Goal: Information Seeking & Learning: Learn about a topic

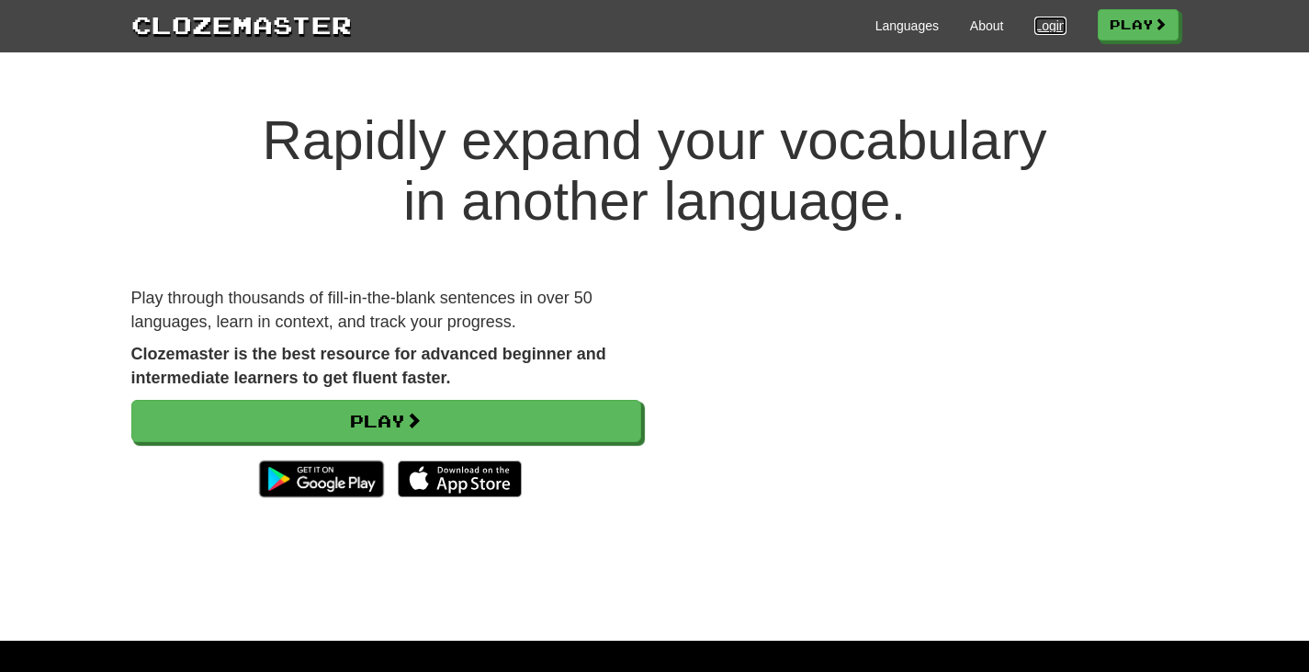
drag, startPoint x: 0, startPoint y: 0, endPoint x: 1043, endPoint y: 31, distance: 1043.3
click at [1044, 31] on link "Login" at bounding box center [1050, 26] width 31 height 18
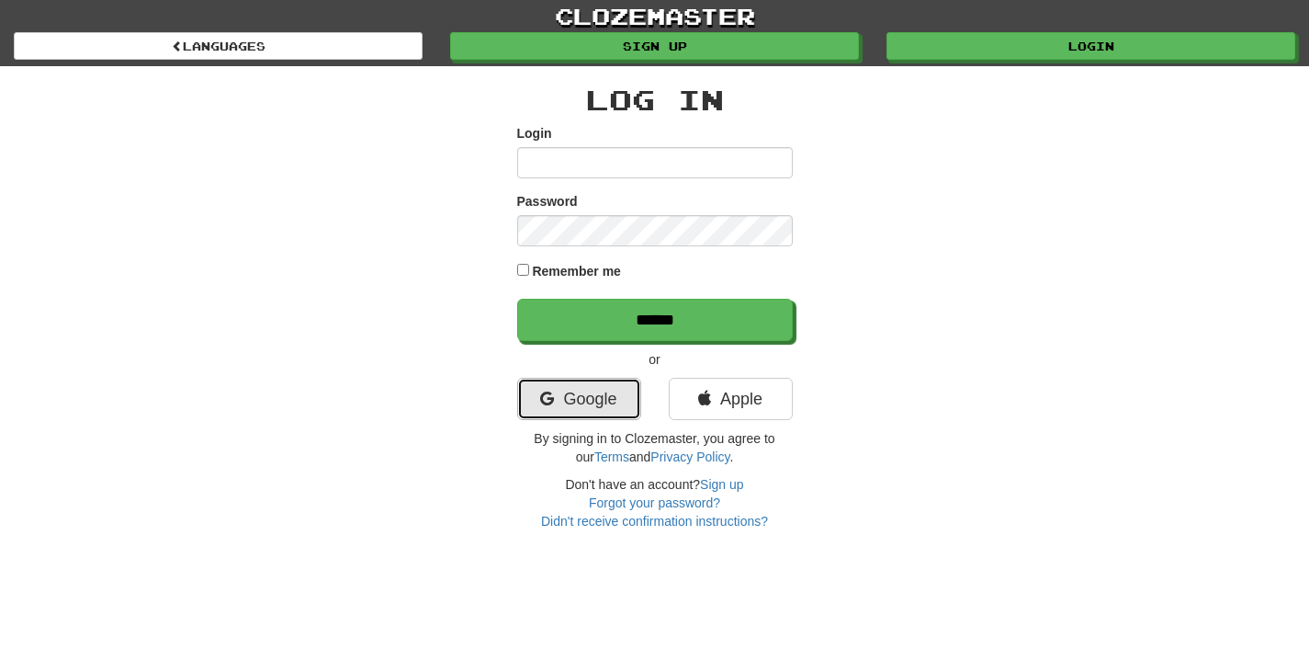
click at [570, 384] on link "Google" at bounding box center [579, 399] width 124 height 42
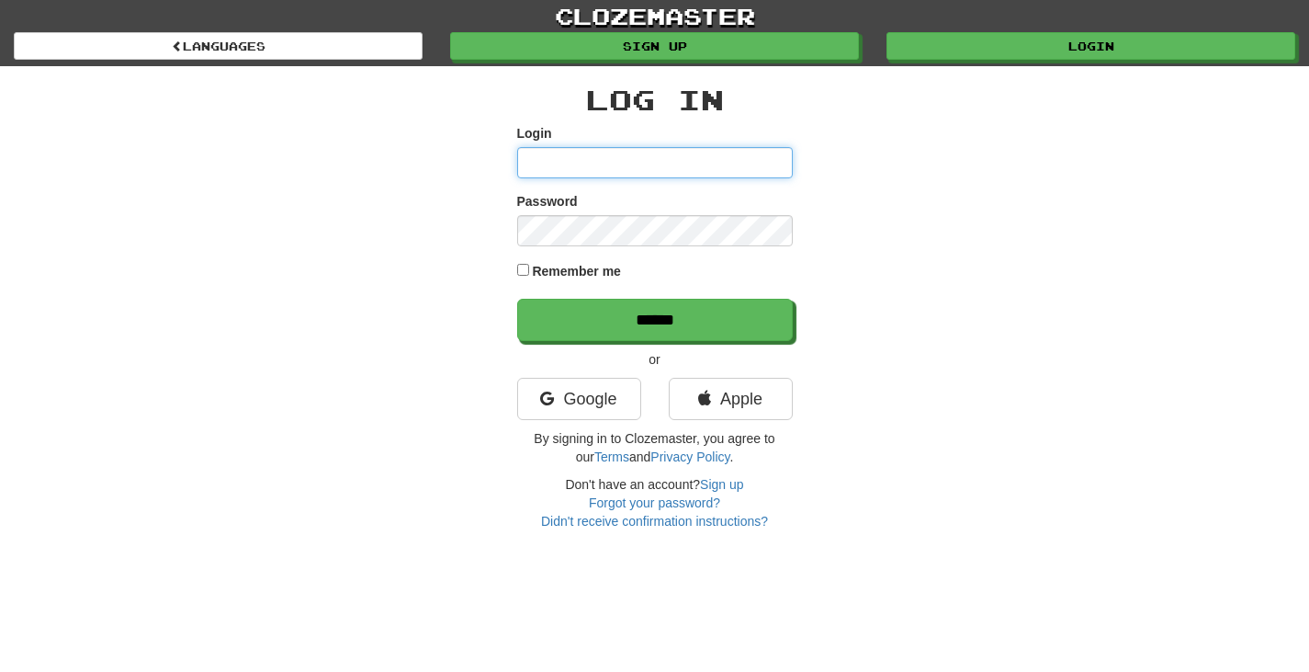
click at [626, 160] on input "Login" at bounding box center [655, 162] width 276 height 31
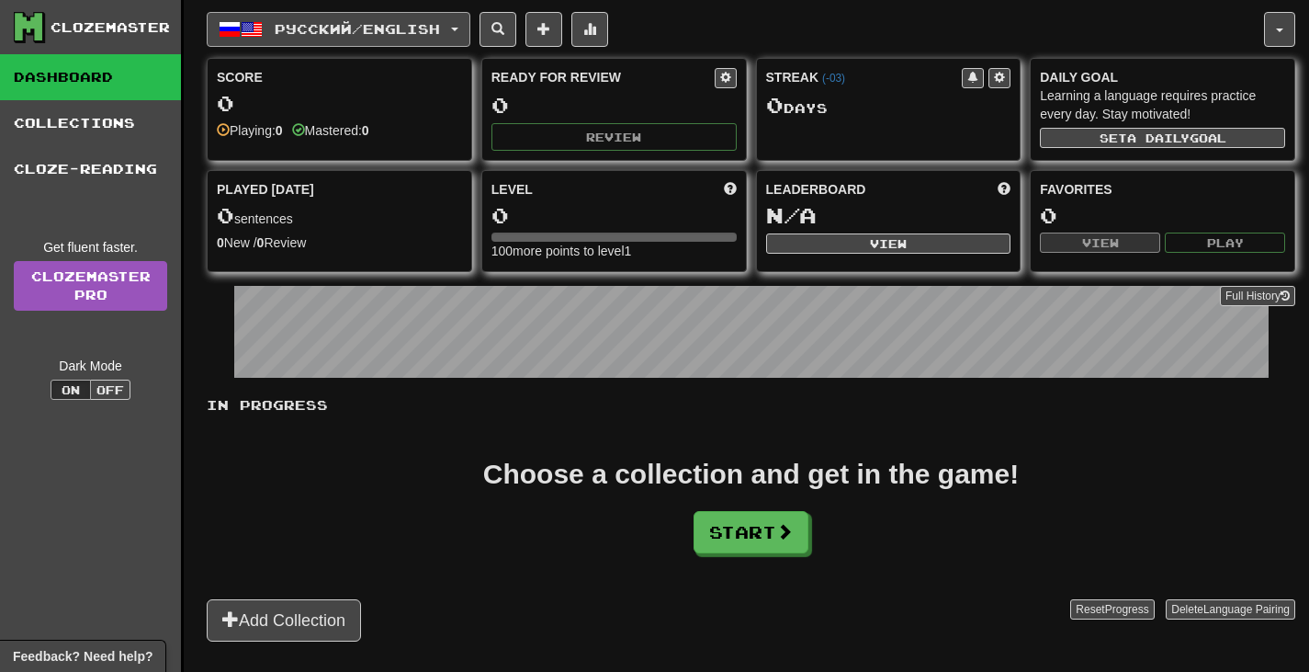
click at [448, 39] on button "Русский / English" at bounding box center [339, 29] width 264 height 35
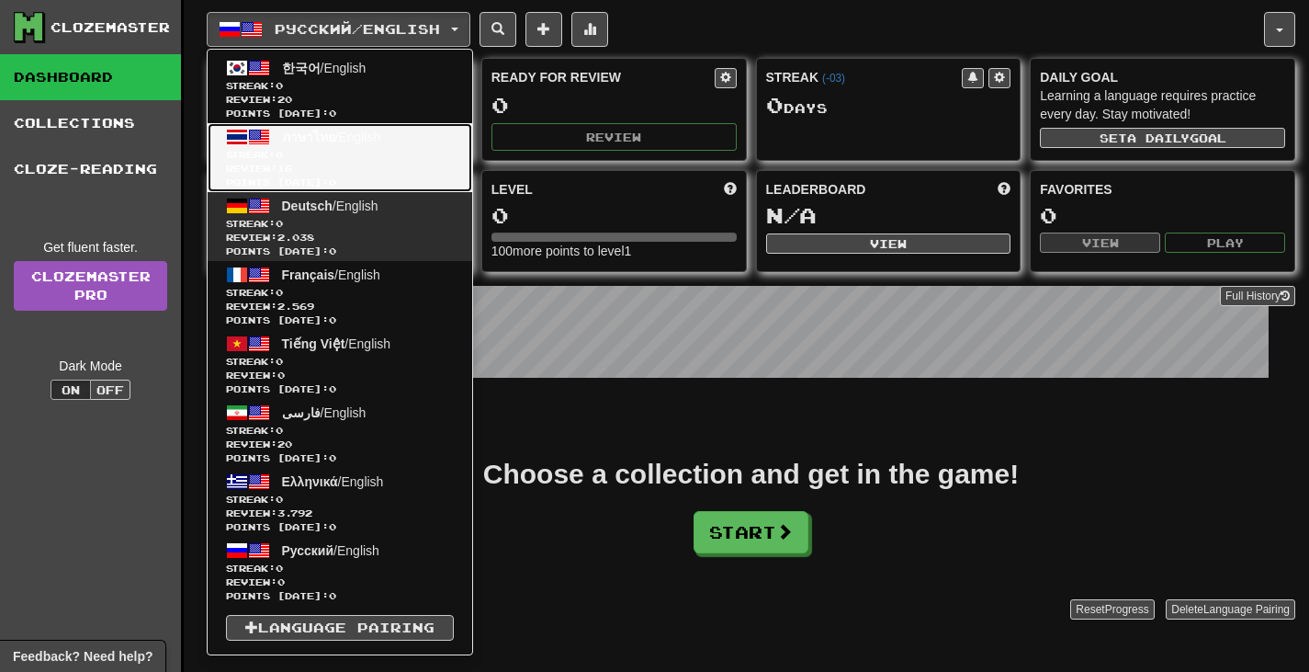
drag, startPoint x: 393, startPoint y: 161, endPoint x: 382, endPoint y: 200, distance: 41.0
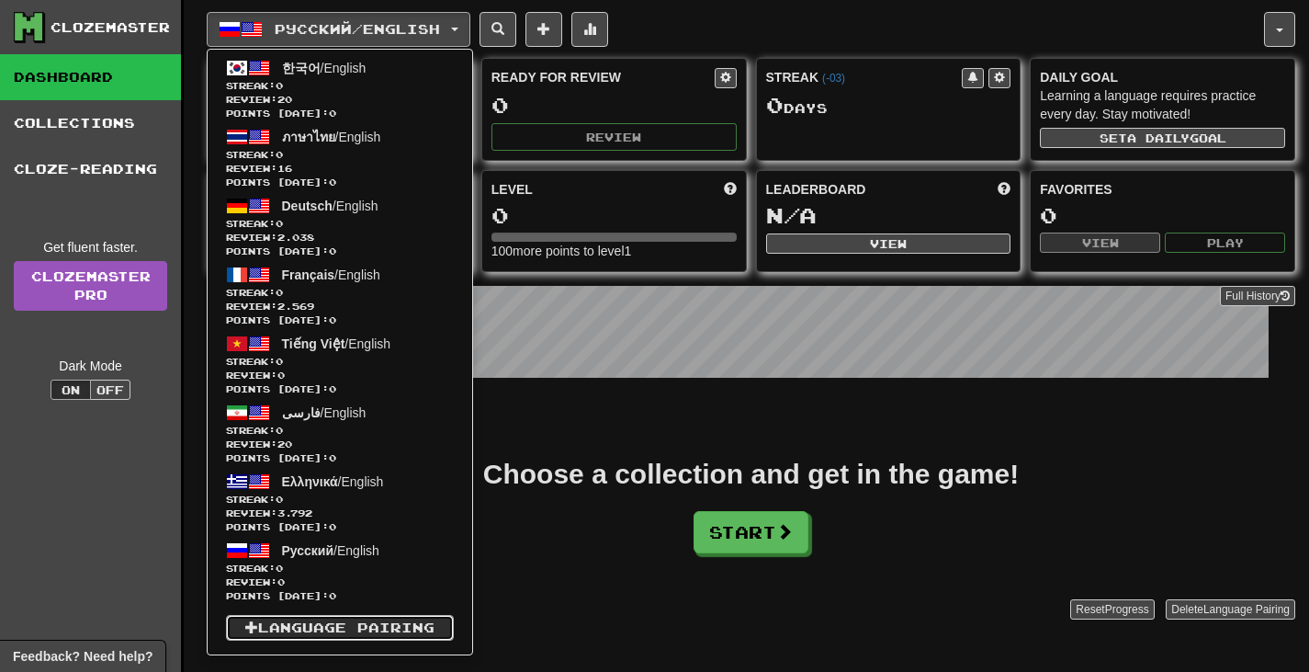
click at [412, 625] on link "Language Pairing" at bounding box center [340, 628] width 228 height 26
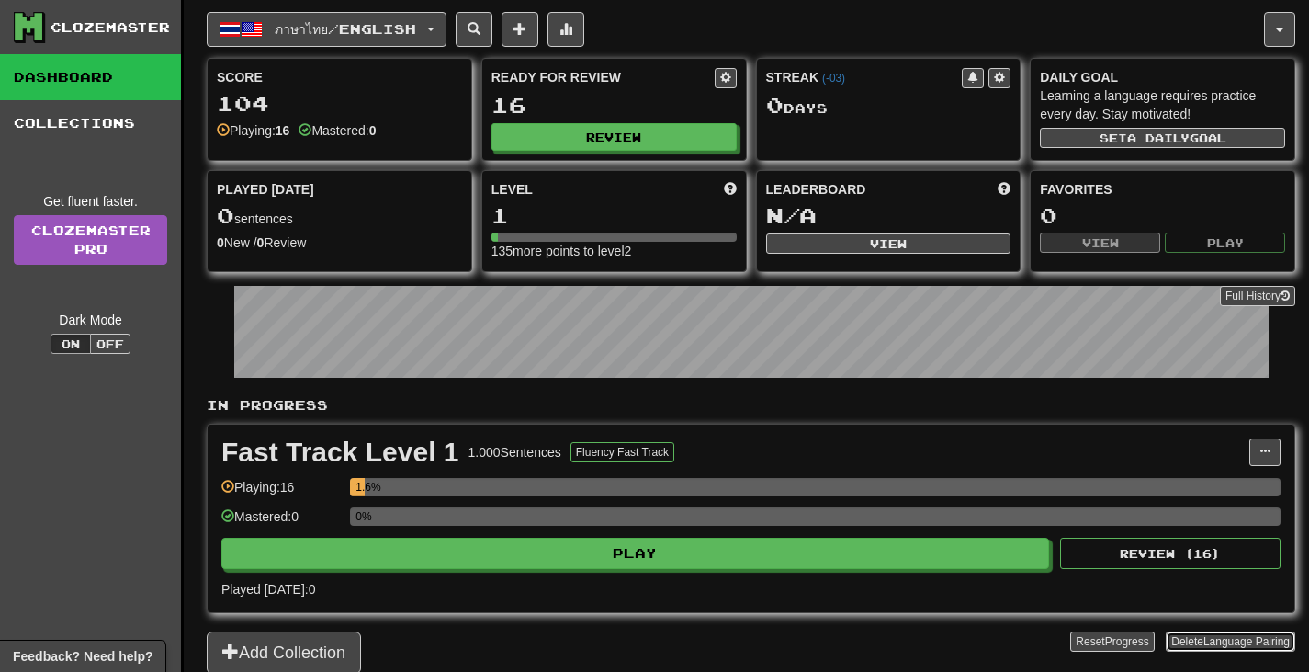
click at [1272, 650] on button "Delete Language Pairing" at bounding box center [1231, 641] width 130 height 20
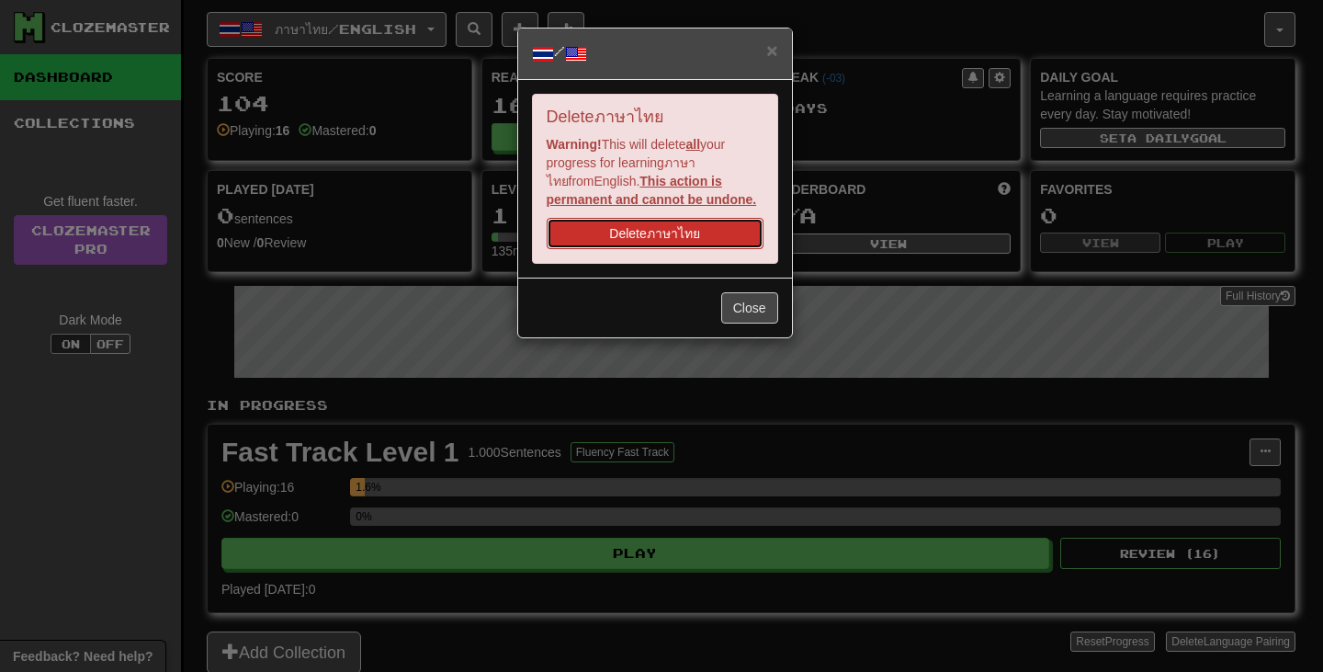
click at [714, 243] on button "Delete ภาษาไทย" at bounding box center [655, 233] width 217 height 31
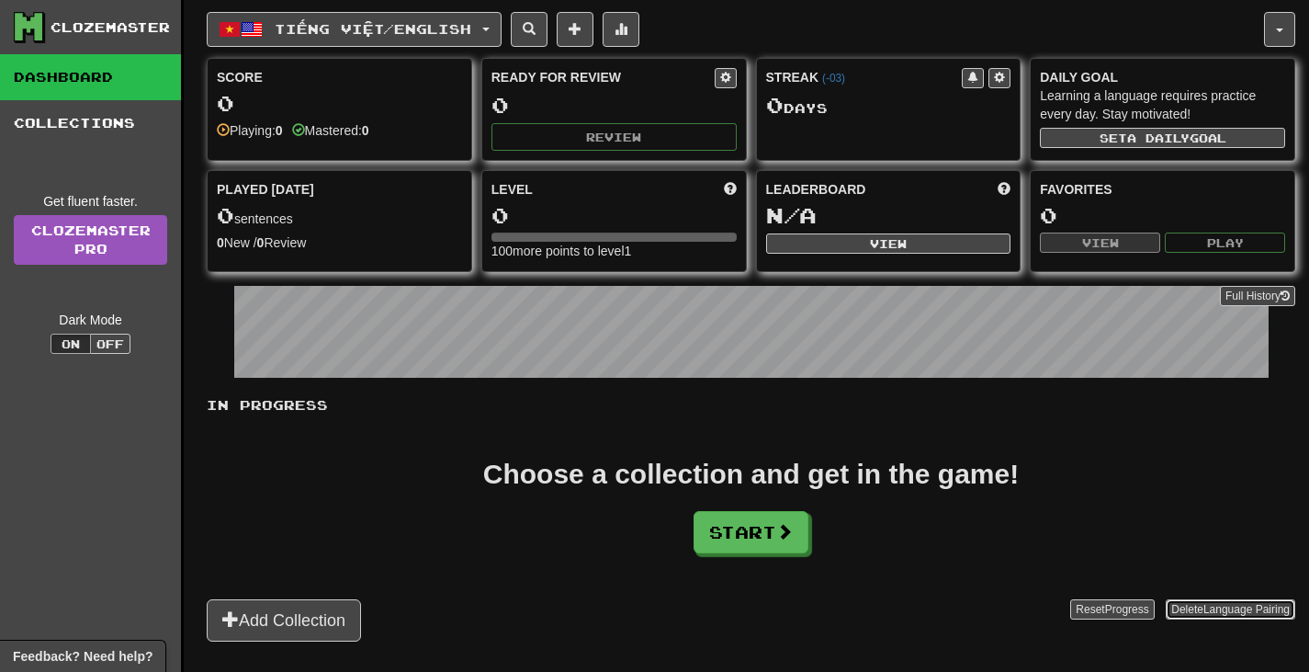
click at [1255, 608] on span "Language Pairing" at bounding box center [1247, 609] width 86 height 13
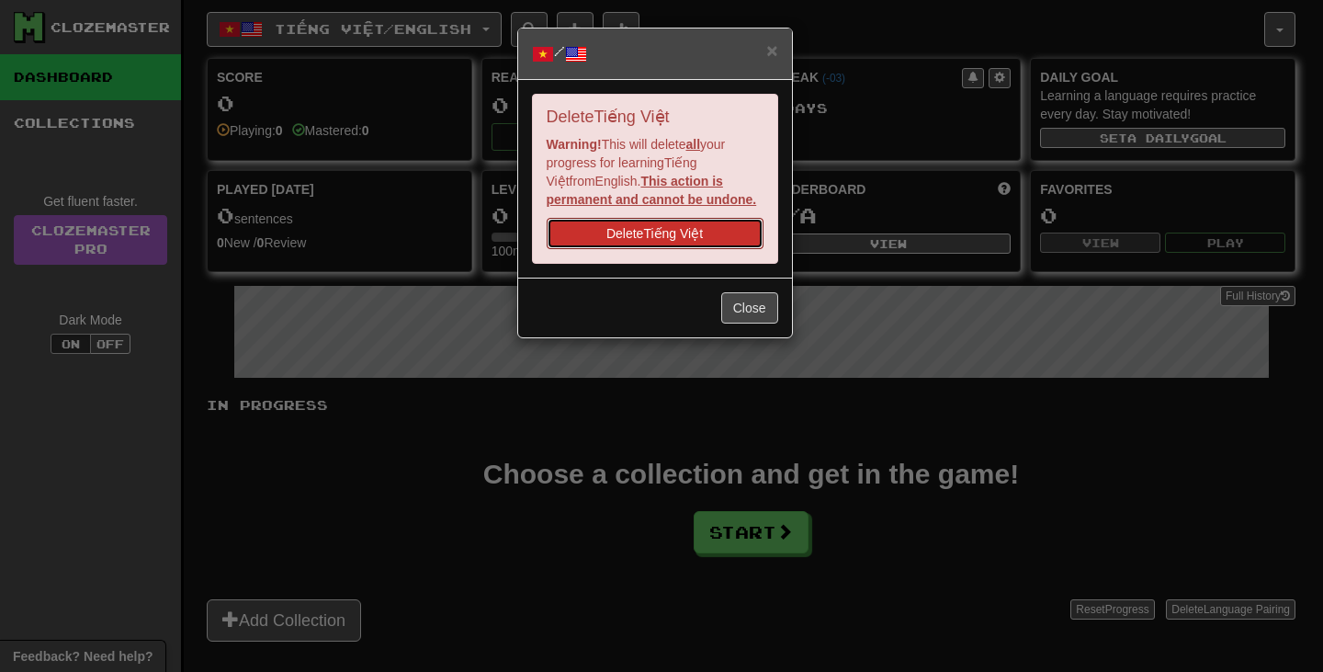
drag, startPoint x: 716, startPoint y: 230, endPoint x: 752, endPoint y: 78, distance: 156.0
click at [716, 229] on button "Delete Tiếng Việt" at bounding box center [655, 233] width 217 height 31
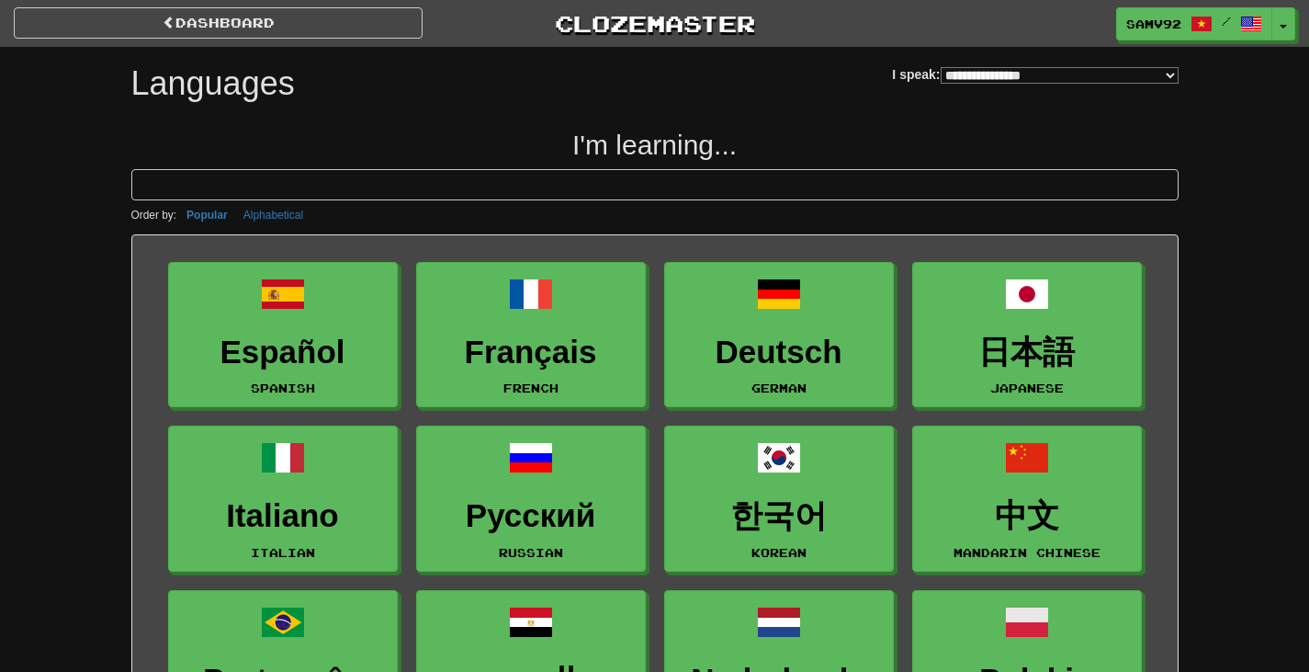
select select "*******"
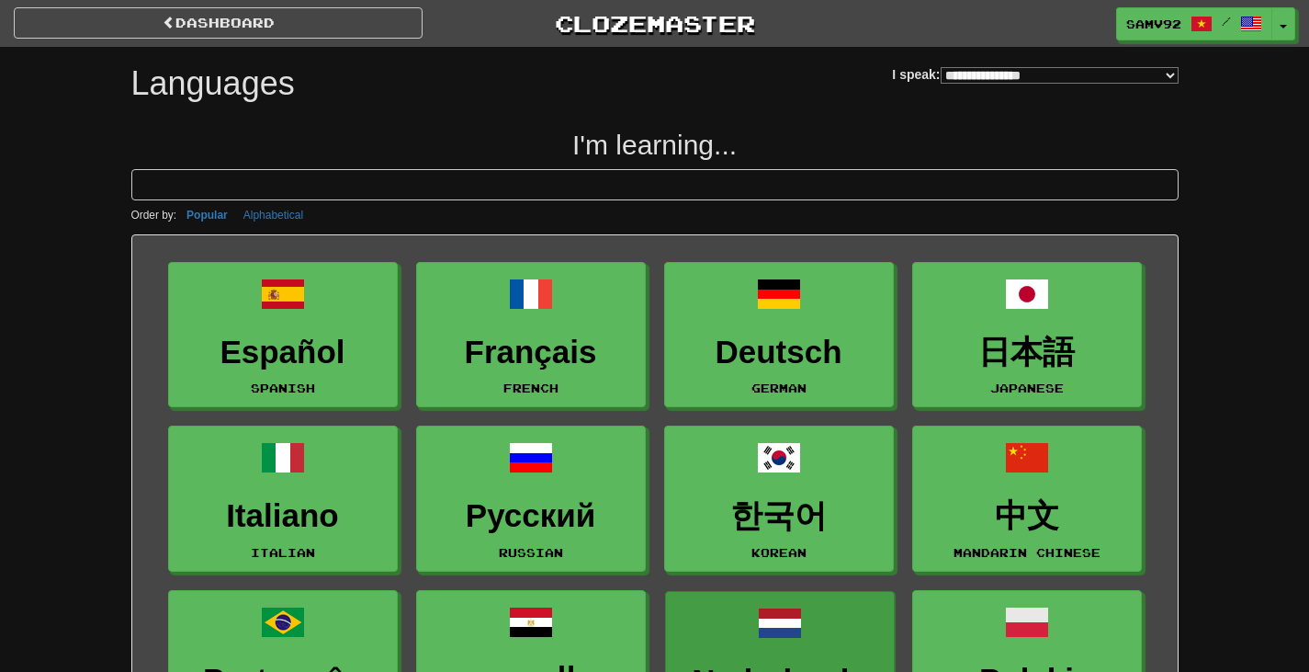
scroll to position [184, 0]
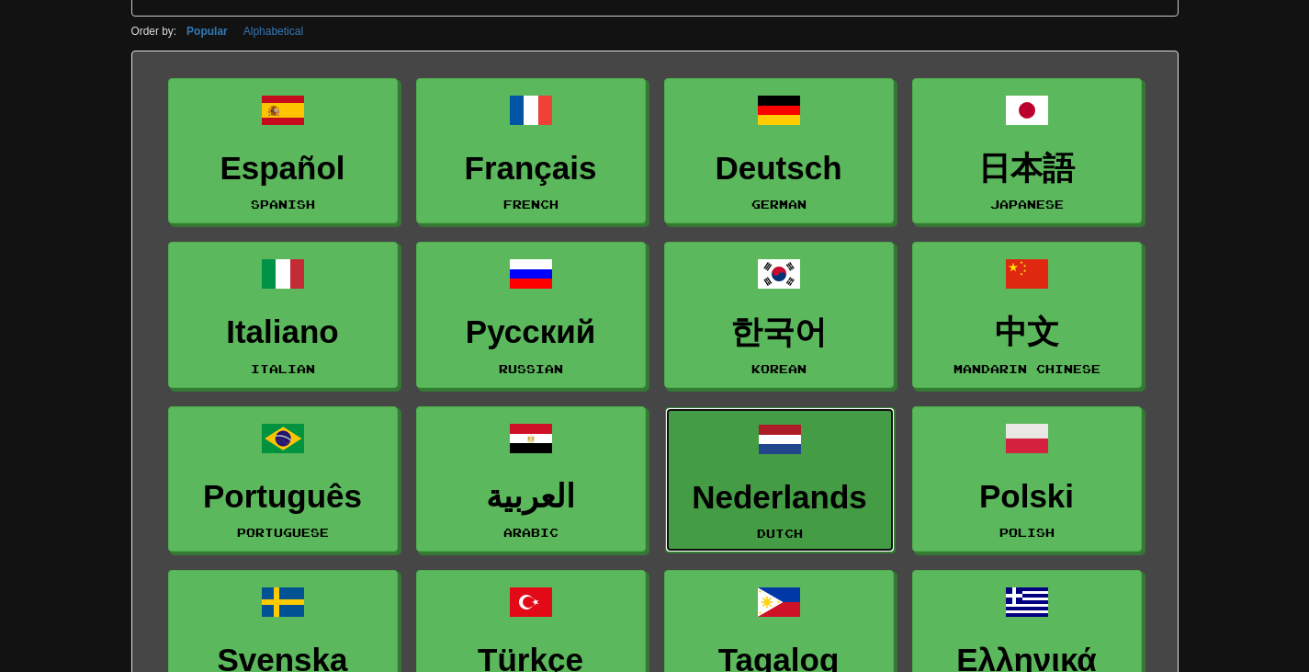
click at [798, 445] on span at bounding box center [780, 439] width 44 height 44
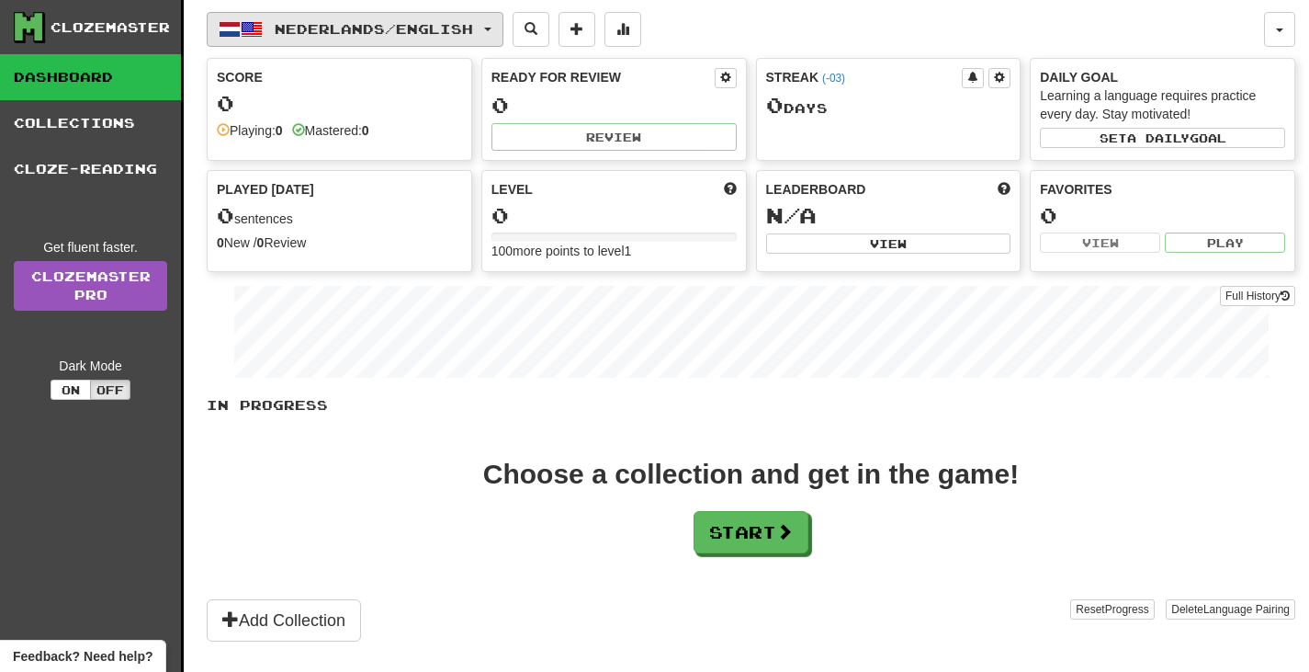
click at [432, 40] on button "Nederlands / English" at bounding box center [355, 29] width 297 height 35
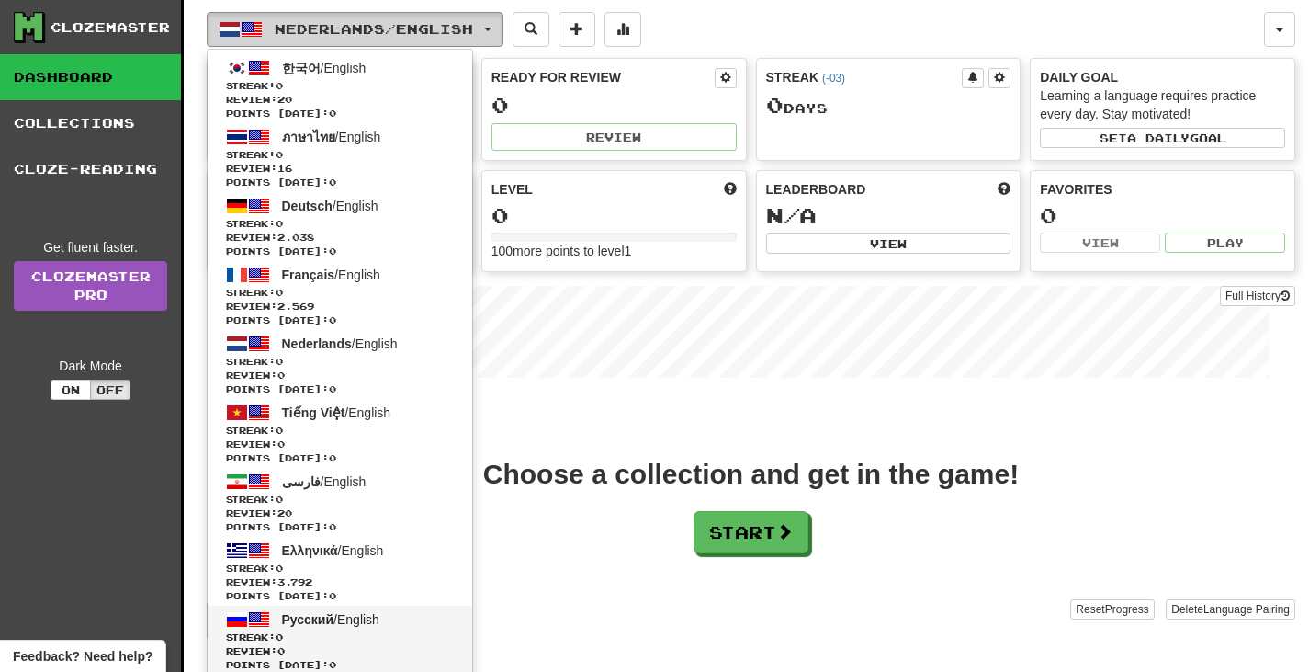
scroll to position [184, 0]
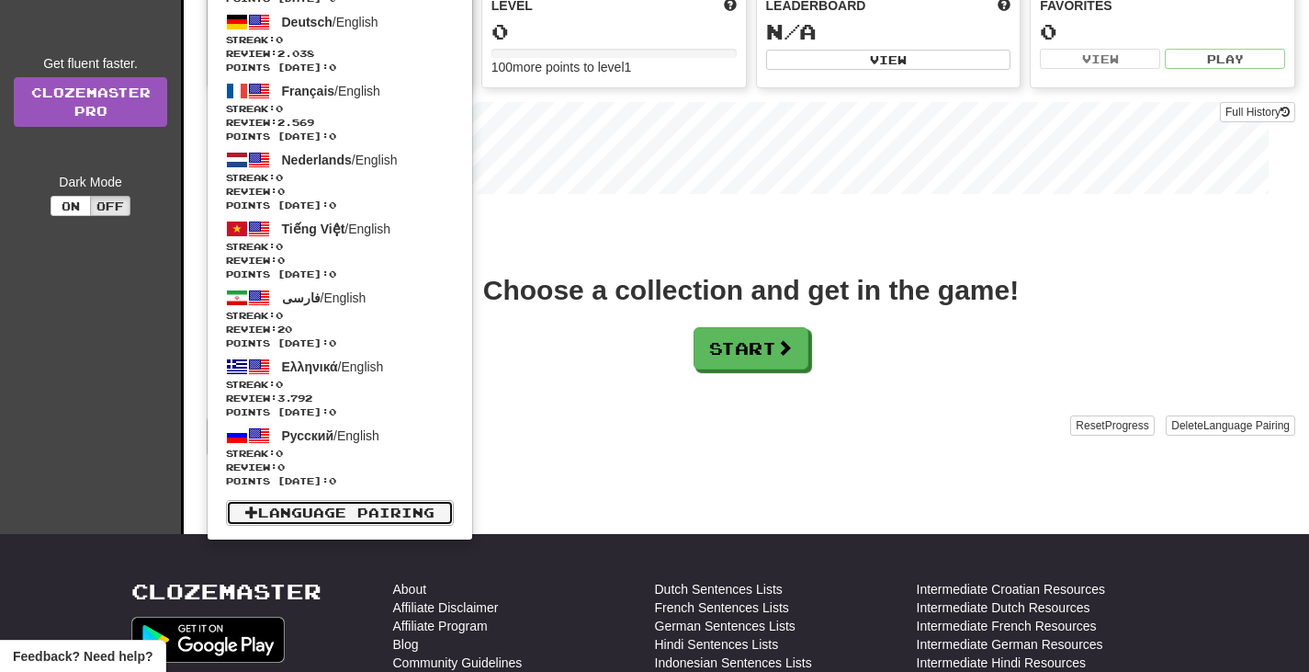
click at [411, 512] on link "Language Pairing" at bounding box center [340, 513] width 228 height 26
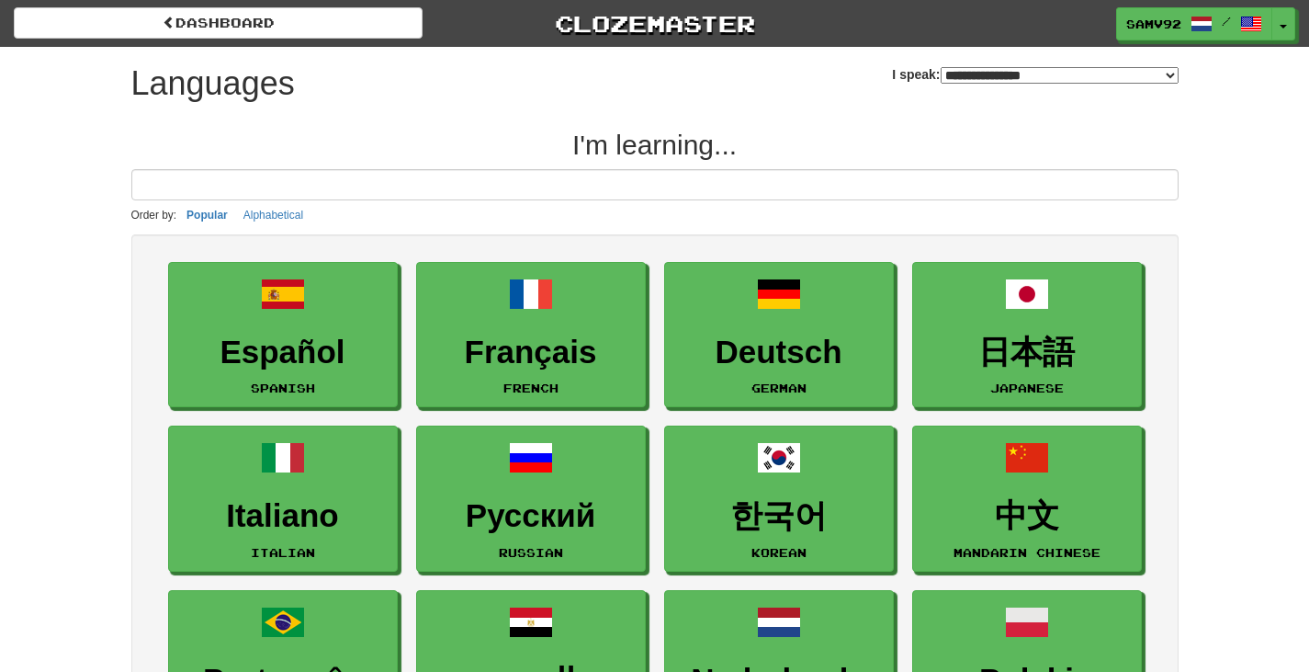
select select "*******"
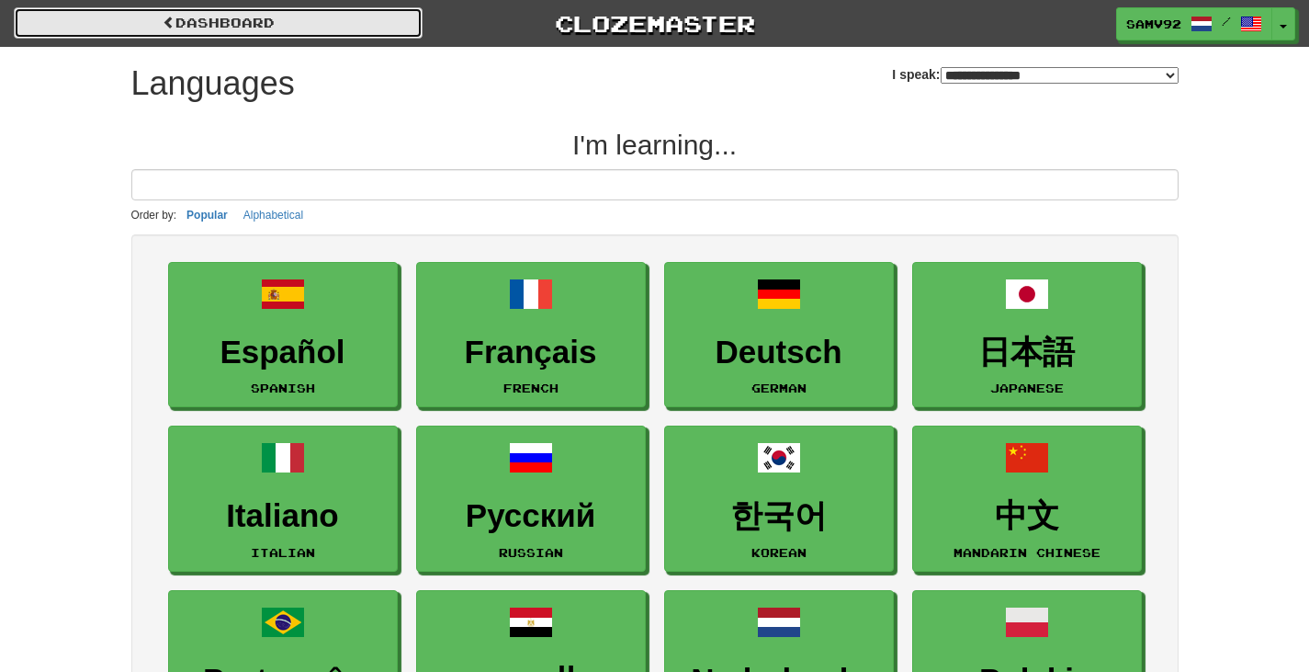
click at [252, 16] on link "dashboard" at bounding box center [218, 22] width 409 height 31
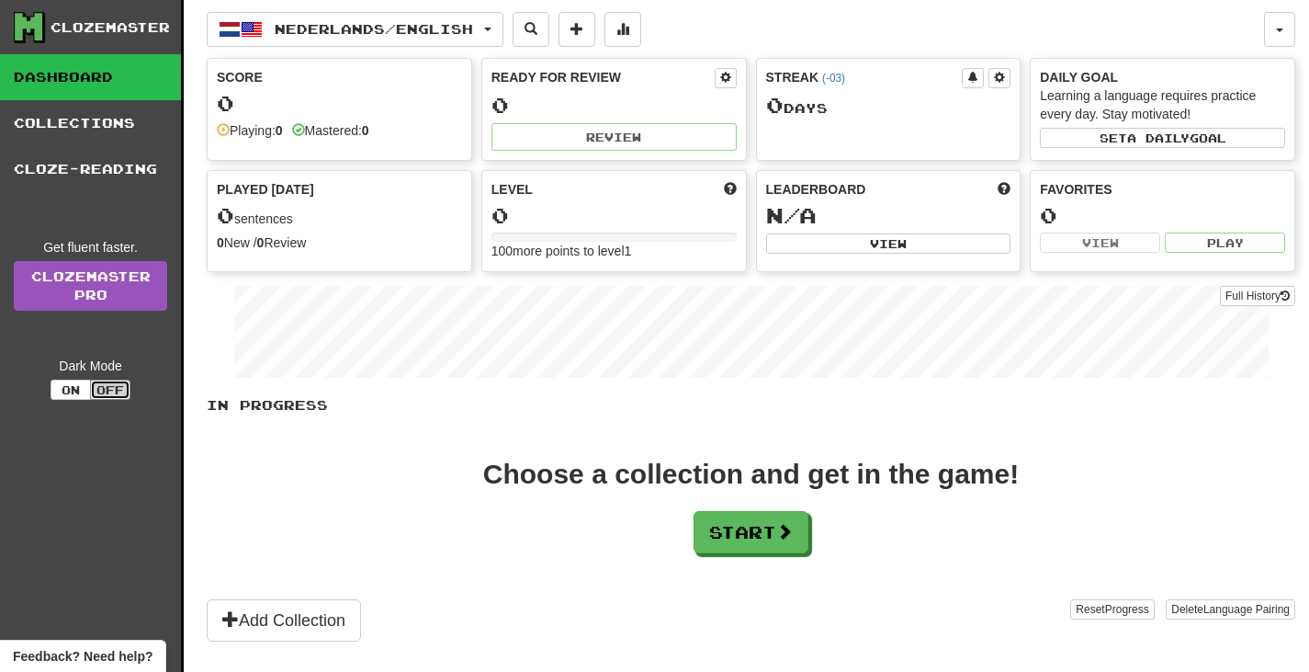
click at [115, 395] on button "Off" at bounding box center [110, 389] width 40 height 20
click at [115, 390] on button "Off" at bounding box center [110, 389] width 40 height 20
click at [111, 385] on button "Off" at bounding box center [110, 389] width 40 height 20
drag, startPoint x: 74, startPoint y: 391, endPoint x: 101, endPoint y: 388, distance: 26.9
click at [75, 390] on button "On" at bounding box center [71, 389] width 40 height 20
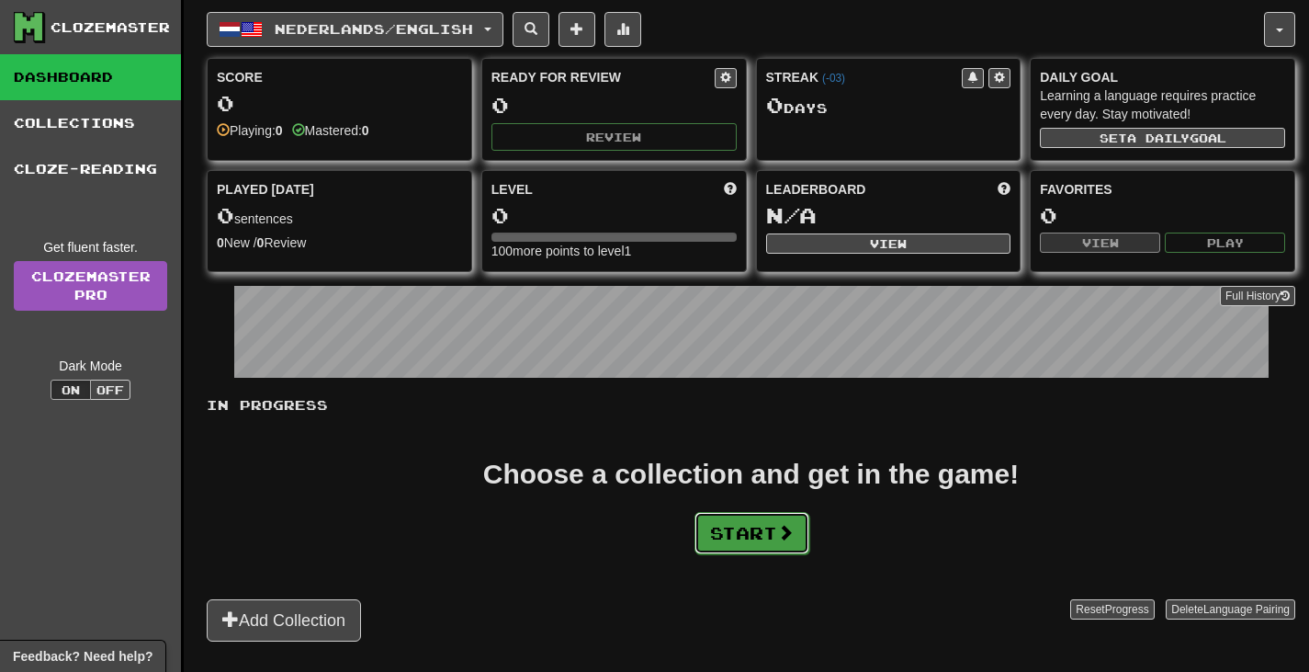
click at [770, 538] on button "Start" at bounding box center [752, 533] width 115 height 42
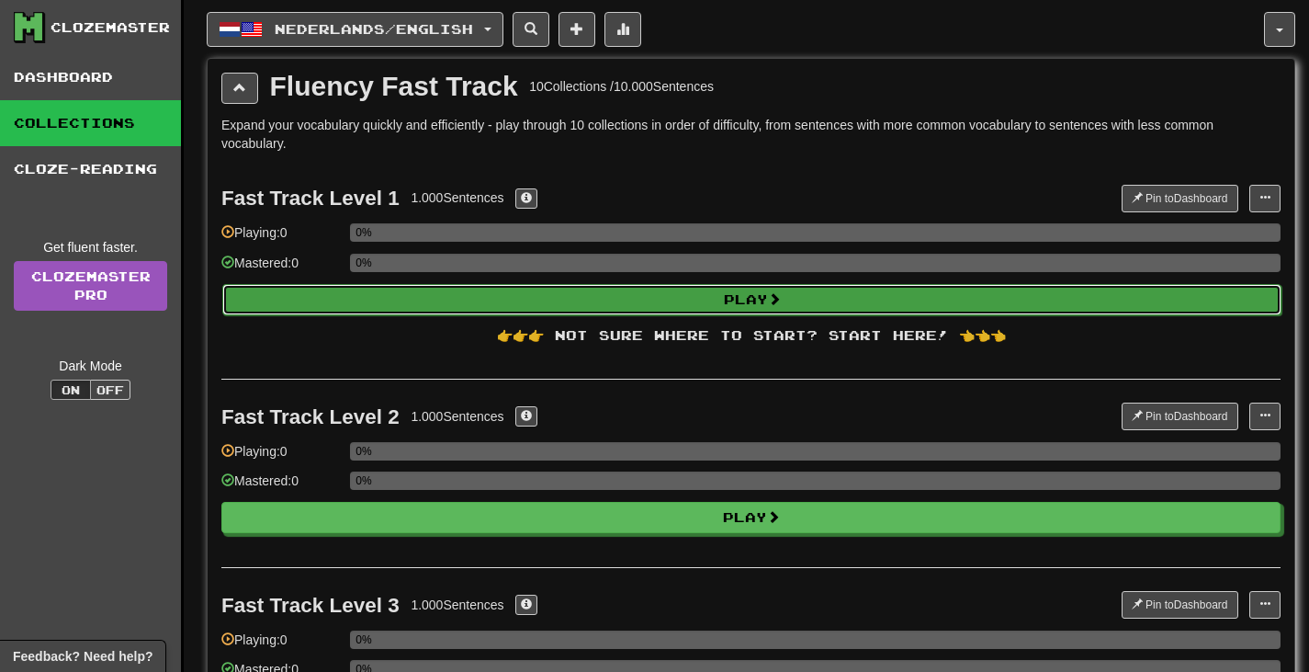
click at [708, 289] on button "Play" at bounding box center [751, 299] width 1059 height 31
select select "**"
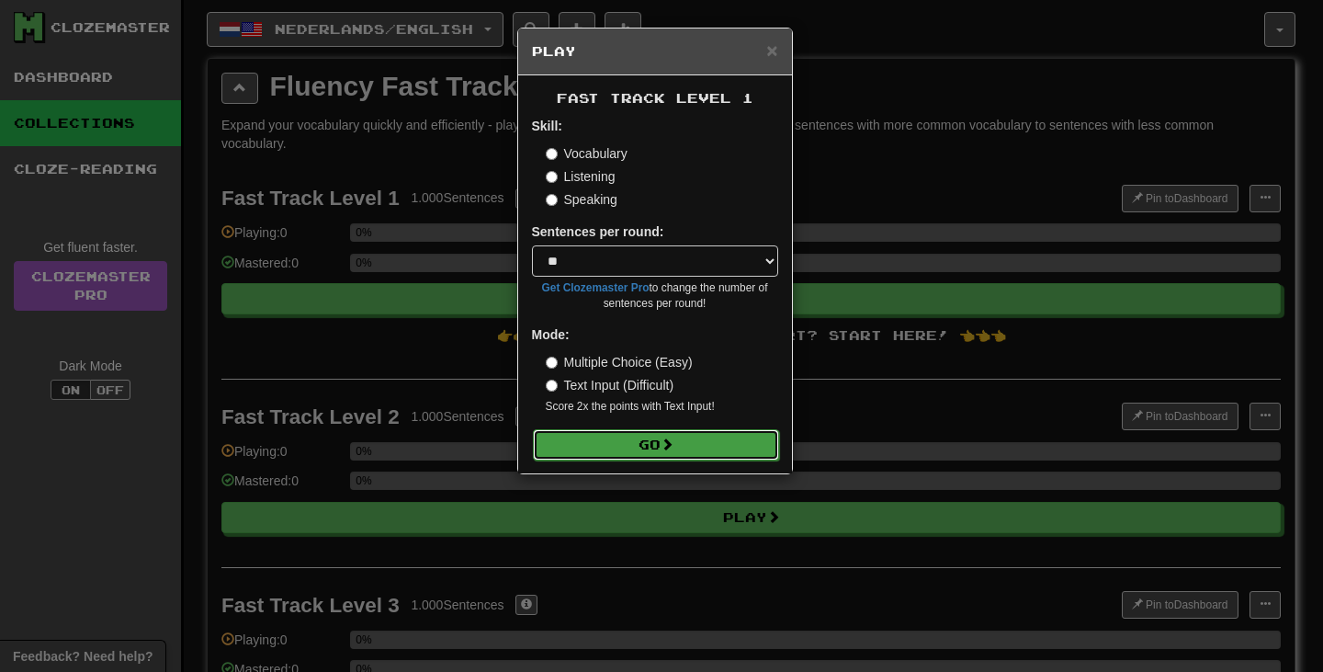
click at [696, 450] on button "Go" at bounding box center [656, 444] width 246 height 31
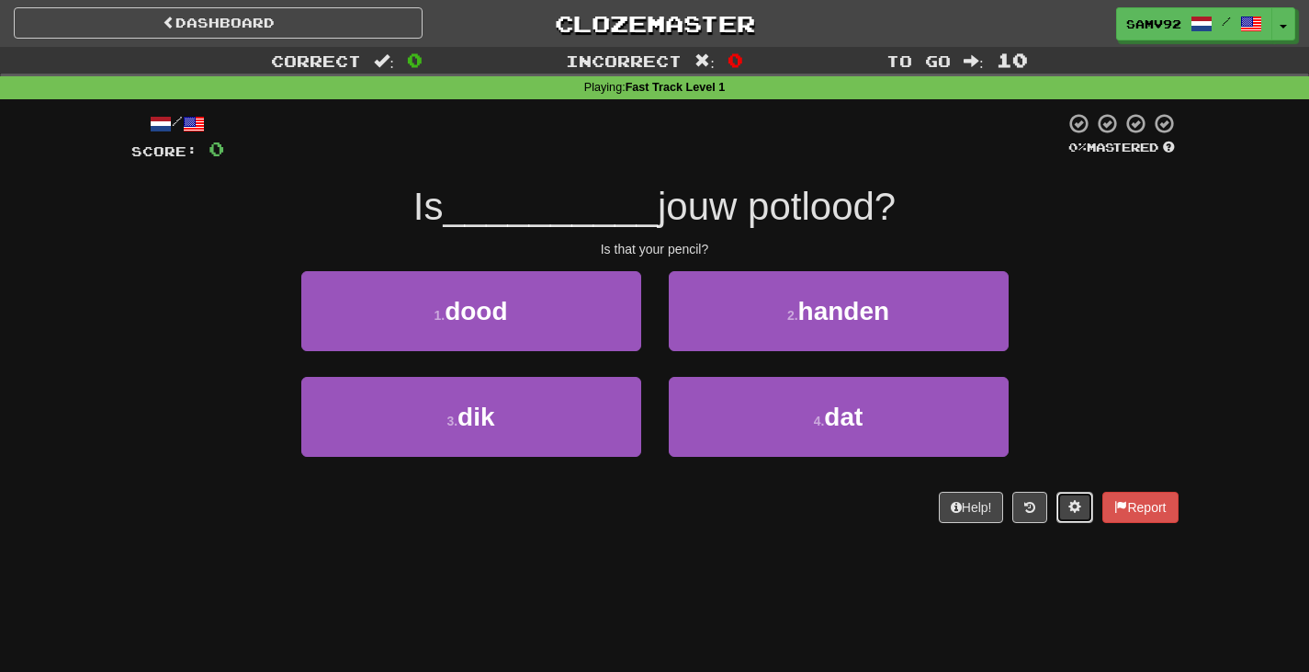
click at [1069, 511] on span at bounding box center [1075, 506] width 13 height 13
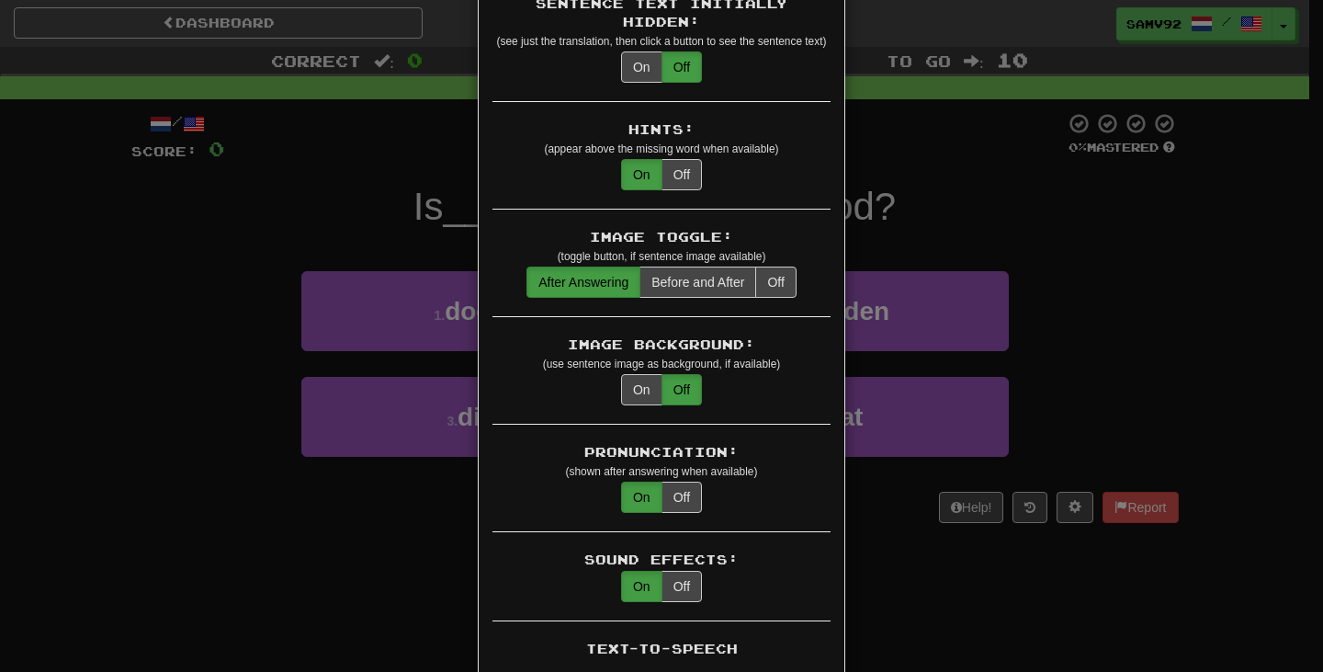
scroll to position [368, 0]
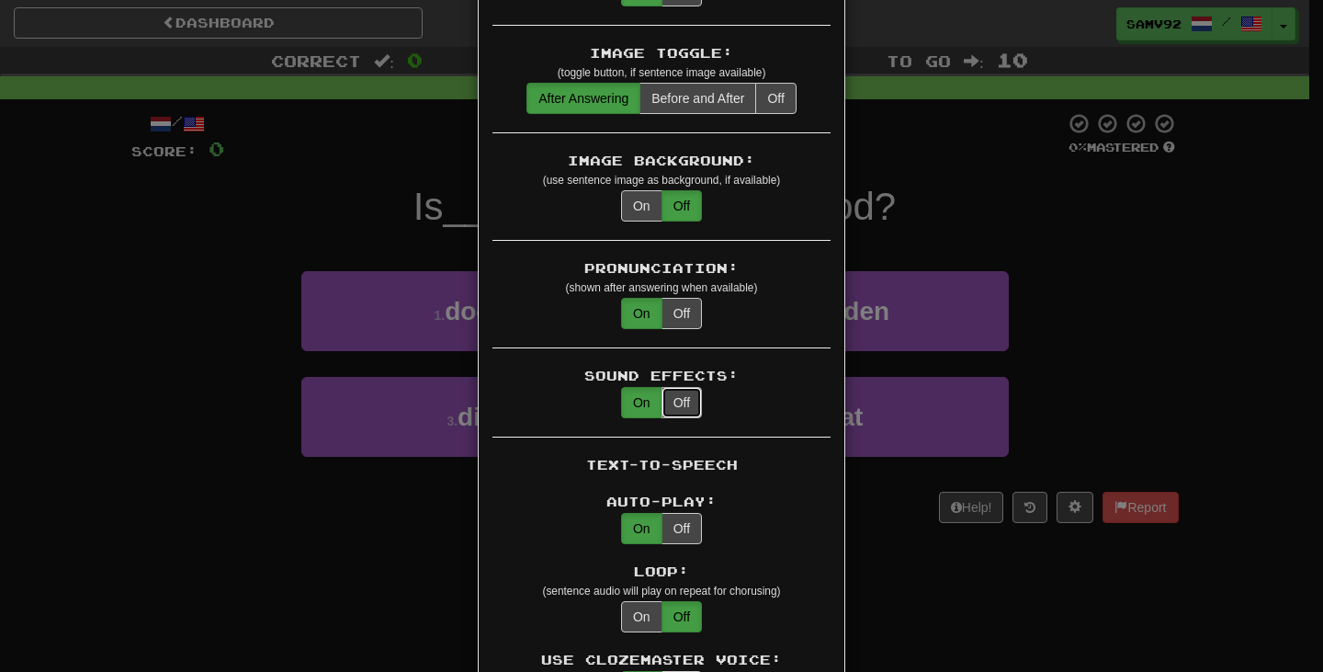
click at [684, 397] on button "Off" at bounding box center [682, 402] width 40 height 31
click at [1251, 275] on div "× Game Settings Translations: Visible Show After Answering Hidden Sentence Text…" at bounding box center [661, 336] width 1323 height 672
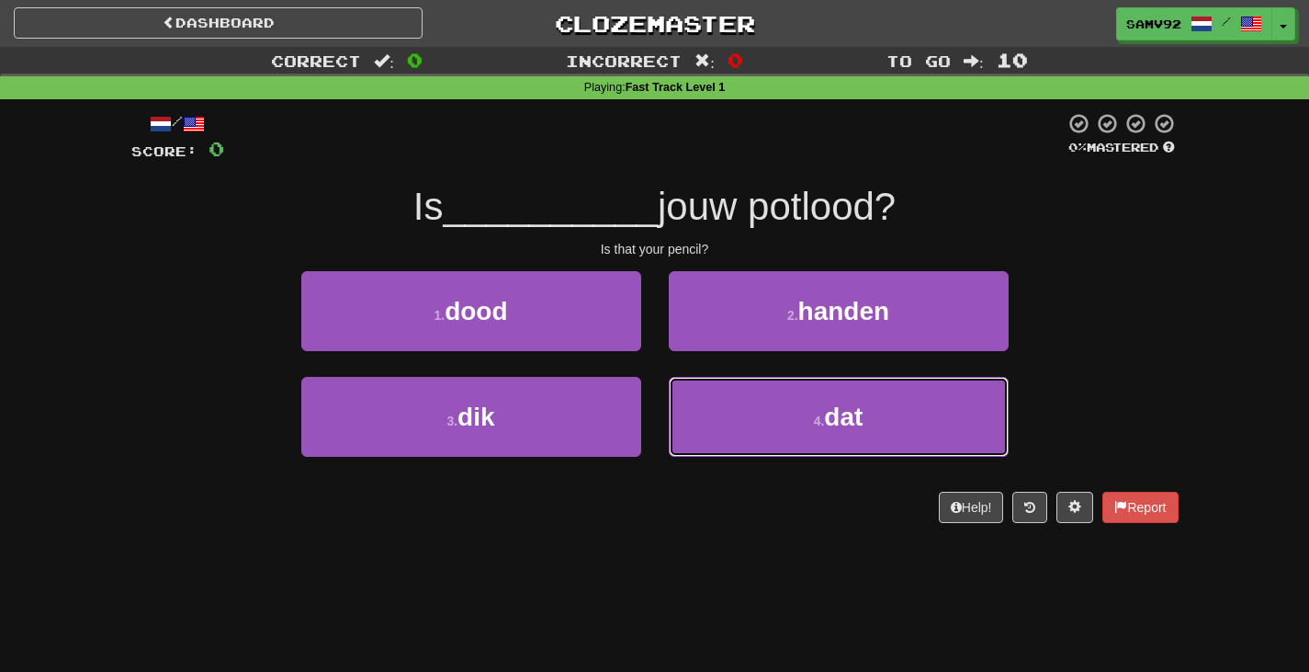
drag, startPoint x: 942, startPoint y: 427, endPoint x: 836, endPoint y: 378, distance: 116.7
click at [925, 426] on button "4 . dat" at bounding box center [839, 417] width 340 height 80
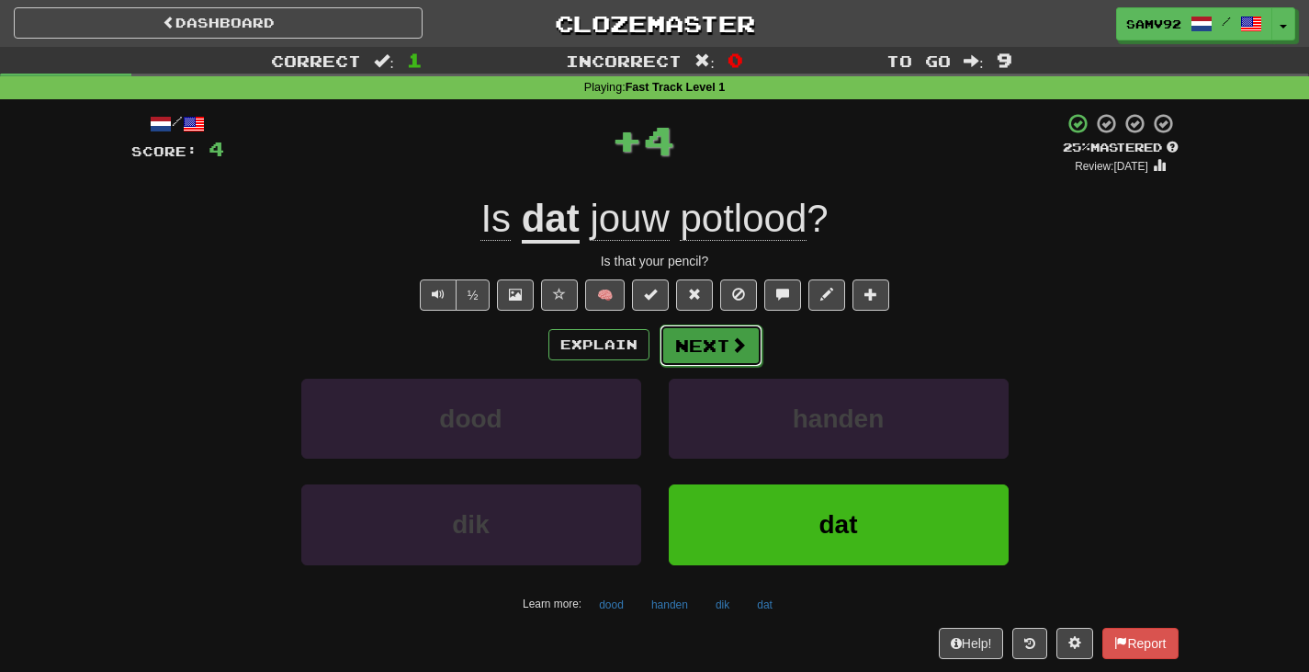
click at [704, 342] on button "Next" at bounding box center [711, 345] width 103 height 42
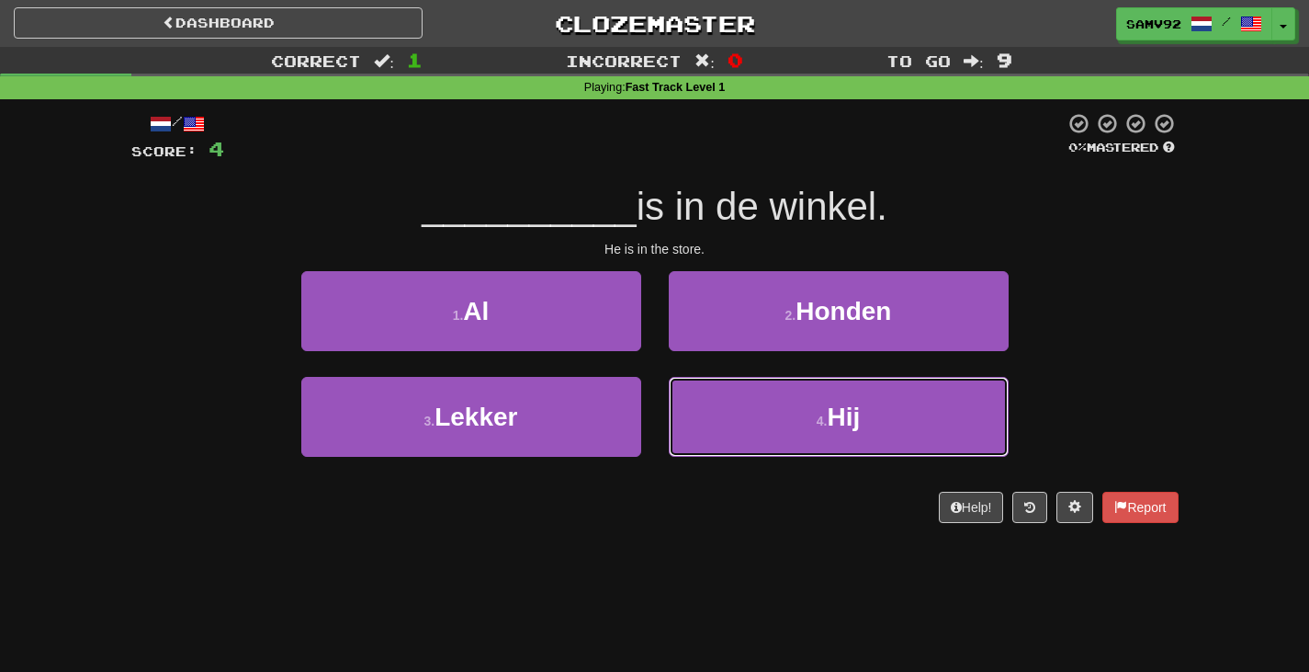
drag, startPoint x: 773, startPoint y: 394, endPoint x: 761, endPoint y: 374, distance: 23.5
click at [772, 394] on button "4 . Hij" at bounding box center [839, 417] width 340 height 80
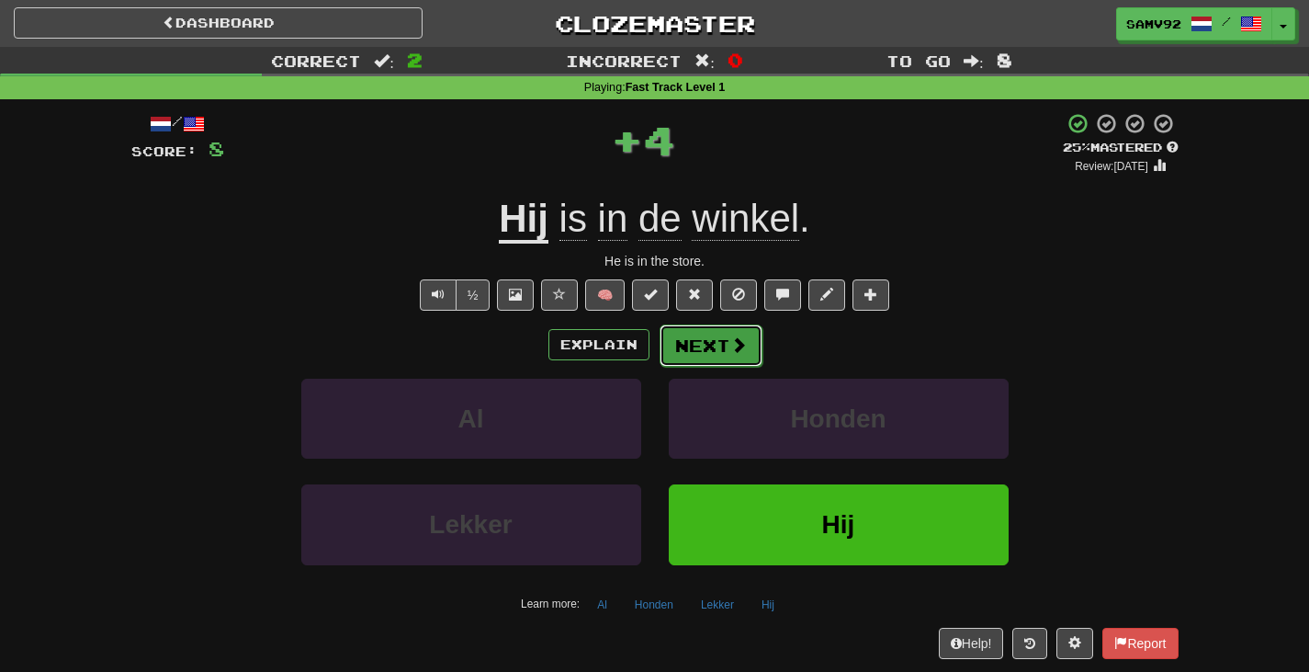
click at [700, 332] on button "Next" at bounding box center [711, 345] width 103 height 42
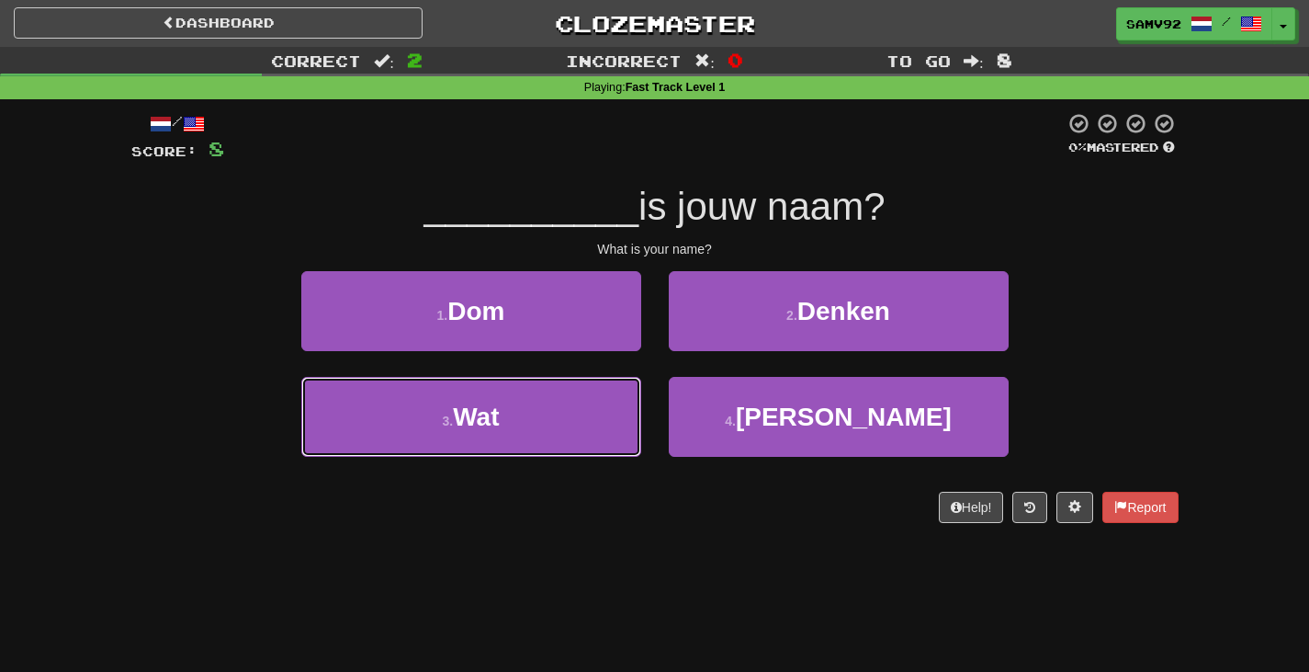
drag, startPoint x: 571, startPoint y: 402, endPoint x: 597, endPoint y: 370, distance: 41.1
click at [571, 400] on button "3 . Wat" at bounding box center [471, 417] width 340 height 80
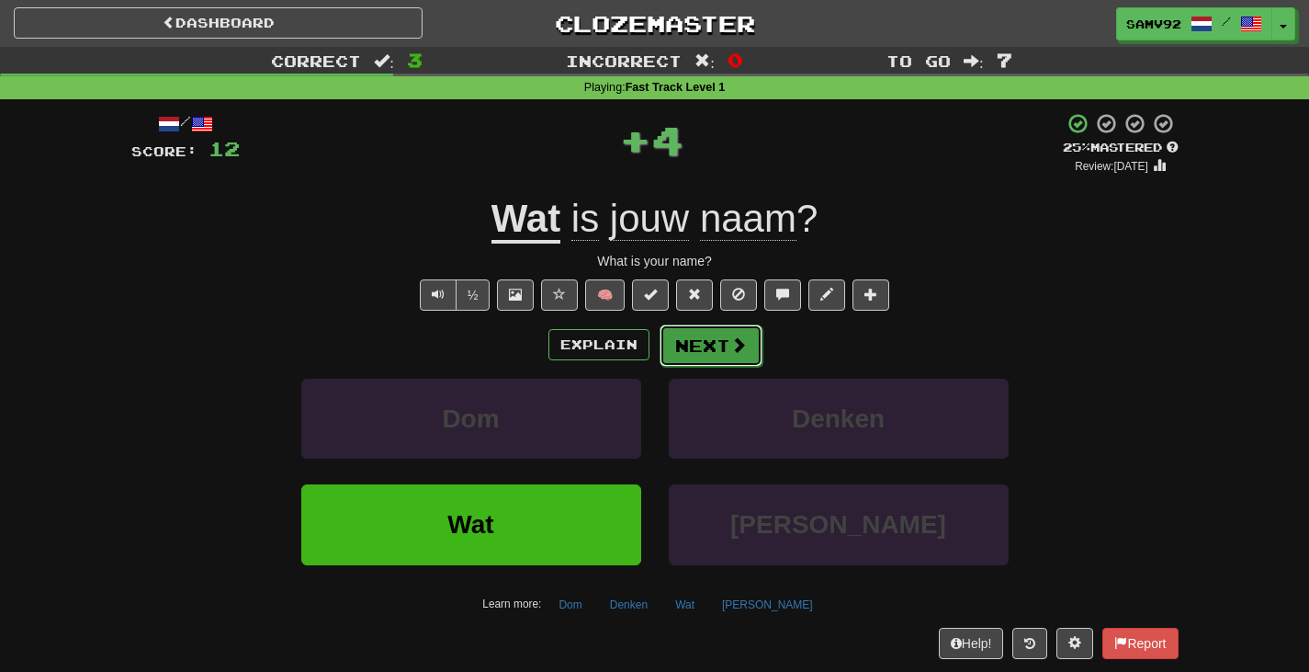
click at [677, 351] on button "Next" at bounding box center [711, 345] width 103 height 42
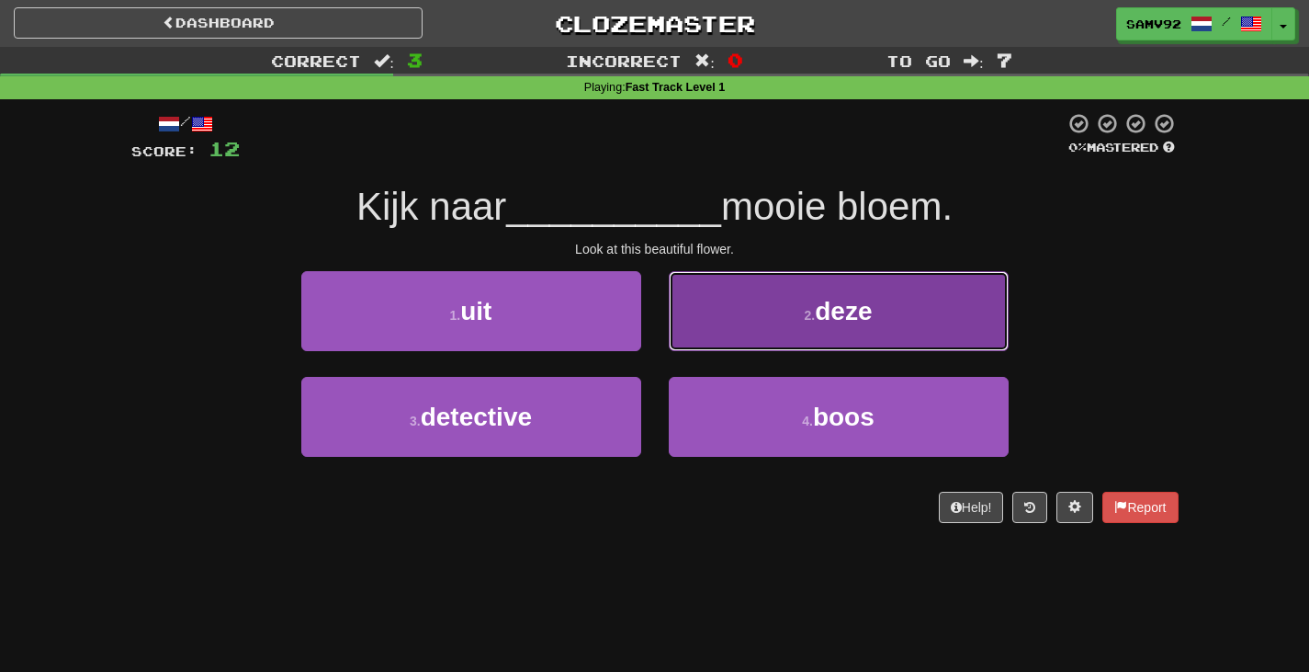
click at [698, 336] on button "2 . deze" at bounding box center [839, 311] width 340 height 80
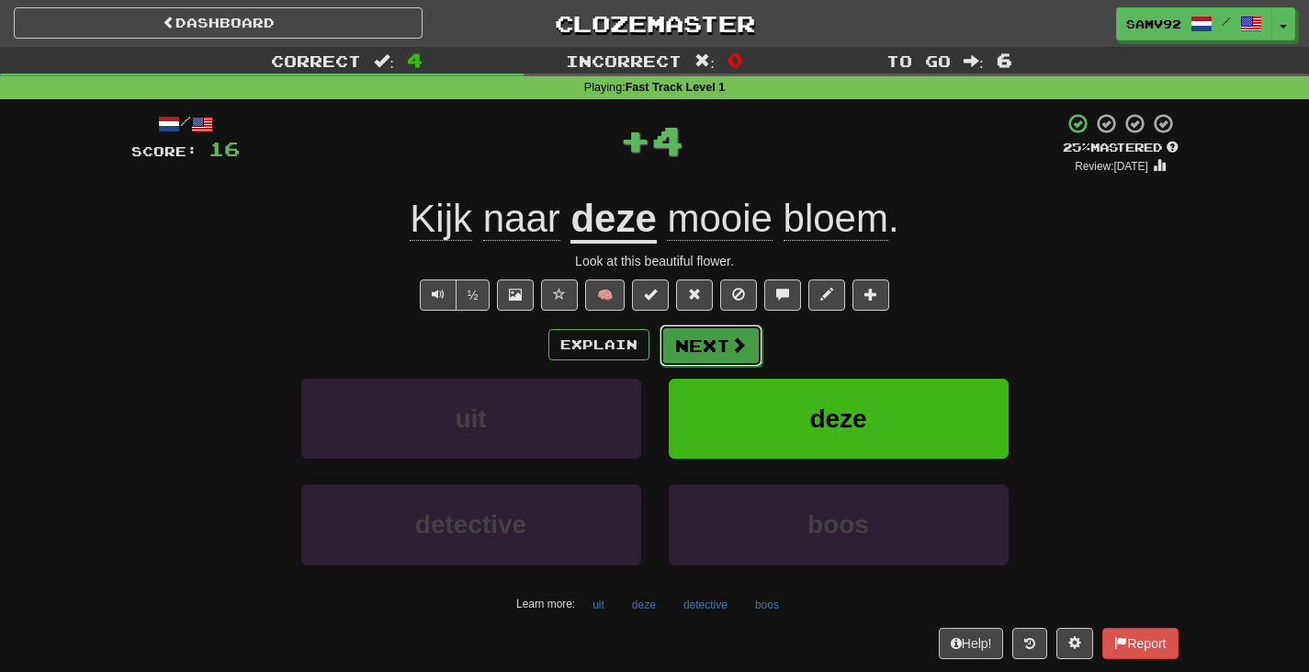
click at [696, 340] on button "Next" at bounding box center [711, 345] width 103 height 42
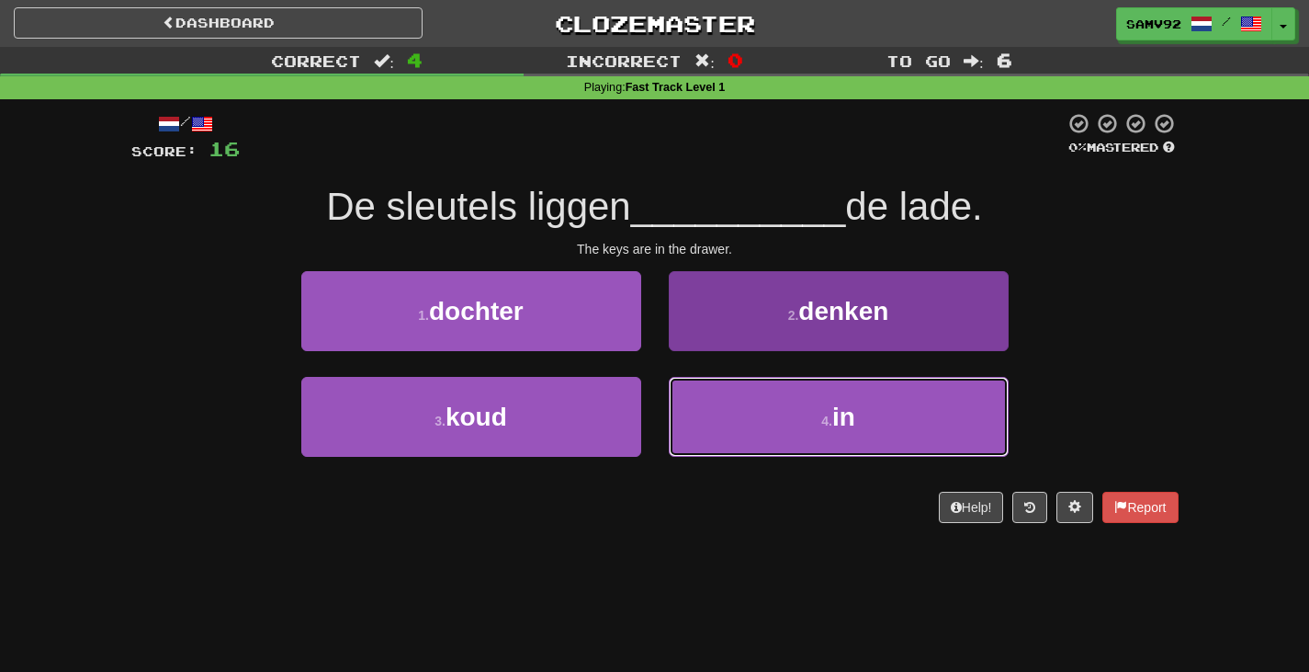
click at [711, 407] on button "4 . in" at bounding box center [839, 417] width 340 height 80
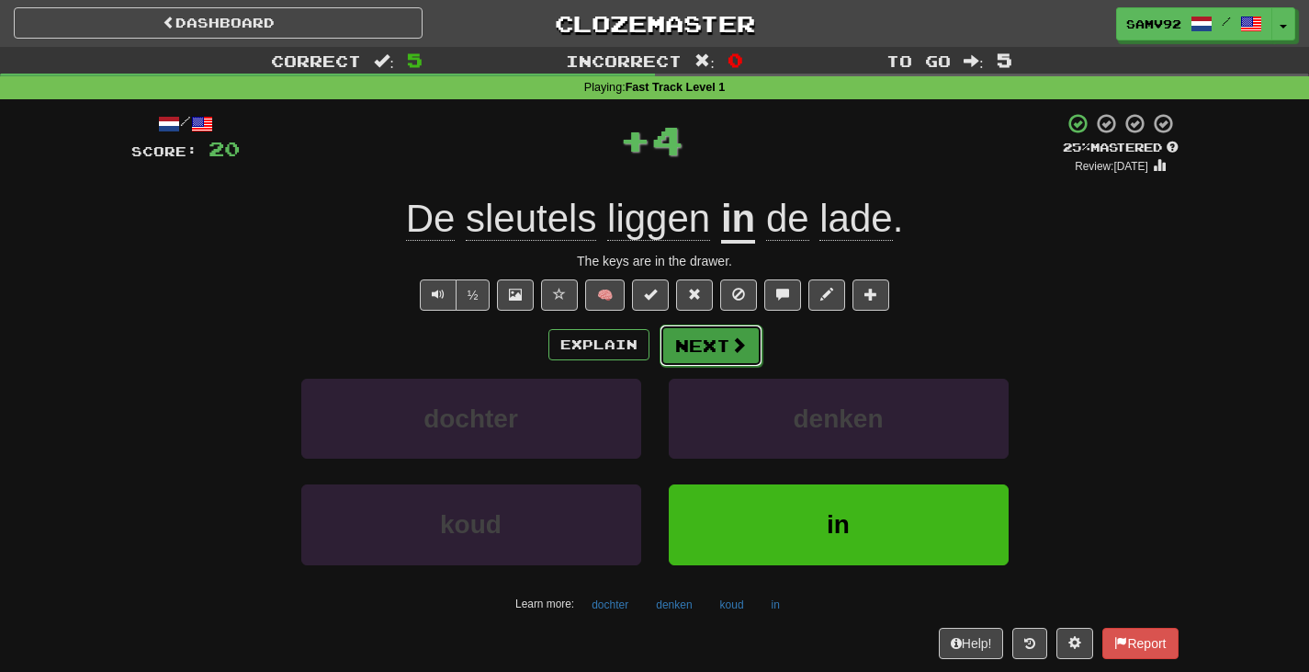
click at [707, 345] on button "Next" at bounding box center [711, 345] width 103 height 42
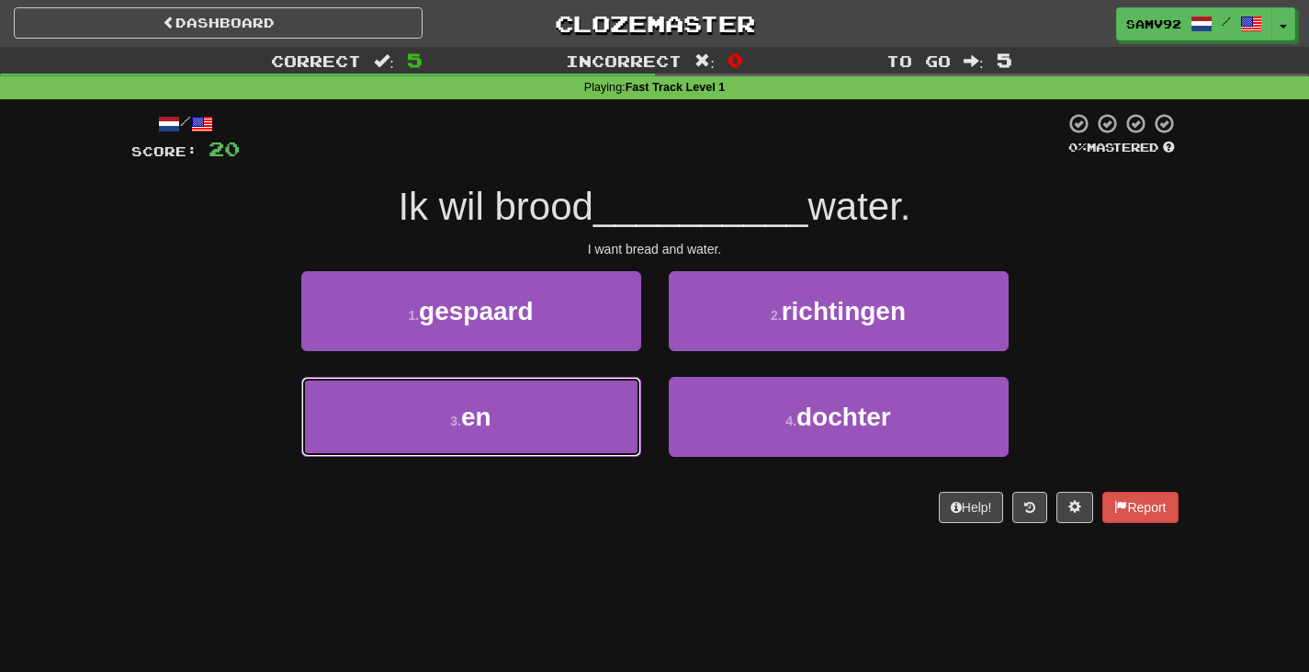
drag, startPoint x: 604, startPoint y: 409, endPoint x: 647, endPoint y: 382, distance: 50.7
click at [606, 407] on button "3 . en" at bounding box center [471, 417] width 340 height 80
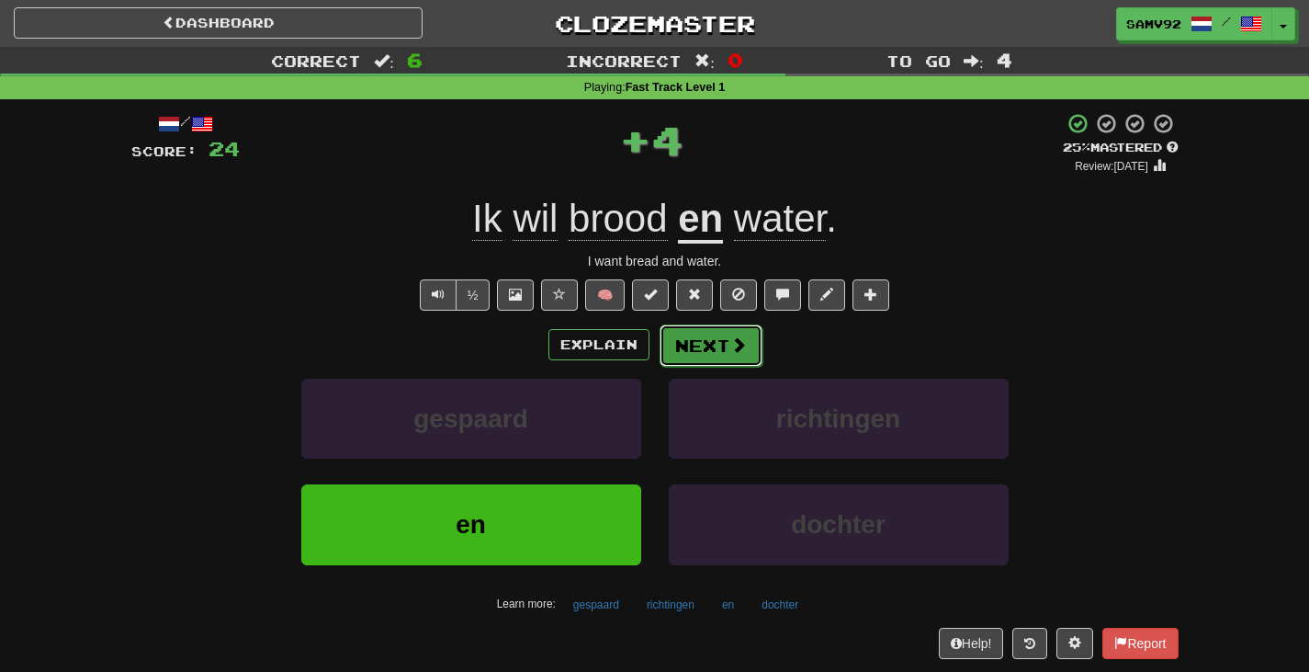
click at [684, 363] on button "Next" at bounding box center [711, 345] width 103 height 42
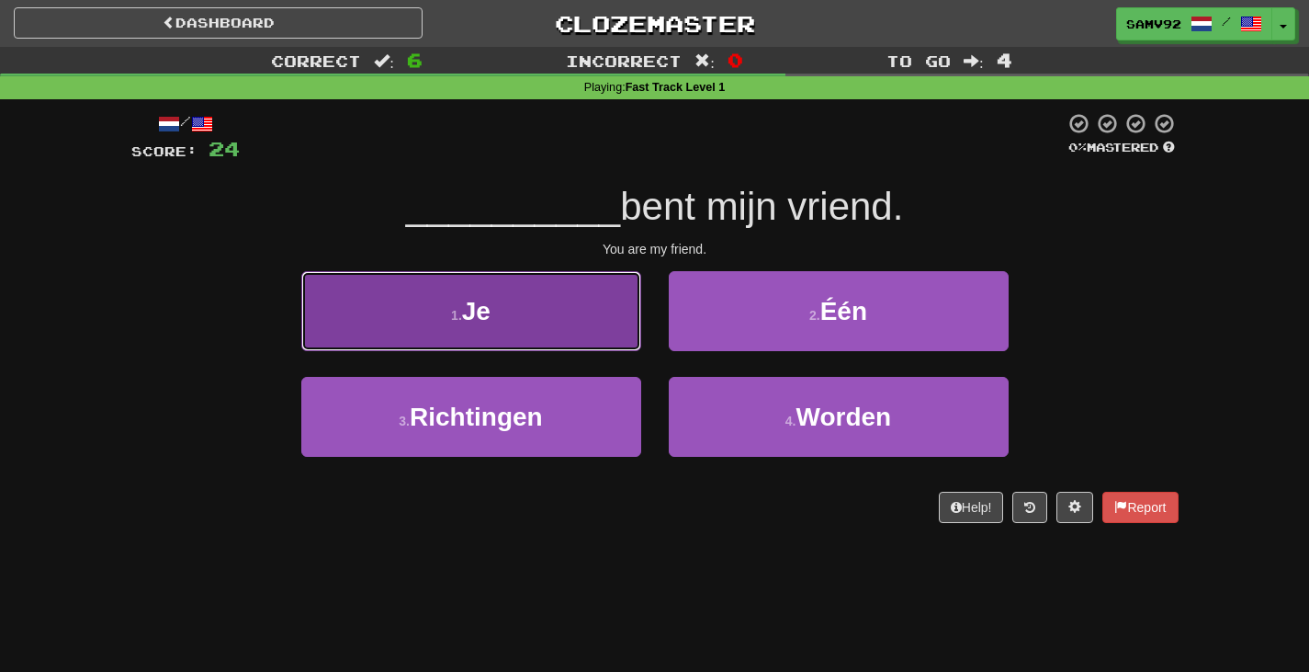
click at [626, 345] on button "1 . Je" at bounding box center [471, 311] width 340 height 80
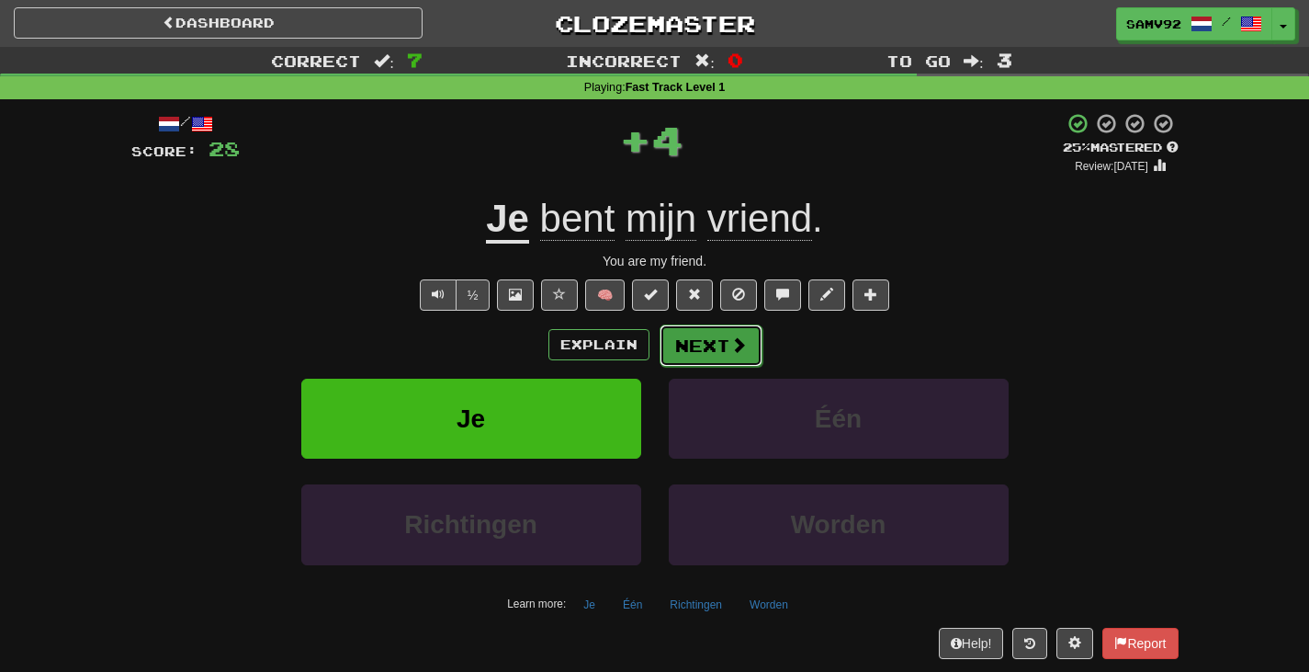
click at [685, 345] on button "Next" at bounding box center [711, 345] width 103 height 42
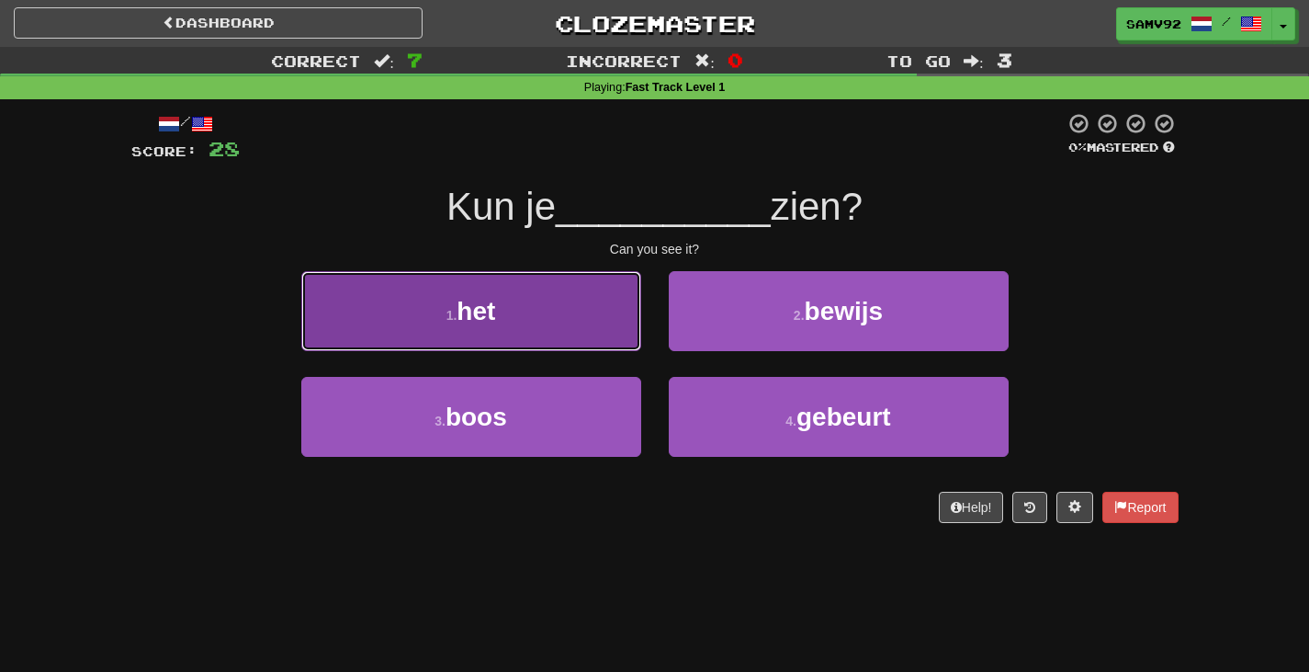
click at [608, 338] on button "1 . het" at bounding box center [471, 311] width 340 height 80
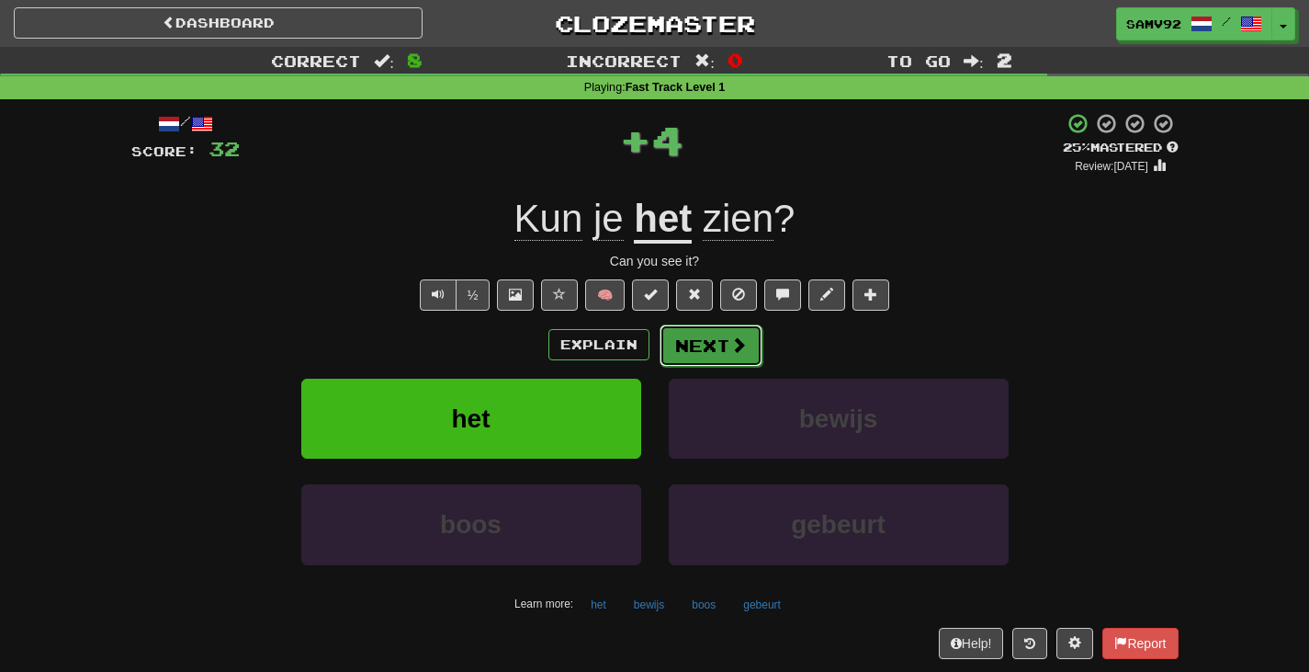
click at [699, 339] on button "Next" at bounding box center [711, 345] width 103 height 42
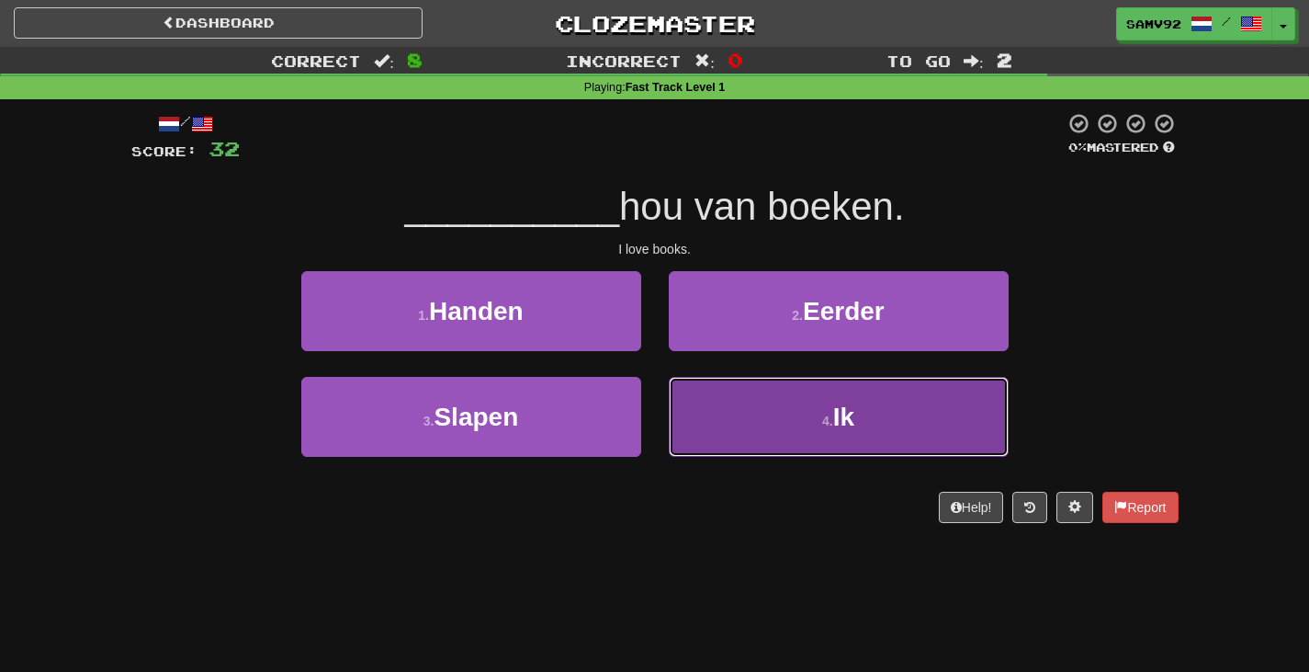
click at [707, 388] on button "4 . Ik" at bounding box center [839, 417] width 340 height 80
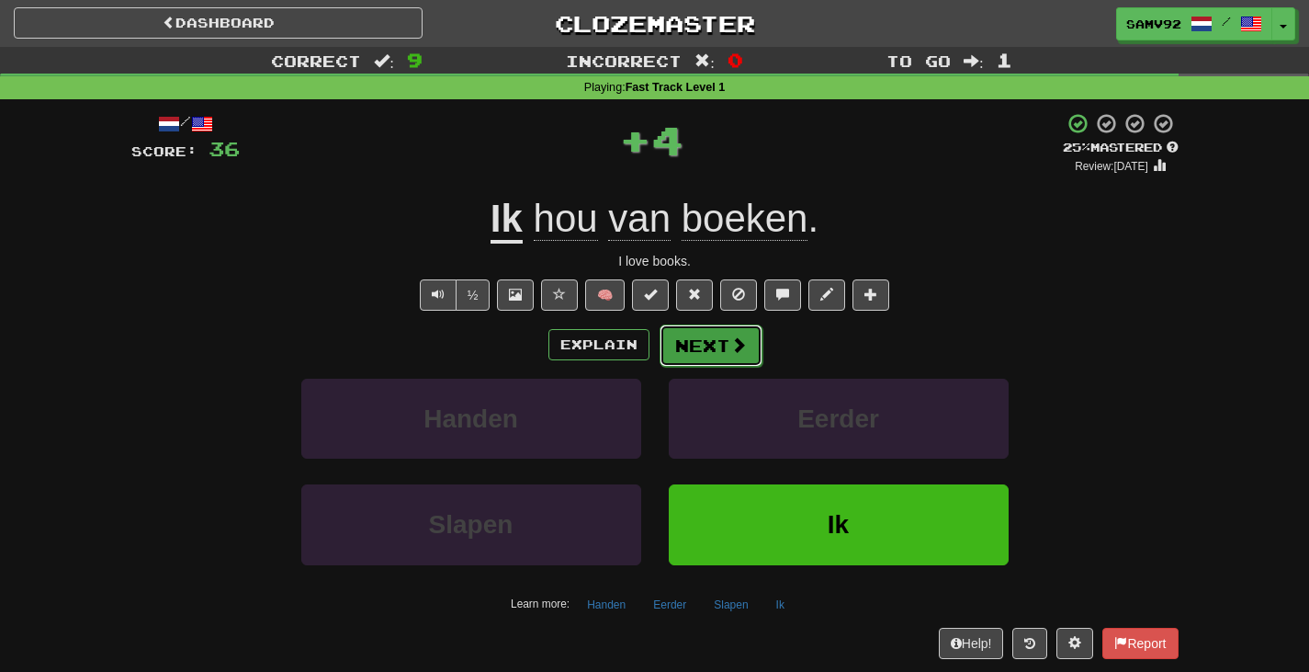
click at [707, 352] on button "Next" at bounding box center [711, 345] width 103 height 42
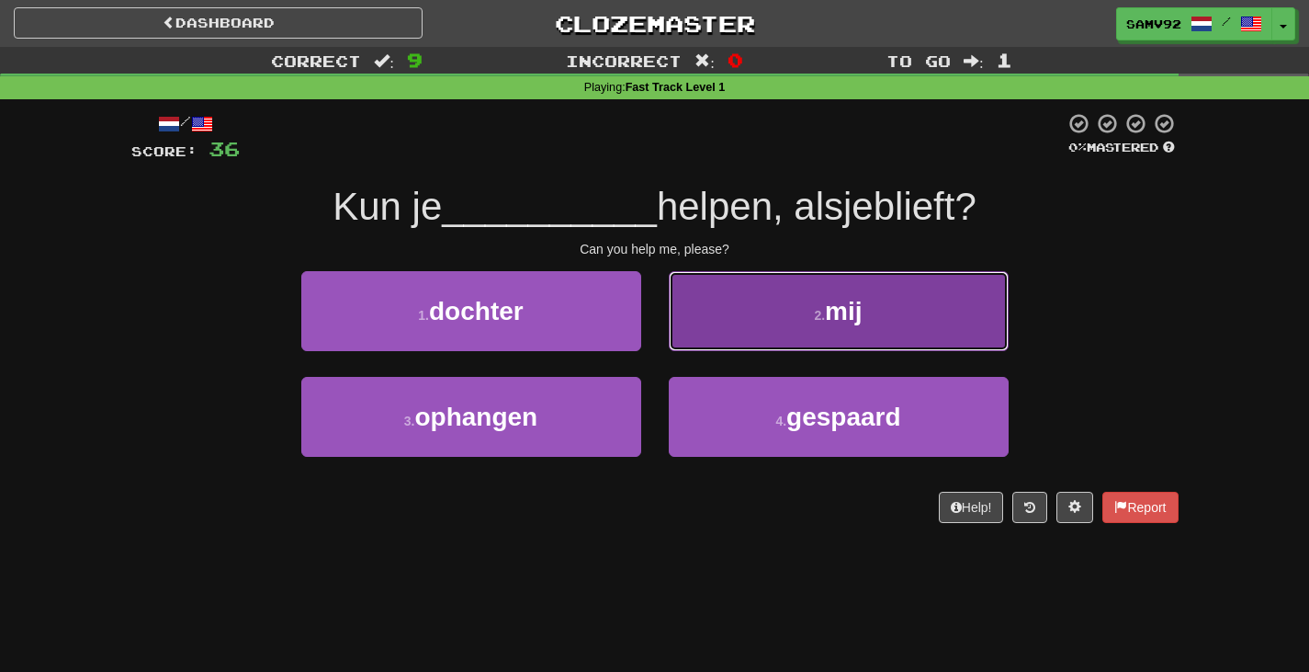
click at [710, 346] on button "2 . mij" at bounding box center [839, 311] width 340 height 80
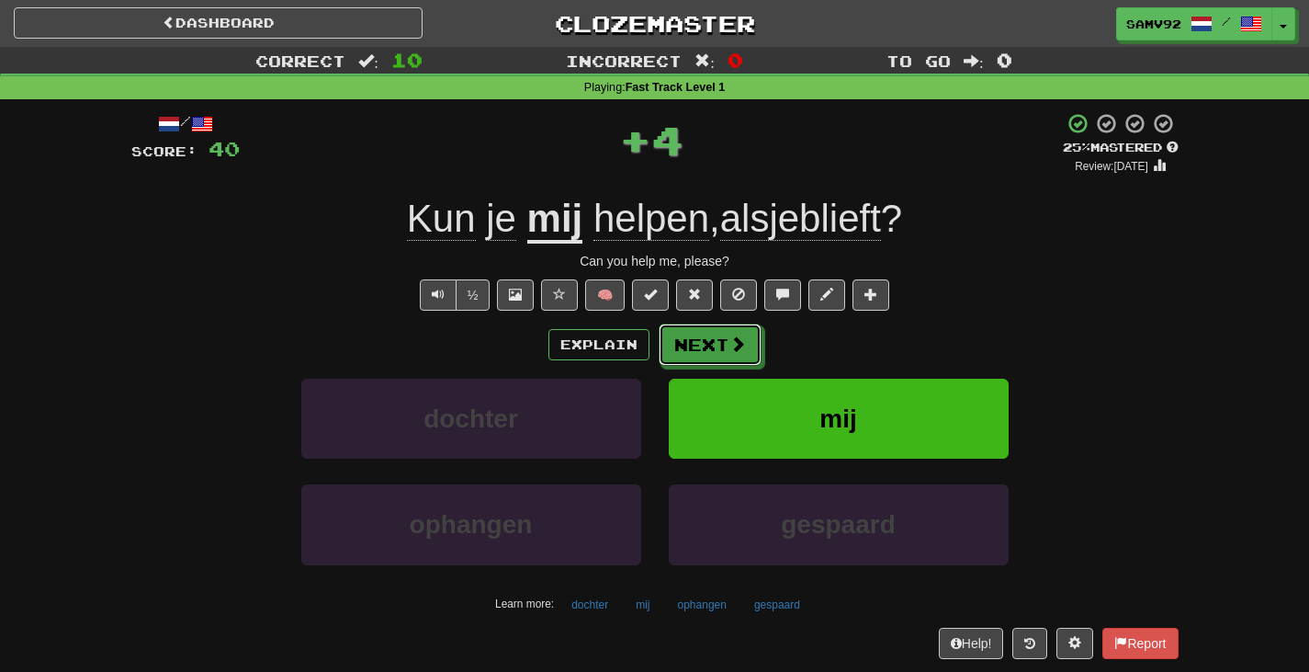
click at [710, 346] on button "Next" at bounding box center [710, 344] width 103 height 42
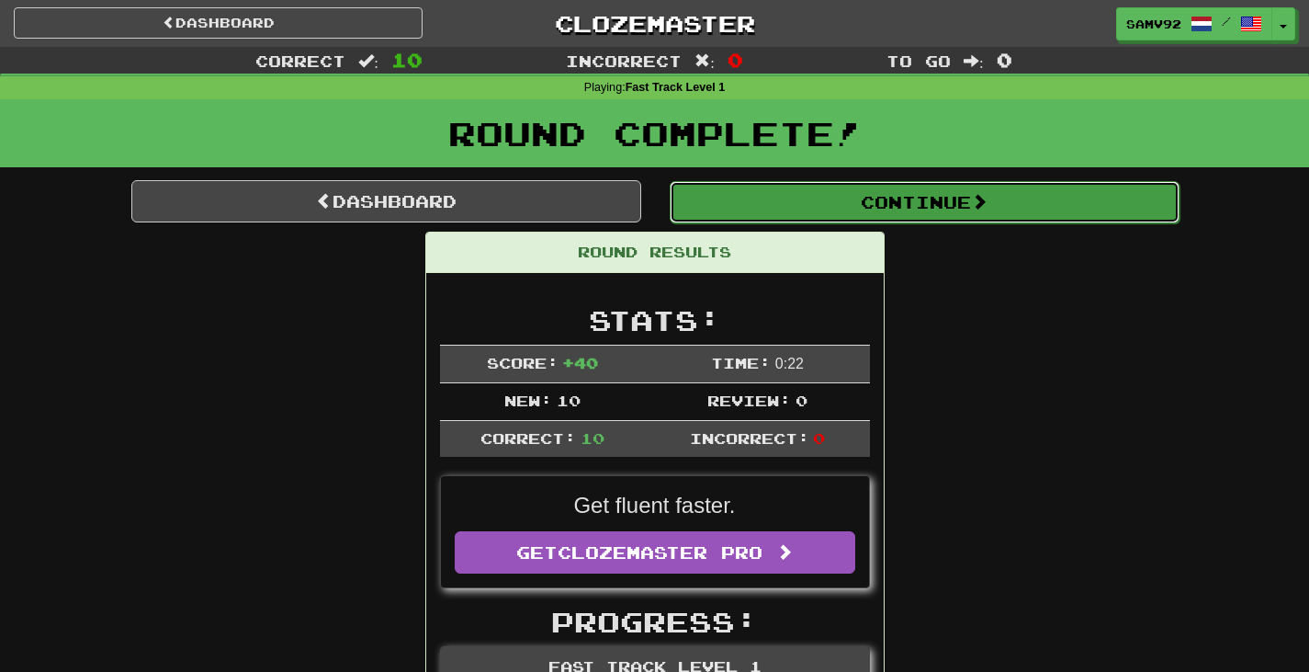
click at [834, 198] on button "Continue" at bounding box center [925, 202] width 510 height 42
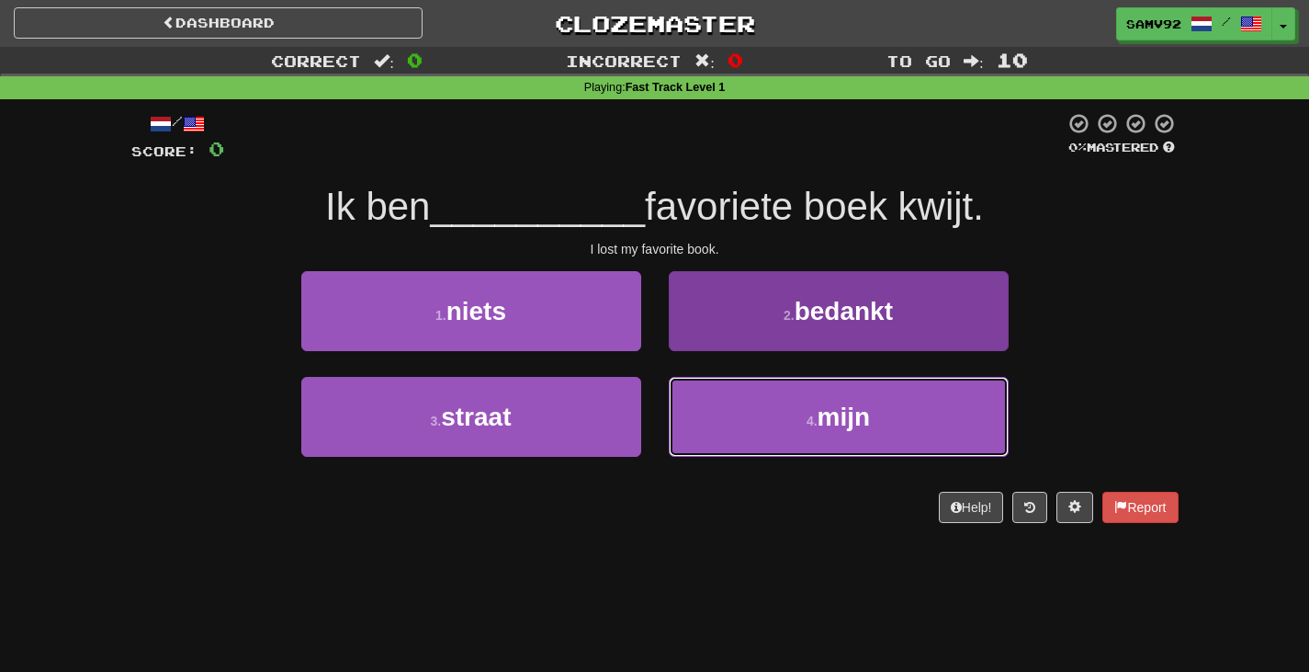
drag, startPoint x: 713, startPoint y: 413, endPoint x: 711, endPoint y: 393, distance: 20.3
click at [712, 413] on button "4 . mijn" at bounding box center [839, 417] width 340 height 80
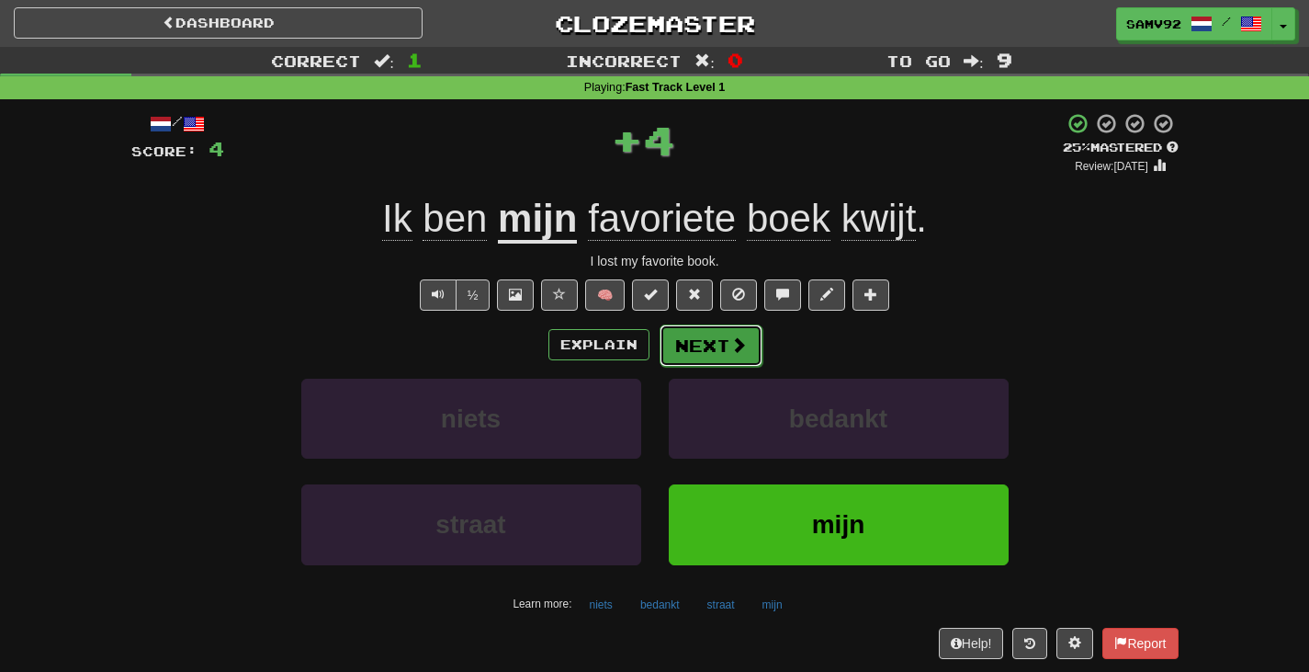
click at [708, 345] on button "Next" at bounding box center [711, 345] width 103 height 42
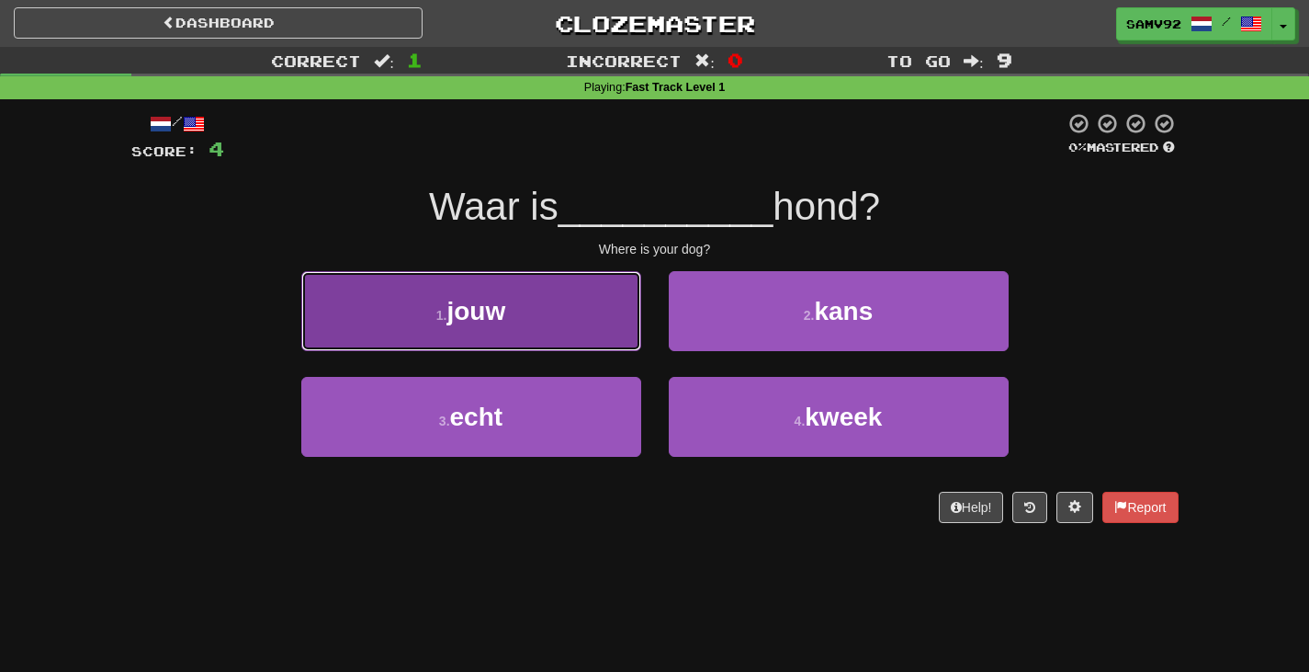
click at [608, 340] on button "1 . jouw" at bounding box center [471, 311] width 340 height 80
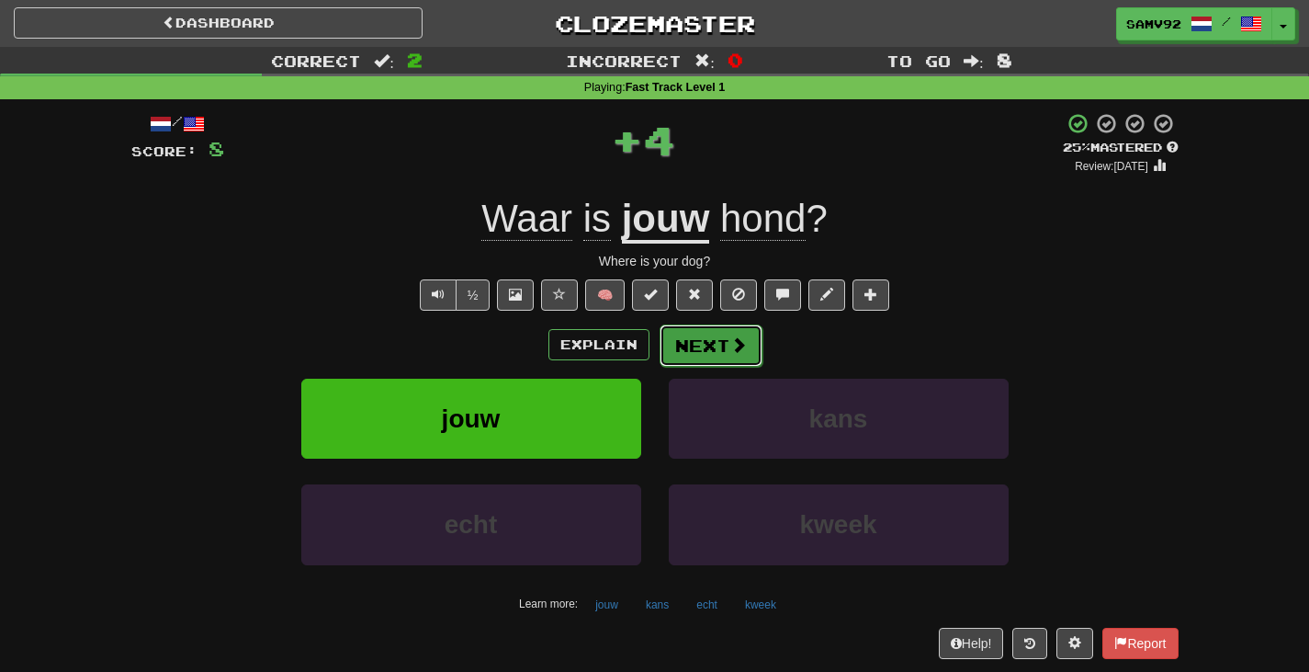
click at [681, 342] on button "Next" at bounding box center [711, 345] width 103 height 42
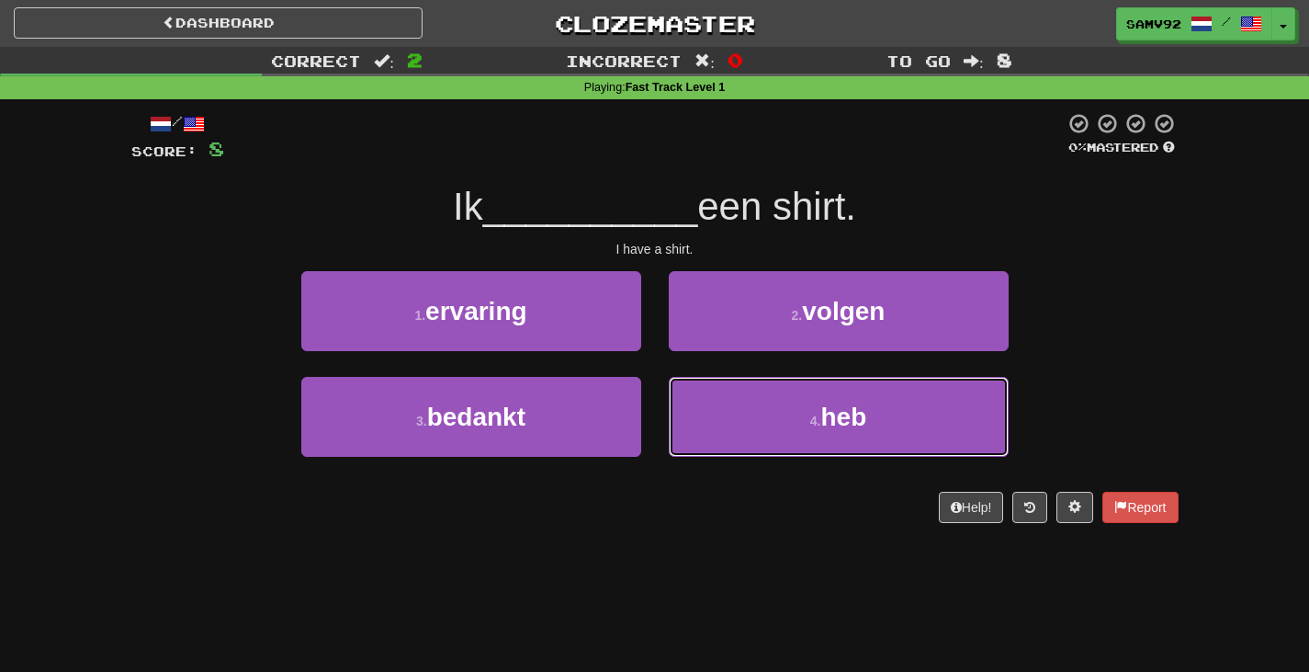
drag, startPoint x: 737, startPoint y: 410, endPoint x: 718, endPoint y: 369, distance: 44.4
click at [733, 408] on button "4 . heb" at bounding box center [839, 417] width 340 height 80
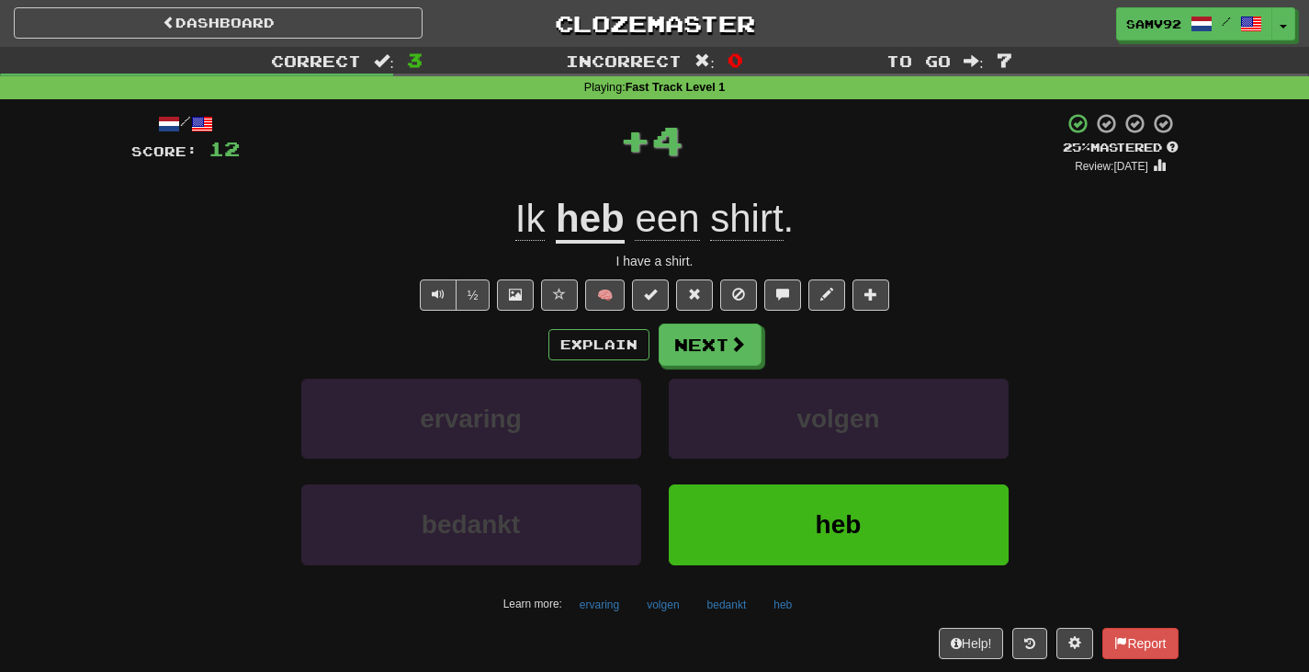
click at [704, 322] on div "/ Score: 12 + 4 25 % Mastered Review: 2025-09-16 Ik heb een shirt . I have a sh…" at bounding box center [654, 385] width 1047 height 546
click at [703, 331] on button "Next" at bounding box center [711, 345] width 103 height 42
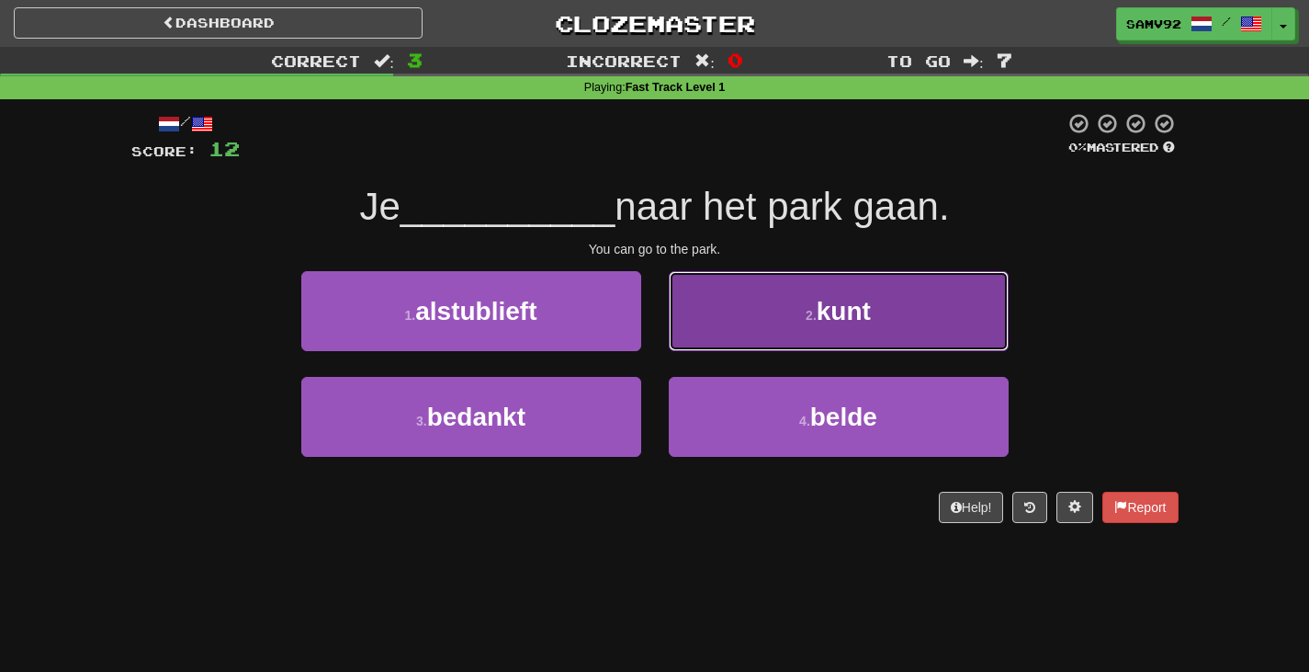
click at [703, 337] on button "2 . kunt" at bounding box center [839, 311] width 340 height 80
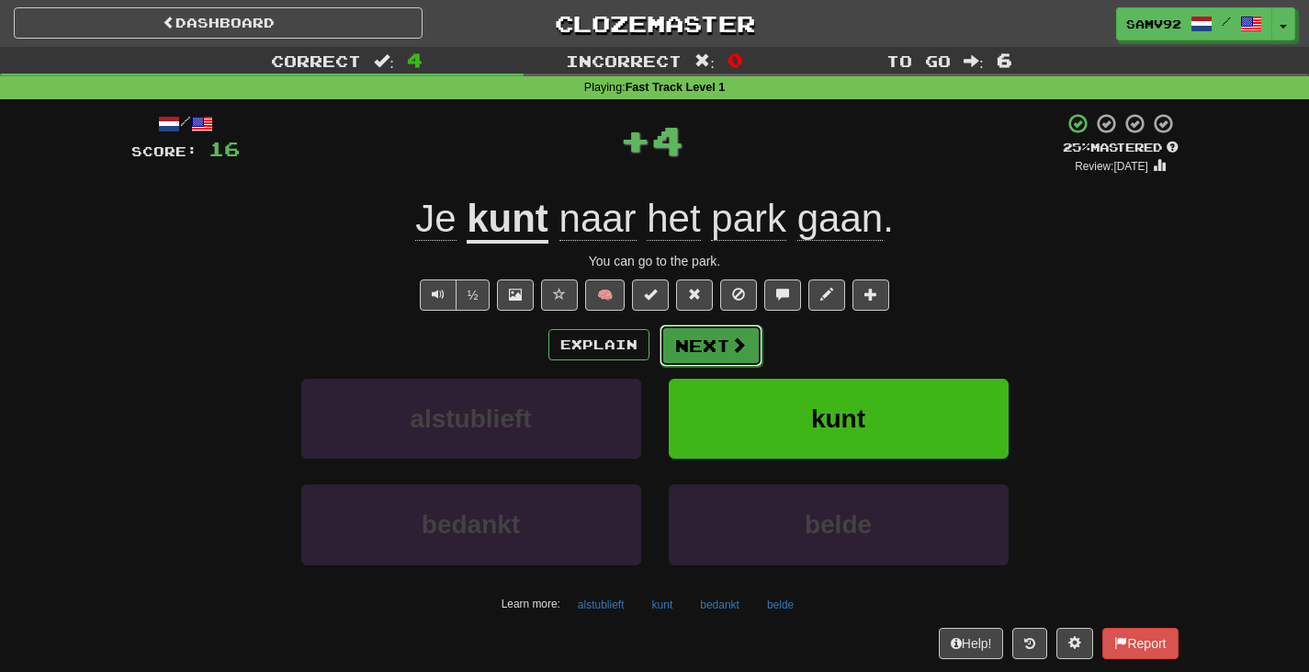
click at [703, 338] on button "Next" at bounding box center [711, 345] width 103 height 42
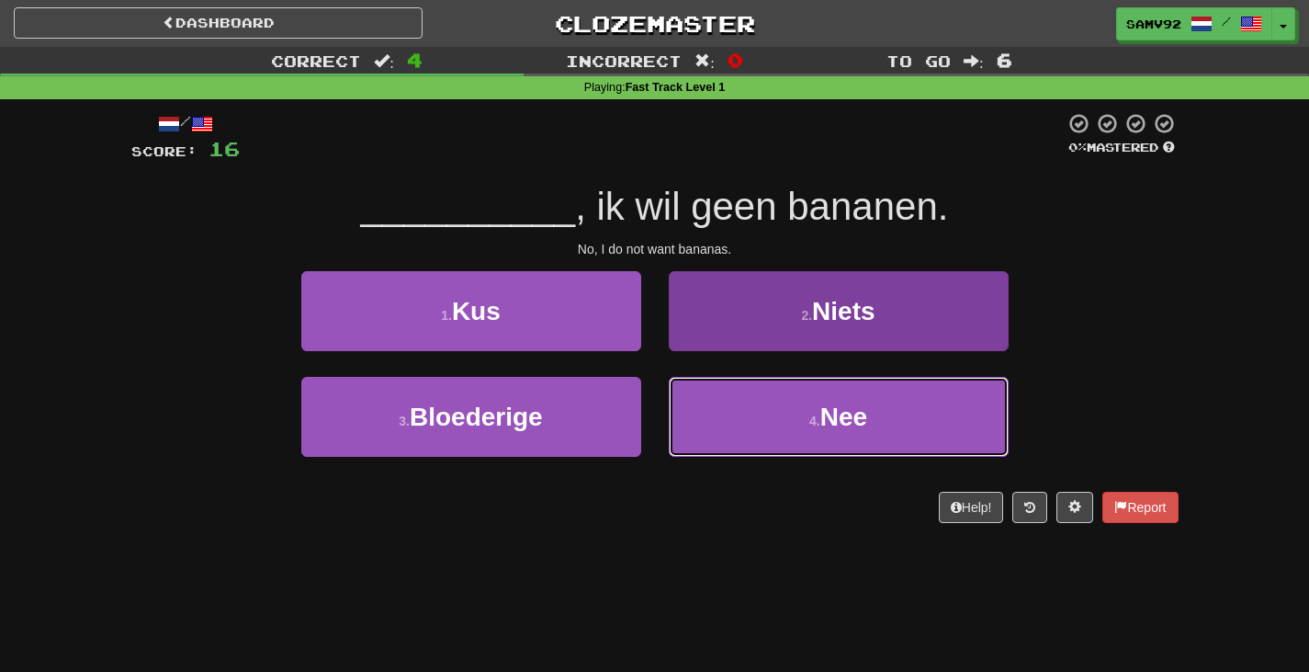
click at [691, 380] on button "4 . Nee" at bounding box center [839, 417] width 340 height 80
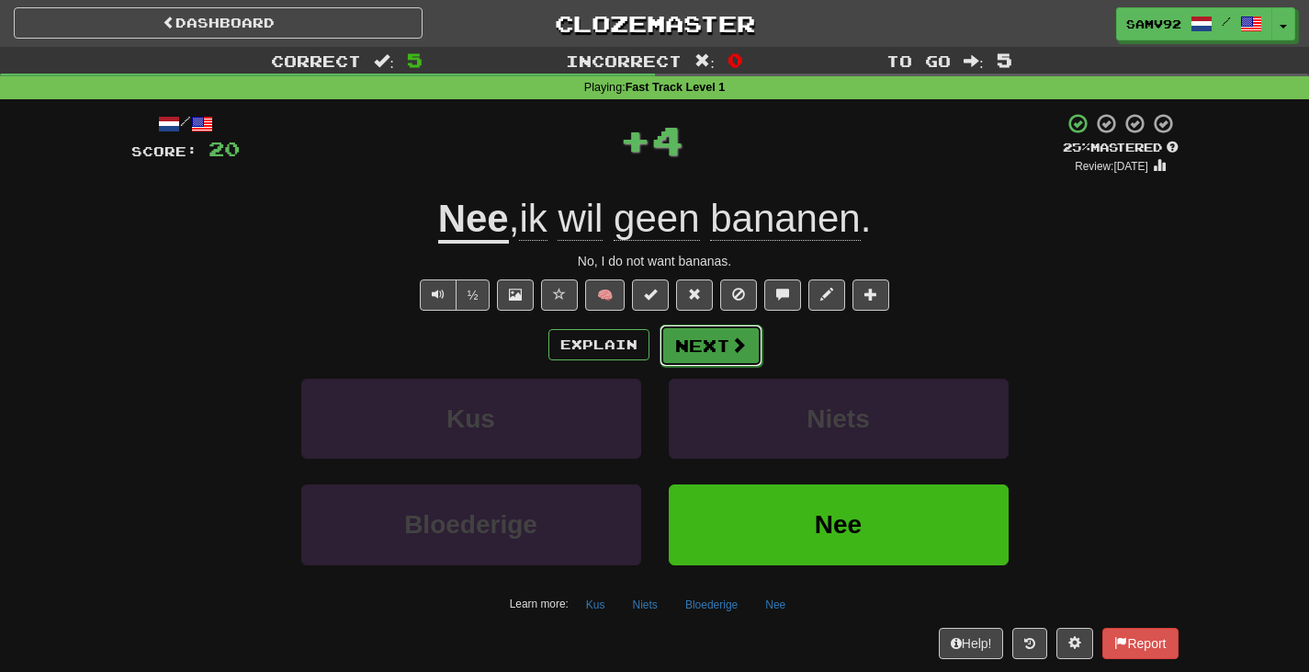
click at [704, 346] on button "Next" at bounding box center [711, 345] width 103 height 42
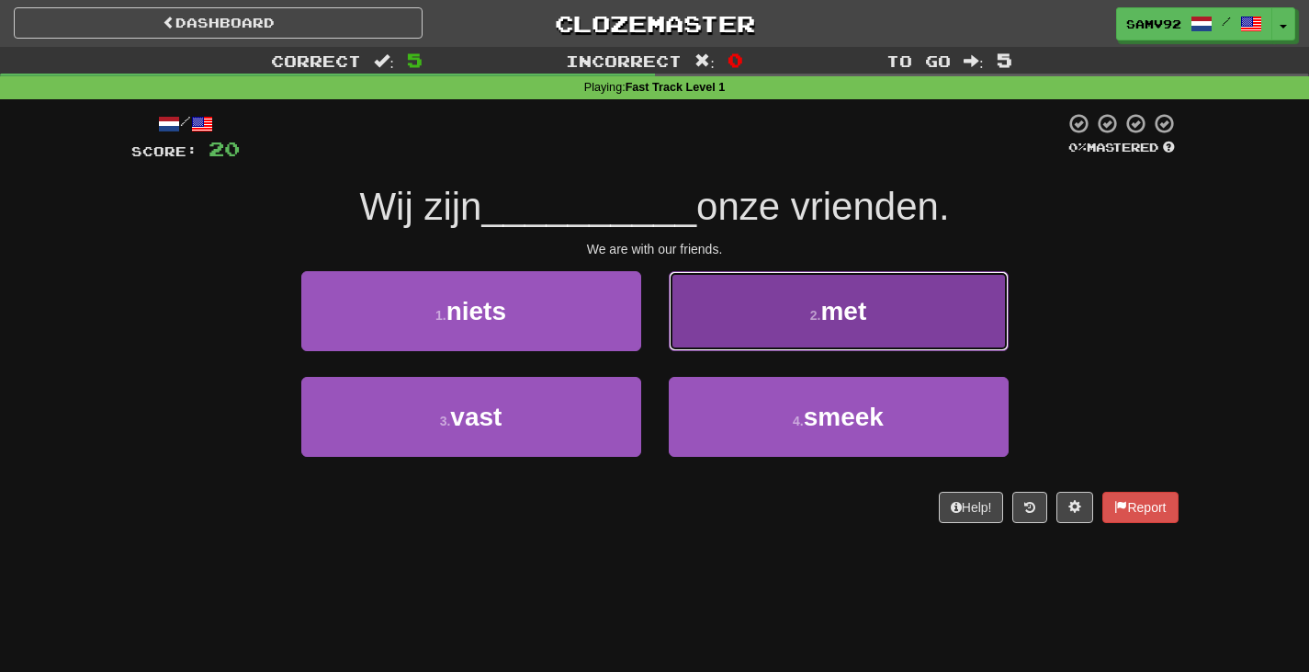
click at [694, 338] on button "2 . met" at bounding box center [839, 311] width 340 height 80
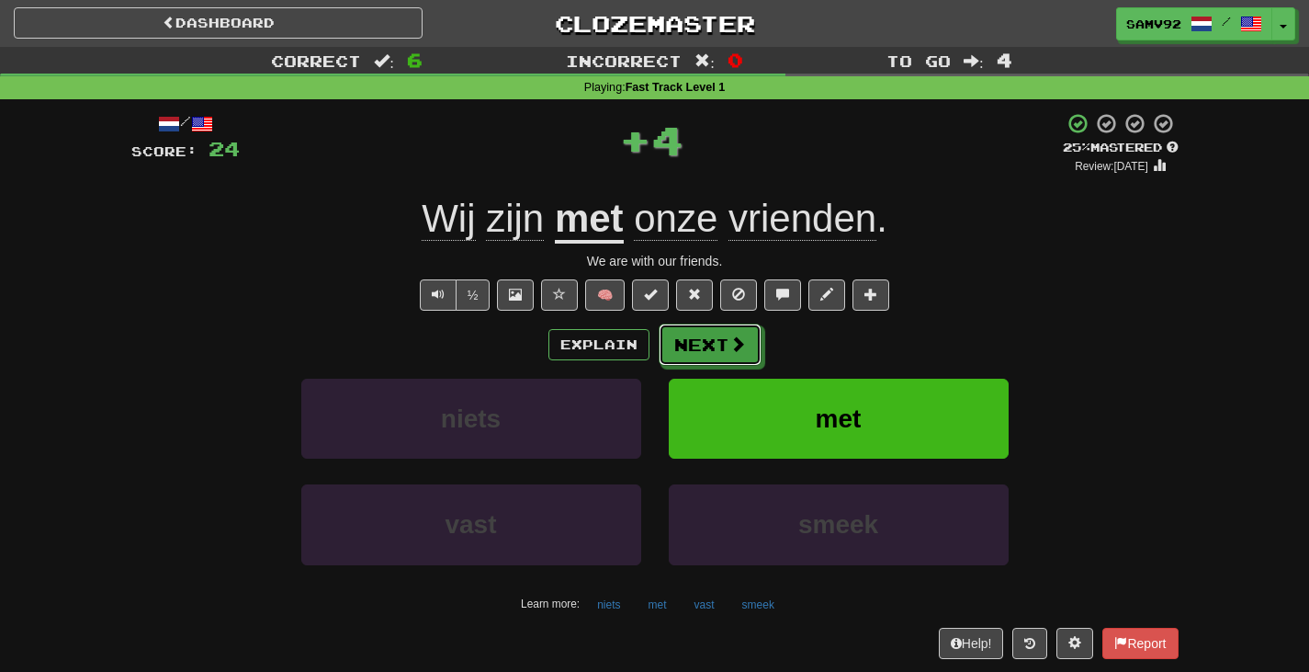
click at [694, 338] on button "Next" at bounding box center [710, 344] width 103 height 42
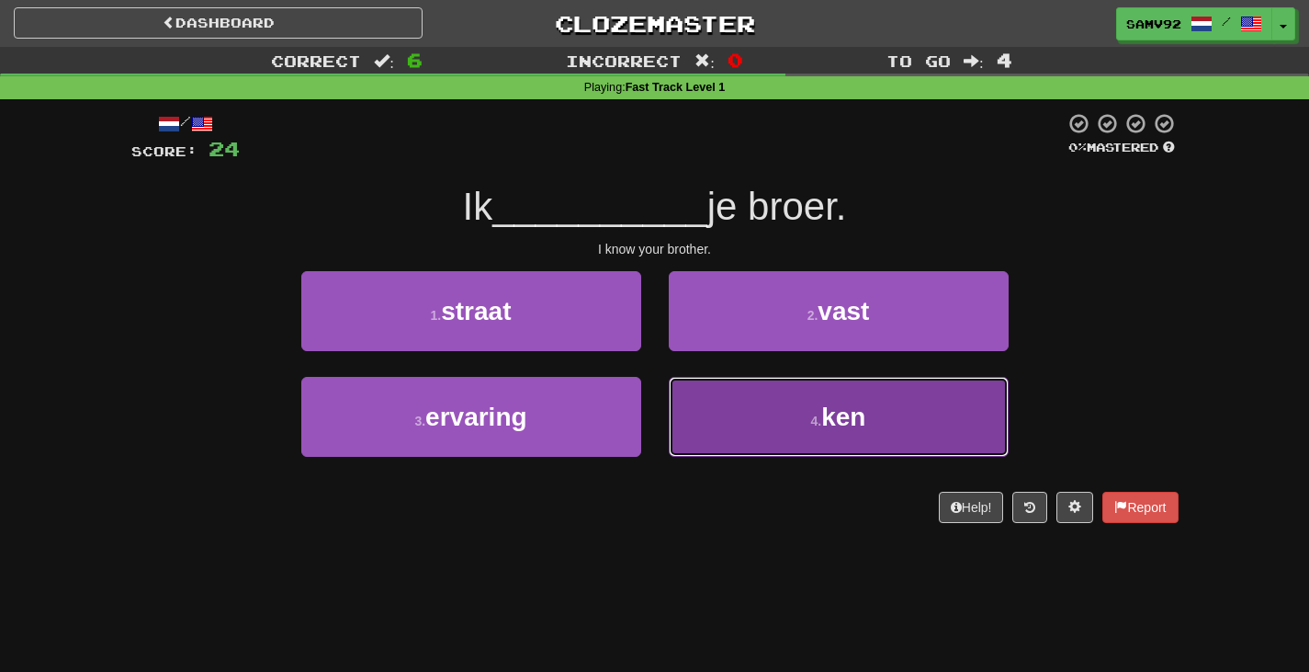
click at [682, 387] on button "4 . ken" at bounding box center [839, 417] width 340 height 80
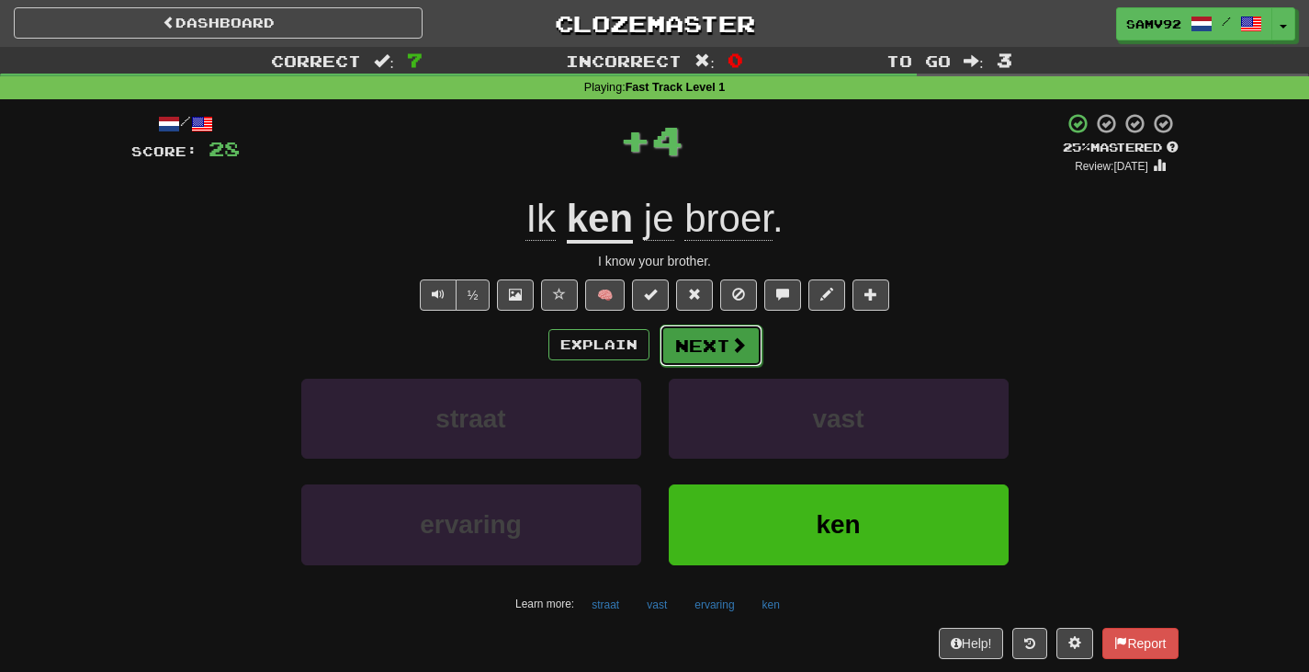
click at [685, 345] on button "Next" at bounding box center [711, 345] width 103 height 42
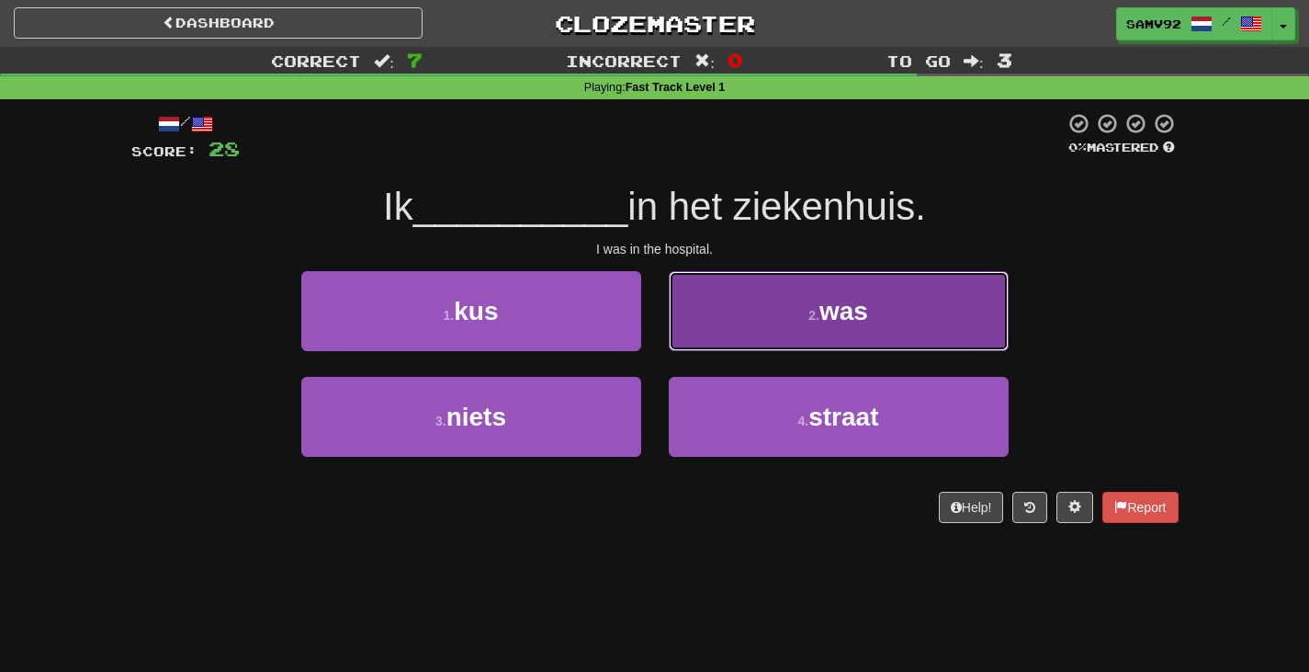
click at [698, 336] on button "2 . was" at bounding box center [839, 311] width 340 height 80
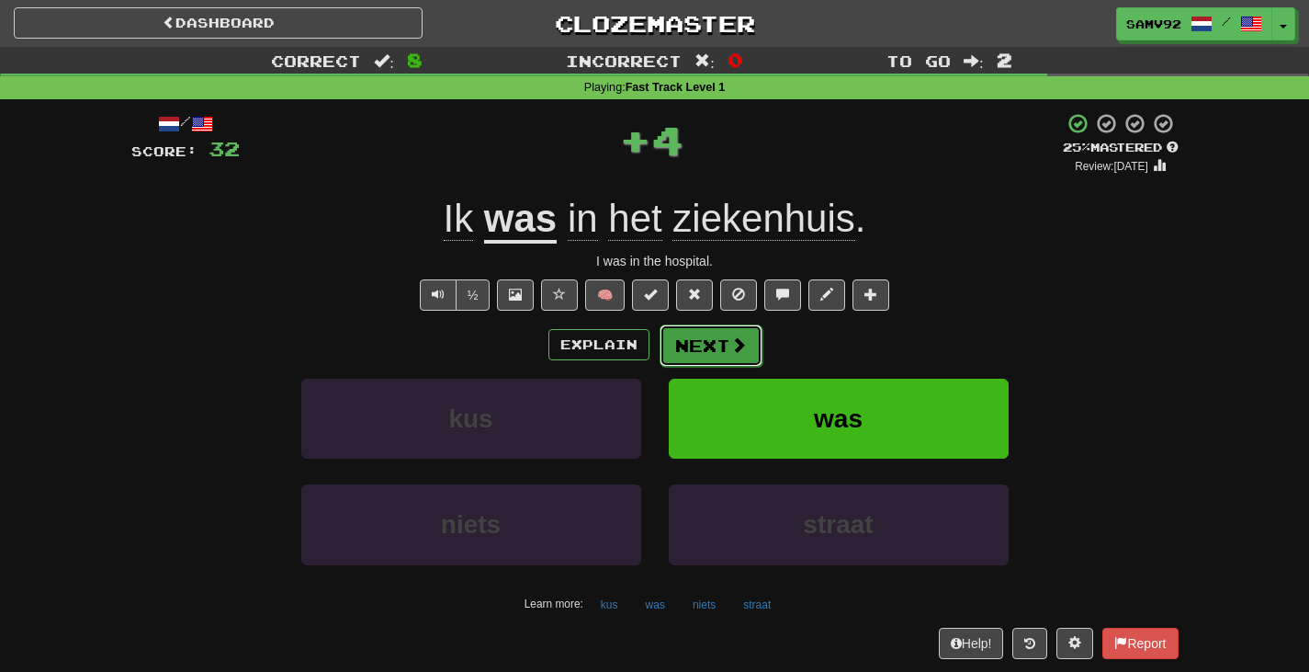
click at [695, 346] on button "Next" at bounding box center [711, 345] width 103 height 42
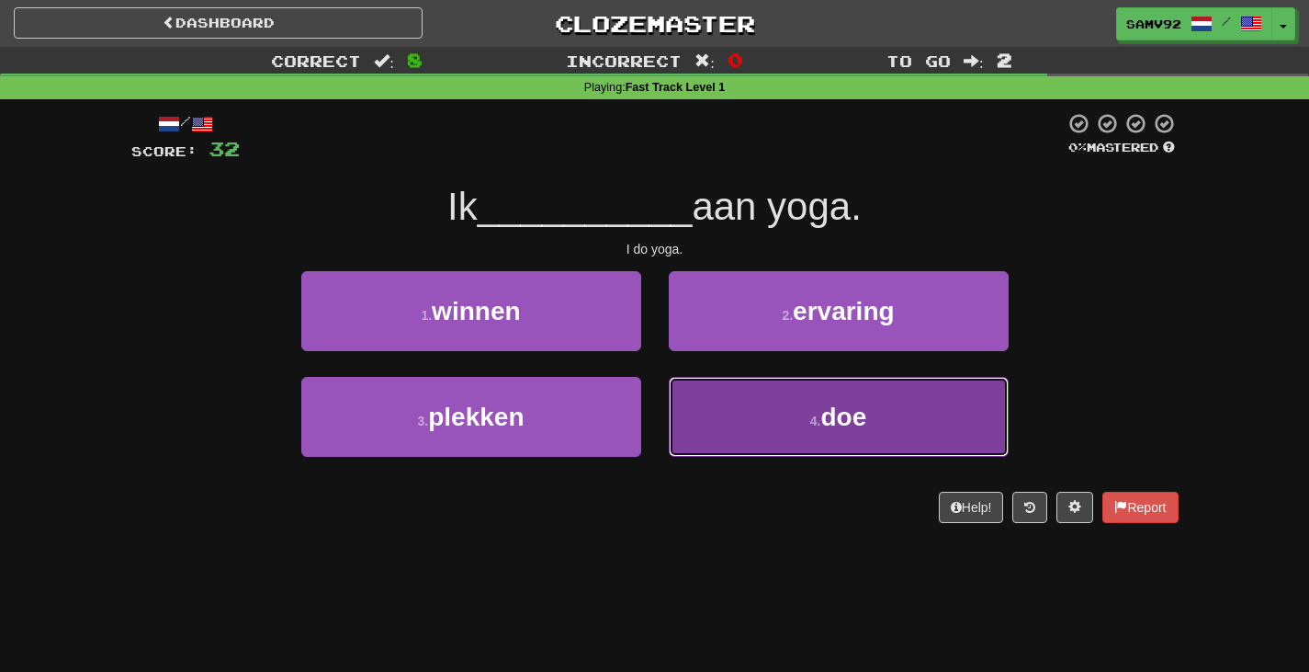
click at [682, 391] on button "4 . doe" at bounding box center [839, 417] width 340 height 80
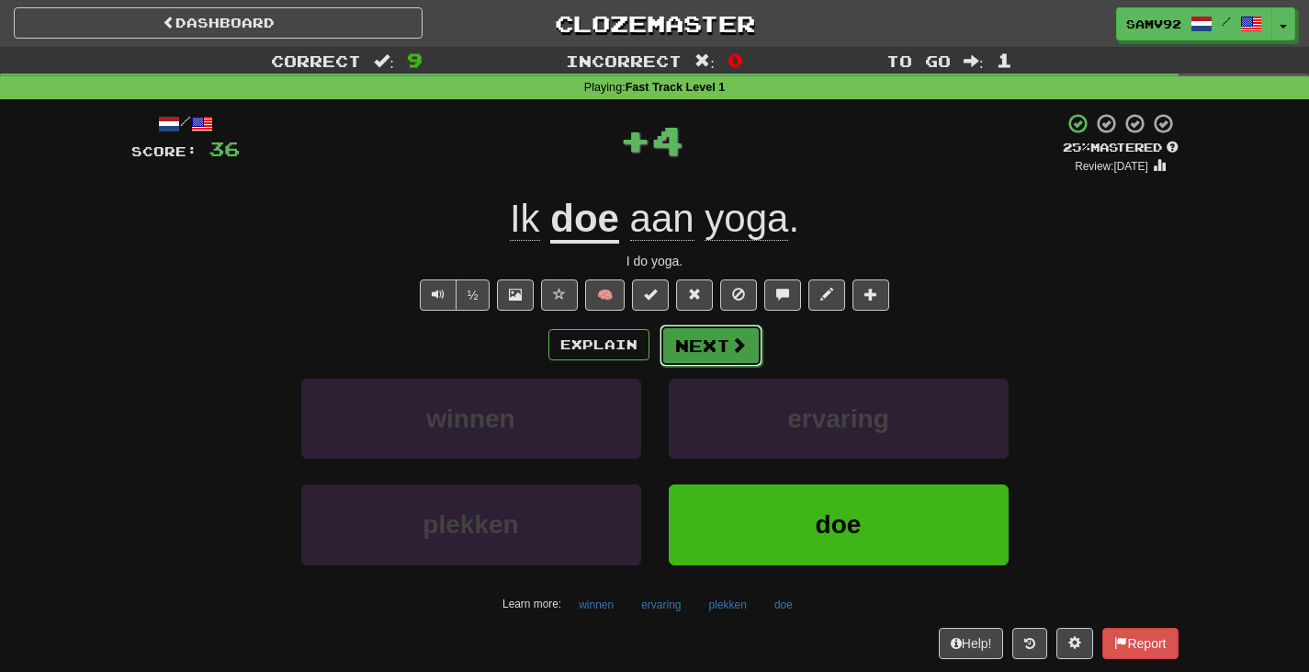
click at [698, 338] on button "Next" at bounding box center [711, 345] width 103 height 42
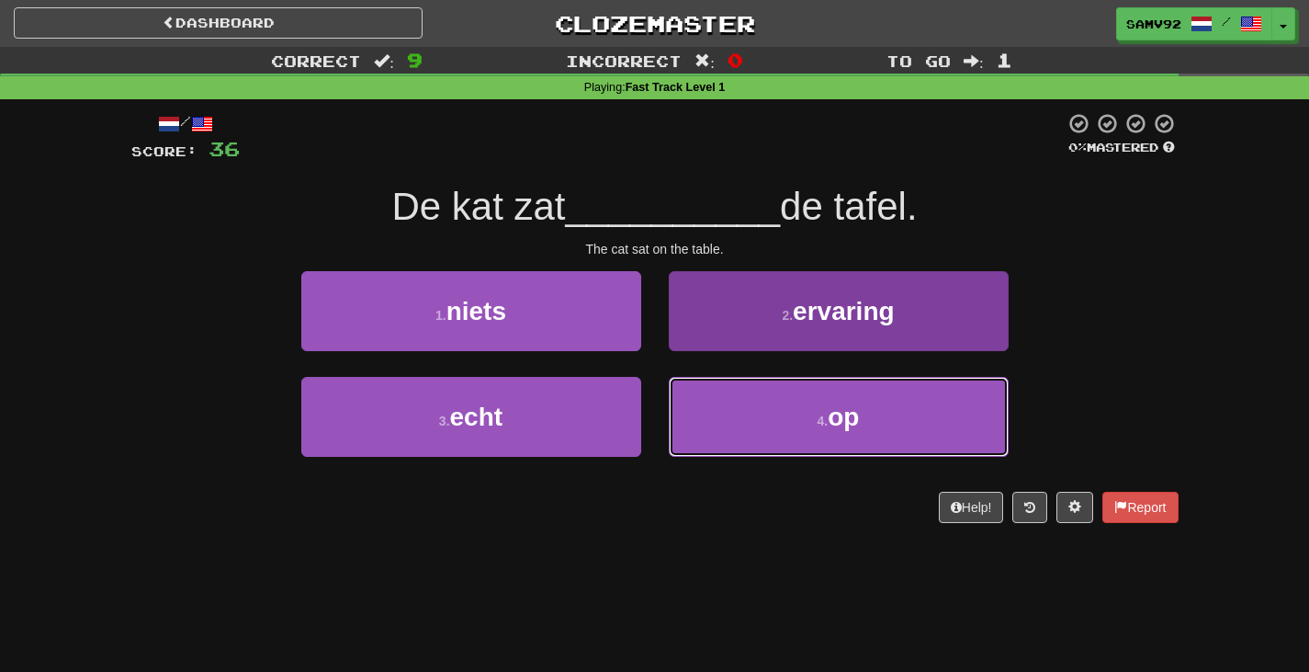
click at [698, 391] on button "4 . op" at bounding box center [839, 417] width 340 height 80
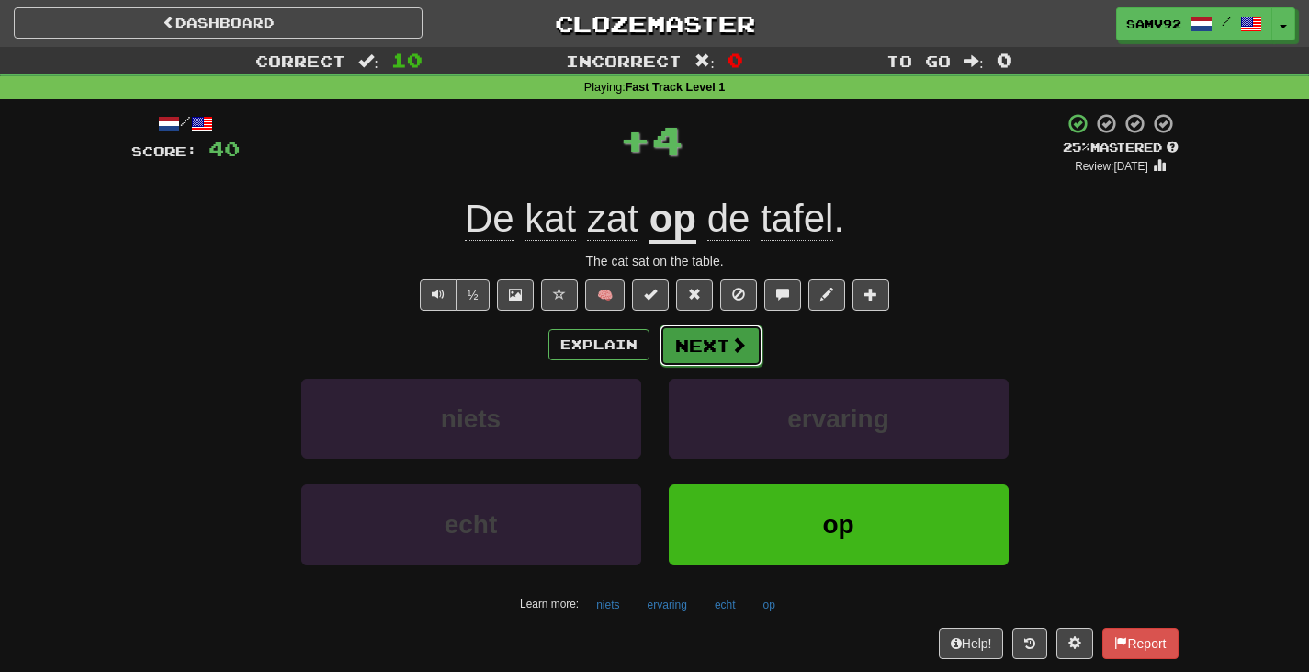
click at [703, 356] on button "Next" at bounding box center [711, 345] width 103 height 42
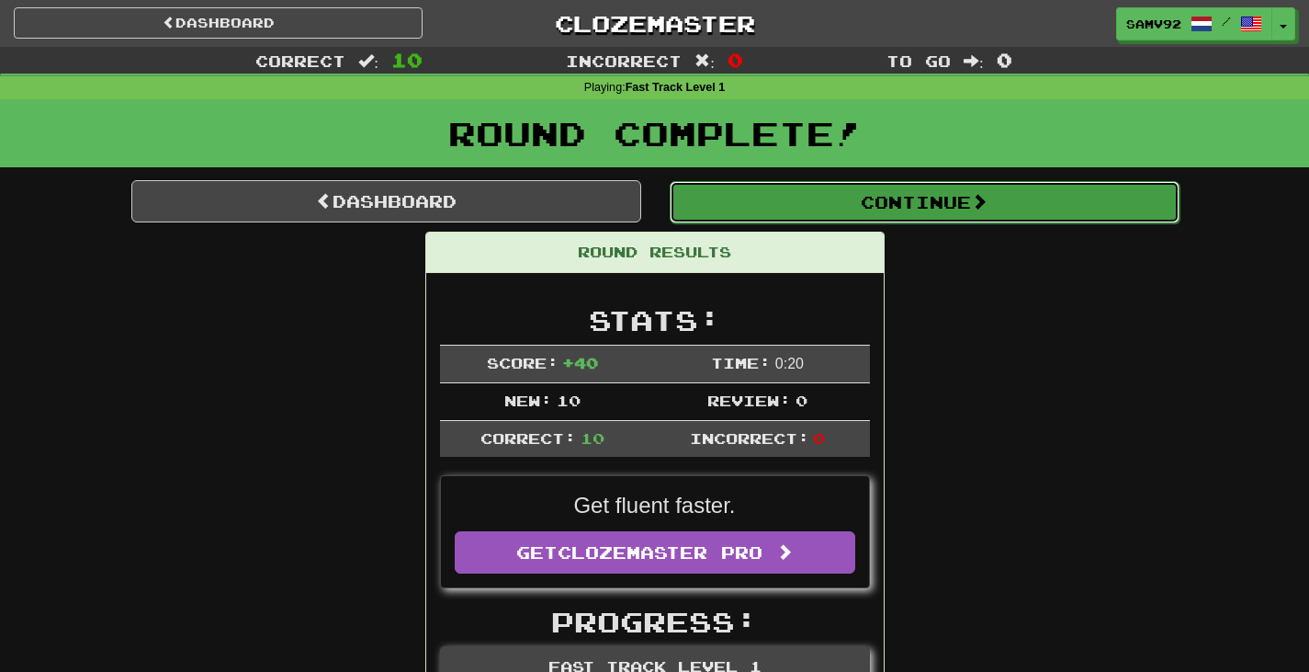
click at [773, 210] on button "Continue" at bounding box center [925, 202] width 510 height 42
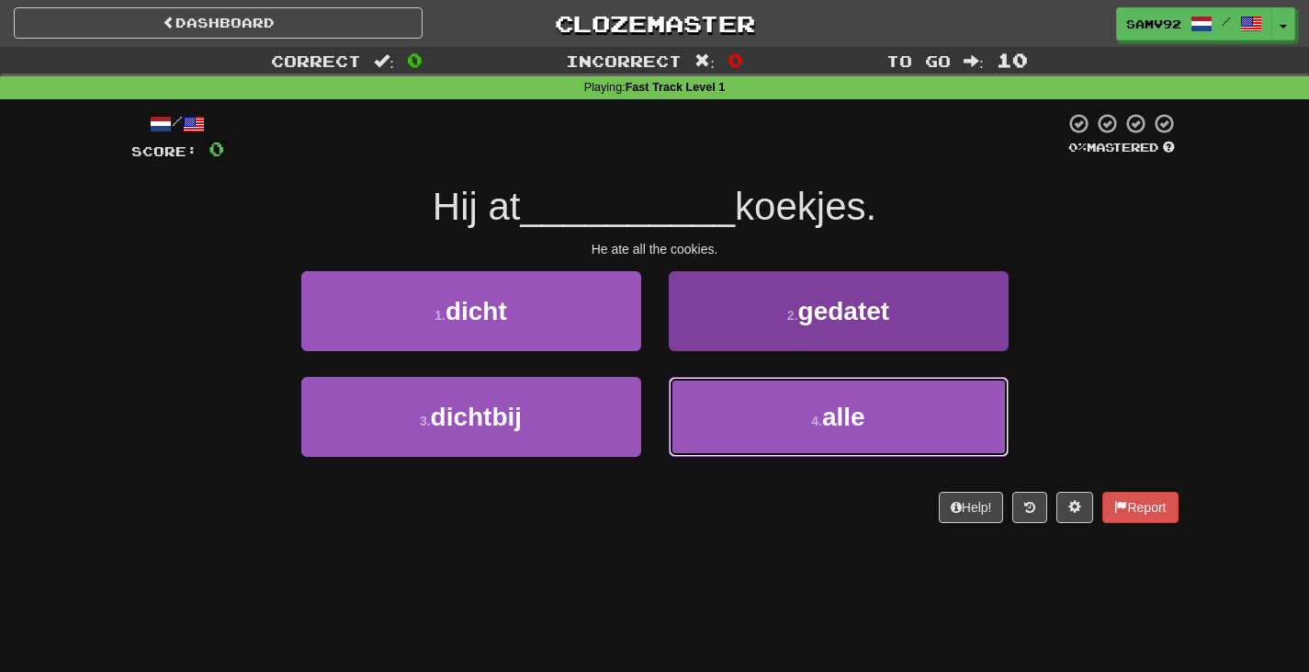
click at [720, 407] on button "4 . alle" at bounding box center [839, 417] width 340 height 80
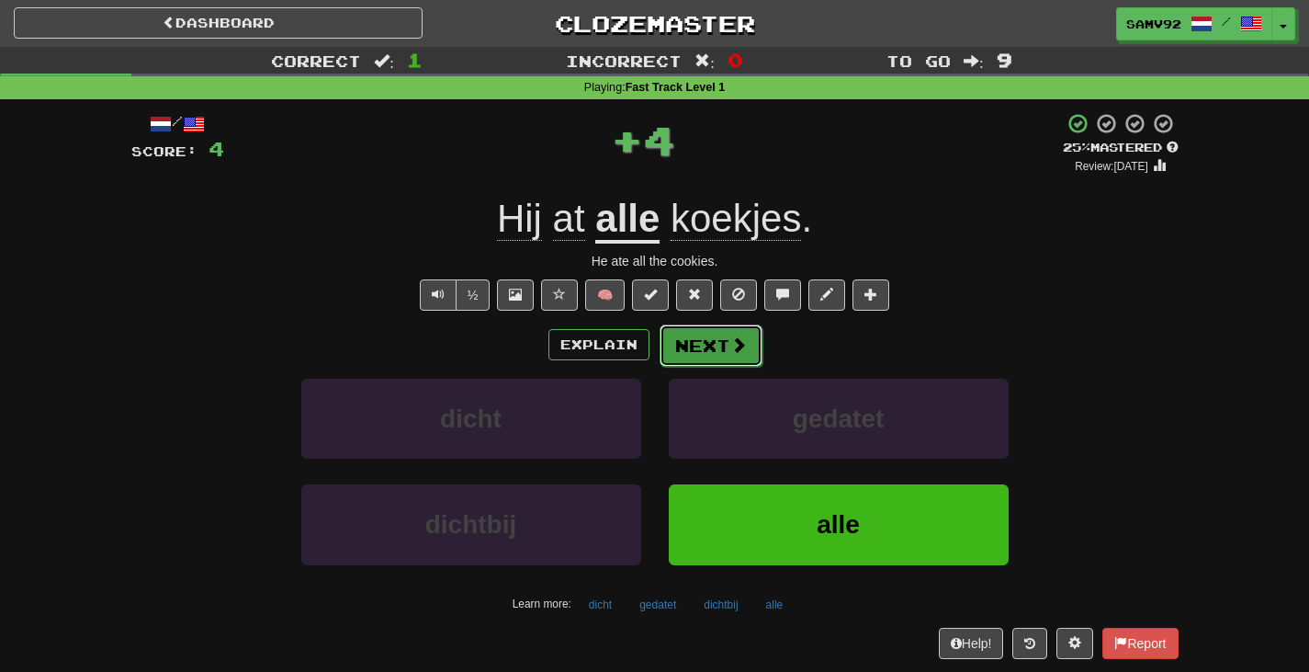
click at [715, 340] on button "Next" at bounding box center [711, 345] width 103 height 42
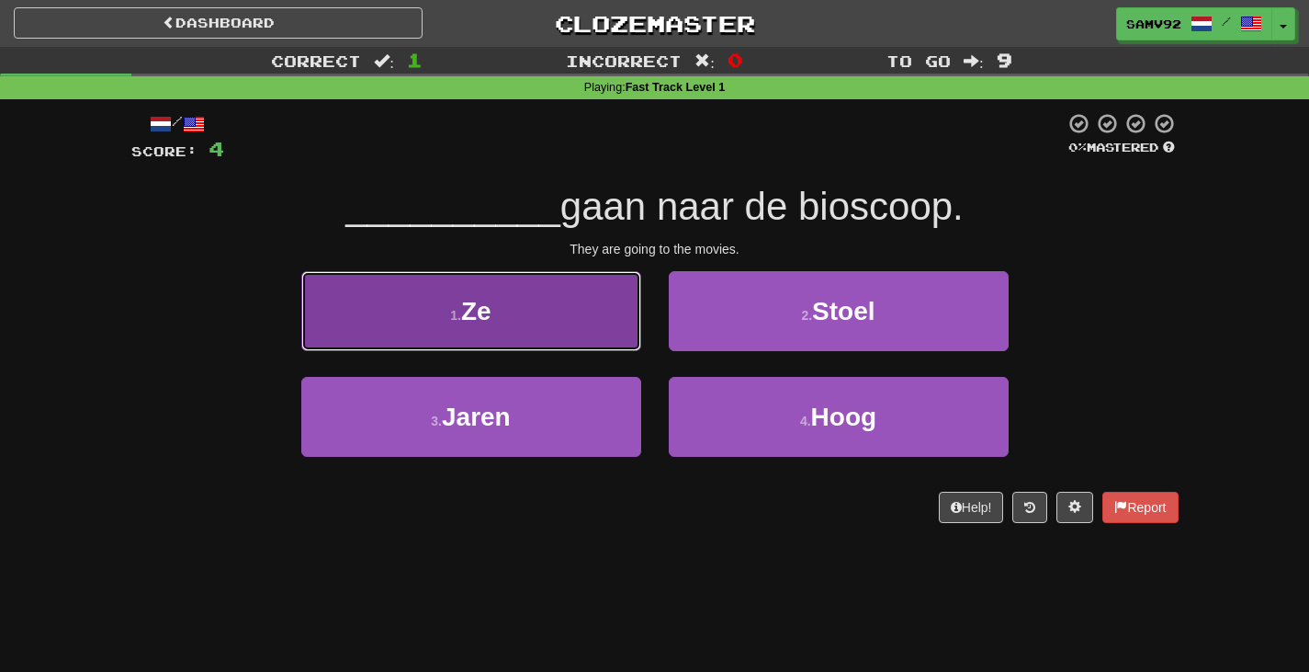
click at [616, 321] on button "1 . Ze" at bounding box center [471, 311] width 340 height 80
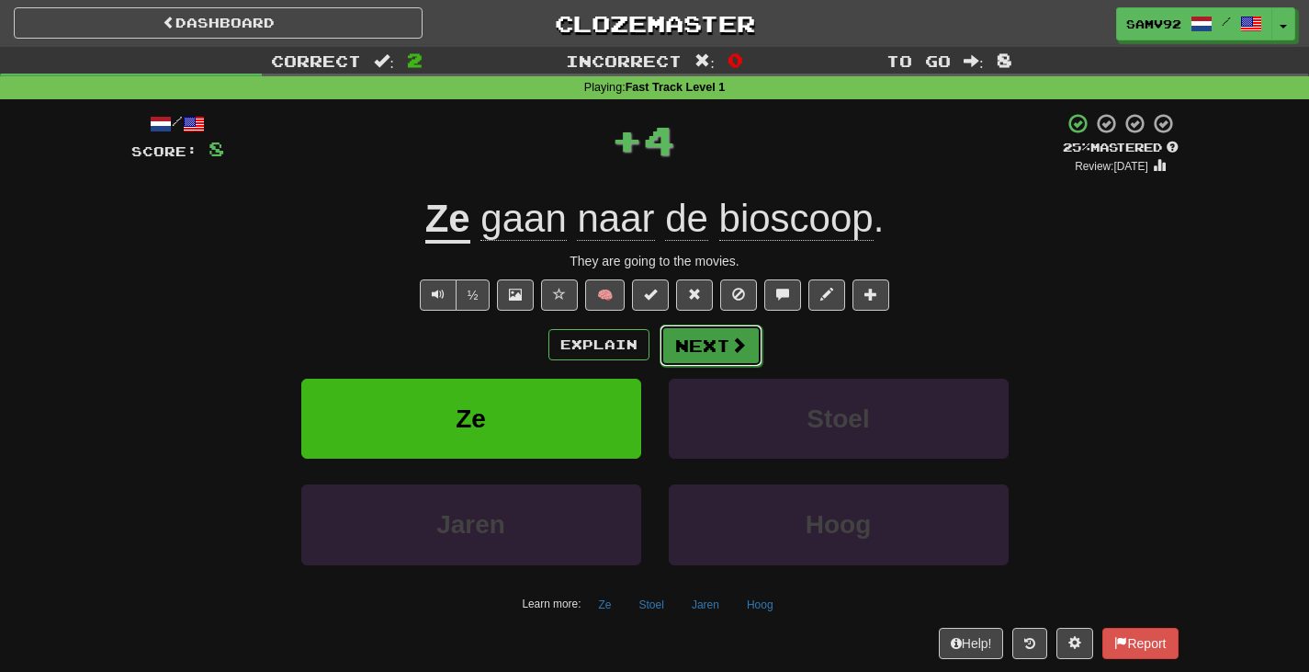
click at [679, 334] on button "Next" at bounding box center [711, 345] width 103 height 42
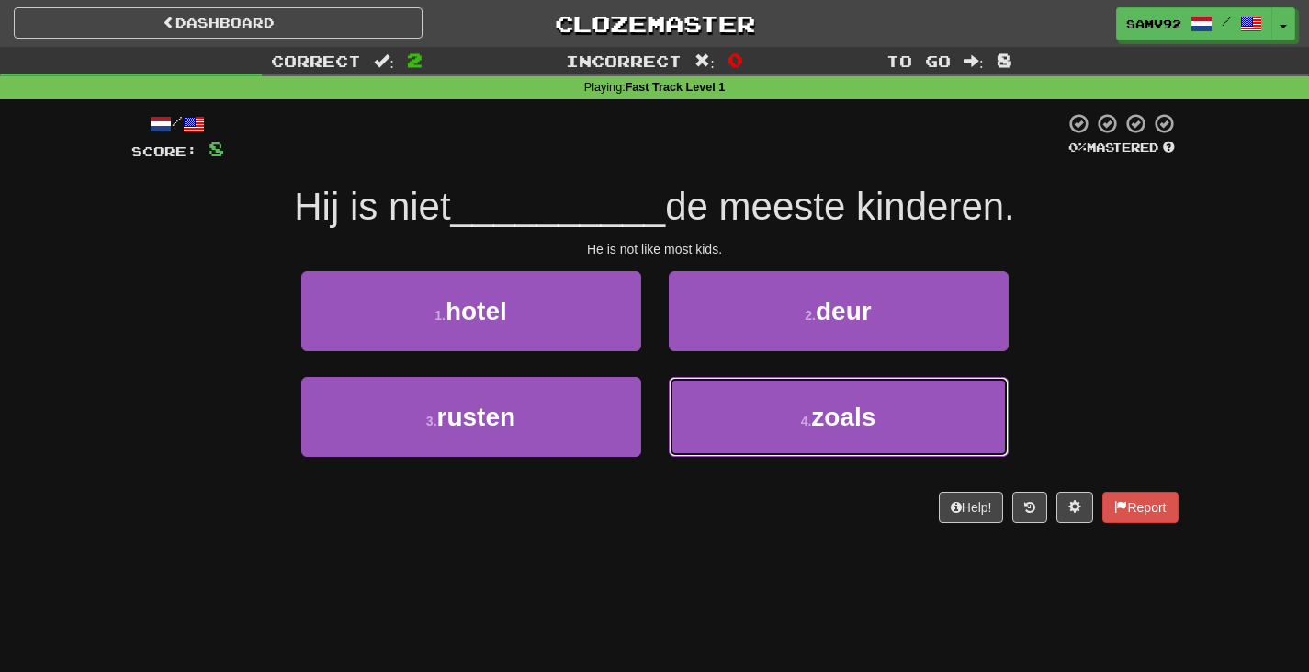
drag, startPoint x: 673, startPoint y: 389, endPoint x: 673, endPoint y: 373, distance: 15.6
click at [673, 387] on button "4 . zoals" at bounding box center [839, 417] width 340 height 80
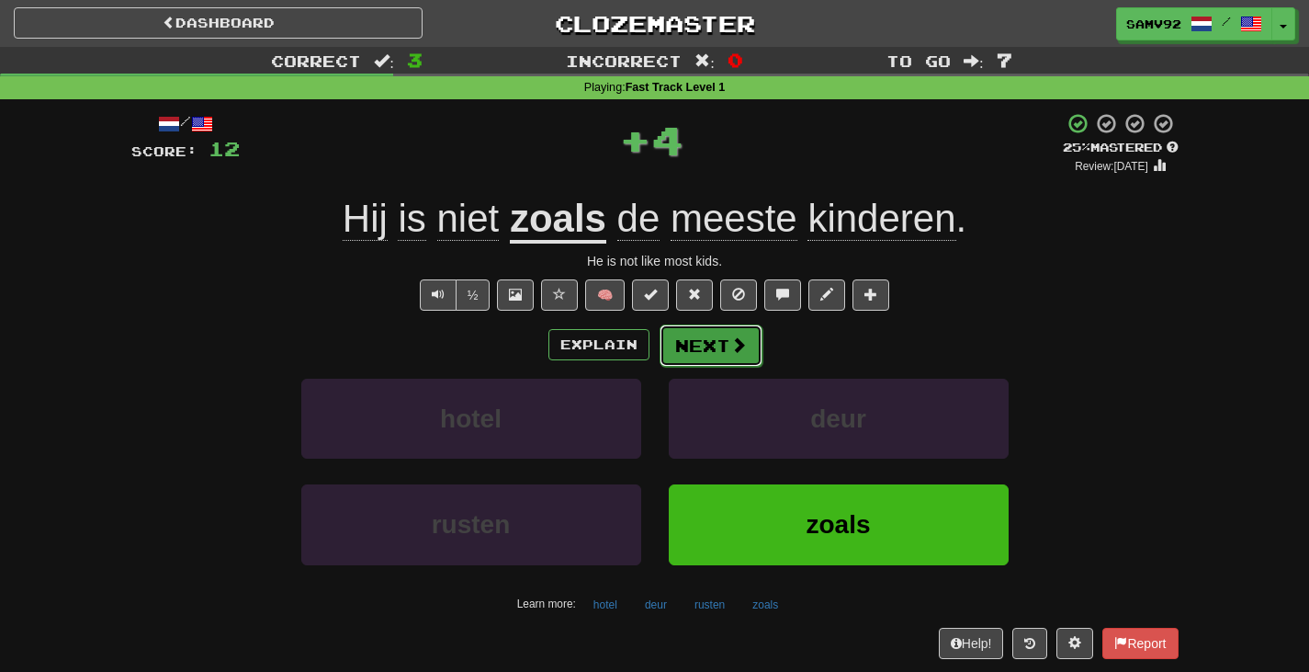
click at [680, 356] on button "Next" at bounding box center [711, 345] width 103 height 42
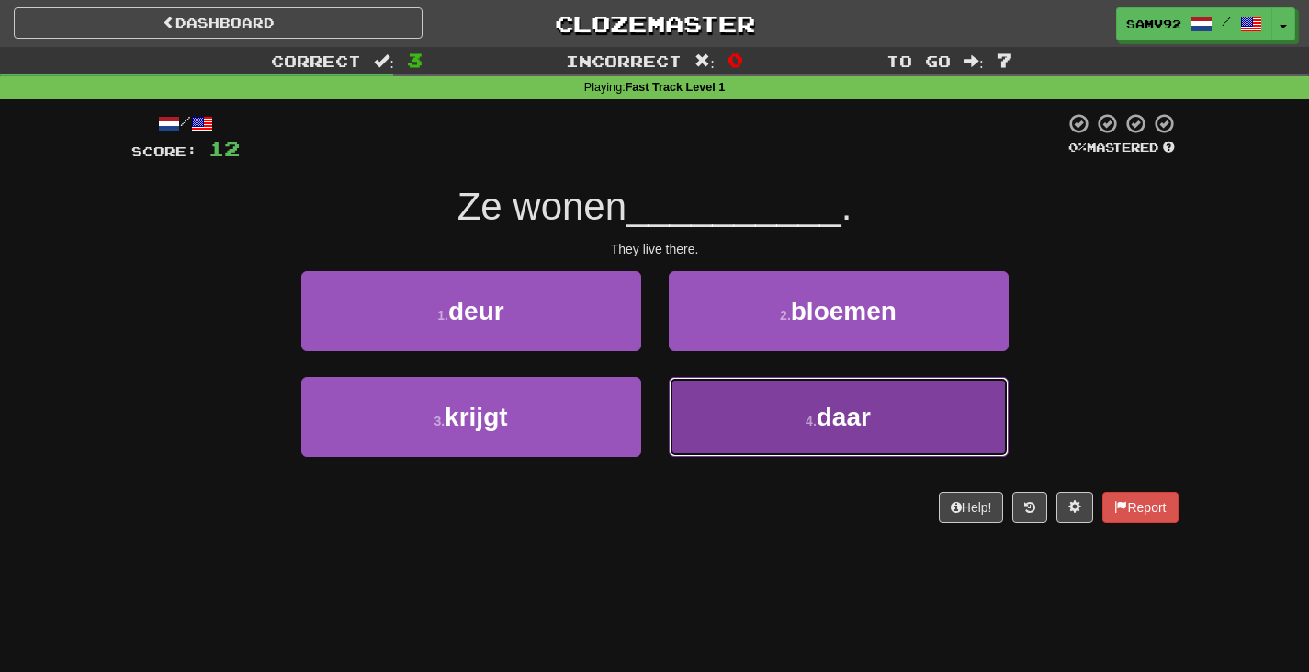
click at [677, 397] on button "4 . daar" at bounding box center [839, 417] width 340 height 80
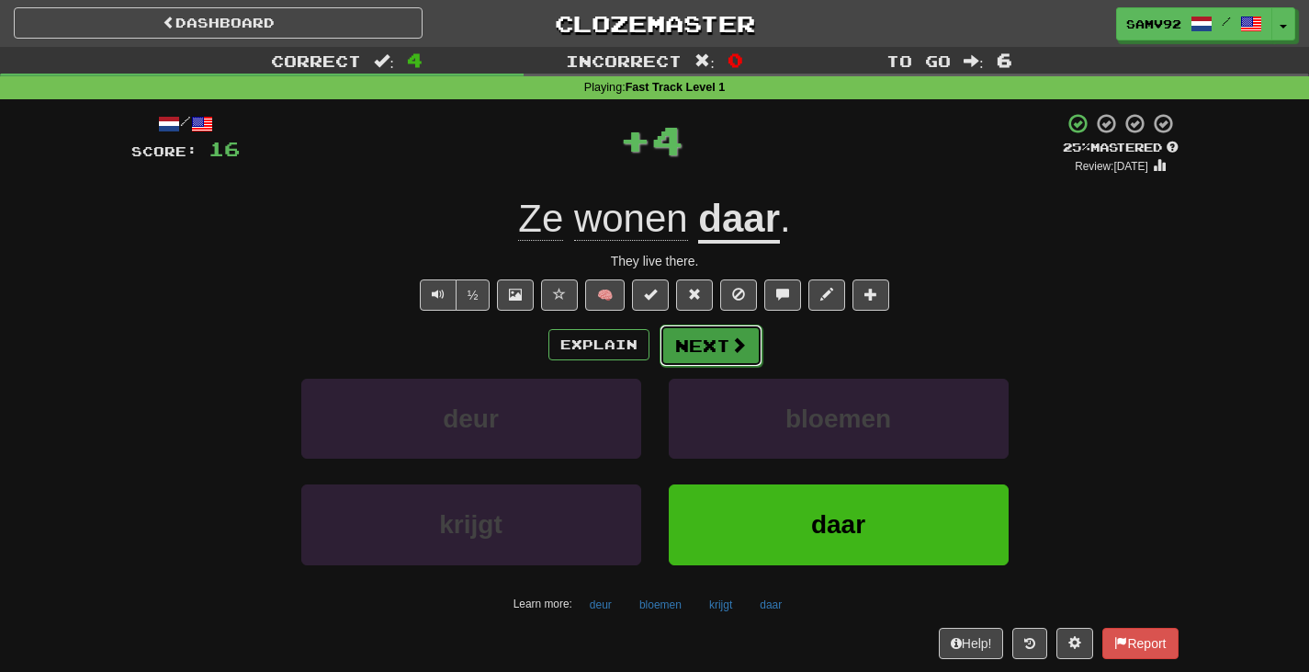
click at [687, 365] on button "Next" at bounding box center [711, 345] width 103 height 42
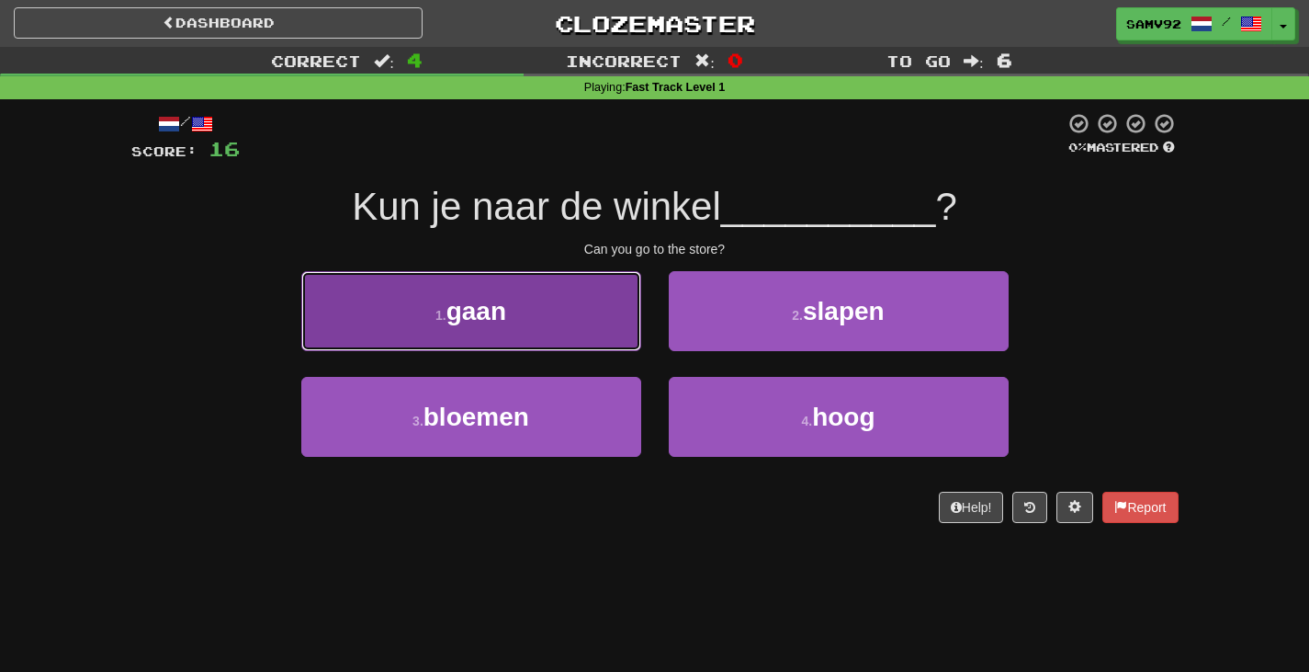
click at [633, 334] on button "1 . gaan" at bounding box center [471, 311] width 340 height 80
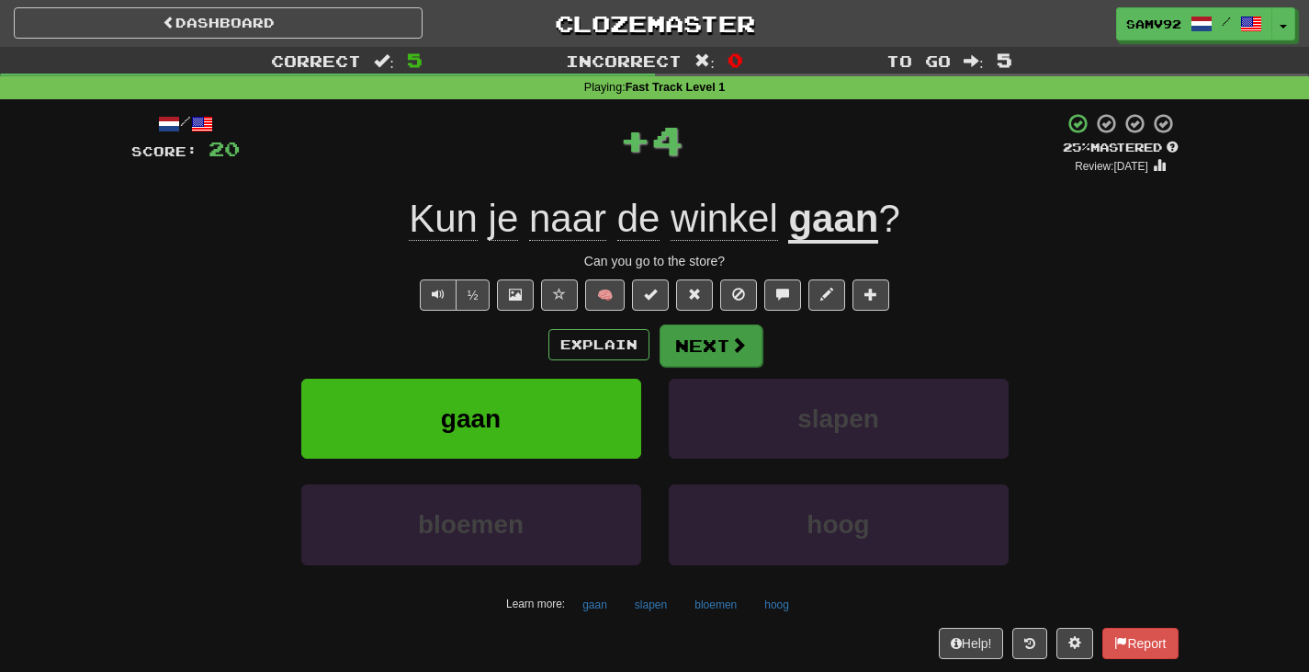
click at [697, 323] on div "/ Score: 20 + 4 25 % Mastered Review: 2025-09-16 Kun je naar de winkel gaan ? C…" at bounding box center [654, 385] width 1047 height 546
click at [696, 329] on button "Next" at bounding box center [711, 345] width 103 height 42
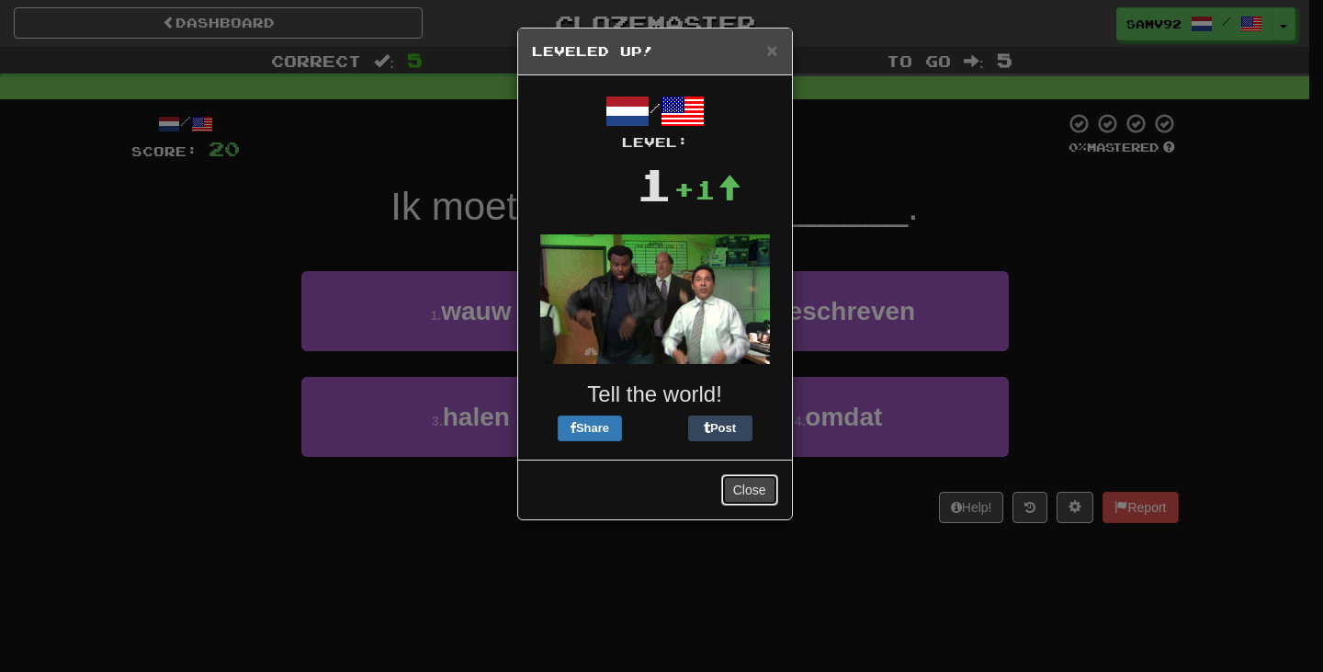
click at [752, 503] on button "Close" at bounding box center [749, 489] width 57 height 31
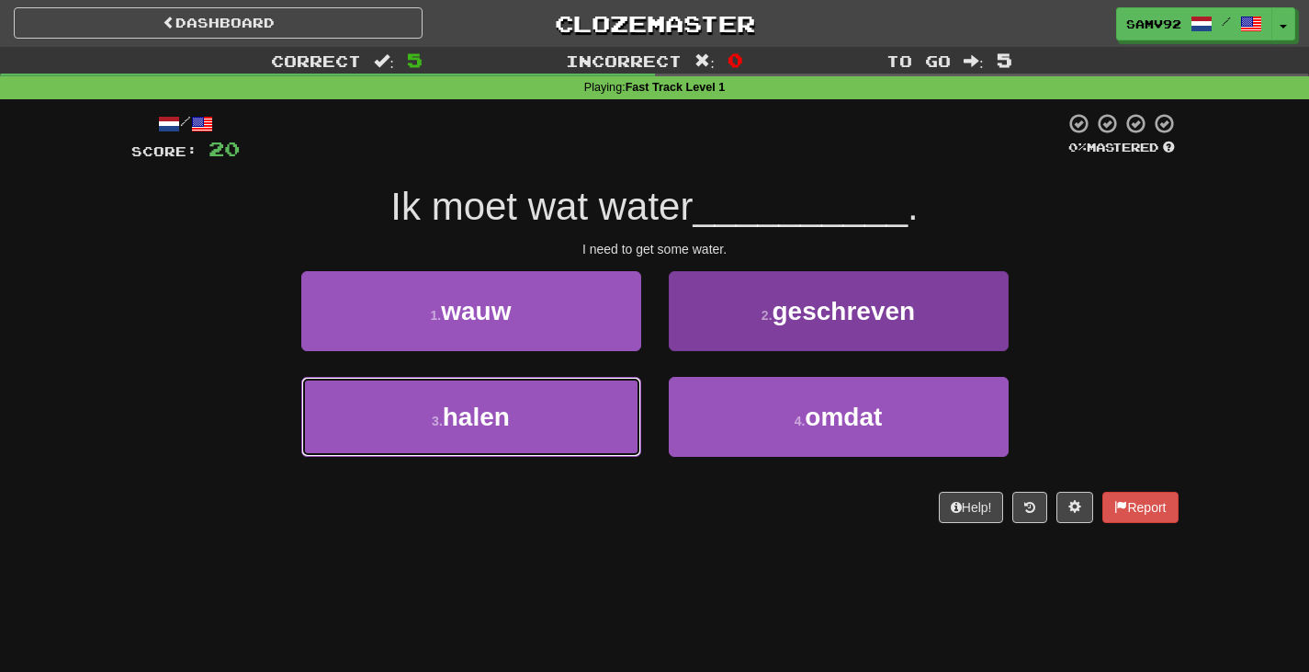
drag, startPoint x: 592, startPoint y: 418, endPoint x: 675, endPoint y: 391, distance: 87.8
click at [596, 418] on button "3 . halen" at bounding box center [471, 417] width 340 height 80
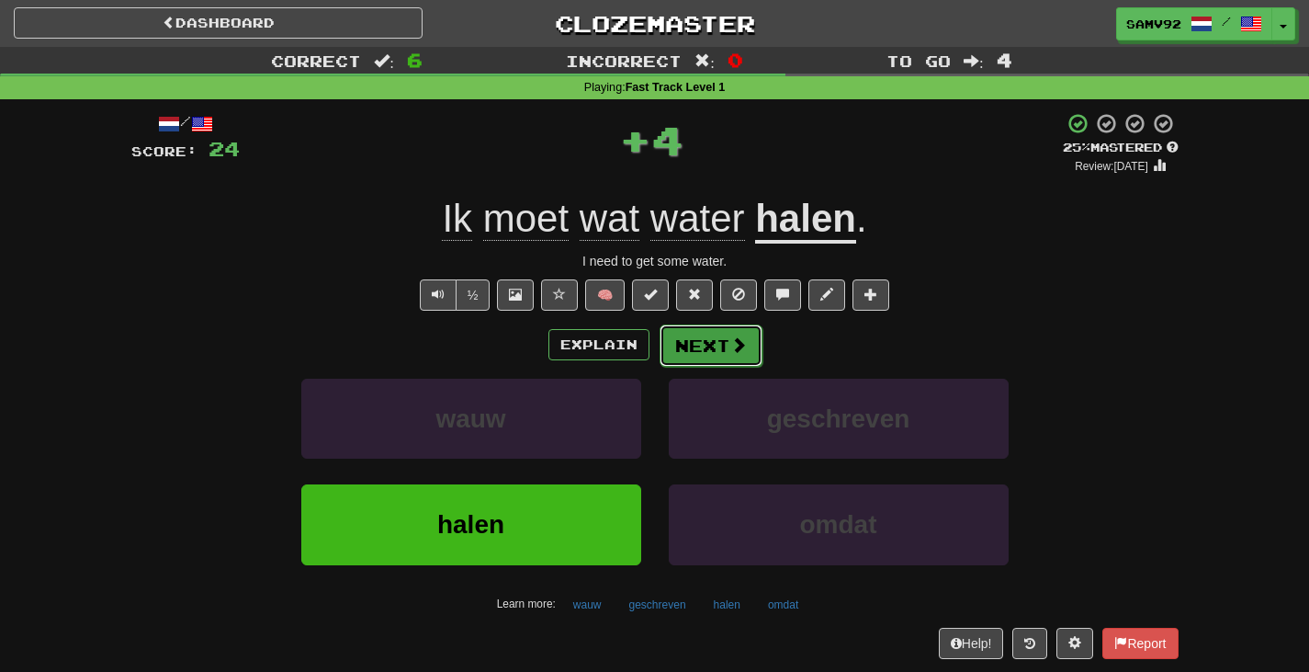
click at [711, 355] on button "Next" at bounding box center [711, 345] width 103 height 42
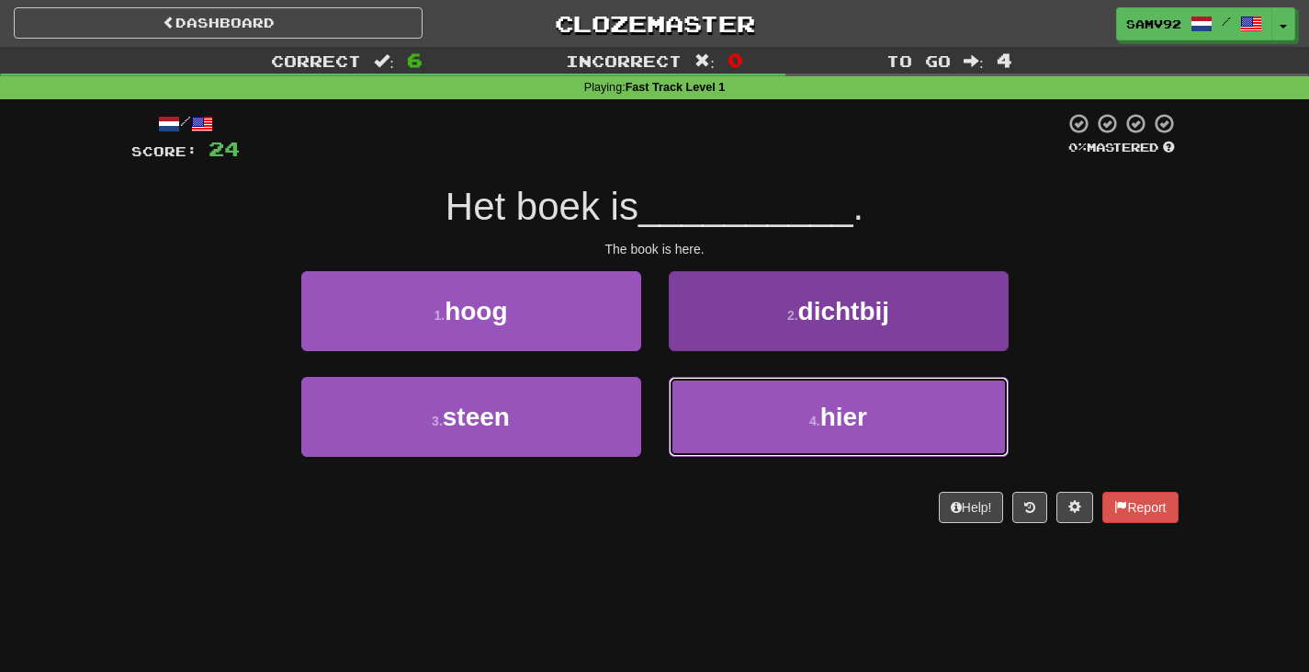
drag, startPoint x: 714, startPoint y: 421, endPoint x: 711, endPoint y: 382, distance: 38.7
click at [712, 420] on button "4 . hier" at bounding box center [839, 417] width 340 height 80
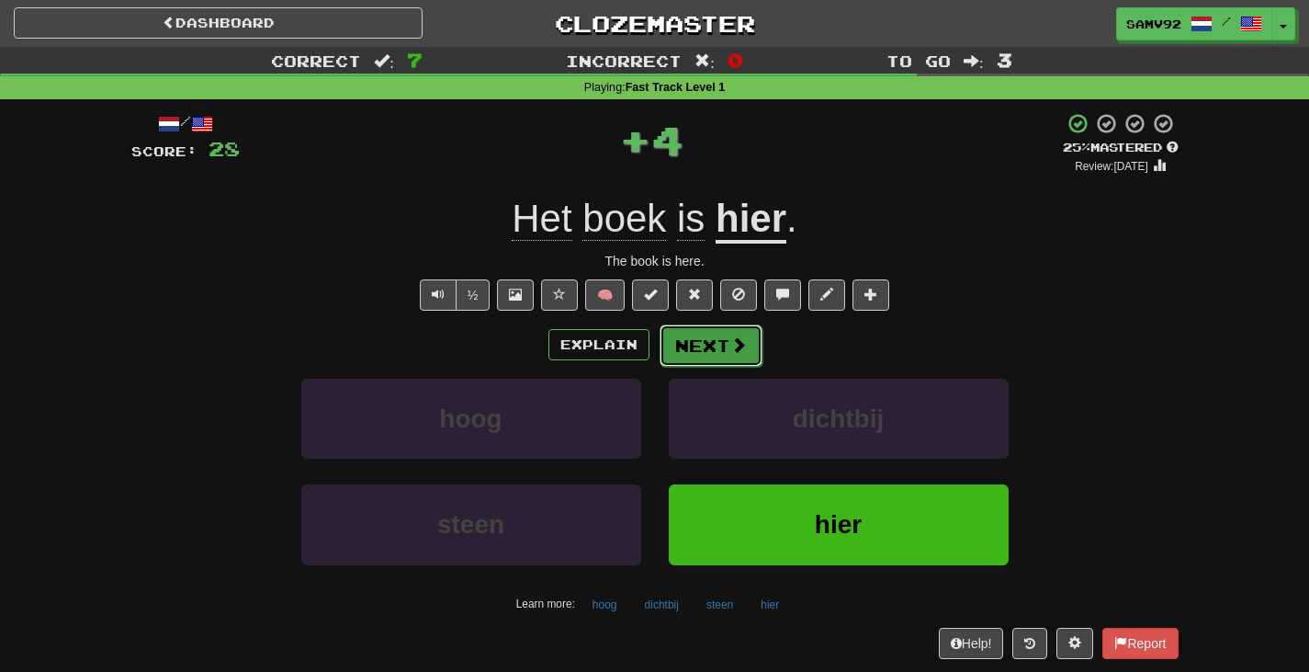
click at [704, 355] on button "Next" at bounding box center [711, 345] width 103 height 42
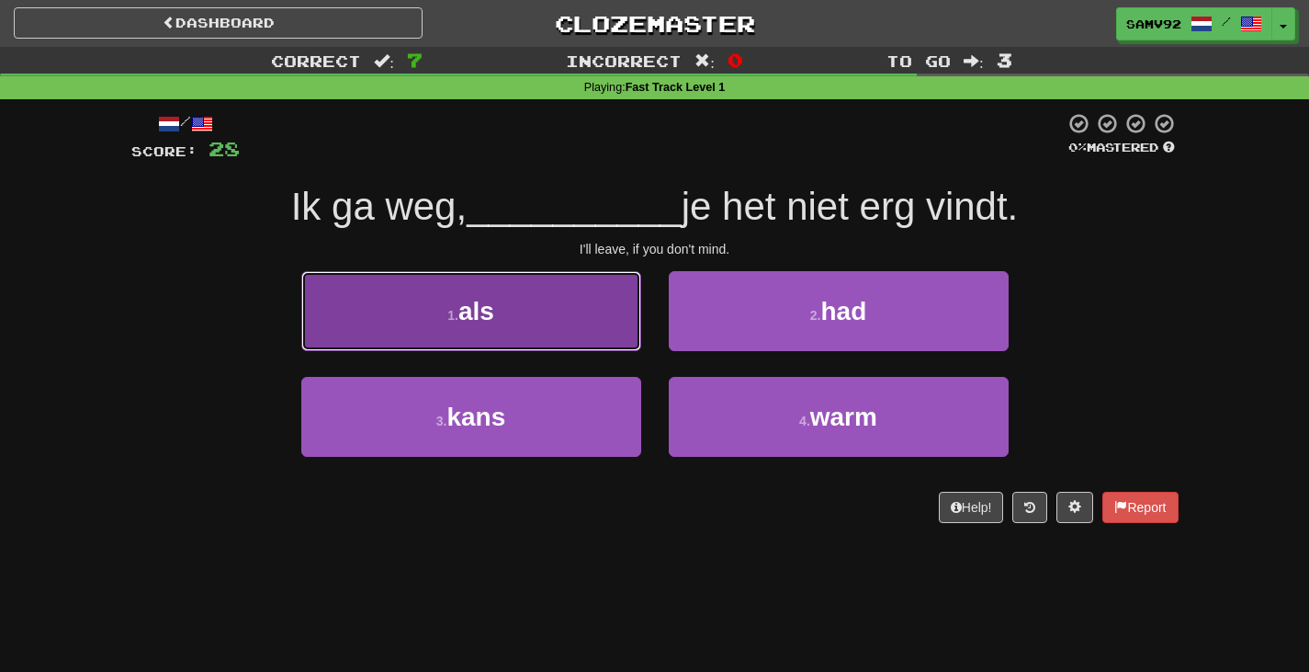
click at [629, 333] on button "1 . als" at bounding box center [471, 311] width 340 height 80
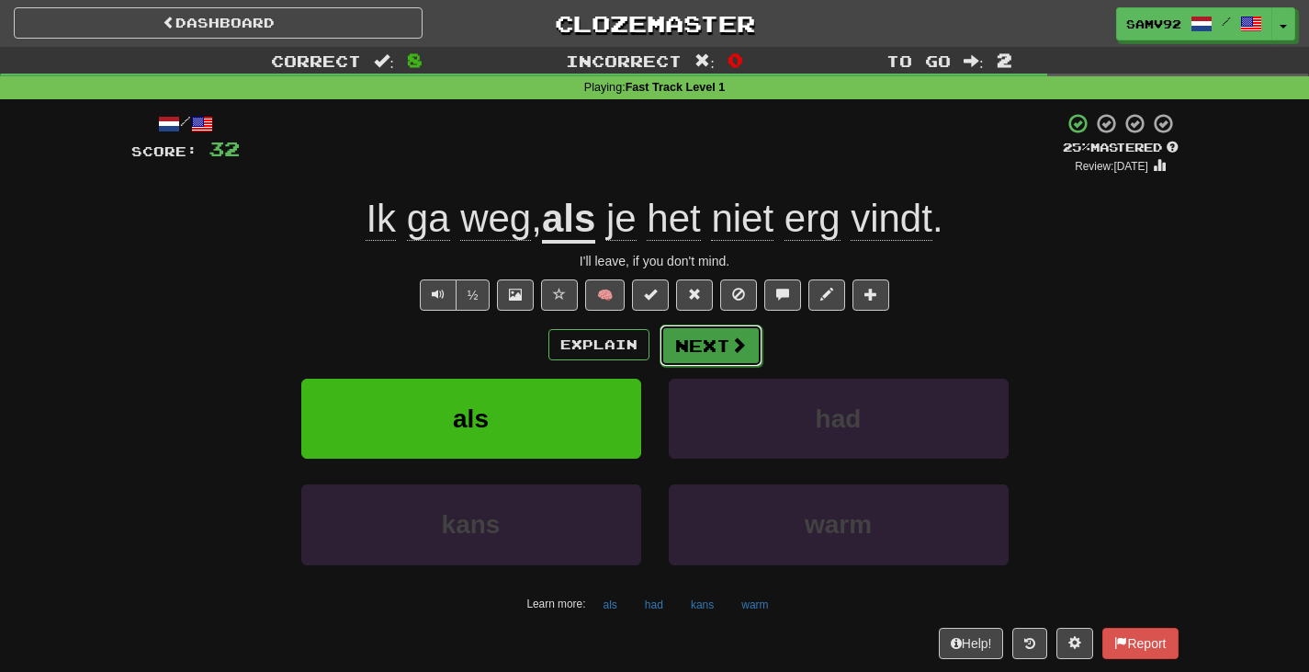
click at [715, 338] on button "Next" at bounding box center [711, 345] width 103 height 42
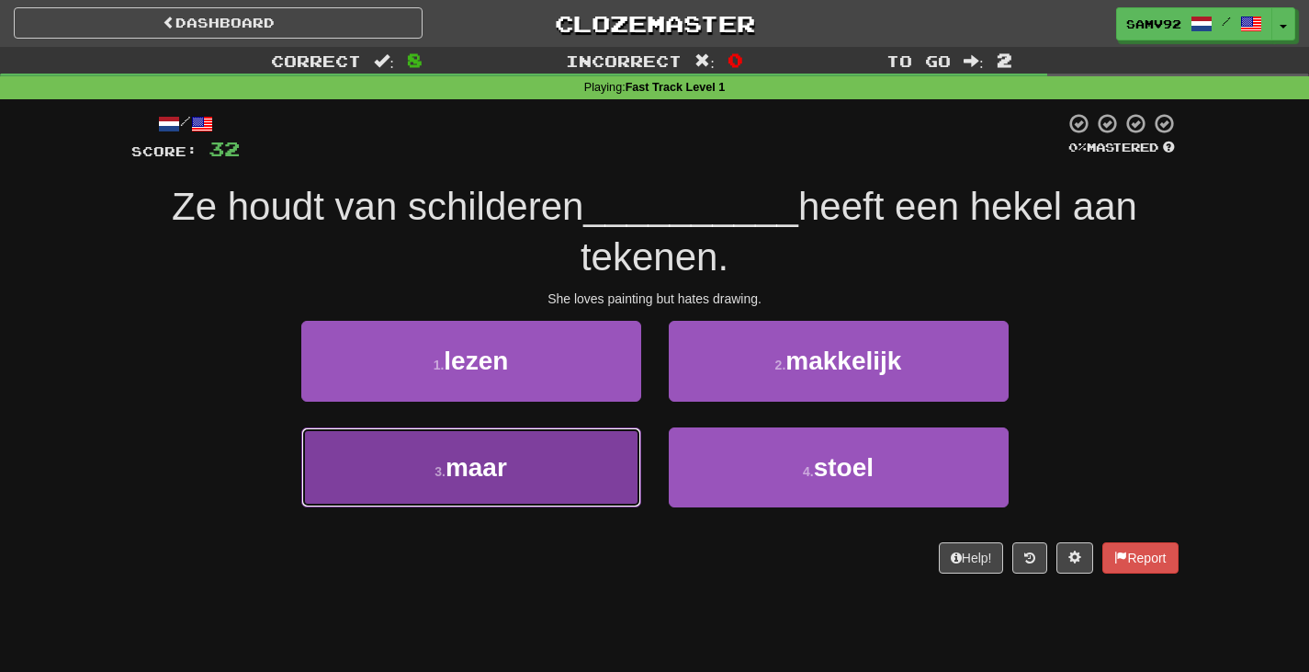
click at [595, 471] on button "3 . maar" at bounding box center [471, 467] width 340 height 80
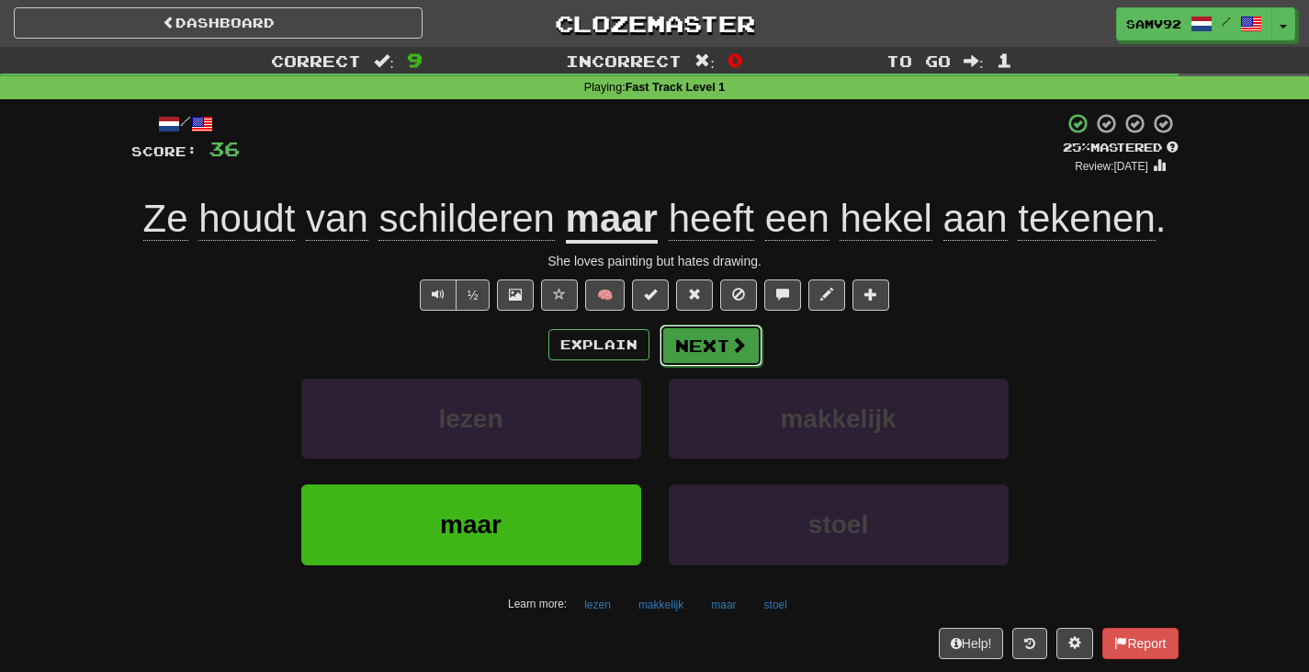
click at [724, 345] on button "Next" at bounding box center [711, 345] width 103 height 42
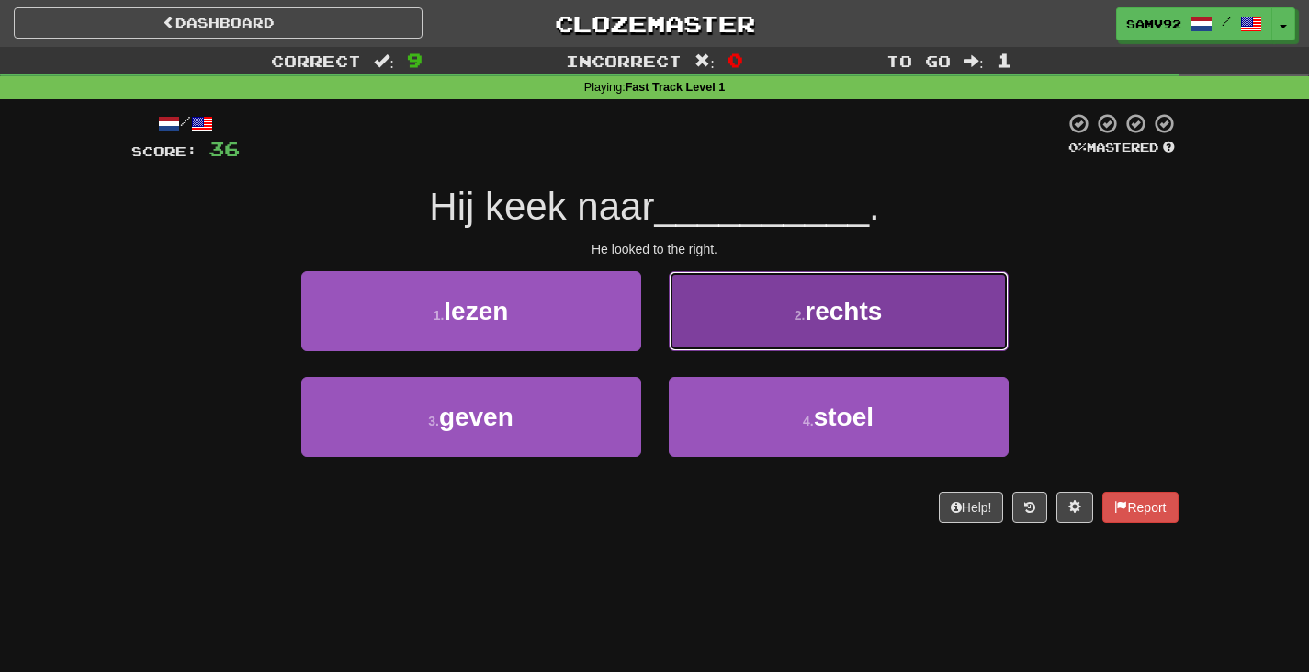
click at [723, 287] on button "2 . rechts" at bounding box center [839, 311] width 340 height 80
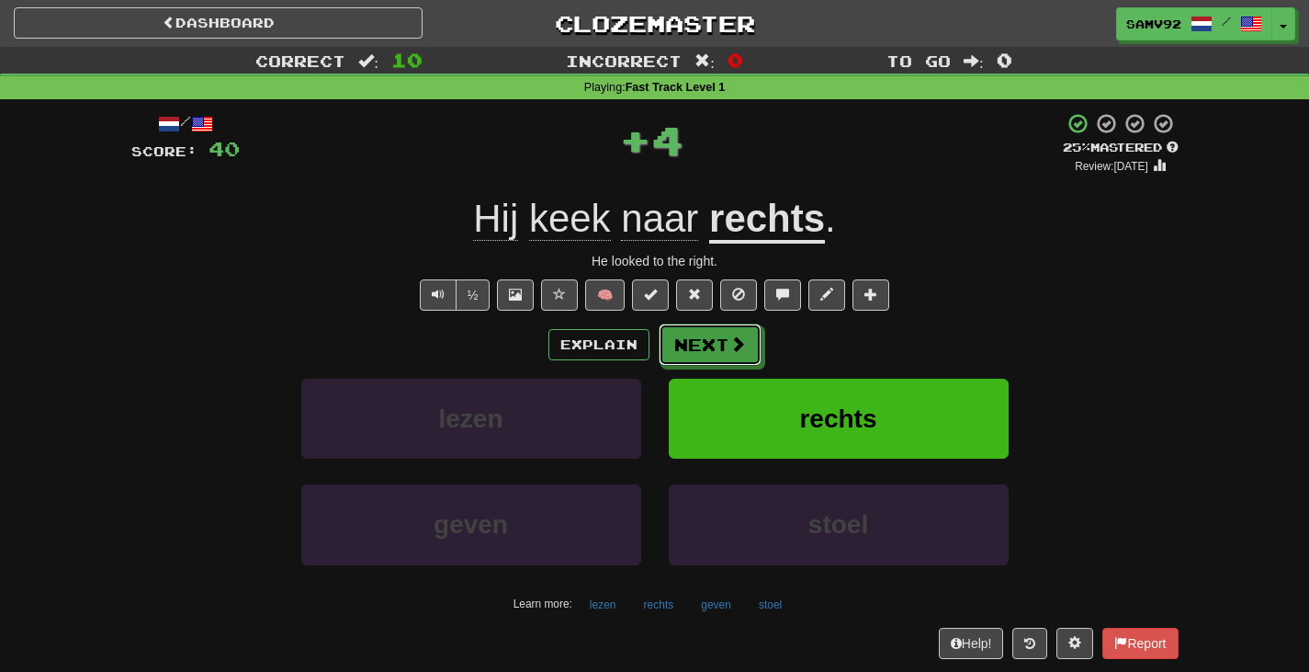
click at [730, 337] on span at bounding box center [738, 343] width 17 height 17
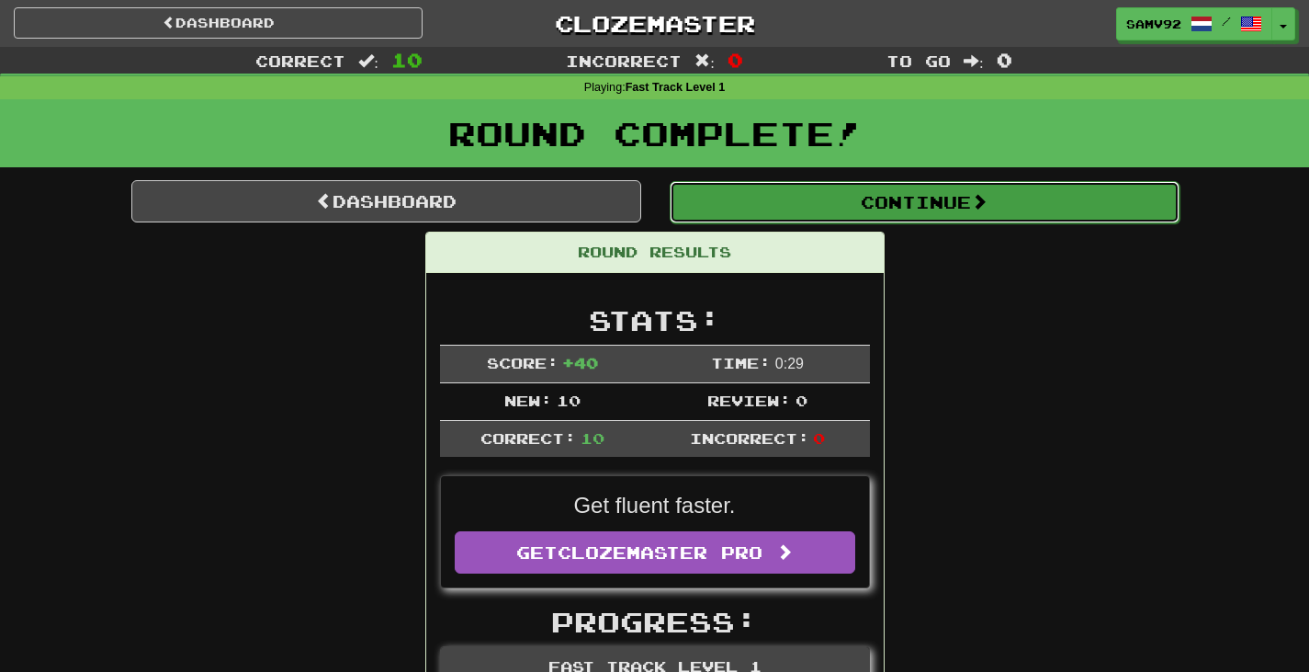
click at [842, 187] on button "Continue" at bounding box center [925, 202] width 510 height 42
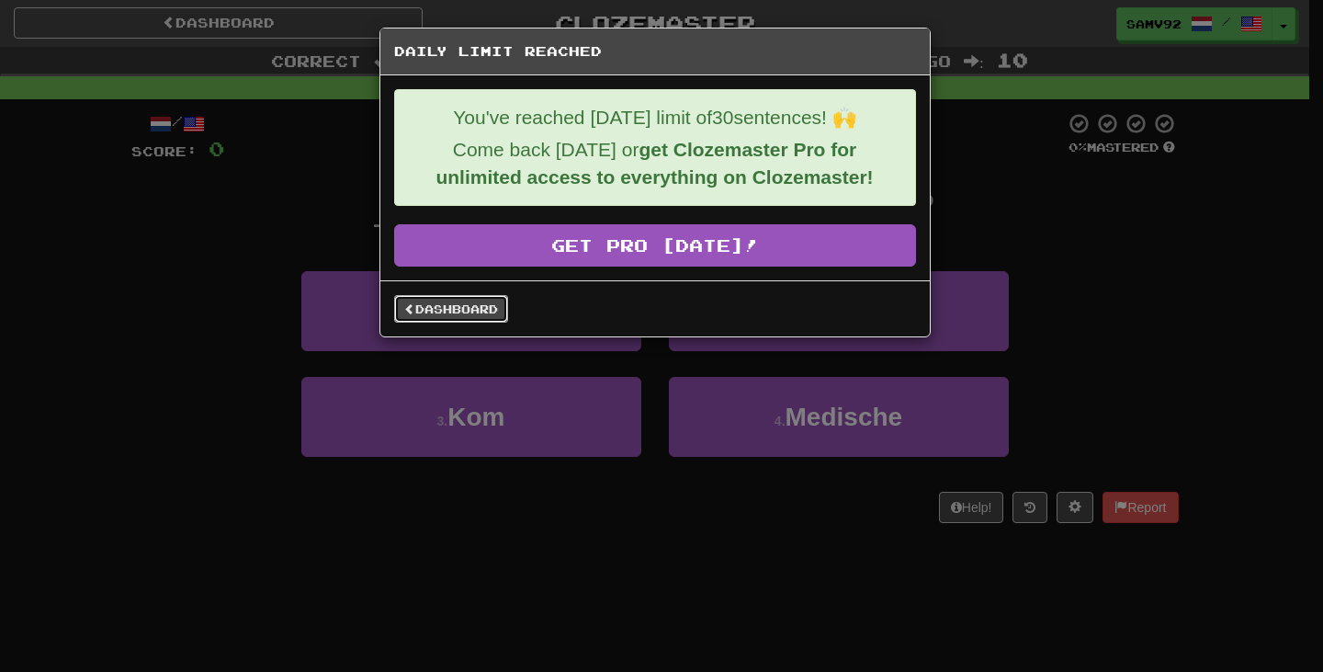
click at [500, 305] on link "Dashboard" at bounding box center [451, 309] width 114 height 28
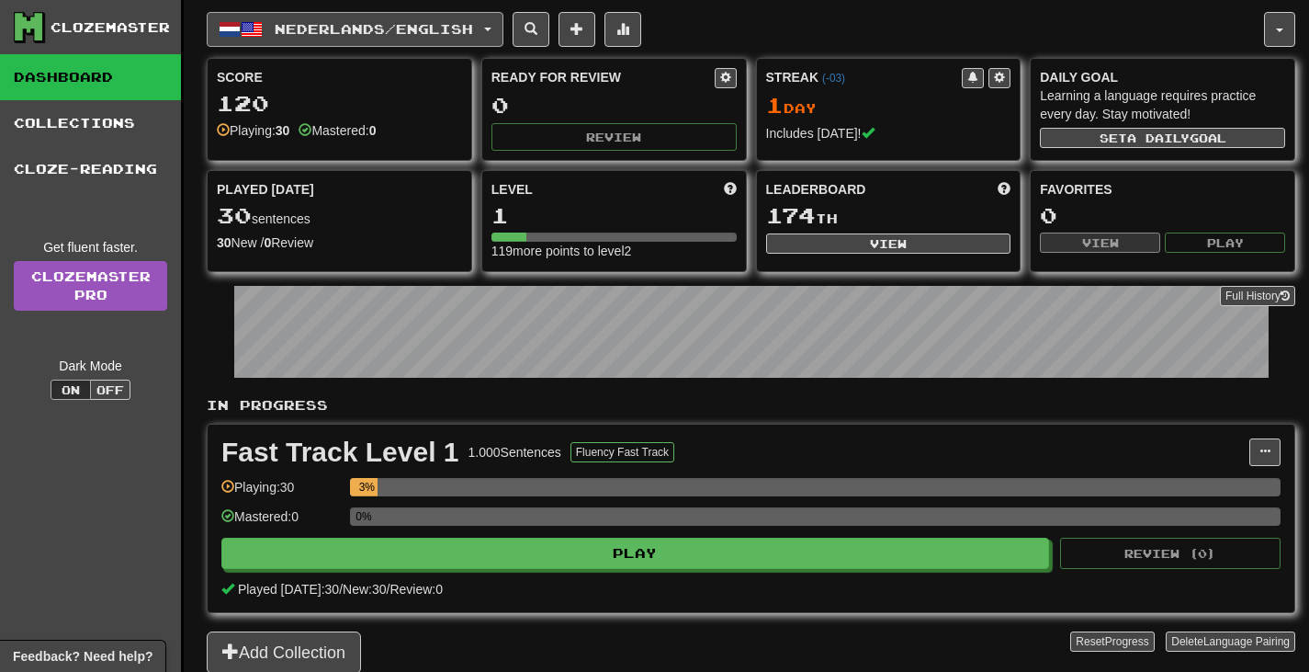
click at [503, 45] on button "Nederlands / English" at bounding box center [355, 29] width 297 height 35
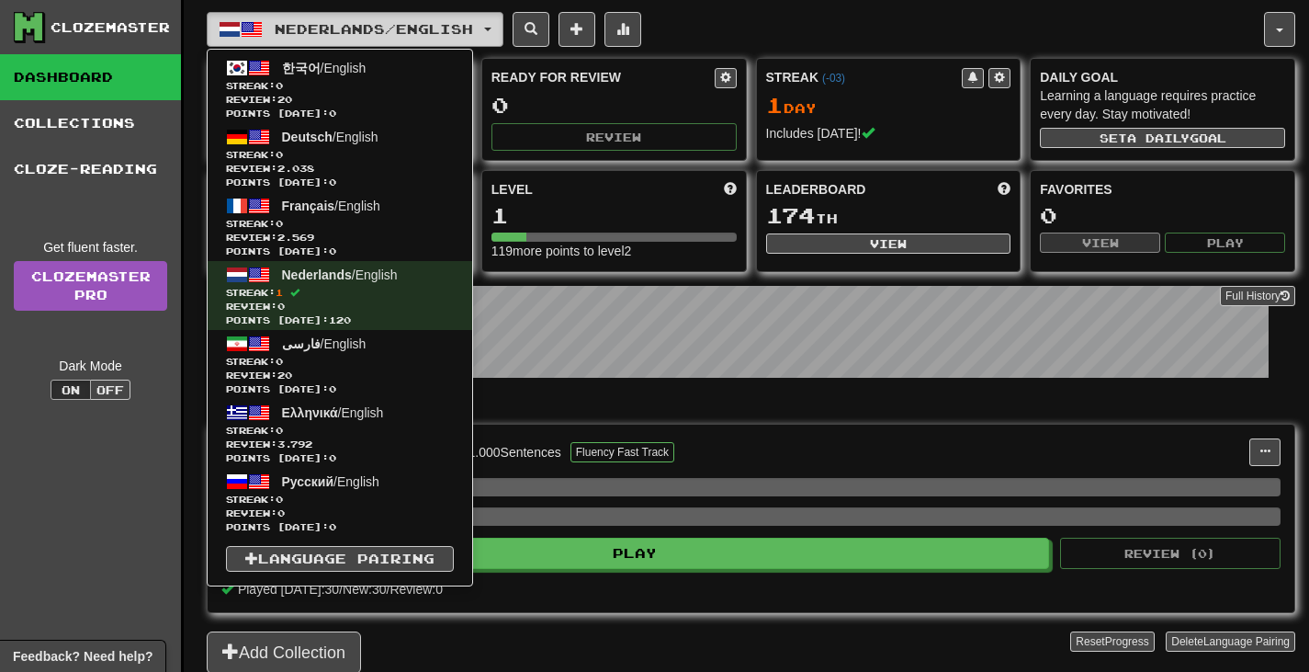
click at [464, 19] on button "Nederlands / English" at bounding box center [355, 29] width 297 height 35
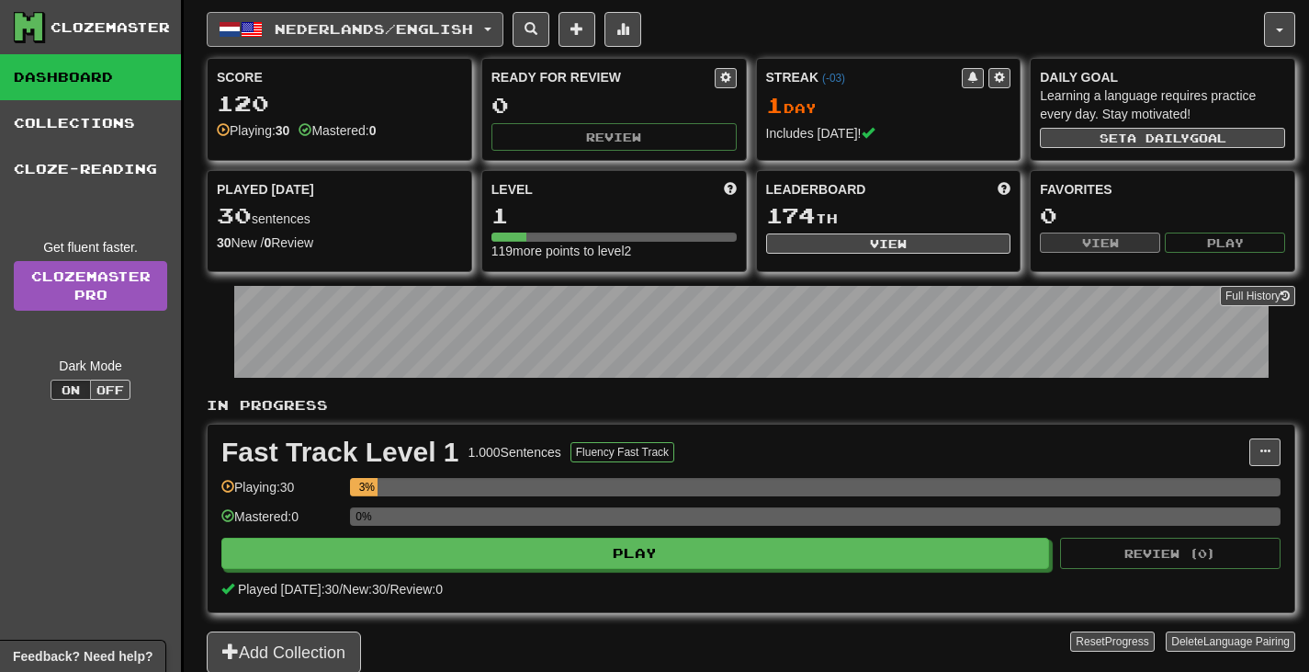
click at [464, 19] on button "Nederlands / English" at bounding box center [355, 29] width 297 height 35
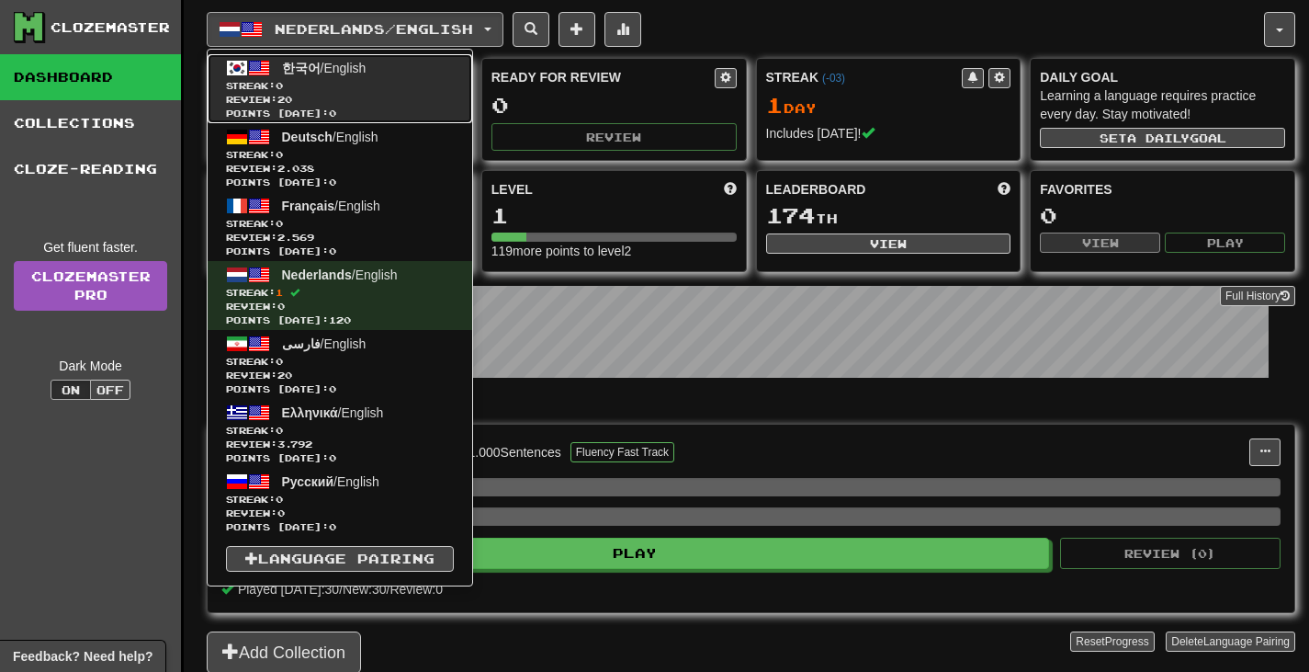
click at [428, 89] on span "Streak: 0" at bounding box center [340, 86] width 228 height 14
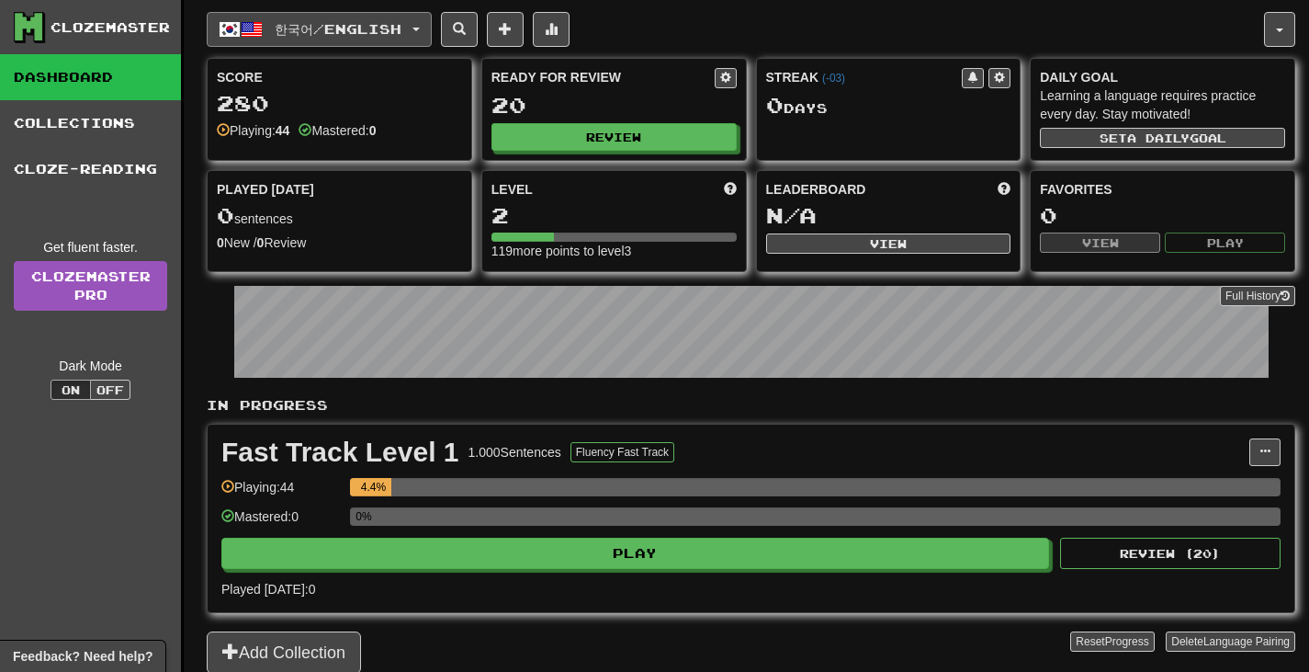
click at [430, 35] on button "한국어 / English" at bounding box center [319, 29] width 225 height 35
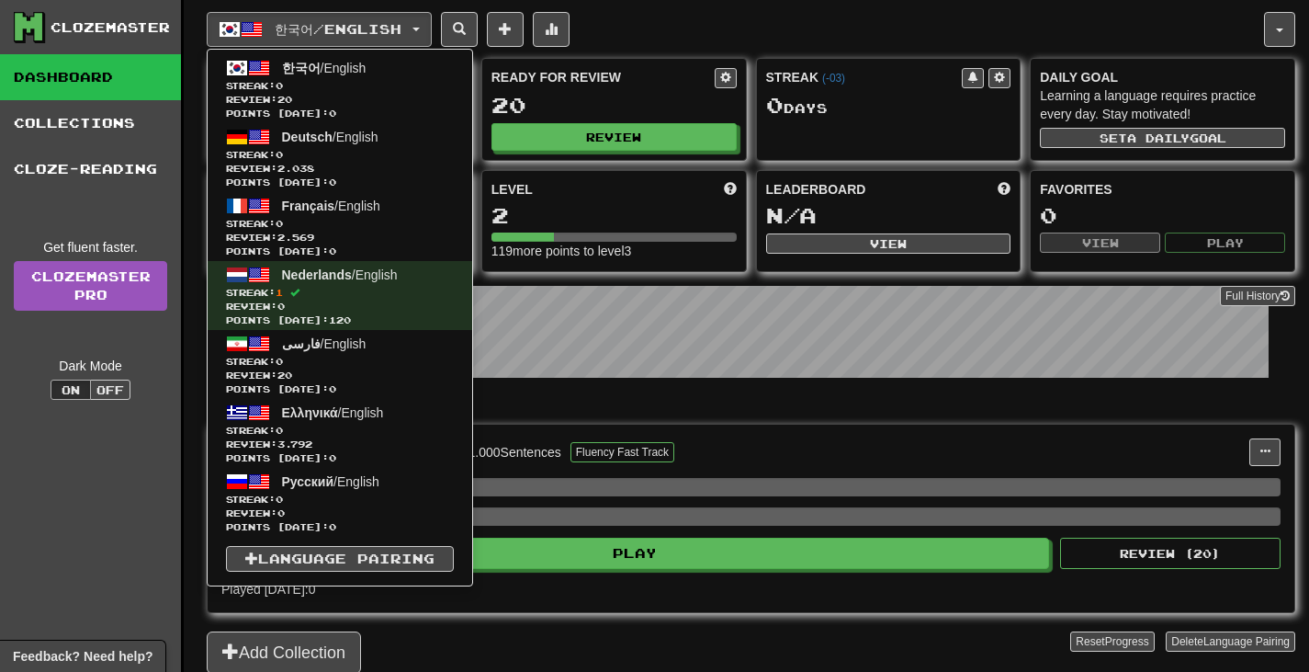
click at [342, 572] on ul "한국어 / English Streak: 0 Review: 20 Points [DATE]: 0 Deutsch / English Streak: 0…" at bounding box center [340, 317] width 266 height 537
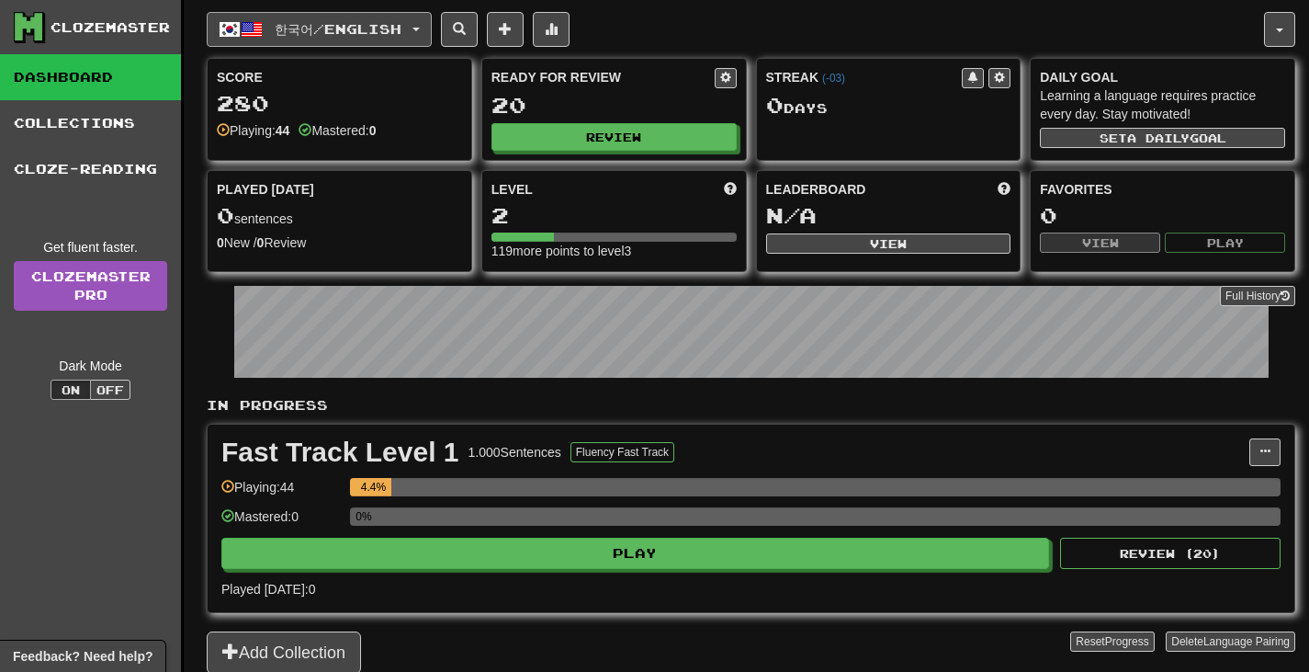
click at [402, 33] on span "한국어 / English" at bounding box center [338, 29] width 127 height 16
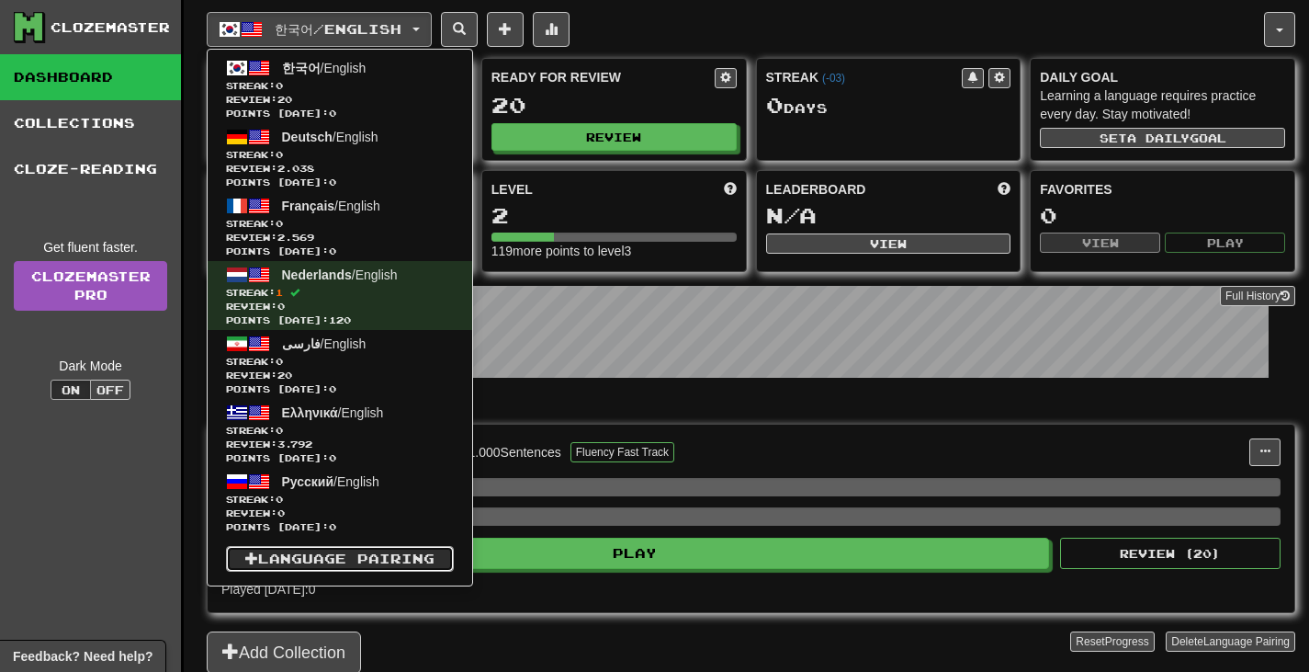
click at [356, 549] on link "Language Pairing" at bounding box center [340, 559] width 228 height 26
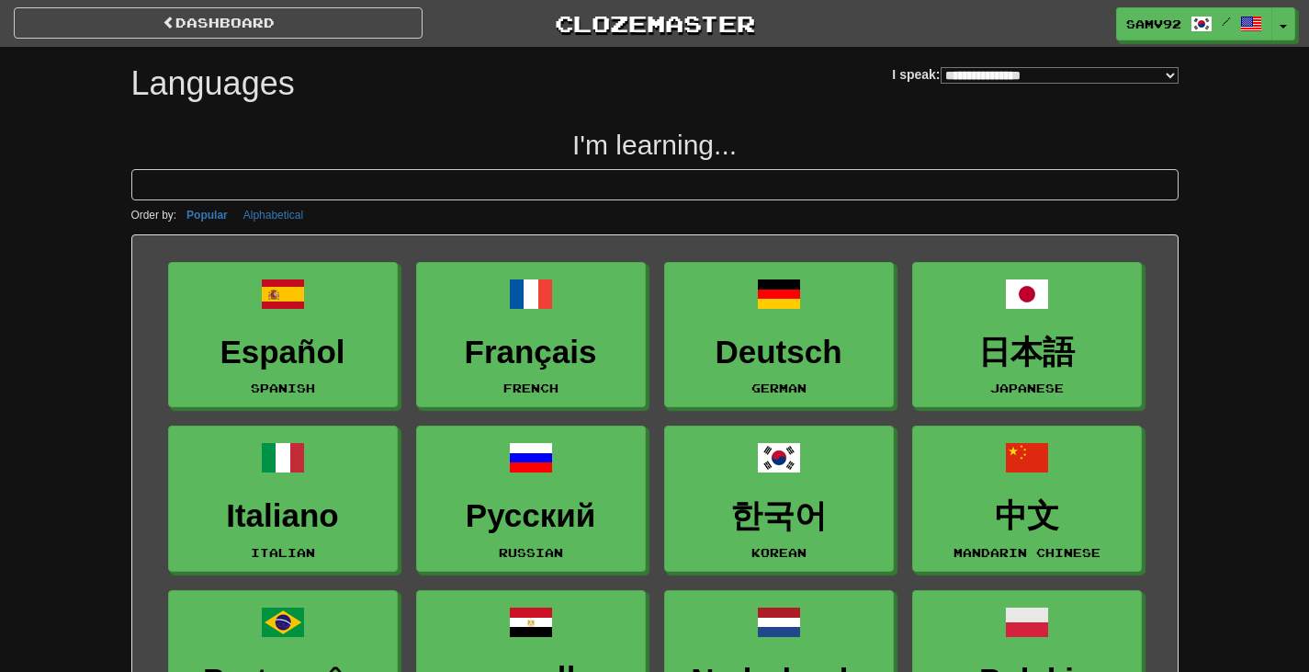
select select "*******"
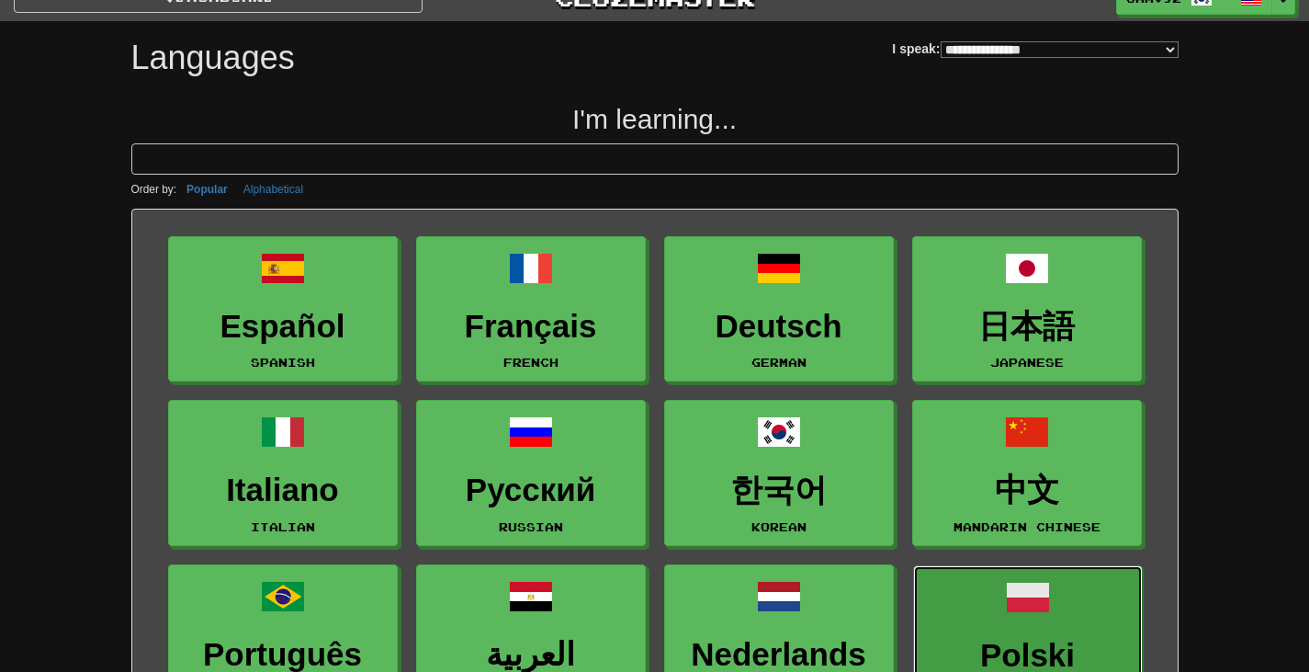
click at [1027, 638] on h3 "Polski" at bounding box center [1027, 656] width 209 height 36
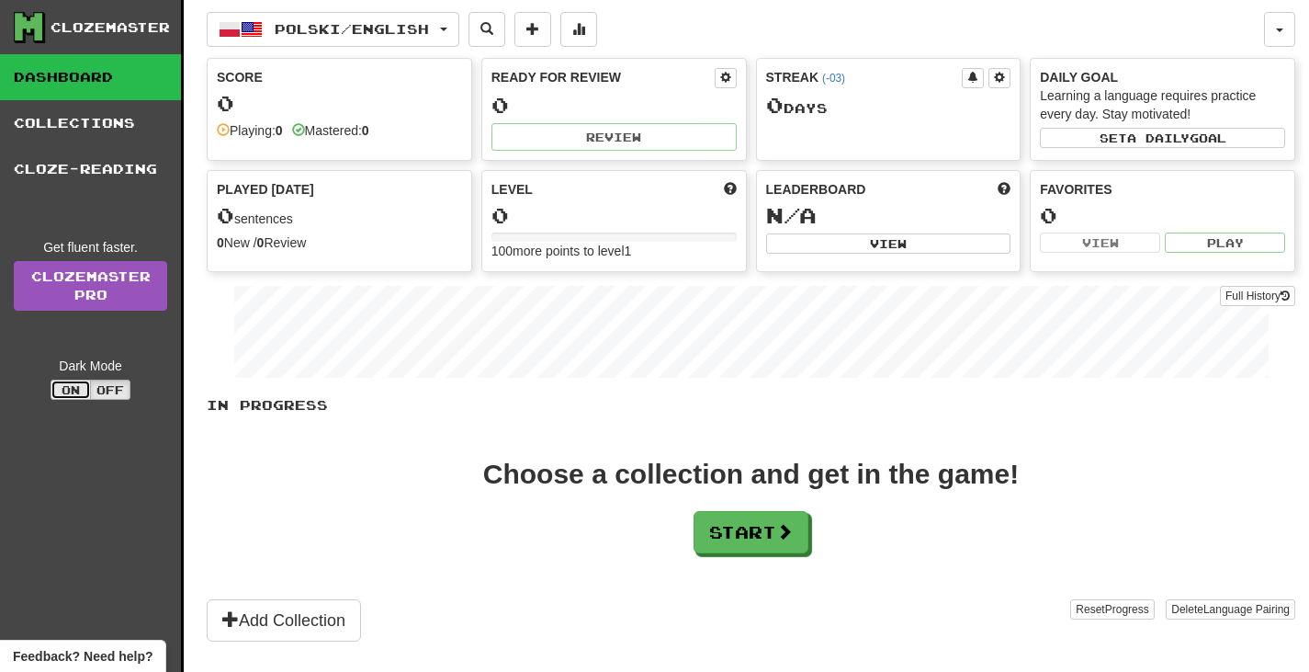
click at [81, 386] on button "On" at bounding box center [71, 389] width 40 height 20
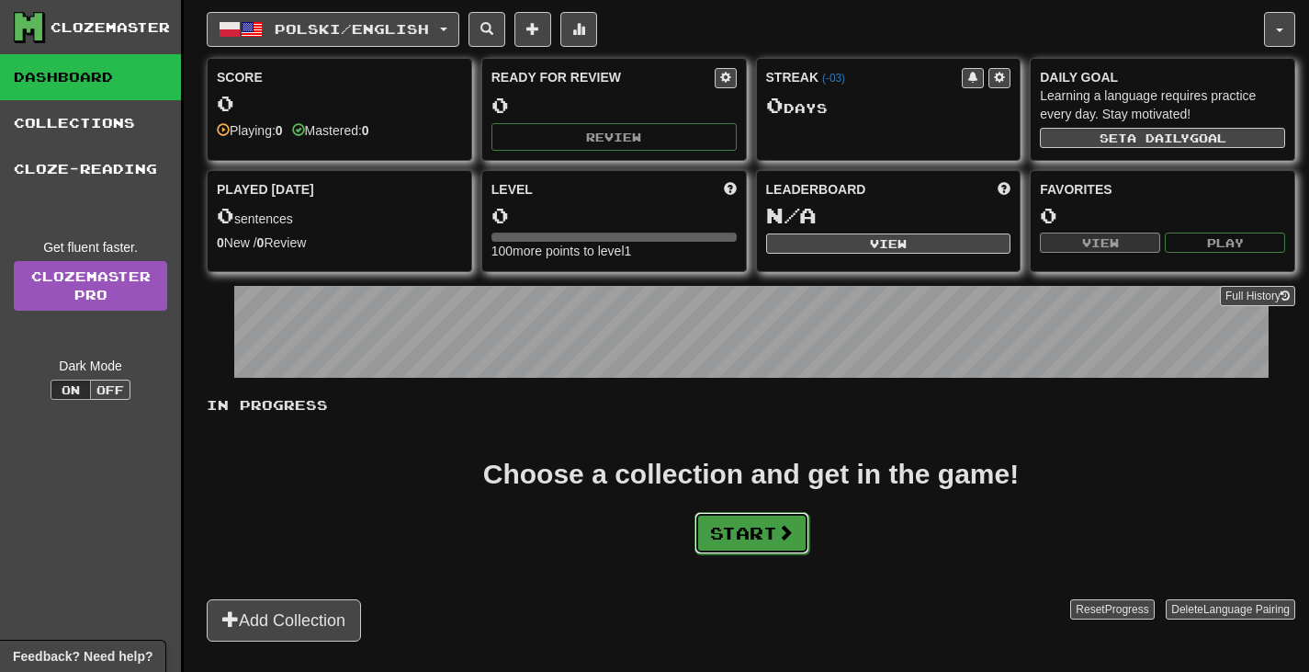
click at [728, 537] on button "Start" at bounding box center [752, 533] width 115 height 42
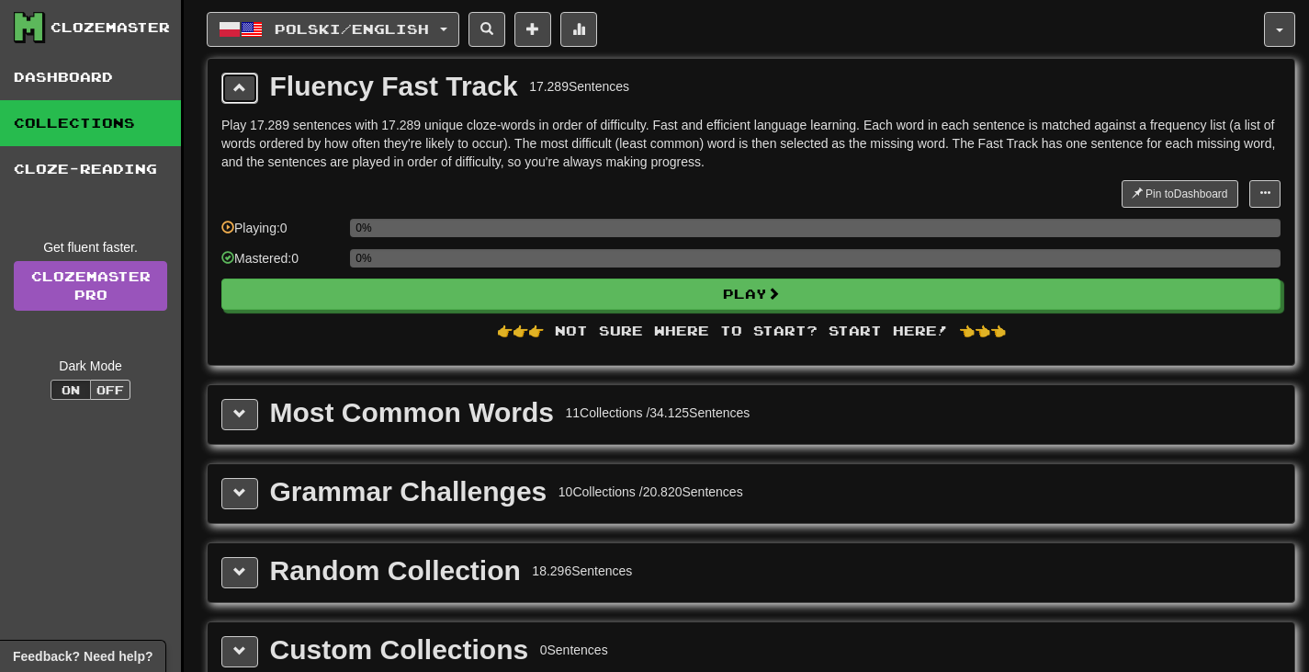
click at [231, 84] on button at bounding box center [239, 88] width 37 height 31
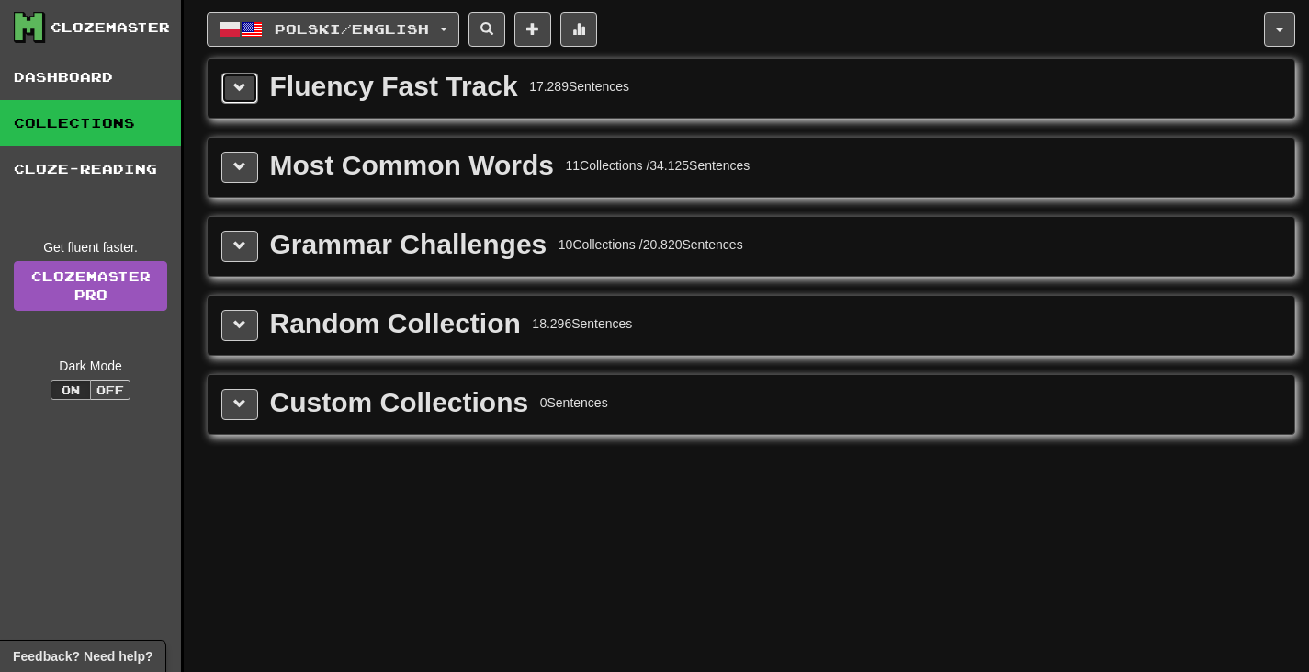
drag, startPoint x: 235, startPoint y: 85, endPoint x: 311, endPoint y: 113, distance: 81.4
click at [239, 86] on span at bounding box center [239, 87] width 13 height 13
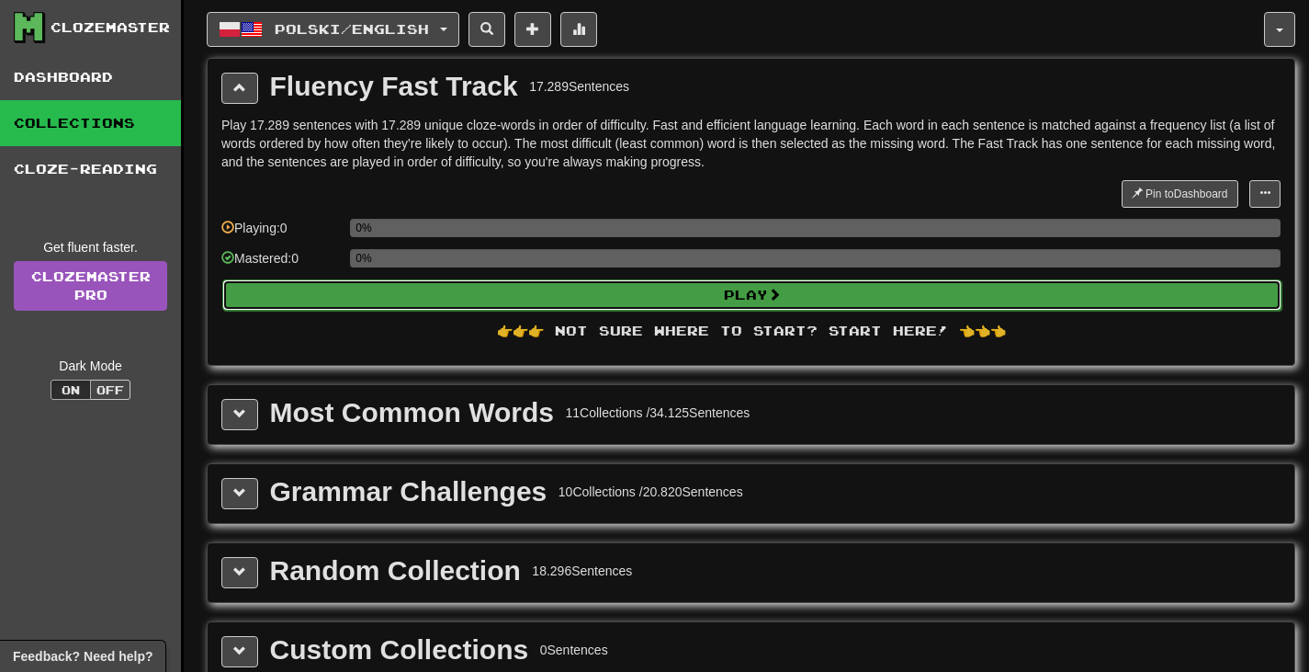
click at [690, 288] on button "Play" at bounding box center [751, 294] width 1059 height 31
select select "**"
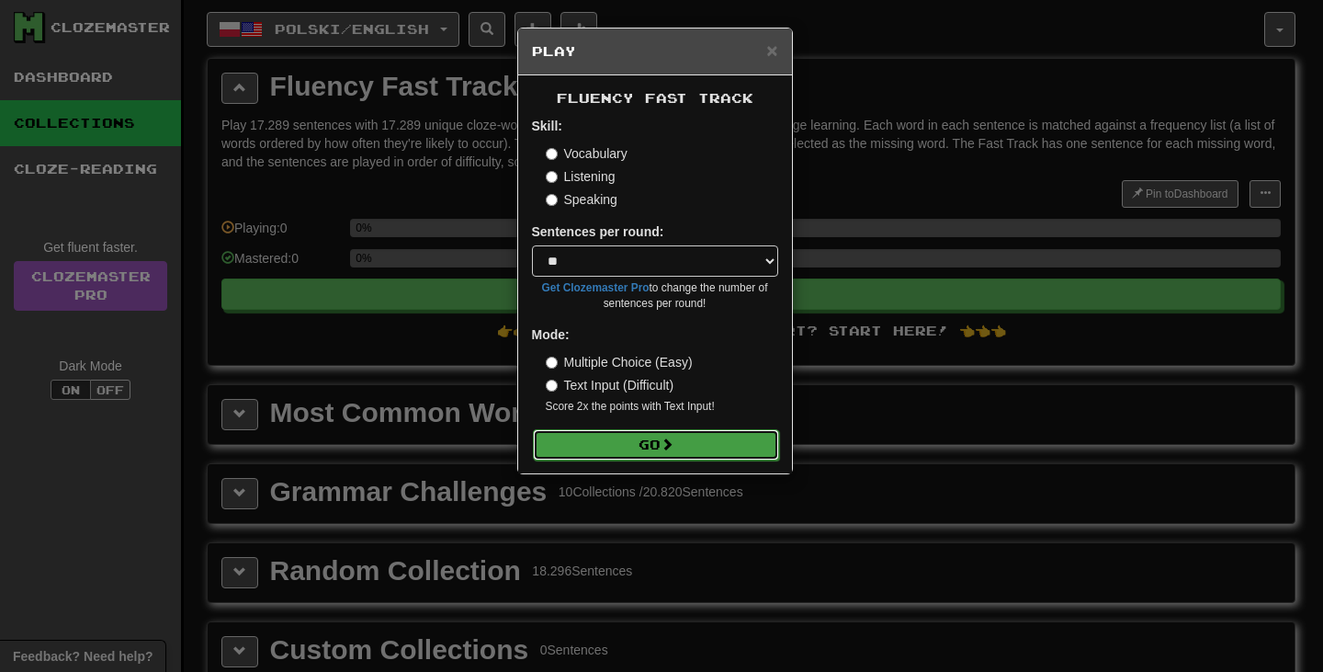
click at [692, 430] on button "Go" at bounding box center [656, 444] width 246 height 31
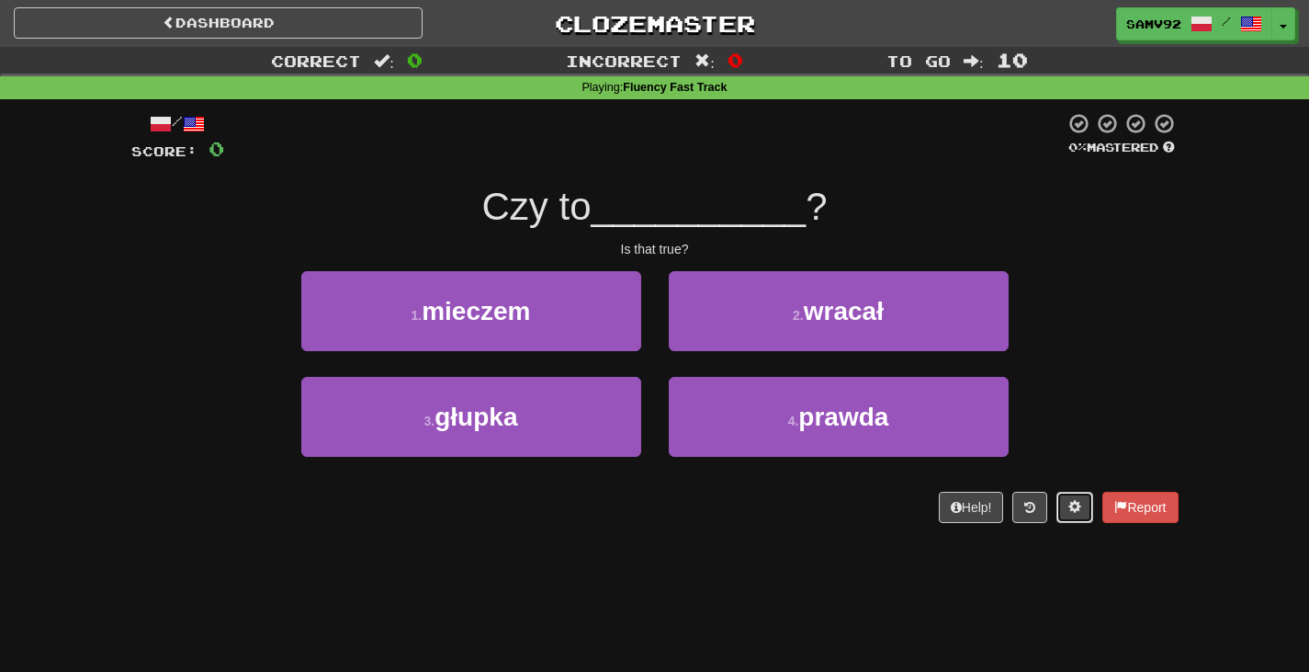
click at [1068, 520] on button at bounding box center [1075, 507] width 37 height 31
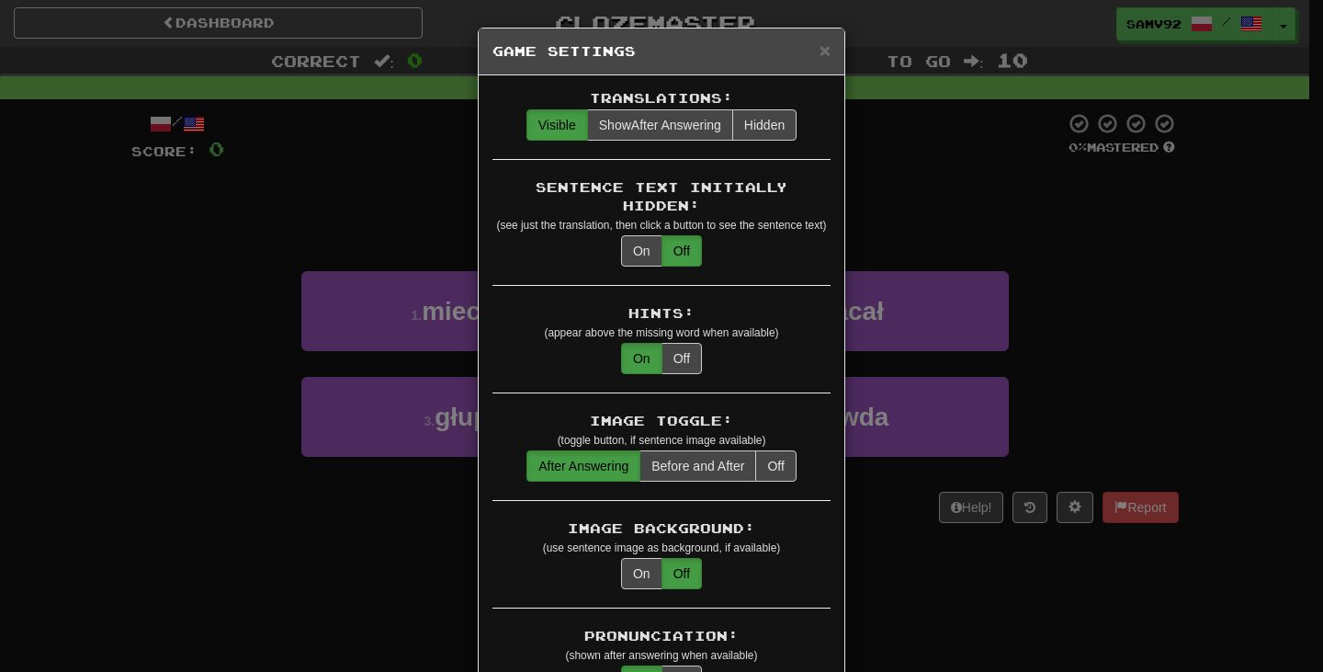
scroll to position [184, 0]
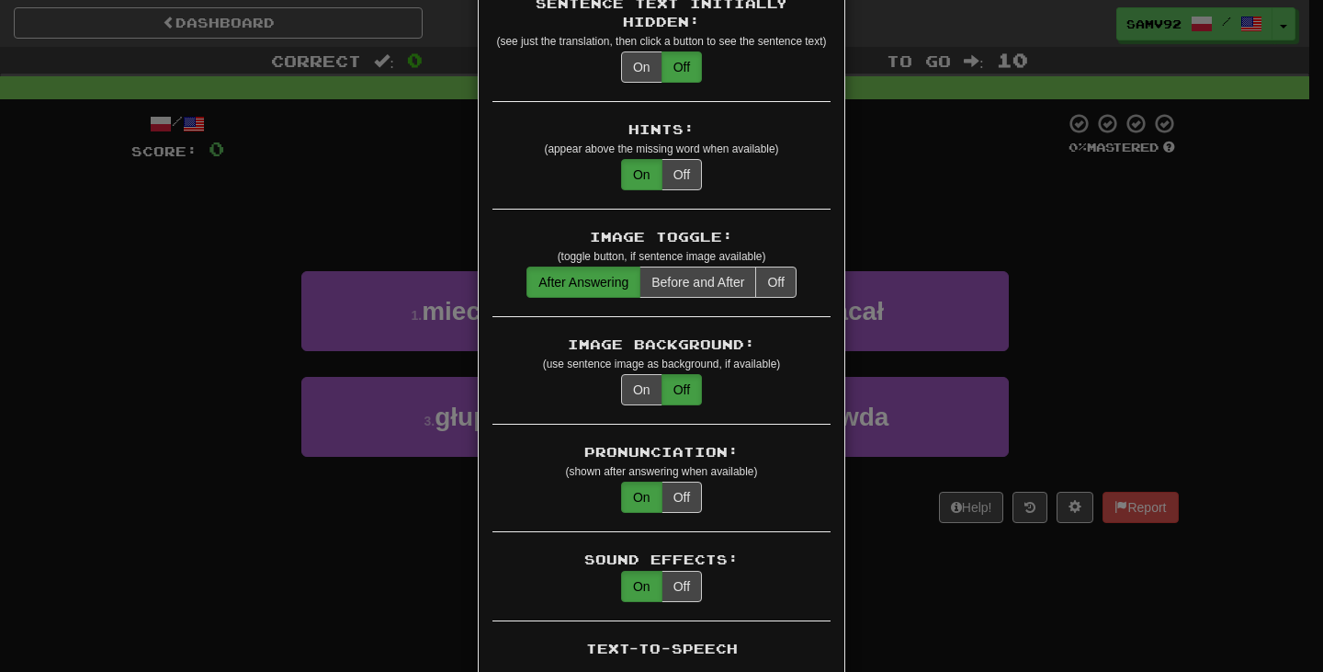
click at [696, 563] on div "Sound Effects: On Off" at bounding box center [661, 585] width 338 height 71
drag, startPoint x: 692, startPoint y: 563, endPoint x: 886, endPoint y: 479, distance: 211.5
click at [692, 571] on button "Off" at bounding box center [682, 586] width 40 height 31
click at [1214, 354] on div "× Game Settings Translations: Visible Show After Answering Hidden Sentence Text…" at bounding box center [661, 336] width 1323 height 672
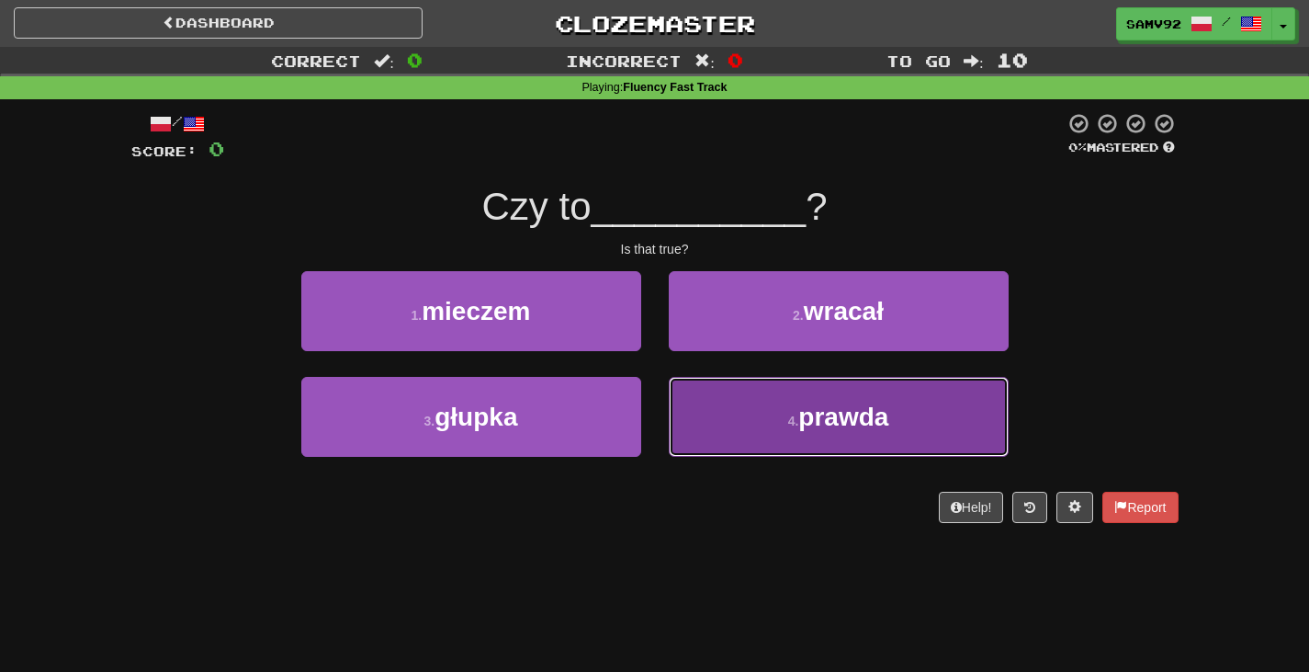
click at [907, 405] on button "4 . prawda" at bounding box center [839, 417] width 340 height 80
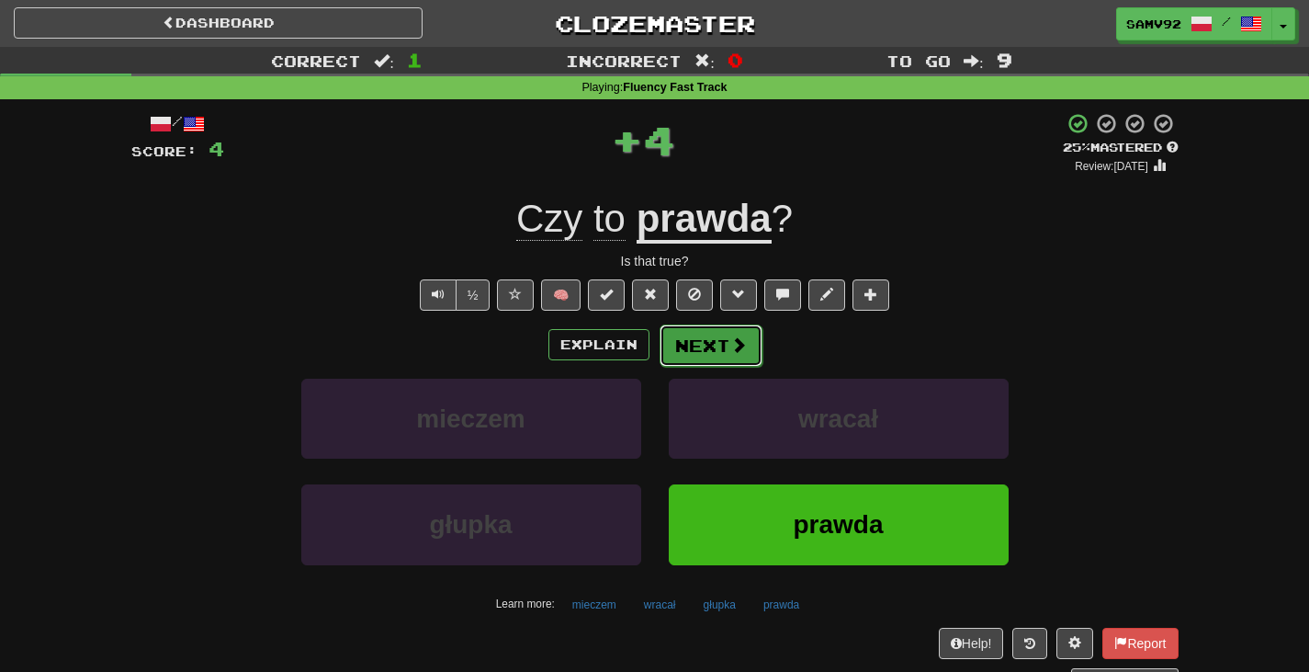
click at [739, 352] on span at bounding box center [738, 344] width 17 height 17
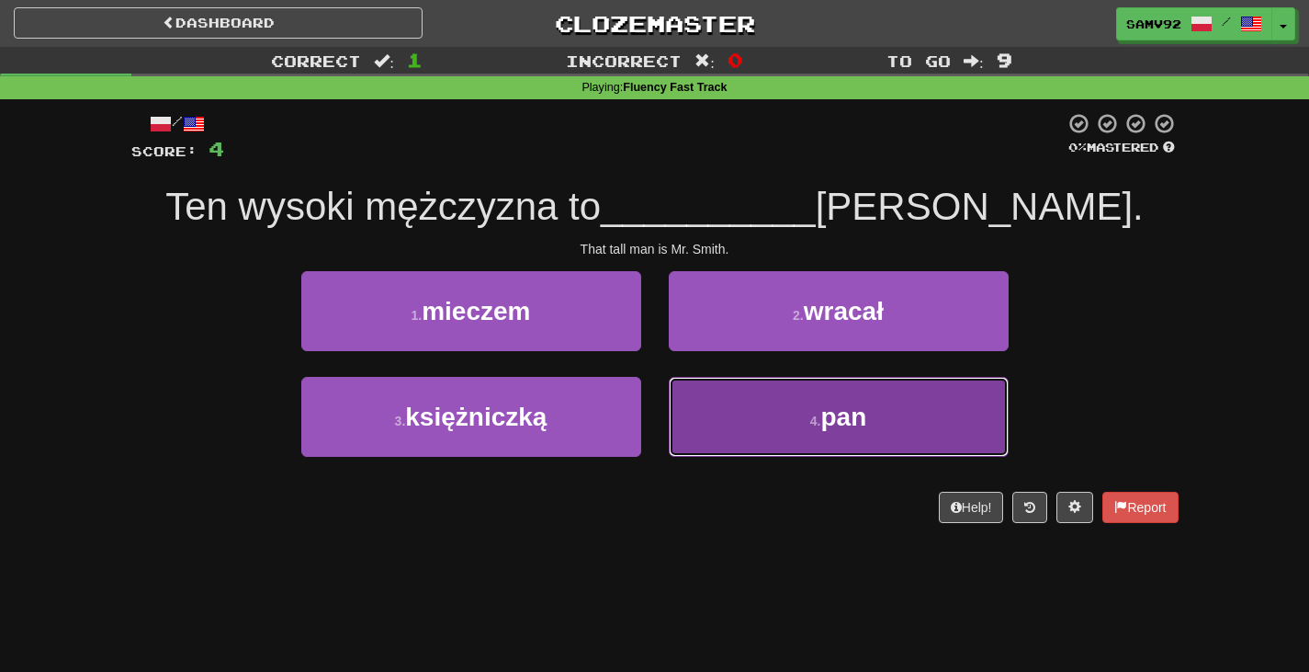
click at [962, 403] on button "4 . pan" at bounding box center [839, 417] width 340 height 80
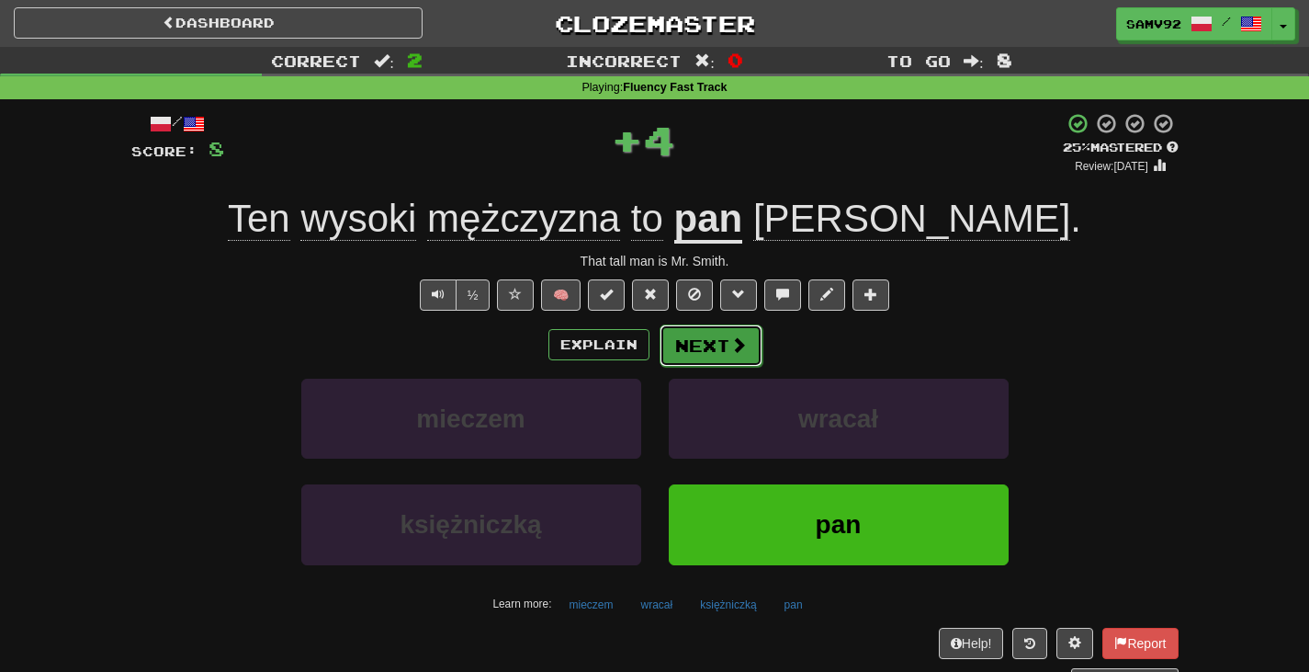
click at [725, 344] on button "Next" at bounding box center [711, 345] width 103 height 42
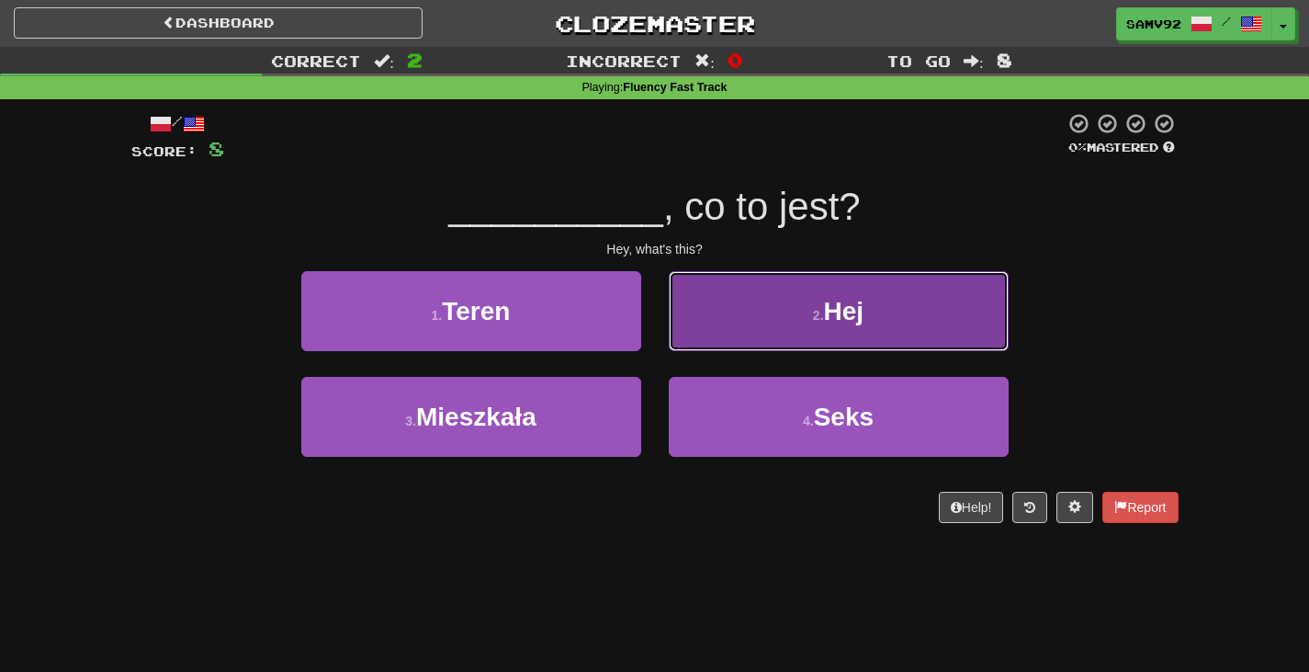
click at [694, 338] on button "2 . Hej" at bounding box center [839, 311] width 340 height 80
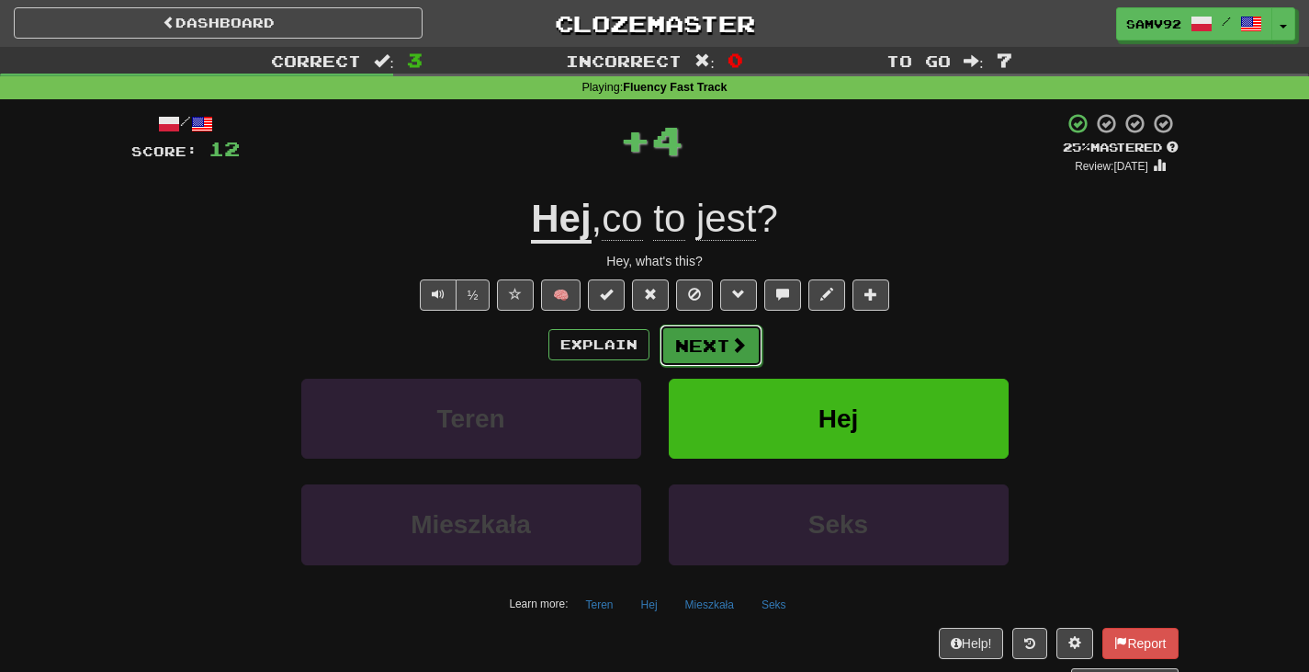
click at [694, 343] on button "Next" at bounding box center [711, 345] width 103 height 42
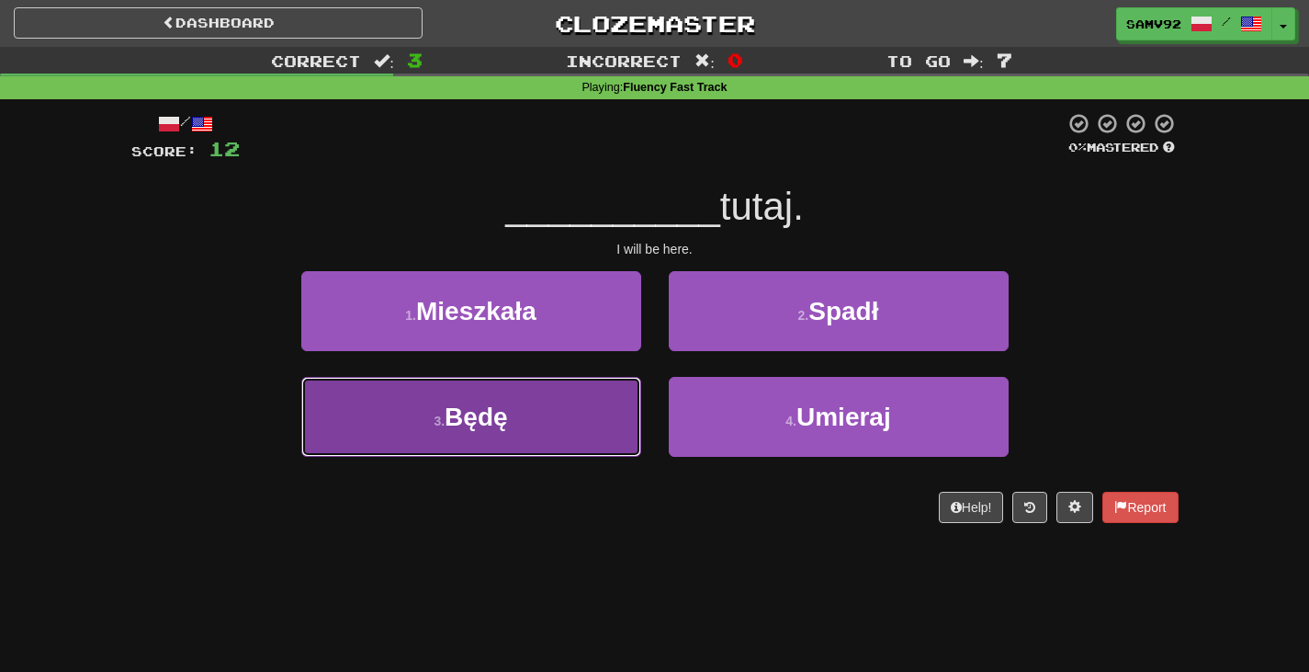
click at [562, 408] on button "3 . Będę" at bounding box center [471, 417] width 340 height 80
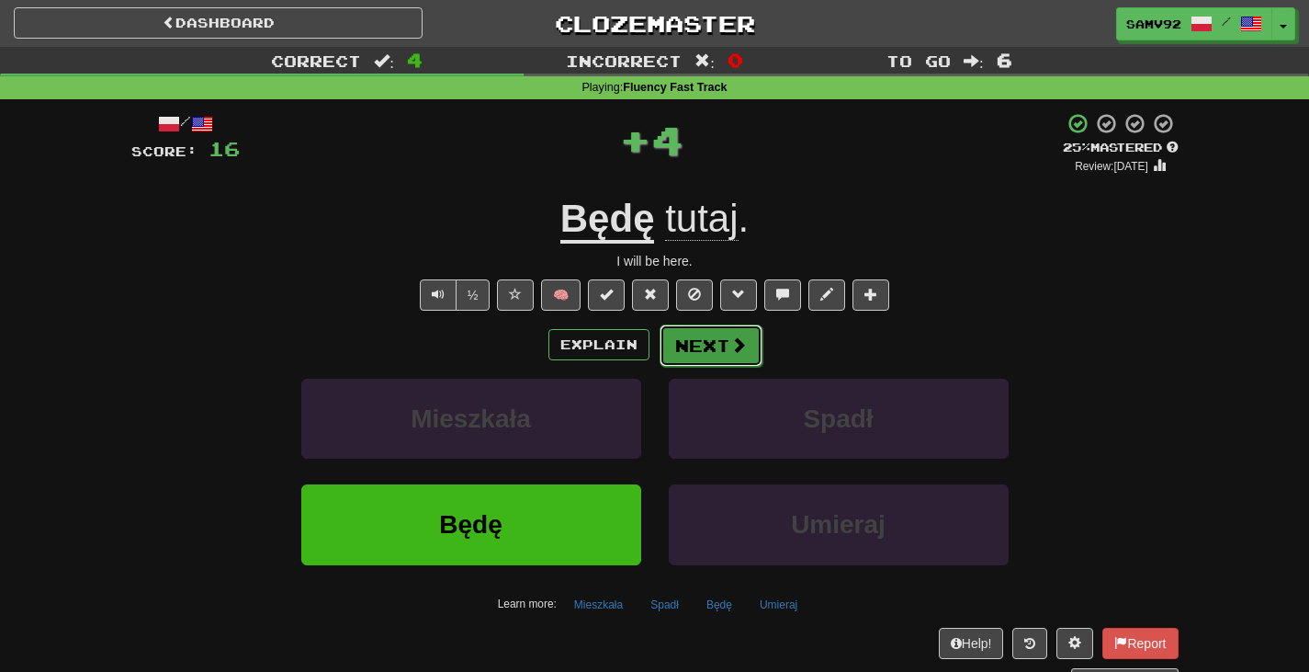
click at [704, 352] on button "Next" at bounding box center [711, 345] width 103 height 42
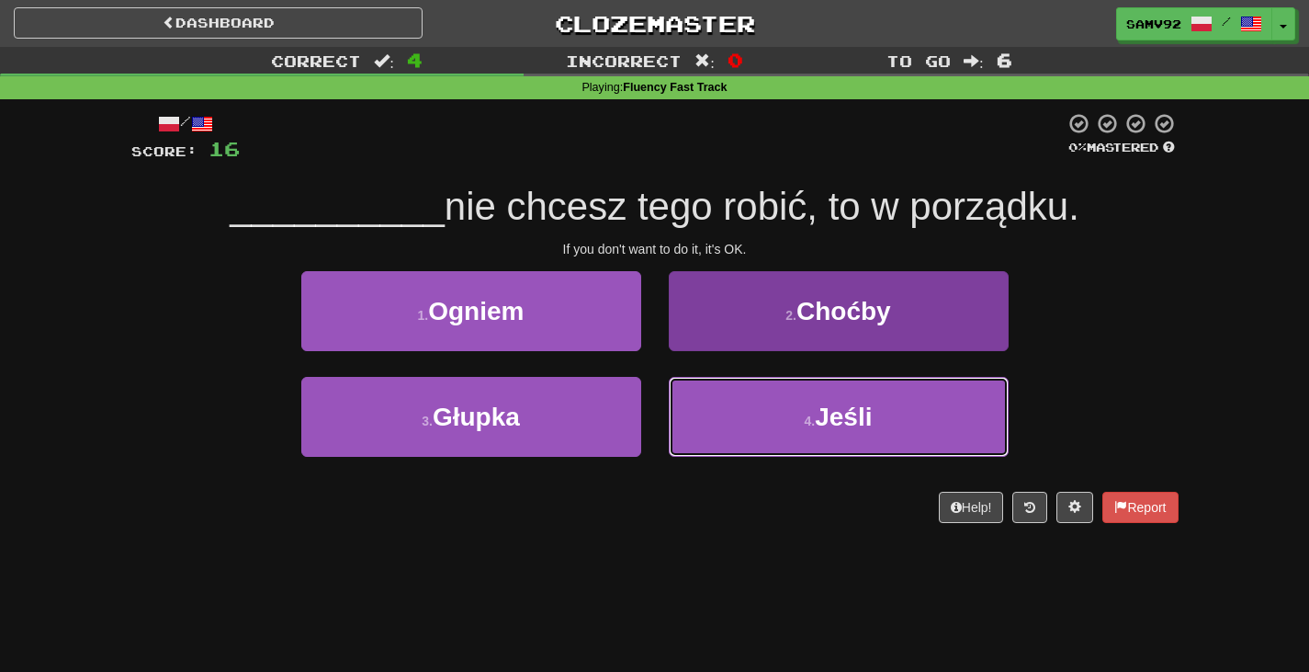
click at [729, 416] on button "4 . Jeśli" at bounding box center [839, 417] width 340 height 80
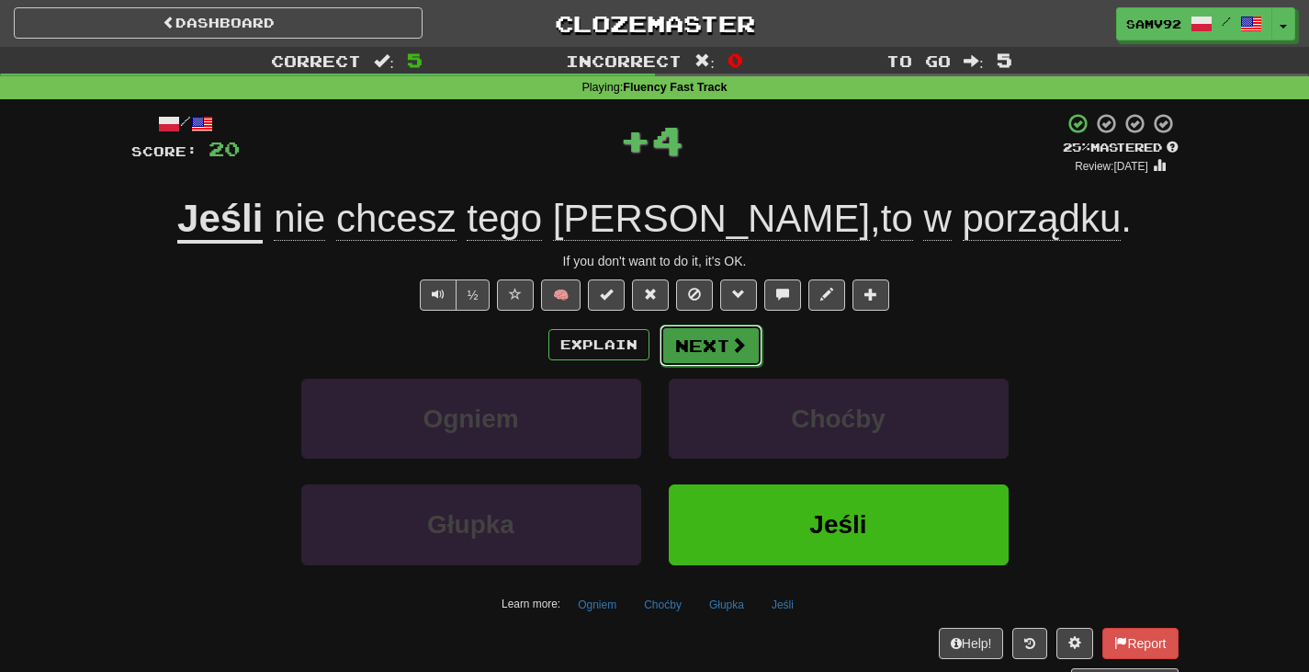
click at [699, 343] on button "Next" at bounding box center [711, 345] width 103 height 42
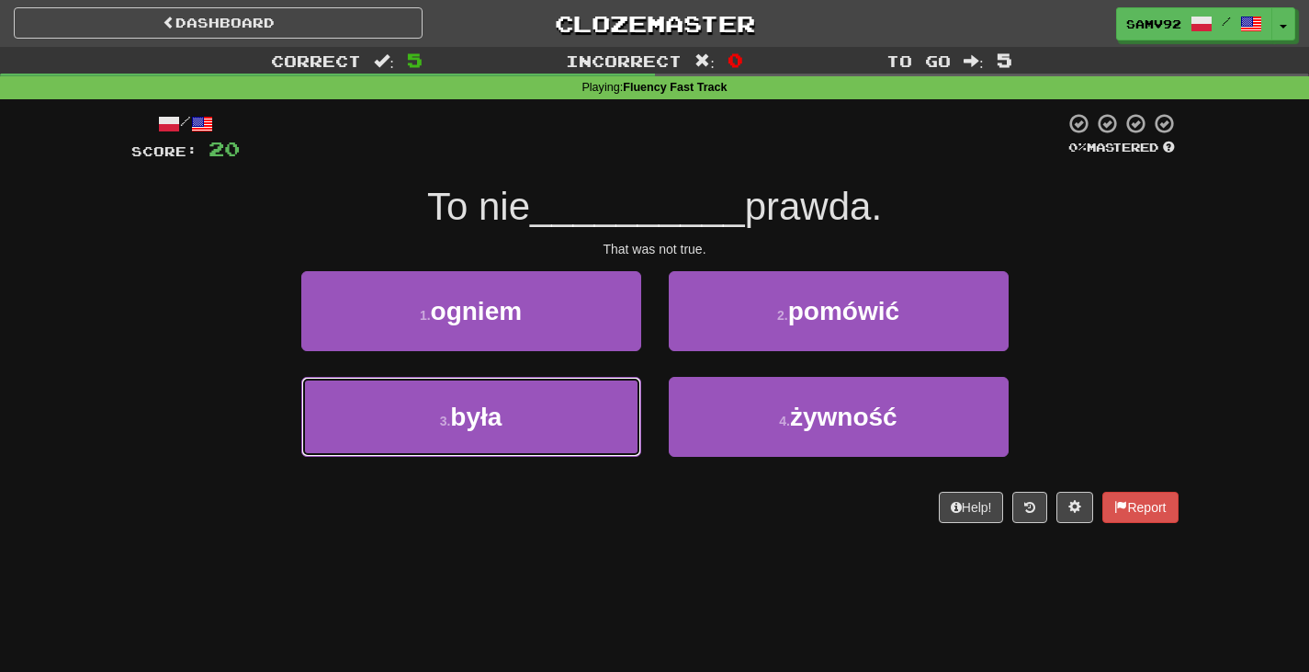
drag, startPoint x: 588, startPoint y: 417, endPoint x: 644, endPoint y: 375, distance: 70.2
click at [594, 413] on button "3 . była" at bounding box center [471, 417] width 340 height 80
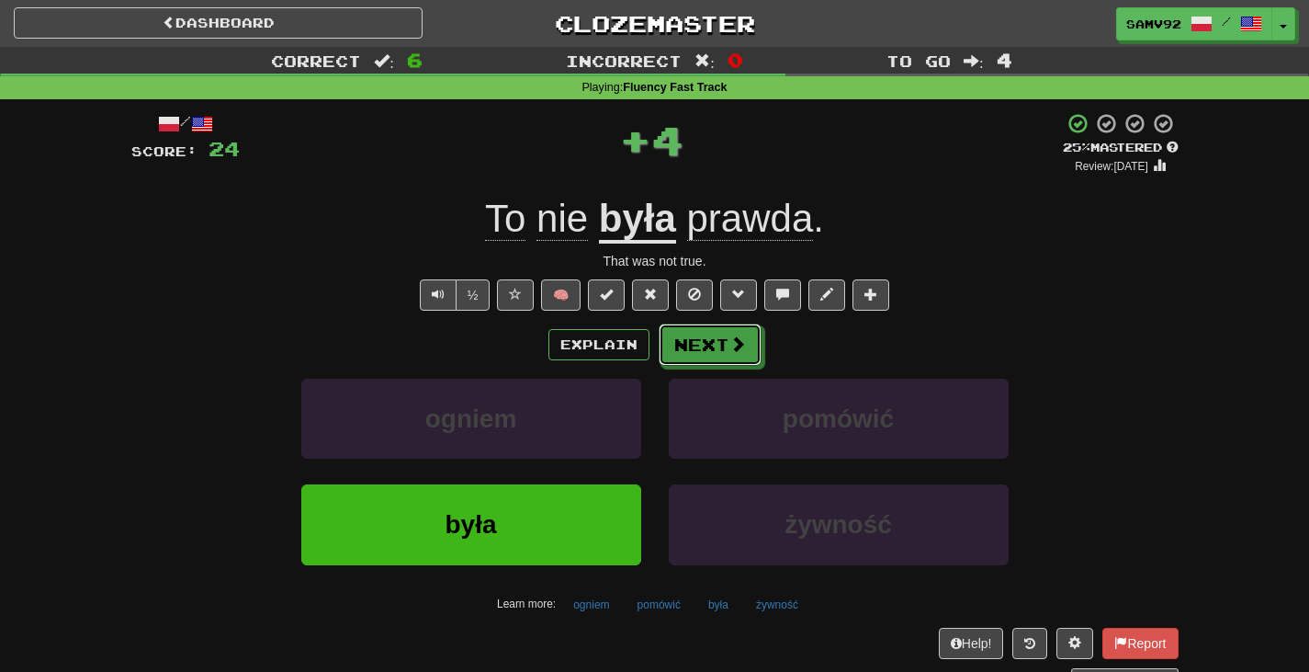
click at [686, 349] on button "Next" at bounding box center [710, 344] width 103 height 42
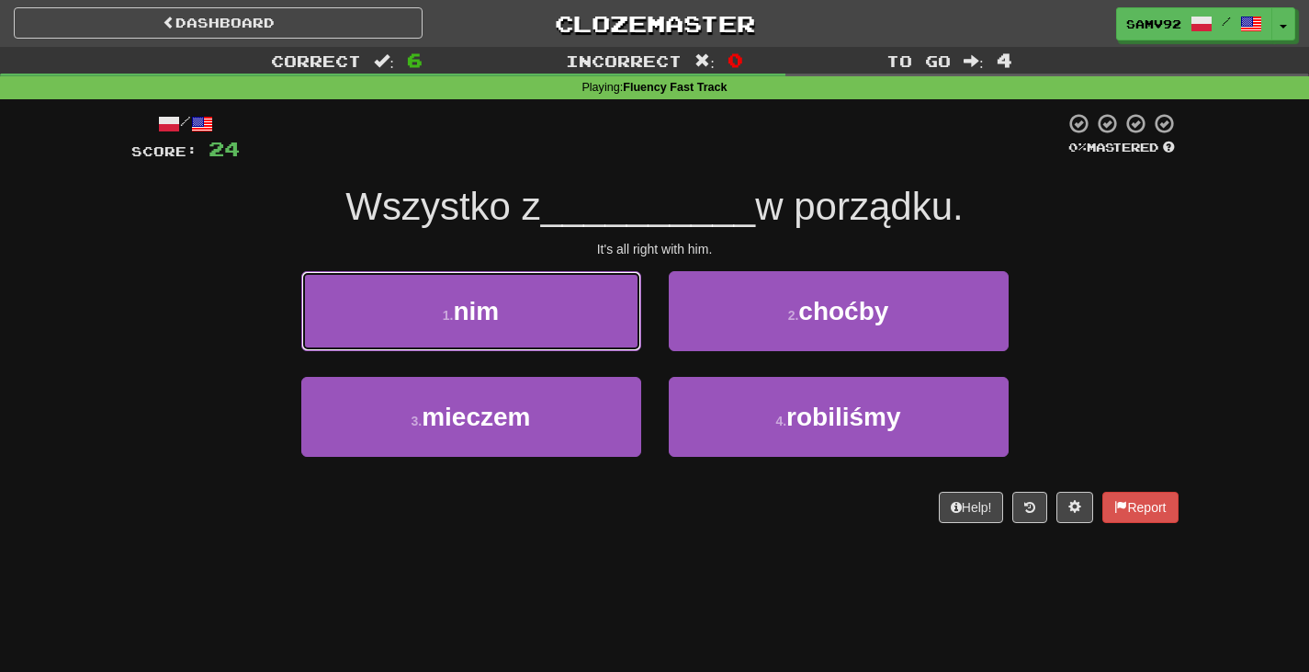
drag, startPoint x: 618, startPoint y: 325, endPoint x: 692, endPoint y: 311, distance: 74.8
click at [619, 324] on button "1 . nim" at bounding box center [471, 311] width 340 height 80
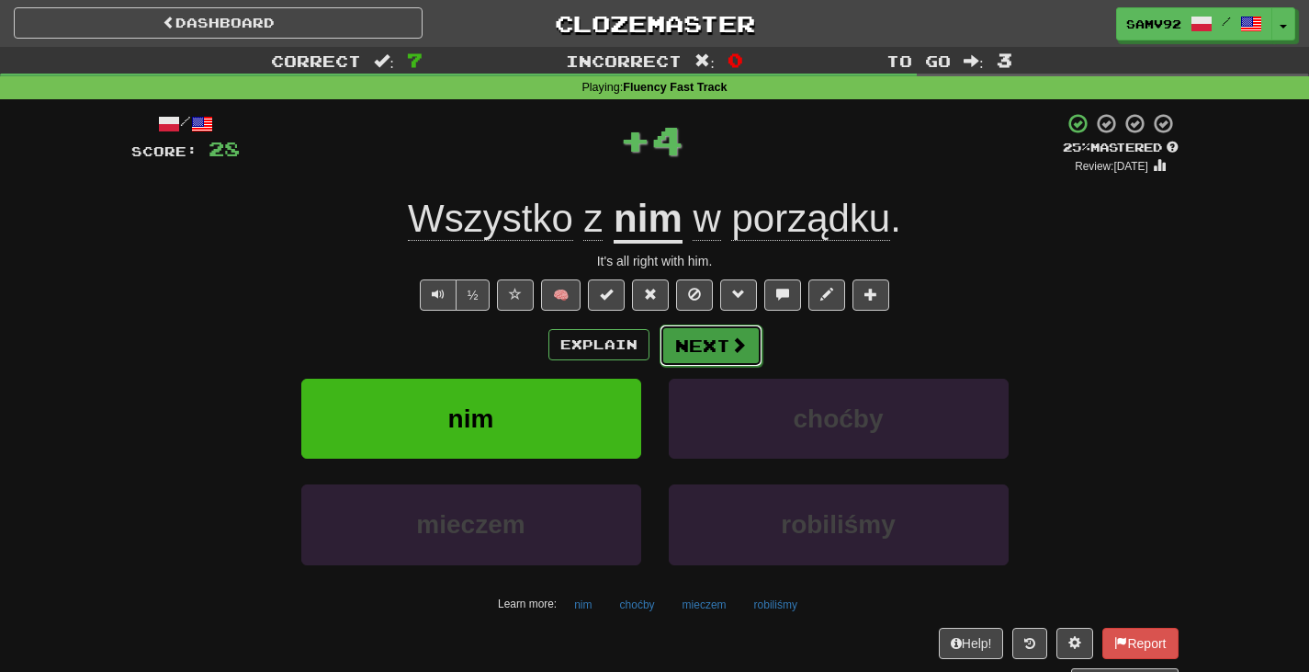
click at [722, 338] on button "Next" at bounding box center [711, 345] width 103 height 42
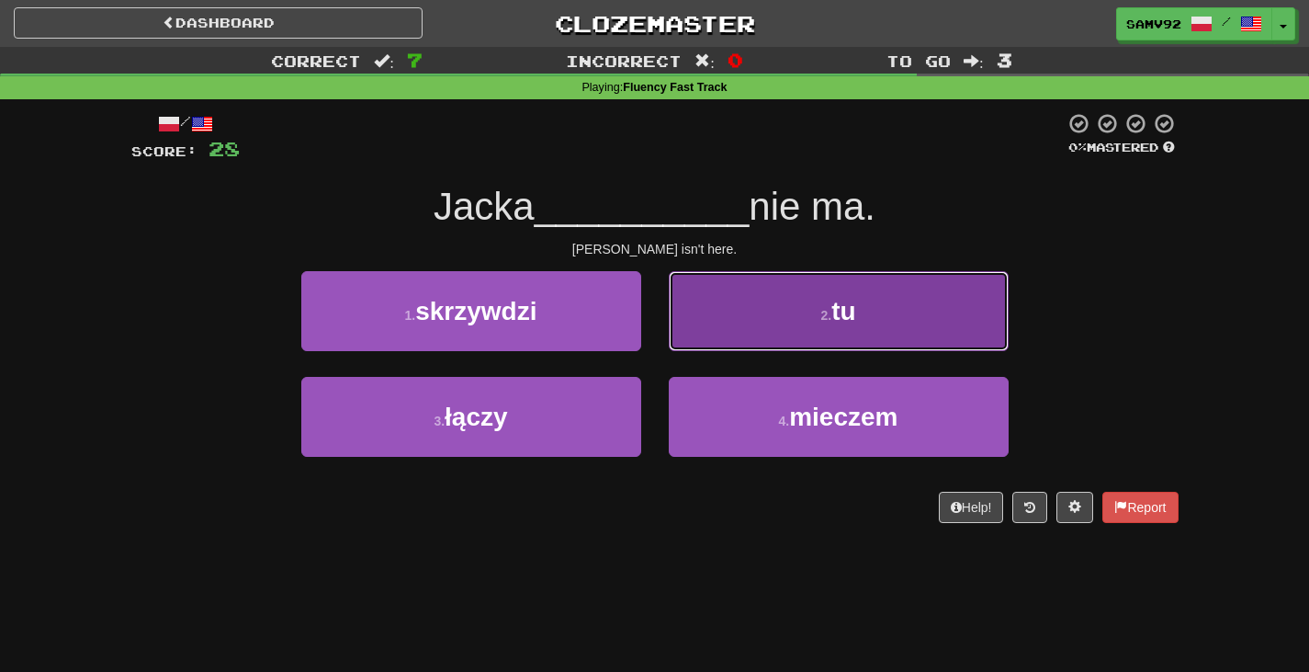
click at [689, 337] on button "2 . tu" at bounding box center [839, 311] width 340 height 80
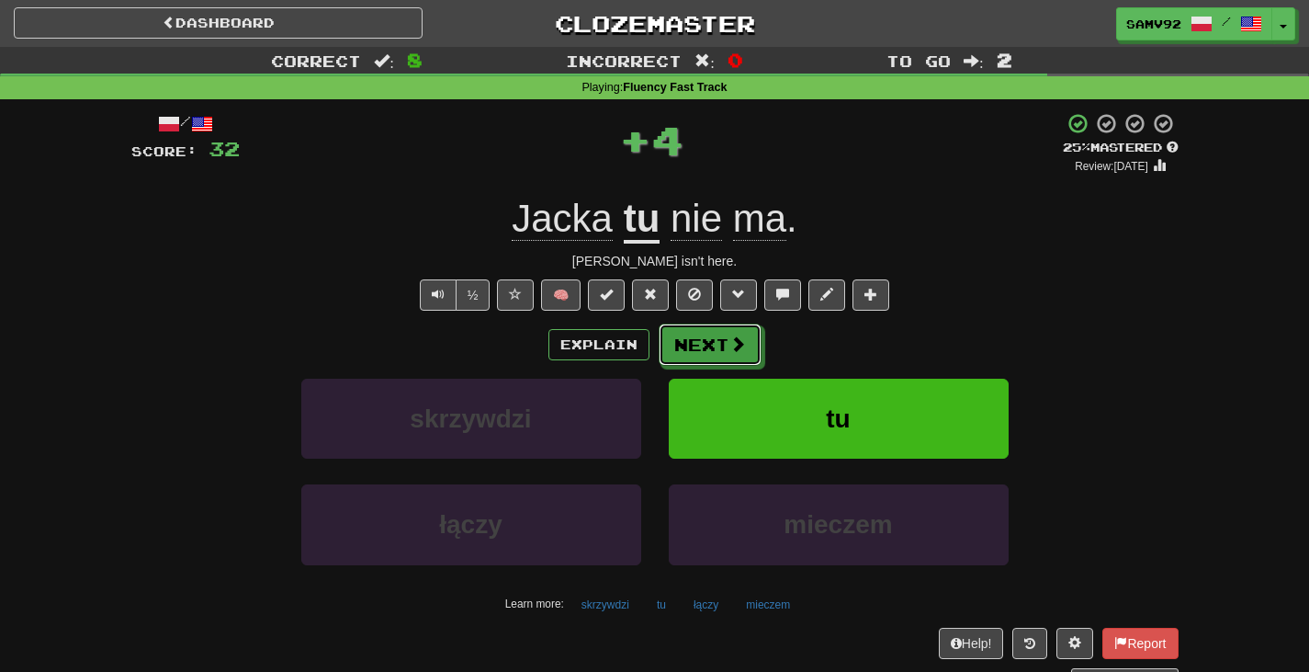
click at [691, 334] on button "Next" at bounding box center [710, 344] width 103 height 42
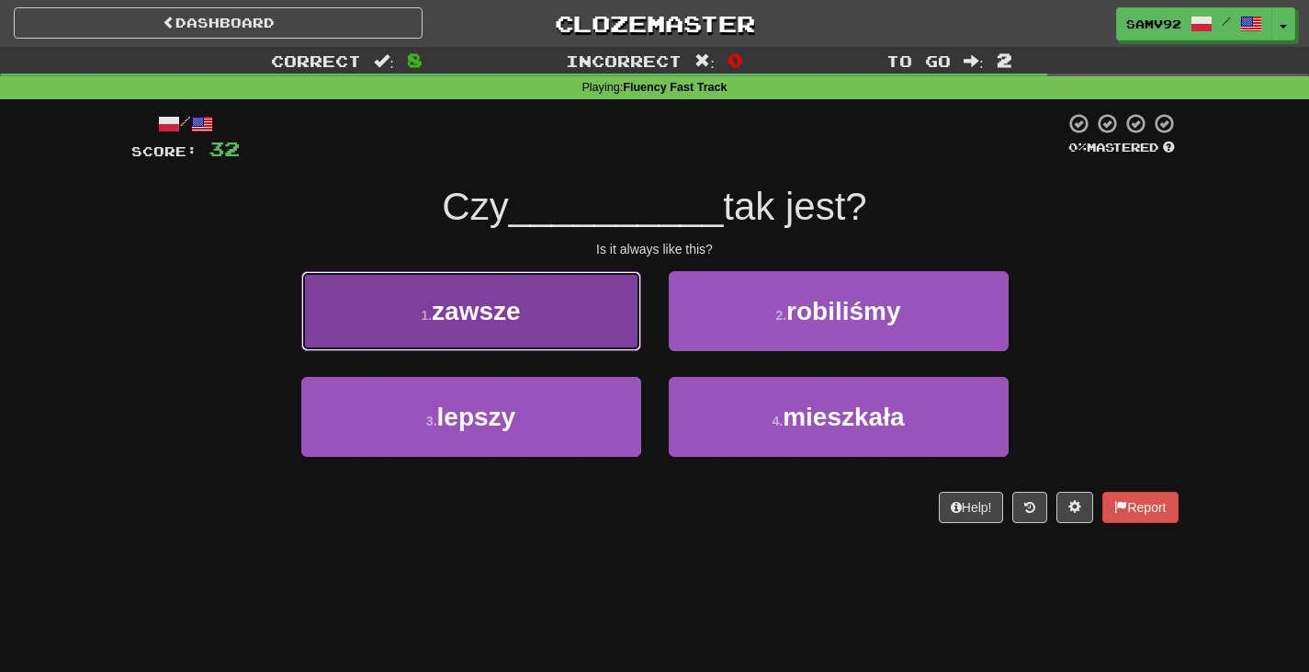
drag, startPoint x: 635, startPoint y: 322, endPoint x: 652, endPoint y: 322, distance: 17.5
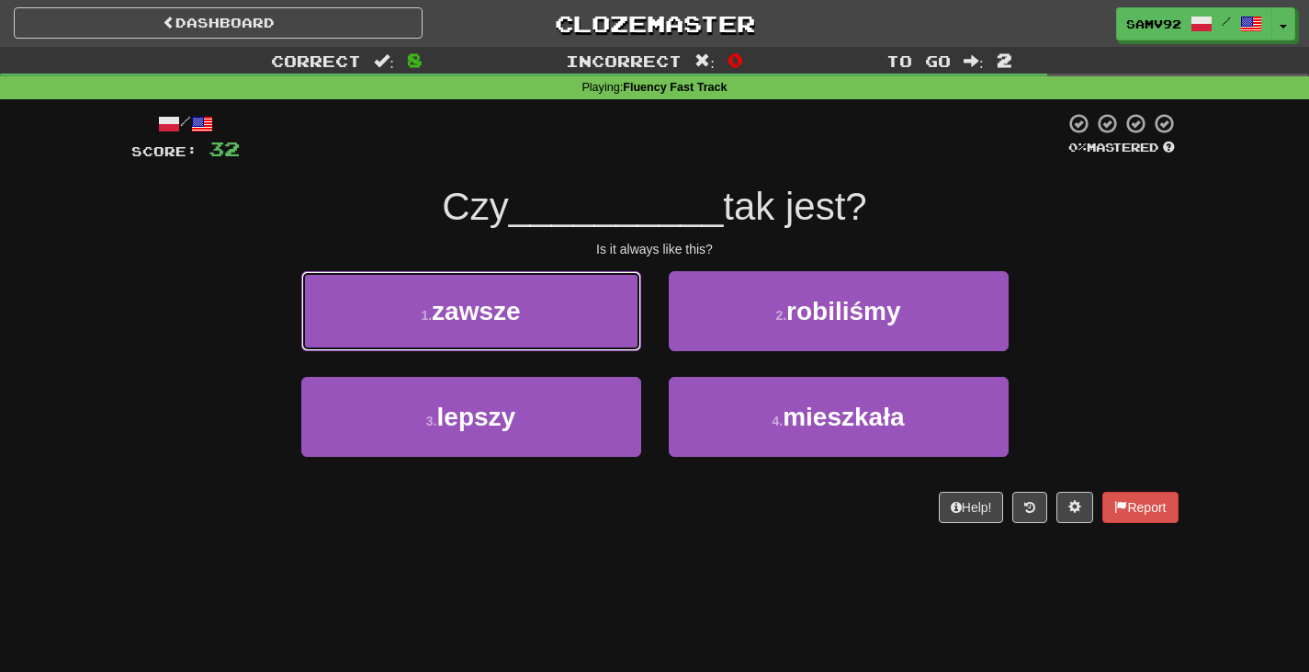
click at [636, 322] on button "1 . zawsze" at bounding box center [471, 311] width 340 height 80
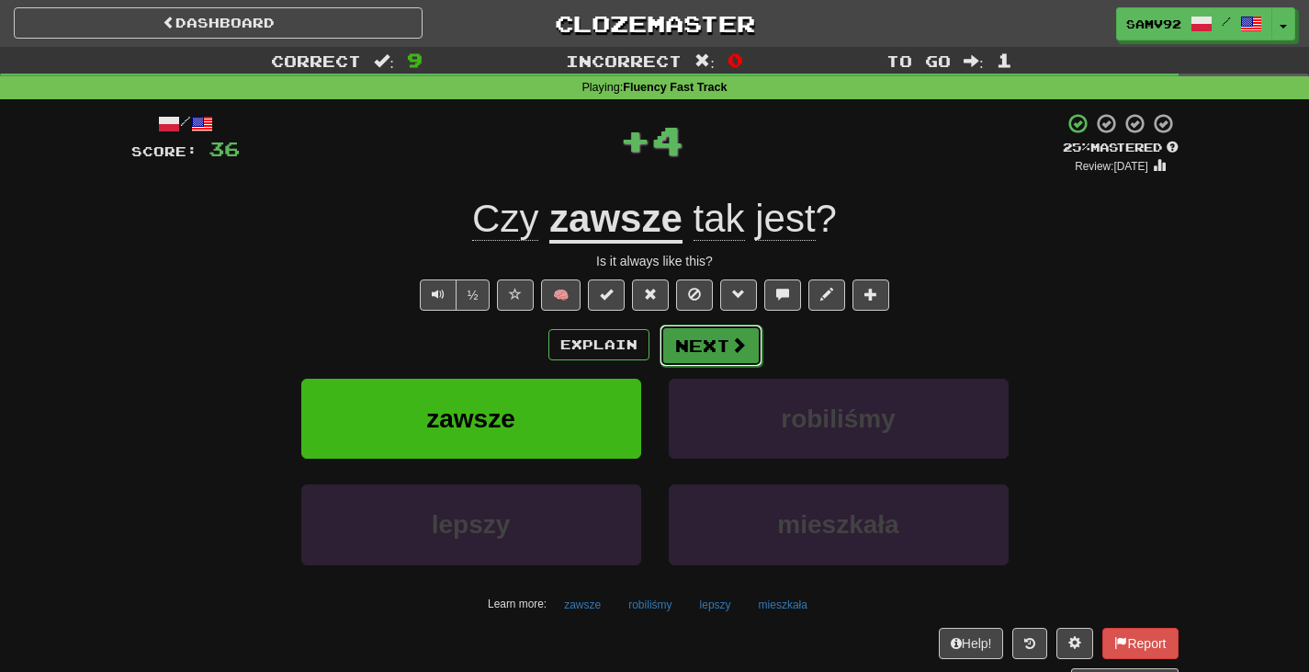
click at [701, 338] on button "Next" at bounding box center [711, 345] width 103 height 42
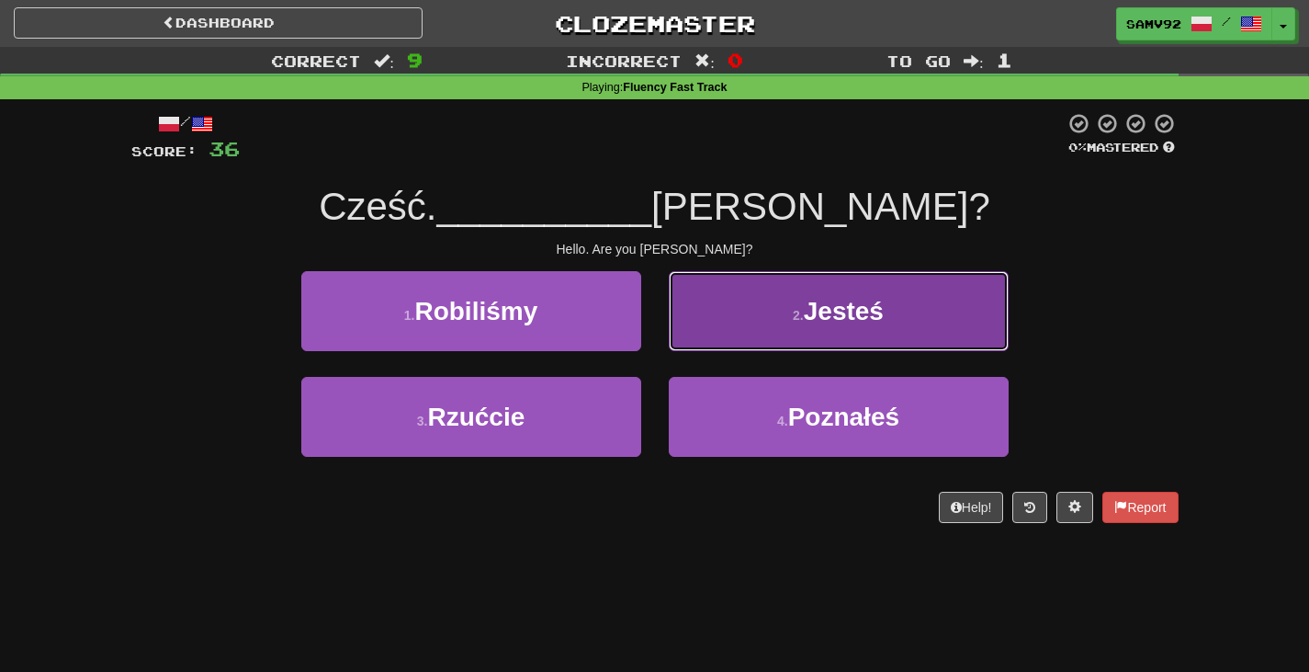
click at [688, 332] on button "2 . Jesteś" at bounding box center [839, 311] width 340 height 80
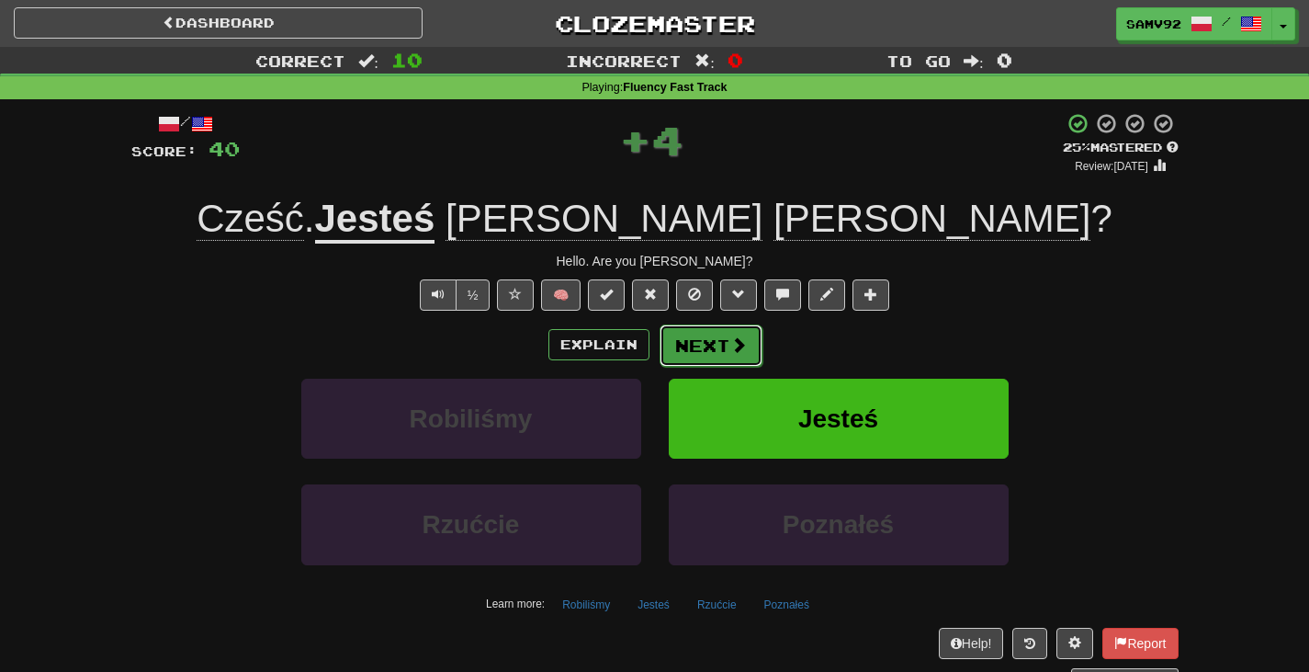
click at [695, 345] on button "Next" at bounding box center [711, 345] width 103 height 42
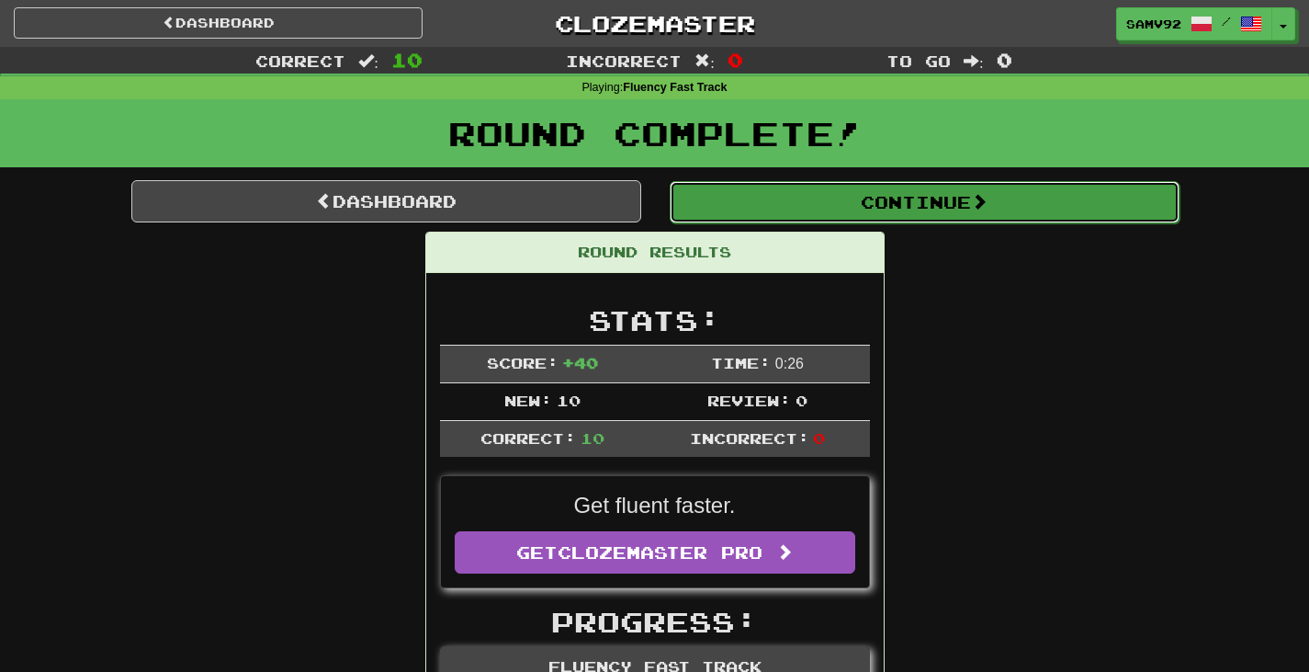
click at [816, 210] on button "Continue" at bounding box center [925, 202] width 510 height 42
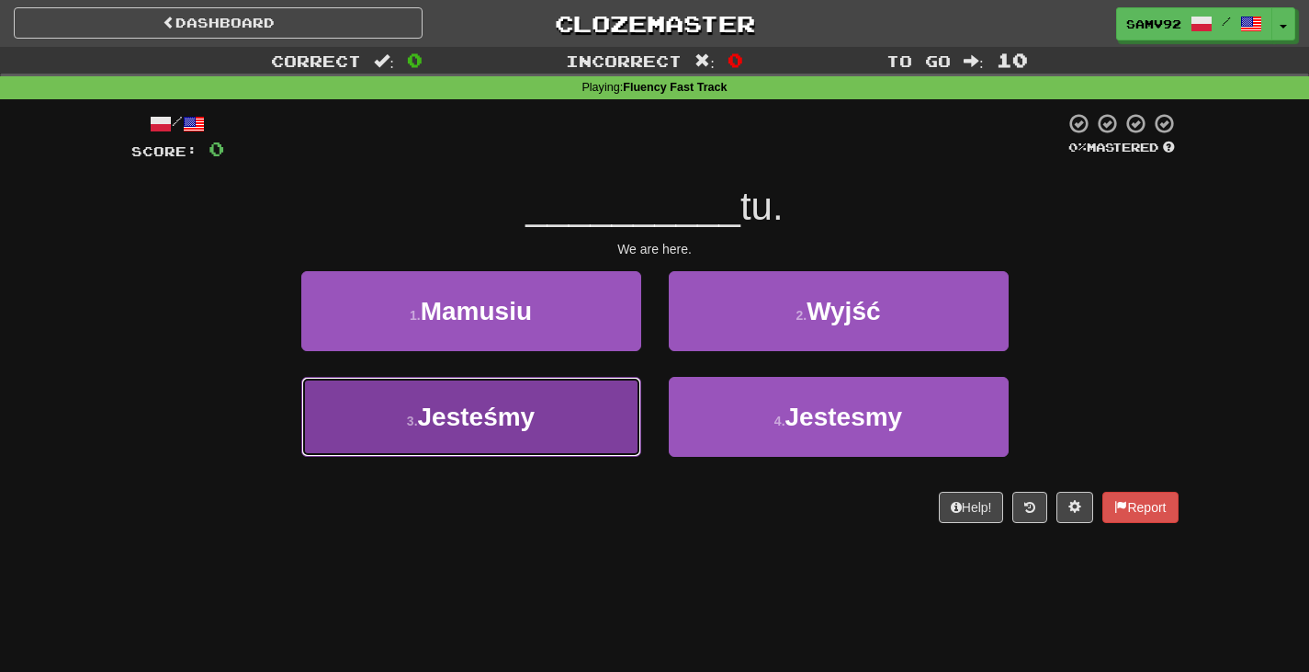
click at [607, 394] on button "3 . Jesteśmy" at bounding box center [471, 417] width 340 height 80
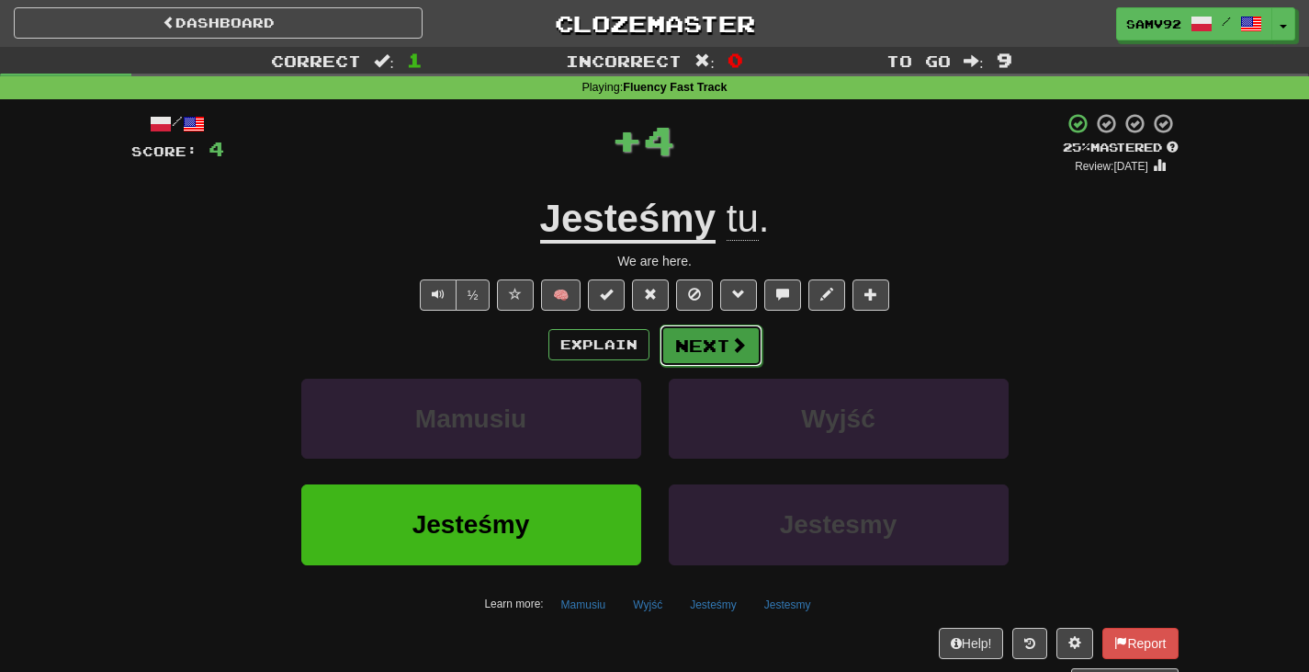
click at [684, 356] on button "Next" at bounding box center [711, 345] width 103 height 42
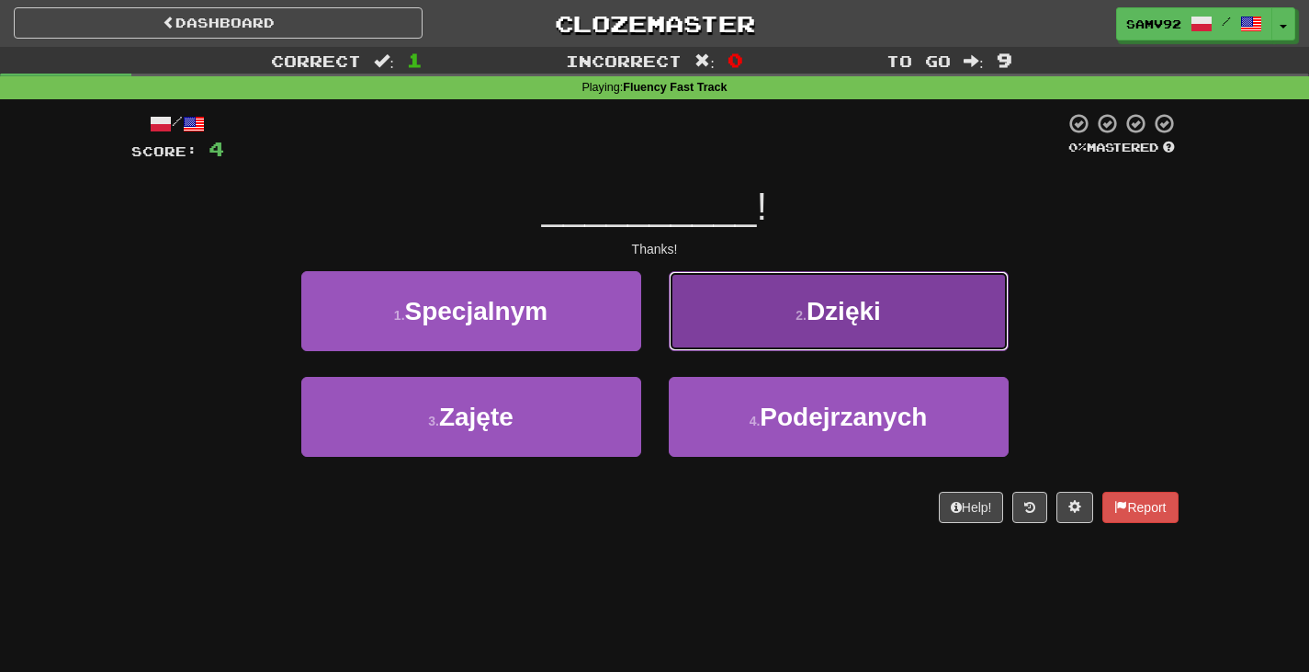
click at [694, 336] on button "2 . Dzięki" at bounding box center [839, 311] width 340 height 80
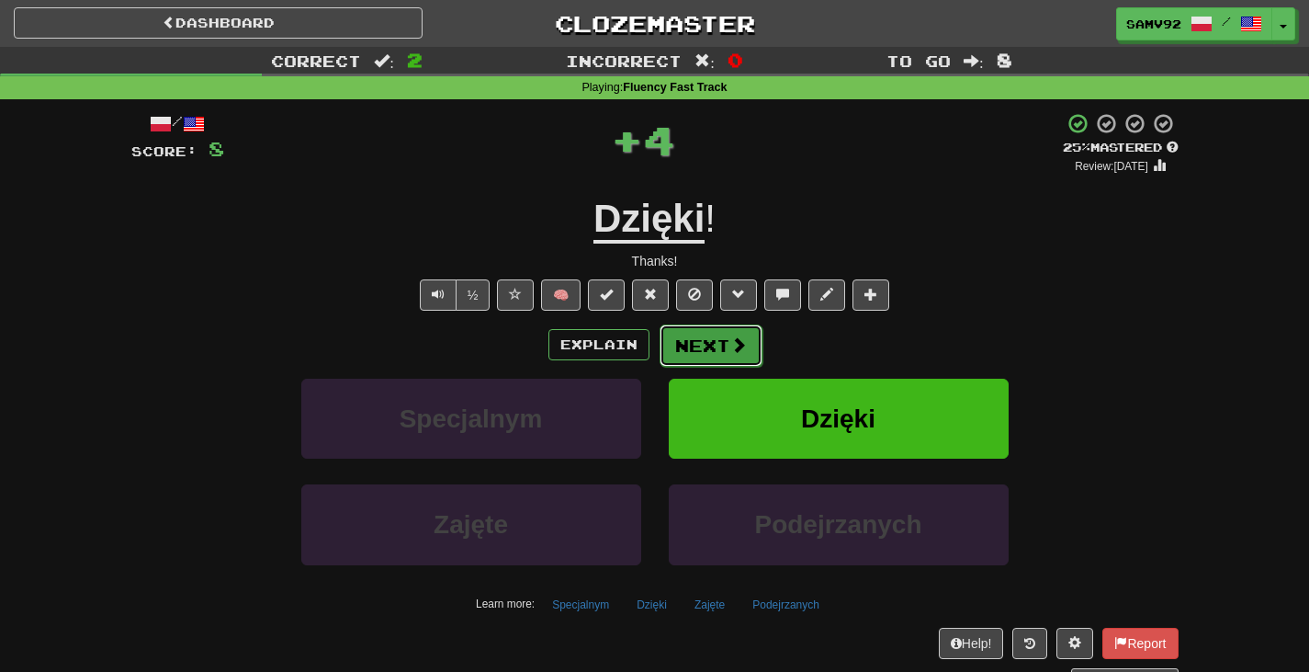
click at [692, 339] on button "Next" at bounding box center [711, 345] width 103 height 42
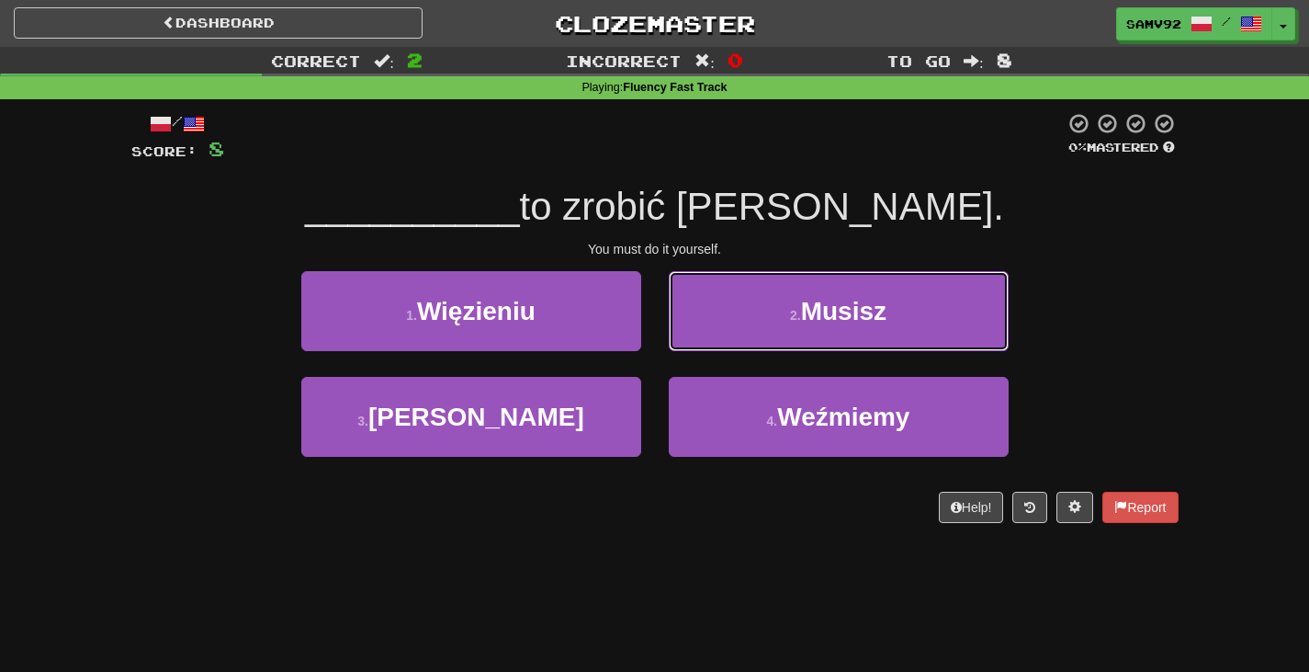
click at [692, 339] on button "2 . Musisz" at bounding box center [839, 311] width 340 height 80
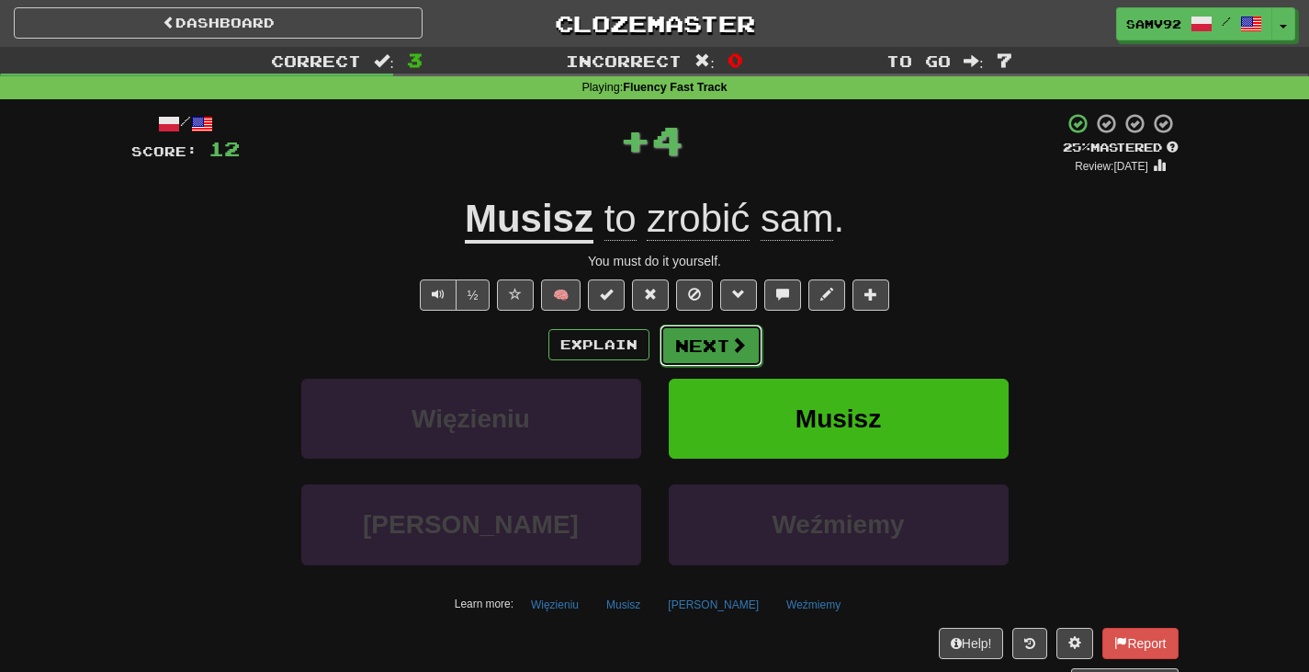
click at [690, 339] on button "Next" at bounding box center [711, 345] width 103 height 42
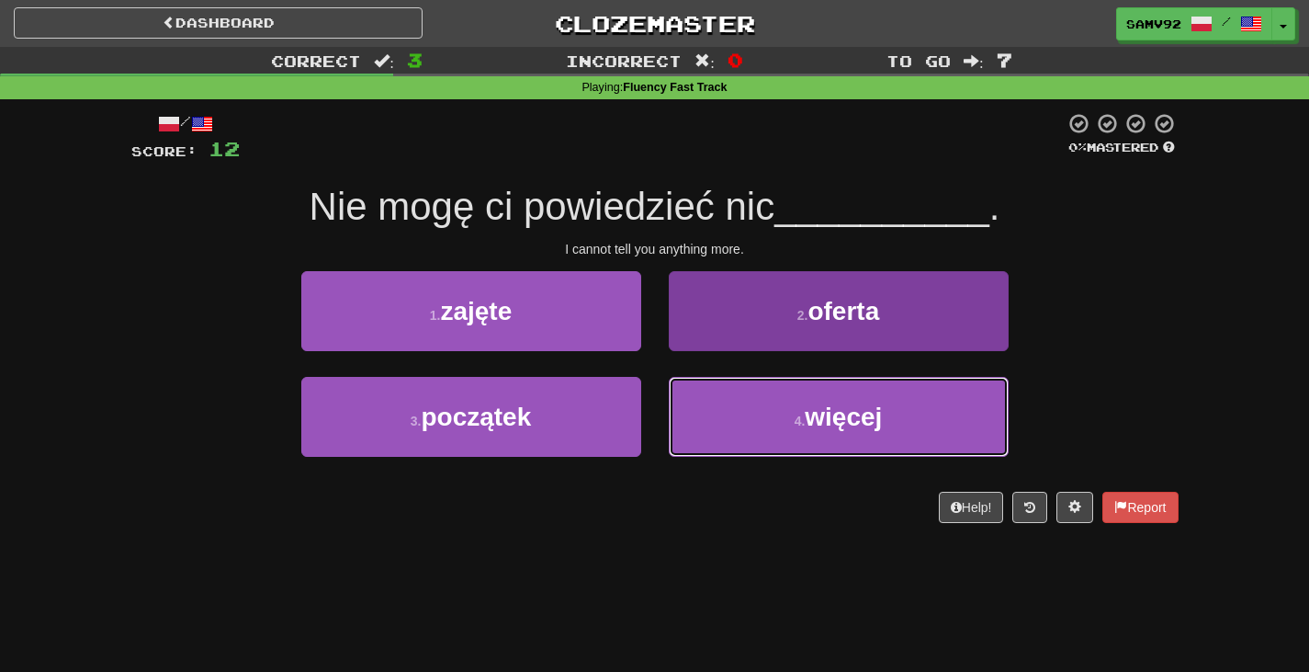
click at [716, 424] on button "4 . więcej" at bounding box center [839, 417] width 340 height 80
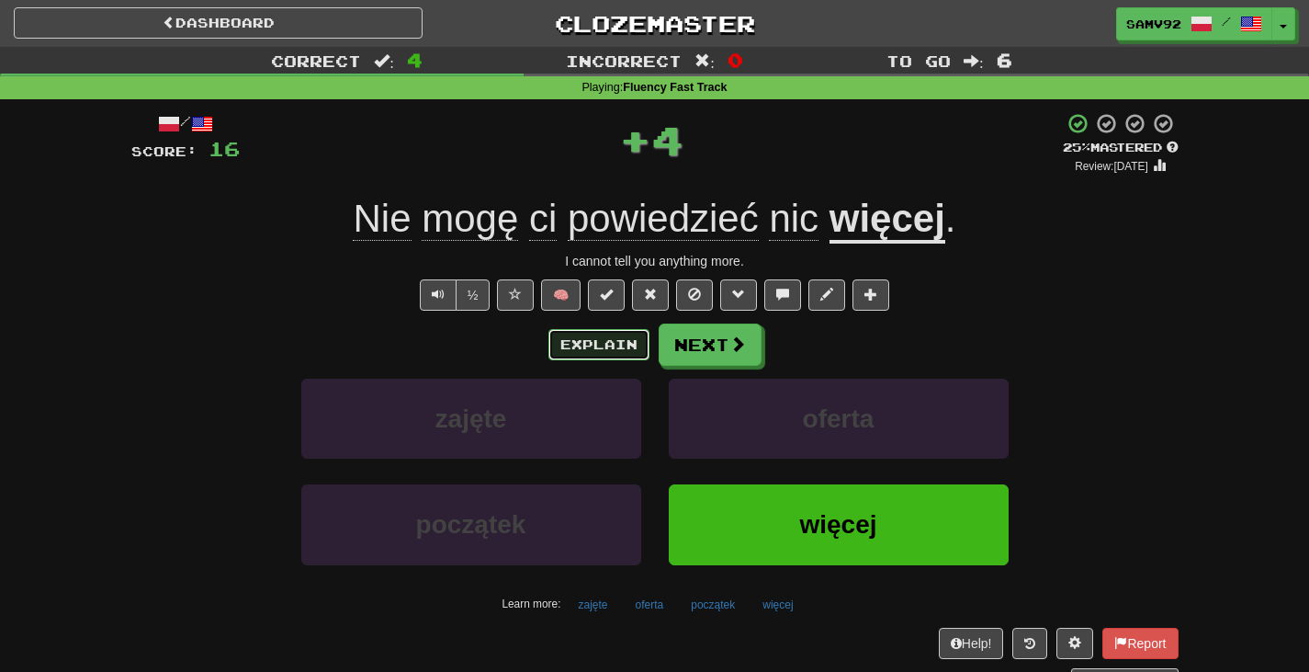
click at [644, 358] on button "Explain" at bounding box center [599, 344] width 101 height 31
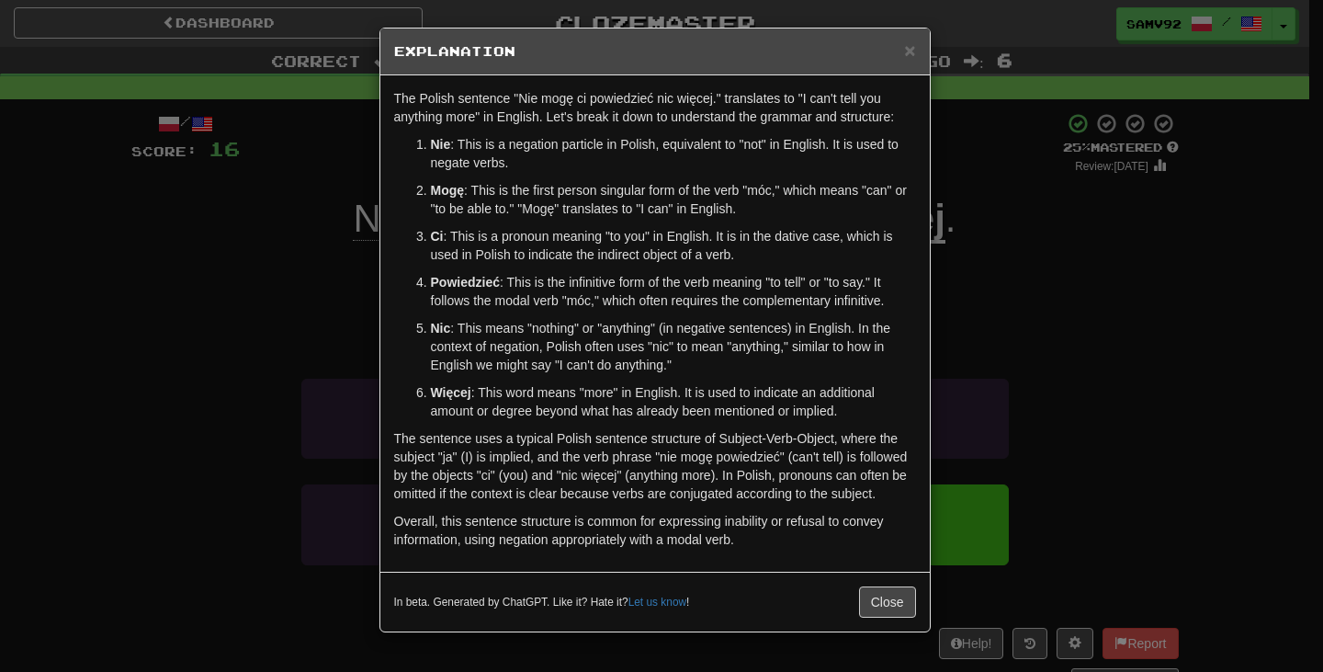
click at [966, 391] on div "× Explanation The Polish sentence "Nie mogę ci powiedzieć nic więcej." translat…" at bounding box center [661, 336] width 1323 height 672
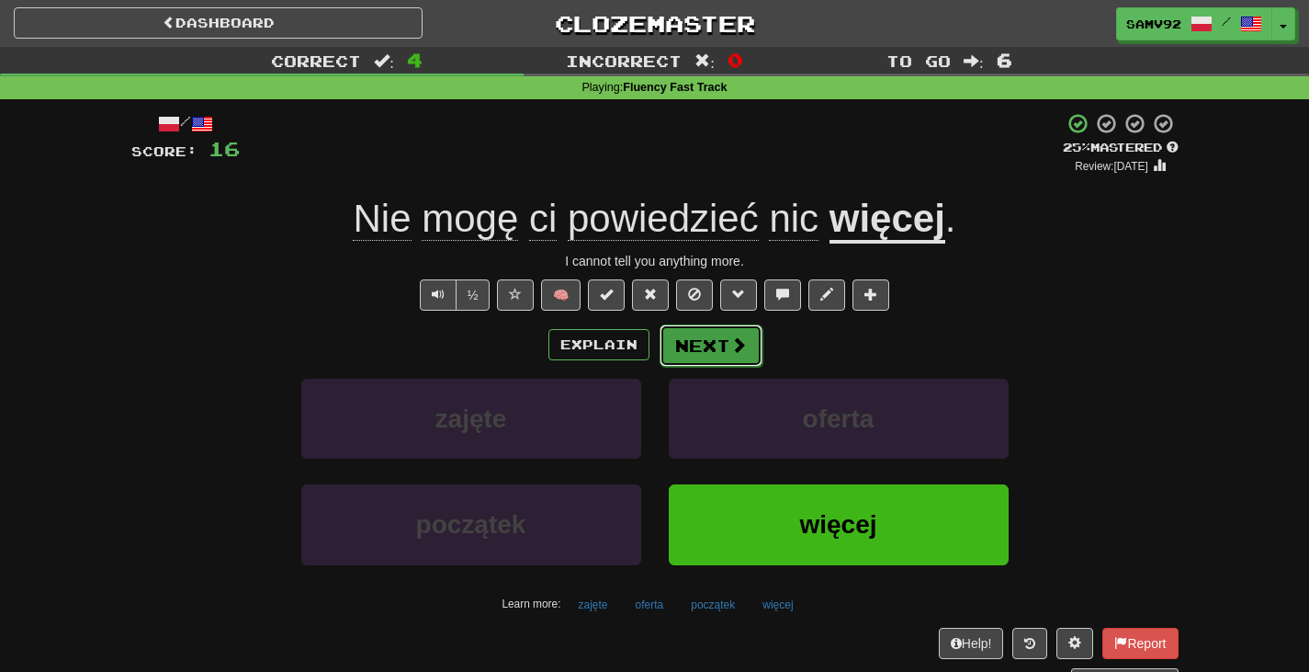
click at [717, 338] on button "Next" at bounding box center [711, 345] width 103 height 42
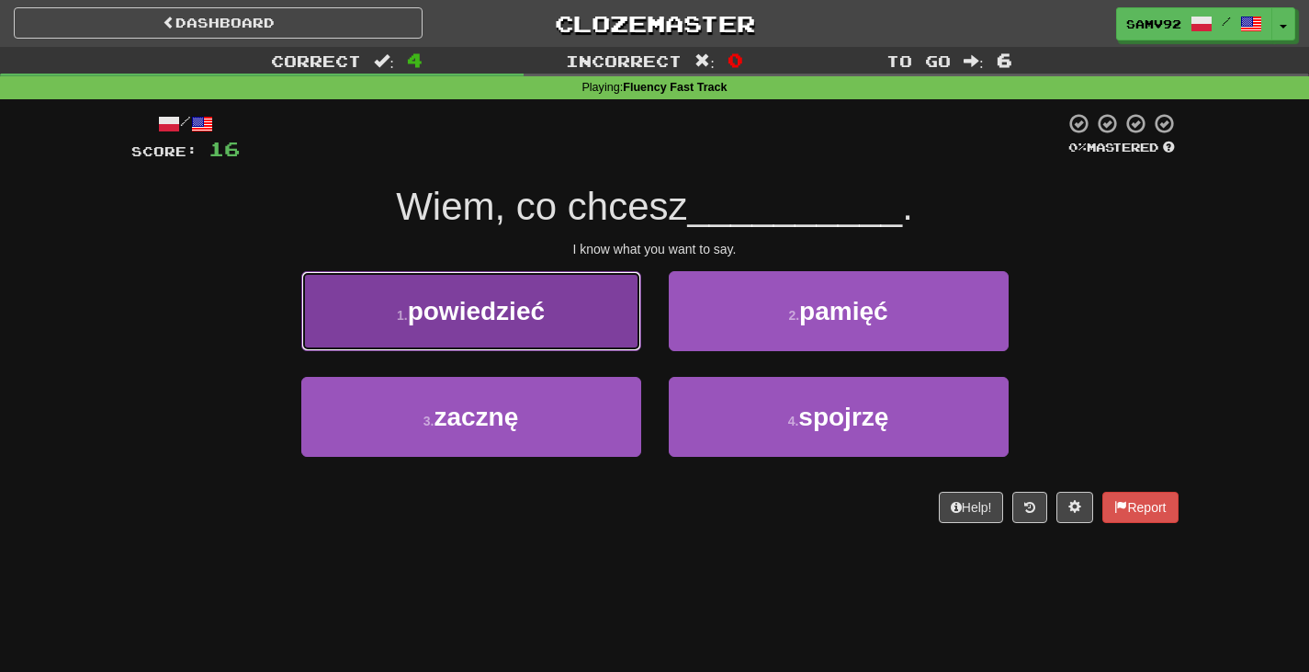
click at [592, 331] on button "1 . powiedzieć" at bounding box center [471, 311] width 340 height 80
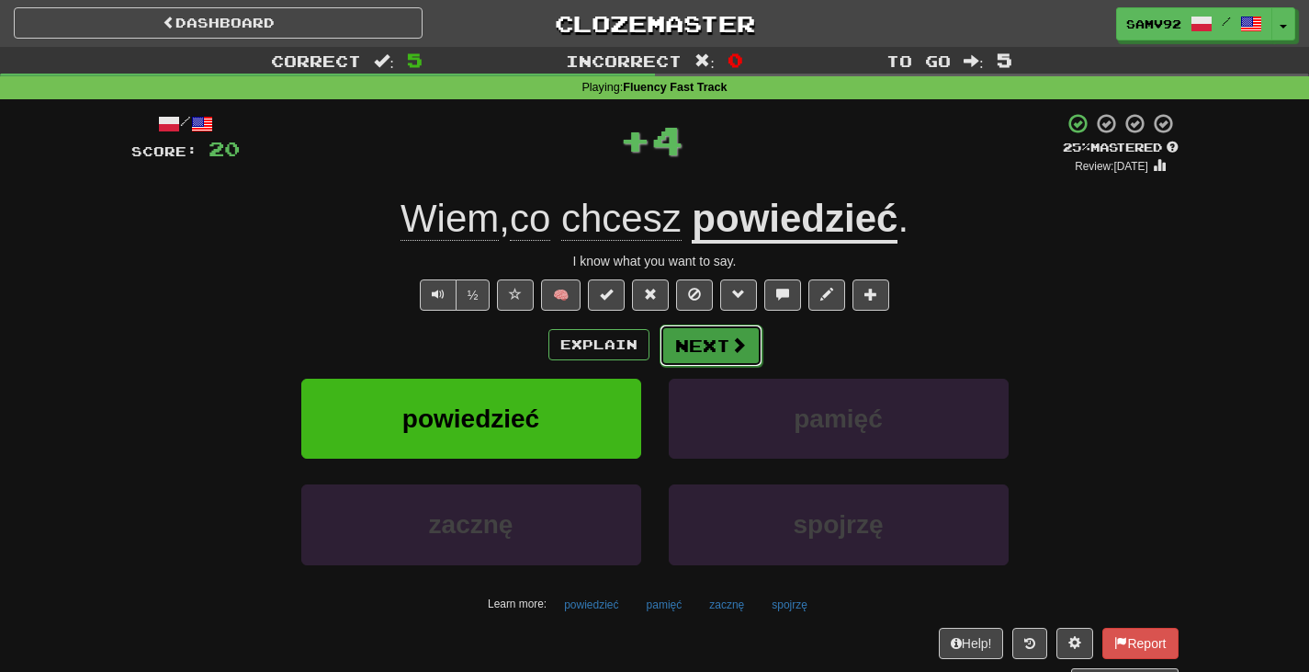
click at [707, 338] on button "Next" at bounding box center [711, 345] width 103 height 42
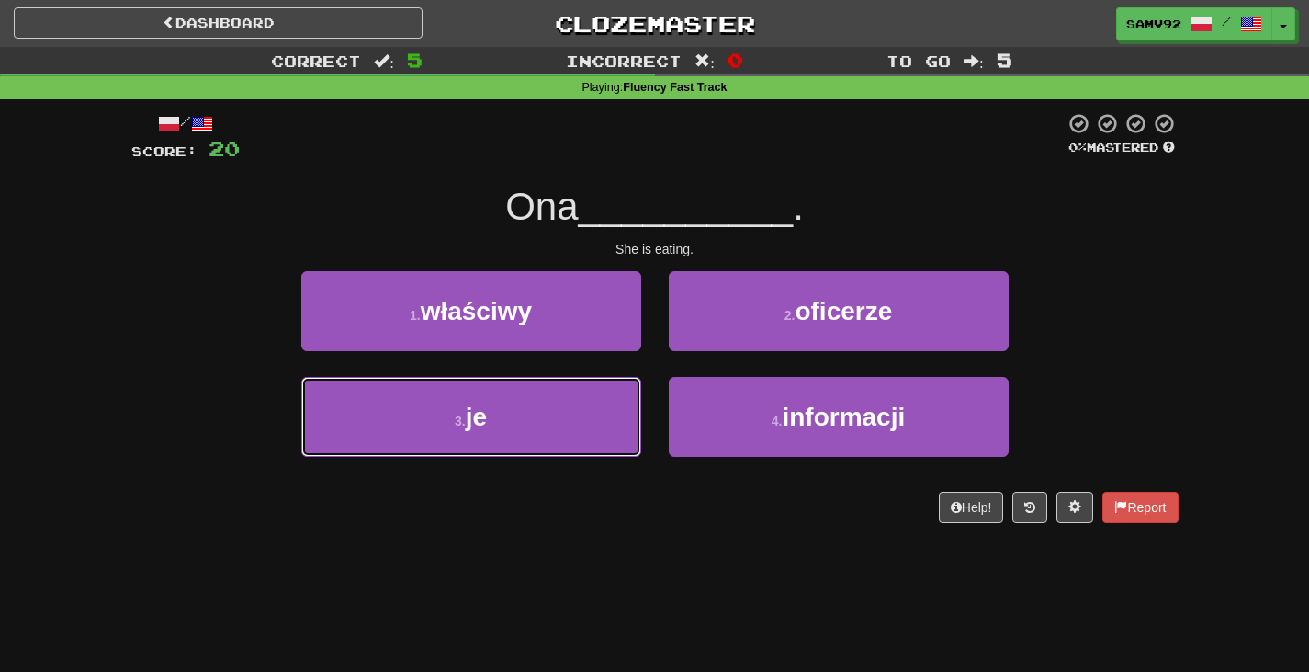
drag, startPoint x: 625, startPoint y: 401, endPoint x: 666, endPoint y: 381, distance: 45.6
click at [626, 401] on button "3 . je" at bounding box center [471, 417] width 340 height 80
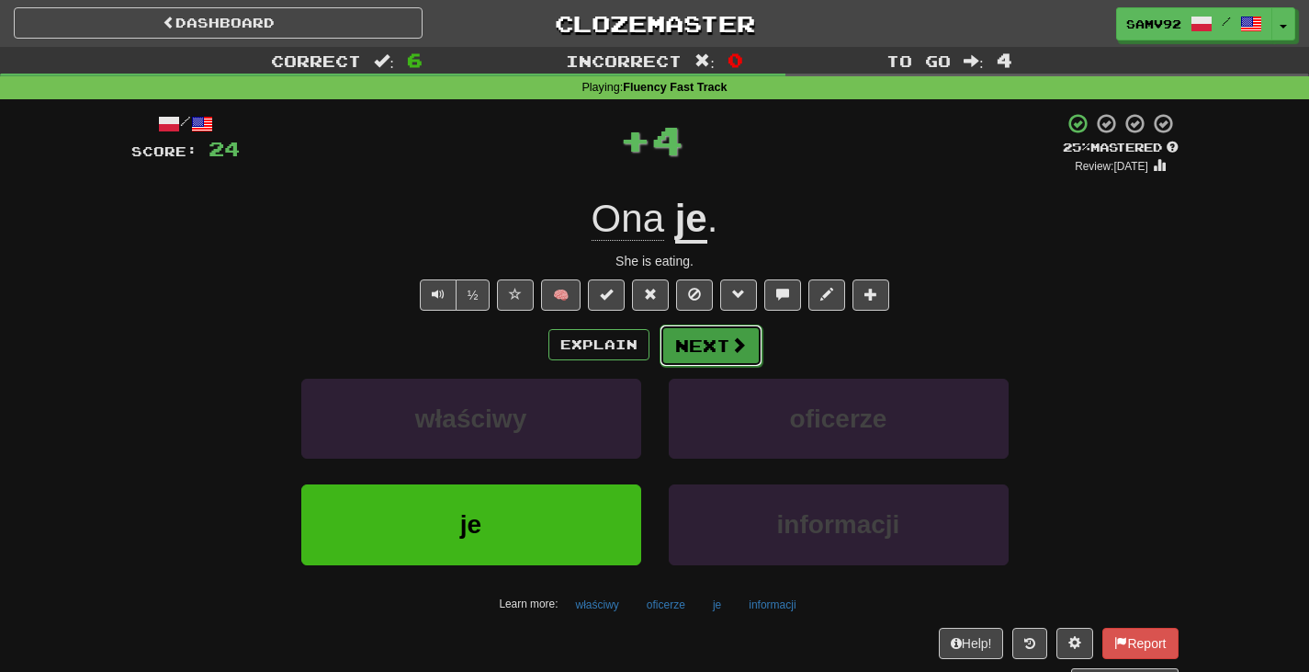
click at [706, 351] on button "Next" at bounding box center [711, 345] width 103 height 42
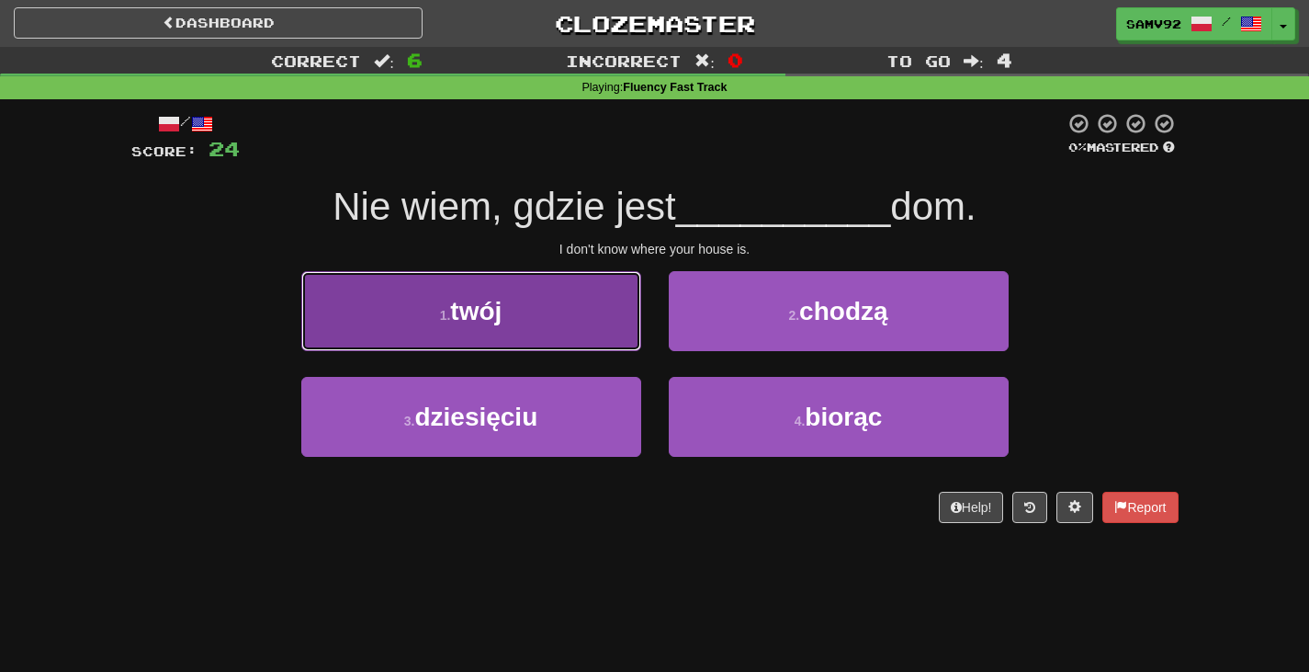
click at [605, 303] on button "1 . twój" at bounding box center [471, 311] width 340 height 80
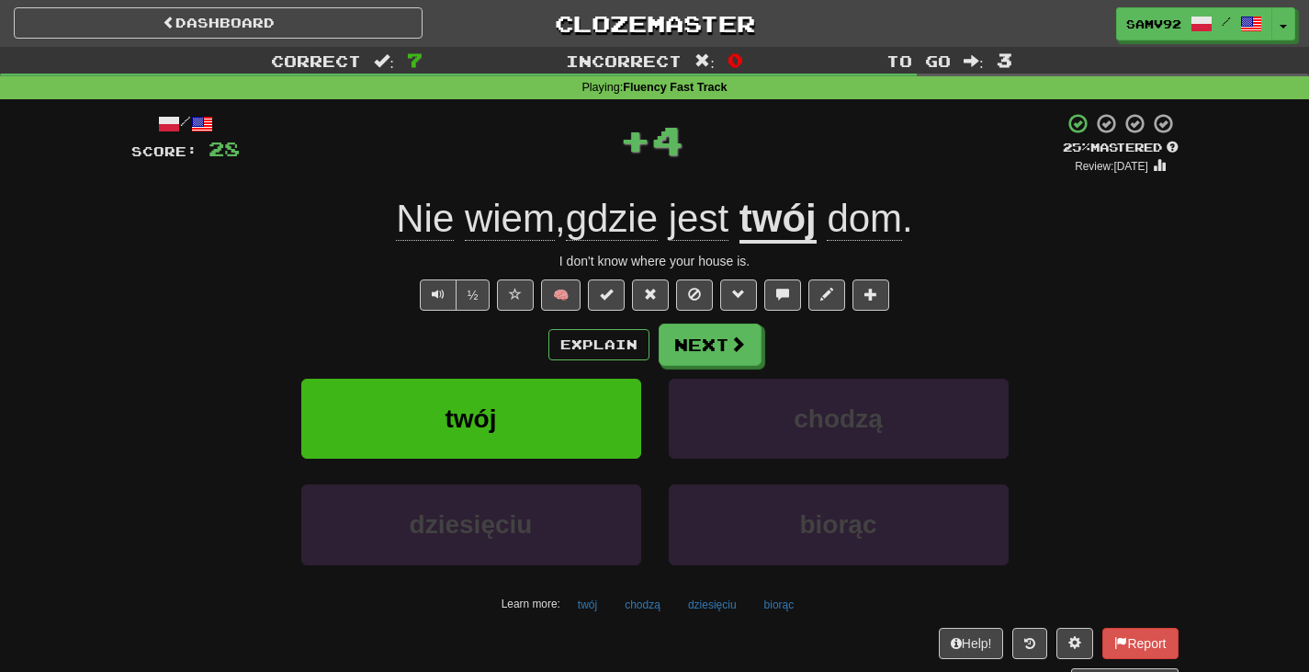
drag, startPoint x: 708, startPoint y: 322, endPoint x: 719, endPoint y: 316, distance: 12.8
click at [708, 322] on div "/ Score: 28 + 4 25 % Mastered Review: 2025-09-16 Nie wiem , gdzie jest twój dom…" at bounding box center [654, 400] width 1047 height 576
click at [696, 333] on button "Next" at bounding box center [711, 345] width 103 height 42
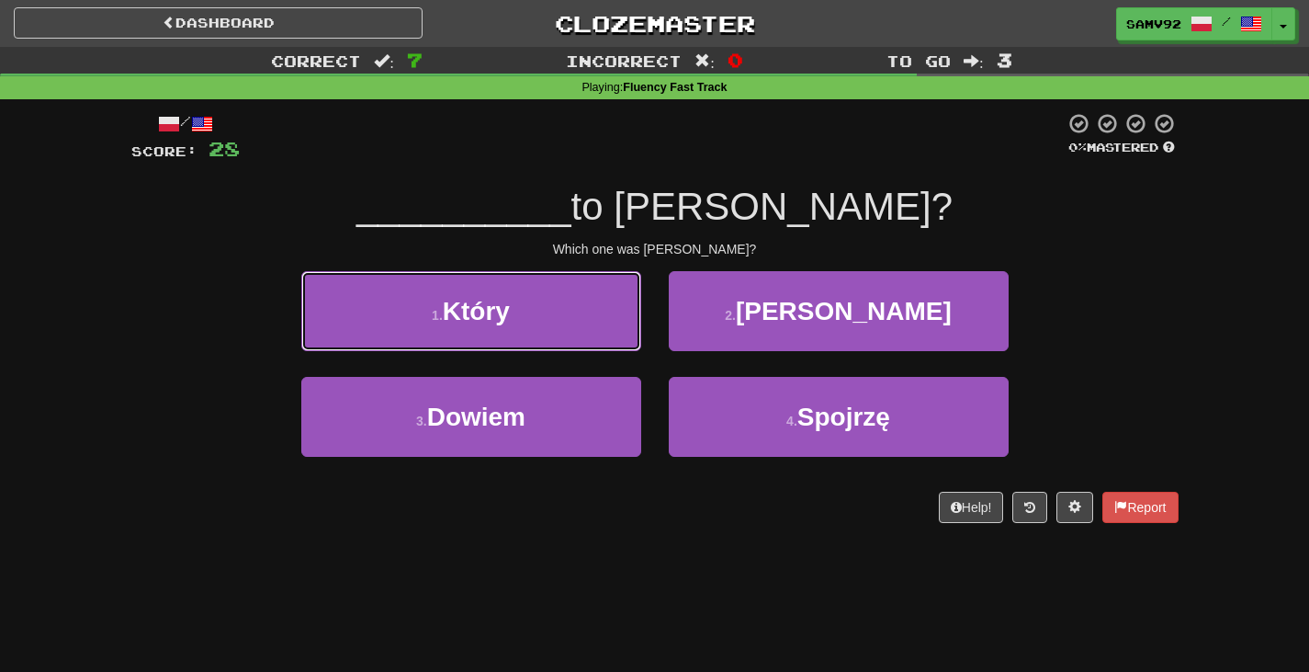
drag, startPoint x: 601, startPoint y: 320, endPoint x: 640, endPoint y: 311, distance: 40.4
click at [605, 318] on button "1 . Który" at bounding box center [471, 311] width 340 height 80
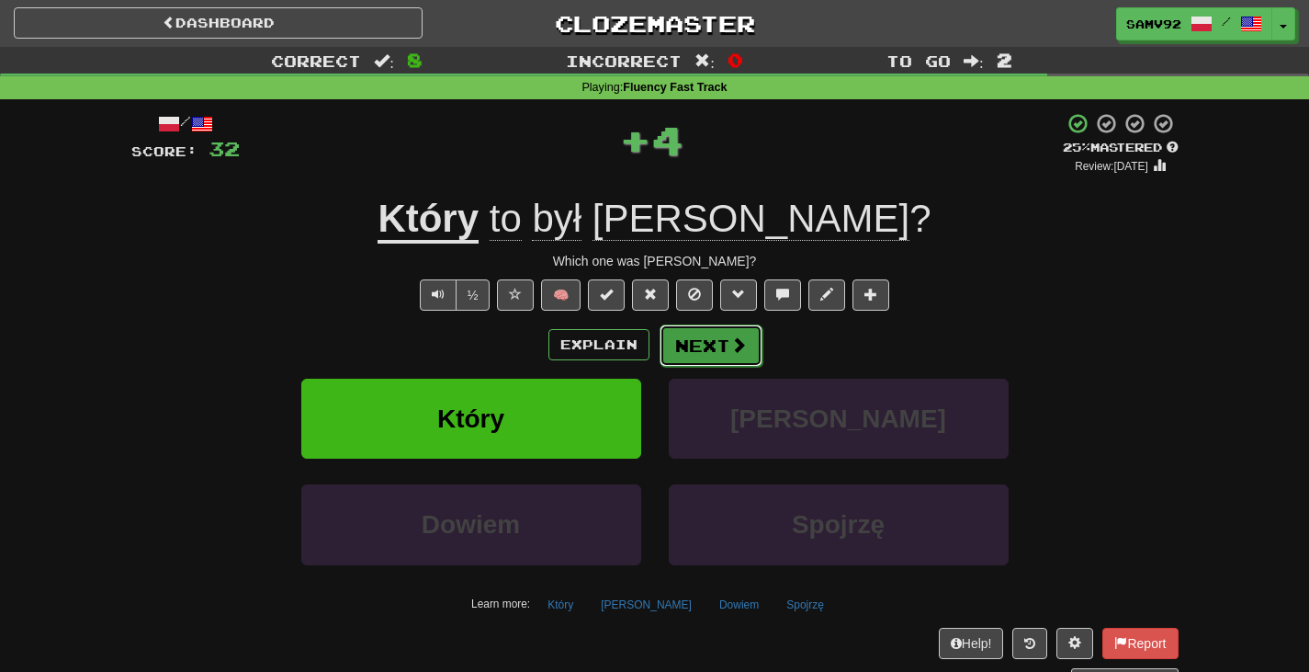
click at [694, 345] on button "Next" at bounding box center [711, 345] width 103 height 42
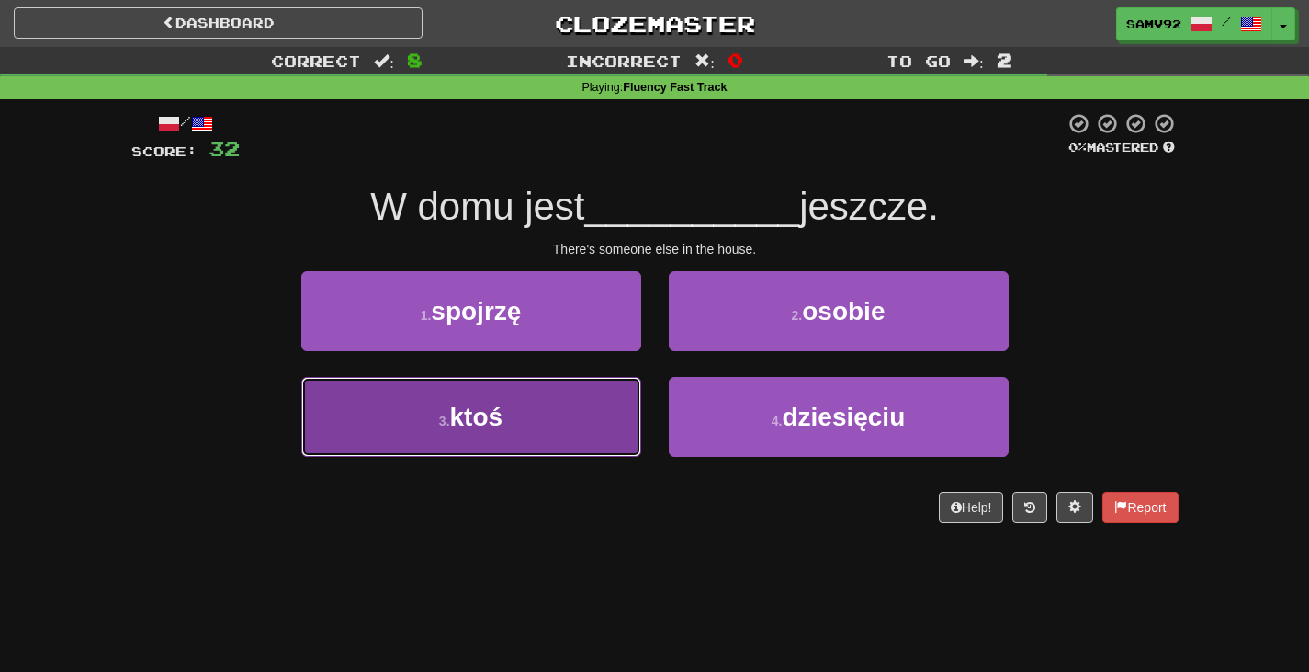
click at [583, 409] on button "3 . ktoś" at bounding box center [471, 417] width 340 height 80
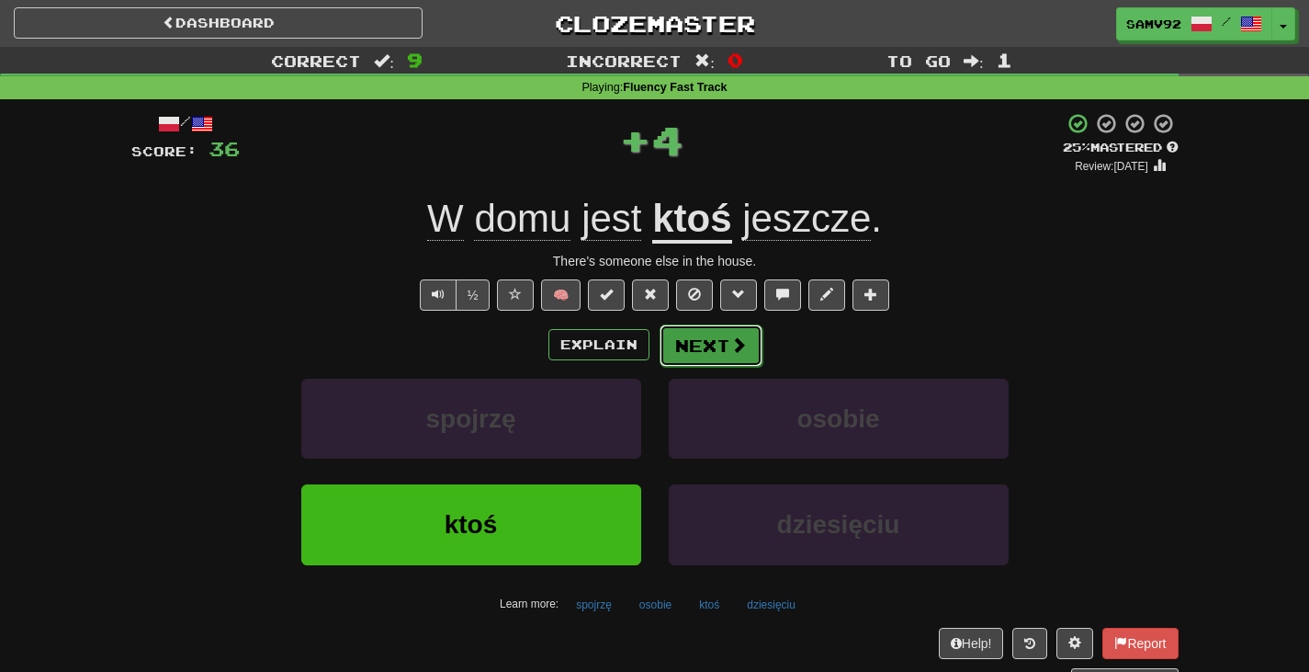
click at [692, 337] on button "Next" at bounding box center [711, 345] width 103 height 42
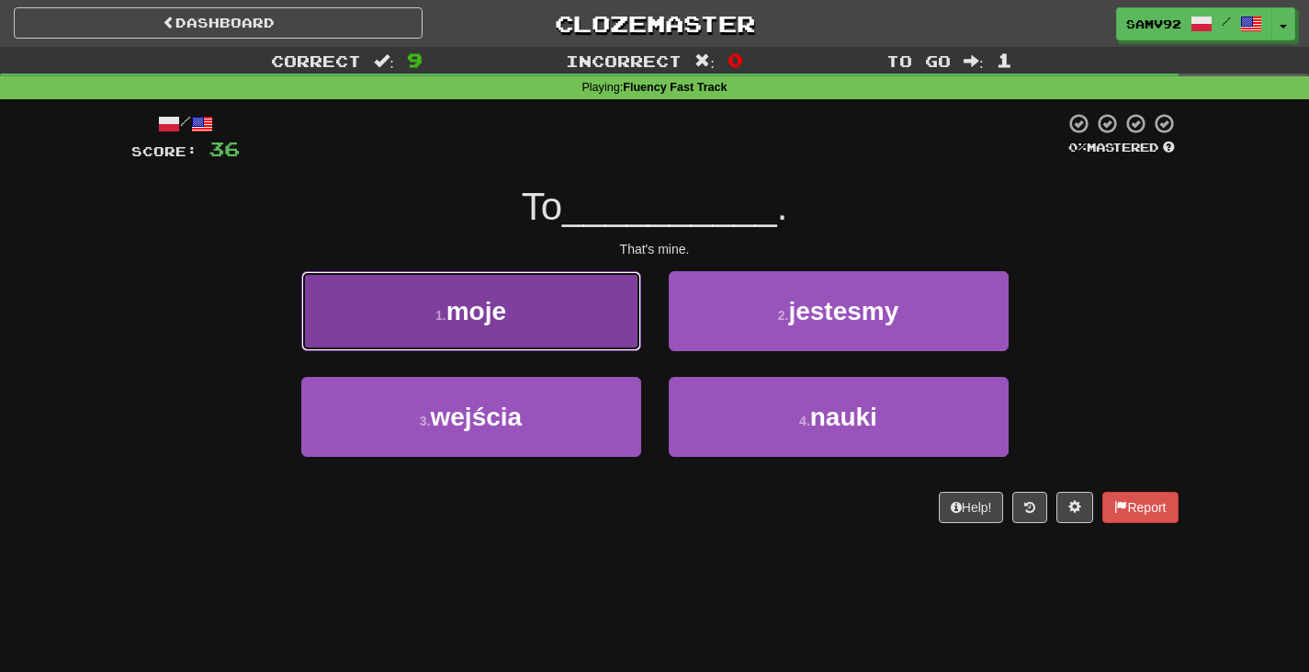
click at [616, 329] on button "1 . moje" at bounding box center [471, 311] width 340 height 80
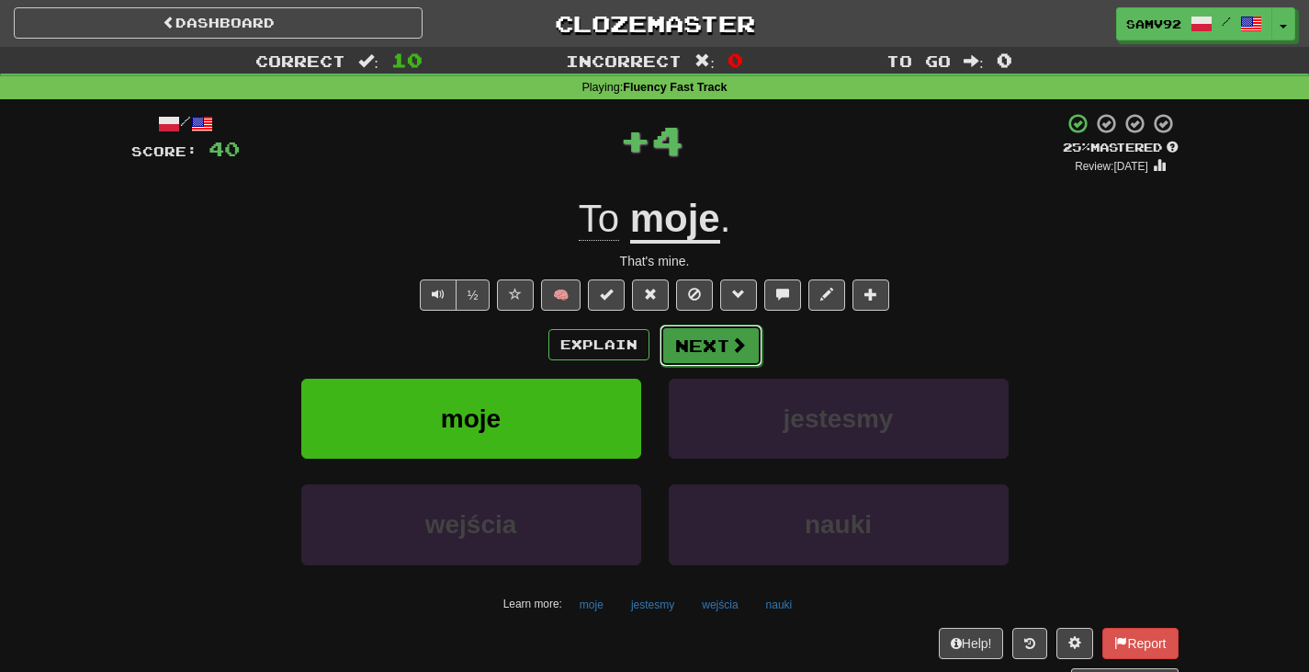
click at [684, 331] on button "Next" at bounding box center [711, 345] width 103 height 42
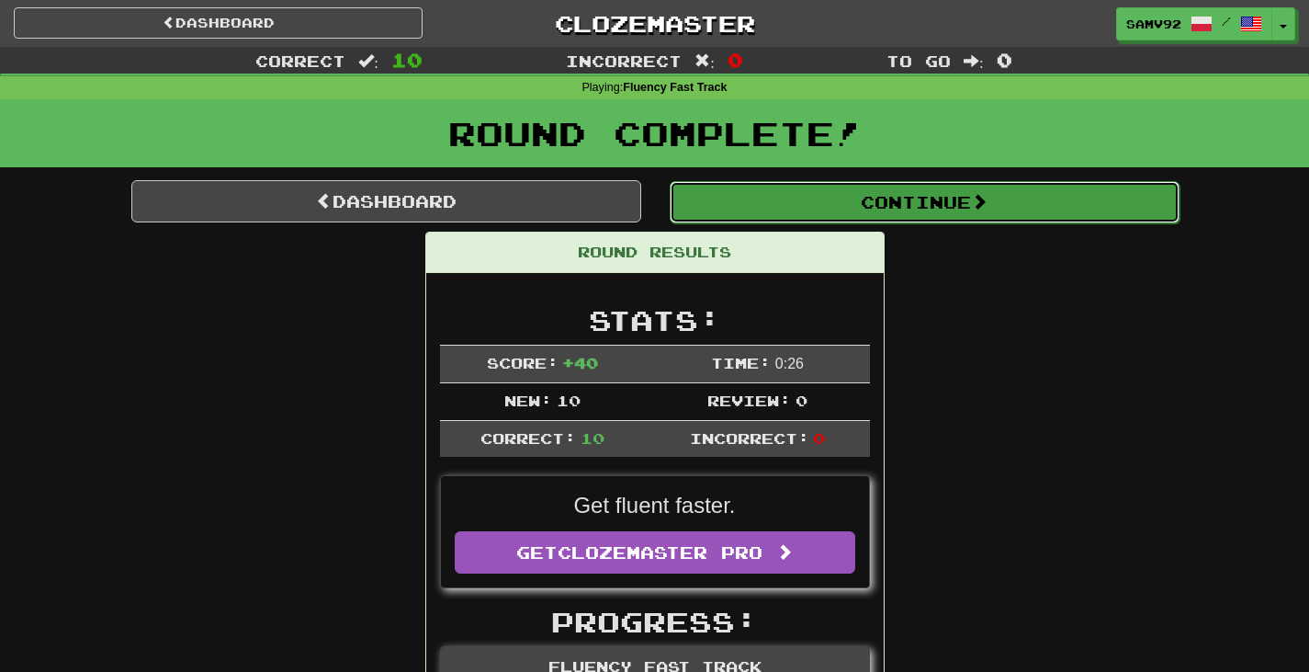
click at [841, 206] on button "Continue" at bounding box center [925, 202] width 510 height 42
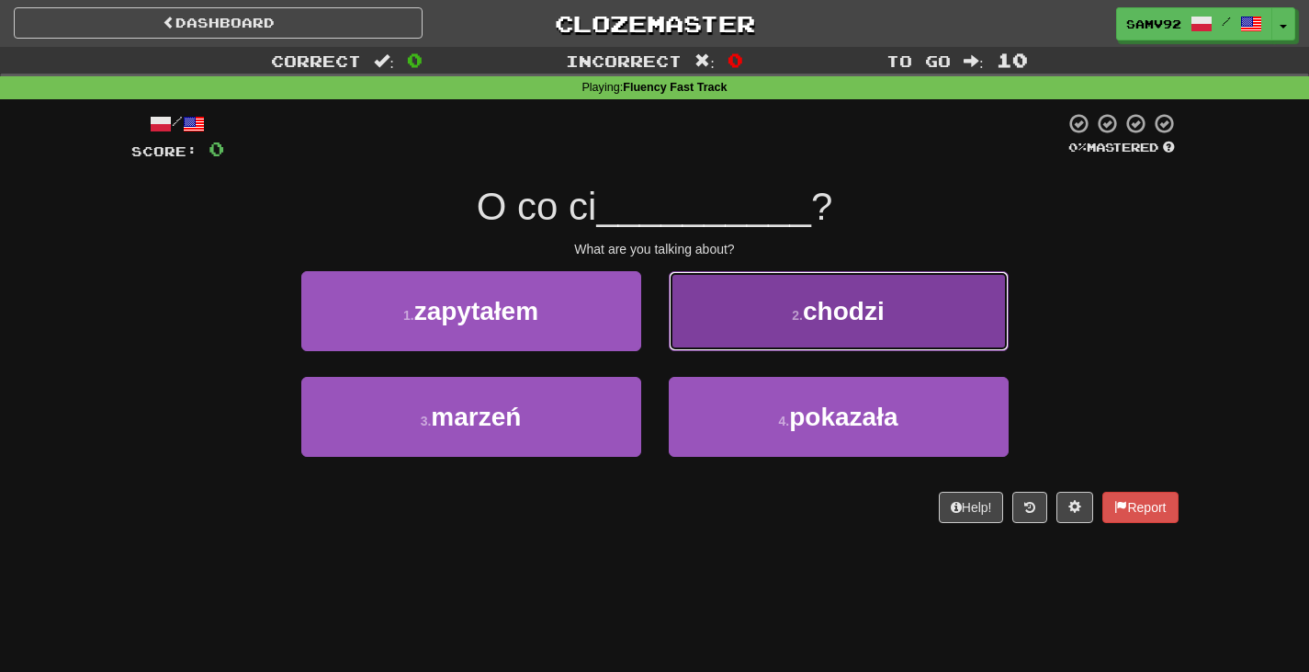
click at [766, 293] on button "2 . chodzi" at bounding box center [839, 311] width 340 height 80
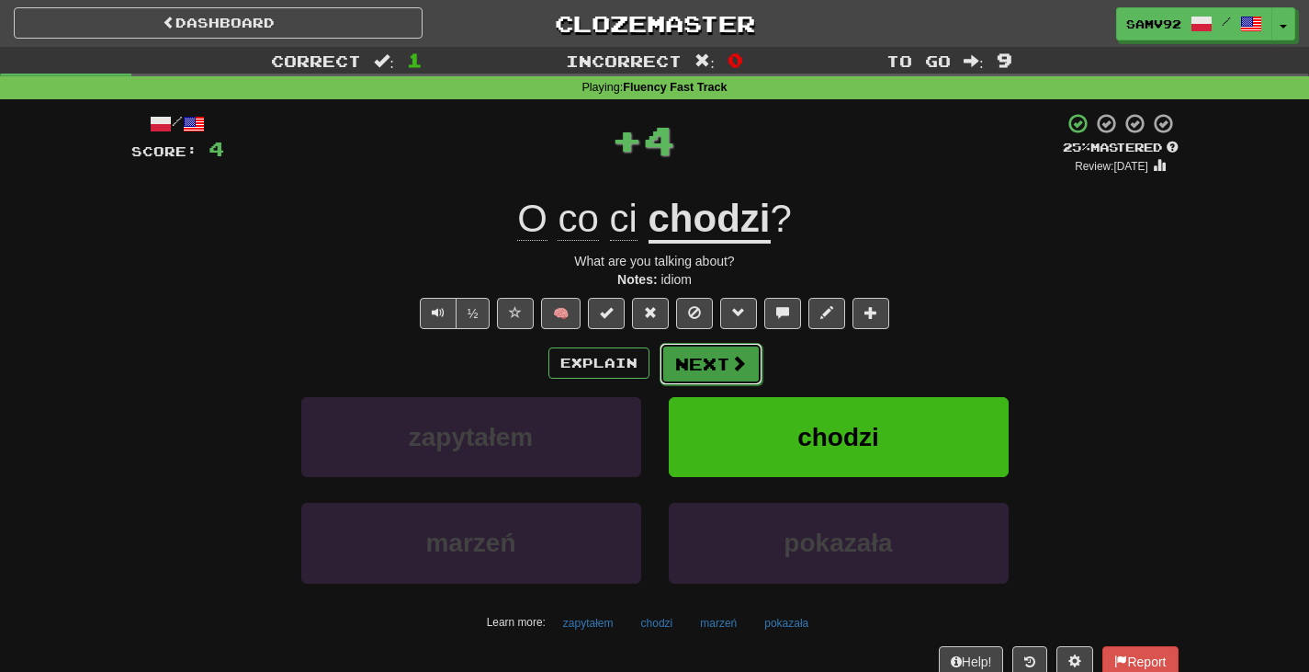
click at [720, 355] on button "Next" at bounding box center [711, 364] width 103 height 42
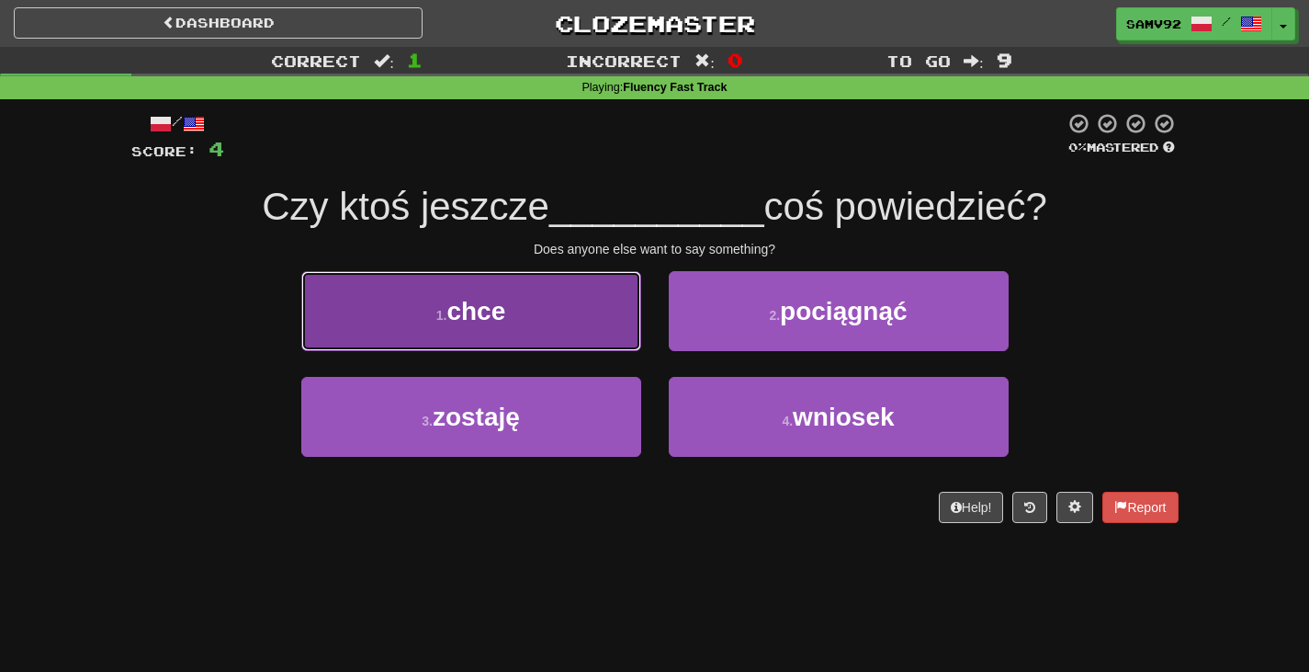
click at [620, 322] on button "1 . chce" at bounding box center [471, 311] width 340 height 80
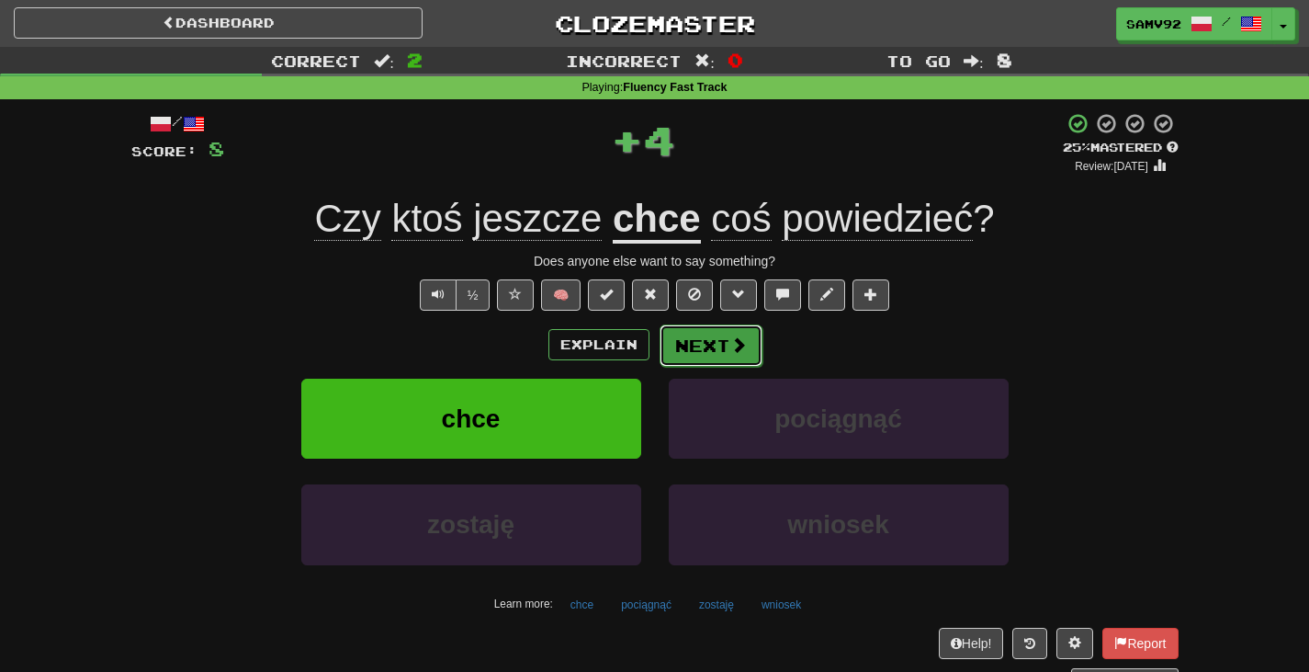
click at [716, 344] on button "Next" at bounding box center [711, 345] width 103 height 42
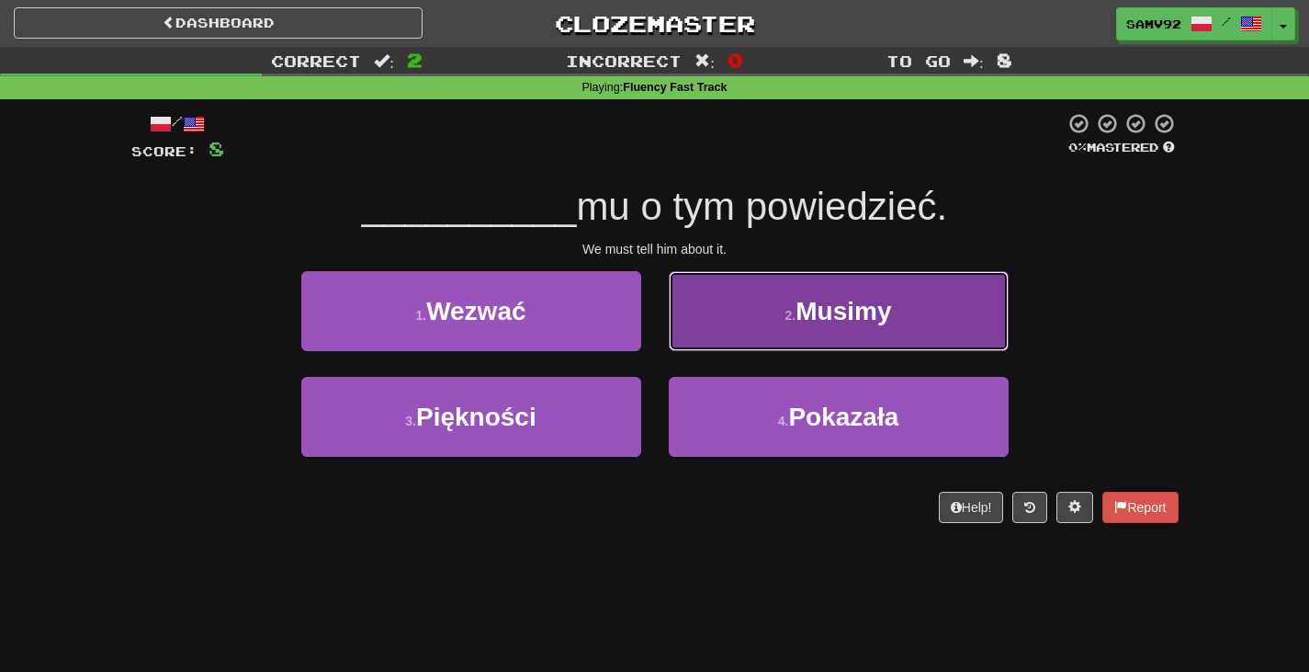
click at [703, 345] on button "2 . Musimy" at bounding box center [839, 311] width 340 height 80
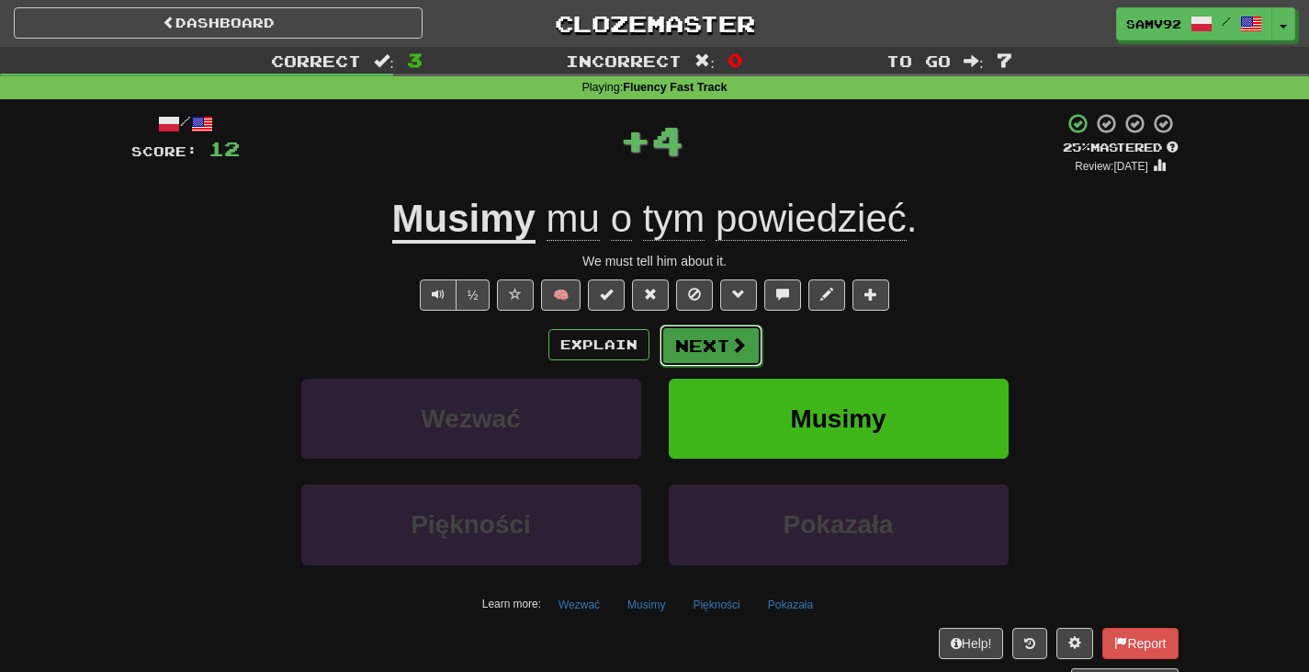
click at [700, 345] on button "Next" at bounding box center [711, 345] width 103 height 42
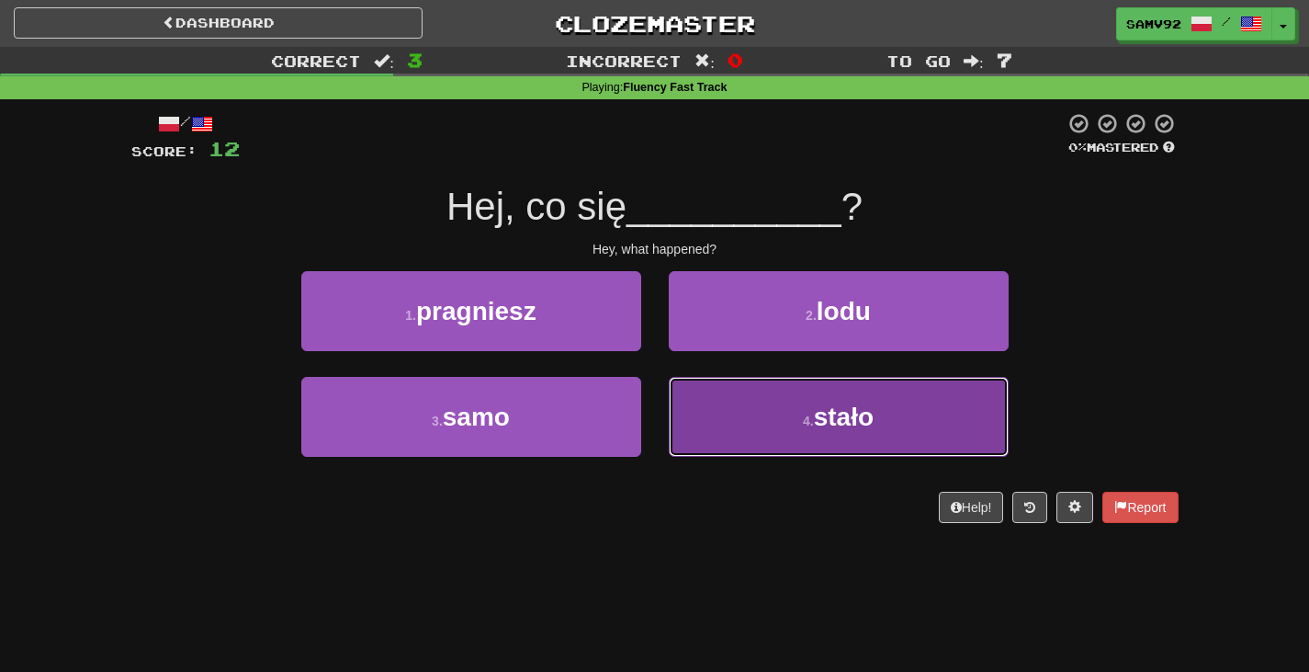
click at [678, 406] on button "4 . stało" at bounding box center [839, 417] width 340 height 80
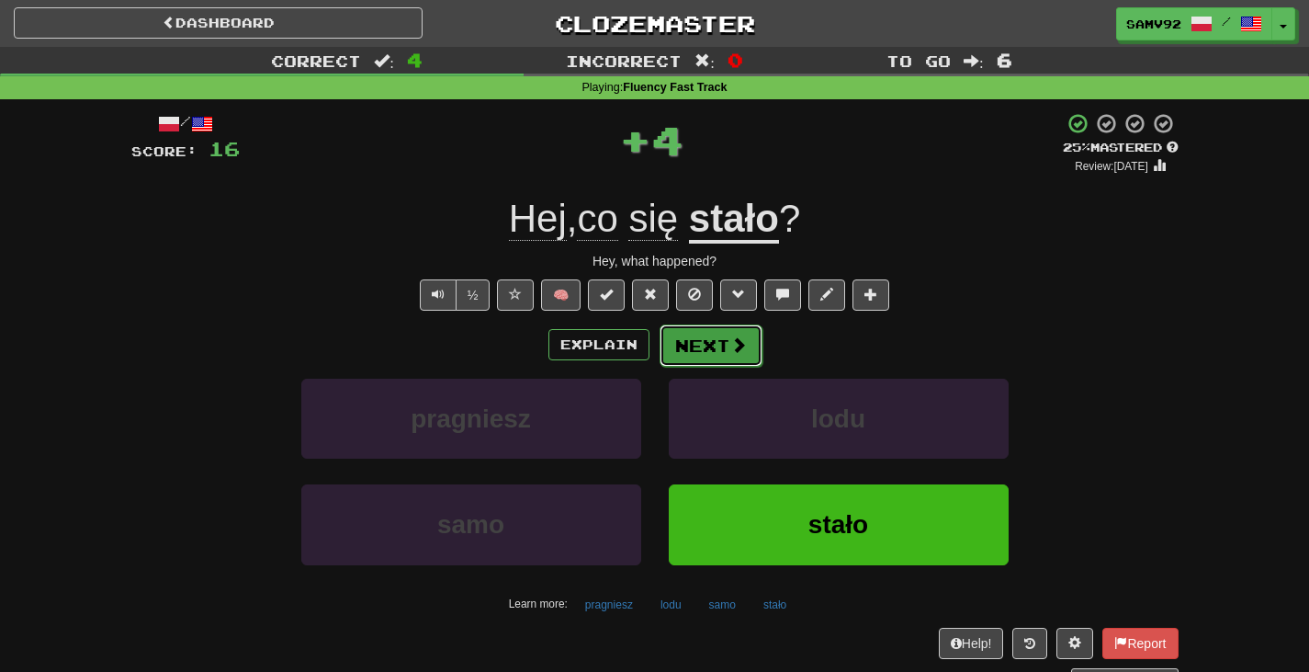
click at [696, 356] on button "Next" at bounding box center [711, 345] width 103 height 42
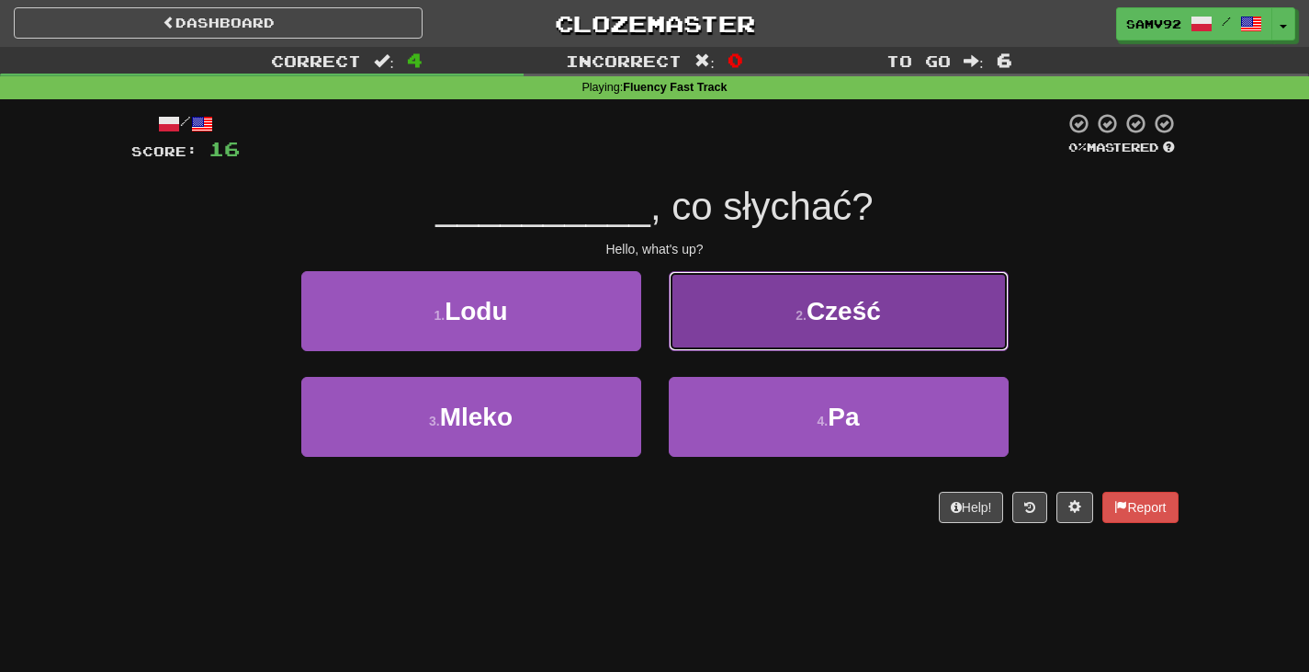
click at [694, 345] on button "2 . Cześć" at bounding box center [839, 311] width 340 height 80
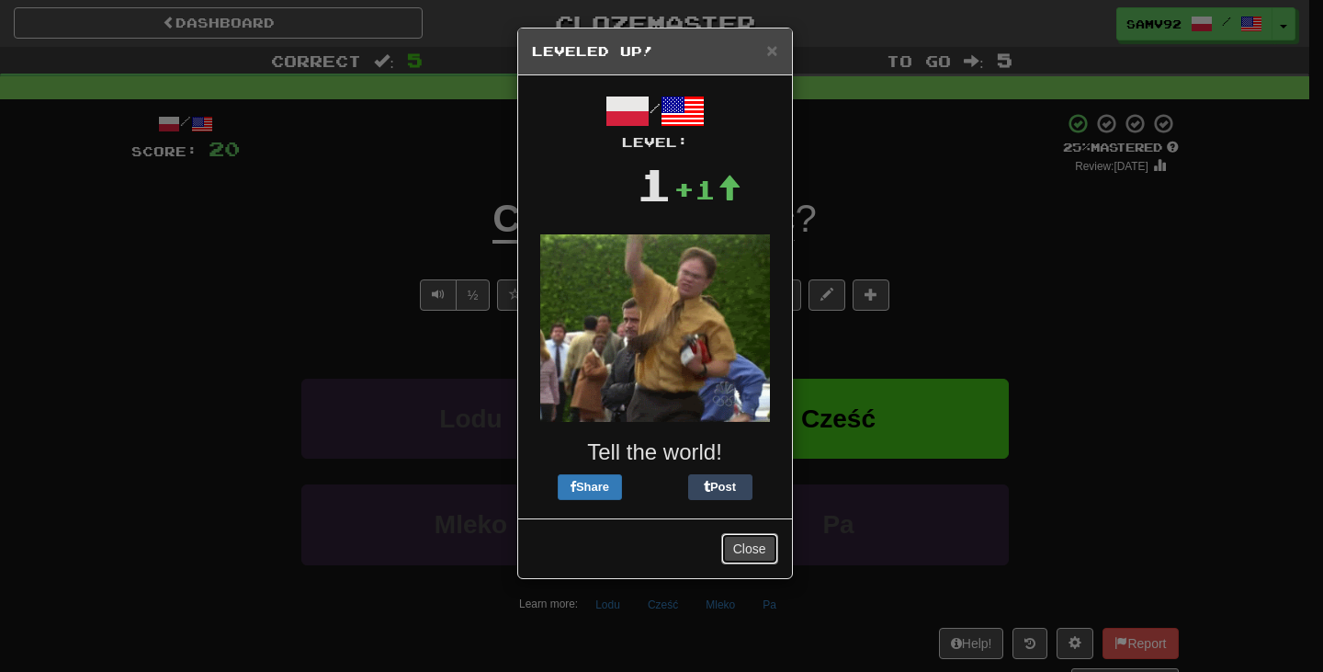
click at [733, 549] on button "Close" at bounding box center [749, 548] width 57 height 31
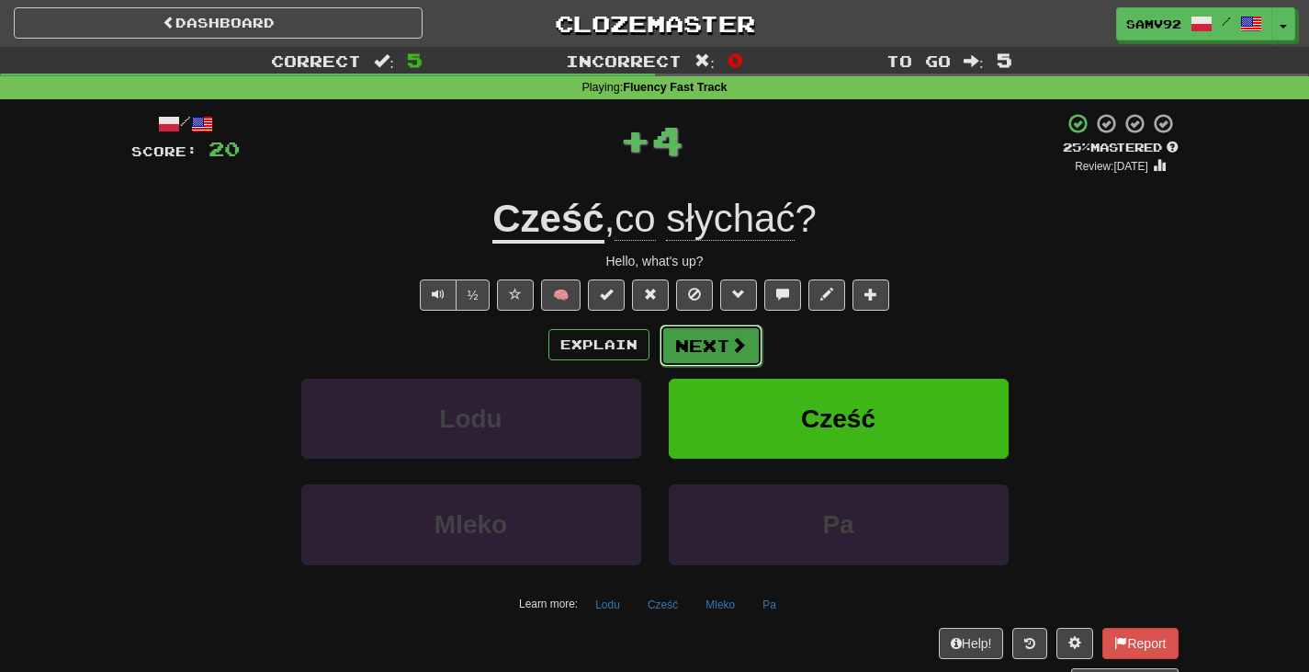
click at [696, 340] on button "Next" at bounding box center [711, 345] width 103 height 42
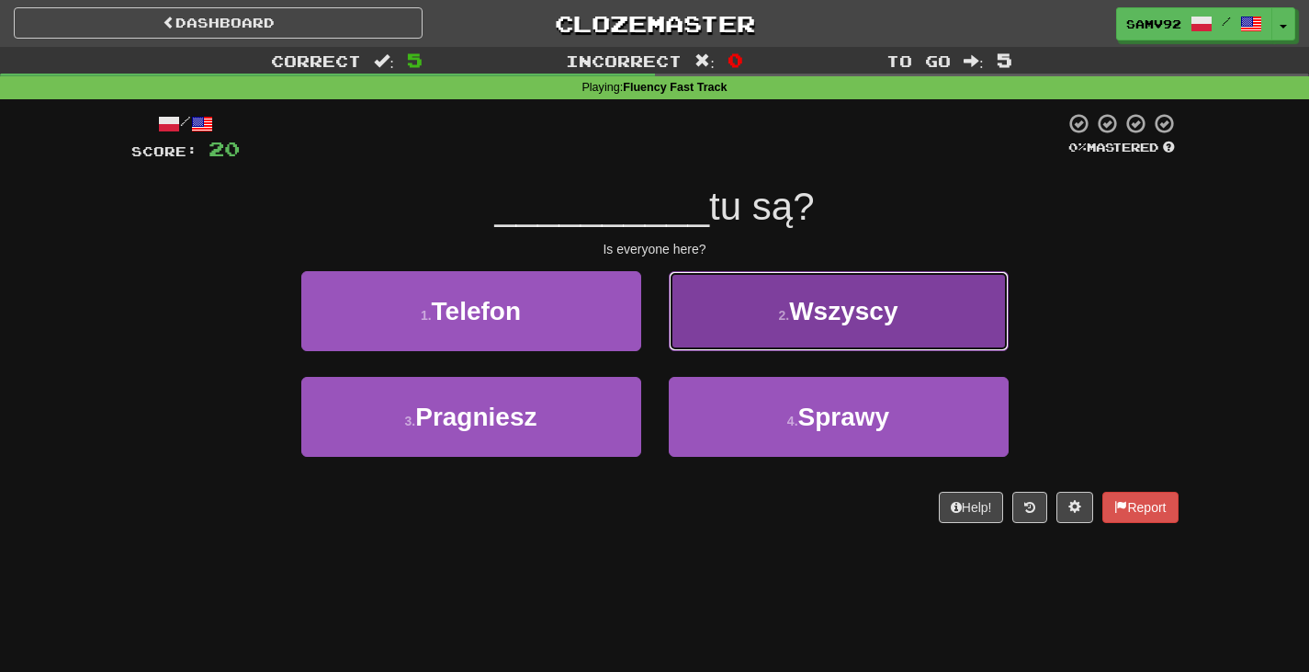
click at [689, 345] on button "2 . Wszyscy" at bounding box center [839, 311] width 340 height 80
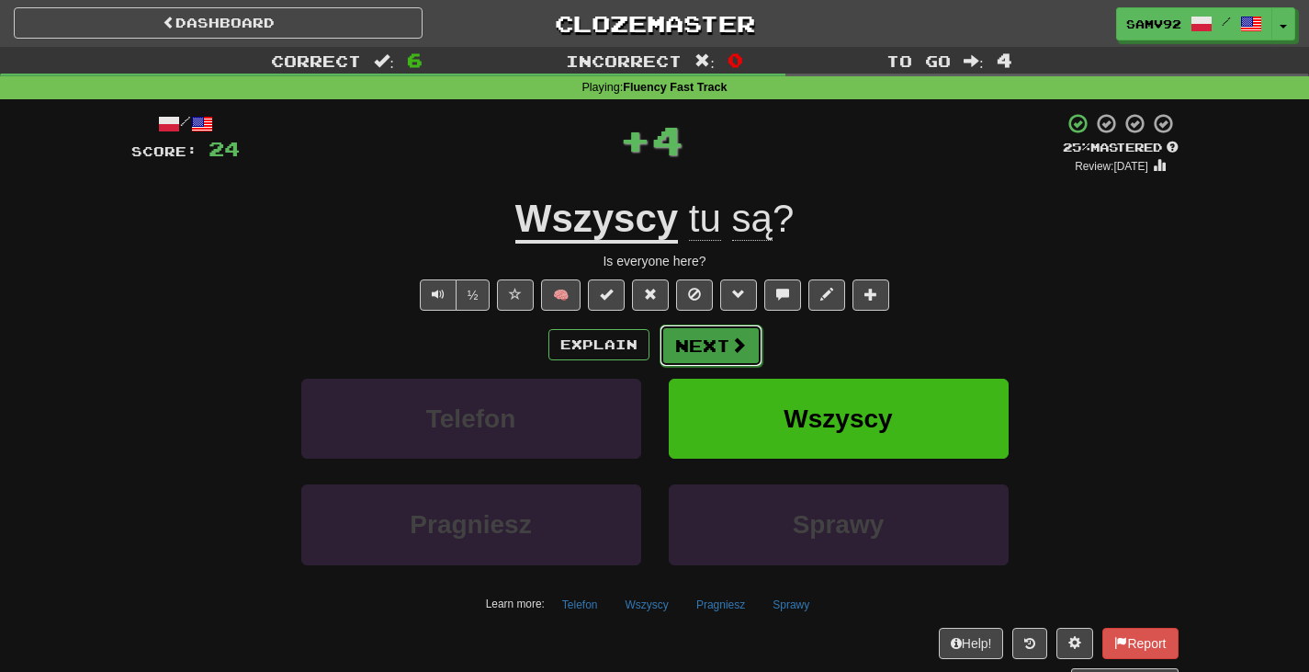
click at [695, 348] on button "Next" at bounding box center [711, 345] width 103 height 42
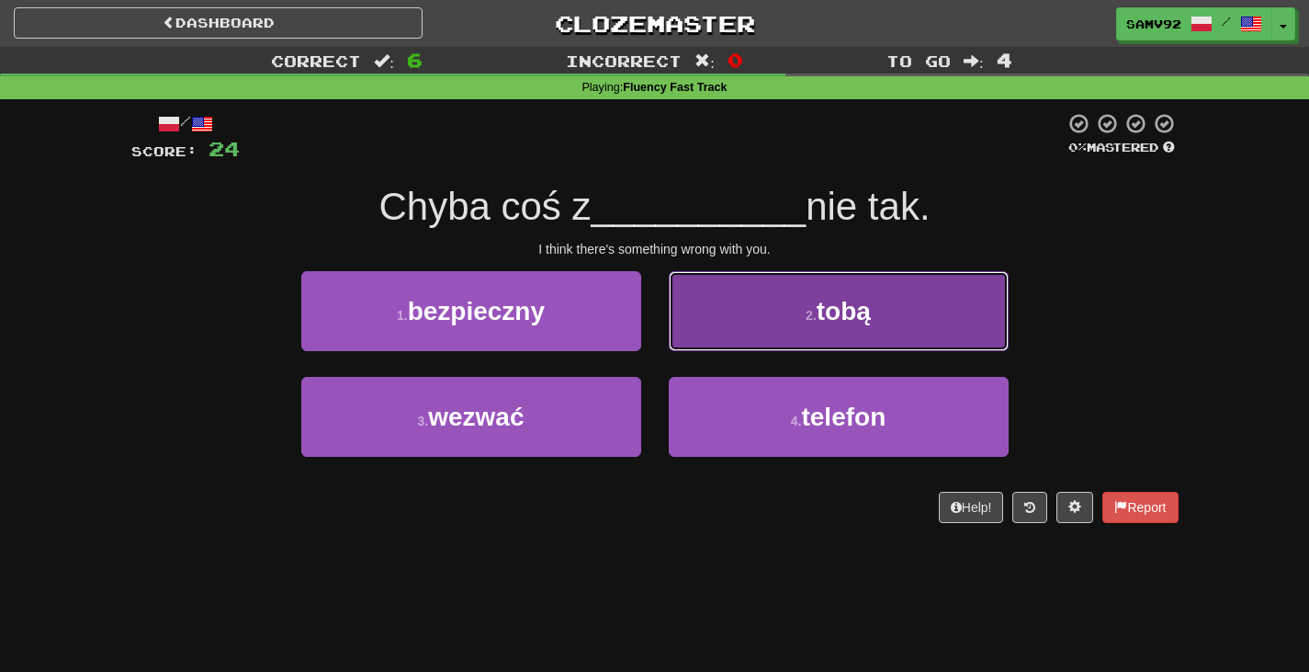
click at [709, 333] on button "2 . tobą" at bounding box center [839, 311] width 340 height 80
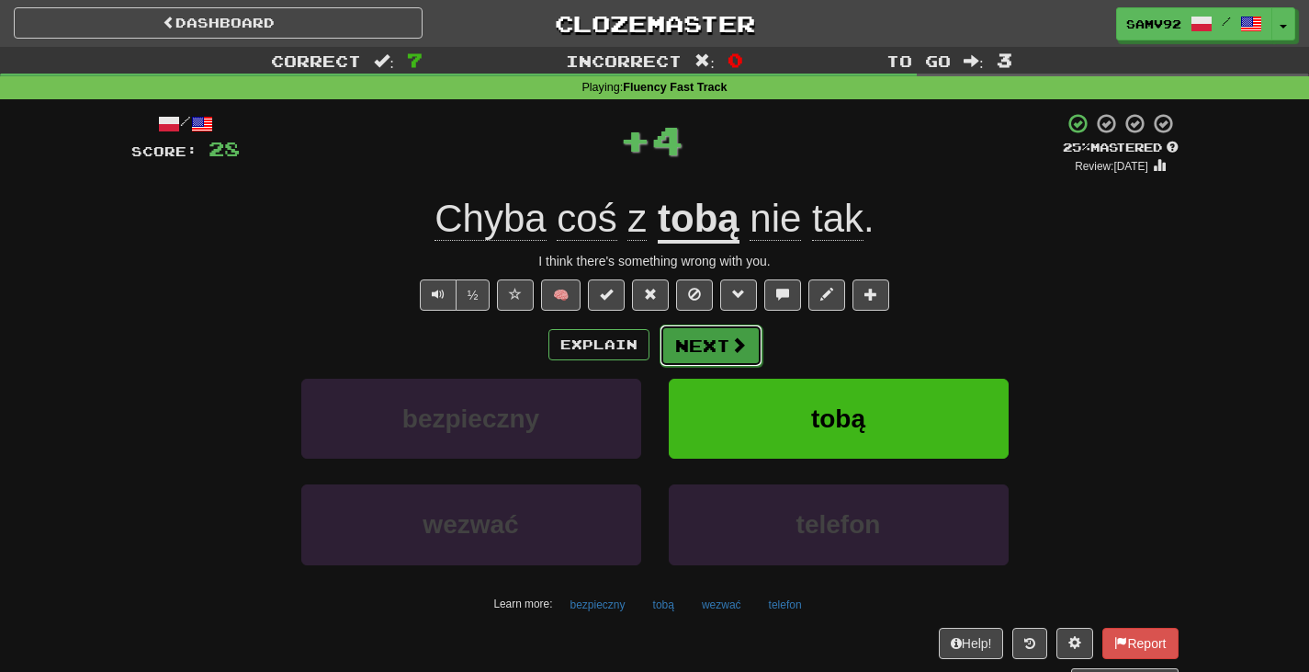
click at [707, 348] on button "Next" at bounding box center [711, 345] width 103 height 42
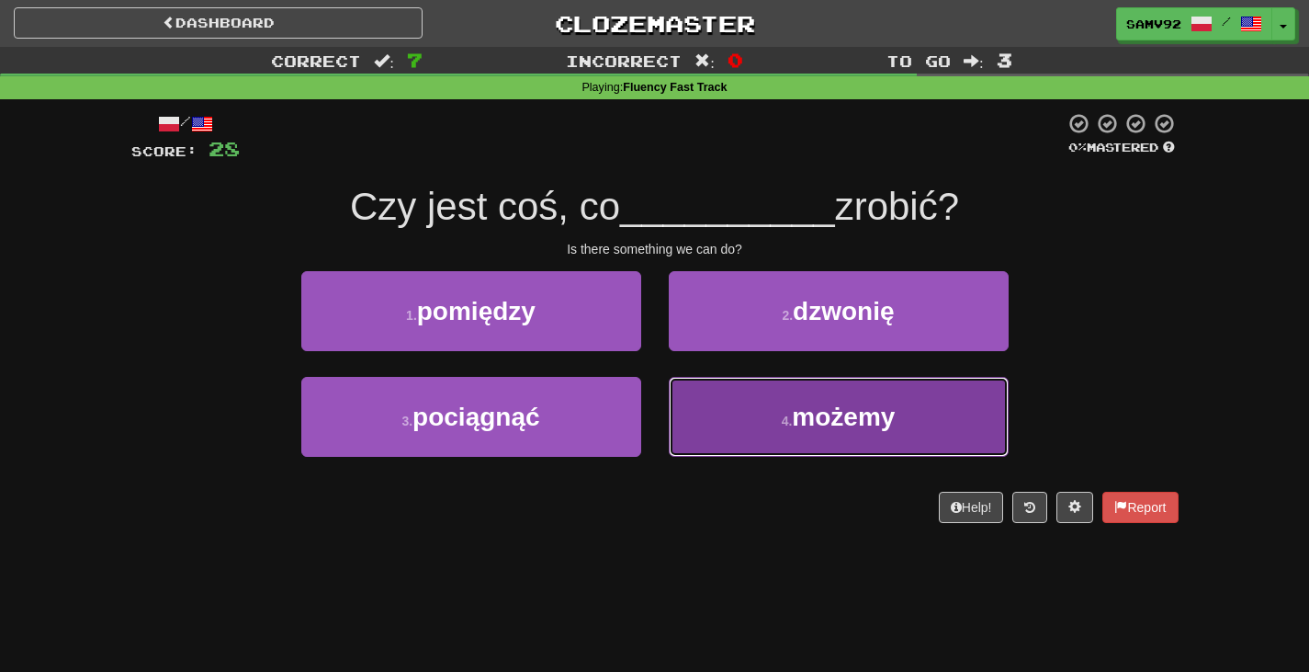
click at [730, 426] on button "4 . możemy" at bounding box center [839, 417] width 340 height 80
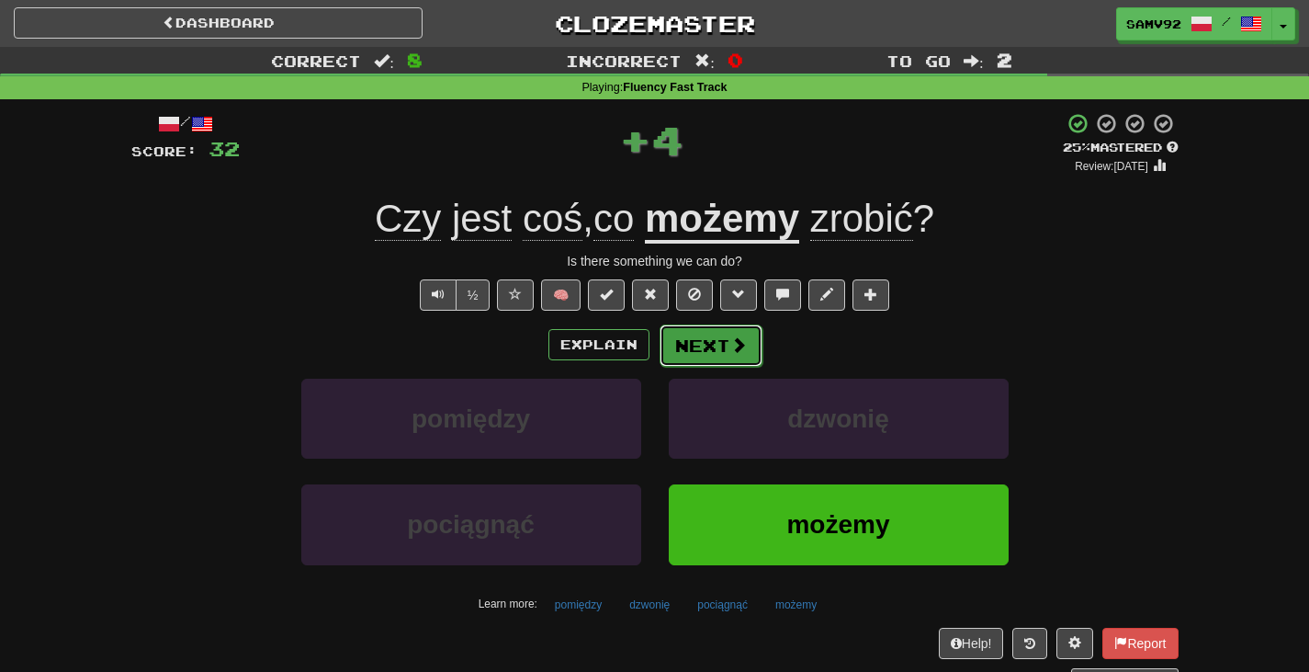
click at [700, 345] on button "Next" at bounding box center [711, 345] width 103 height 42
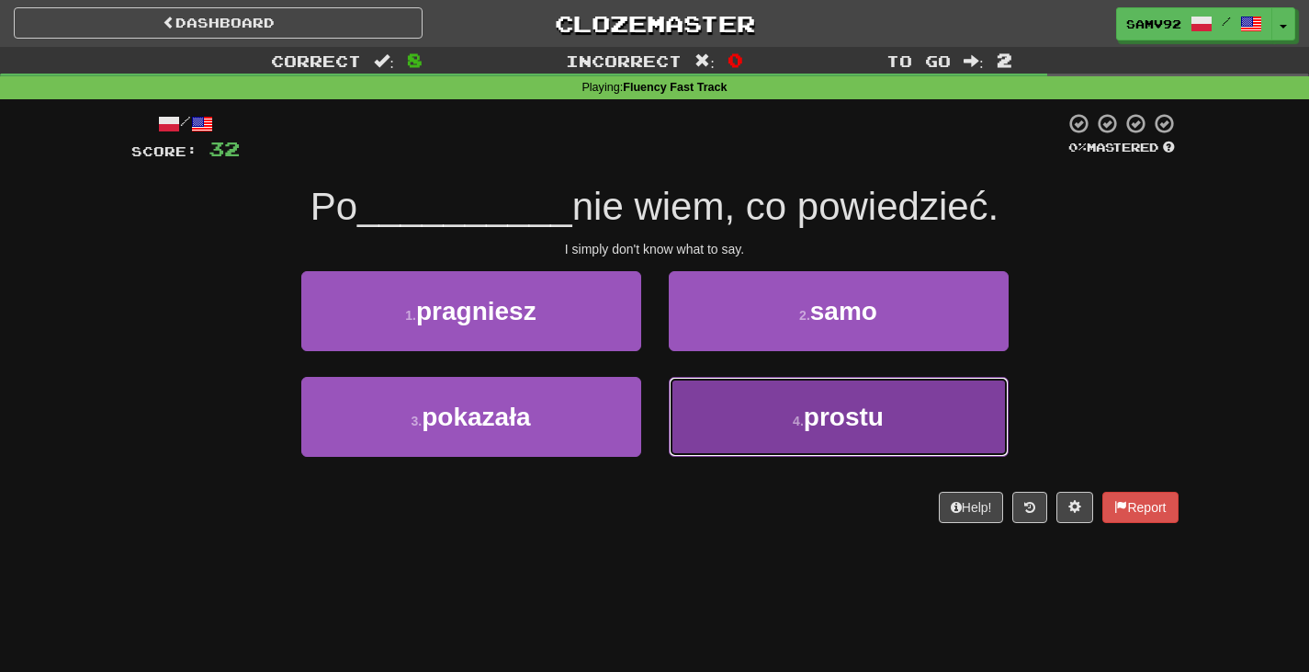
click at [686, 413] on button "4 . prostu" at bounding box center [839, 417] width 340 height 80
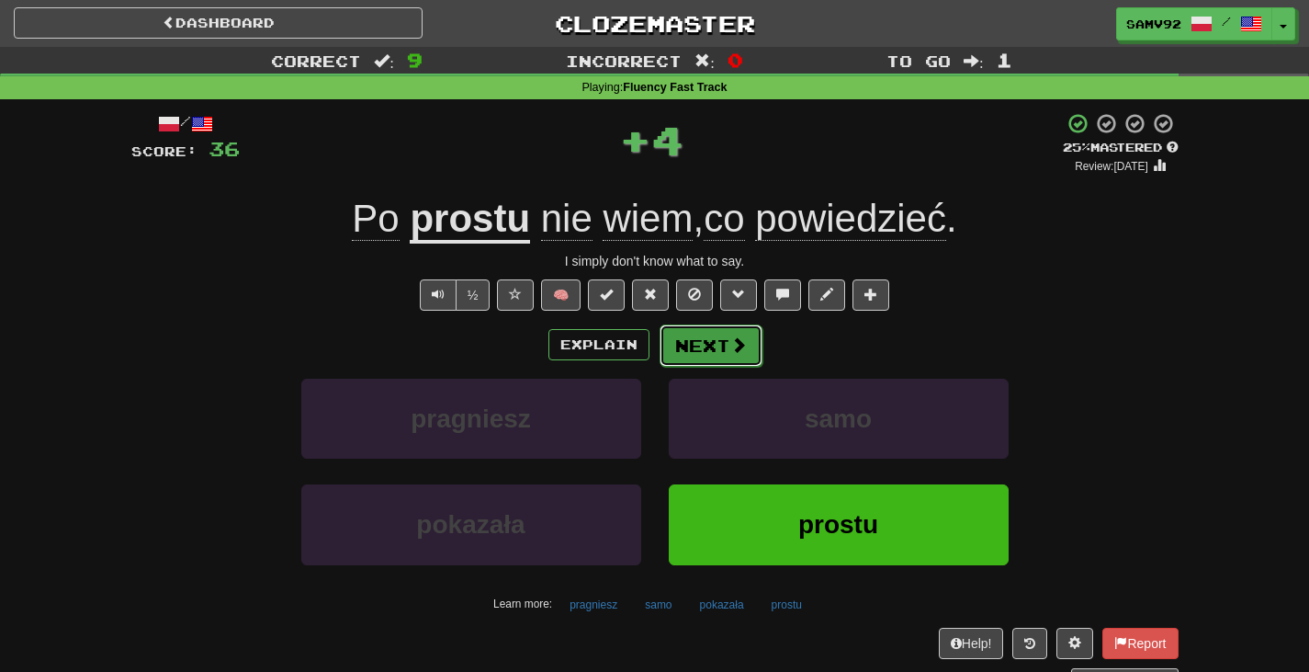
click at [706, 355] on button "Next" at bounding box center [711, 345] width 103 height 42
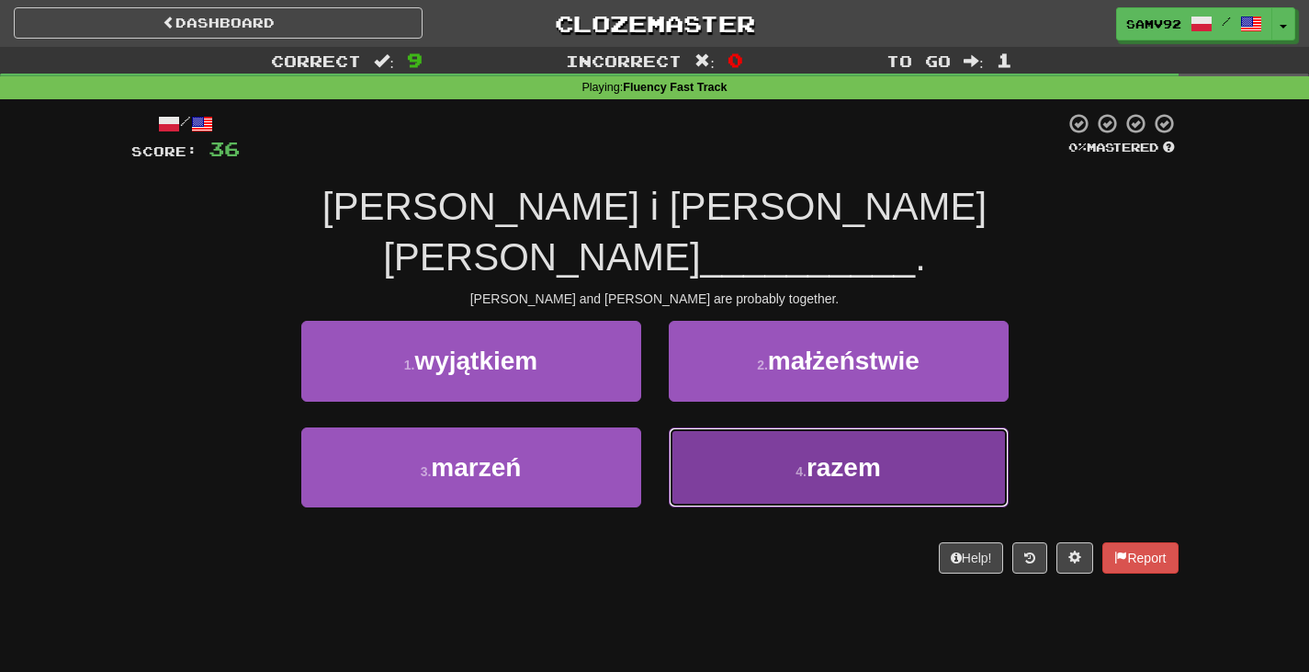
click at [691, 427] on button "4 . razem" at bounding box center [839, 467] width 340 height 80
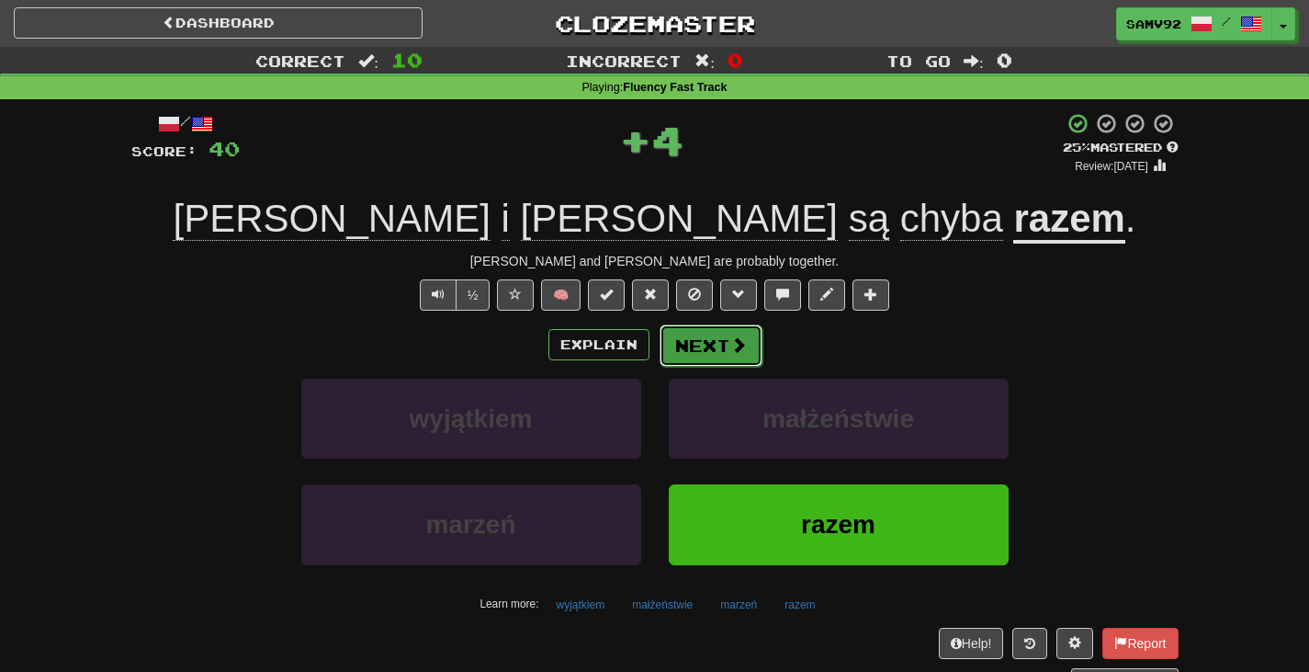
click at [730, 343] on span at bounding box center [738, 344] width 17 height 17
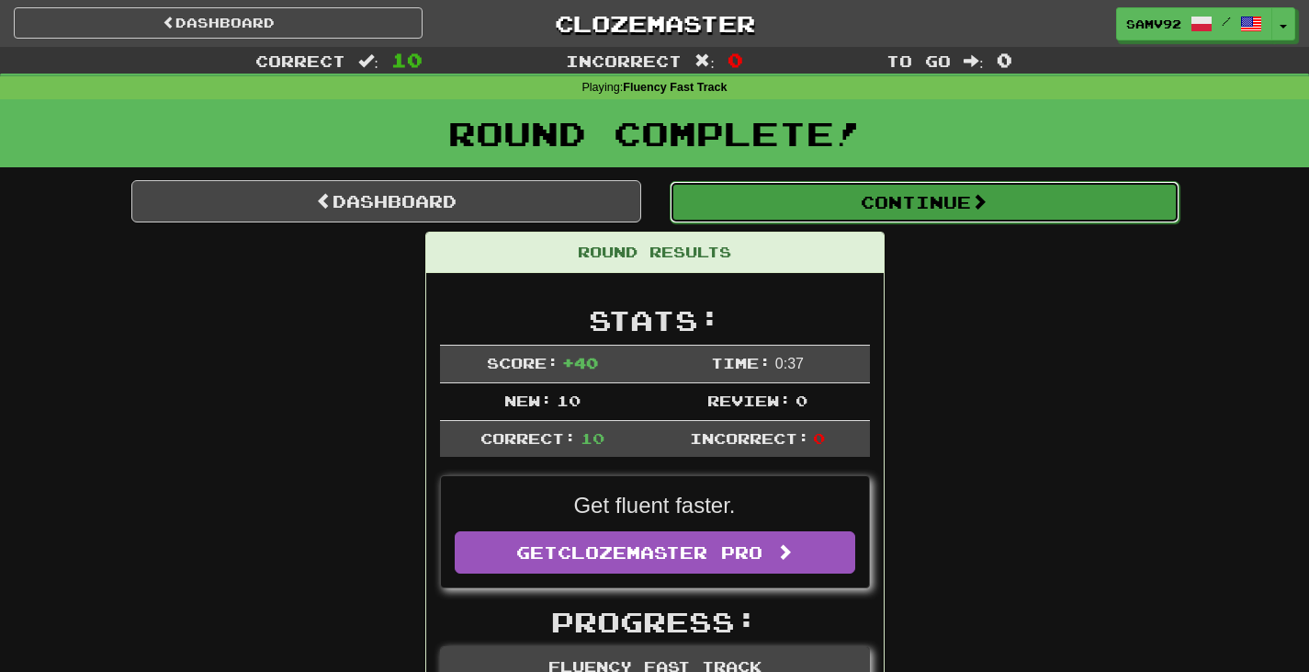
click at [814, 211] on button "Continue" at bounding box center [925, 202] width 510 height 42
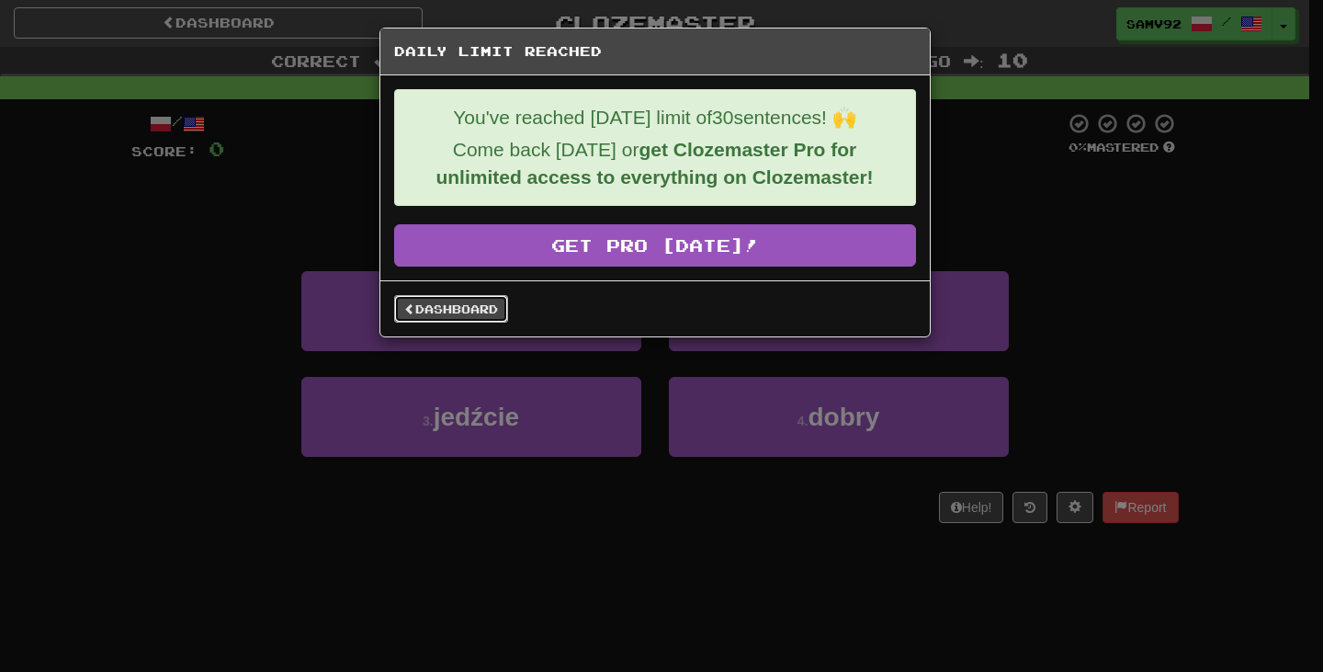
click at [453, 316] on link "Dashboard" at bounding box center [451, 309] width 114 height 28
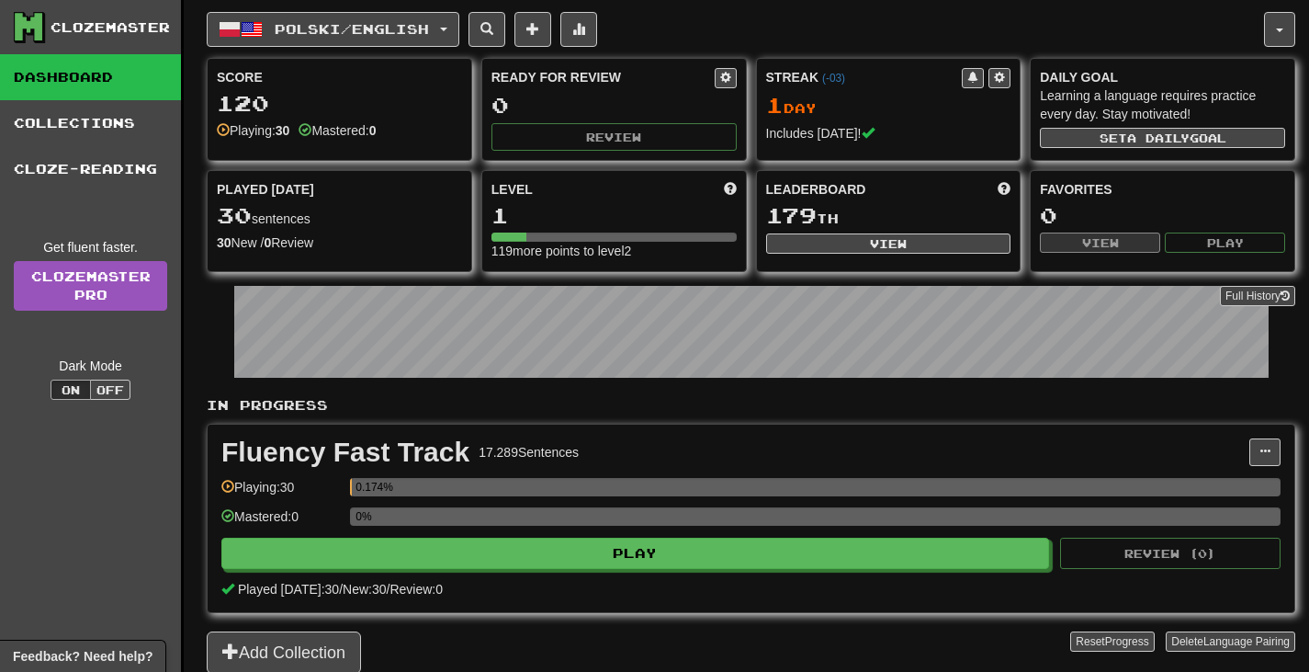
click at [453, 6] on div "Polski / English 한국어 / English Streak: 0 Review: 20 Points [DATE]: 0 Deutsch / …" at bounding box center [751, 359] width 1089 height 719
click at [454, 13] on button "Polski / English" at bounding box center [333, 29] width 253 height 35
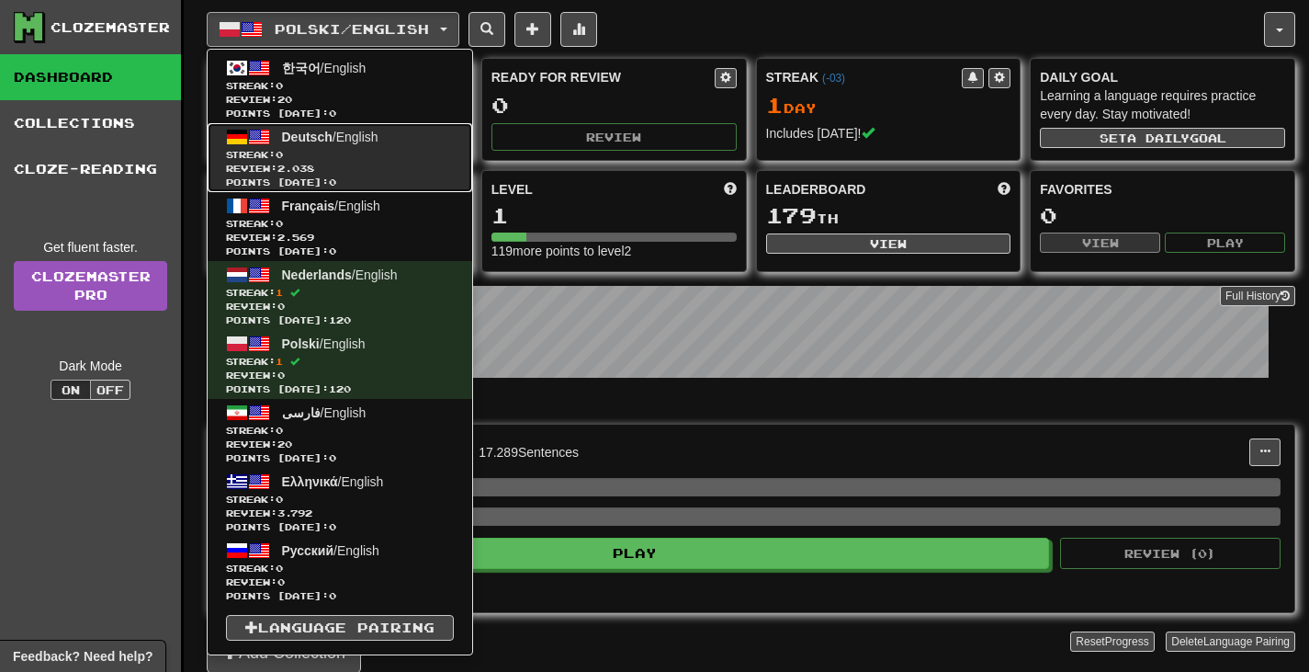
click at [402, 125] on link "Deutsch / English Streak: 0 Review: 2.038 Points today: 0" at bounding box center [340, 157] width 265 height 69
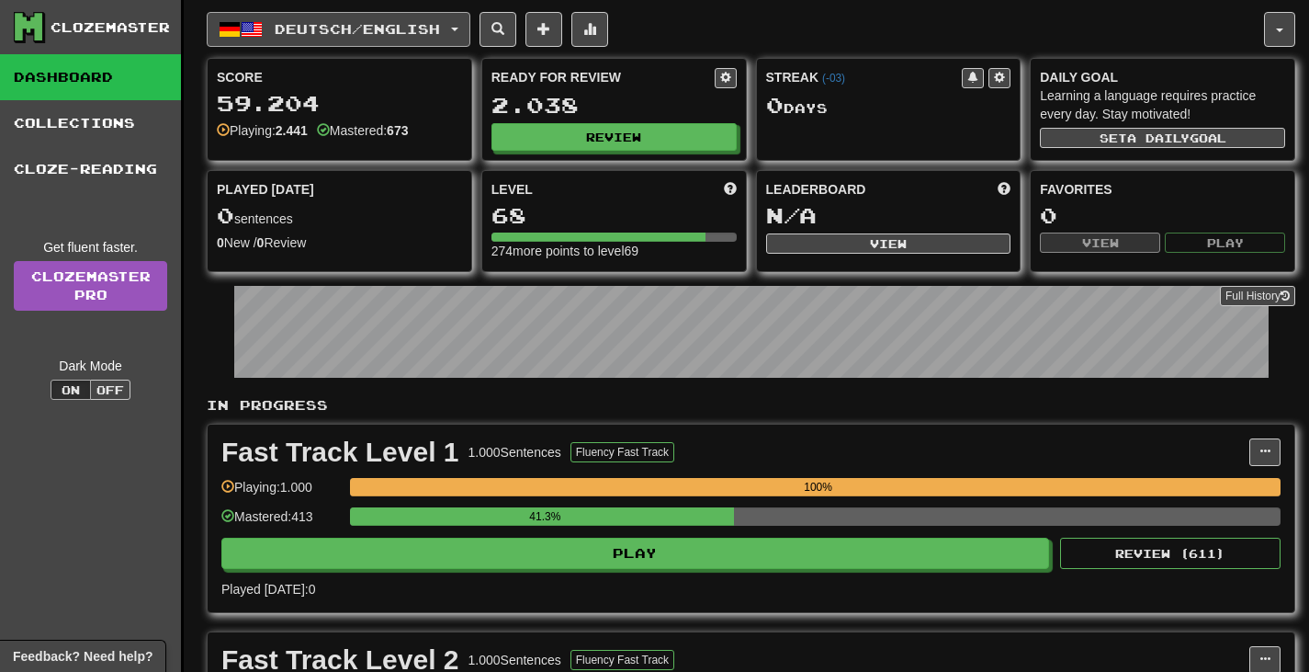
click at [427, 41] on button "Deutsch / English" at bounding box center [339, 29] width 264 height 35
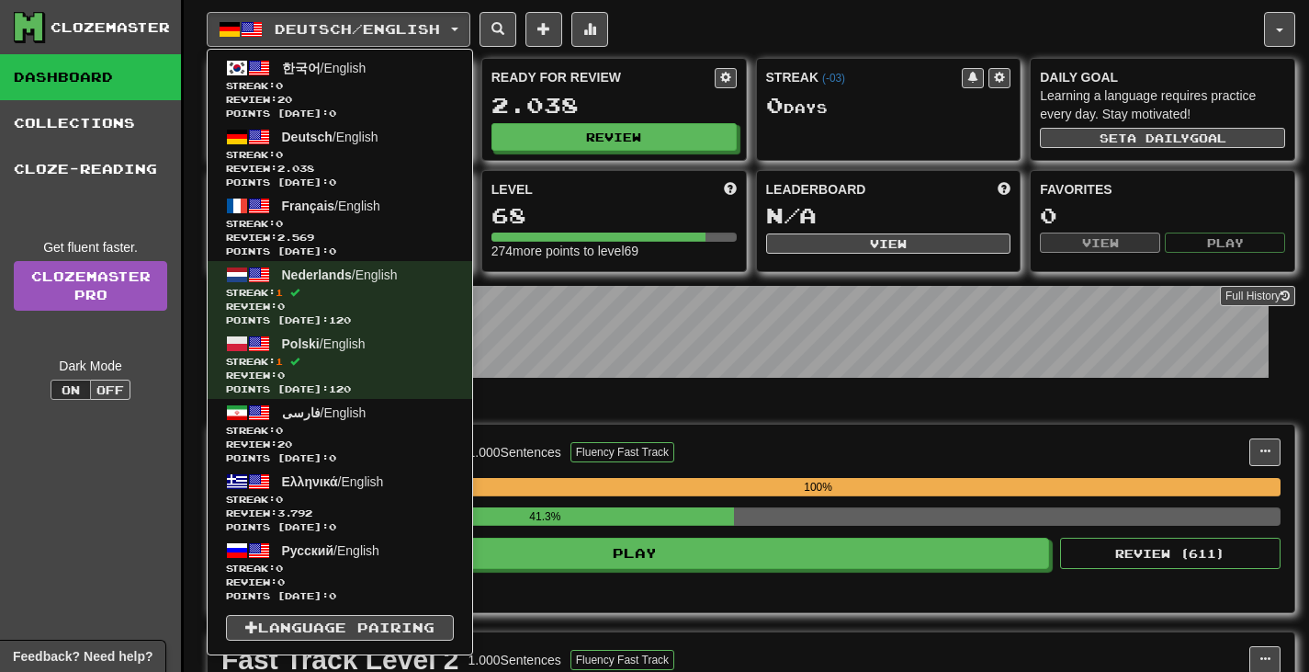
click at [728, 43] on div "Deutsch / English 한국어 / English Streak: 0 Review: 20 Points today: 0 Deutsch / …" at bounding box center [736, 29] width 1058 height 35
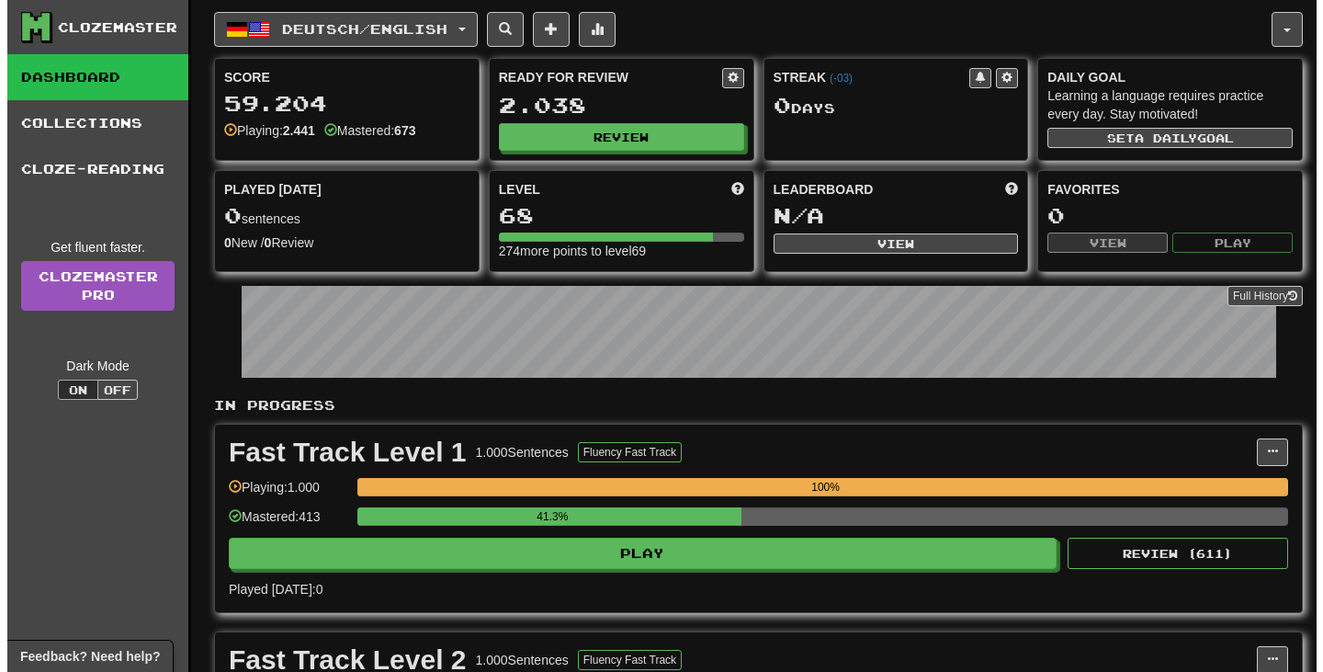
scroll to position [184, 0]
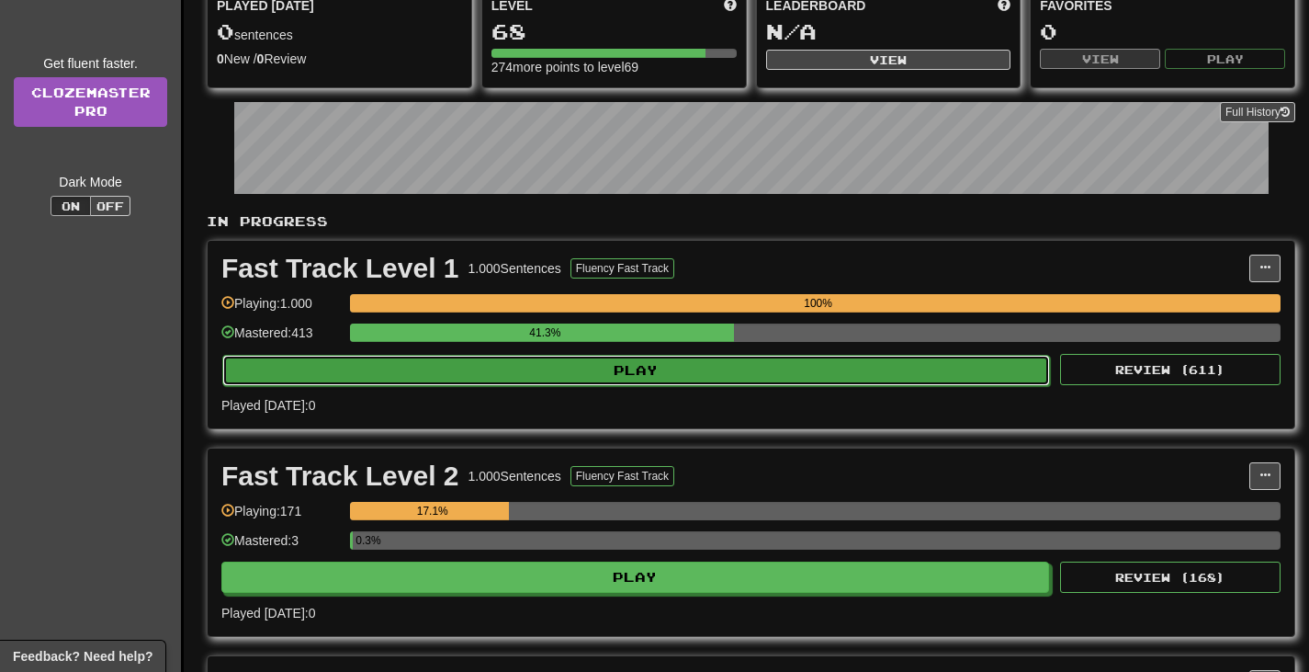
click at [766, 362] on button "Play" at bounding box center [636, 370] width 828 height 31
select select "**"
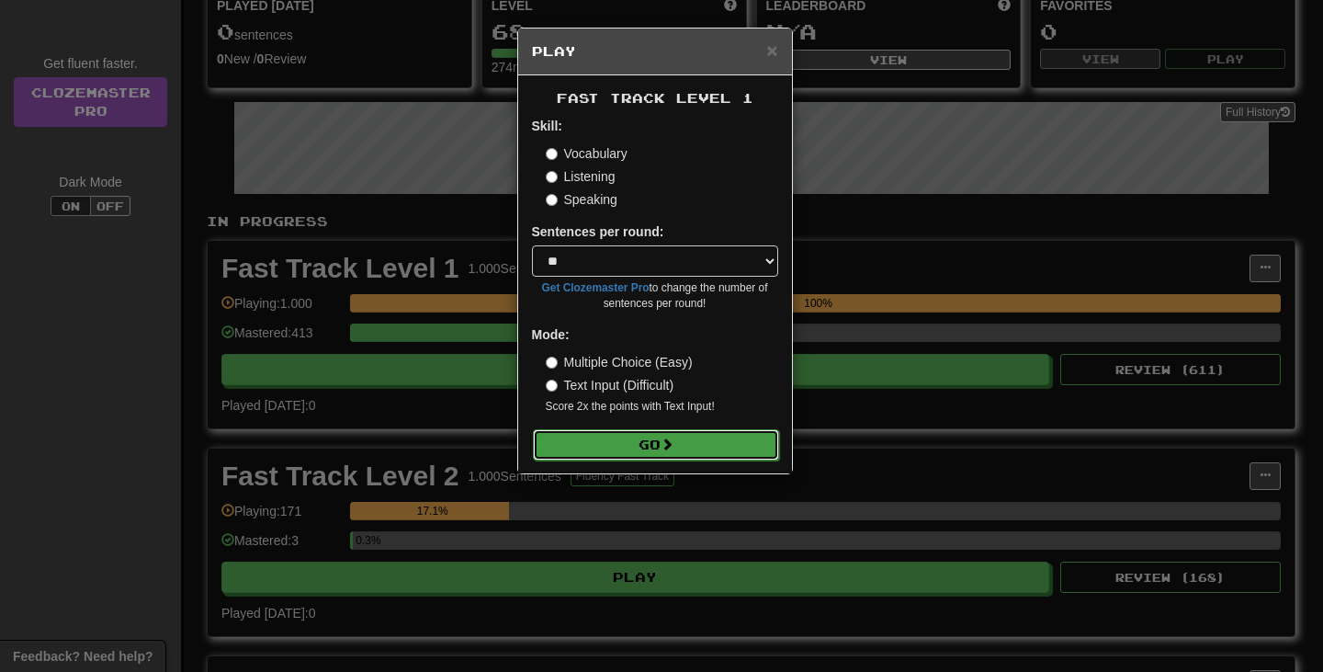
click at [746, 430] on button "Go" at bounding box center [656, 444] width 246 height 31
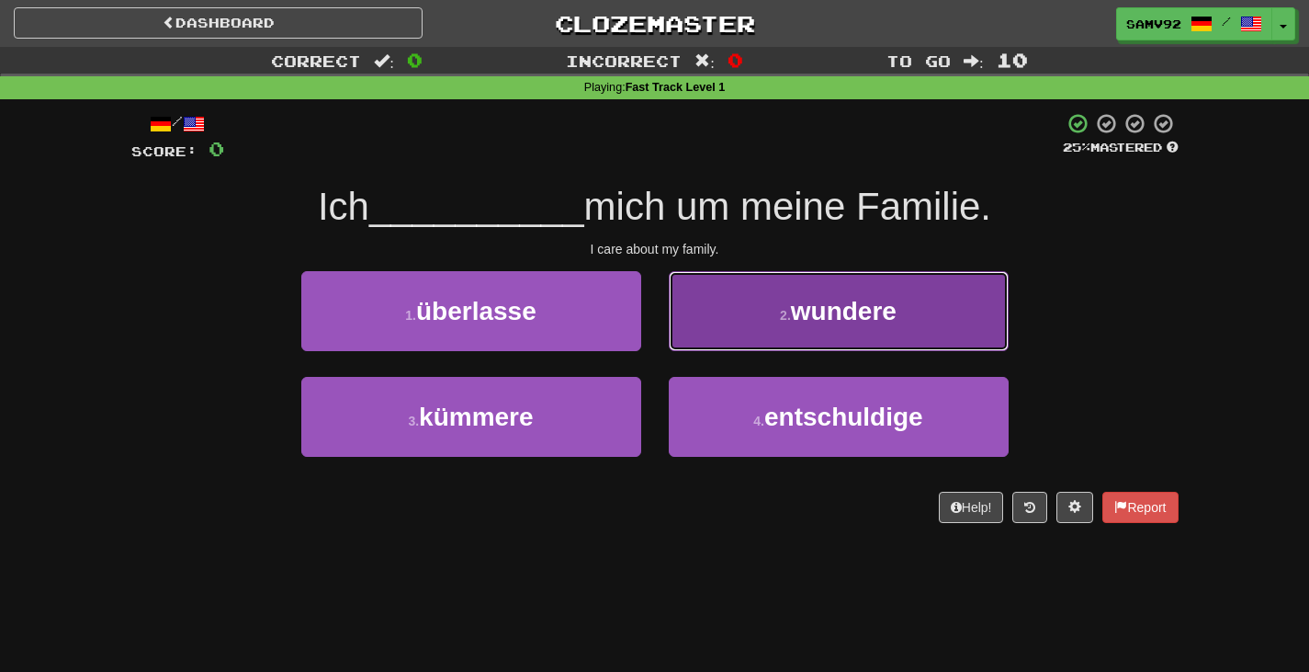
click at [755, 329] on button "2 . [GEOGRAPHIC_DATA]" at bounding box center [839, 311] width 340 height 80
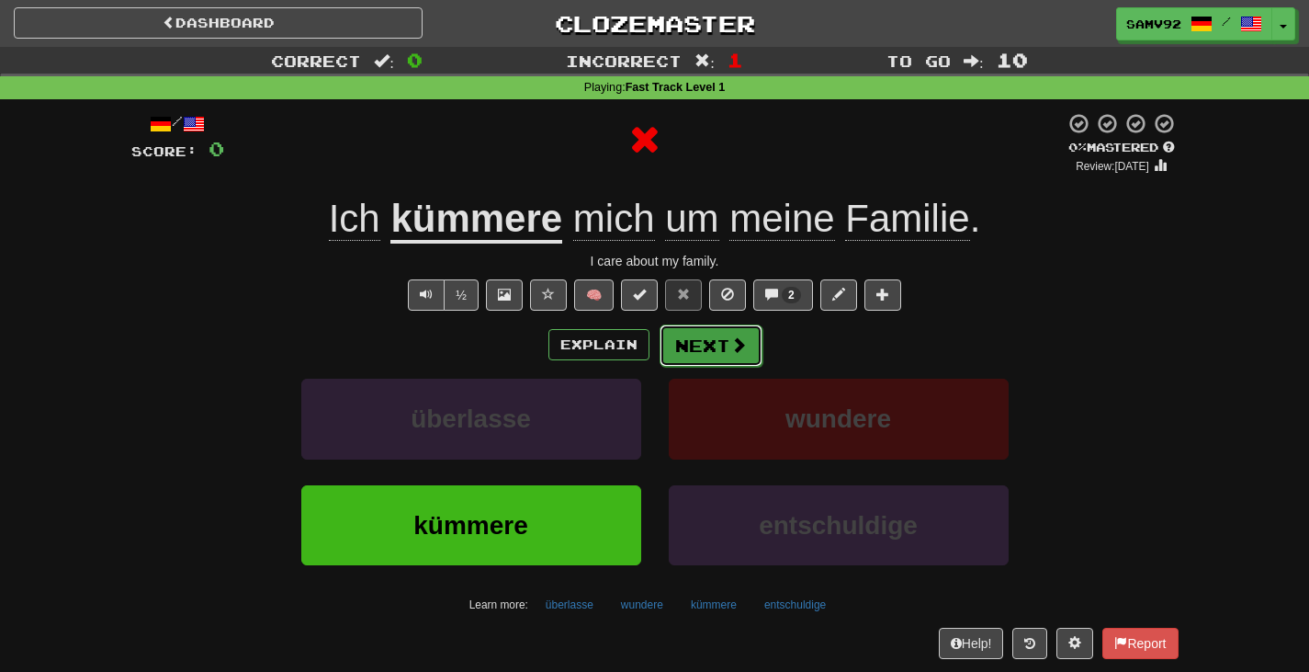
click at [723, 337] on button "Next" at bounding box center [711, 345] width 103 height 42
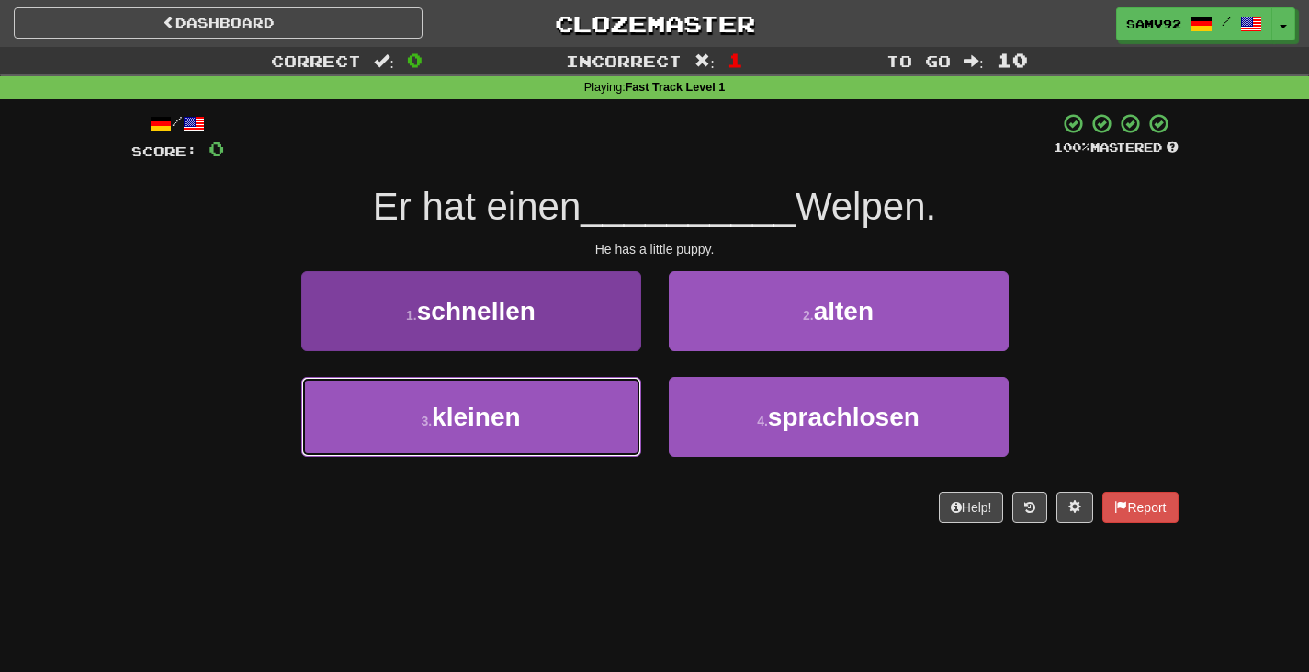
click at [556, 385] on button "3 . kleinen" at bounding box center [471, 417] width 340 height 80
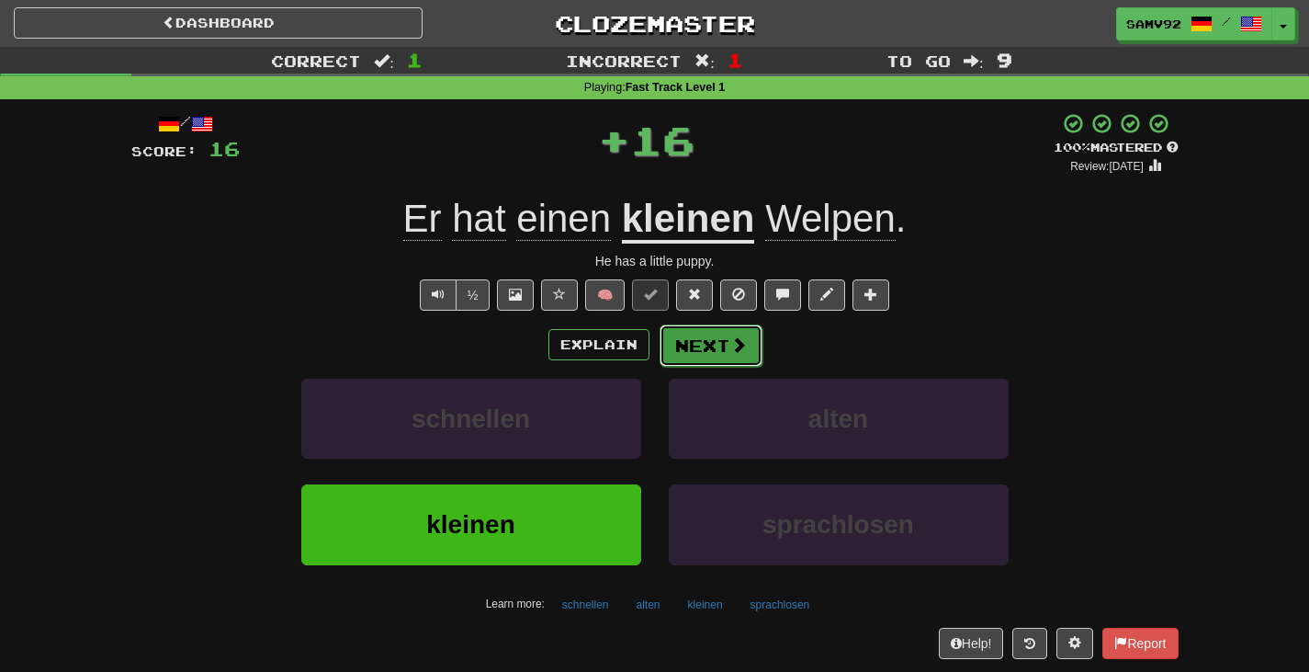
click at [691, 348] on button "Next" at bounding box center [711, 345] width 103 height 42
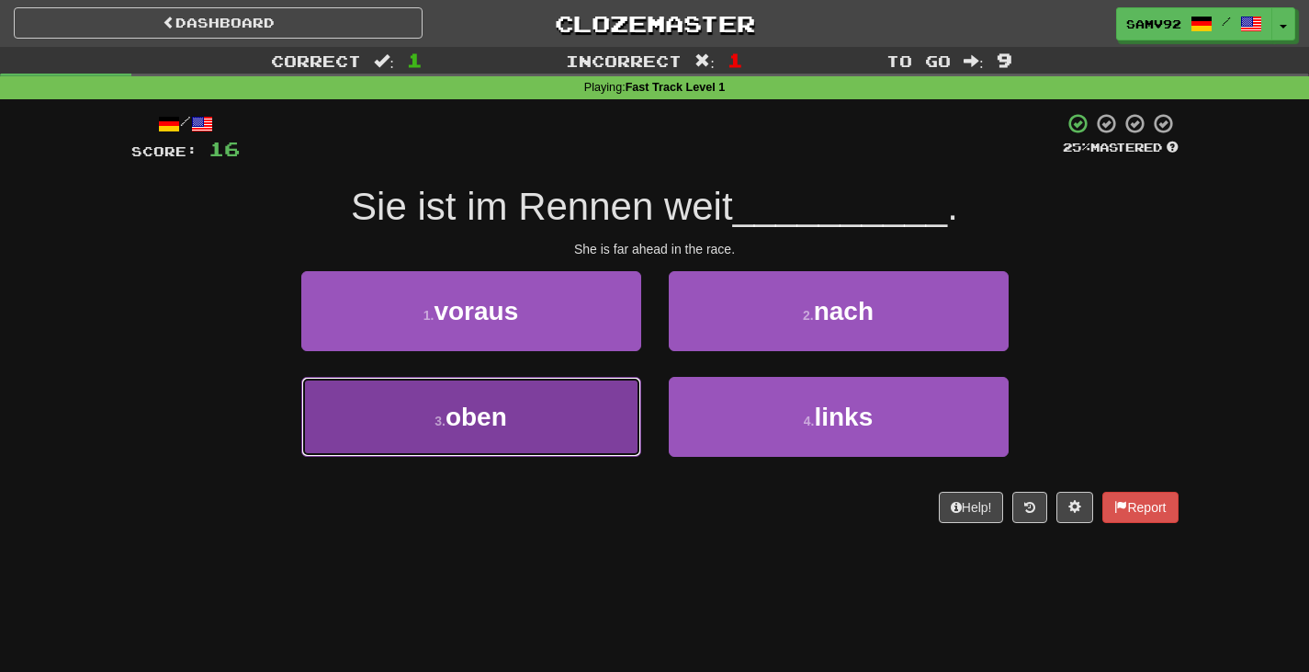
click at [613, 402] on button "3 . oben" at bounding box center [471, 417] width 340 height 80
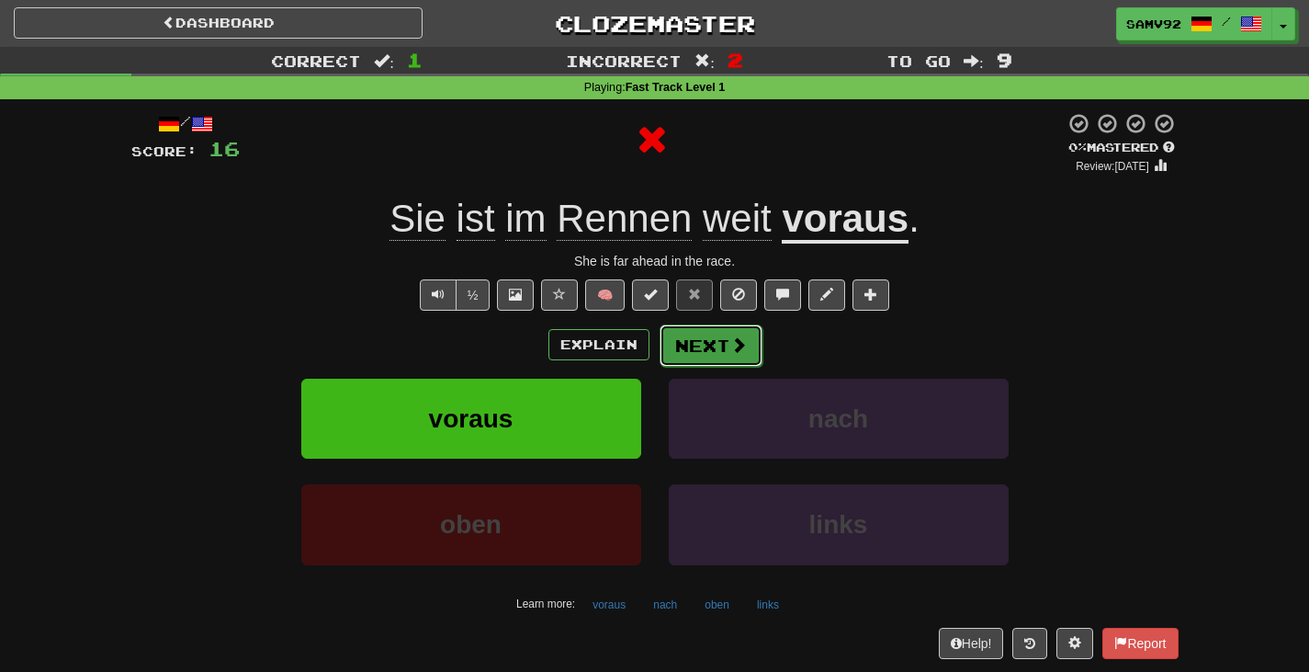
click at [717, 350] on button "Next" at bounding box center [711, 345] width 103 height 42
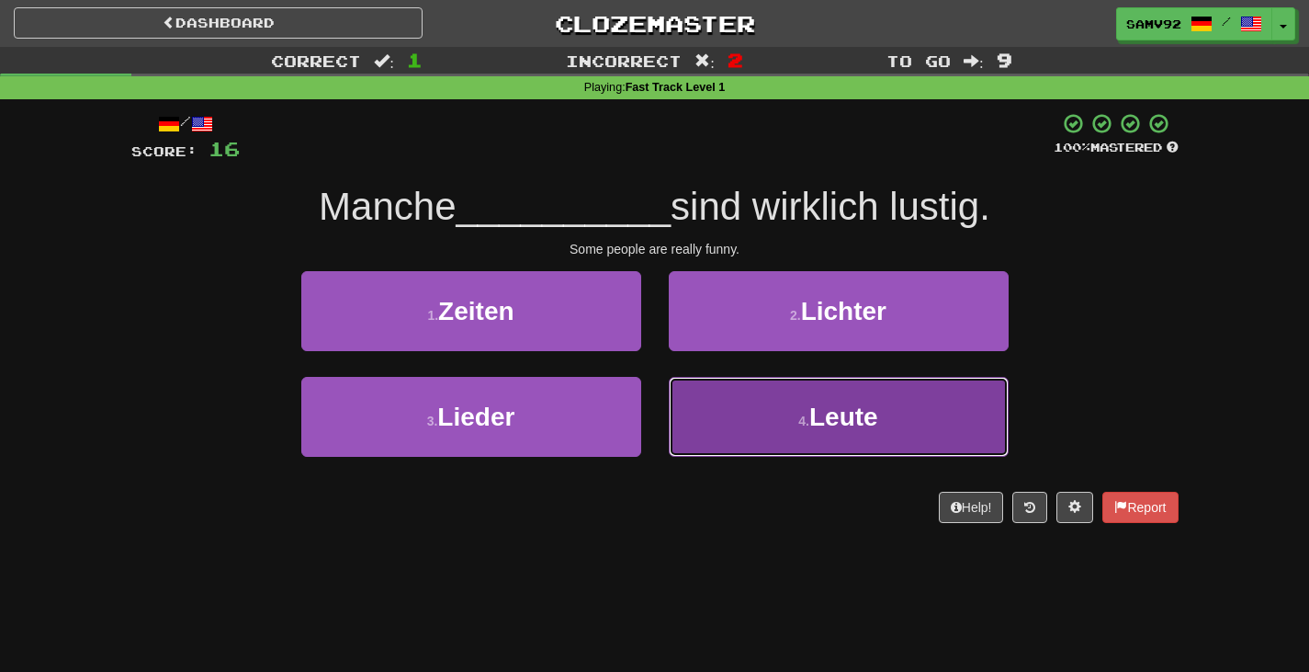
click at [718, 395] on button "4 . Leute" at bounding box center [839, 417] width 340 height 80
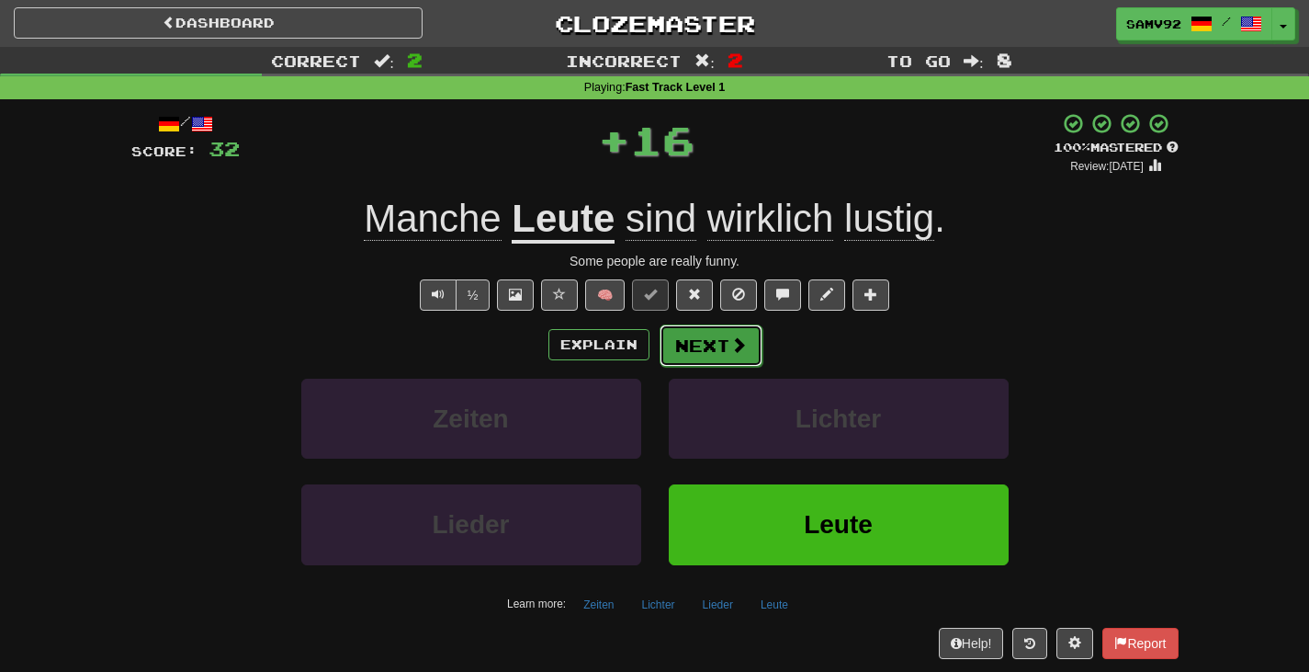
click at [706, 345] on button "Next" at bounding box center [711, 345] width 103 height 42
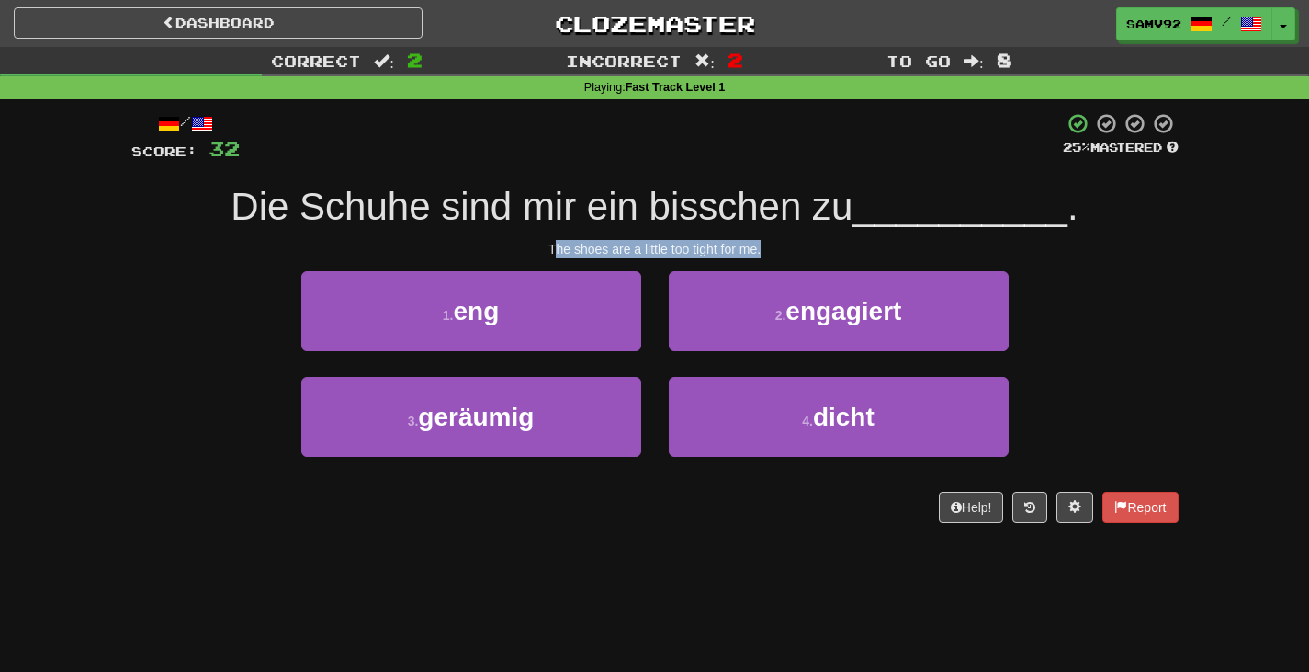
drag, startPoint x: 555, startPoint y: 247, endPoint x: 846, endPoint y: 247, distance: 291.3
click at [846, 247] on div "The shoes are a little too tight for me." at bounding box center [654, 249] width 1047 height 18
click at [845, 247] on div "The shoes are a little too tight for me." at bounding box center [654, 249] width 1047 height 18
click at [843, 247] on div "The shoes are a little too tight for me." at bounding box center [654, 249] width 1047 height 18
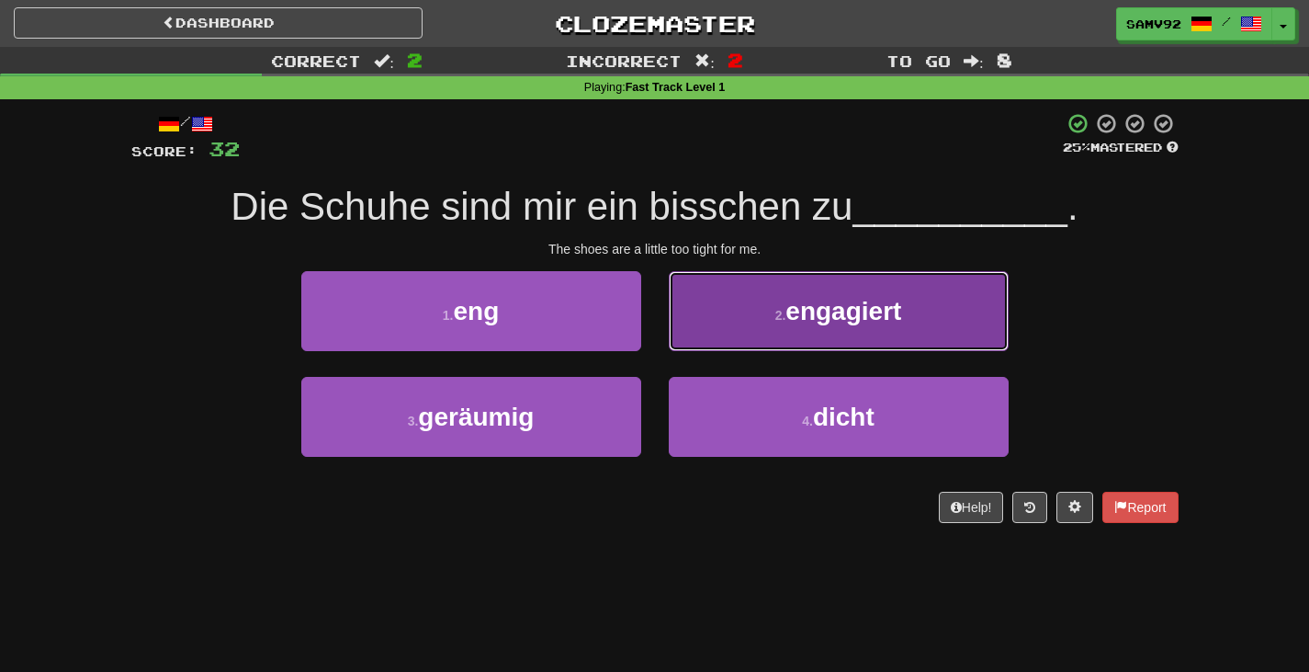
click at [701, 327] on button "2 . engagiert" at bounding box center [839, 311] width 340 height 80
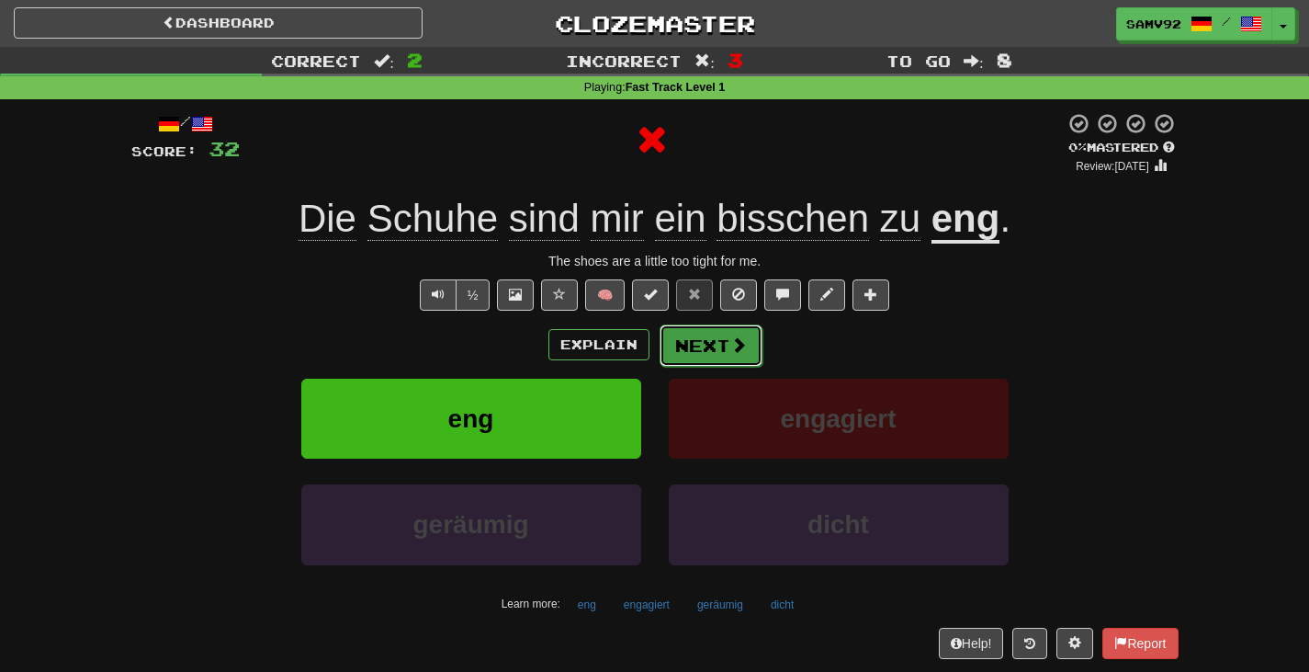
click at [702, 327] on button "Next" at bounding box center [711, 345] width 103 height 42
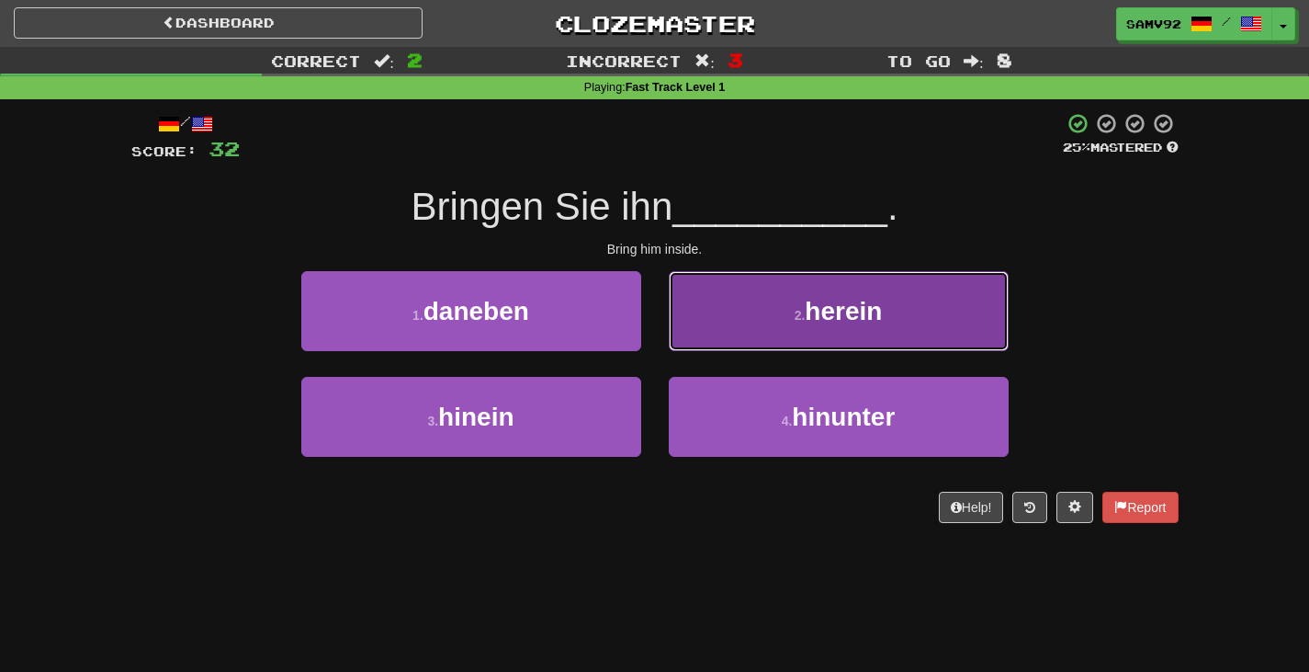
click at [704, 329] on button "2 . herein" at bounding box center [839, 311] width 340 height 80
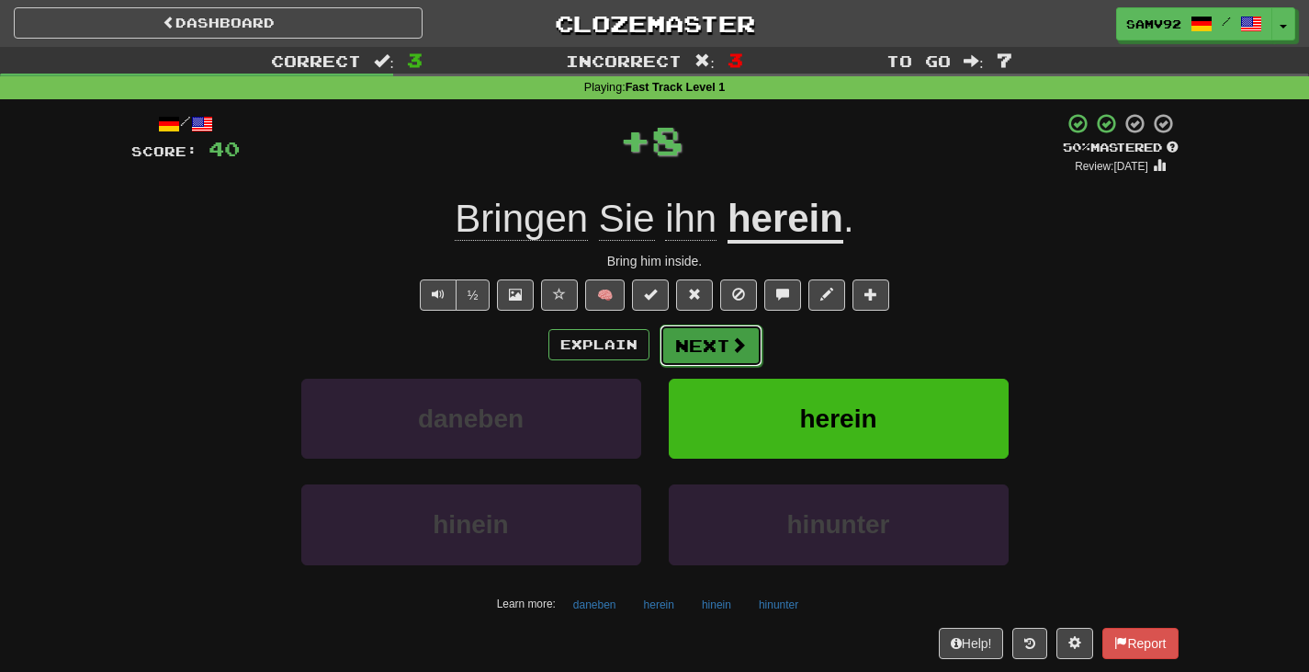
click at [705, 339] on button "Next" at bounding box center [711, 345] width 103 height 42
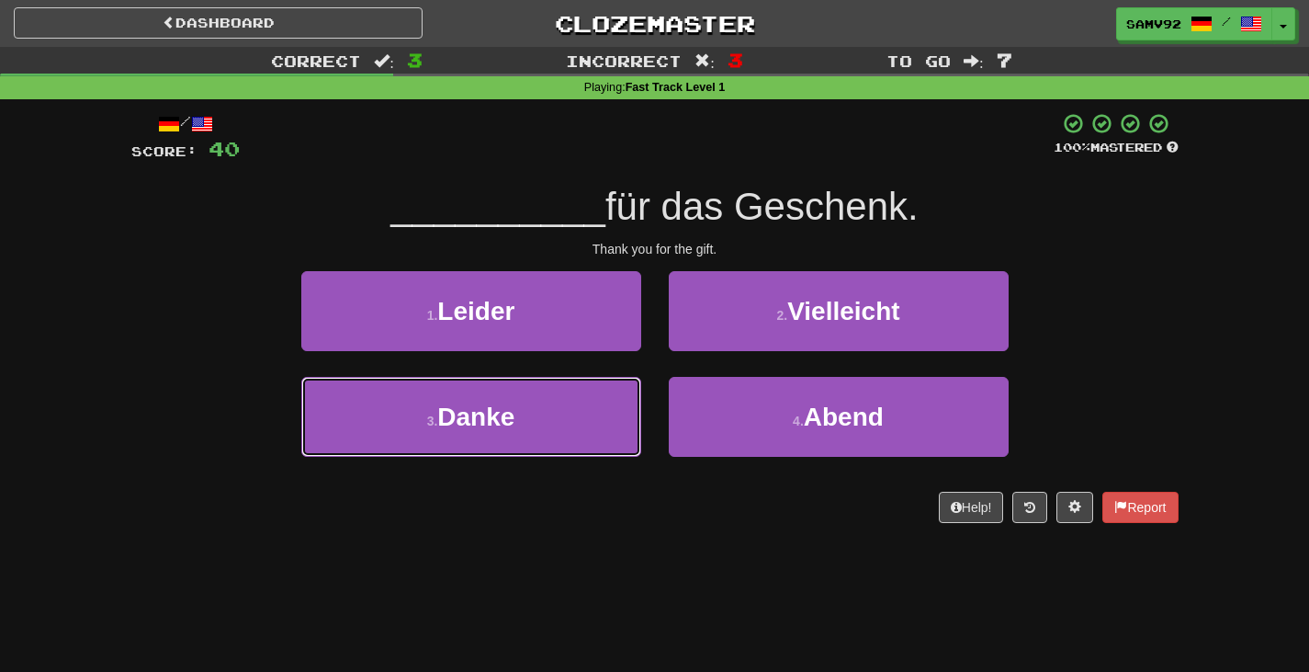
drag, startPoint x: 629, startPoint y: 398, endPoint x: 661, endPoint y: 379, distance: 36.7
click at [629, 398] on button "3 . Danke" at bounding box center [471, 417] width 340 height 80
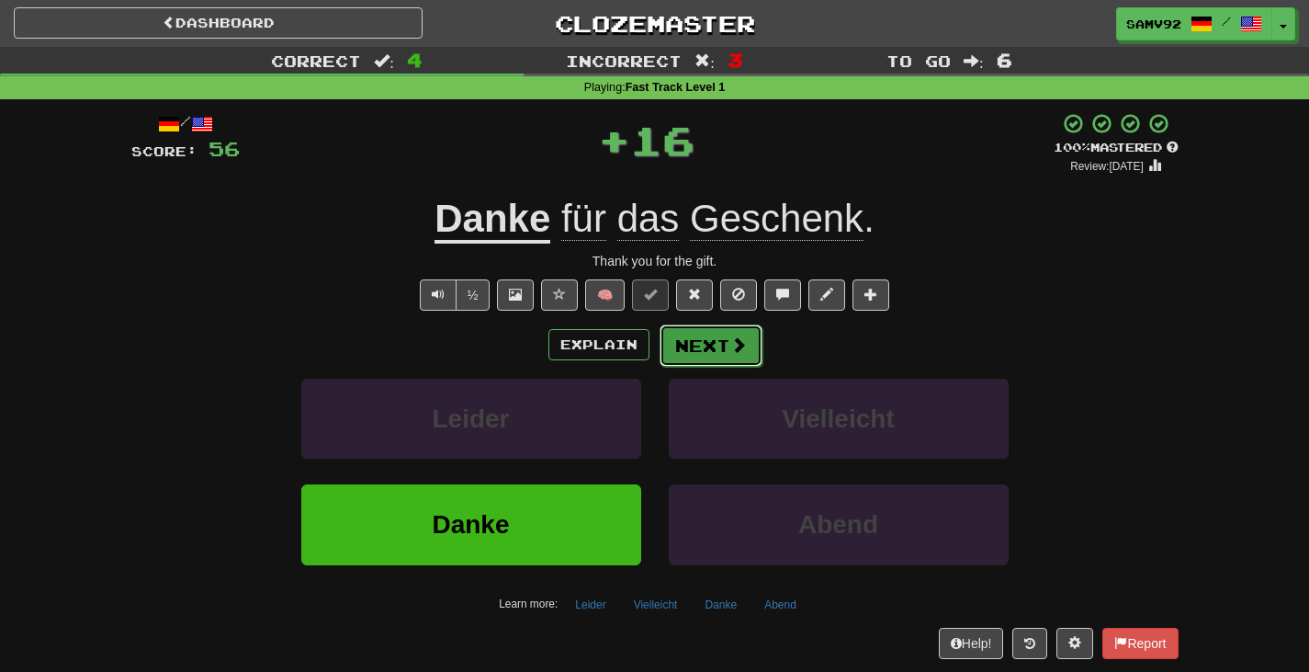
click at [676, 355] on button "Next" at bounding box center [711, 345] width 103 height 42
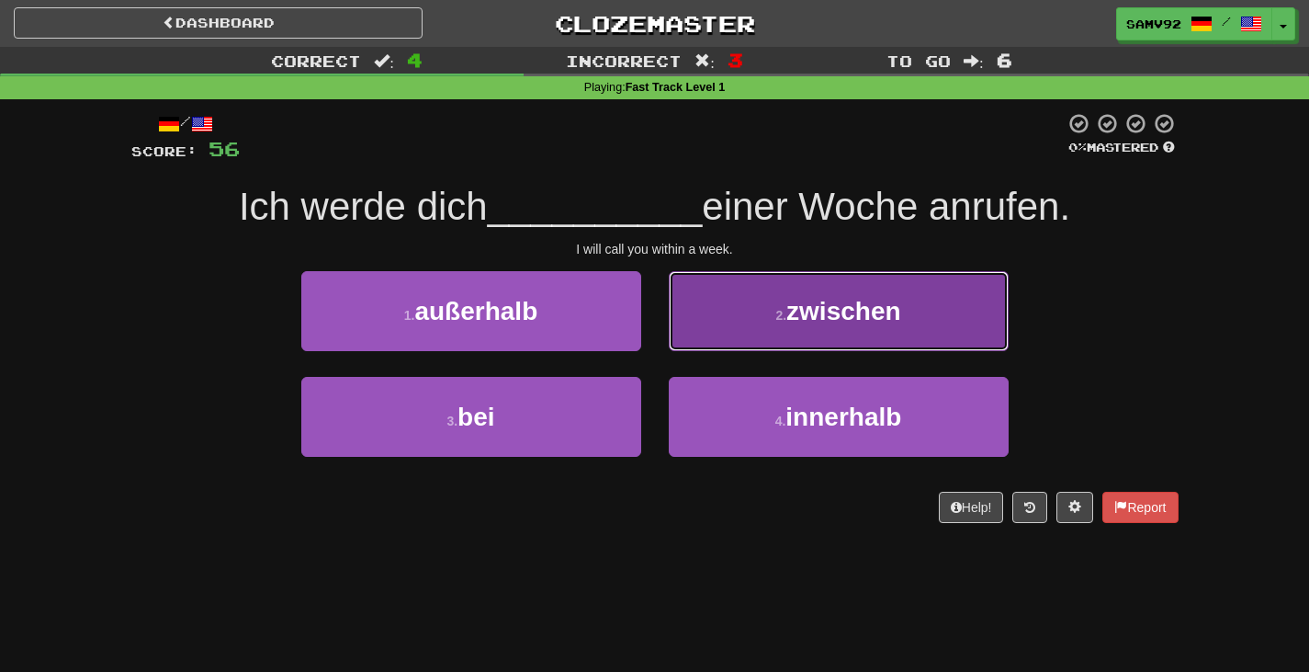
click at [692, 340] on button "2 . zwischen" at bounding box center [839, 311] width 340 height 80
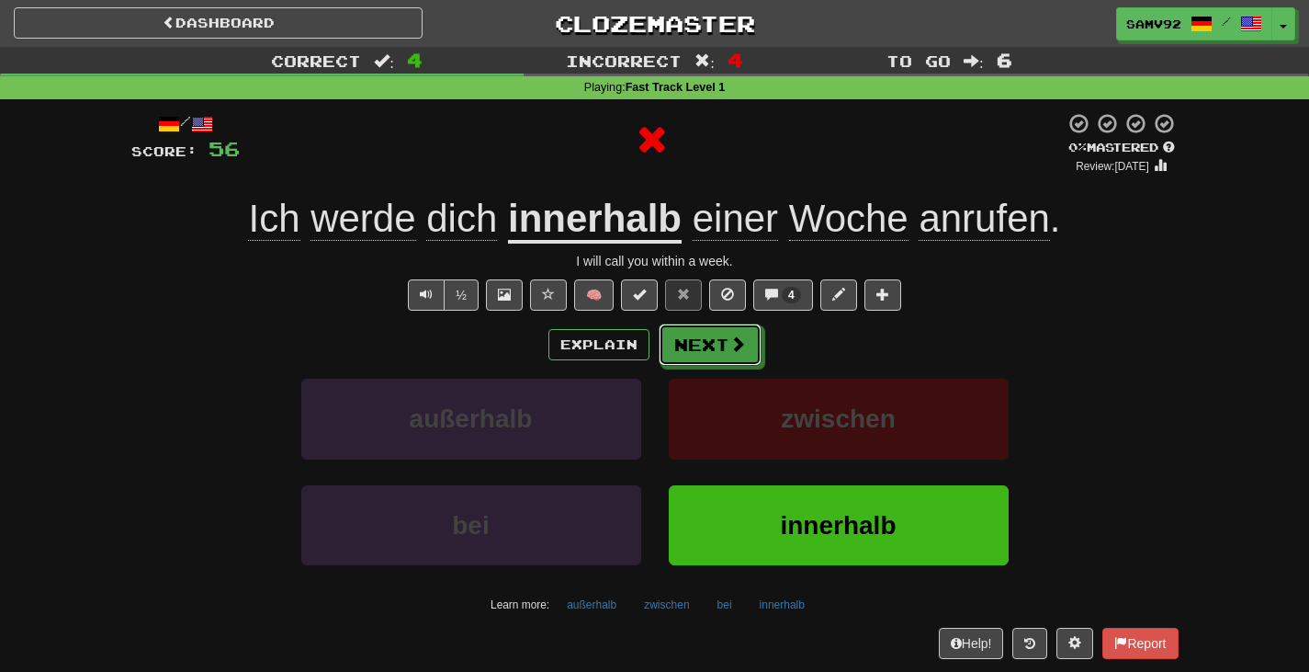
click at [692, 340] on button "Next" at bounding box center [710, 344] width 103 height 42
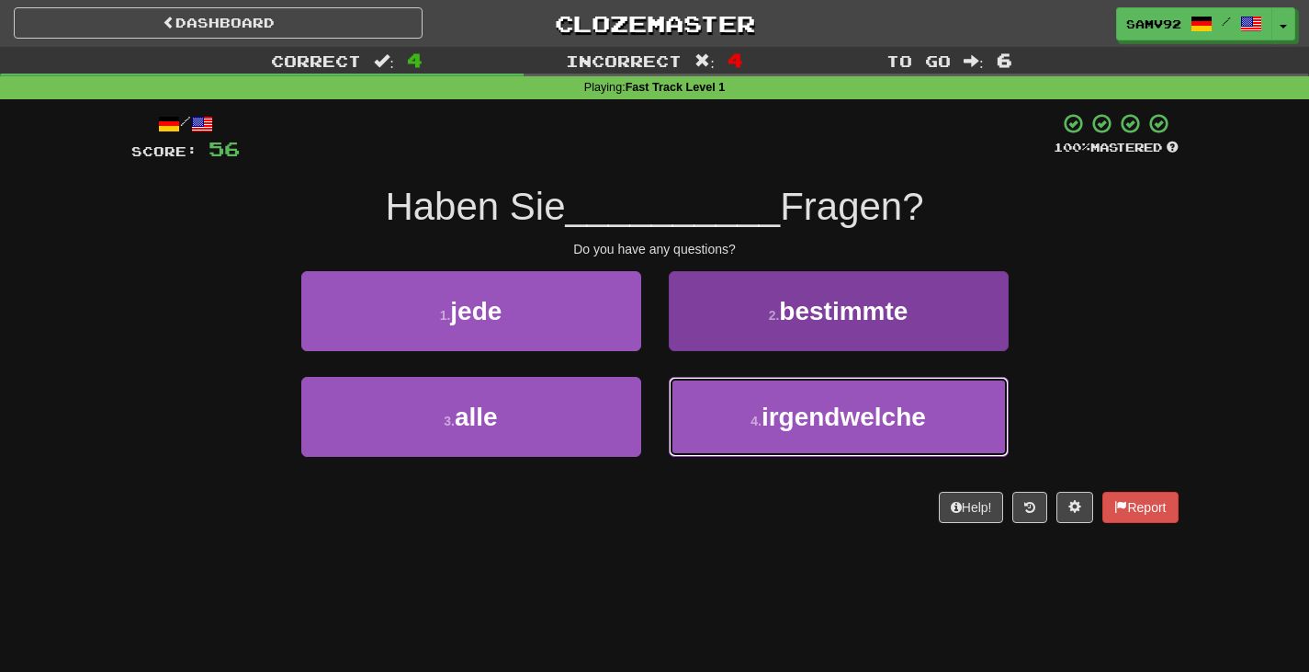
click at [738, 410] on button "4 . irgendwelche" at bounding box center [839, 417] width 340 height 80
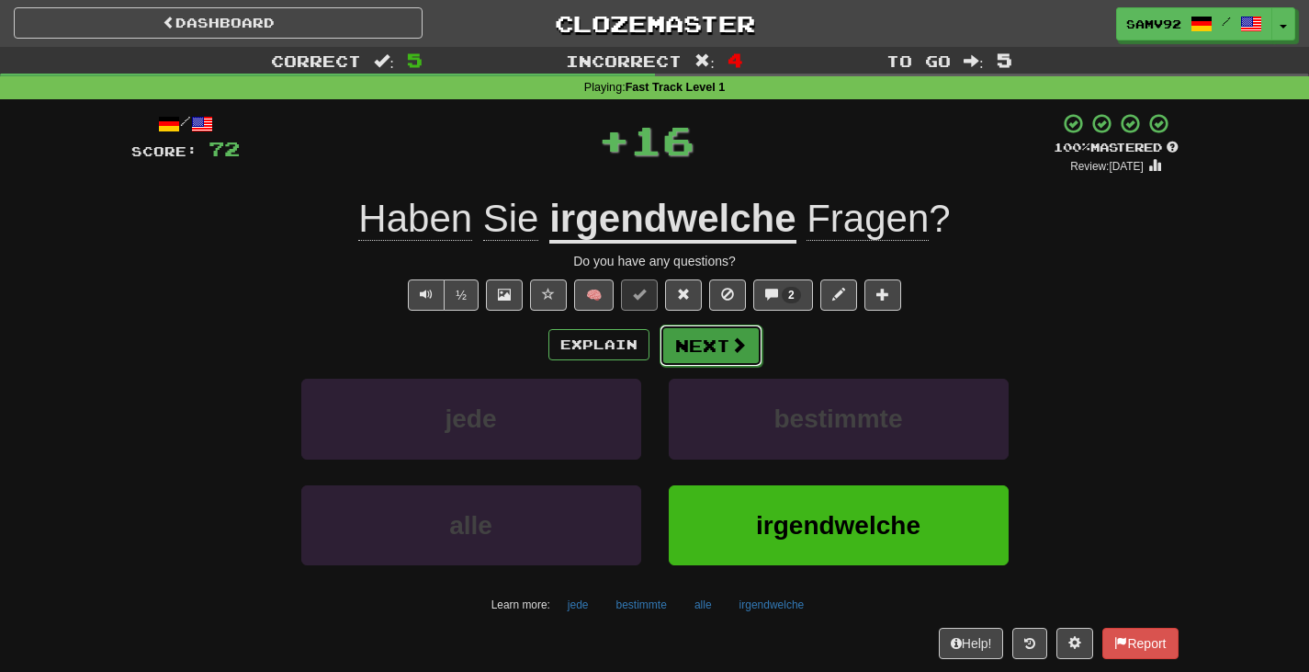
click at [724, 345] on button "Next" at bounding box center [711, 345] width 103 height 42
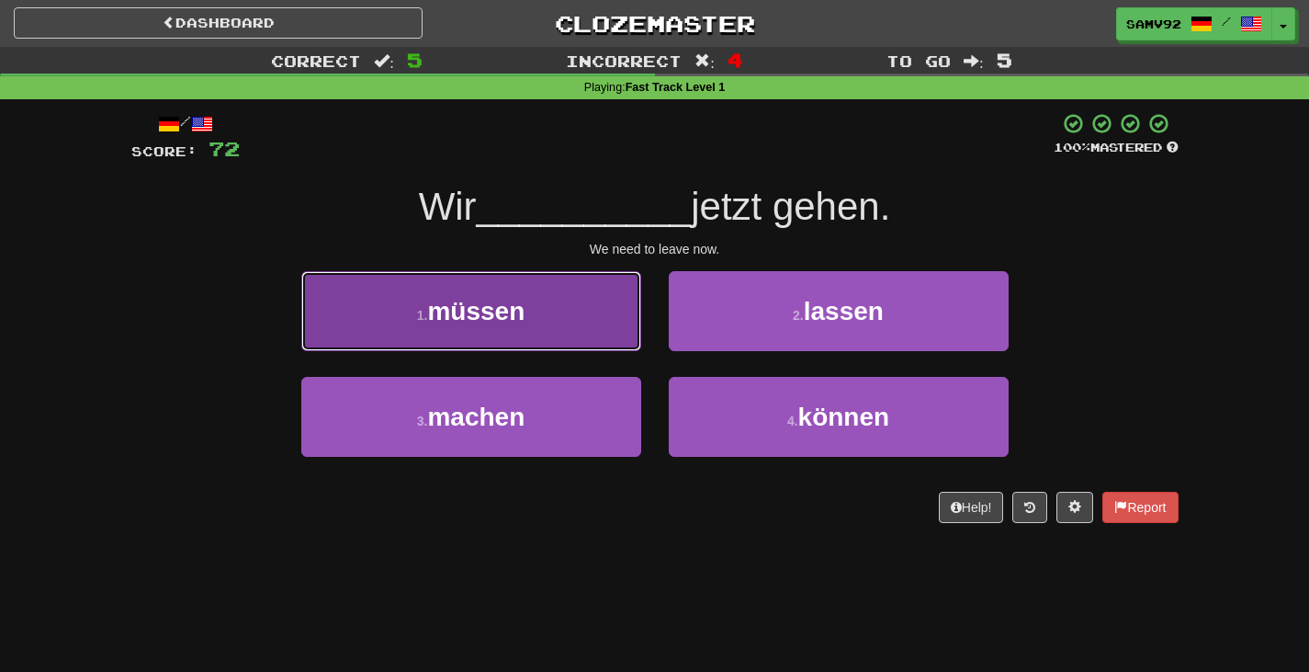
click at [621, 327] on button "1 . müssen" at bounding box center [471, 311] width 340 height 80
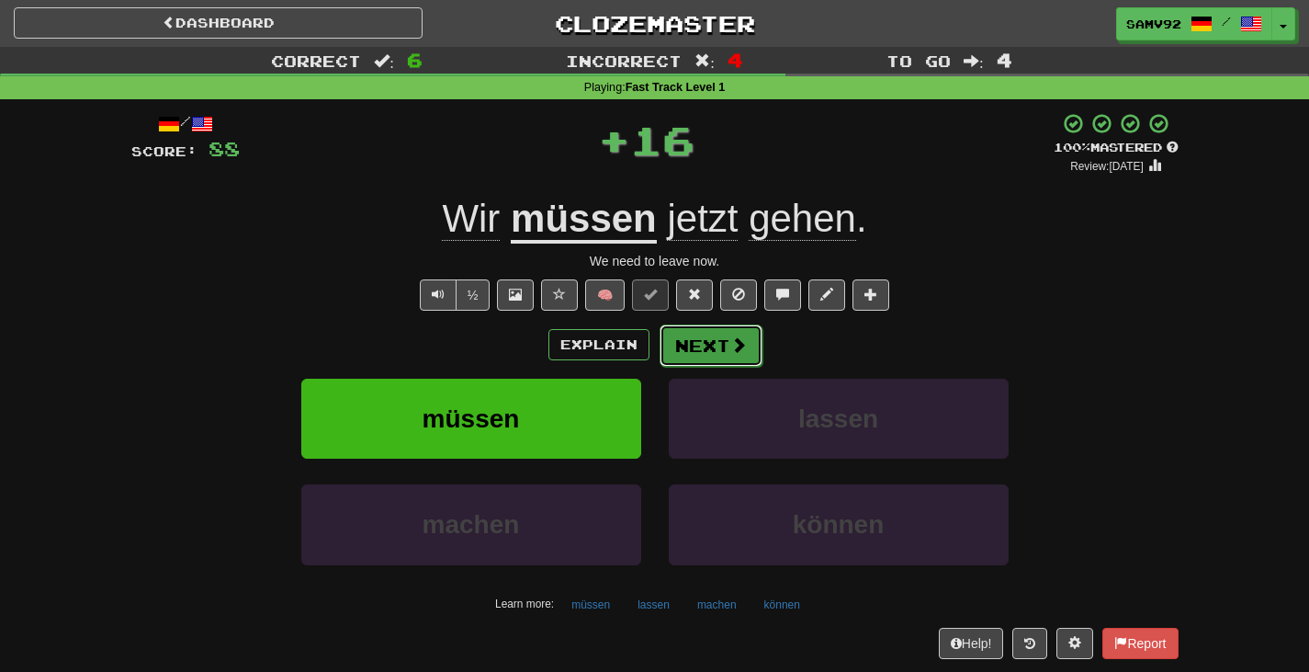
click at [693, 341] on button "Next" at bounding box center [711, 345] width 103 height 42
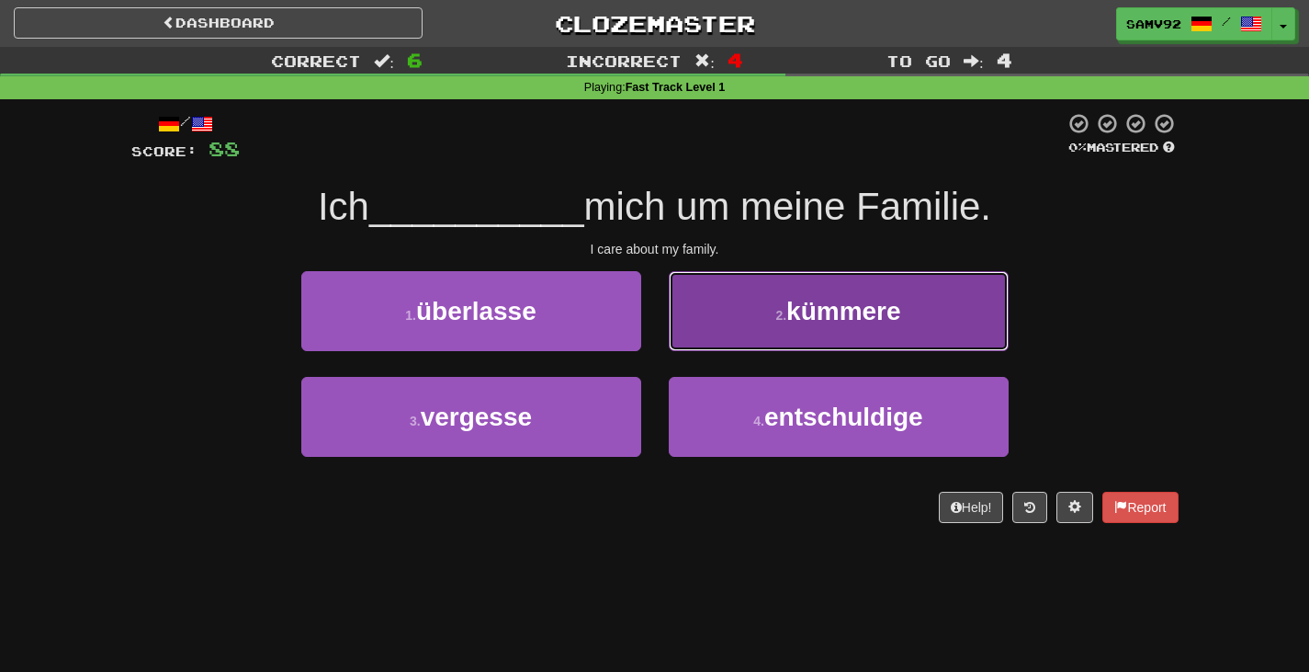
click at [764, 332] on button "2 . kümmere" at bounding box center [839, 311] width 340 height 80
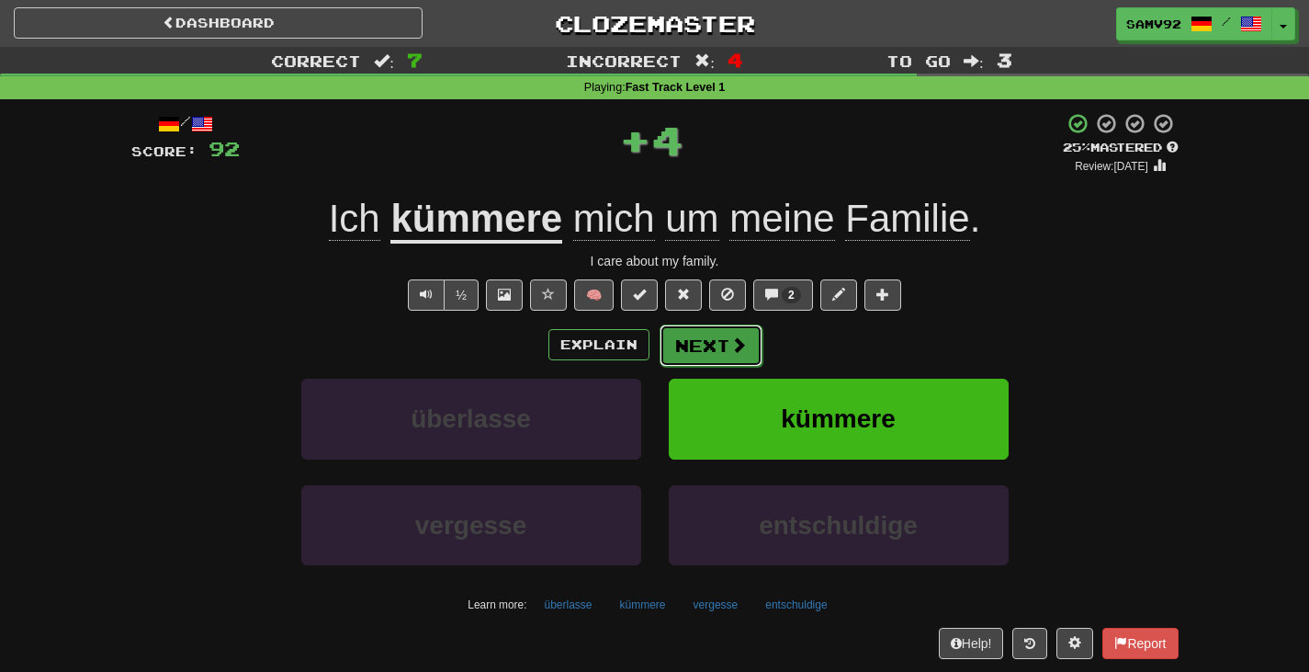
click at [731, 348] on span at bounding box center [738, 344] width 17 height 17
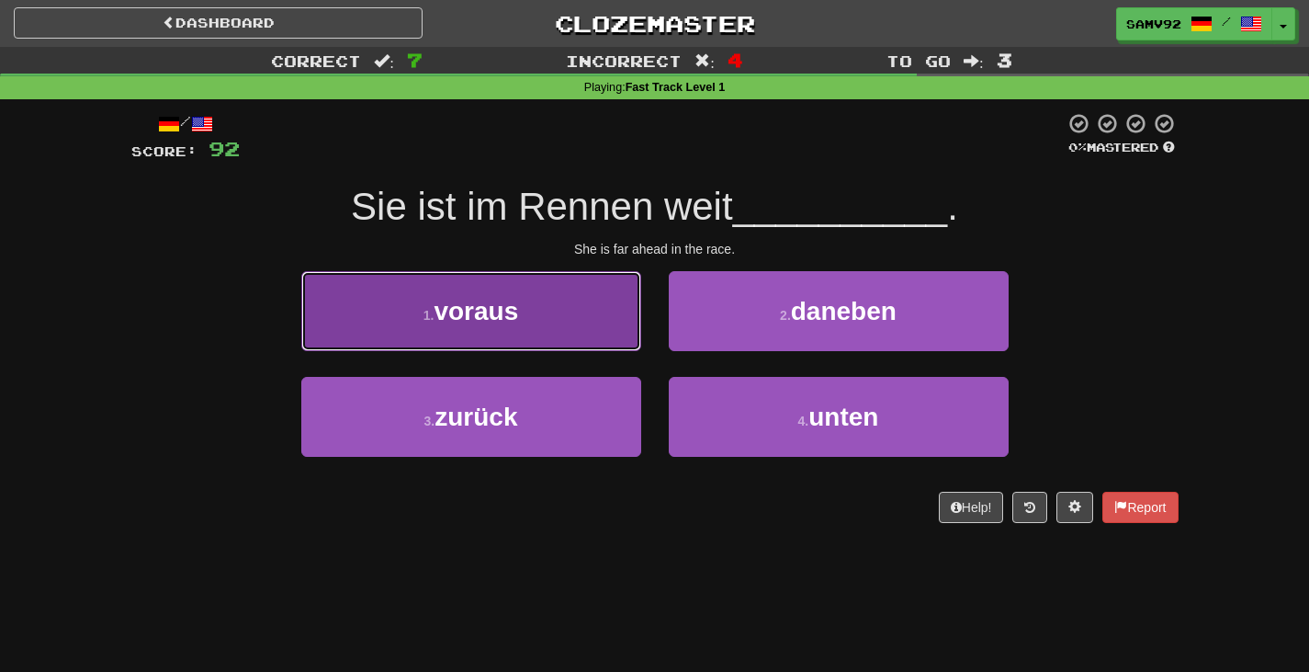
click at [571, 317] on button "1 . voraus" at bounding box center [471, 311] width 340 height 80
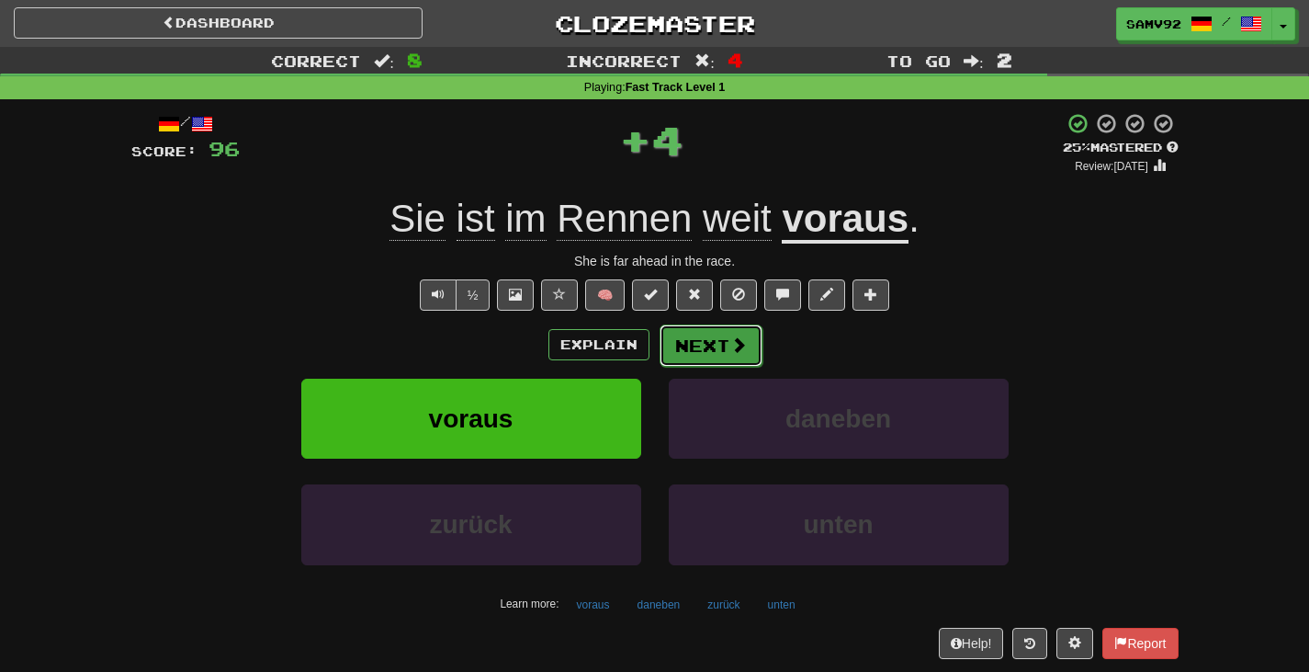
click at [695, 344] on button "Next" at bounding box center [711, 345] width 103 height 42
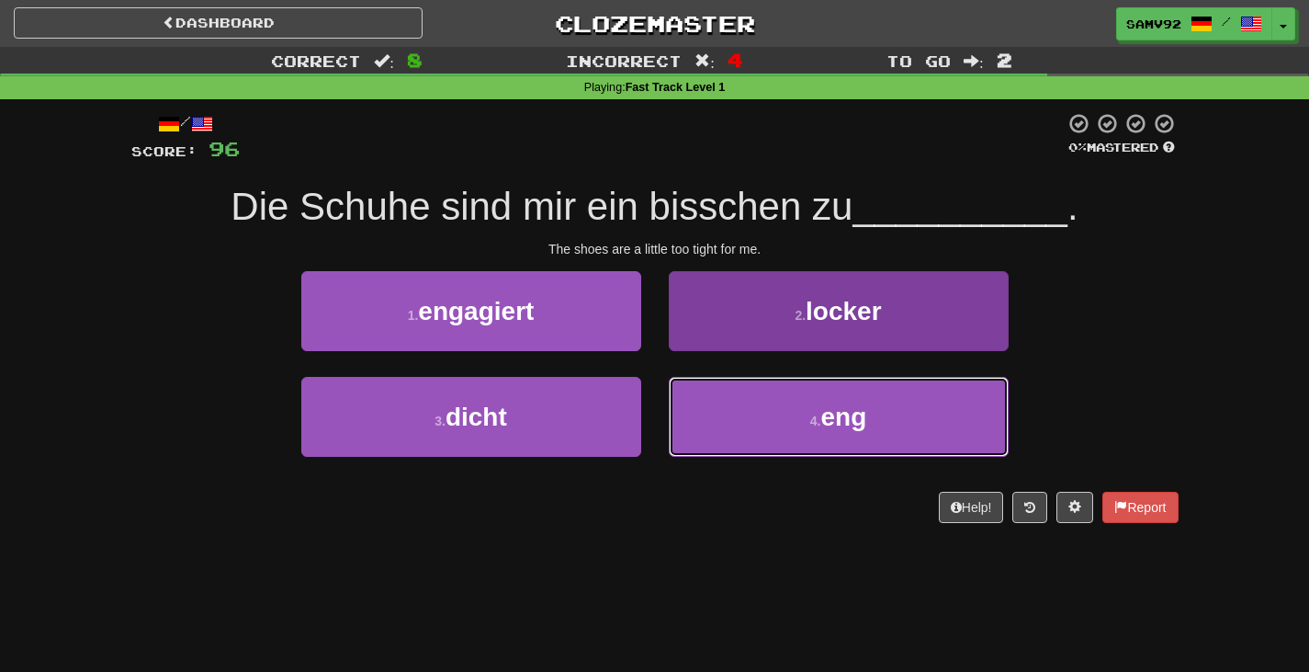
click at [717, 412] on button "4 . eng" at bounding box center [839, 417] width 340 height 80
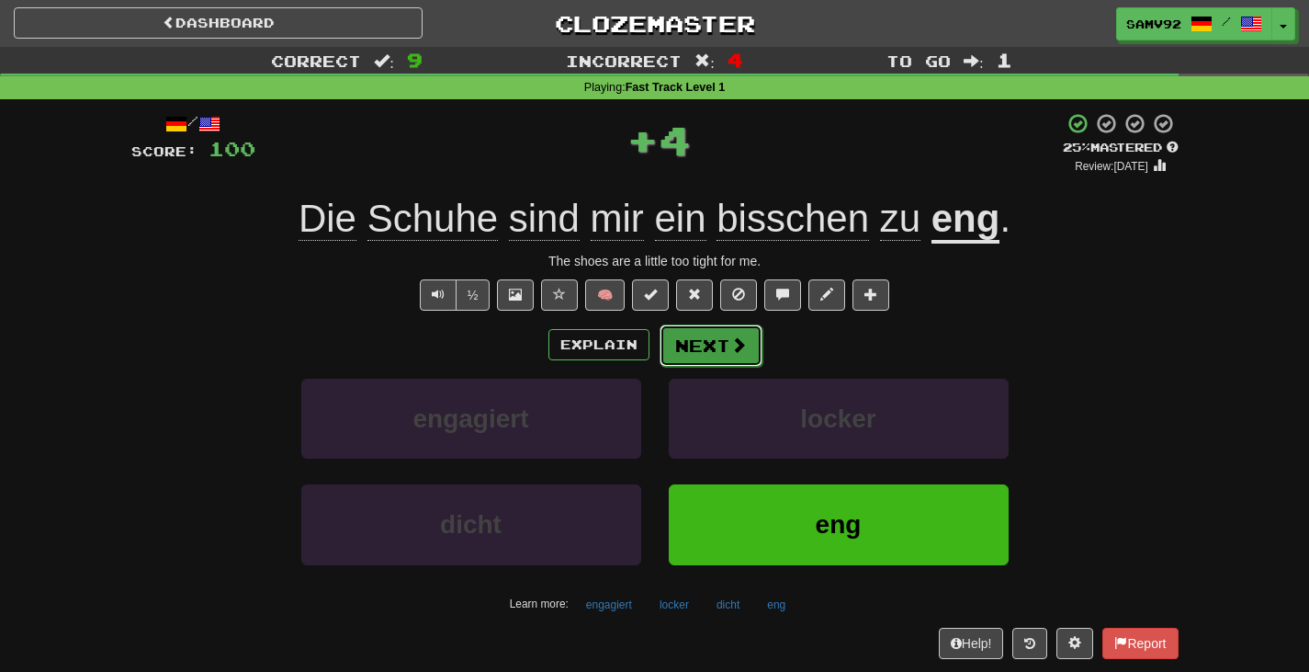
click at [706, 349] on button "Next" at bounding box center [711, 345] width 103 height 42
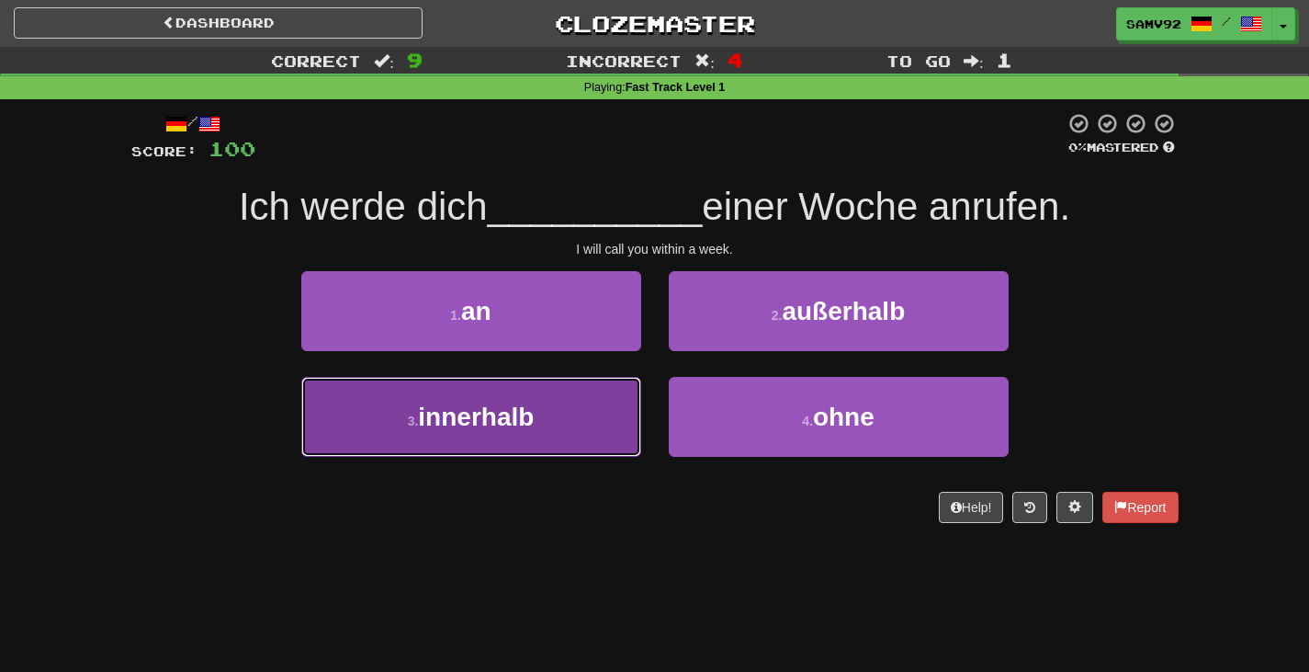
click at [628, 389] on button "3 . innerhalb" at bounding box center [471, 417] width 340 height 80
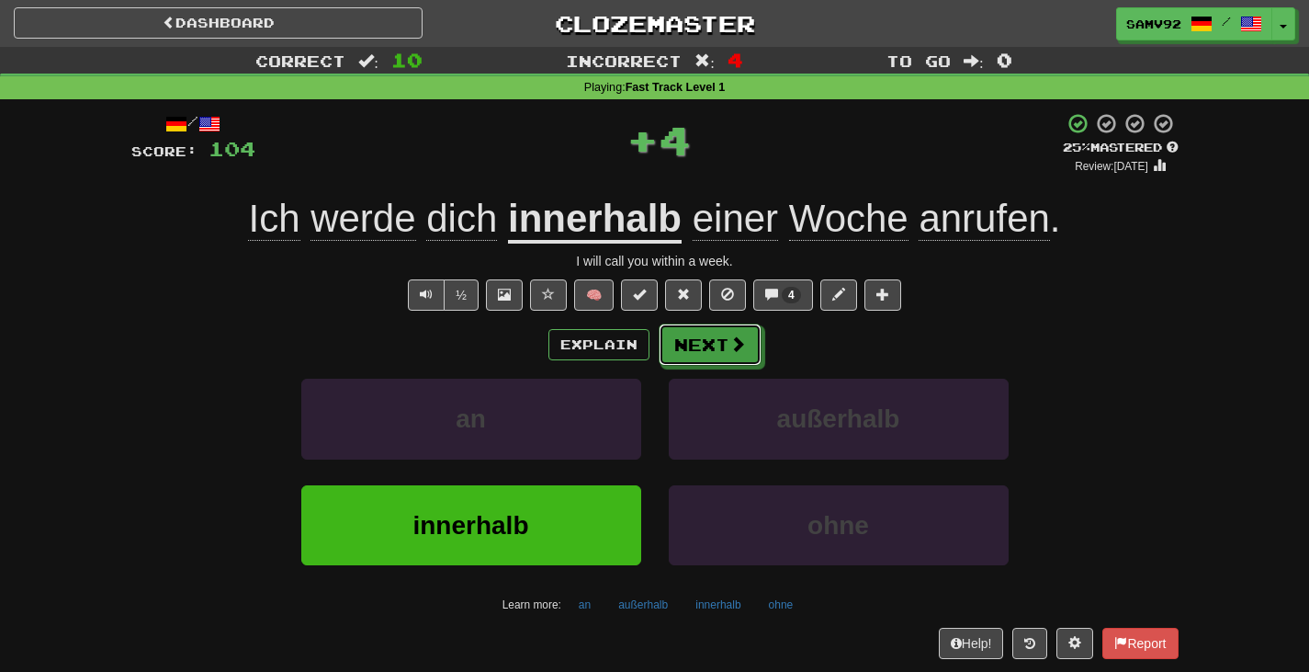
click at [695, 350] on button "Next" at bounding box center [710, 344] width 103 height 42
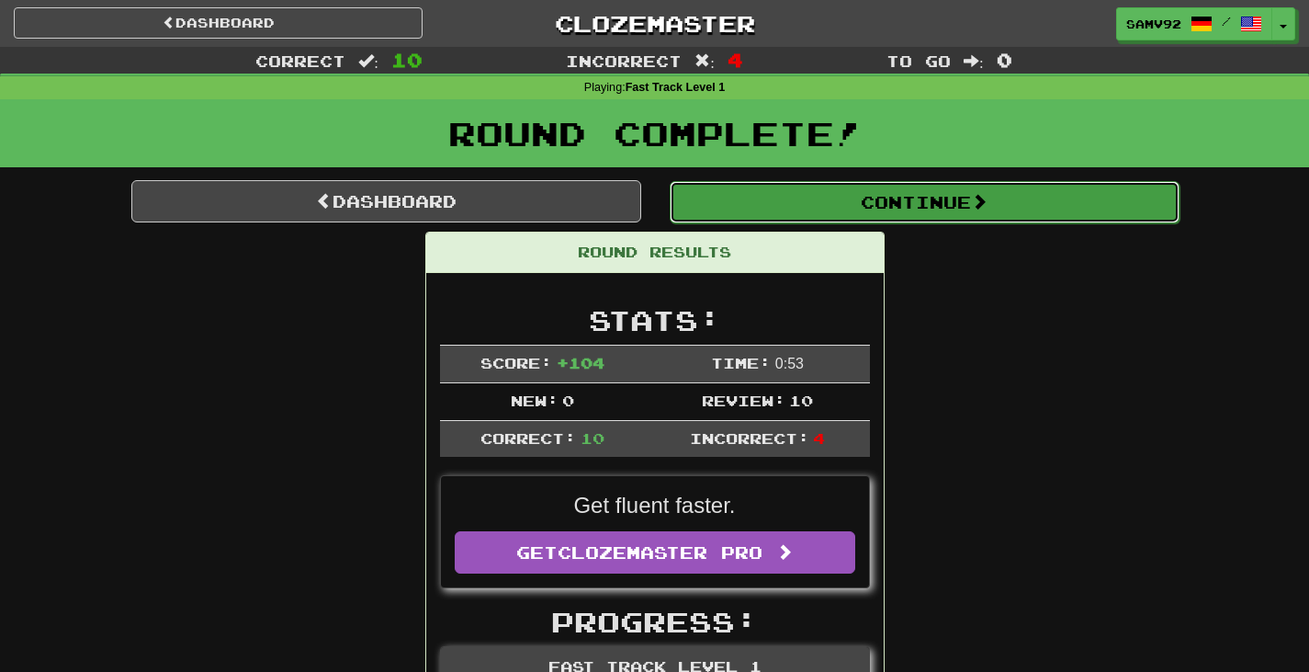
click at [772, 211] on button "Continue" at bounding box center [925, 202] width 510 height 42
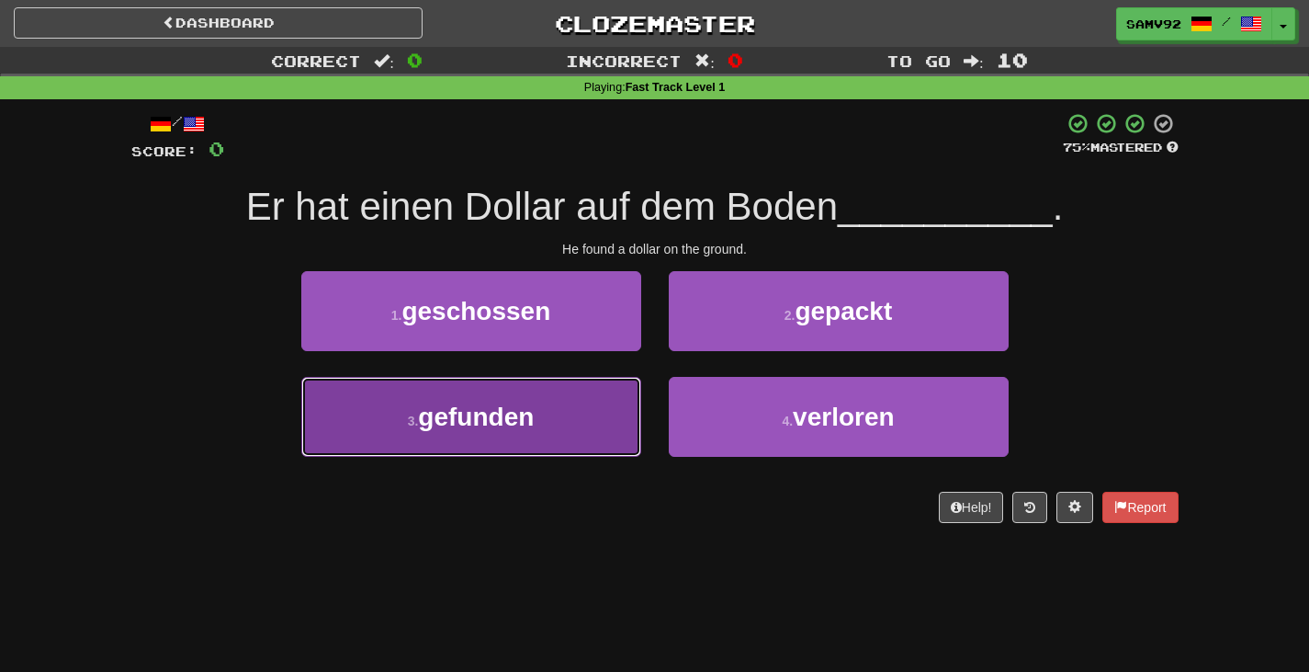
click at [616, 402] on button "3 . gefunden" at bounding box center [471, 417] width 340 height 80
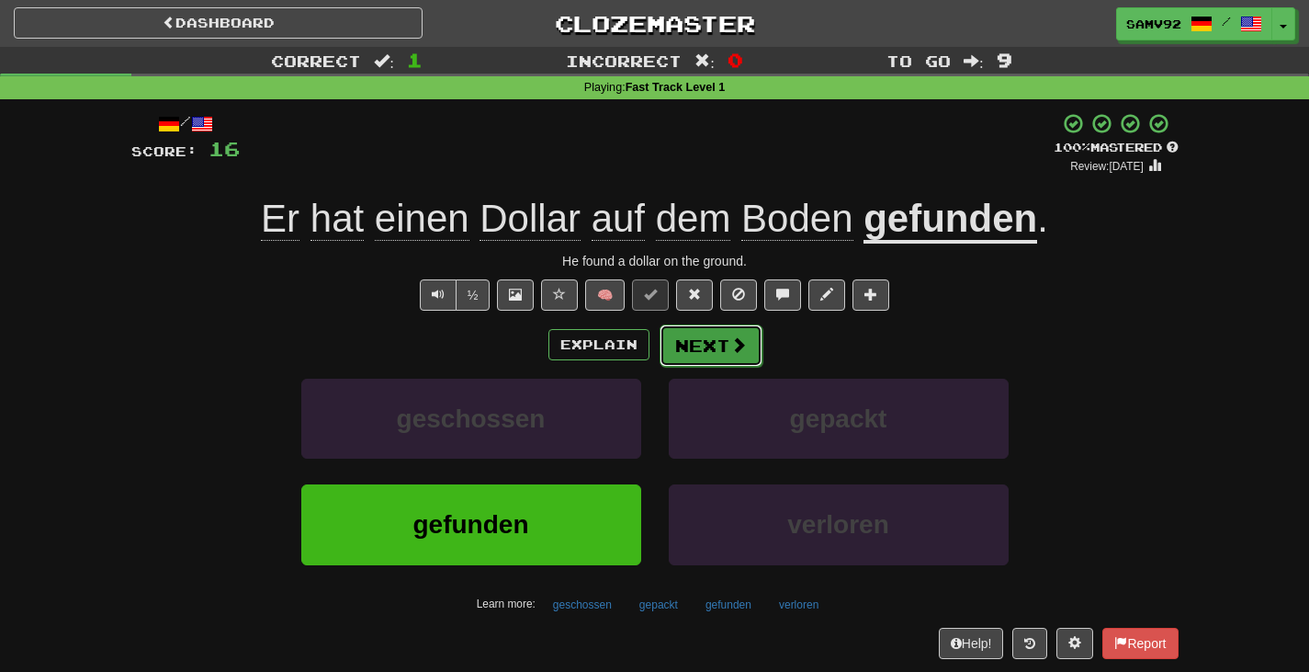
click at [718, 357] on button "Next" at bounding box center [711, 345] width 103 height 42
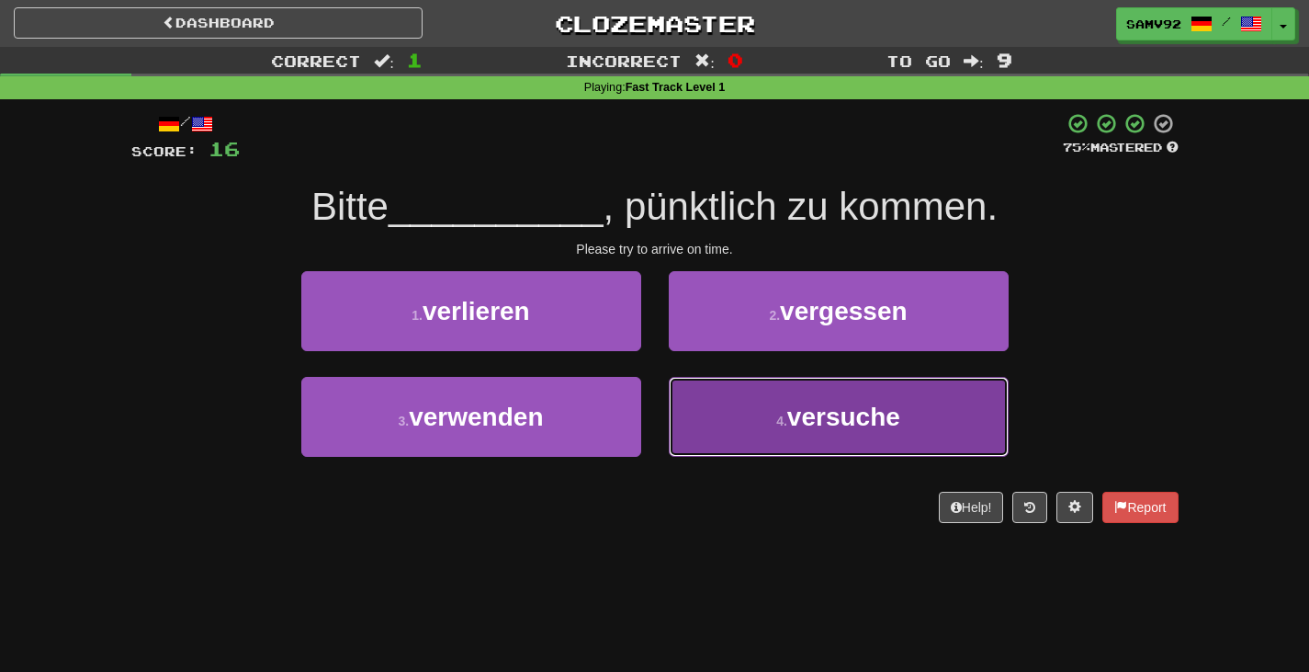
click at [800, 424] on span "versuche" at bounding box center [843, 416] width 113 height 28
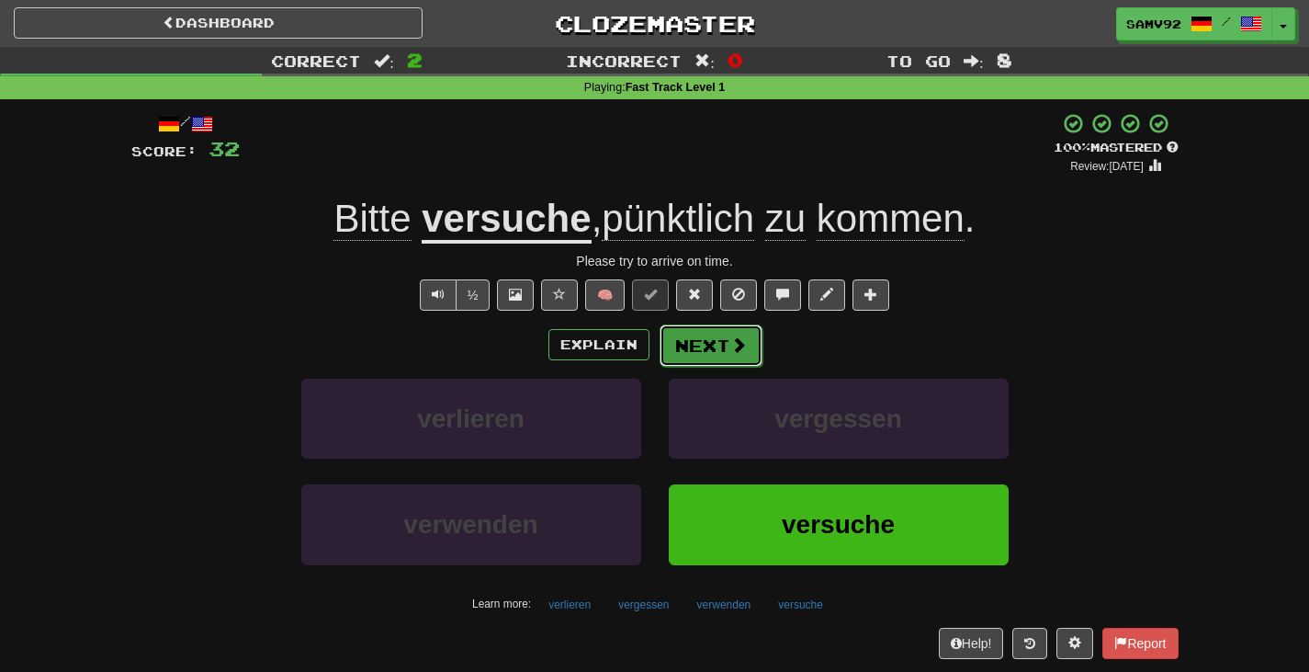
click at [753, 357] on button "Next" at bounding box center [711, 345] width 103 height 42
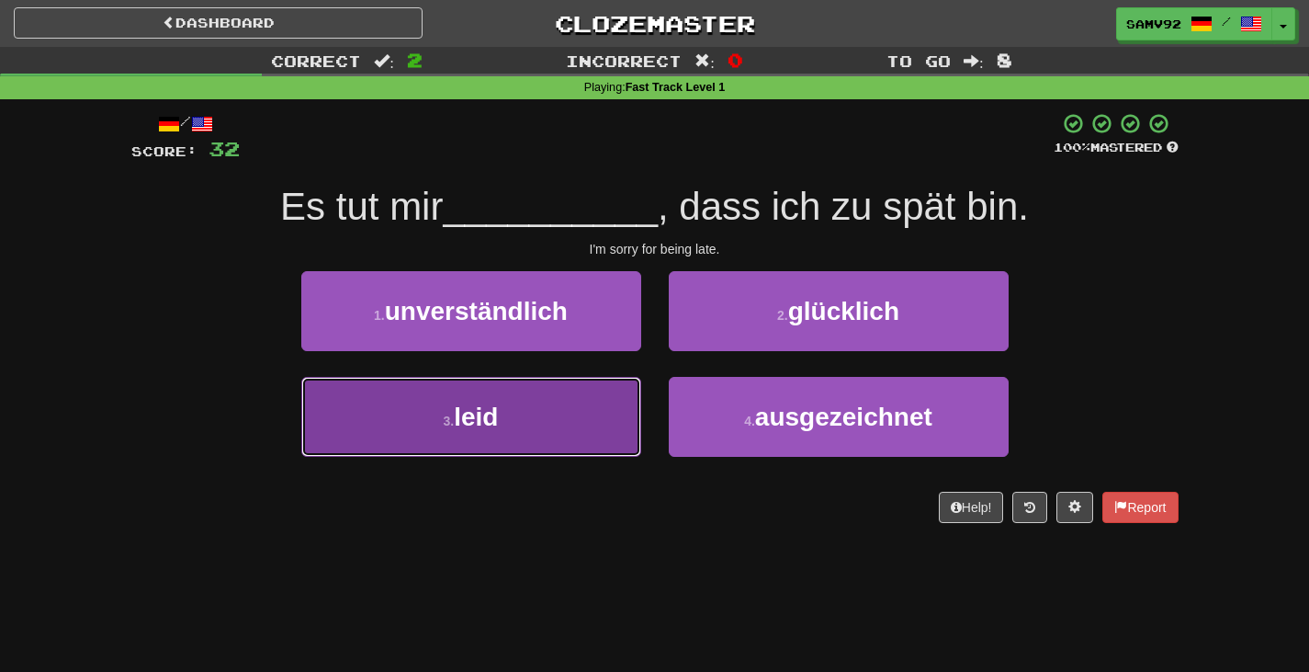
click at [611, 402] on button "3 . leid" at bounding box center [471, 417] width 340 height 80
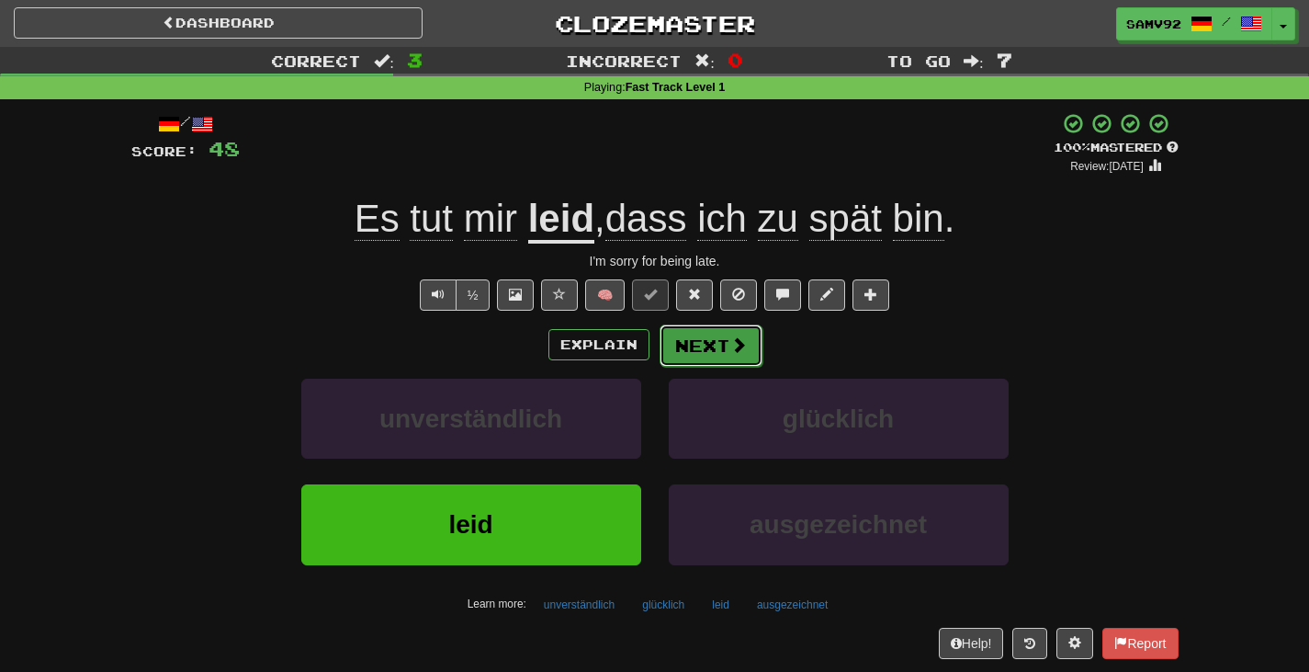
click at [726, 345] on button "Next" at bounding box center [711, 345] width 103 height 42
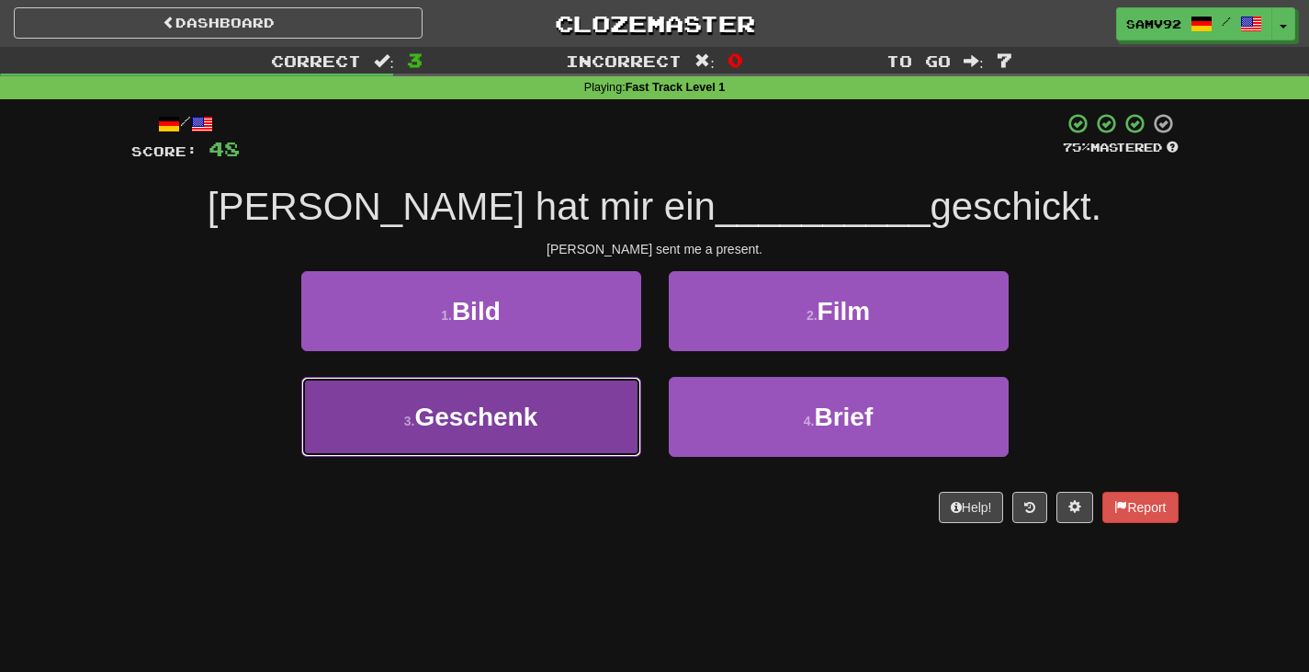
click at [587, 408] on button "3 . Geschenk" at bounding box center [471, 417] width 340 height 80
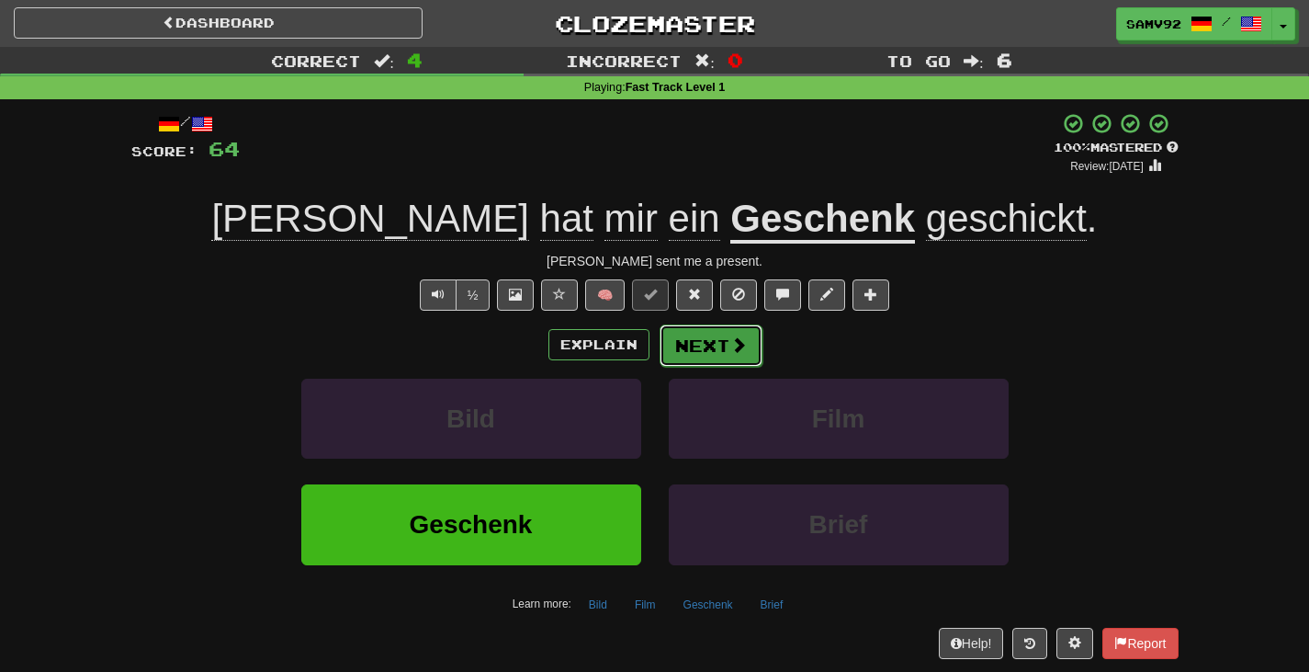
click at [717, 355] on button "Next" at bounding box center [711, 345] width 103 height 42
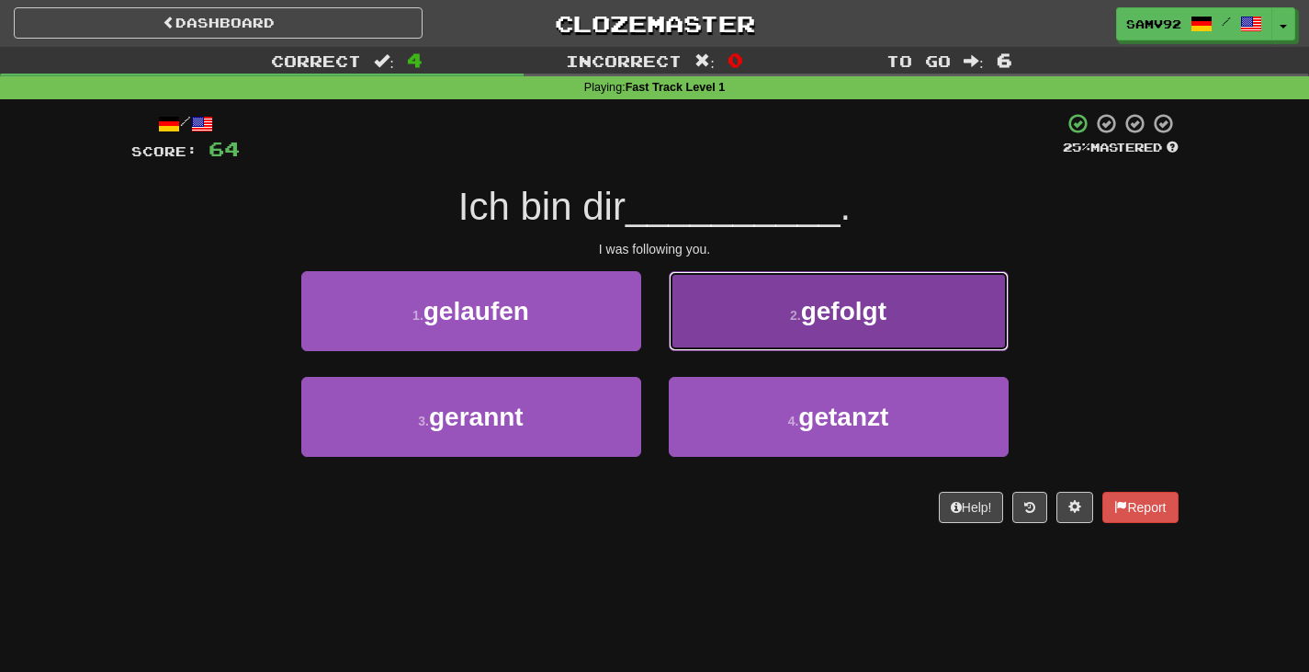
click at [719, 316] on button "2 . gefolgt" at bounding box center [839, 311] width 340 height 80
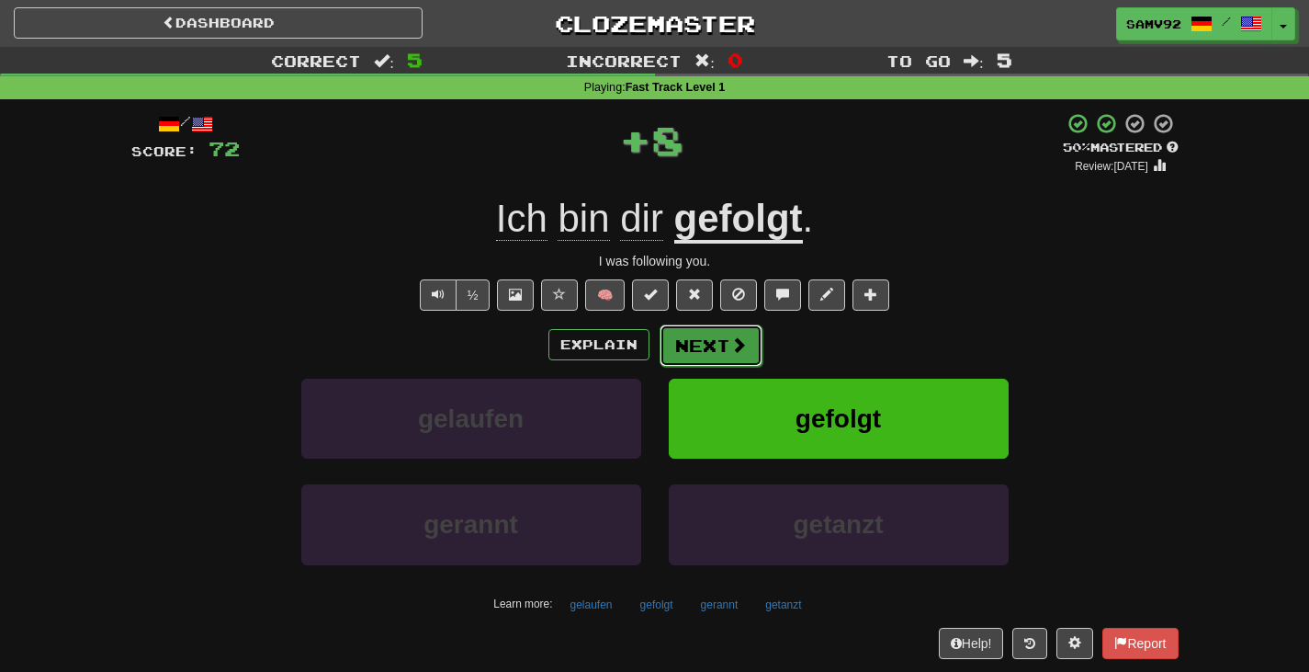
click at [709, 345] on button "Next" at bounding box center [711, 345] width 103 height 42
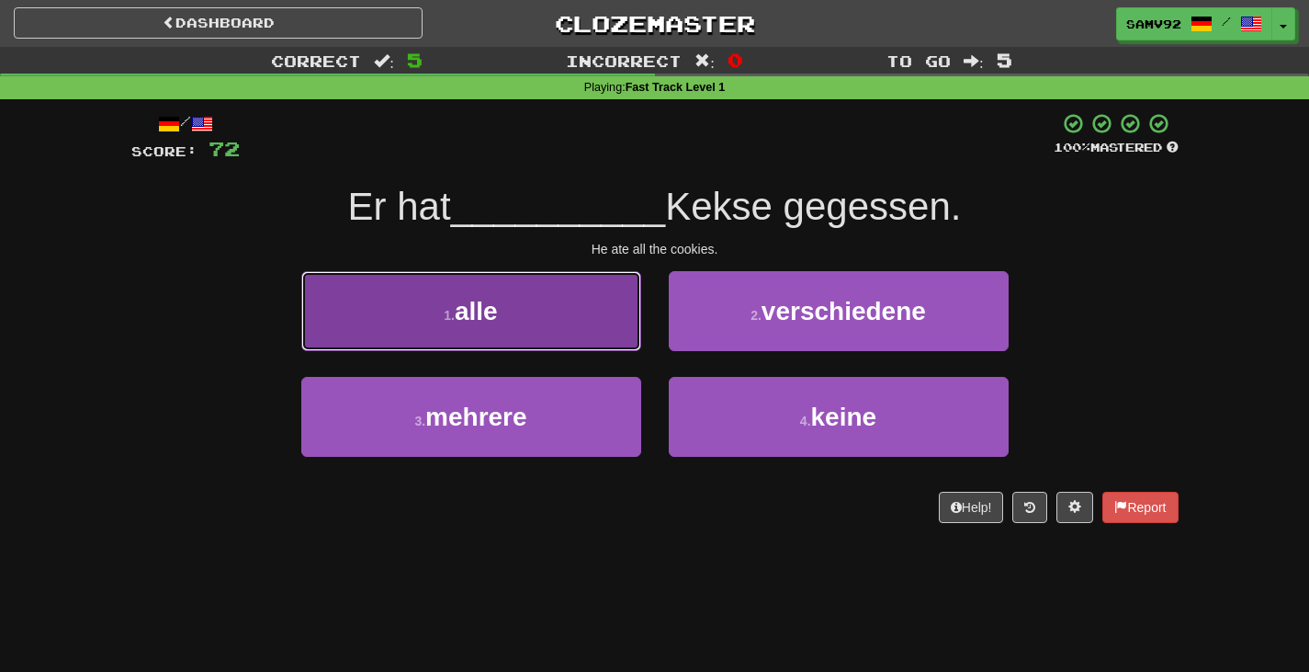
click at [589, 324] on button "1 . alle" at bounding box center [471, 311] width 340 height 80
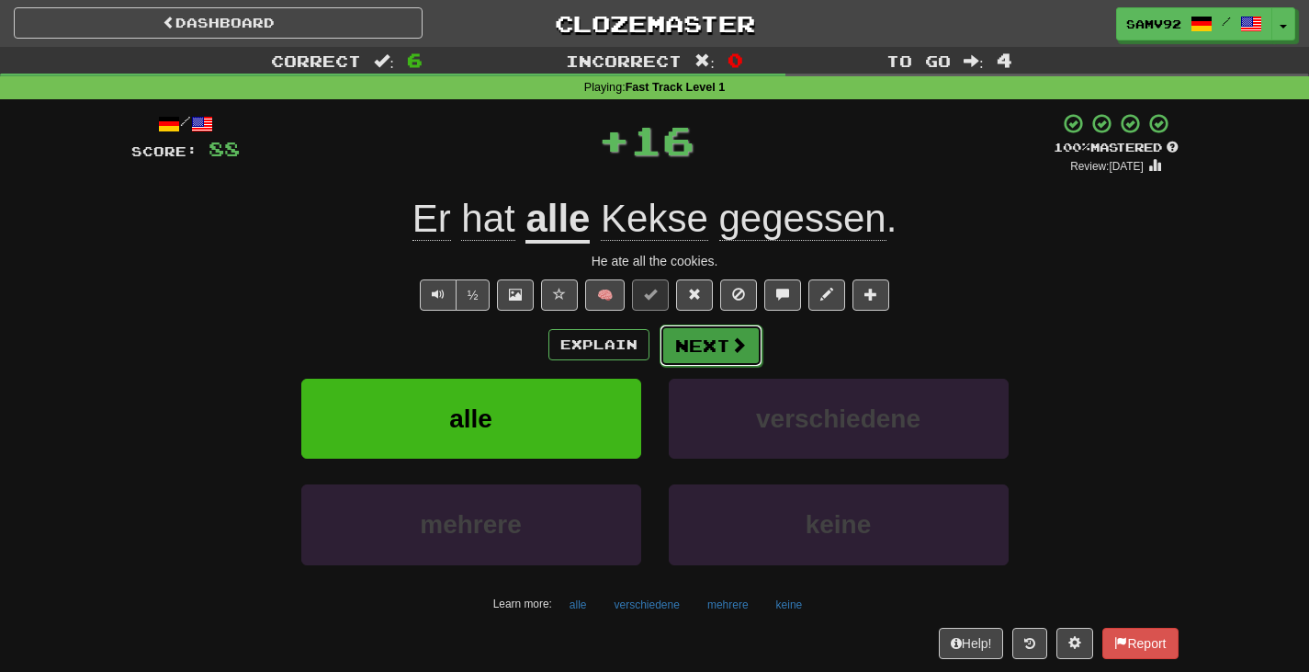
click at [691, 343] on button "Next" at bounding box center [711, 345] width 103 height 42
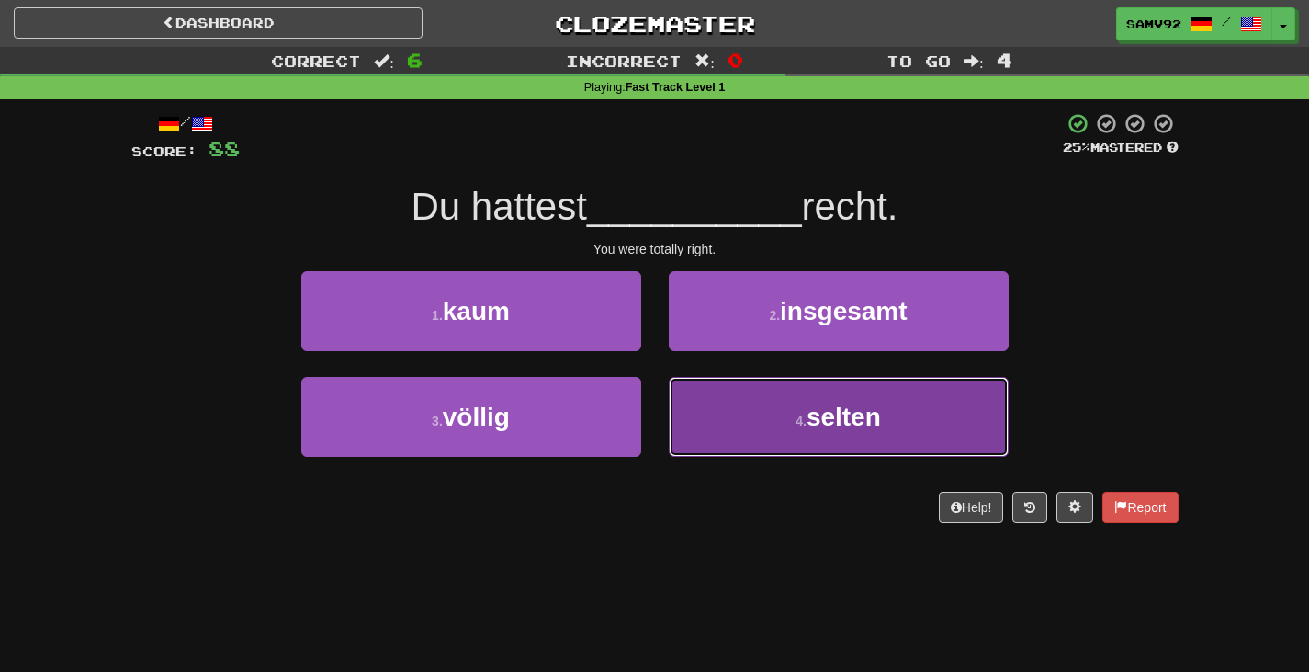
click at [691, 387] on button "4 . selten" at bounding box center [839, 417] width 340 height 80
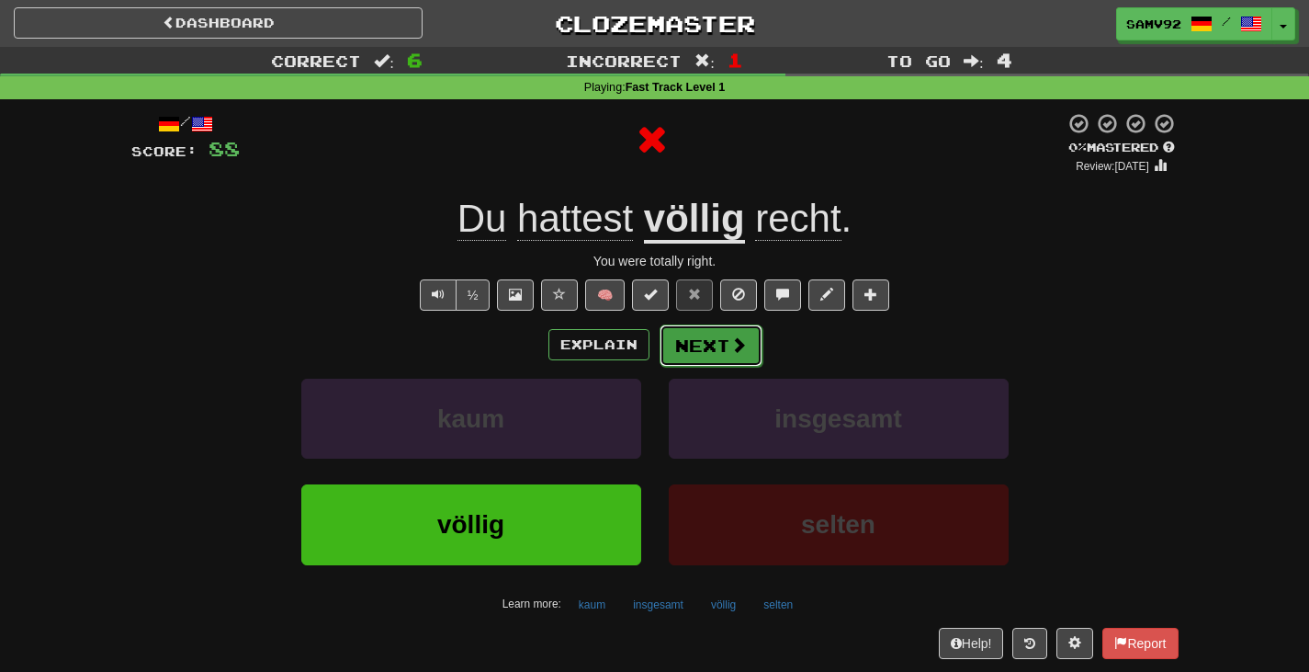
click at [696, 351] on button "Next" at bounding box center [711, 345] width 103 height 42
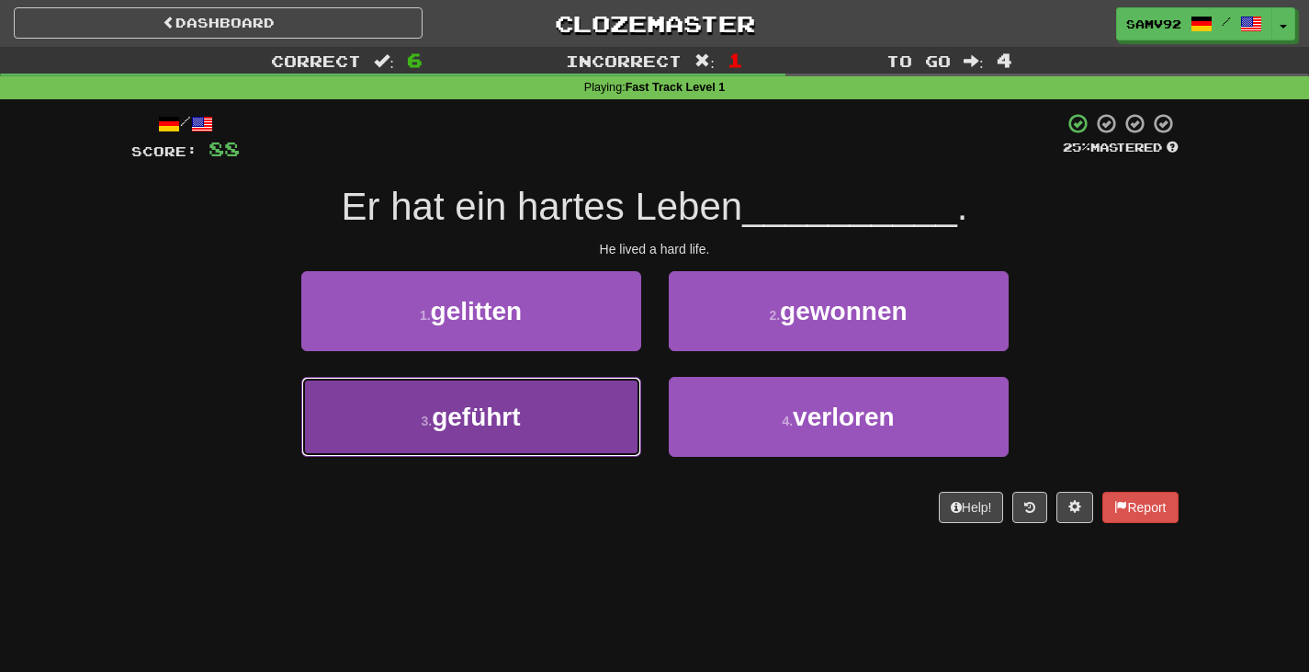
click at [560, 403] on button "3 . geführt" at bounding box center [471, 417] width 340 height 80
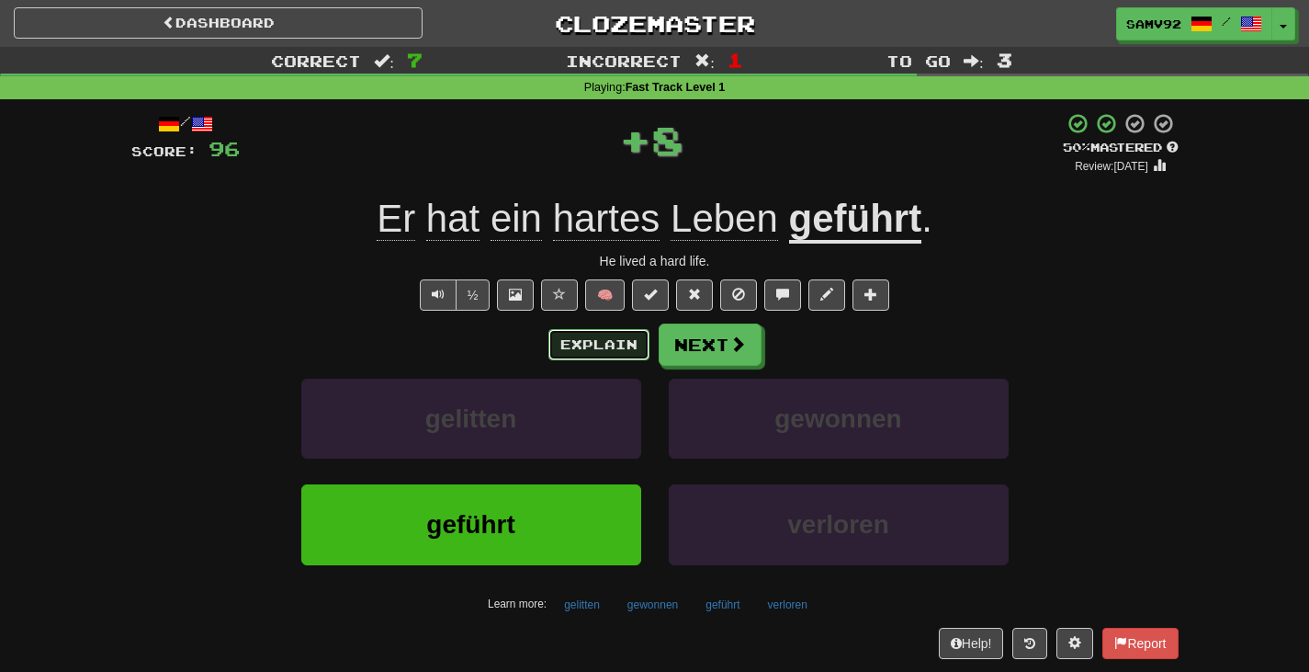
click at [627, 347] on button "Explain" at bounding box center [599, 344] width 101 height 31
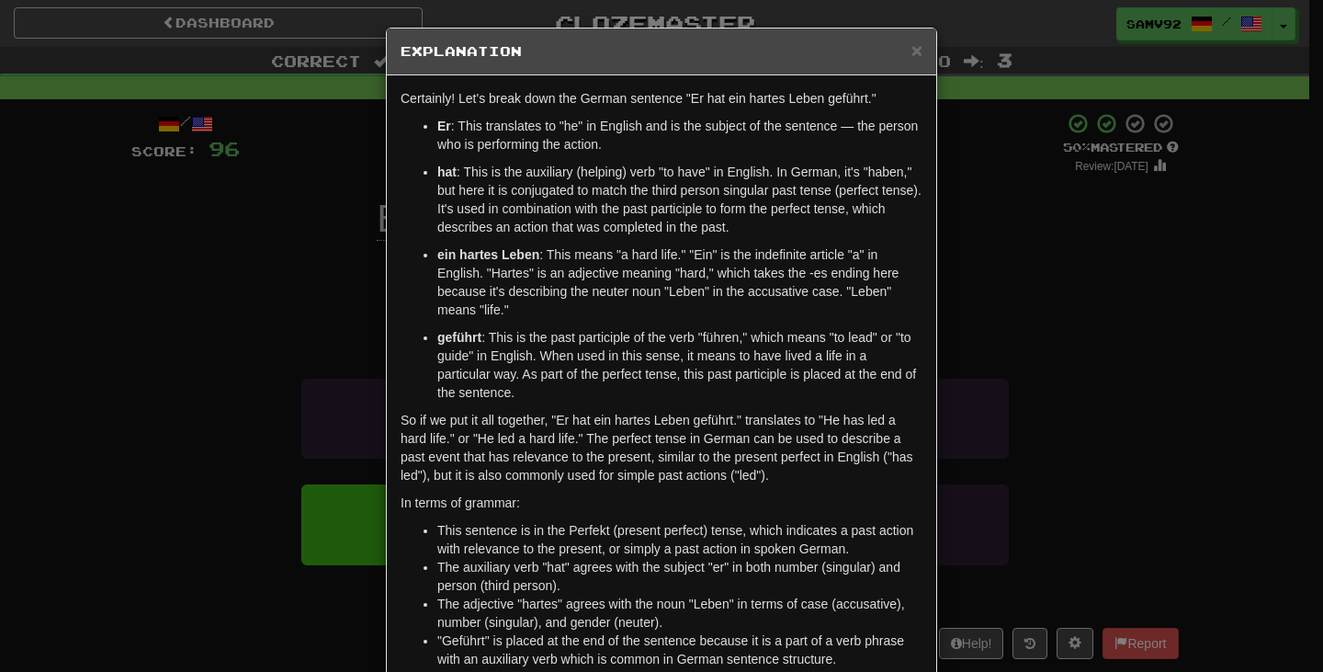
click at [985, 344] on div "× Explanation Certainly! Let's break down the German sentence "Er hat ein harte…" at bounding box center [661, 336] width 1323 height 672
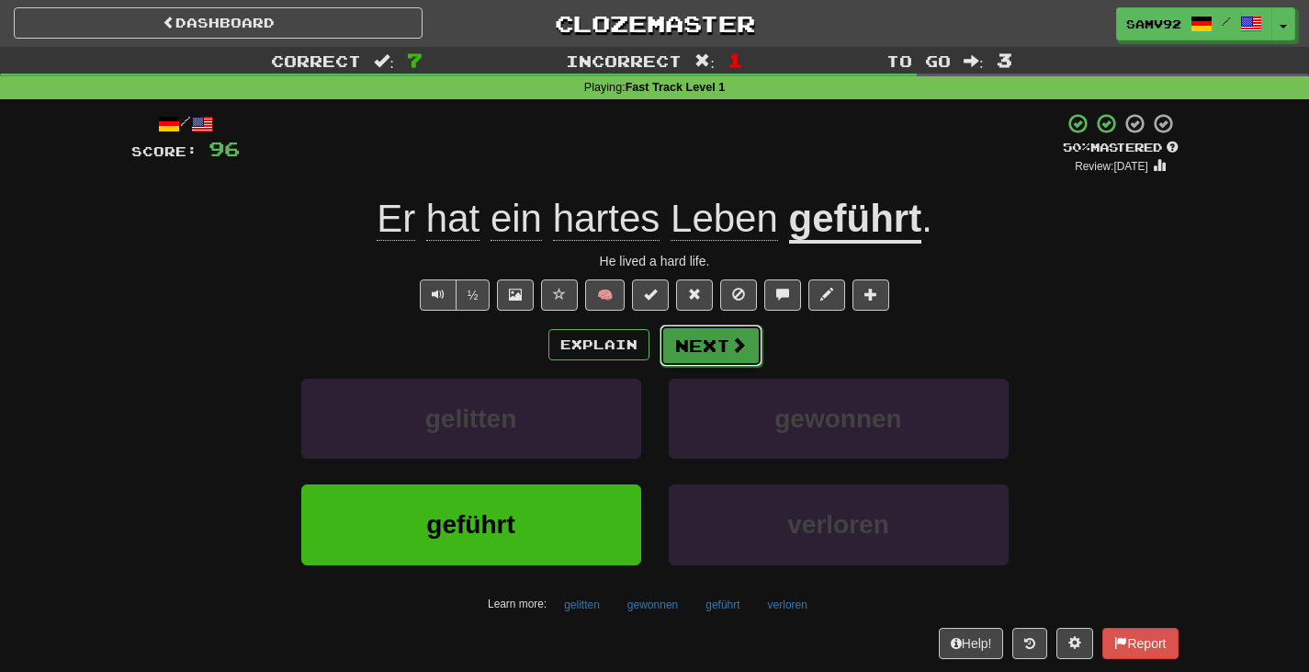
click at [674, 348] on button "Next" at bounding box center [711, 345] width 103 height 42
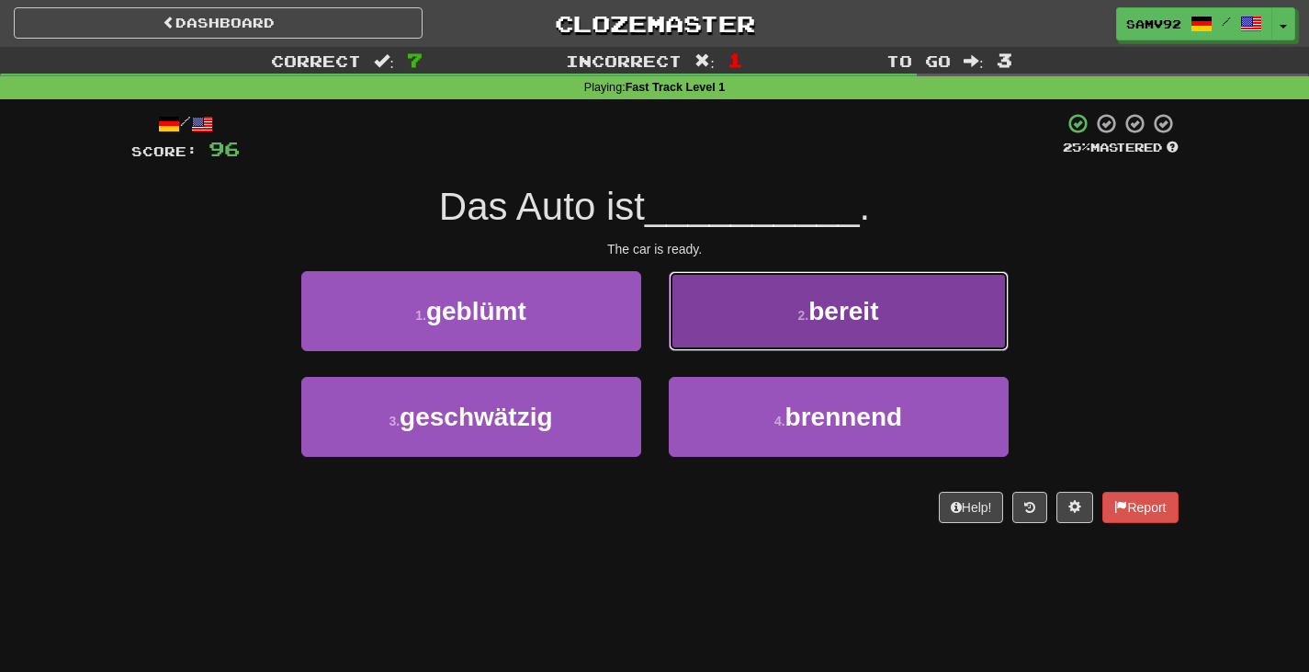
click at [699, 345] on button "2 . bereit" at bounding box center [839, 311] width 340 height 80
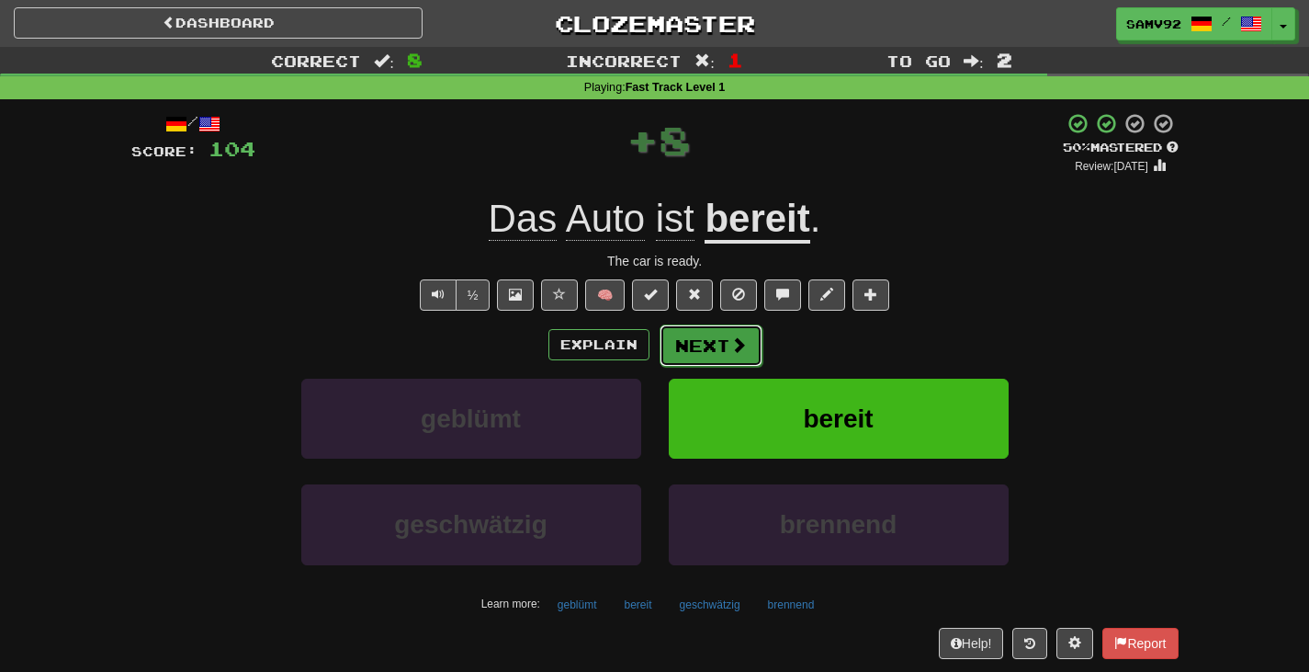
click at [696, 344] on button "Next" at bounding box center [711, 345] width 103 height 42
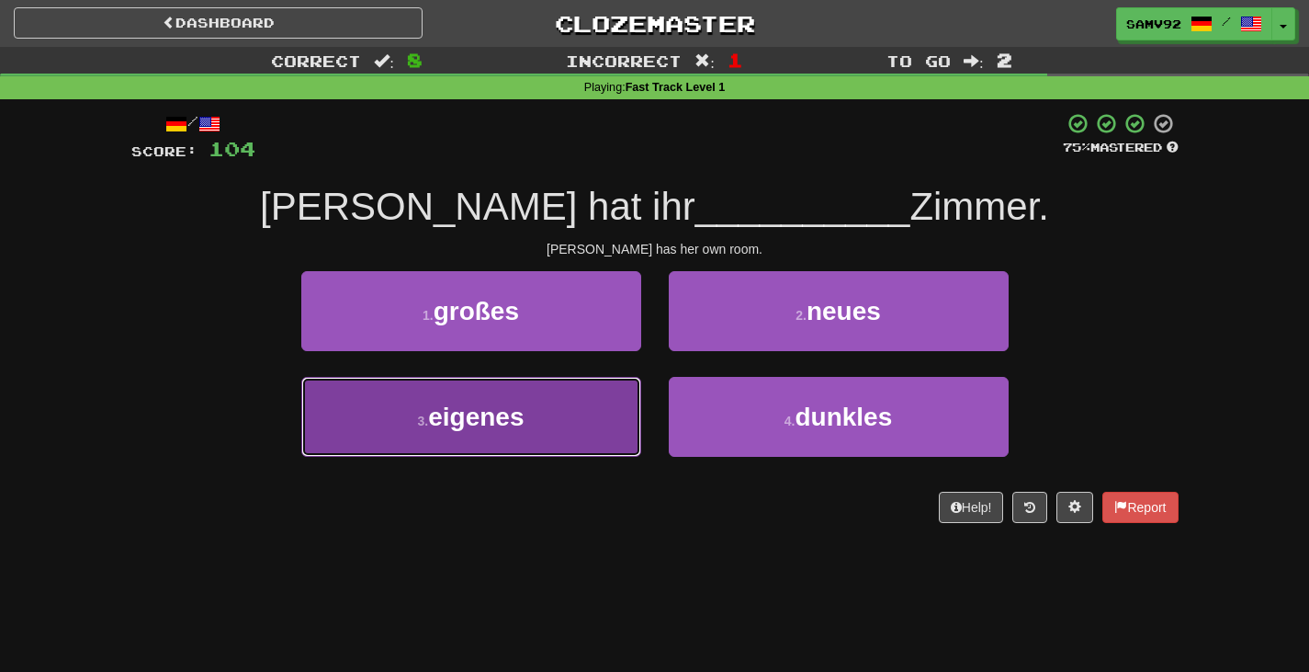
click at [613, 402] on button "3 . eigenes" at bounding box center [471, 417] width 340 height 80
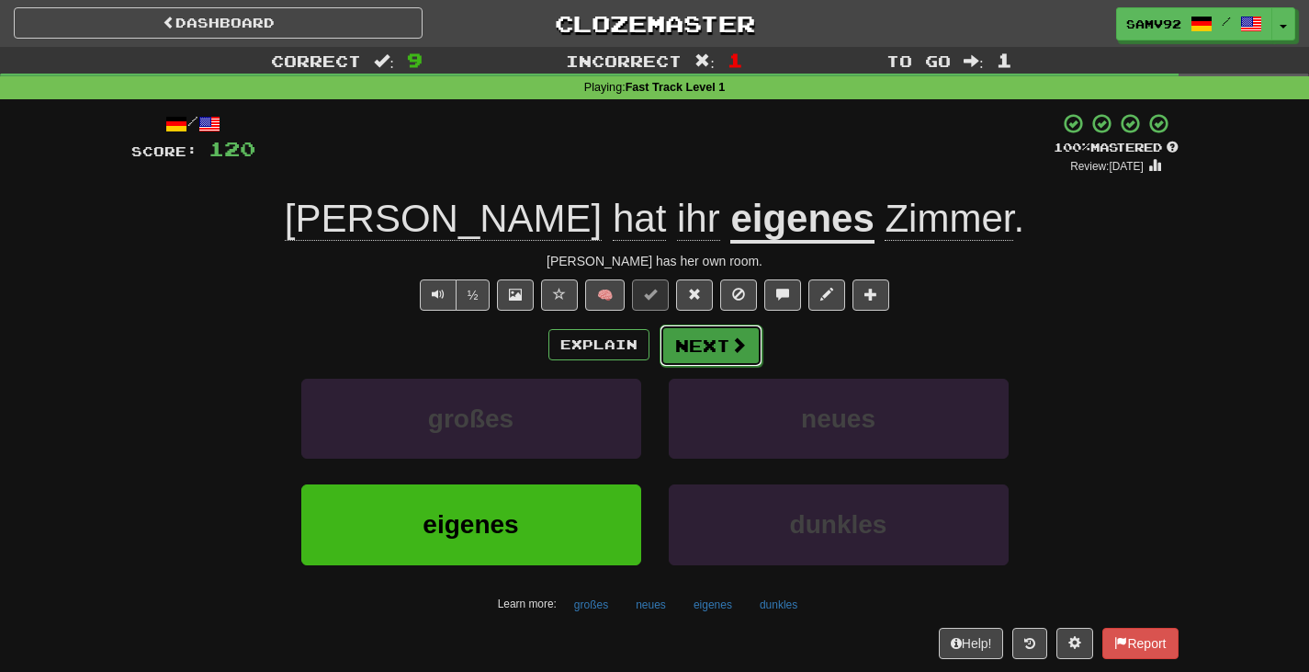
click at [706, 346] on button "Next" at bounding box center [711, 345] width 103 height 42
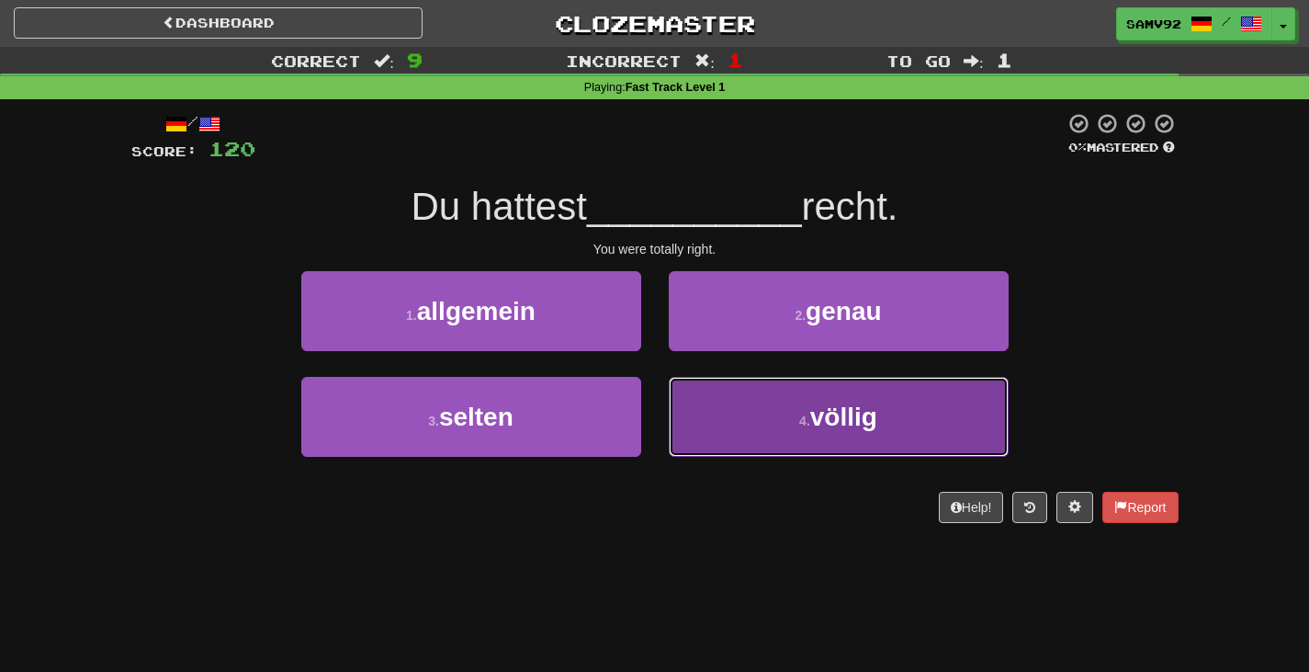
click at [693, 393] on button "4 . völlig" at bounding box center [839, 417] width 340 height 80
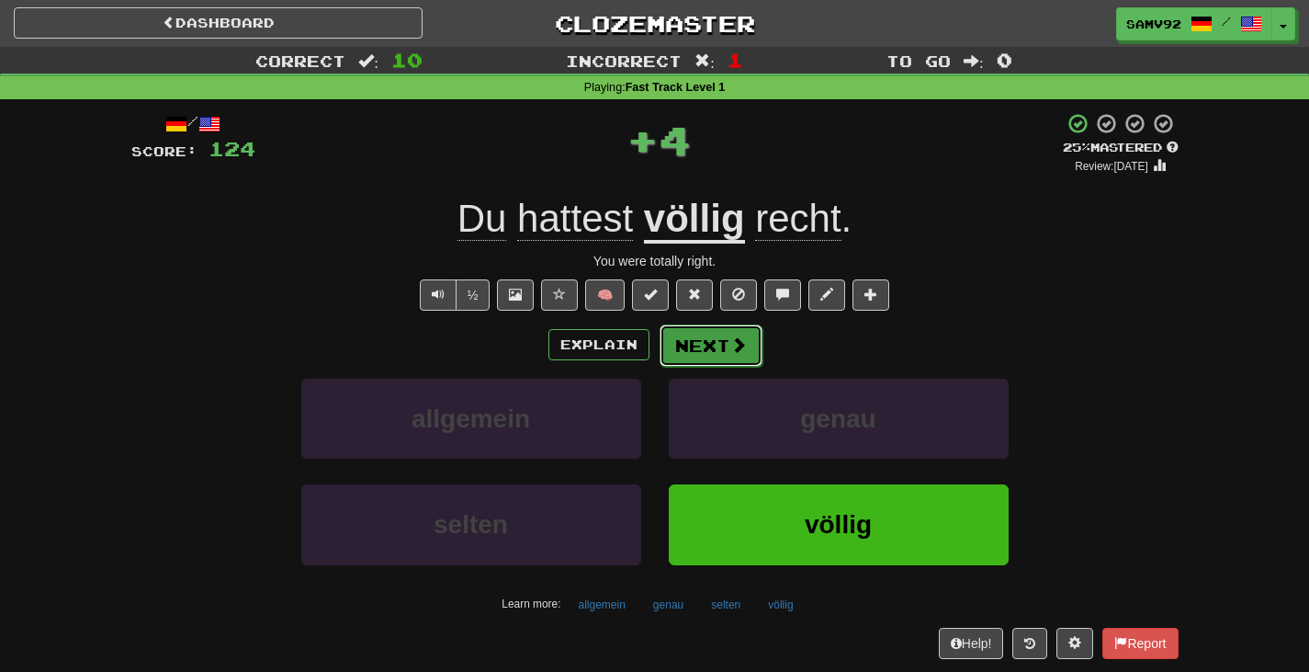
click at [719, 342] on button "Next" at bounding box center [711, 345] width 103 height 42
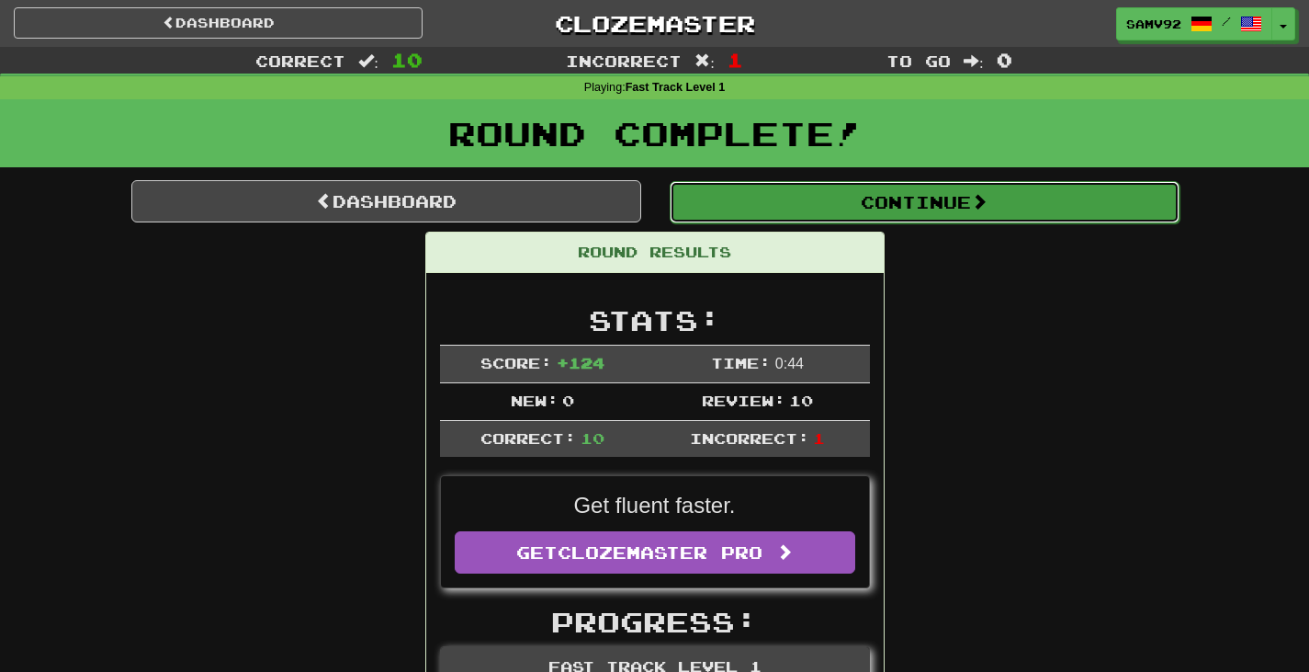
click at [809, 205] on button "Continue" at bounding box center [925, 202] width 510 height 42
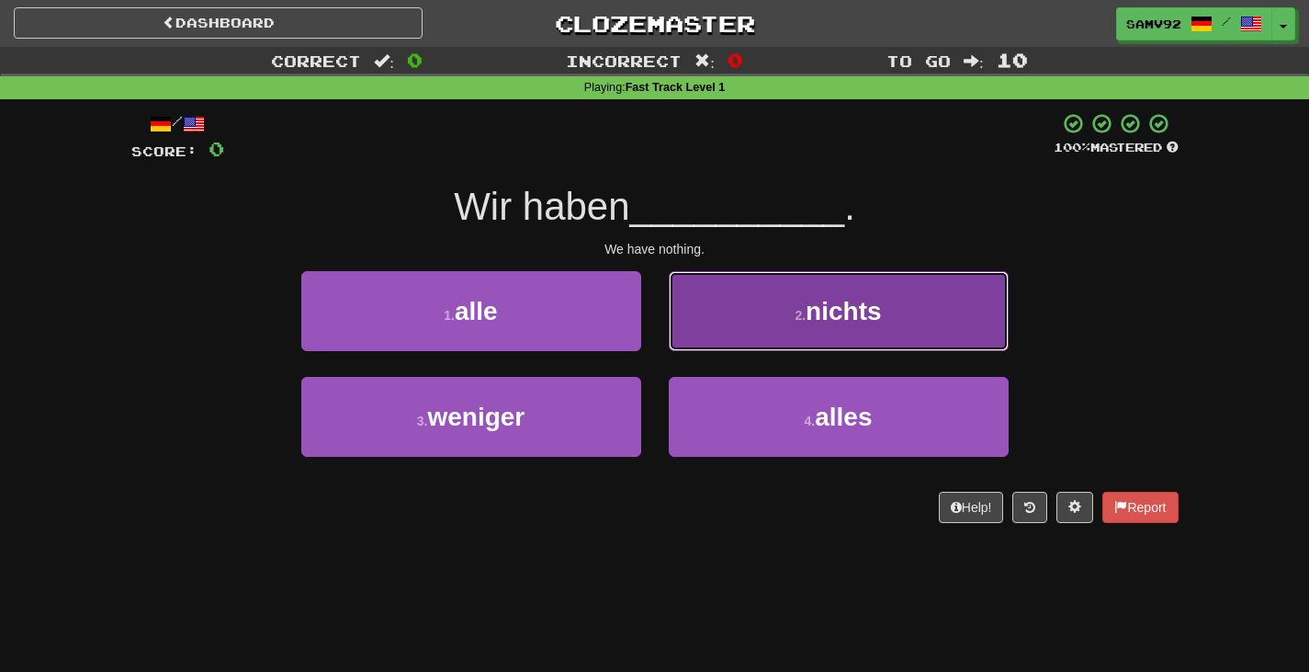
click at [707, 324] on button "2 . nichts" at bounding box center [839, 311] width 340 height 80
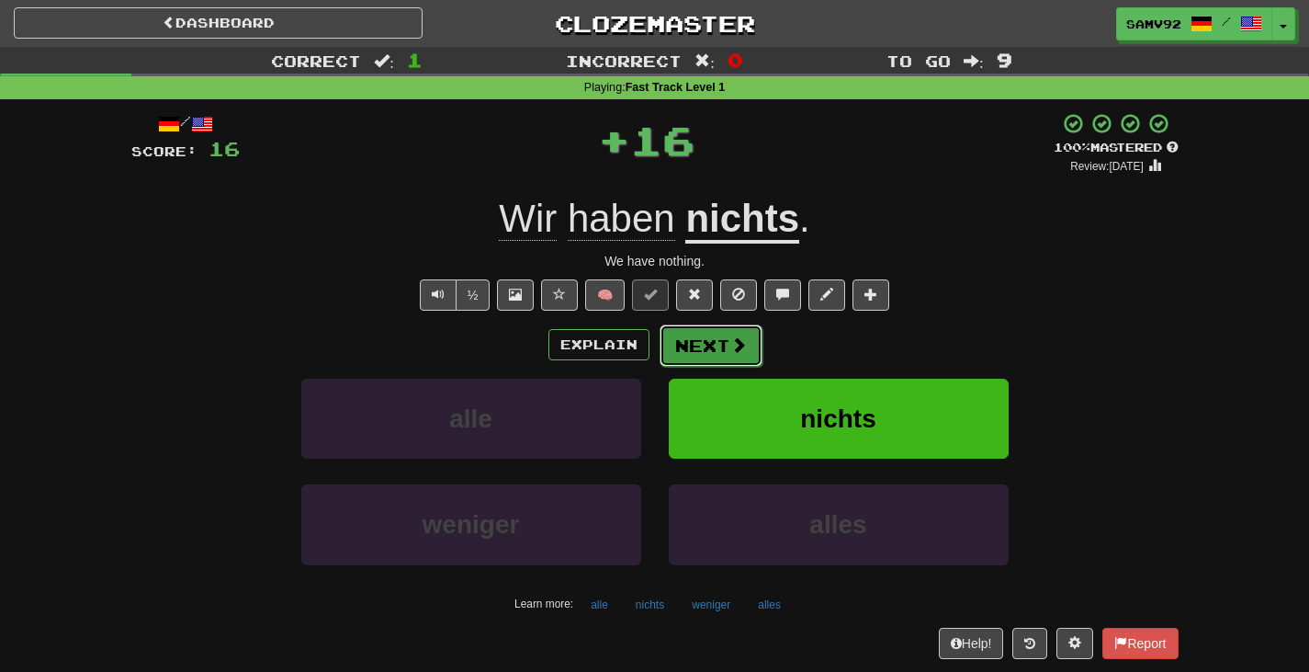
click at [701, 344] on button "Next" at bounding box center [711, 345] width 103 height 42
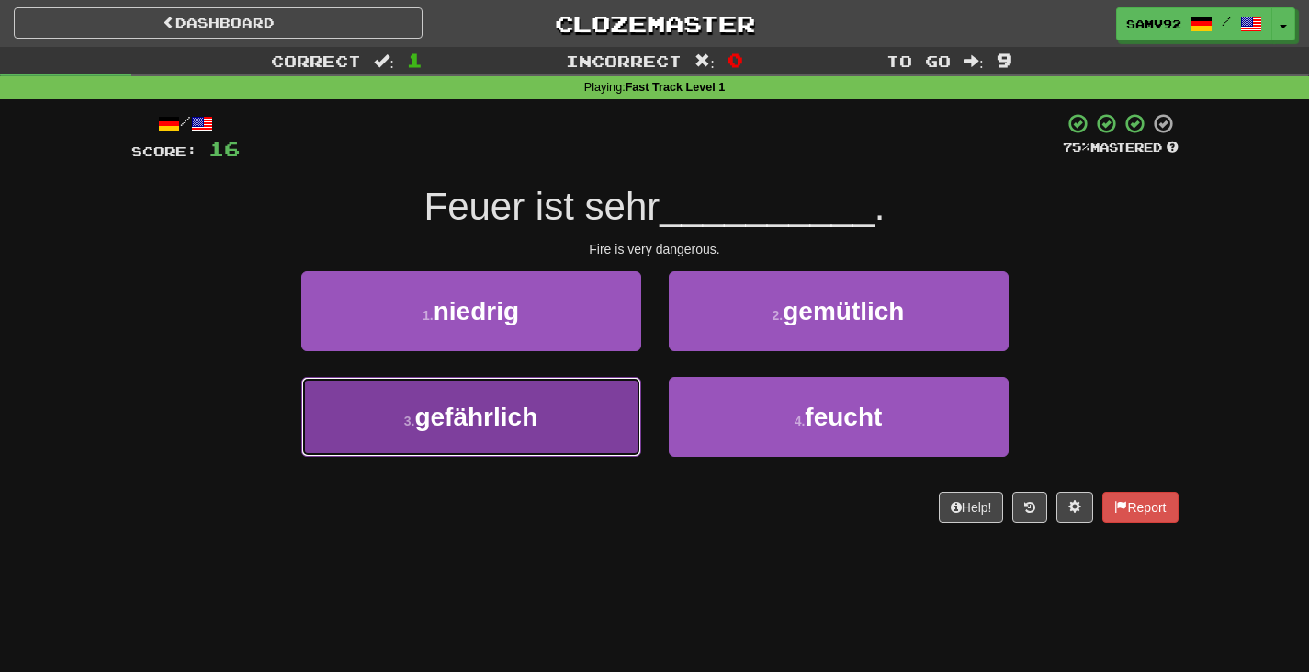
click at [636, 388] on button "3 . gefährlich" at bounding box center [471, 417] width 340 height 80
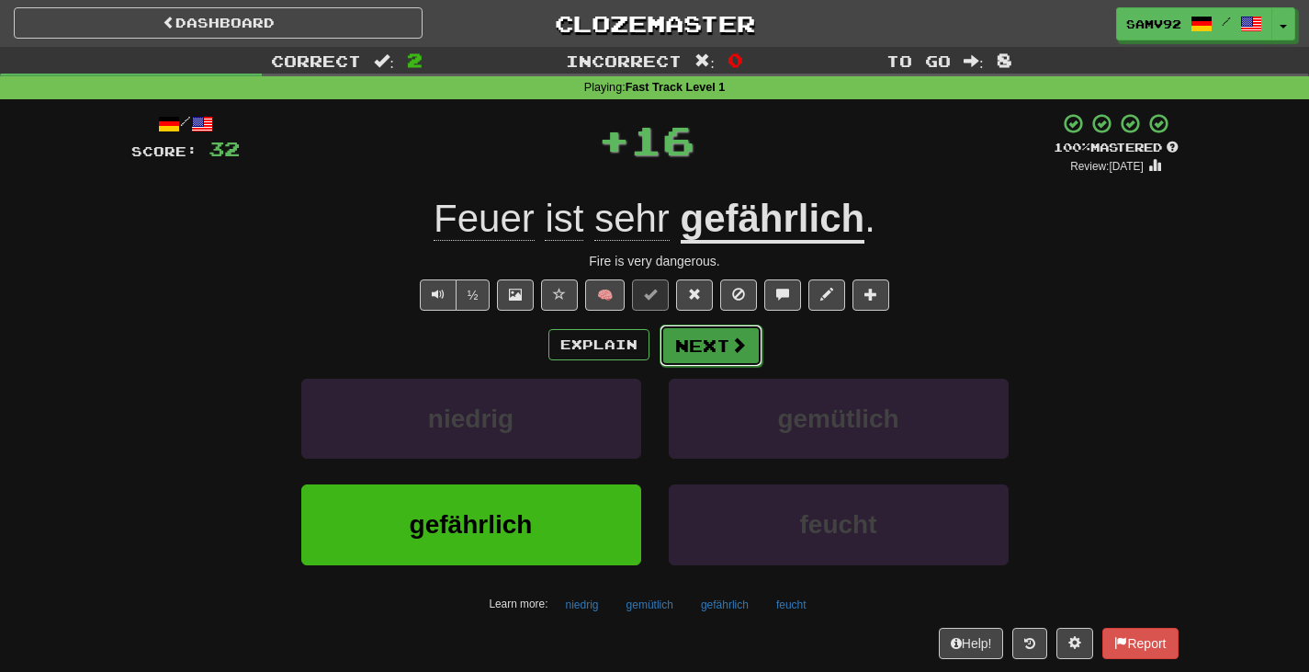
click at [690, 345] on button "Next" at bounding box center [711, 345] width 103 height 42
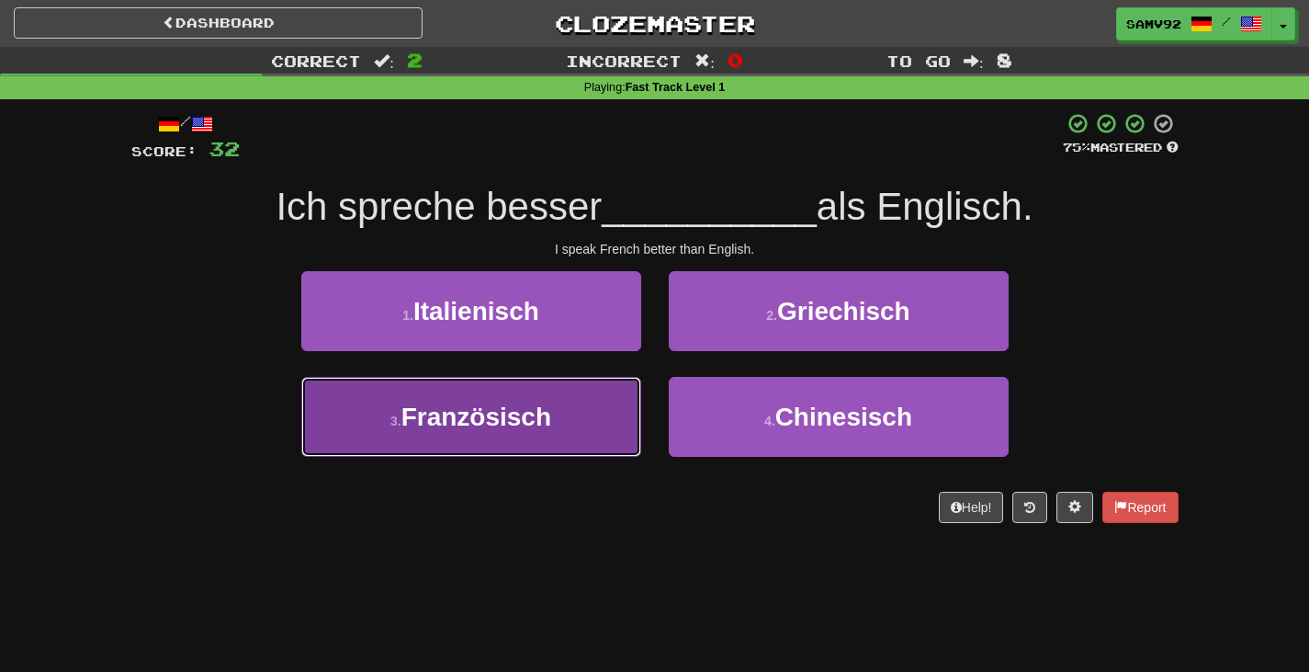
click at [628, 390] on button "3 . Französisch" at bounding box center [471, 417] width 340 height 80
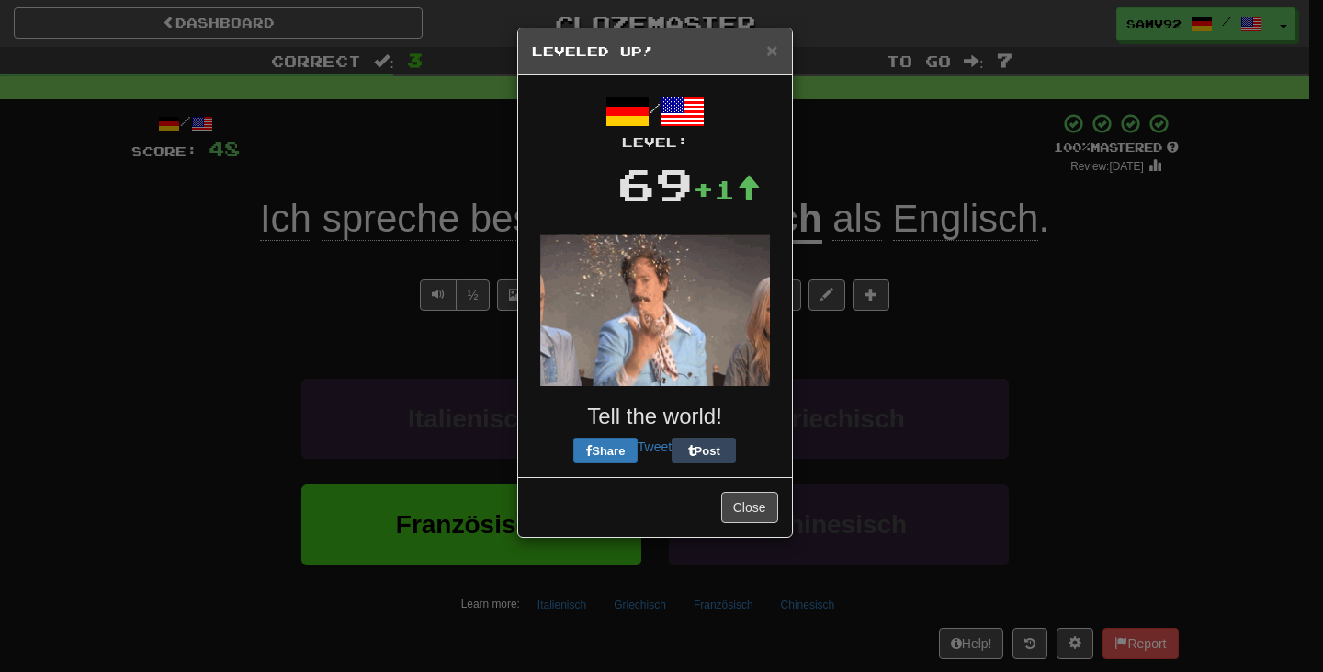
click at [721, 351] on body "Dashboard Clozemaster samv92 / Toggle Dropdown Dashboard Leaderboard Activity F…" at bounding box center [661, 668] width 1323 height 1337
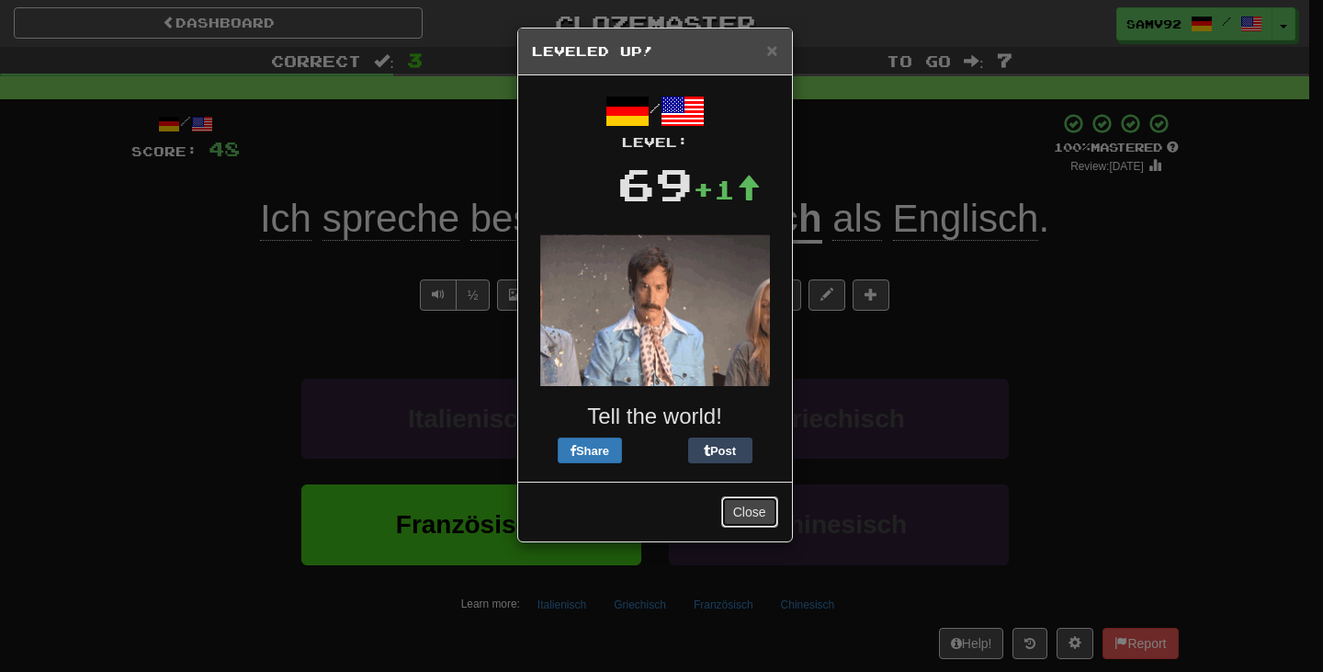
click at [747, 508] on button "Close" at bounding box center [749, 511] width 57 height 31
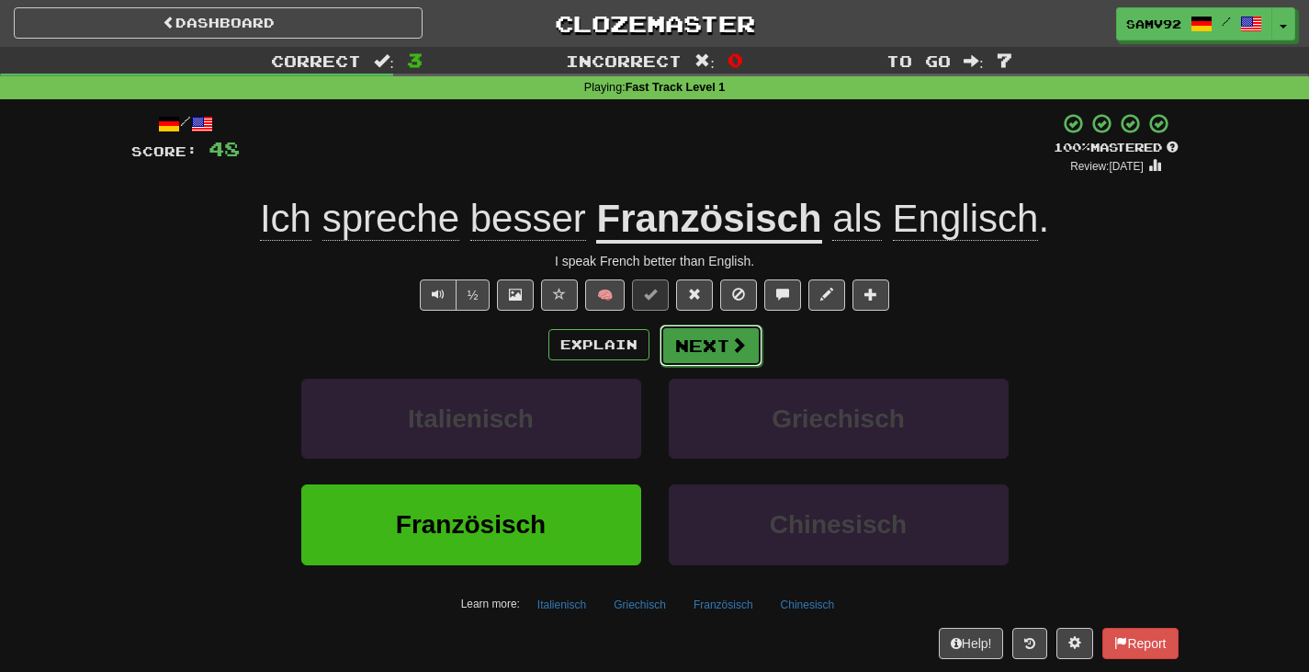
click at [718, 354] on button "Next" at bounding box center [711, 345] width 103 height 42
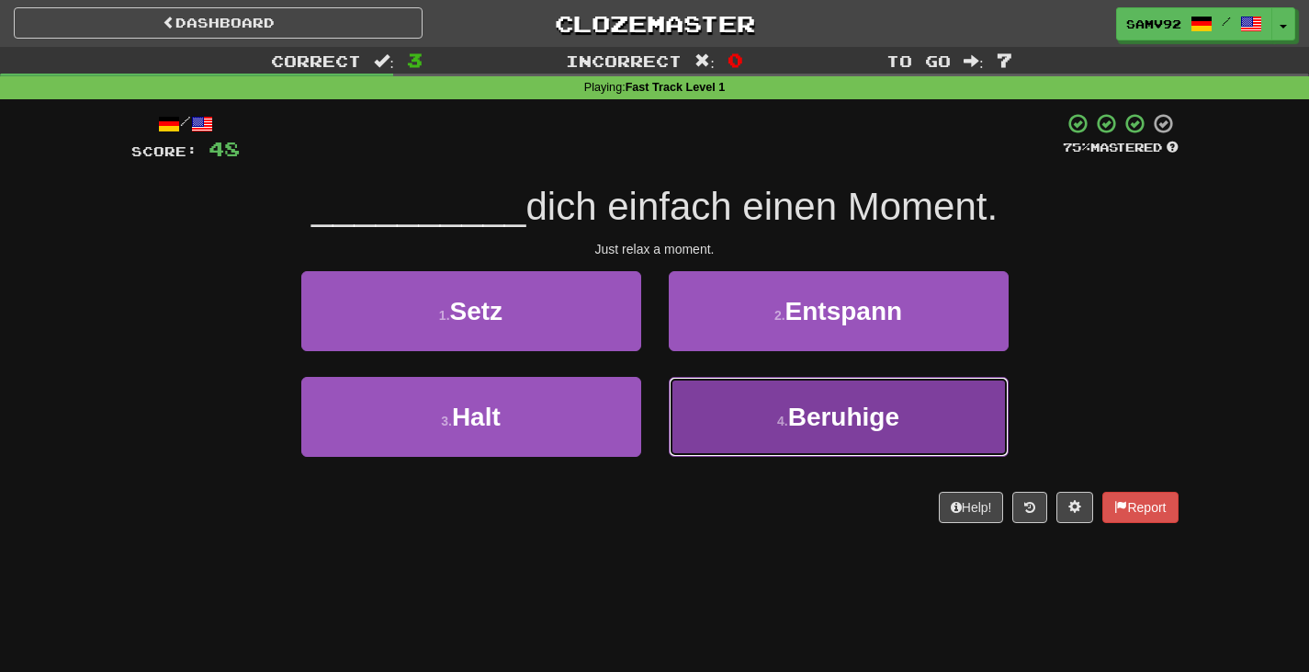
click at [720, 424] on button "4 . Beruhige" at bounding box center [839, 417] width 340 height 80
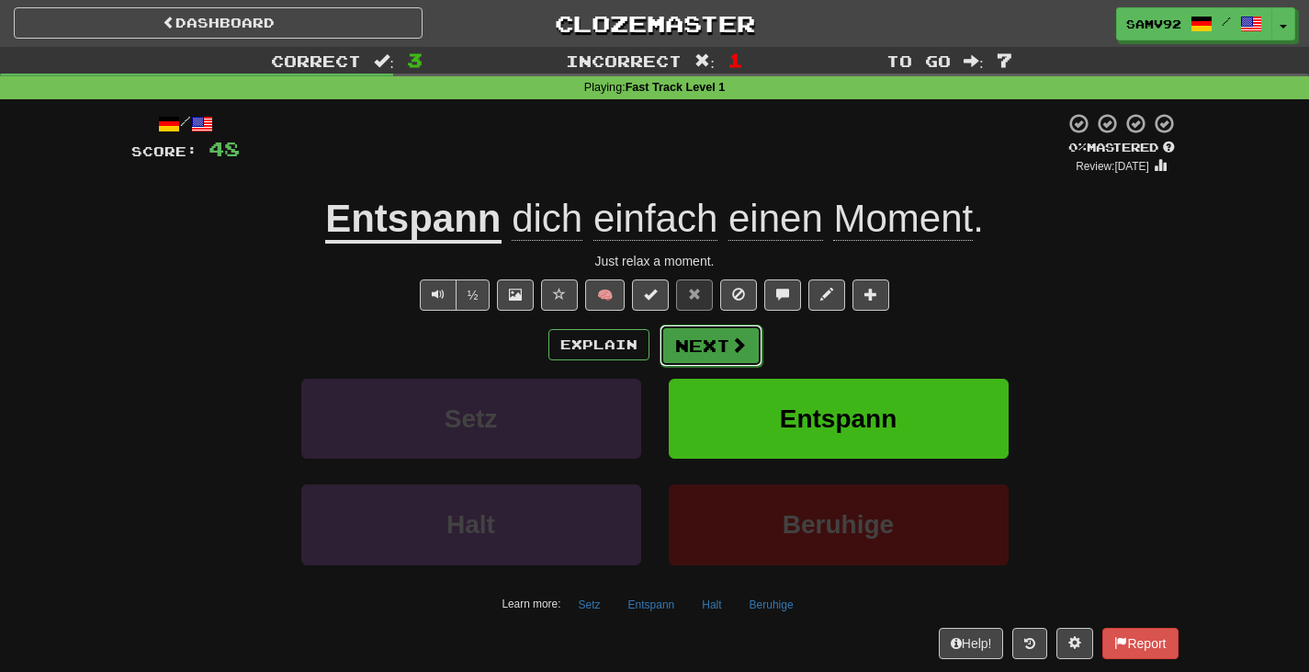
click at [722, 347] on button "Next" at bounding box center [711, 345] width 103 height 42
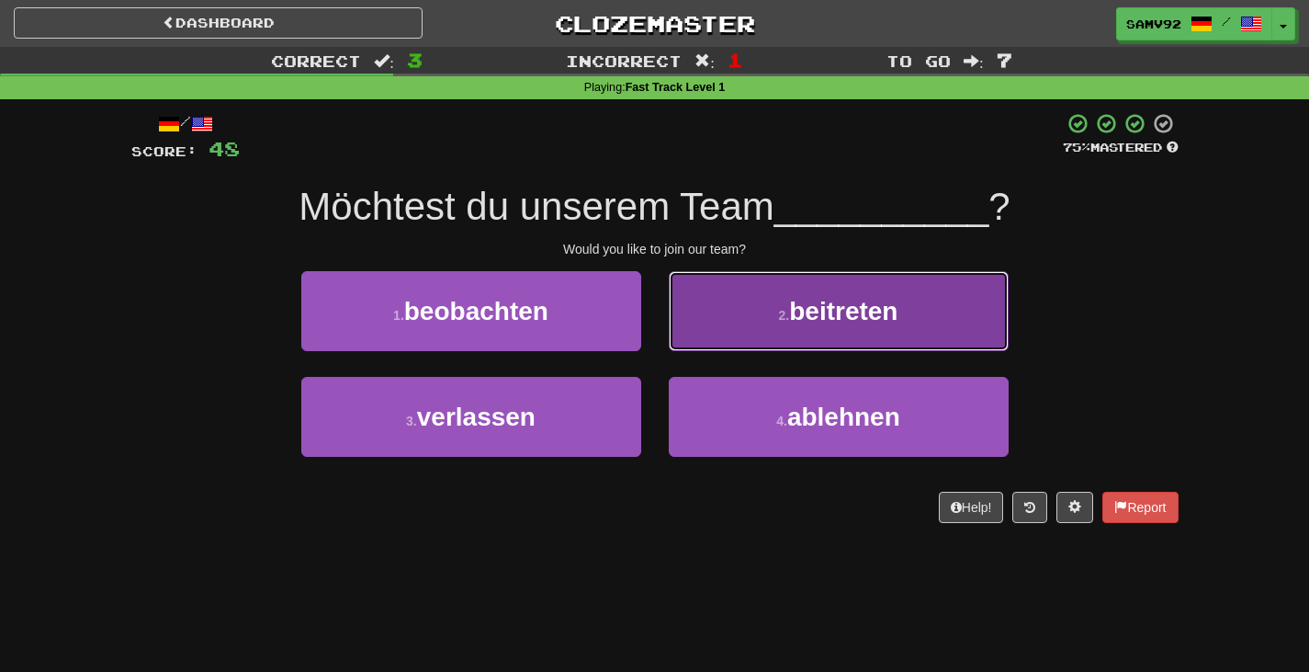
click at [707, 345] on button "2 . beitreten" at bounding box center [839, 311] width 340 height 80
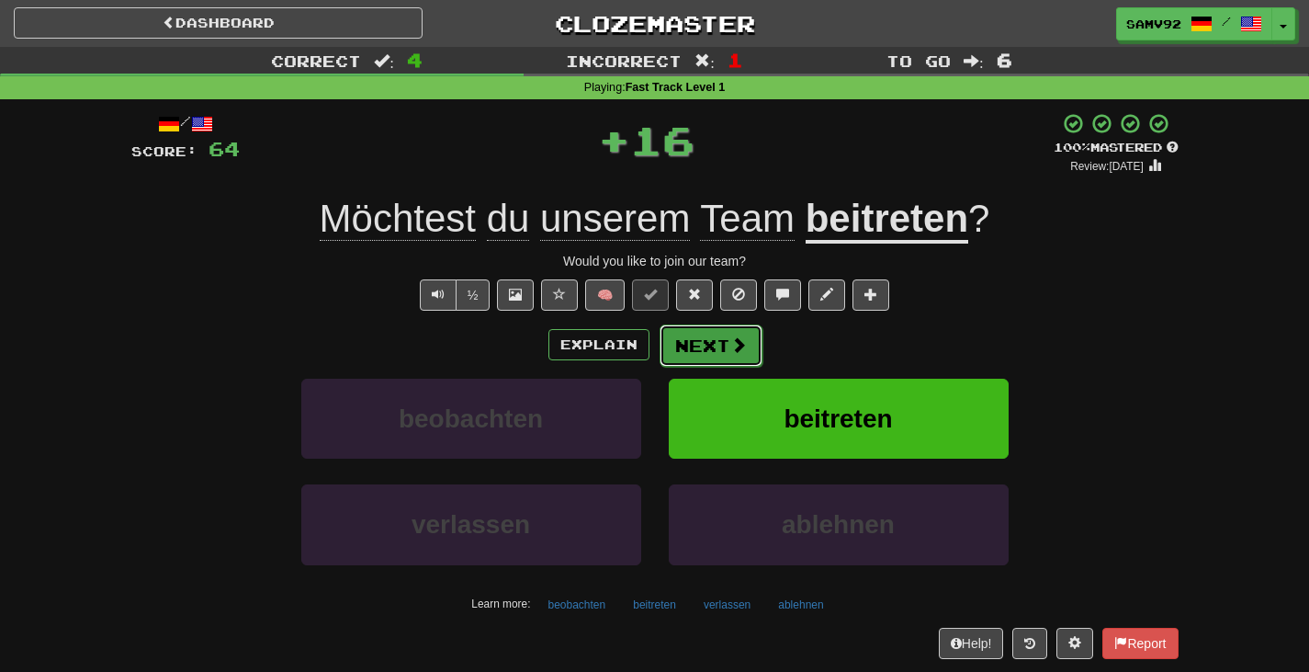
click at [709, 347] on button "Next" at bounding box center [711, 345] width 103 height 42
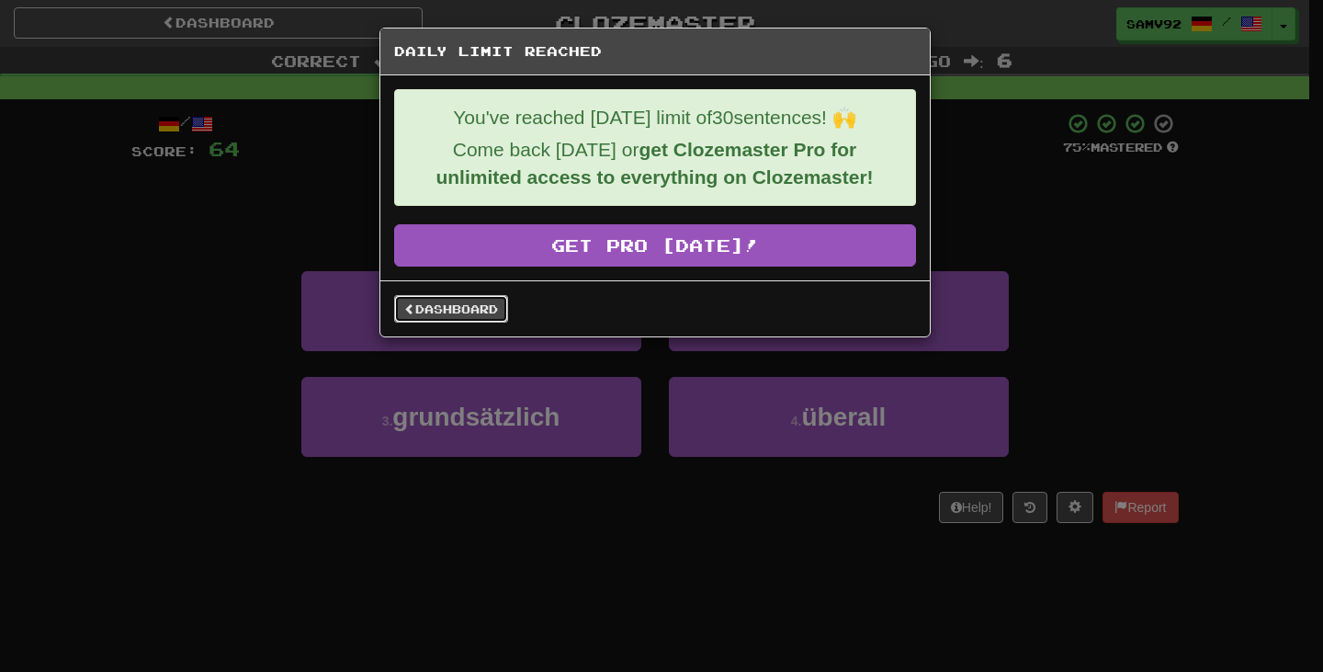
click at [502, 305] on link "Dashboard" at bounding box center [451, 309] width 114 height 28
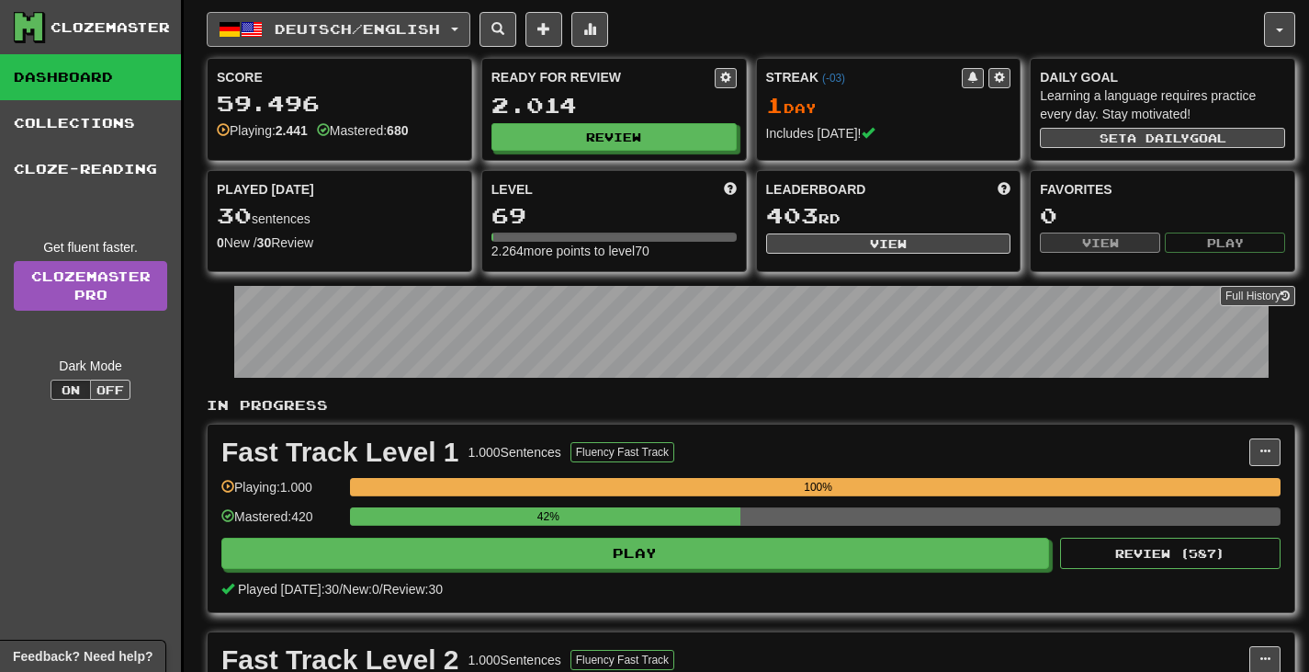
click at [443, 19] on button "Deutsch / English" at bounding box center [339, 29] width 264 height 35
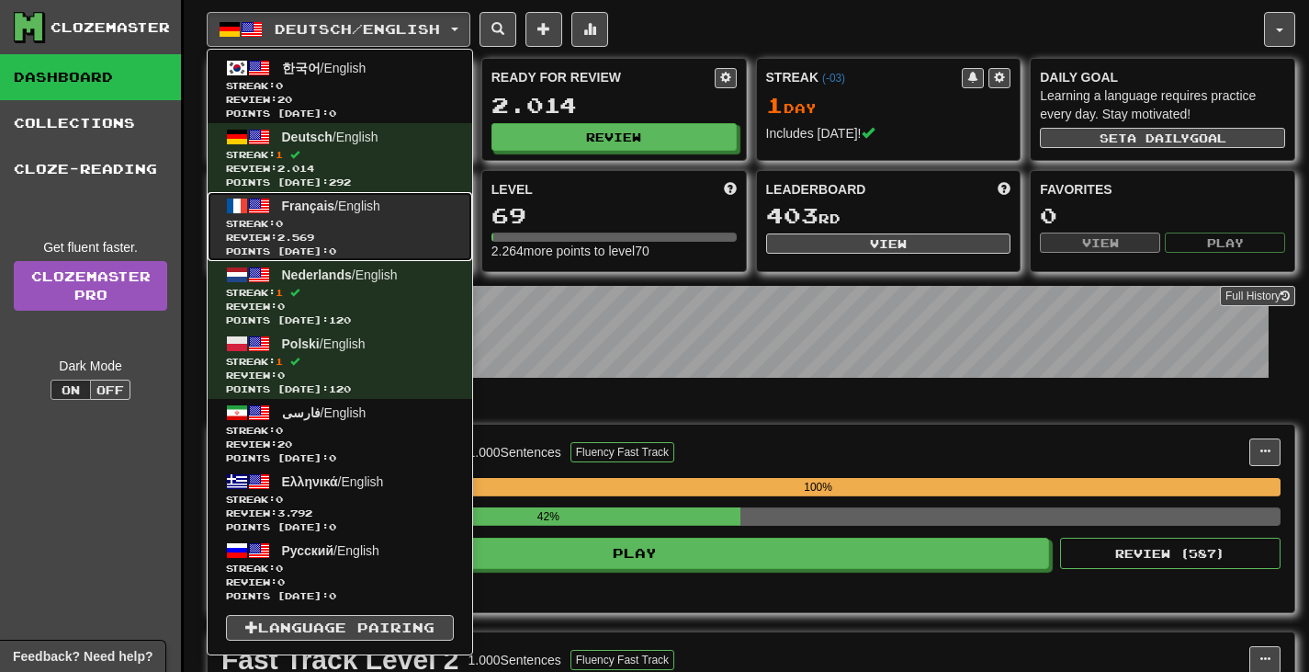
click at [355, 212] on link "Français / English Streak: 0 Review: 2.569 Points [DATE]: 0" at bounding box center [340, 226] width 265 height 69
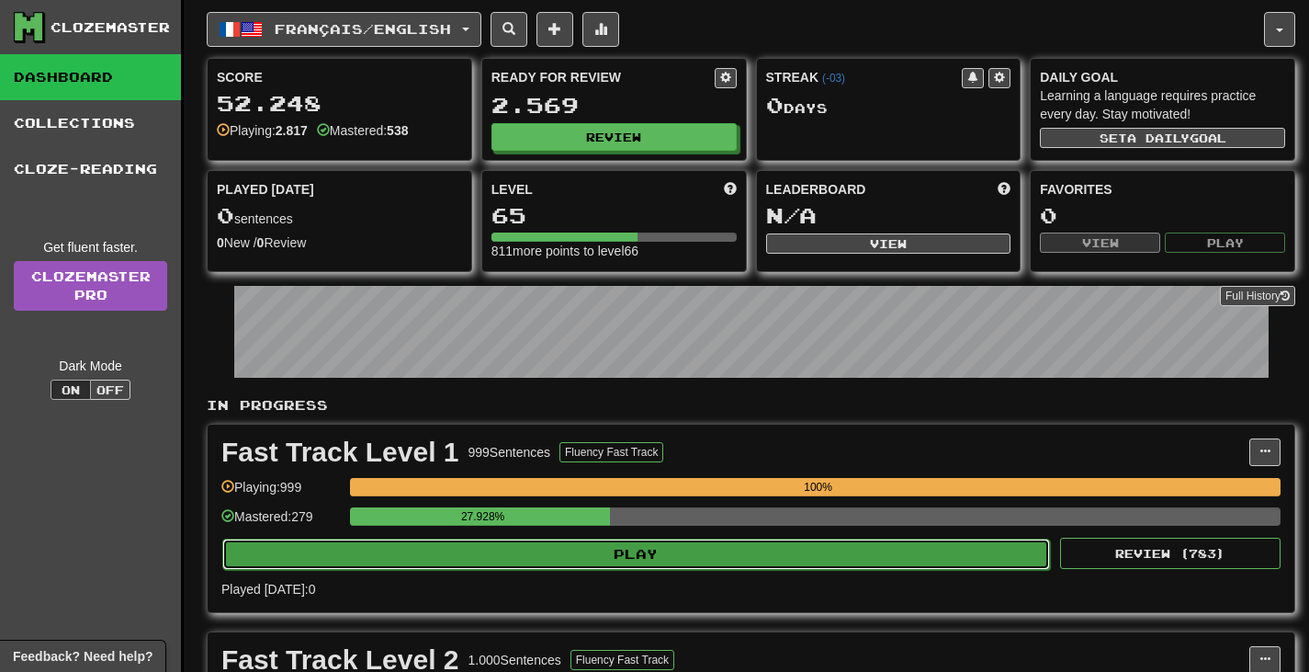
click at [591, 549] on button "Play" at bounding box center [636, 553] width 828 height 31
select select "**"
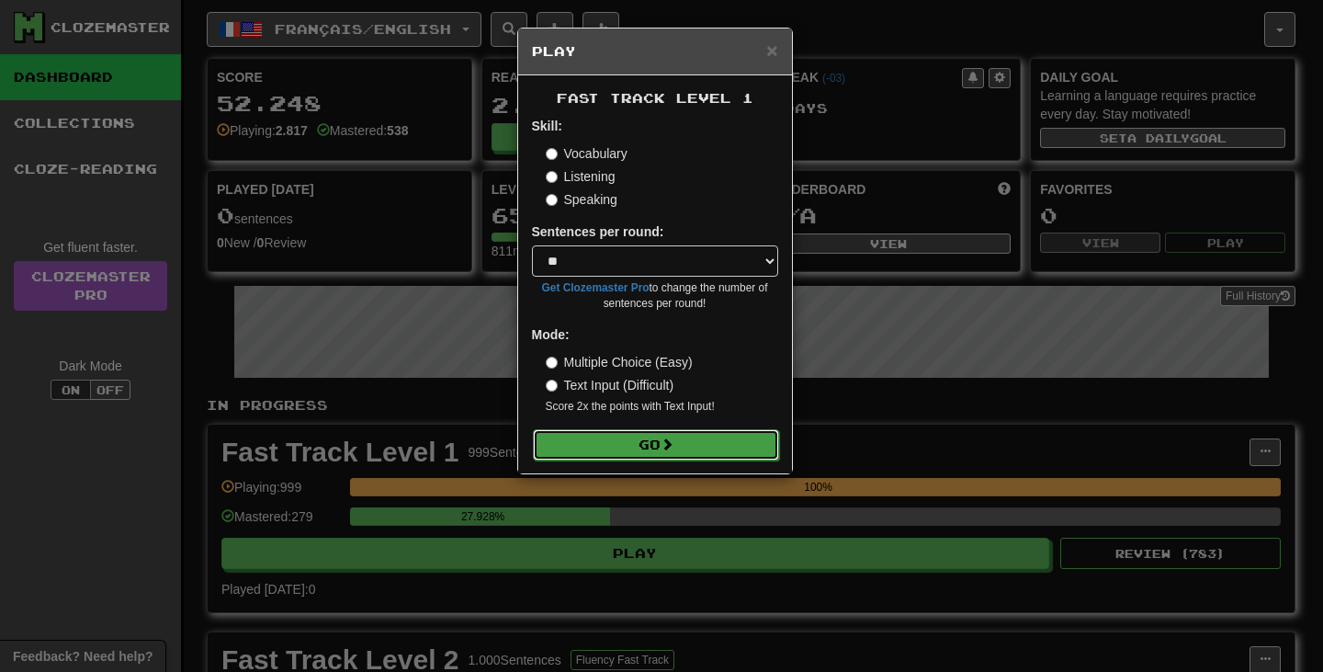
click at [621, 443] on button "Go" at bounding box center [656, 444] width 246 height 31
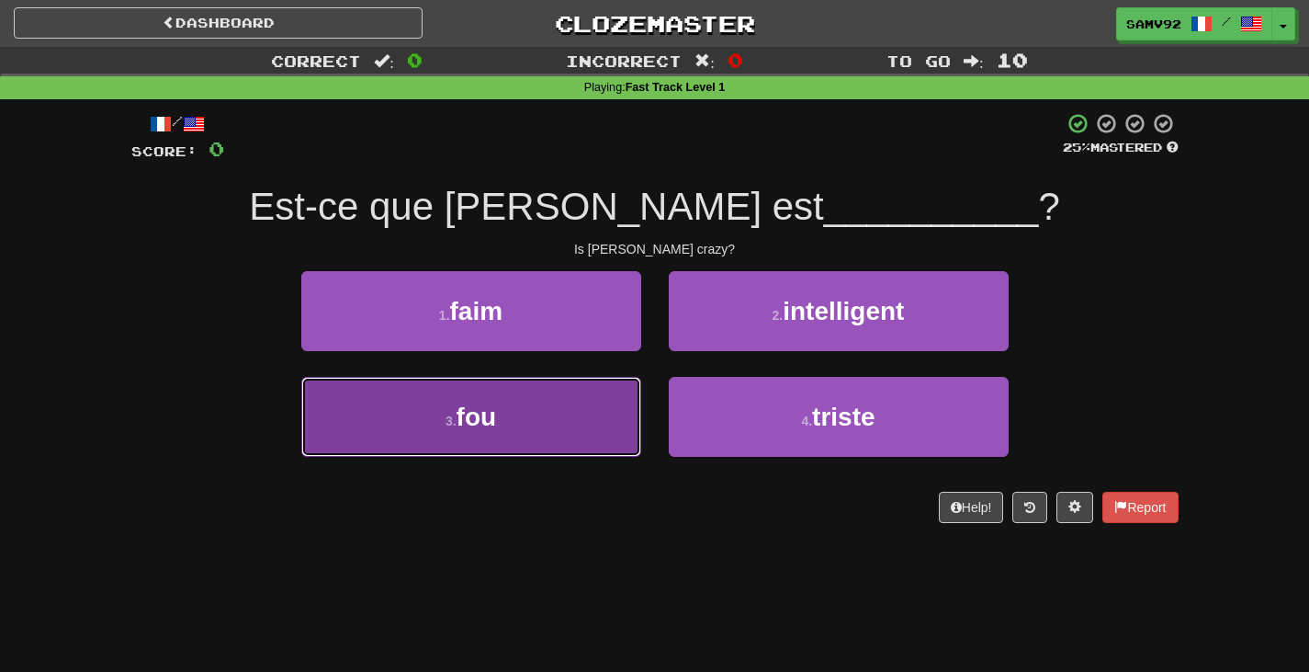
click at [606, 403] on button "3 . fou" at bounding box center [471, 417] width 340 height 80
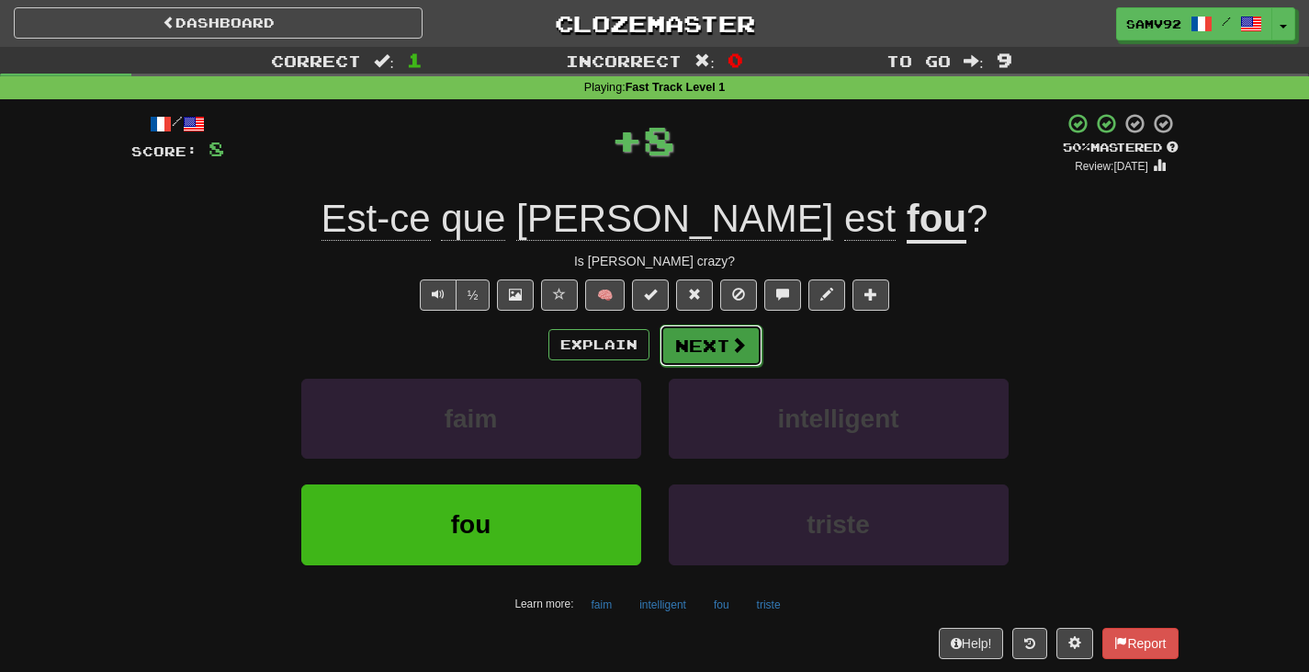
click at [702, 345] on button "Next" at bounding box center [711, 345] width 103 height 42
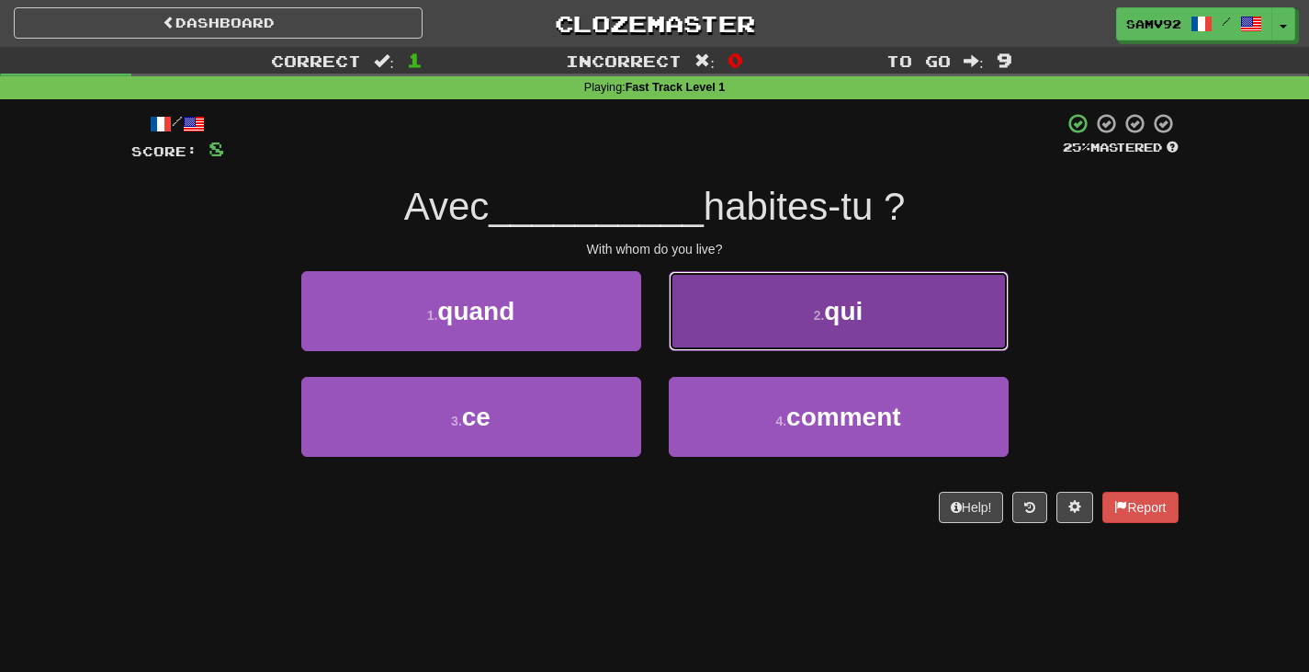
click at [704, 342] on button "2 . qui" at bounding box center [839, 311] width 340 height 80
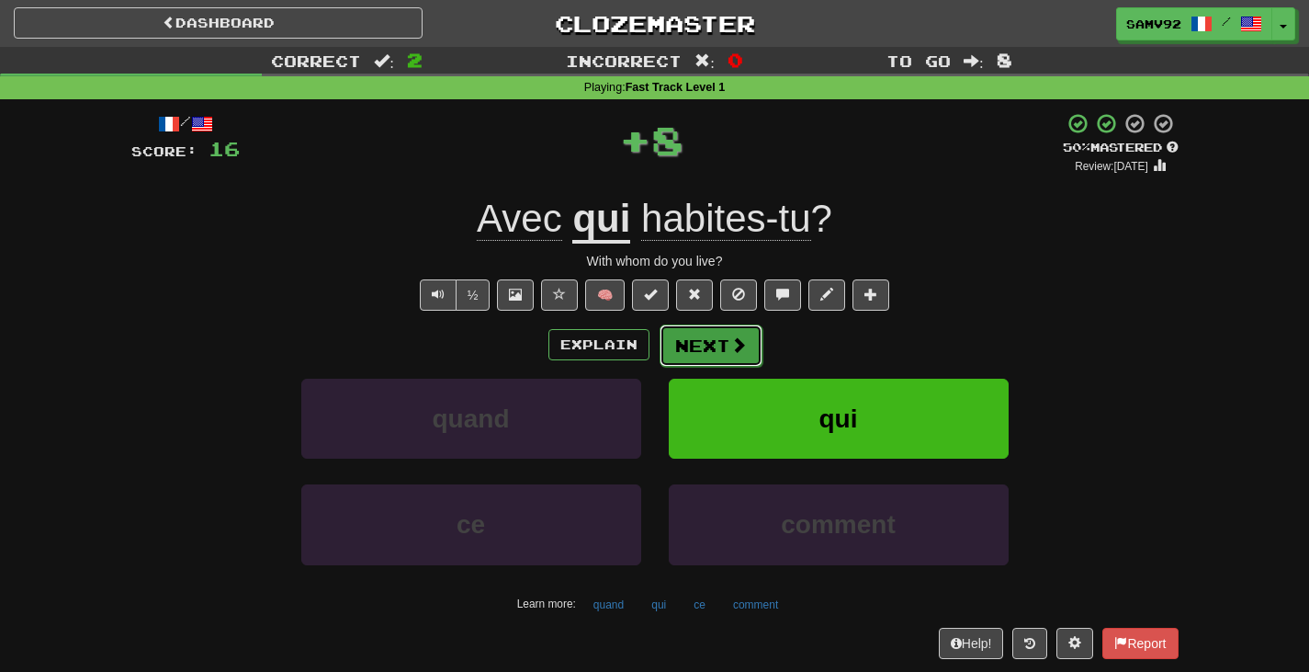
click at [702, 343] on button "Next" at bounding box center [711, 345] width 103 height 42
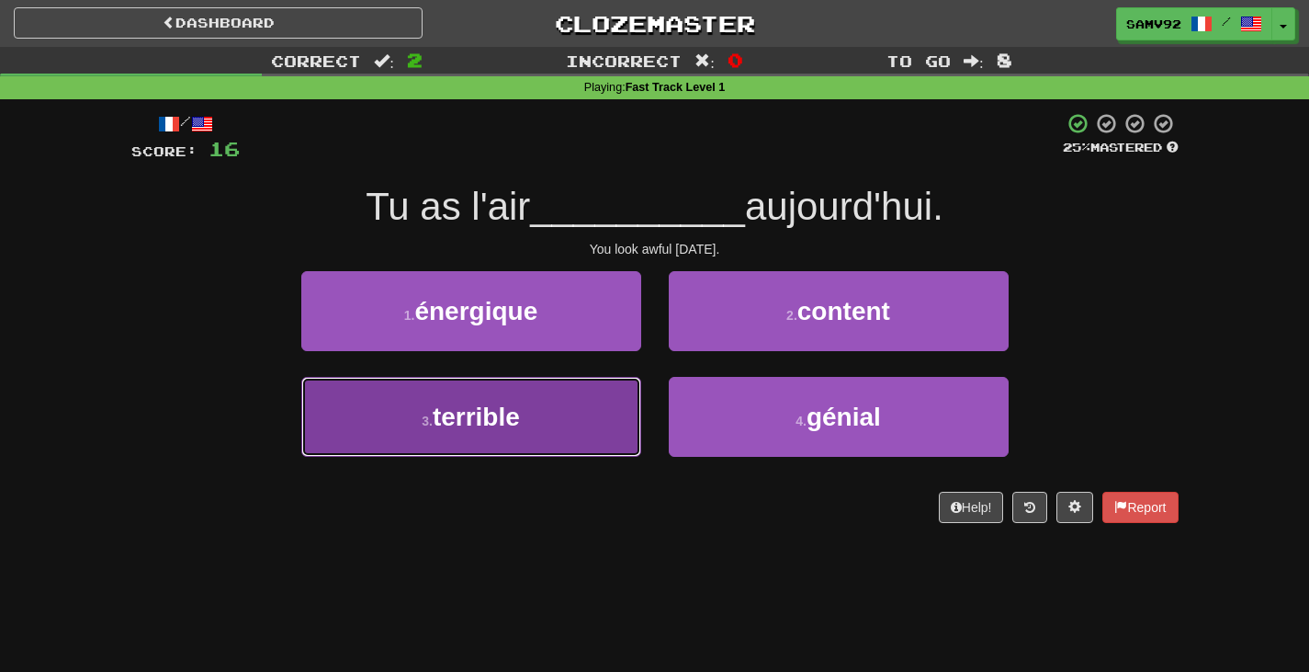
click at [605, 414] on button "3 . terrible" at bounding box center [471, 417] width 340 height 80
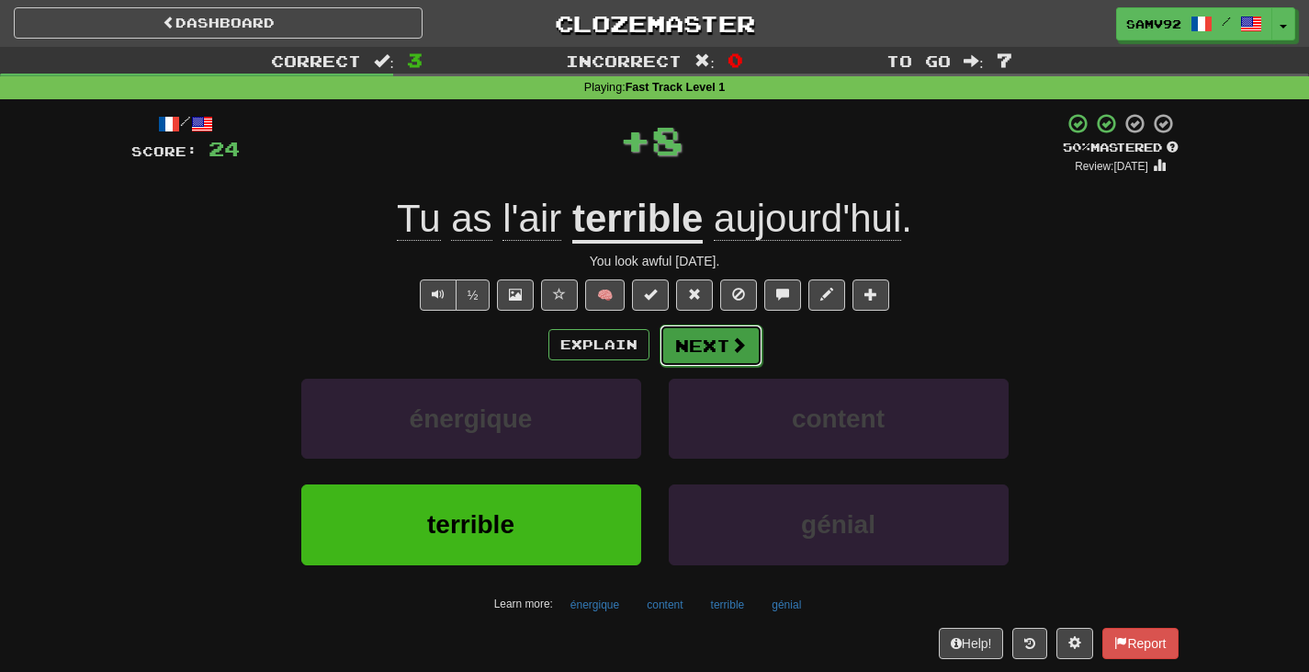
click at [688, 348] on button "Next" at bounding box center [711, 345] width 103 height 42
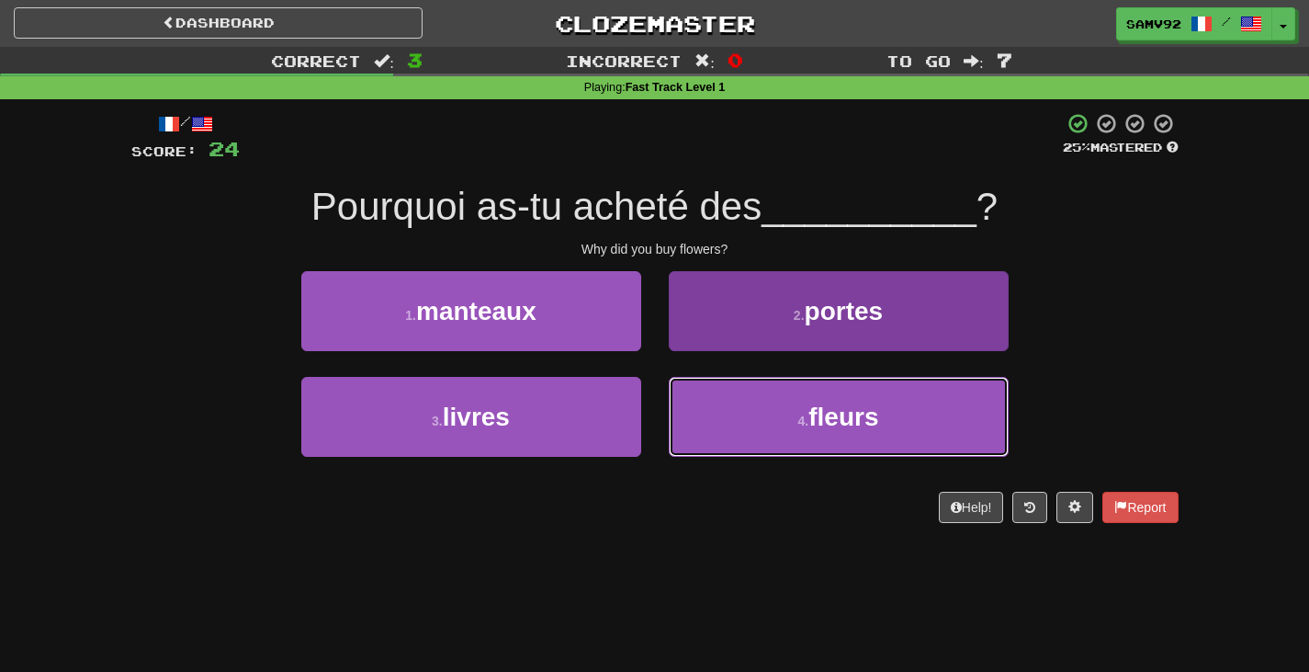
click at [734, 419] on button "4 . fleurs" at bounding box center [839, 417] width 340 height 80
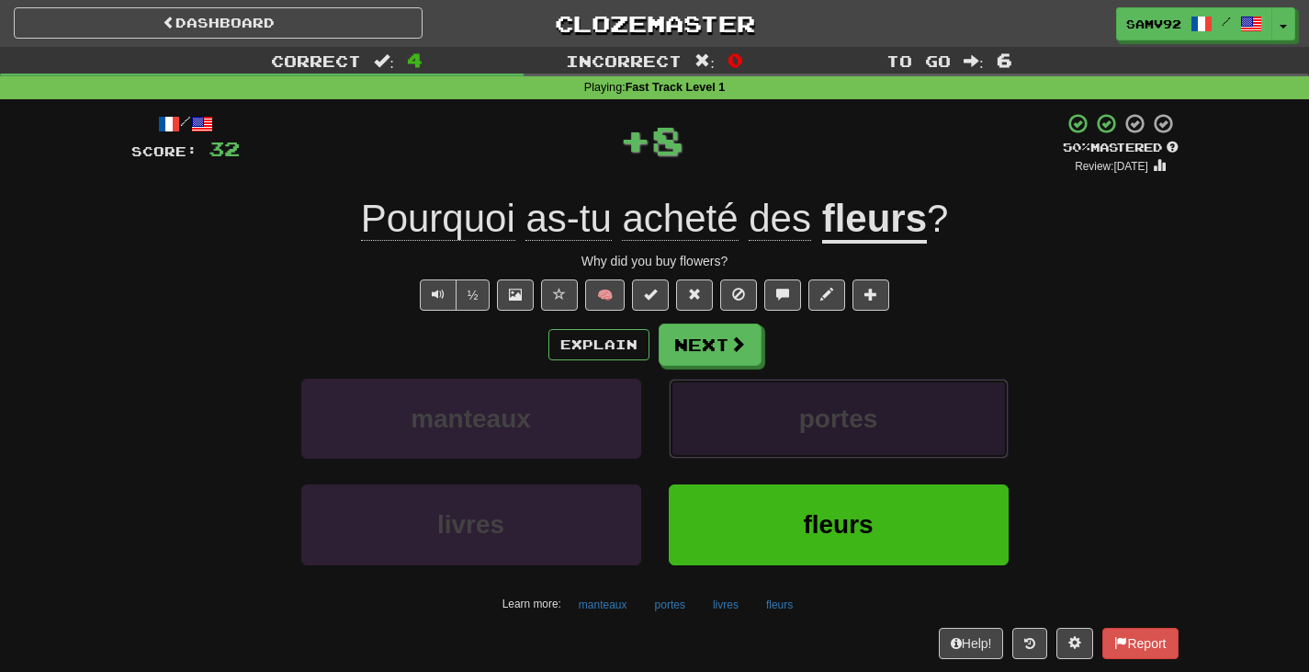
click at [707, 388] on button "portes" at bounding box center [839, 419] width 340 height 80
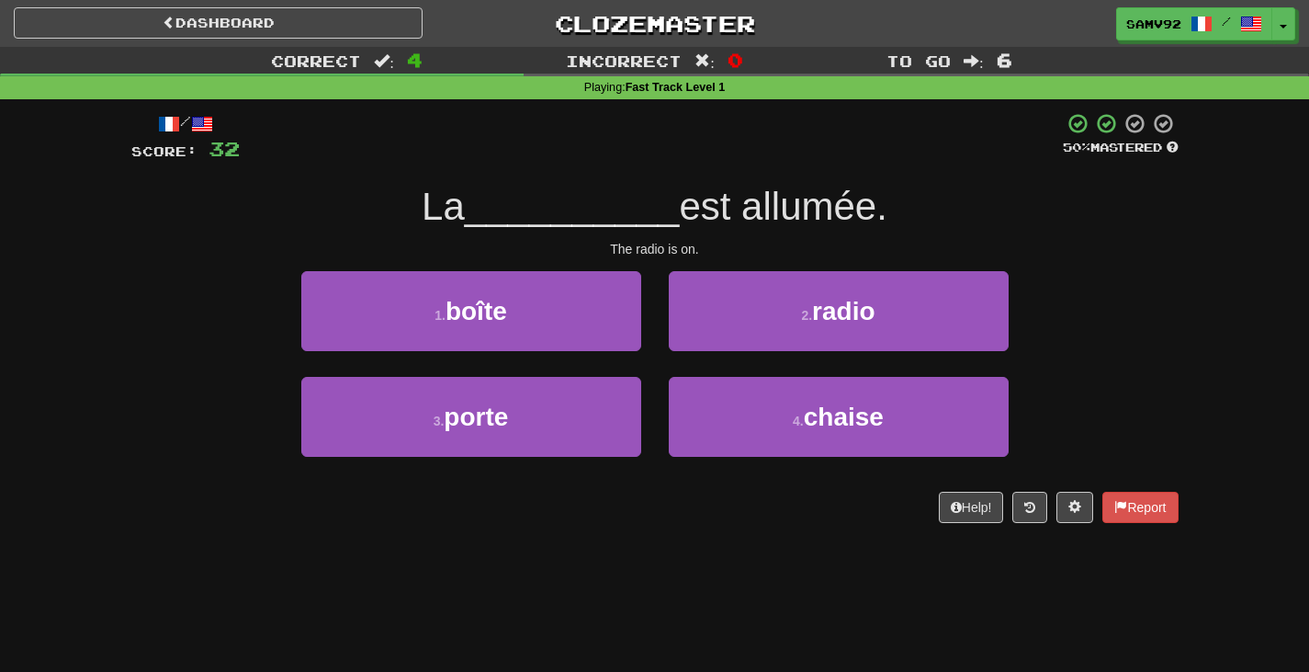
click at [707, 368] on div "2 . radio" at bounding box center [839, 324] width 368 height 106
click at [711, 322] on button "2 . radio" at bounding box center [839, 311] width 340 height 80
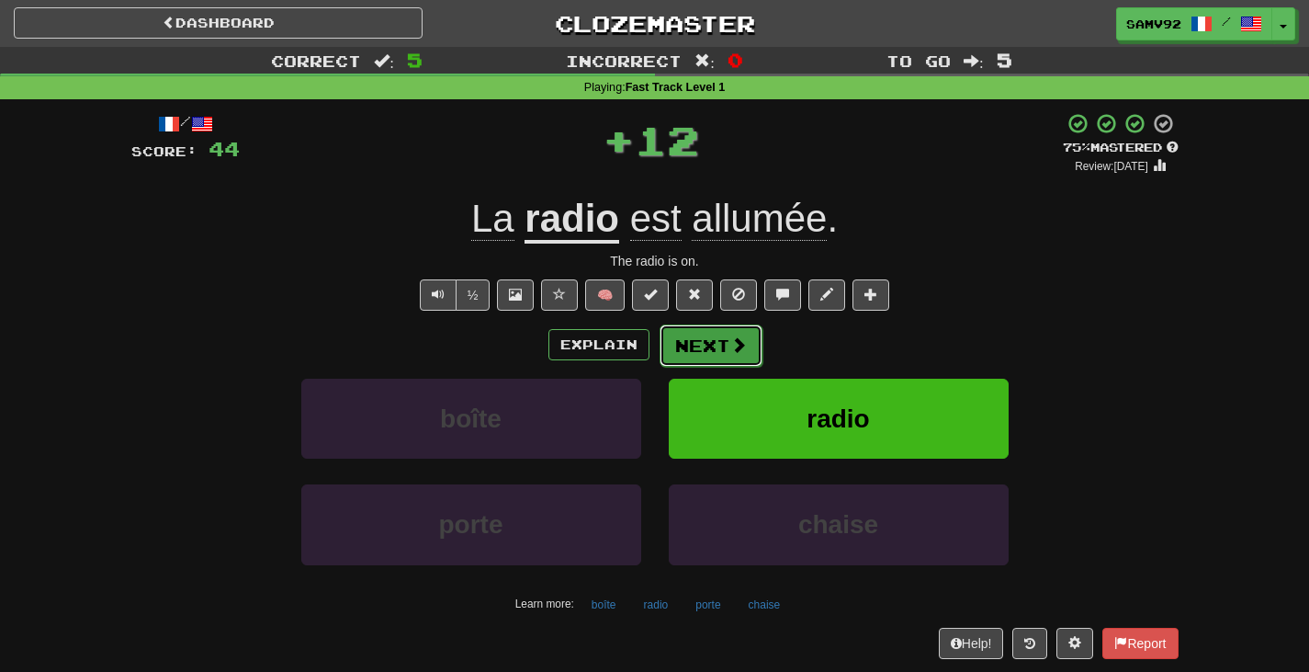
click at [707, 334] on button "Next" at bounding box center [711, 345] width 103 height 42
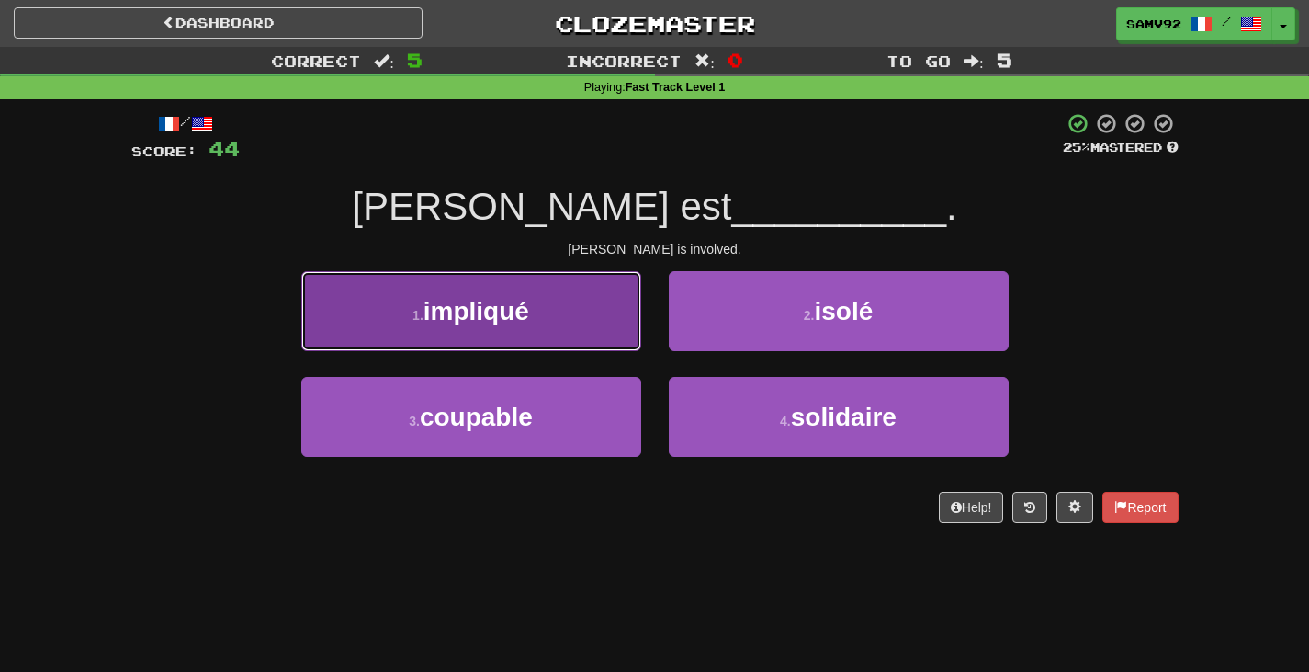
click at [596, 329] on button "1 . impliqué" at bounding box center [471, 311] width 340 height 80
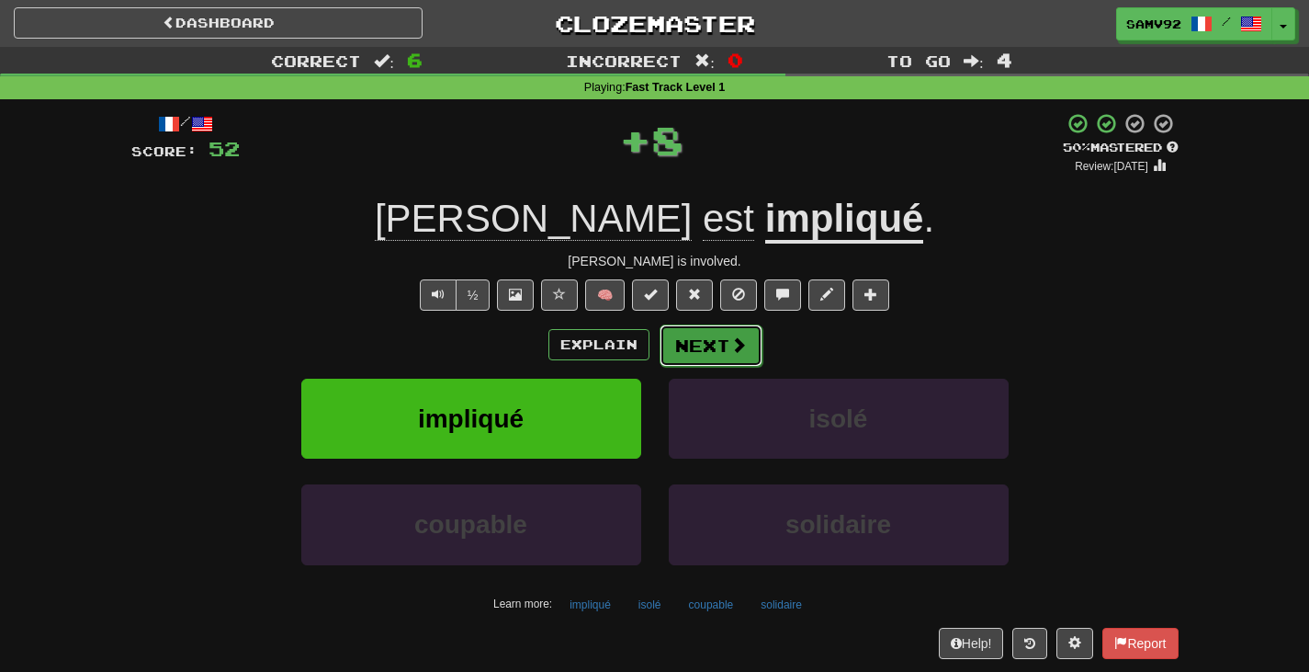
click at [697, 341] on button "Next" at bounding box center [711, 345] width 103 height 42
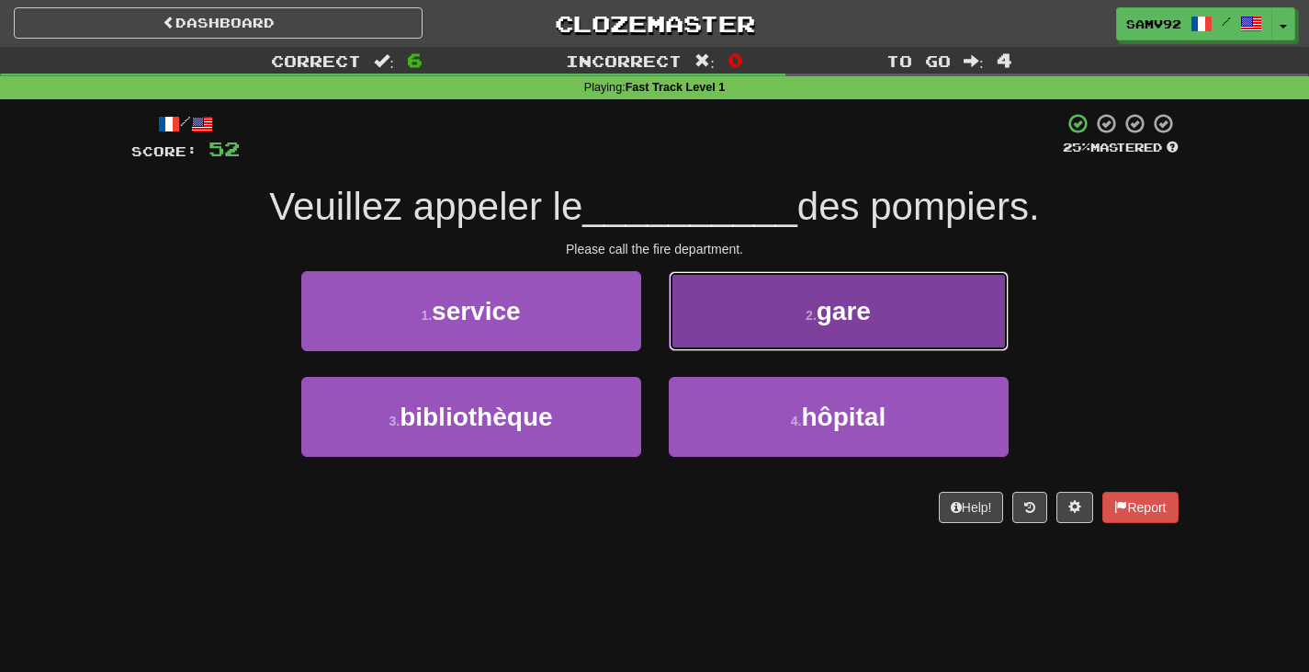
click at [854, 325] on span "gare" at bounding box center [844, 311] width 54 height 28
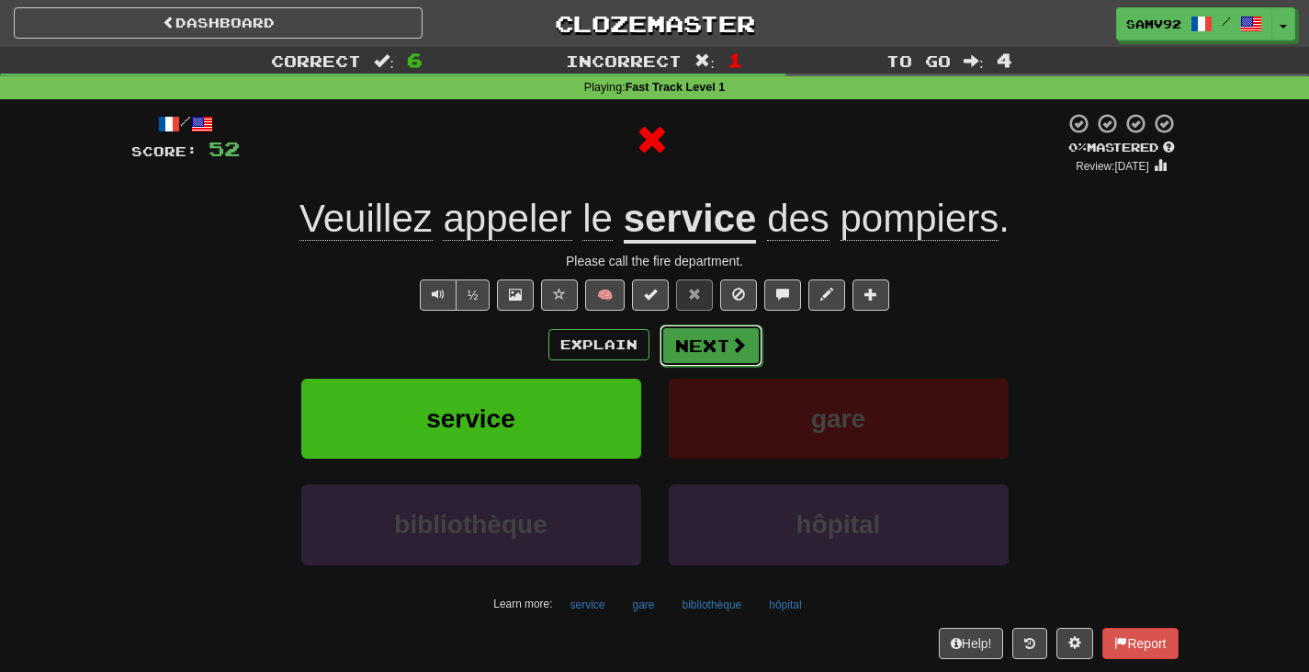
click at [747, 342] on button "Next" at bounding box center [711, 345] width 103 height 42
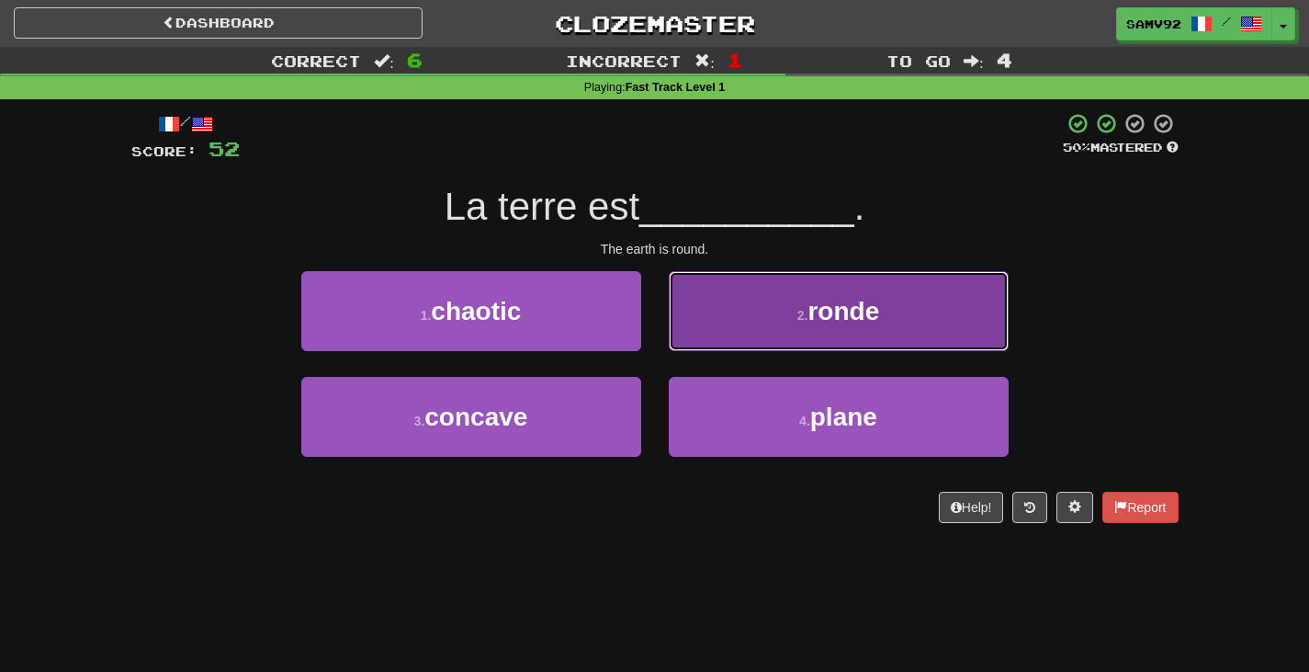
click at [699, 316] on button "2 . ronde" at bounding box center [839, 311] width 340 height 80
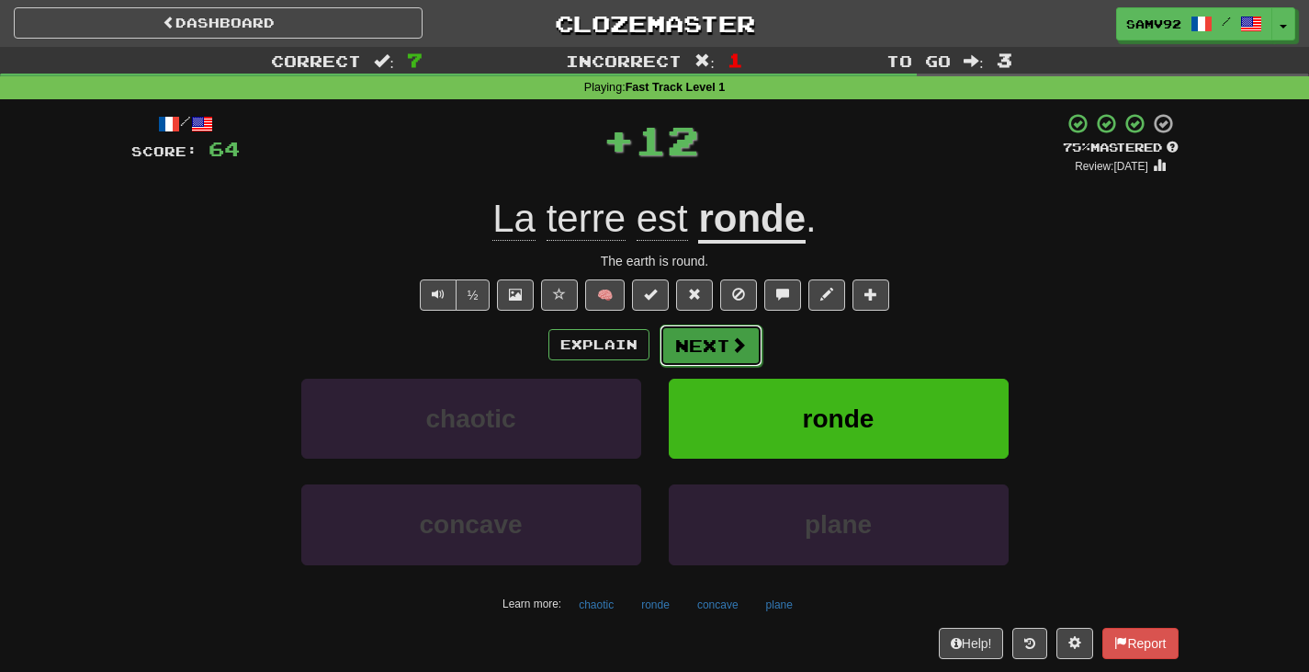
click at [697, 337] on button "Next" at bounding box center [711, 345] width 103 height 42
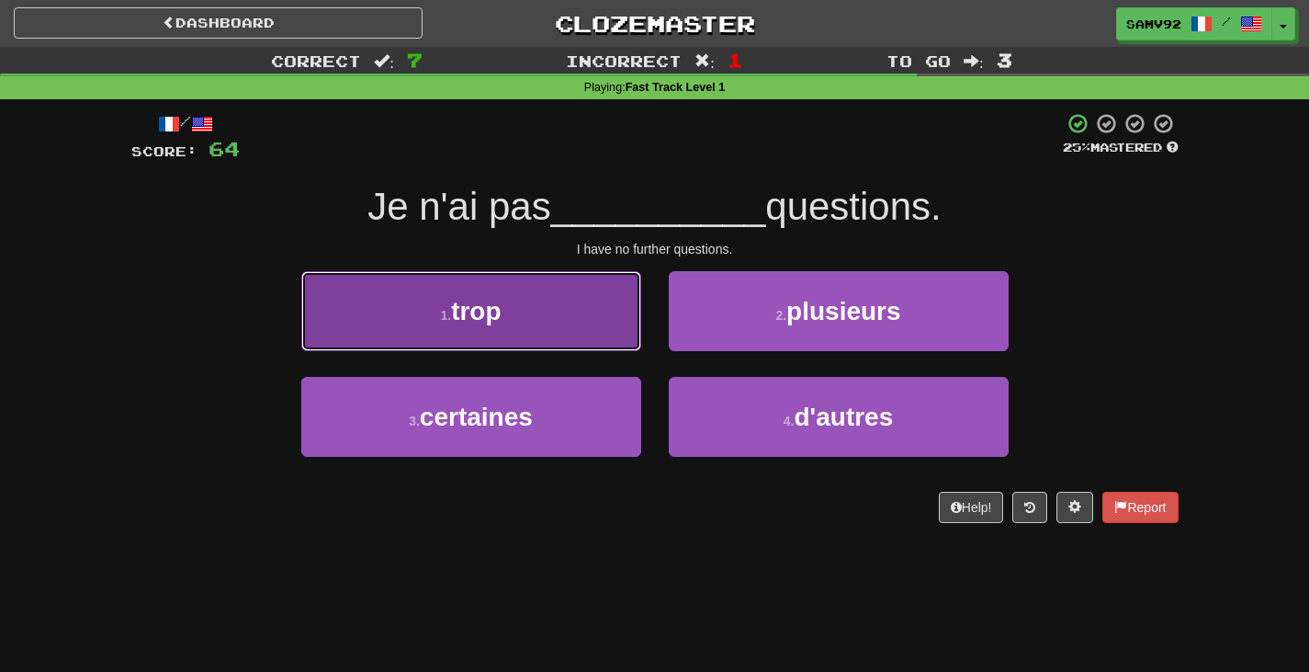
click at [582, 339] on button "1 . trop" at bounding box center [471, 311] width 340 height 80
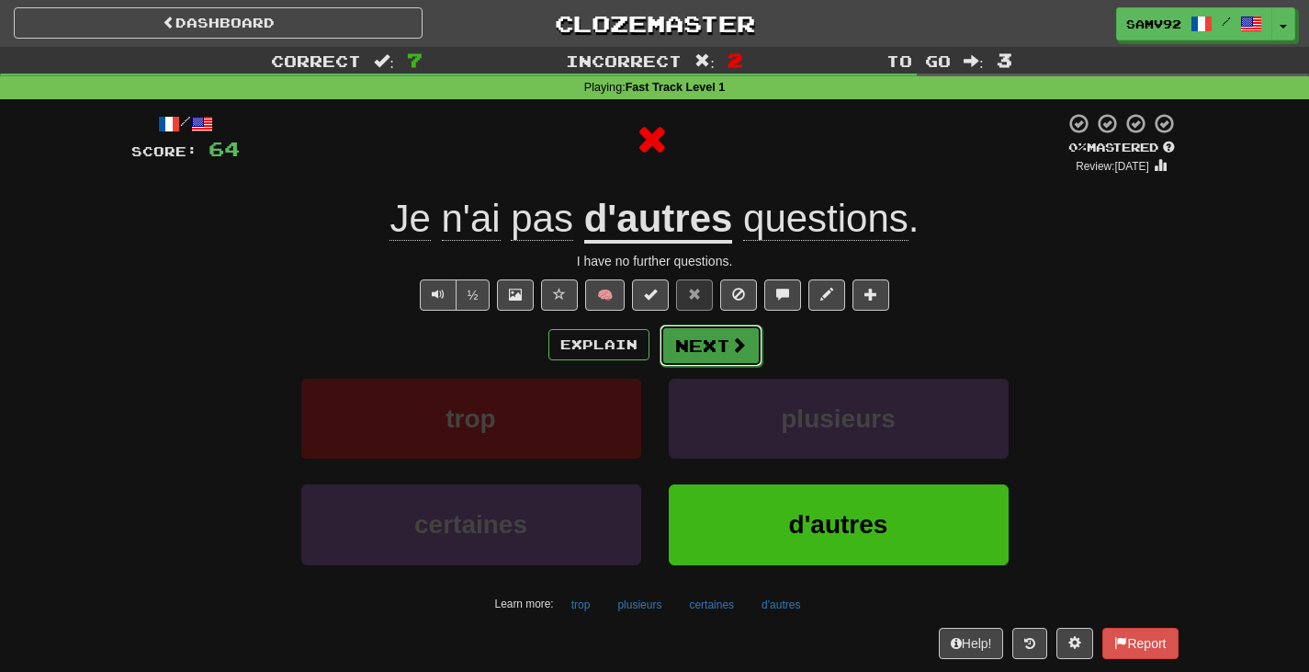
click at [667, 346] on button "Next" at bounding box center [711, 345] width 103 height 42
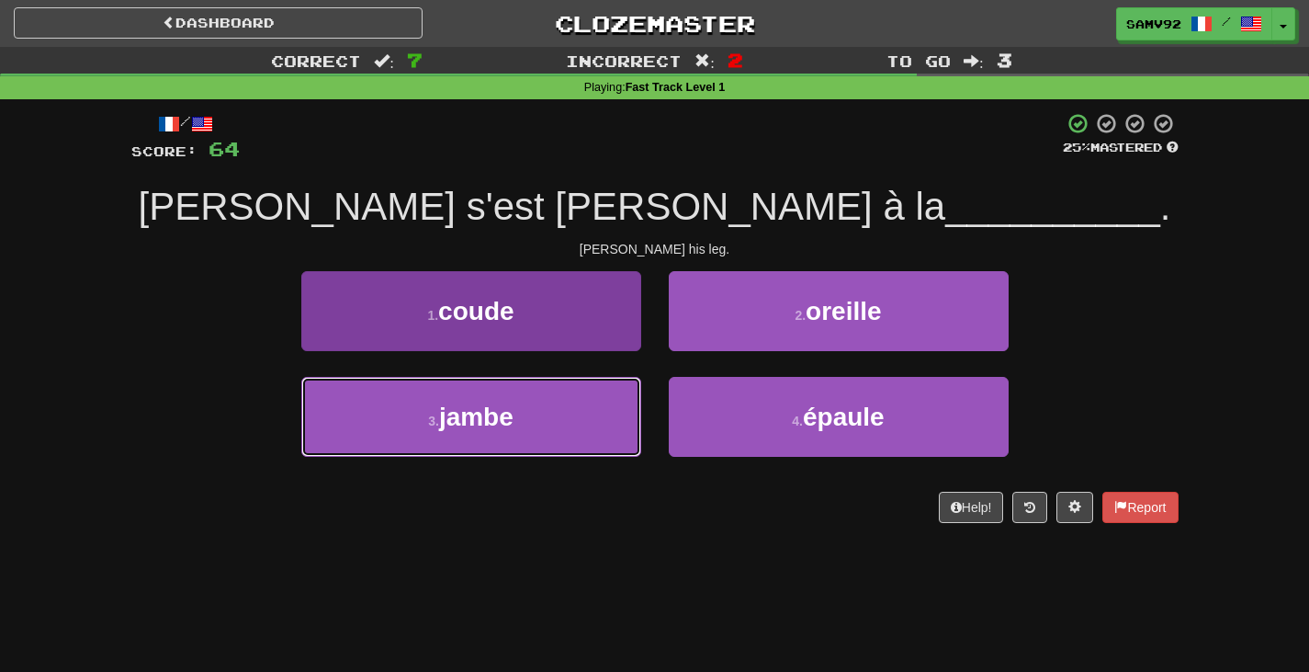
click at [605, 413] on button "3 . jambe" at bounding box center [471, 417] width 340 height 80
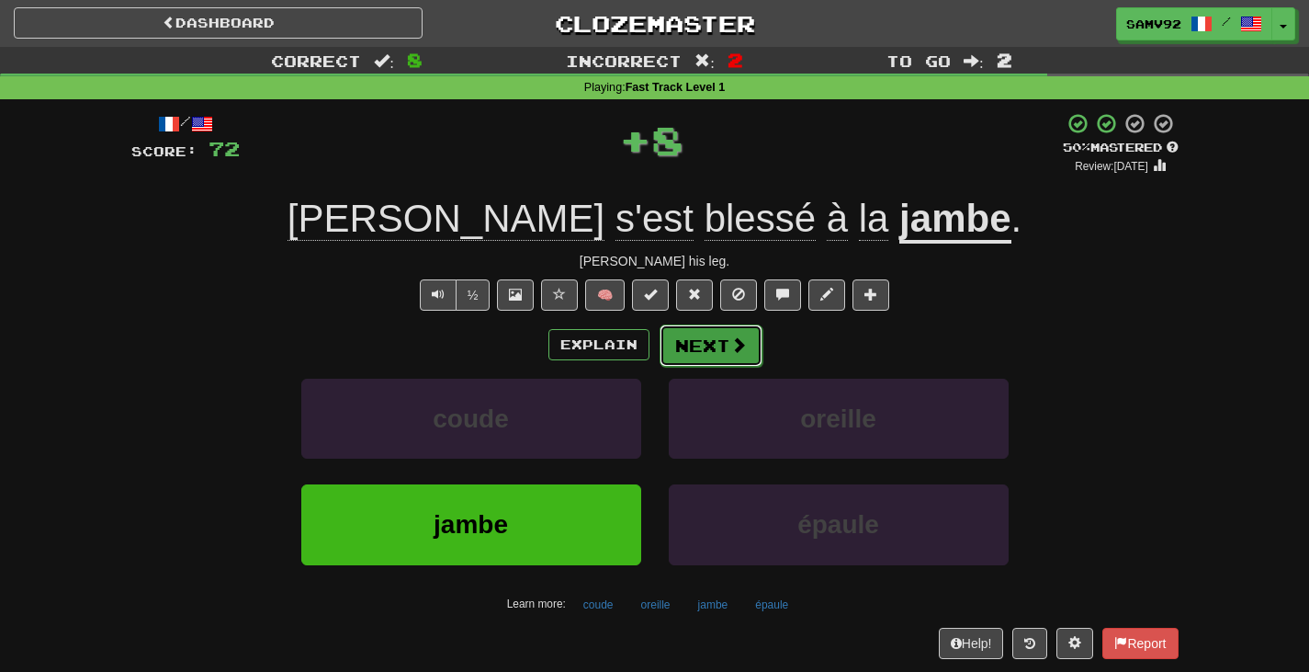
click at [684, 358] on button "Next" at bounding box center [711, 345] width 103 height 42
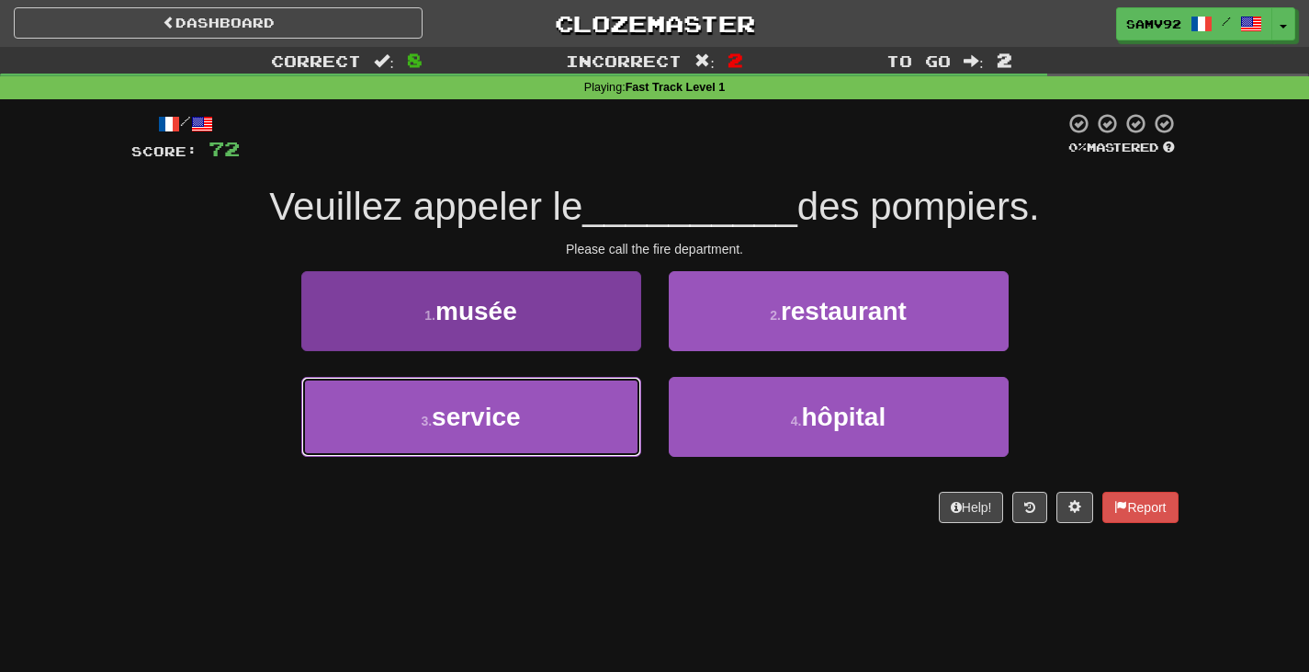
drag, startPoint x: 594, startPoint y: 418, endPoint x: 632, endPoint y: 396, distance: 44.4
click at [595, 418] on button "3 . service" at bounding box center [471, 417] width 340 height 80
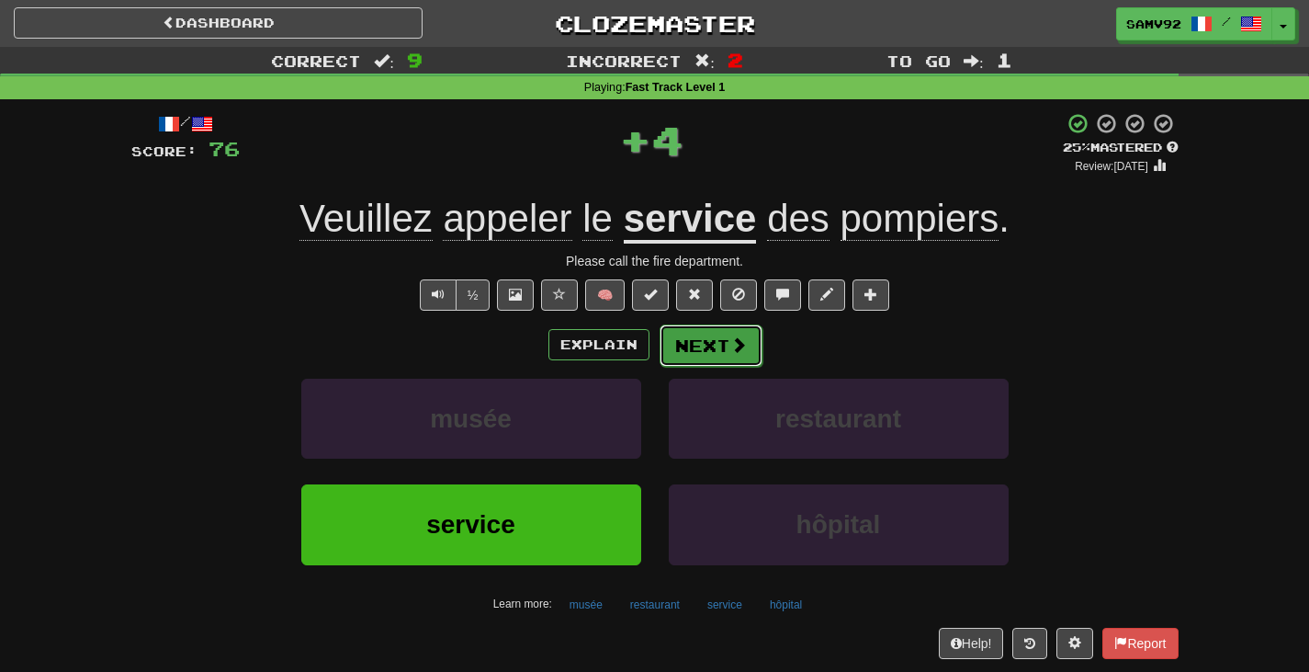
click at [730, 353] on span at bounding box center [738, 344] width 17 height 17
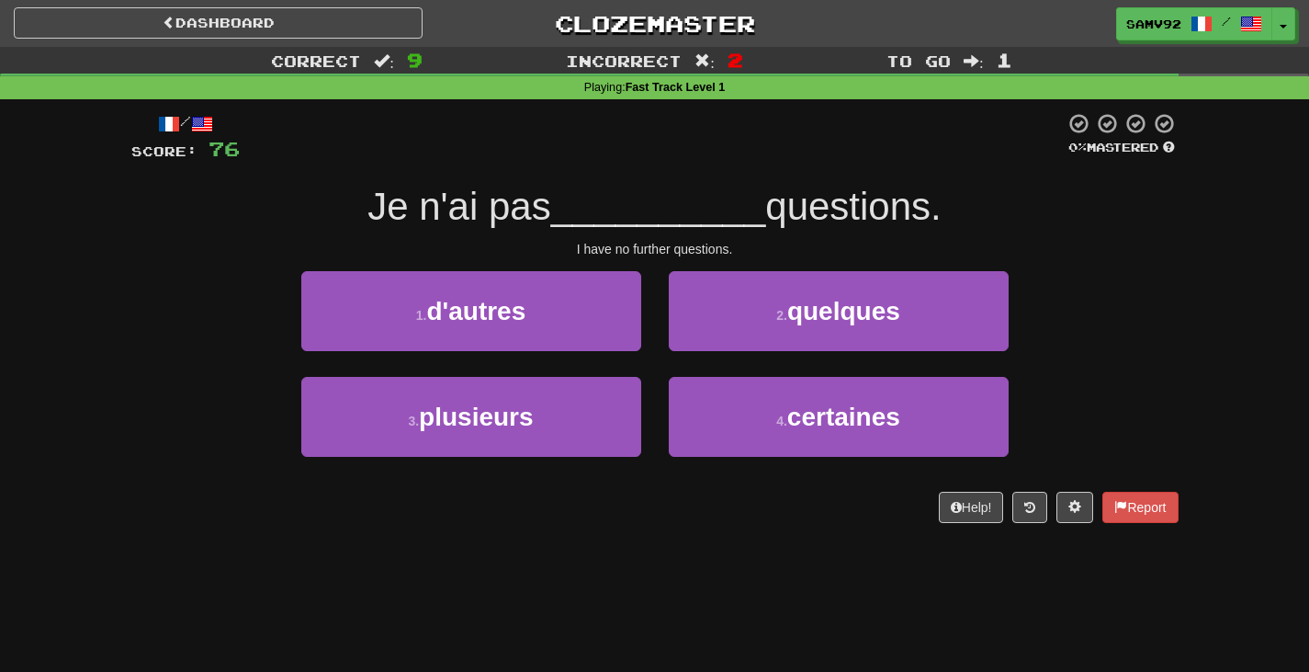
click at [601, 352] on div "1 . d'autres" at bounding box center [472, 324] width 368 height 106
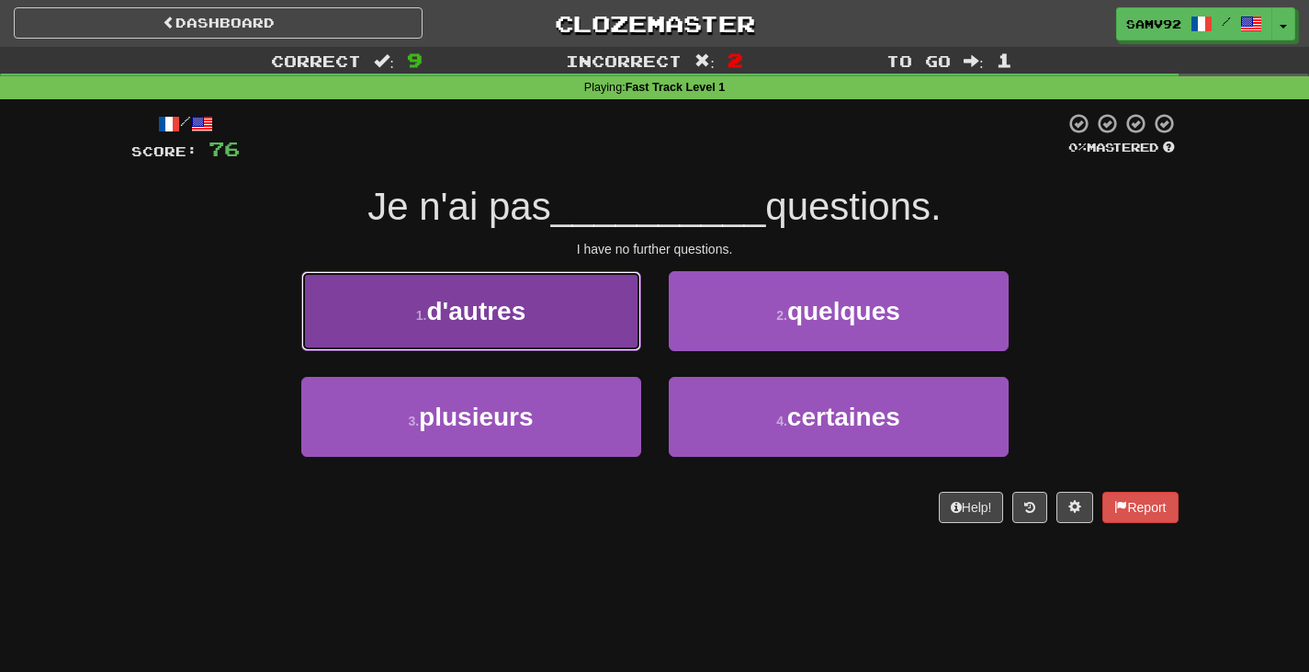
click at [601, 339] on button "1 . d'autres" at bounding box center [471, 311] width 340 height 80
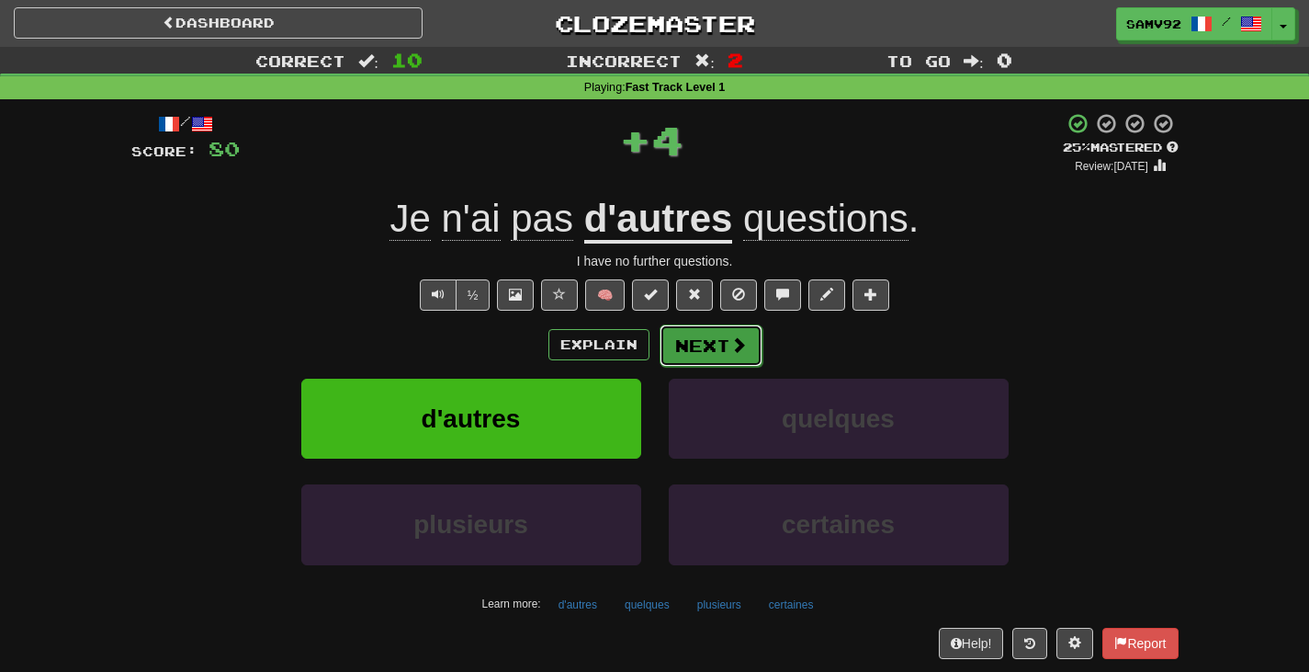
click at [696, 334] on button "Next" at bounding box center [711, 345] width 103 height 42
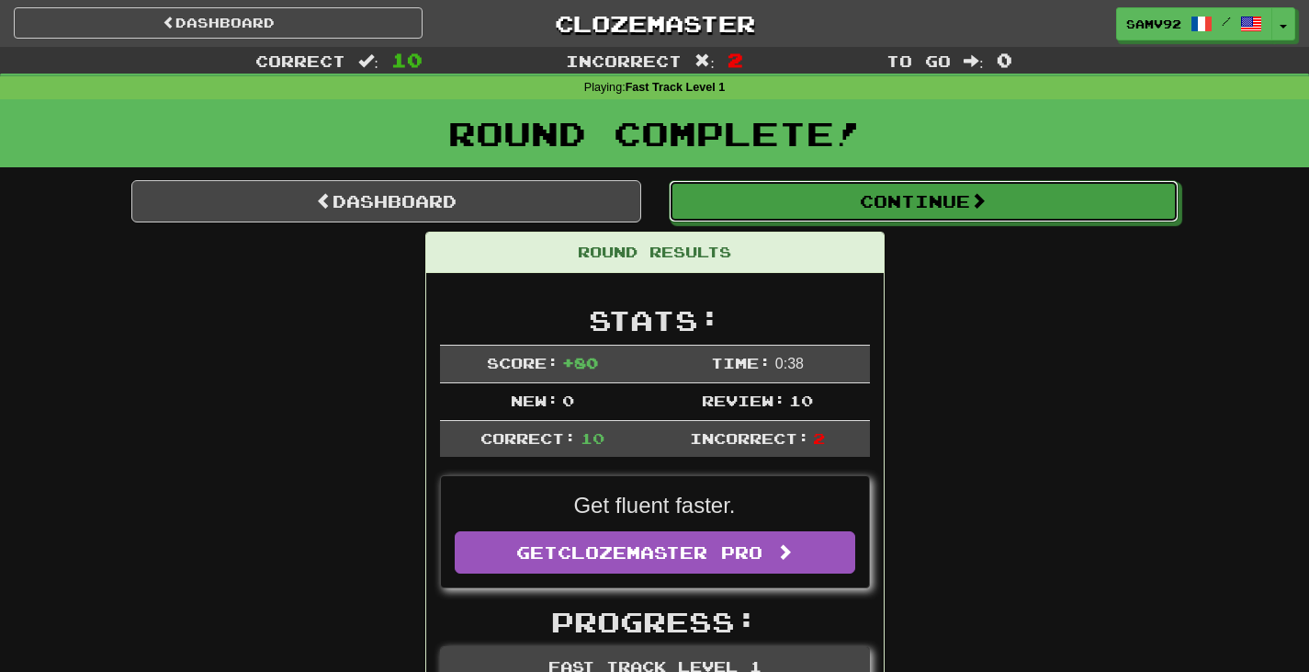
drag, startPoint x: 874, startPoint y: 208, endPoint x: 865, endPoint y: 221, distance: 16.6
click at [874, 208] on button "Continue" at bounding box center [924, 201] width 510 height 42
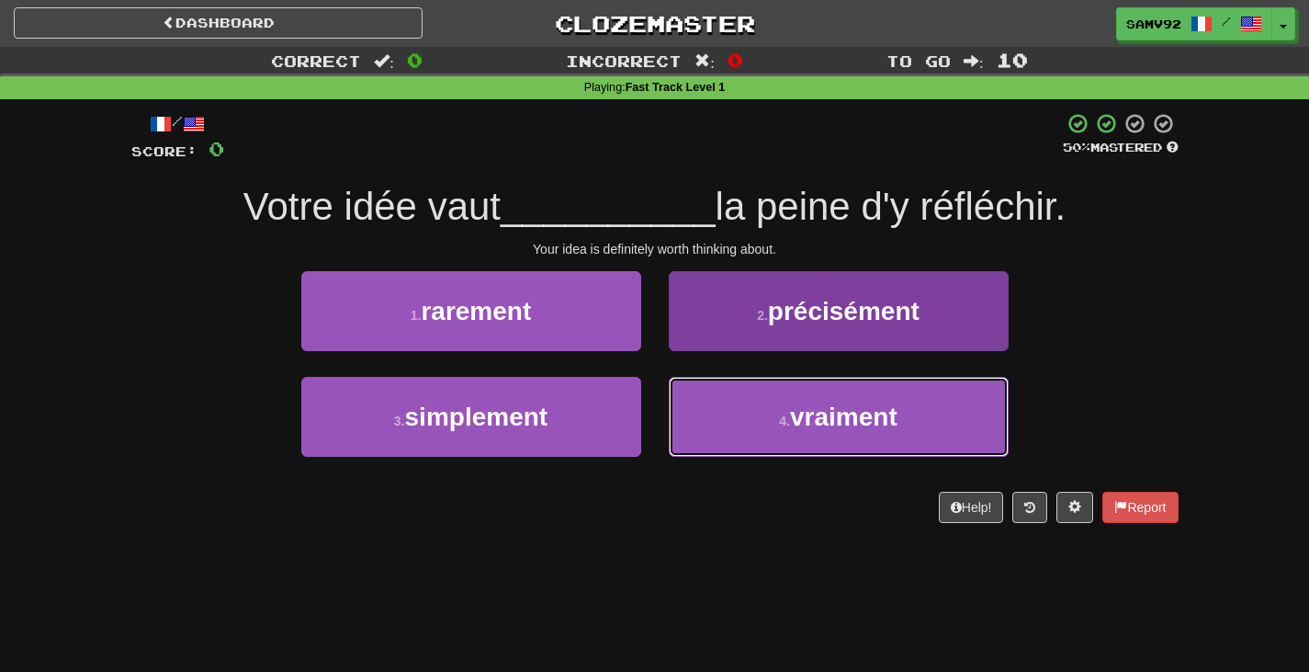
click at [919, 390] on button "4 . vraiment" at bounding box center [839, 417] width 340 height 80
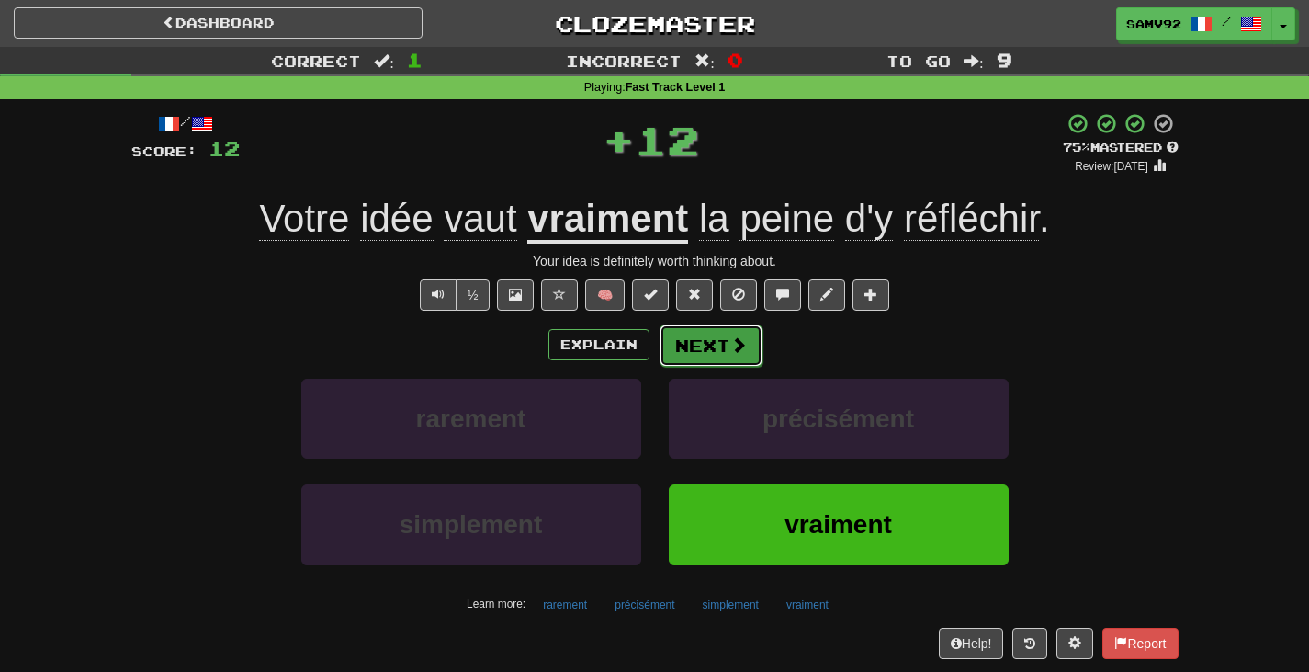
click at [741, 334] on button "Next" at bounding box center [711, 345] width 103 height 42
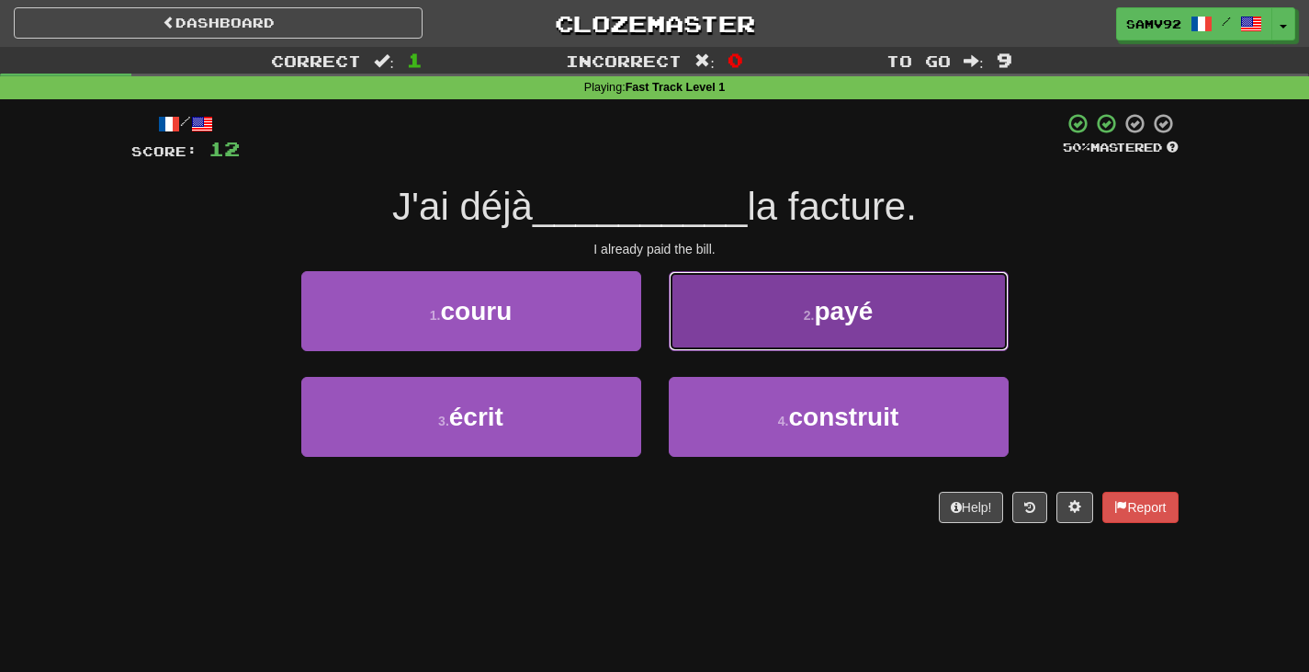
click at [697, 338] on button "2 . payé" at bounding box center [839, 311] width 340 height 80
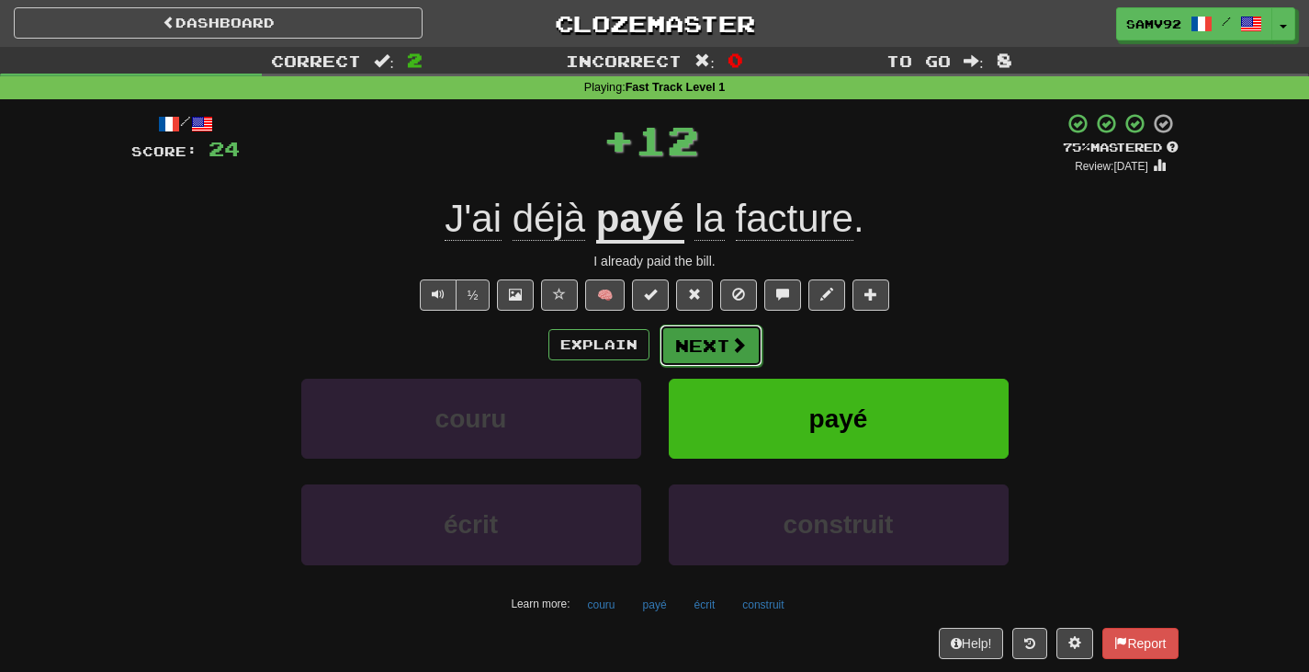
click at [696, 342] on button "Next" at bounding box center [711, 345] width 103 height 42
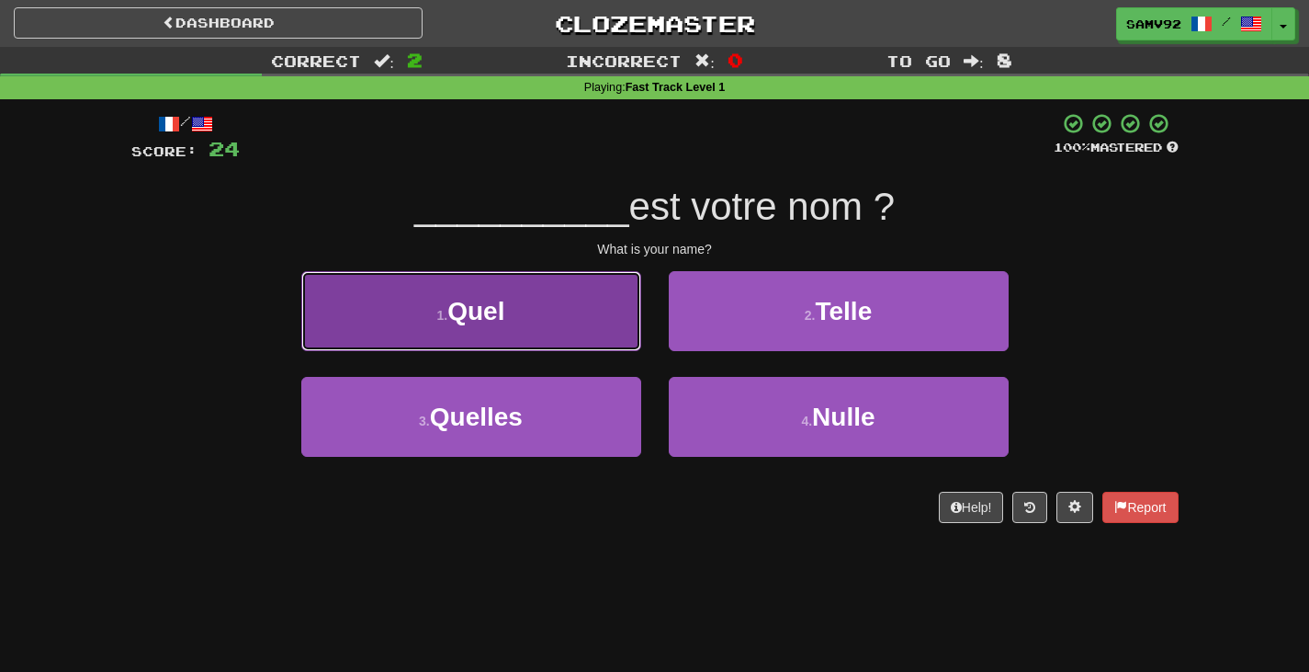
click at [578, 343] on button "1 . Quel" at bounding box center [471, 311] width 340 height 80
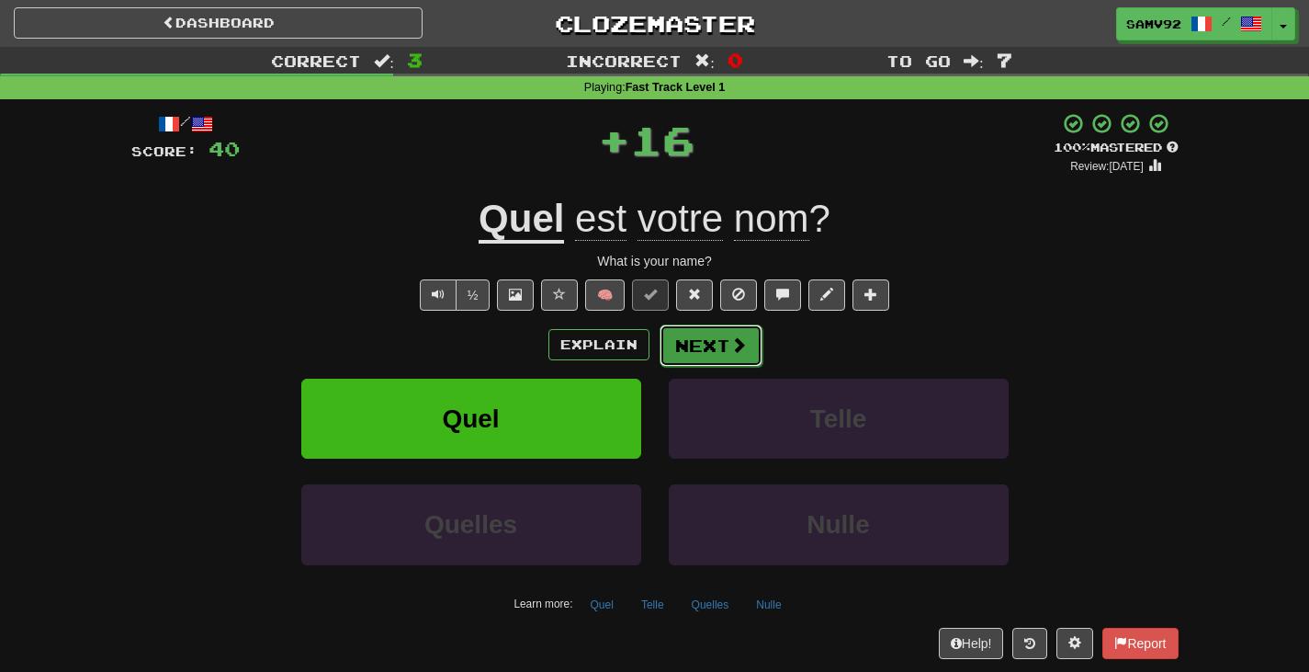
click at [676, 343] on button "Next" at bounding box center [711, 345] width 103 height 42
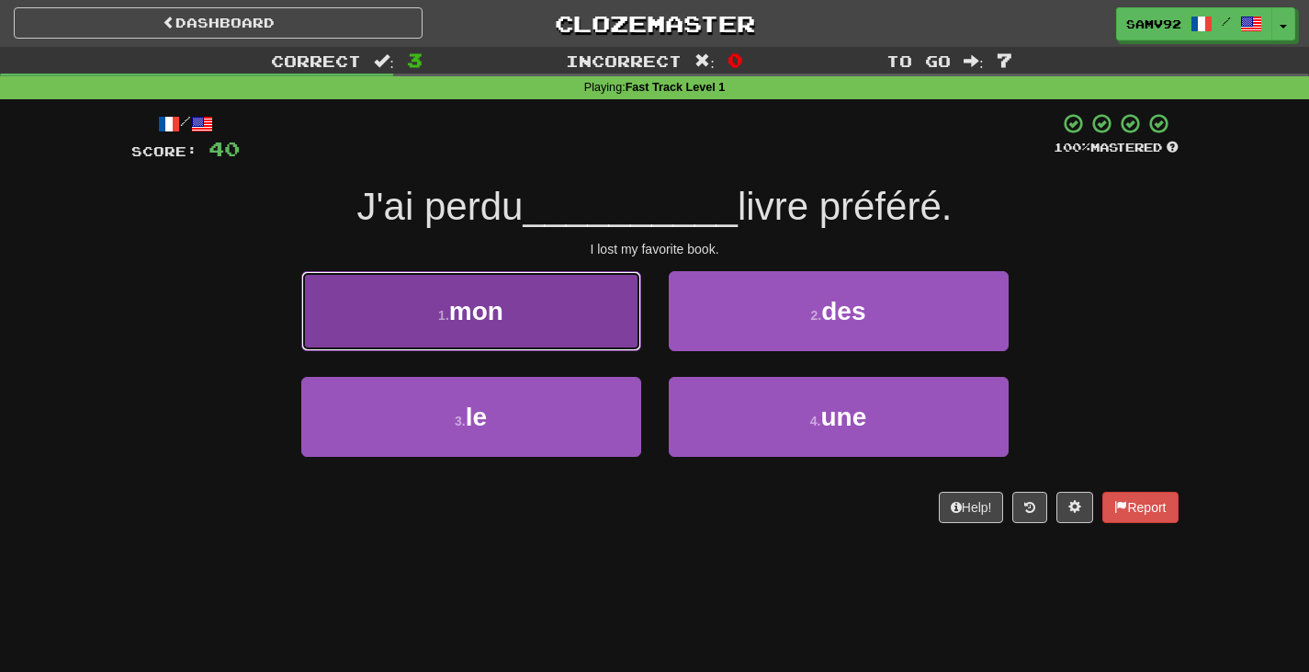
click at [599, 341] on button "1 . mon" at bounding box center [471, 311] width 340 height 80
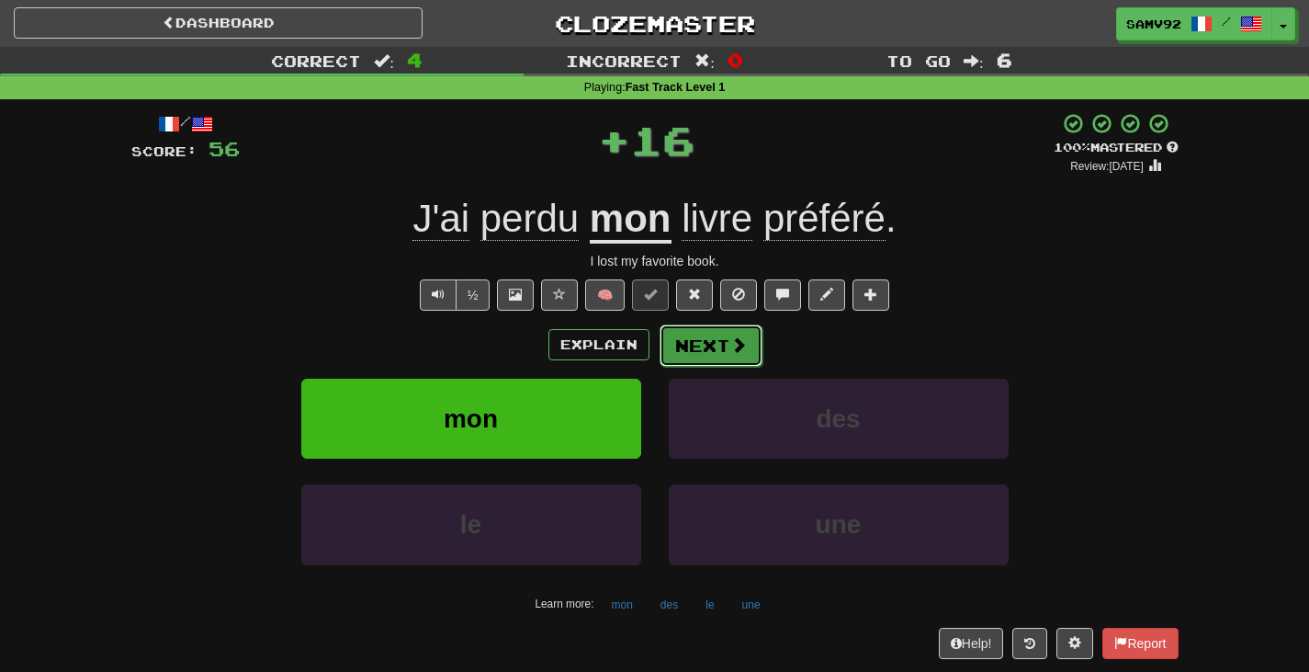
click at [679, 341] on button "Next" at bounding box center [711, 345] width 103 height 42
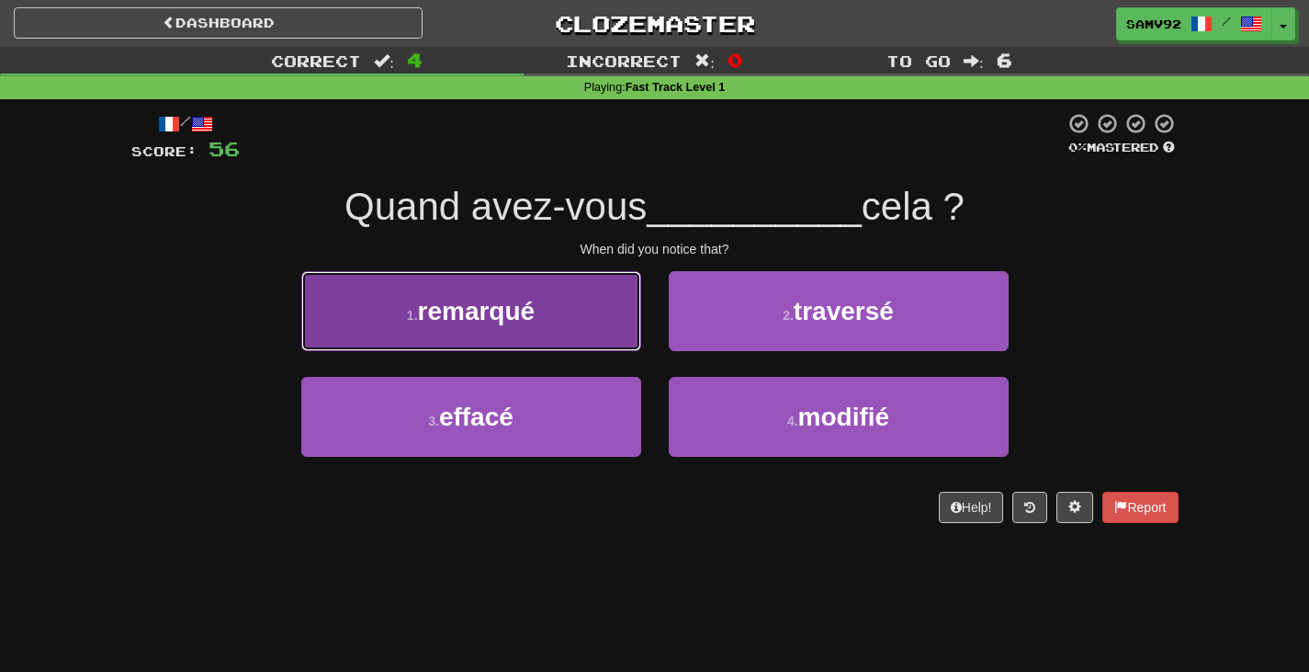
click at [605, 330] on button "1 . remarqué" at bounding box center [471, 311] width 340 height 80
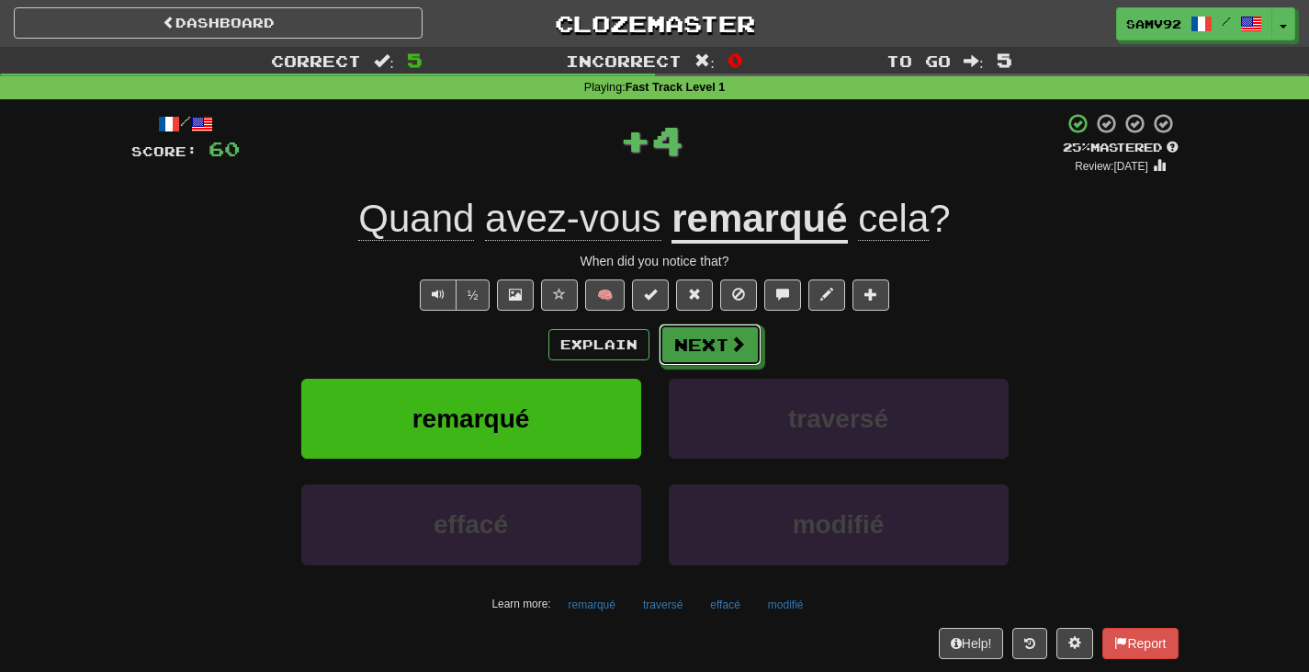
click at [718, 330] on button "Next" at bounding box center [710, 344] width 103 height 42
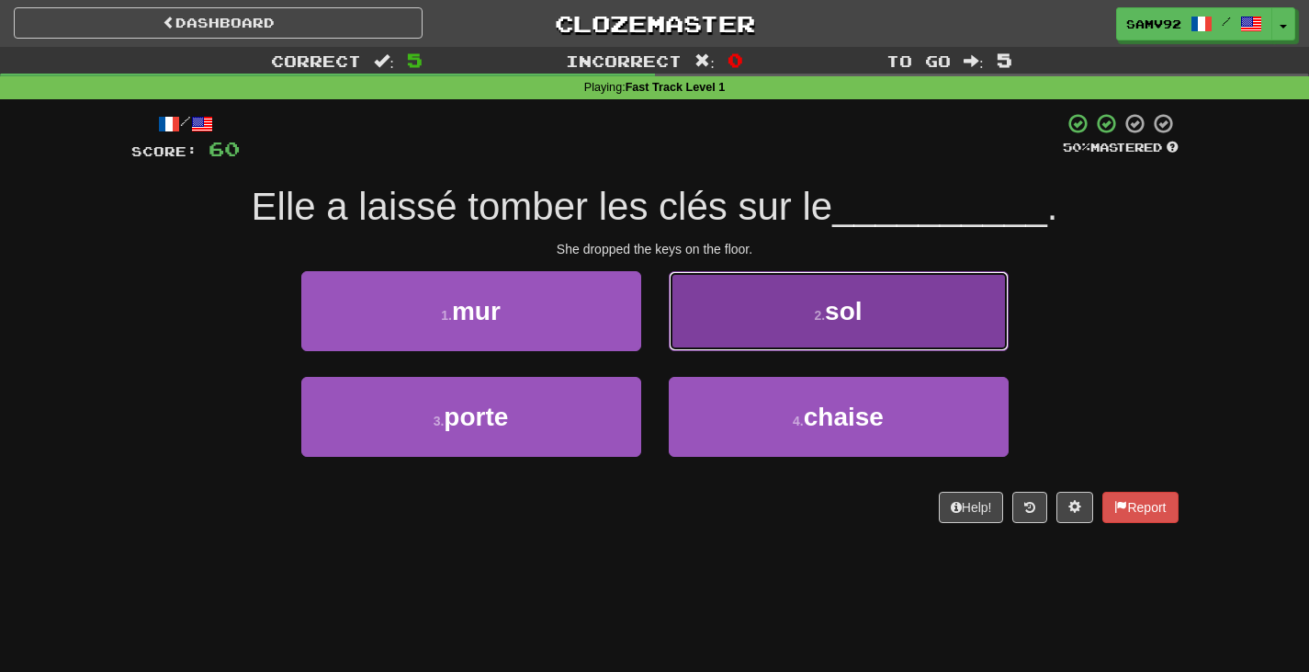
click at [702, 333] on button "2 . sol" at bounding box center [839, 311] width 340 height 80
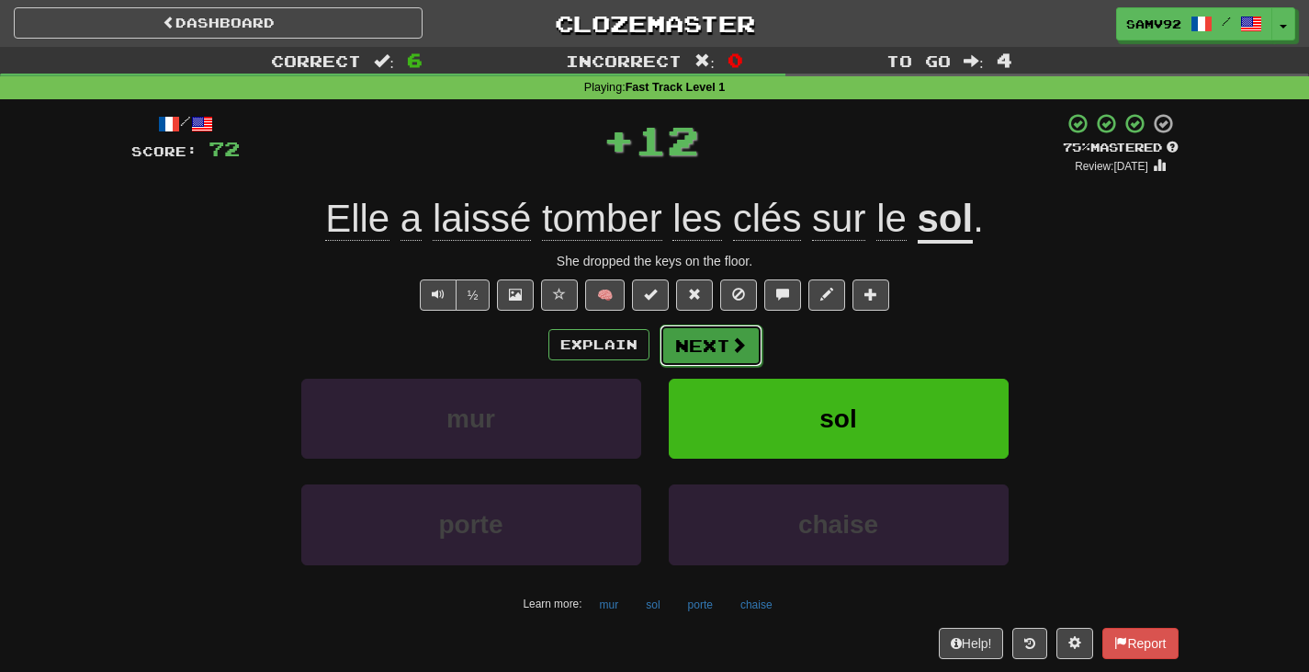
click at [701, 336] on button "Next" at bounding box center [711, 345] width 103 height 42
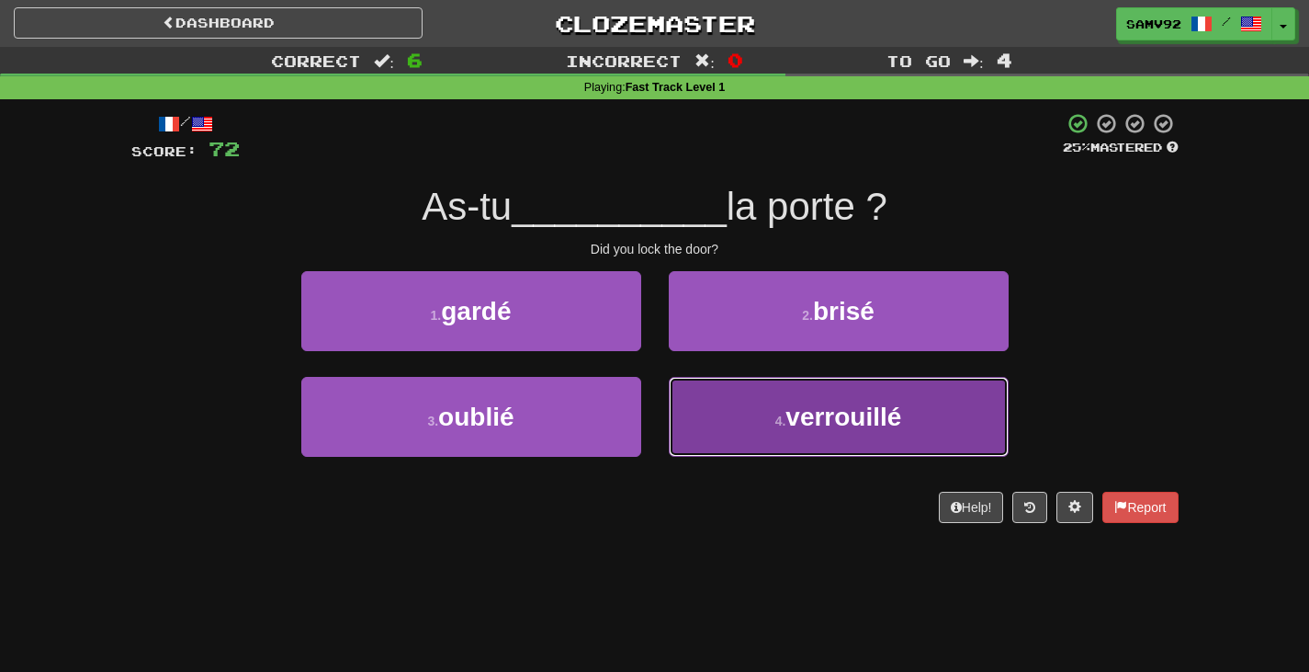
click at [720, 414] on button "4 . verrouillé" at bounding box center [839, 417] width 340 height 80
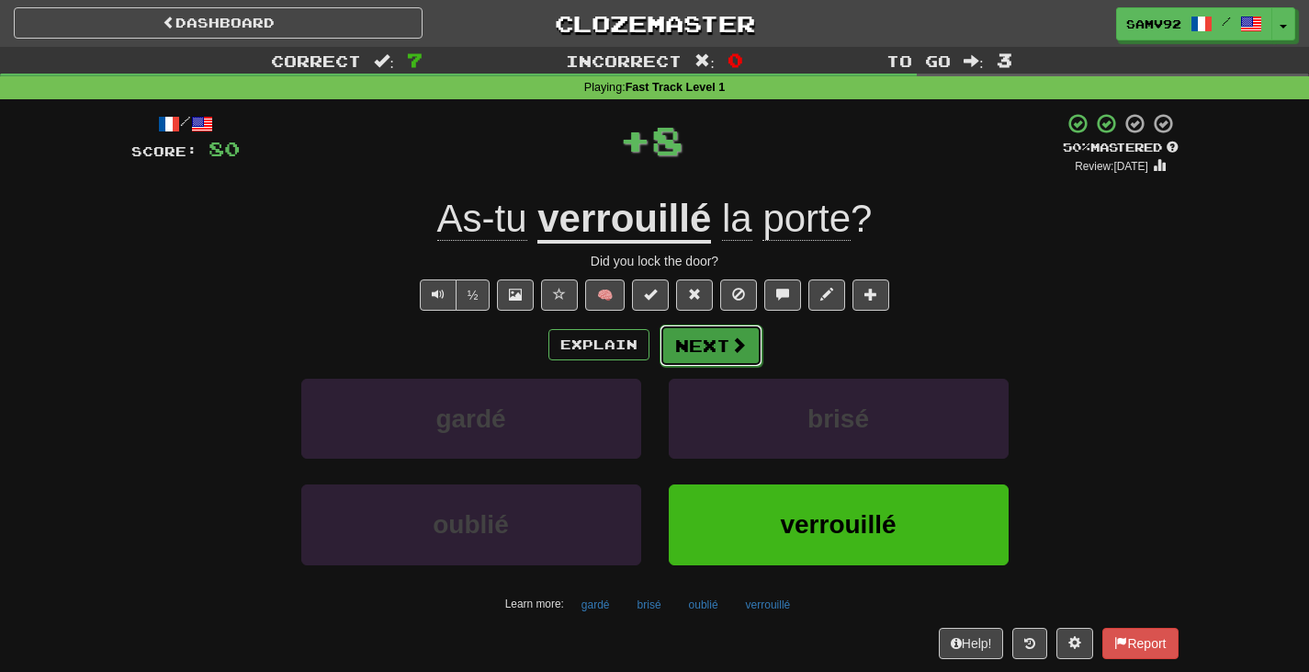
click at [717, 362] on button "Next" at bounding box center [711, 345] width 103 height 42
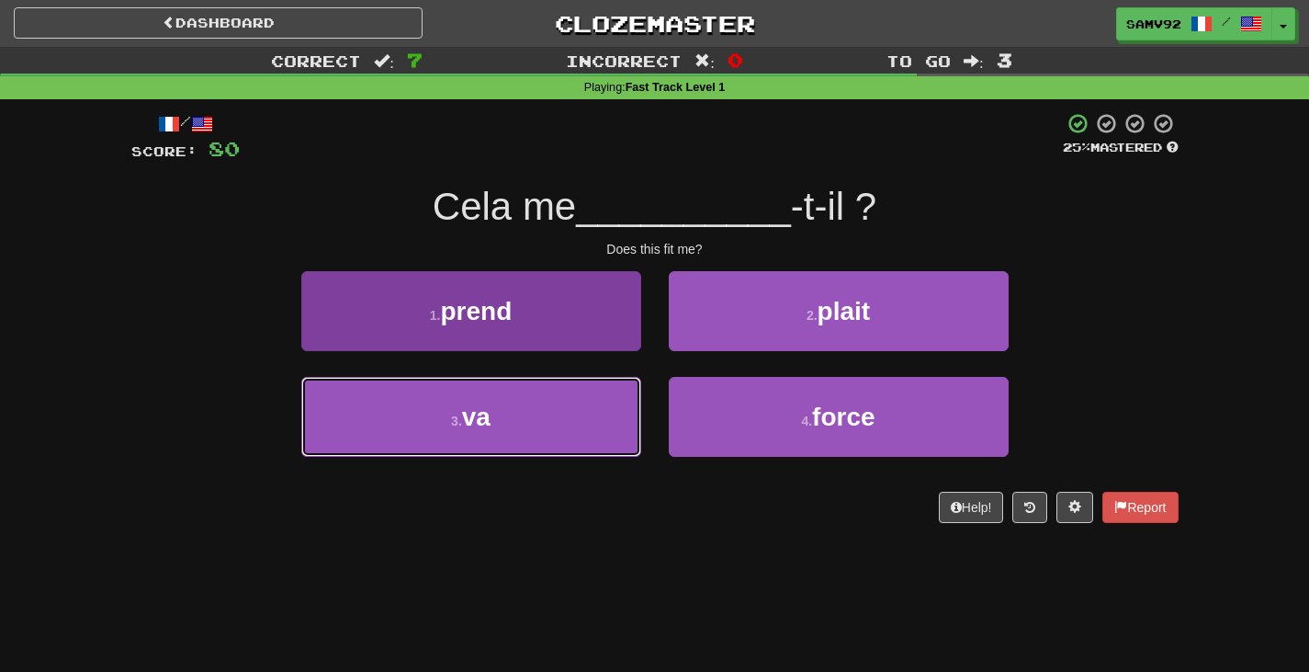
click at [515, 437] on button "3 . va" at bounding box center [471, 417] width 340 height 80
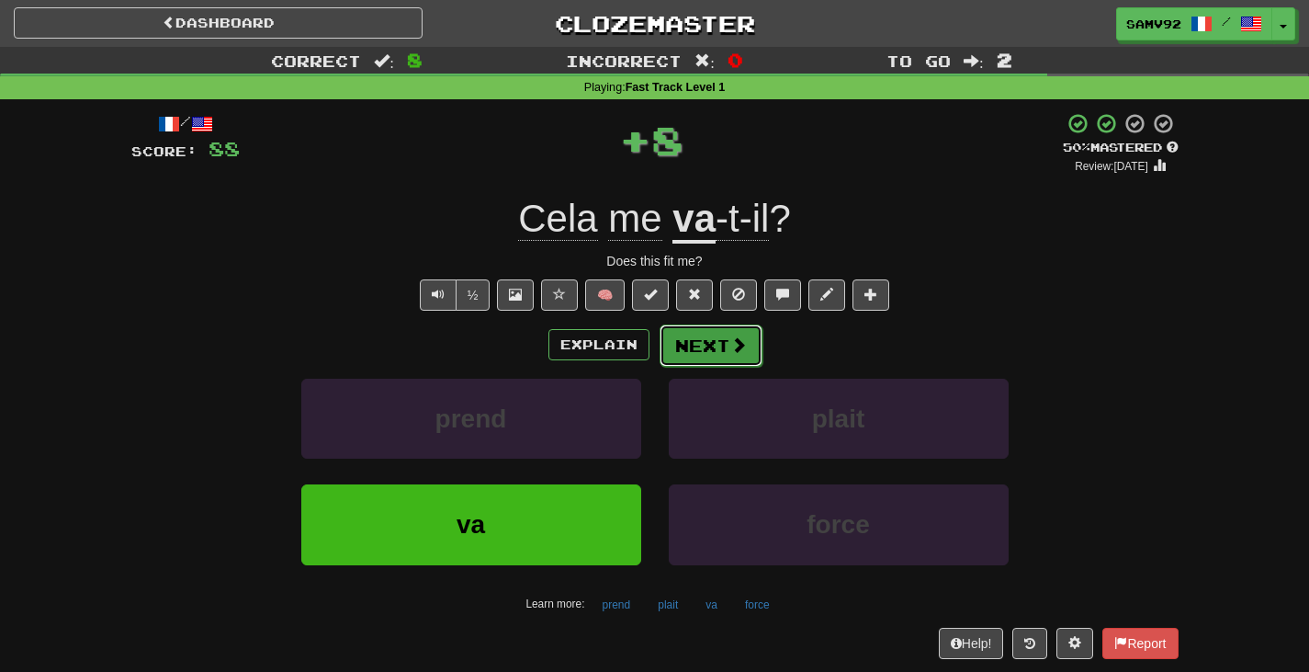
click at [692, 364] on button "Next" at bounding box center [711, 345] width 103 height 42
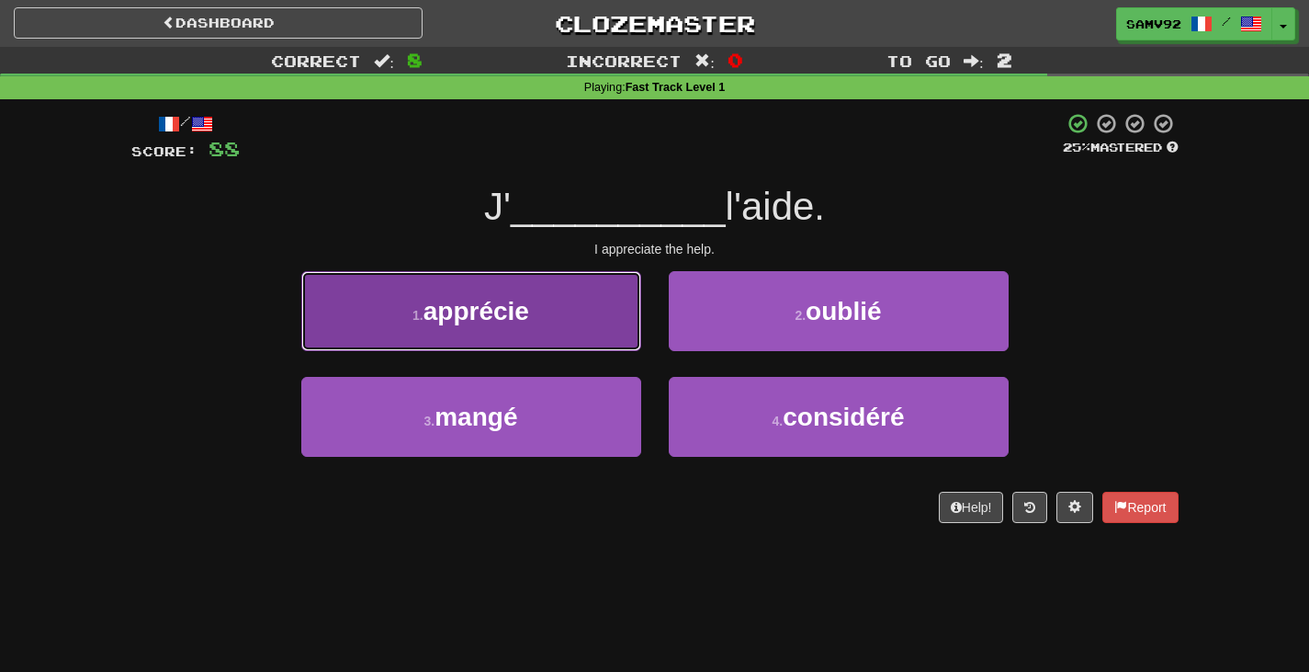
click at [582, 334] on button "1 . apprécie" at bounding box center [471, 311] width 340 height 80
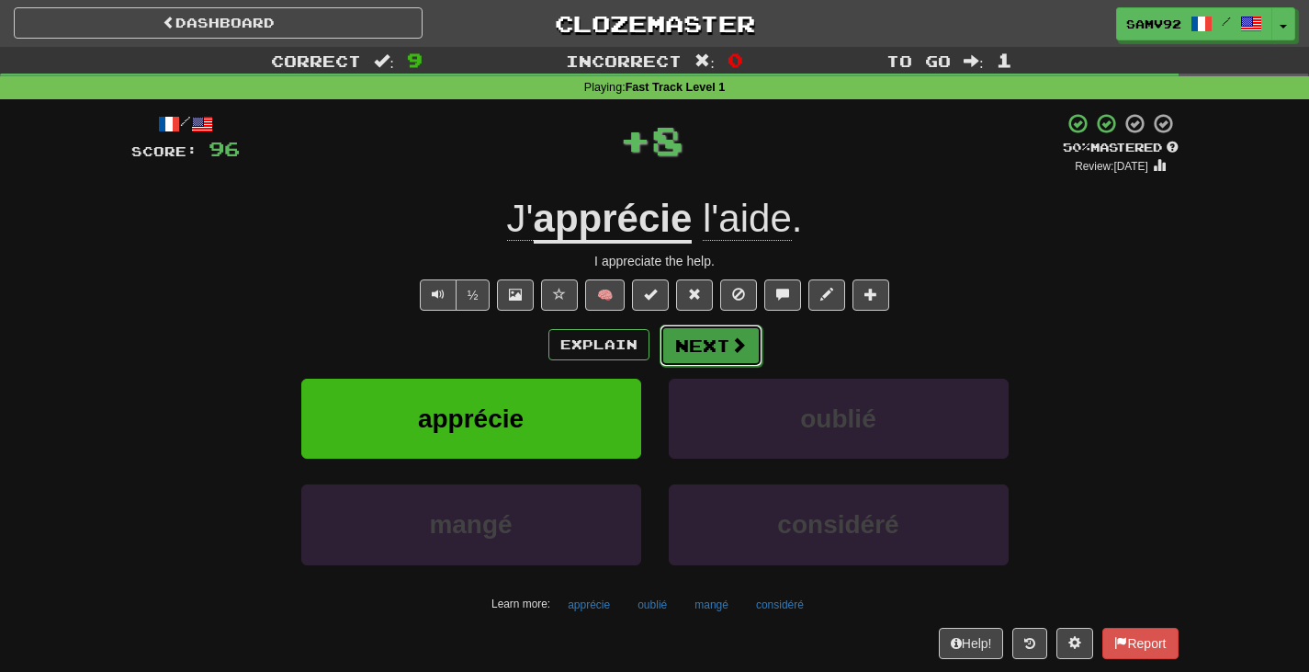
click at [684, 337] on button "Next" at bounding box center [711, 345] width 103 height 42
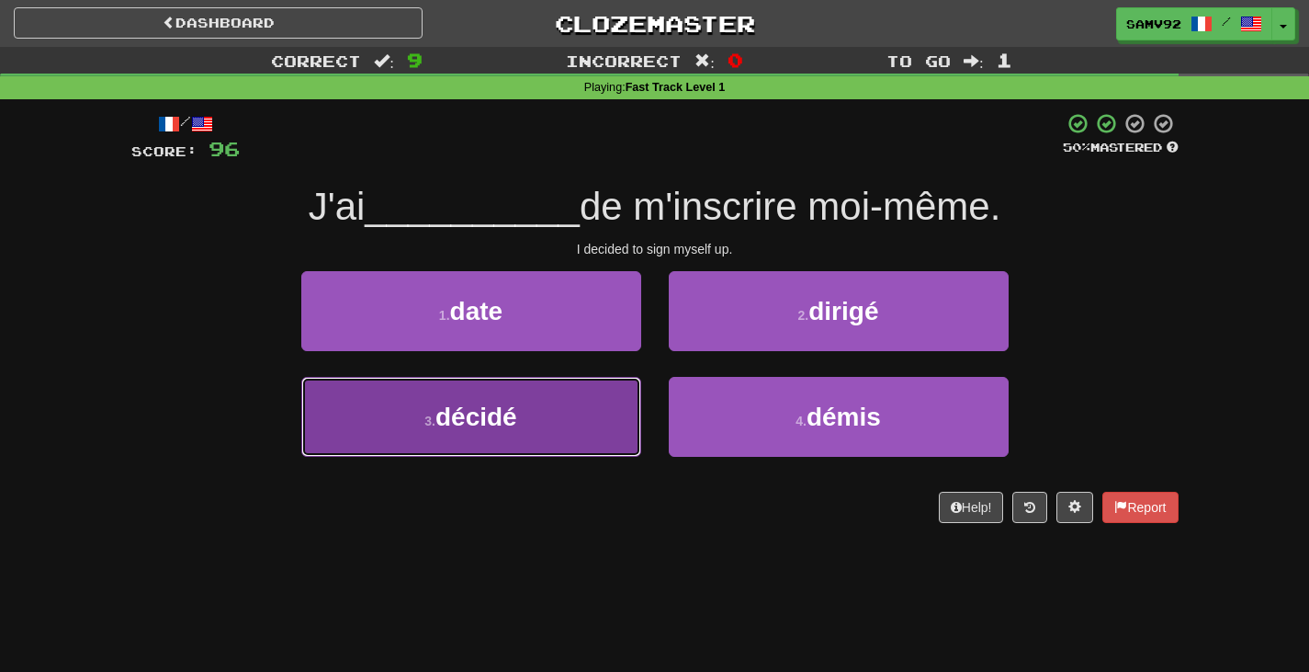
click at [618, 388] on button "3 . décidé" at bounding box center [471, 417] width 340 height 80
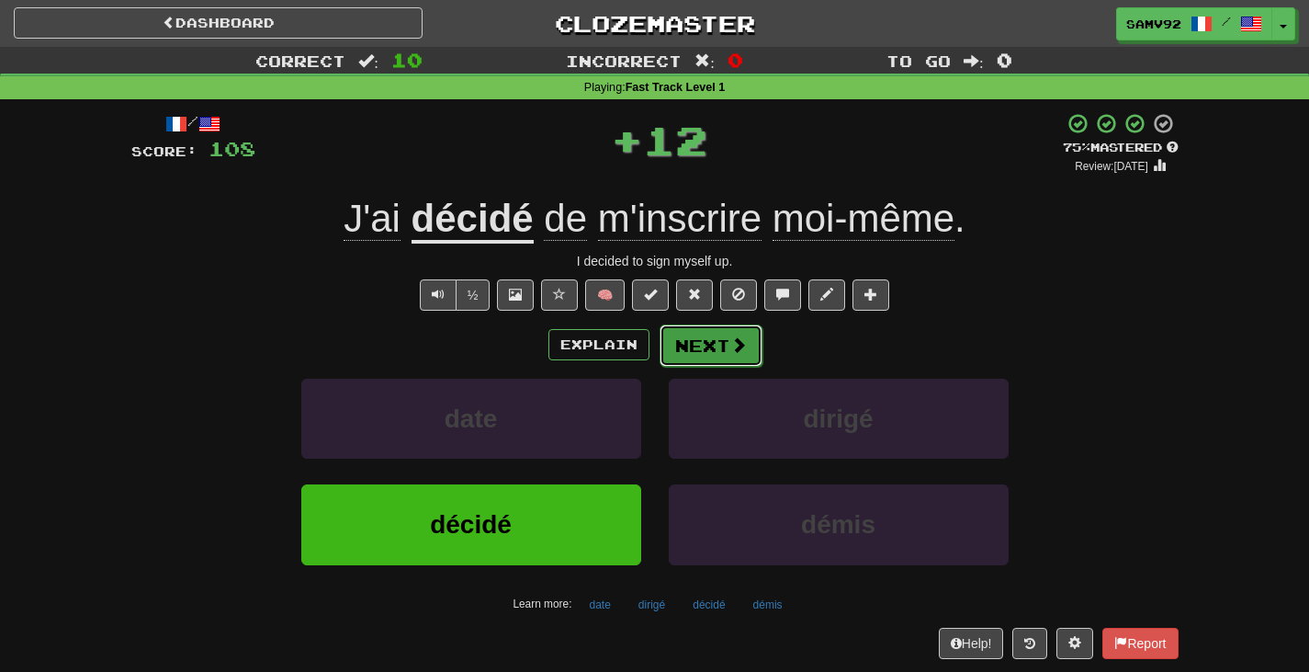
click at [680, 343] on button "Next" at bounding box center [711, 345] width 103 height 42
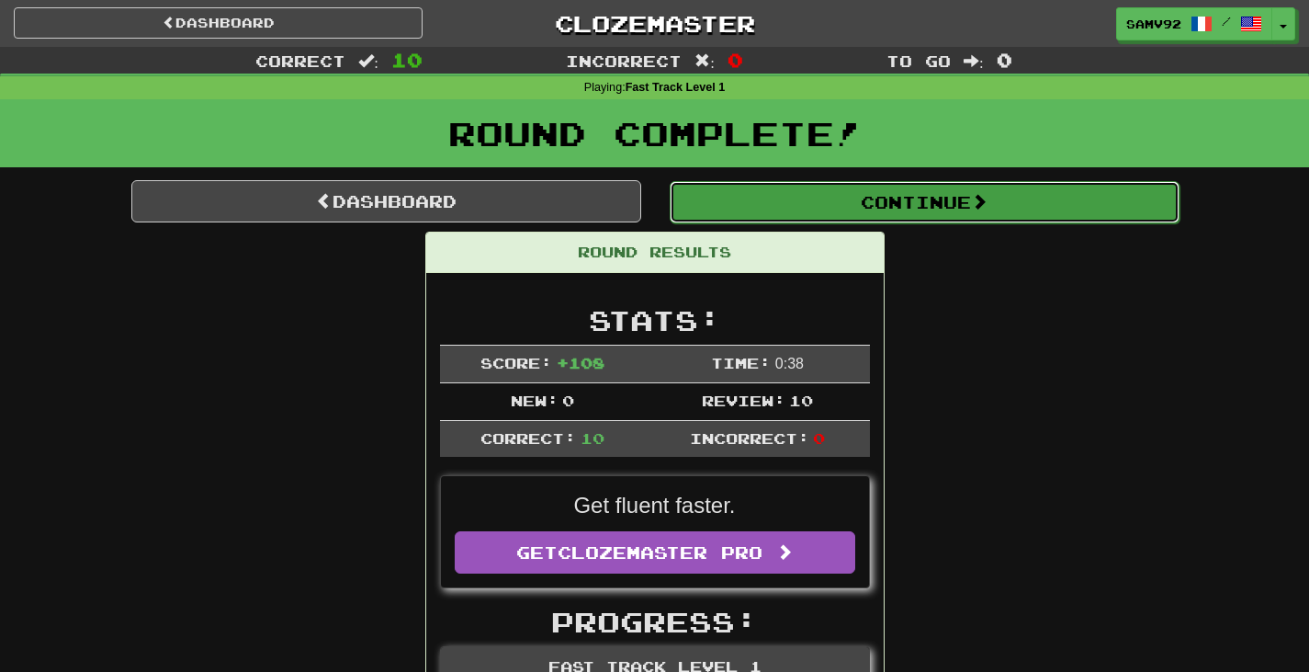
click at [815, 198] on button "Continue" at bounding box center [925, 202] width 510 height 42
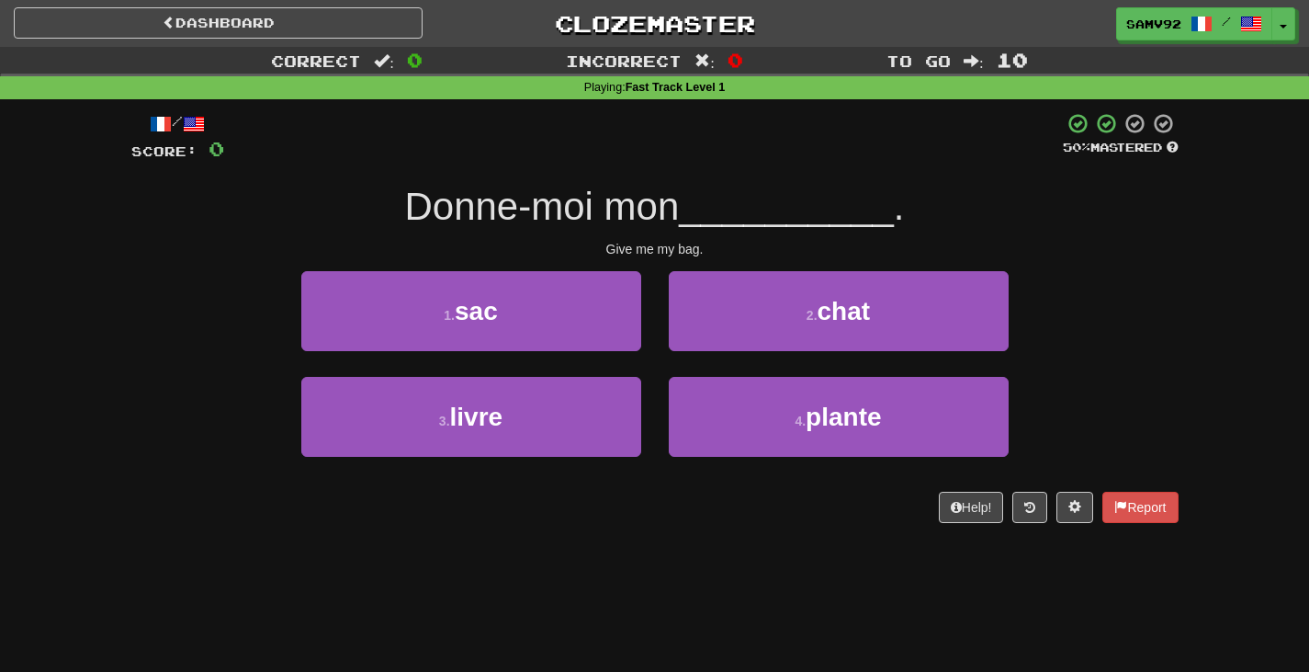
click at [640, 316] on div "1 . sac" at bounding box center [472, 324] width 368 height 106
drag, startPoint x: 625, startPoint y: 321, endPoint x: 688, endPoint y: 311, distance: 64.1
click at [628, 321] on button "1 . sac" at bounding box center [471, 311] width 340 height 80
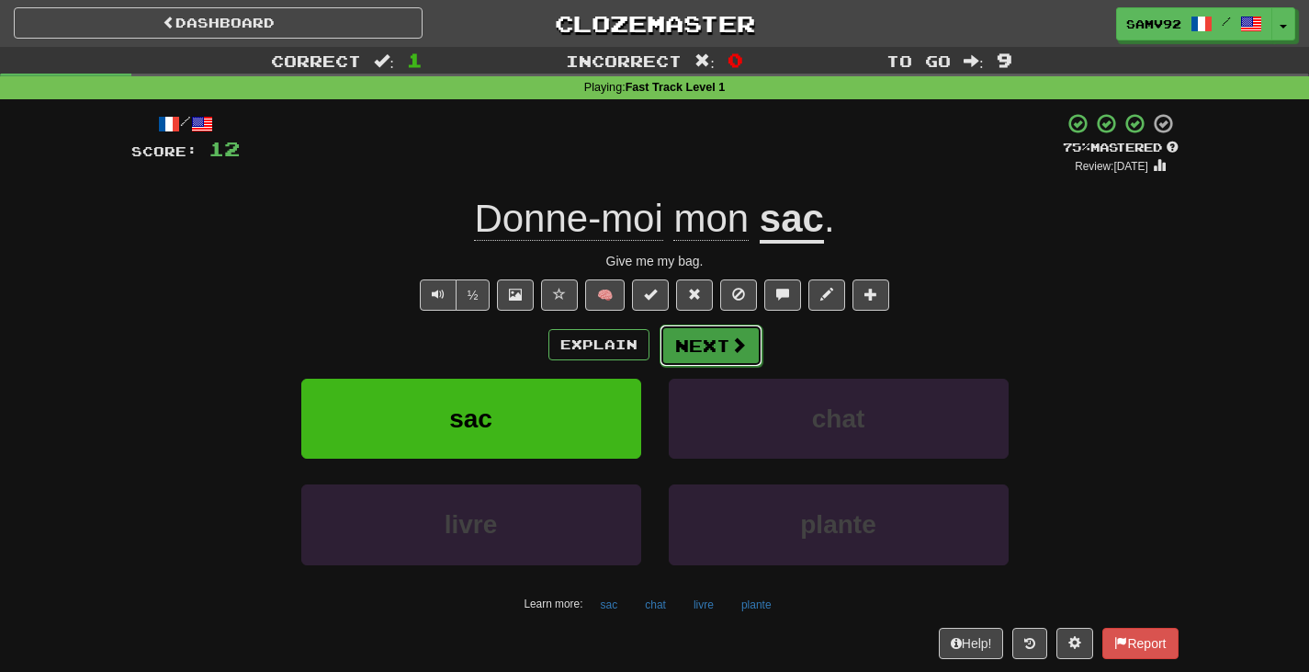
click at [750, 331] on button "Next" at bounding box center [711, 345] width 103 height 42
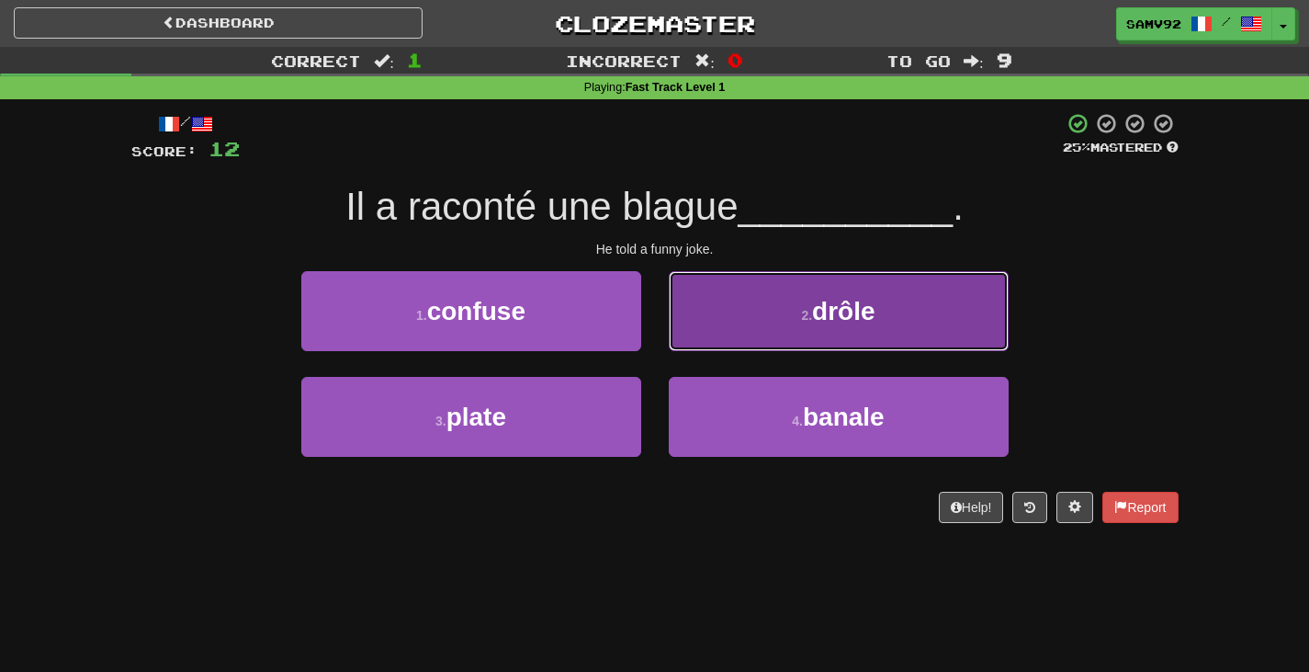
click at [720, 335] on button "2 . drôle" at bounding box center [839, 311] width 340 height 80
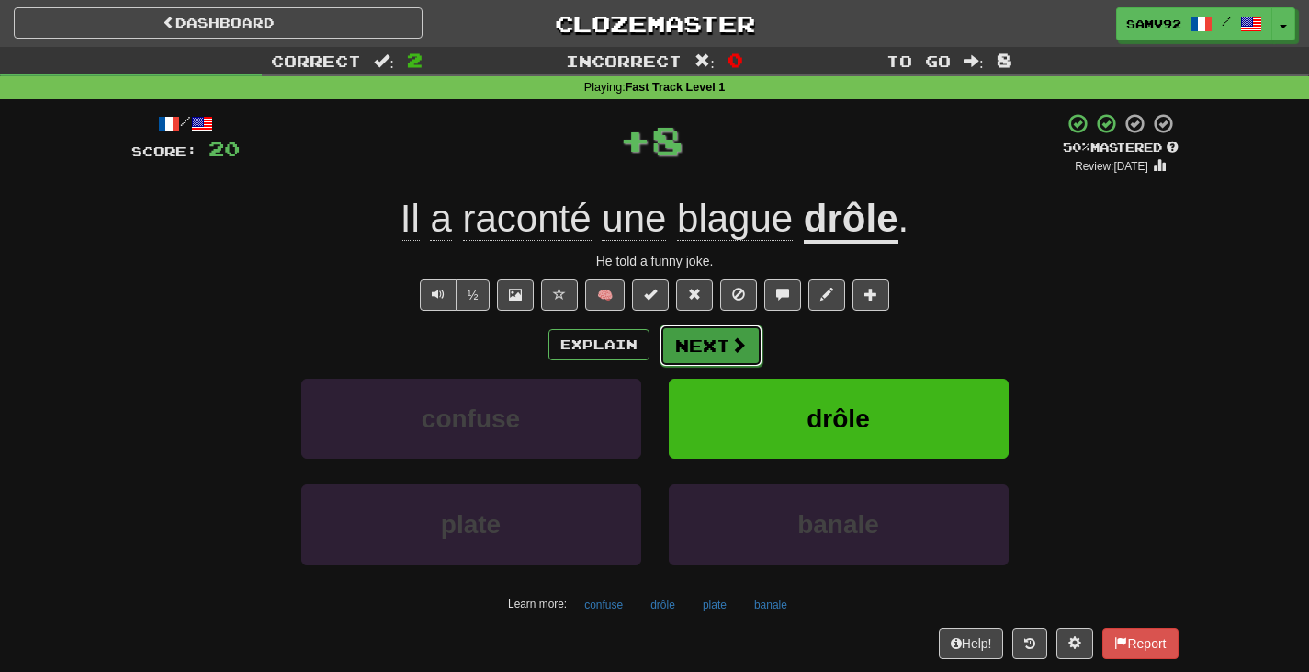
click at [723, 338] on button "Next" at bounding box center [711, 345] width 103 height 42
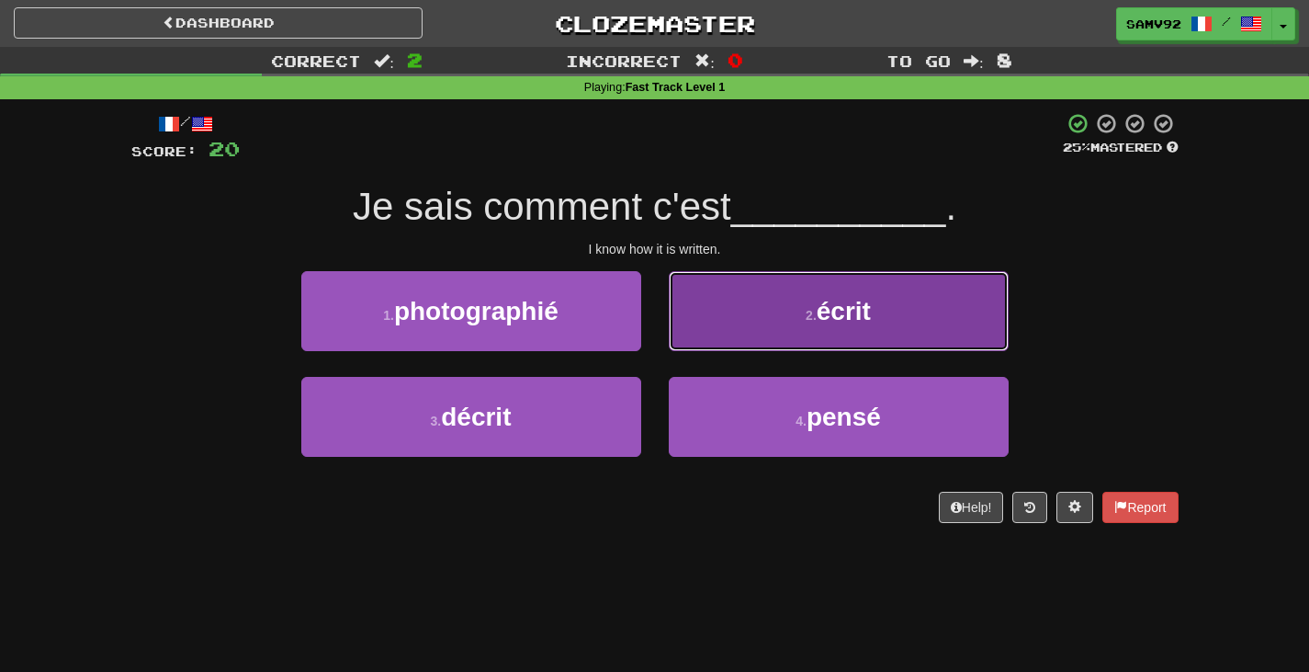
click at [778, 311] on button "2 . écrit" at bounding box center [839, 311] width 340 height 80
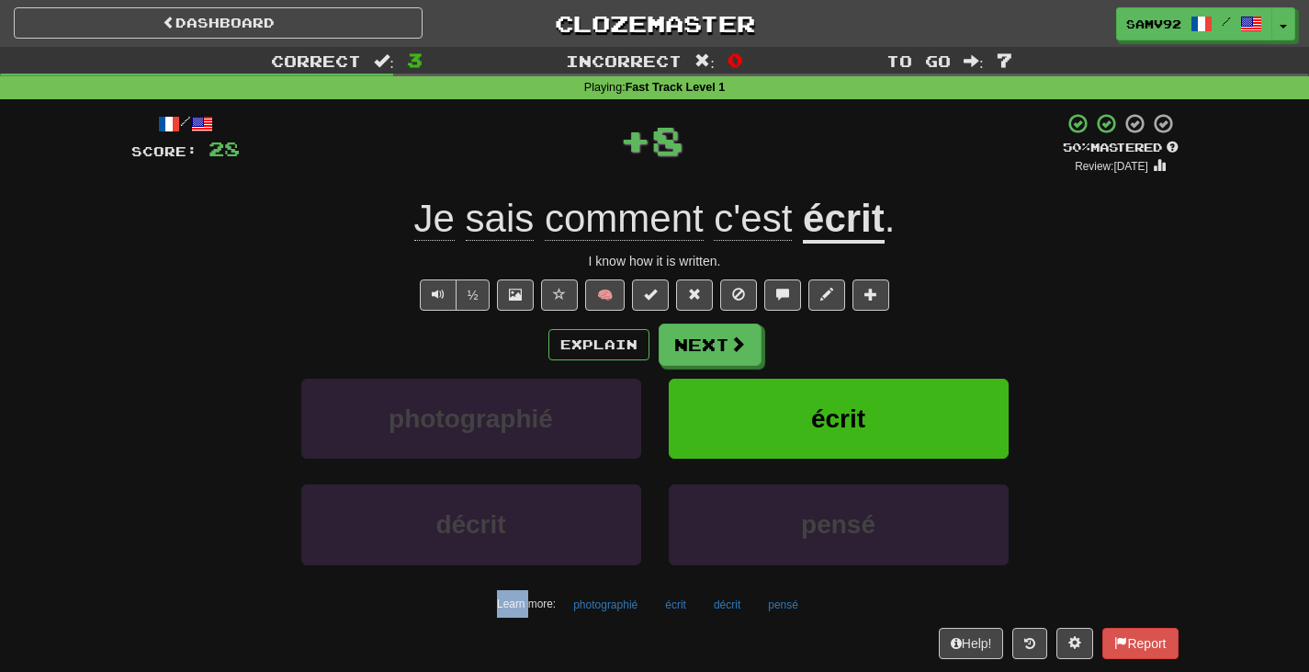
drag, startPoint x: 777, startPoint y: 311, endPoint x: 769, endPoint y: 315, distance: 9.5
click at [775, 311] on div "/ Score: 28 + 8 50 % Mastered Review: 2025-09-25 Je sais comment c'est écrit . …" at bounding box center [654, 385] width 1047 height 546
click at [743, 330] on button "Next" at bounding box center [711, 345] width 103 height 42
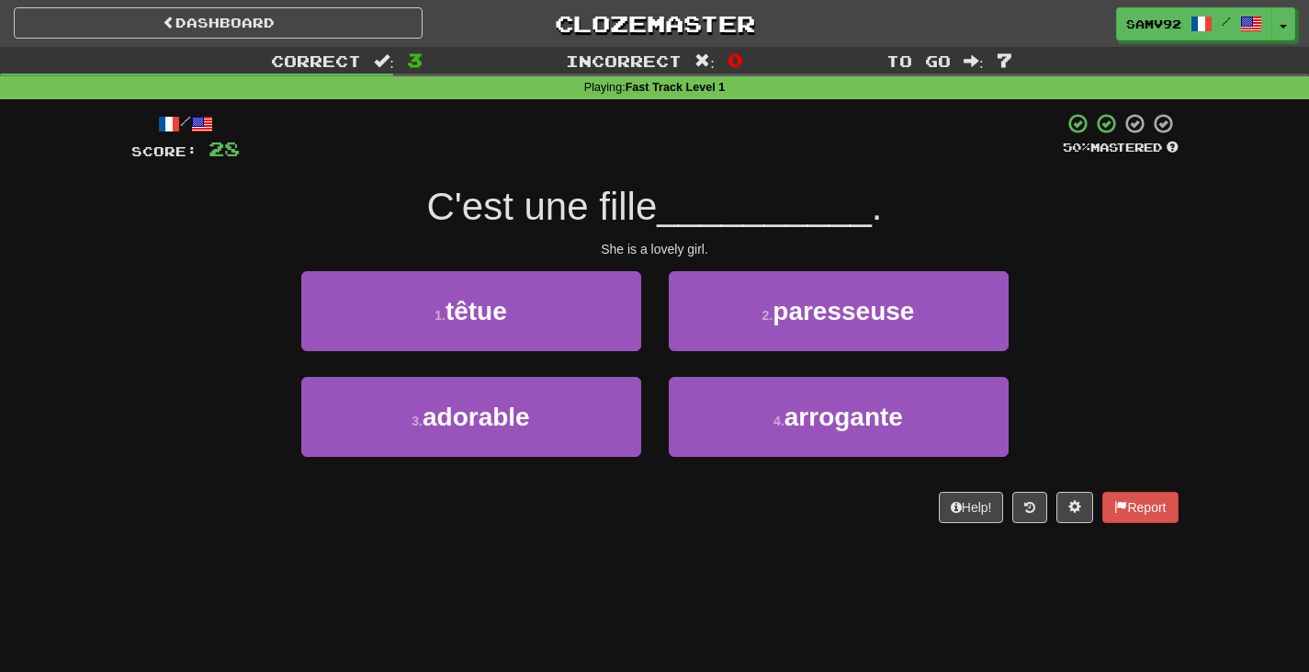
click at [913, 149] on div at bounding box center [651, 137] width 823 height 51
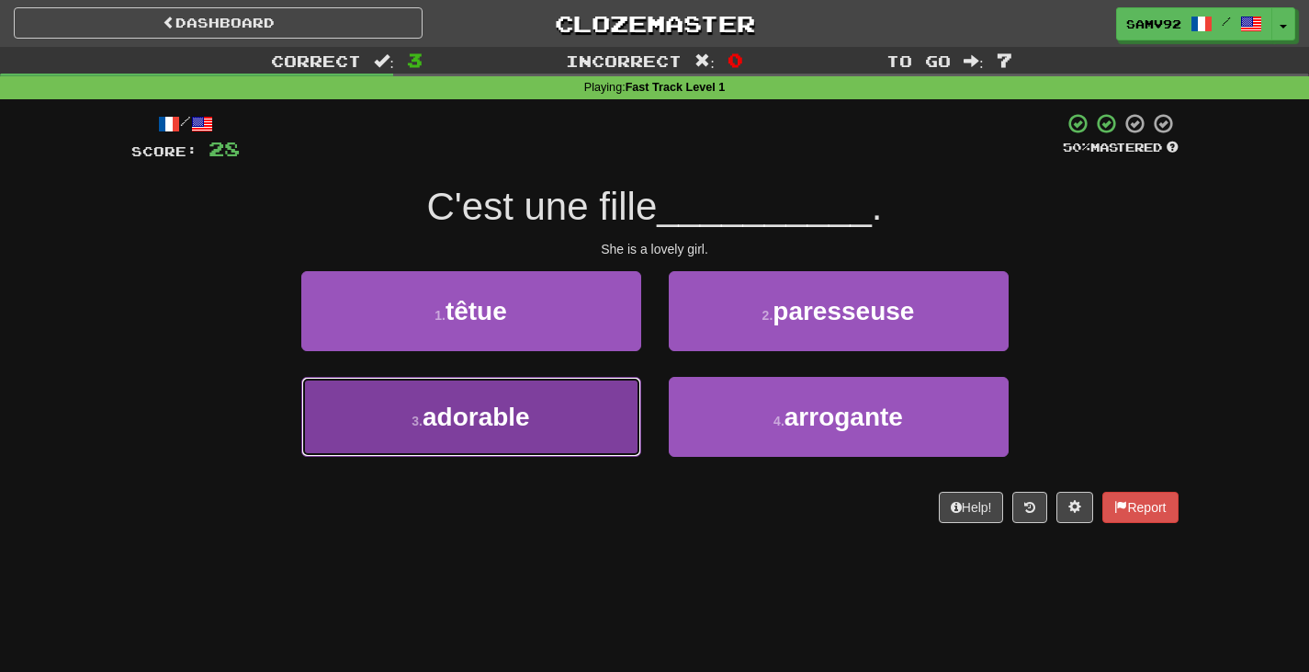
drag, startPoint x: 595, startPoint y: 407, endPoint x: 698, endPoint y: 368, distance: 110.2
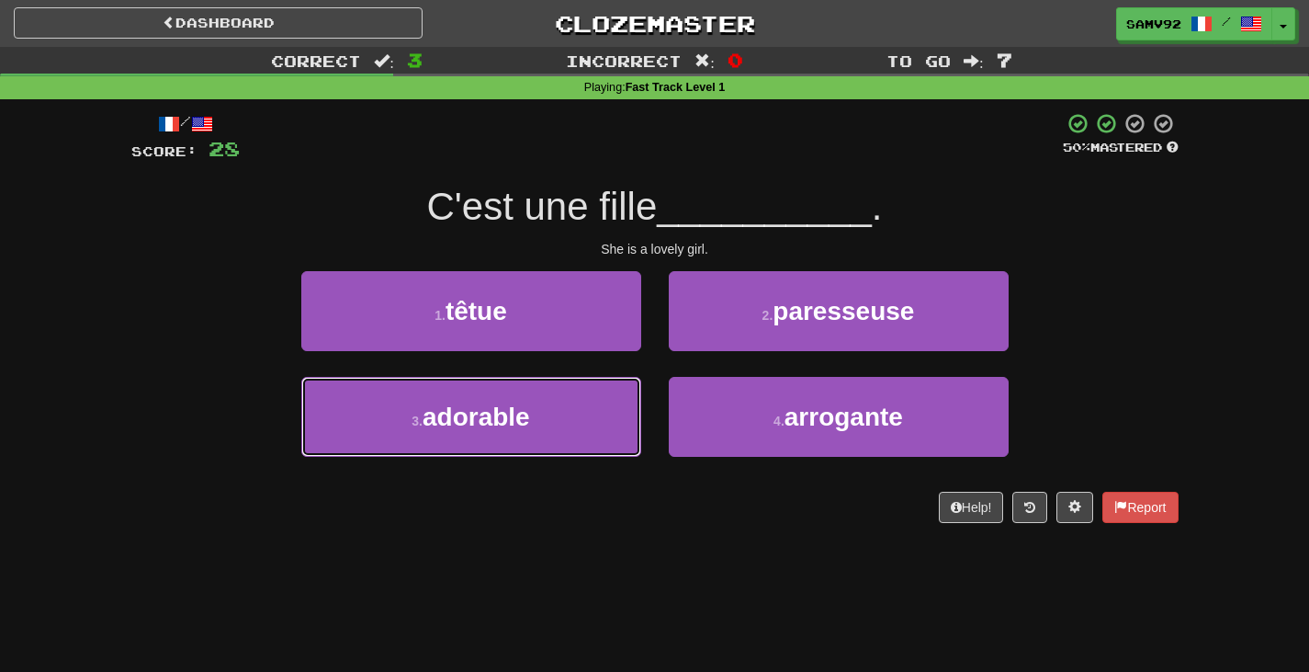
click at [596, 407] on button "3 . adorable" at bounding box center [471, 417] width 340 height 80
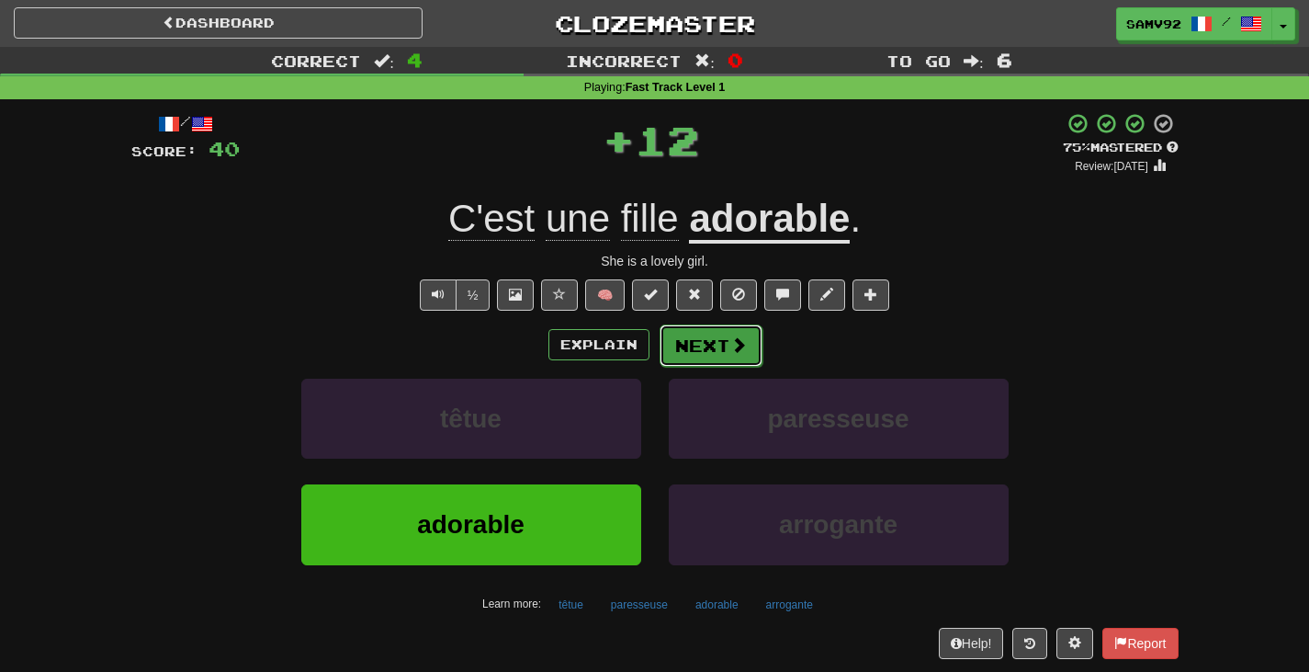
click at [735, 357] on button "Next" at bounding box center [711, 345] width 103 height 42
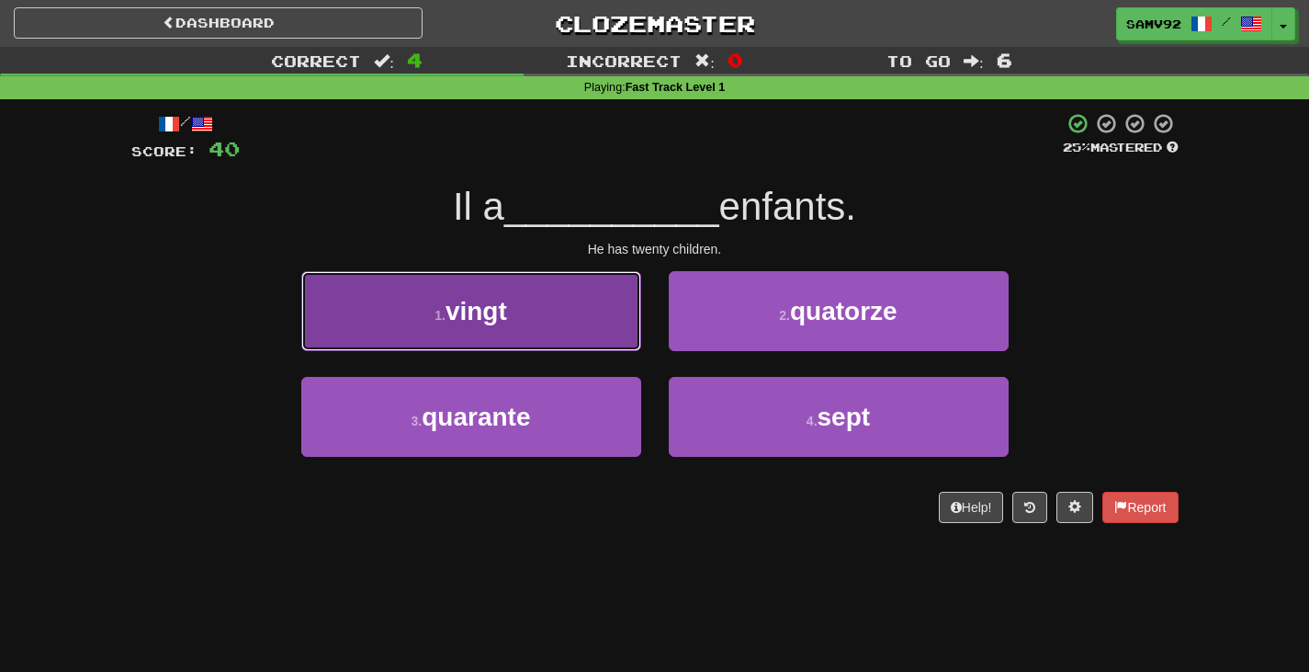
click at [620, 337] on button "1 . vingt" at bounding box center [471, 311] width 340 height 80
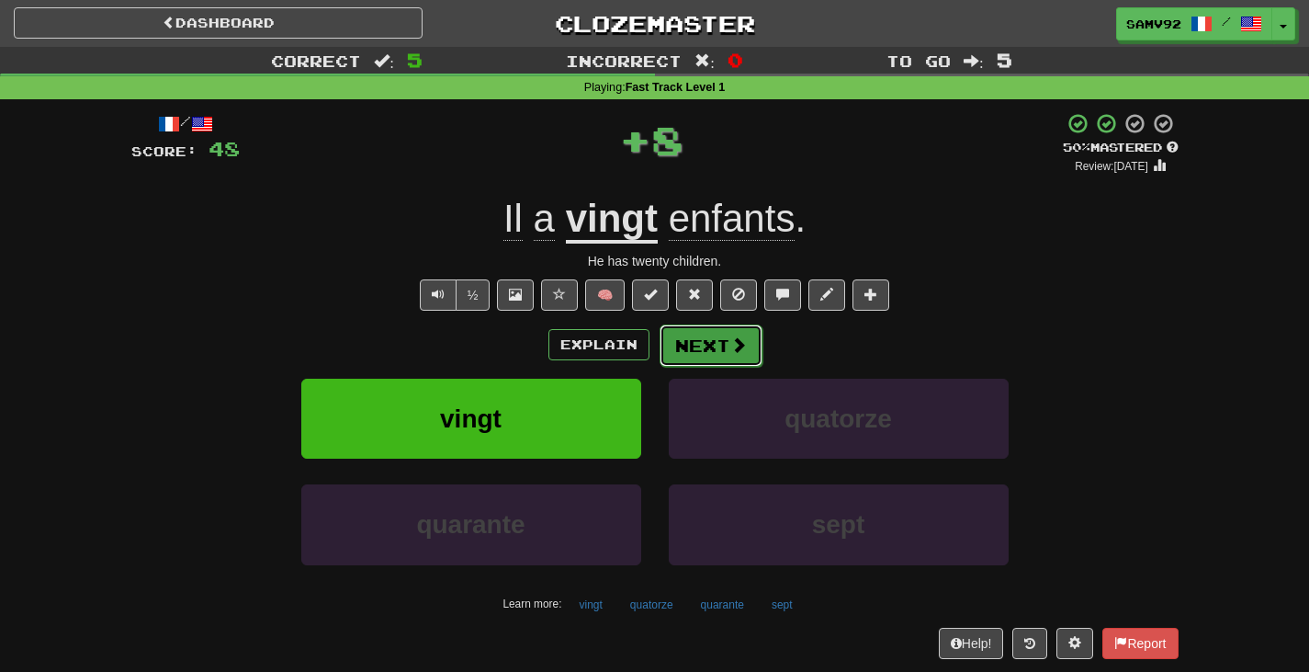
click at [708, 337] on button "Next" at bounding box center [711, 345] width 103 height 42
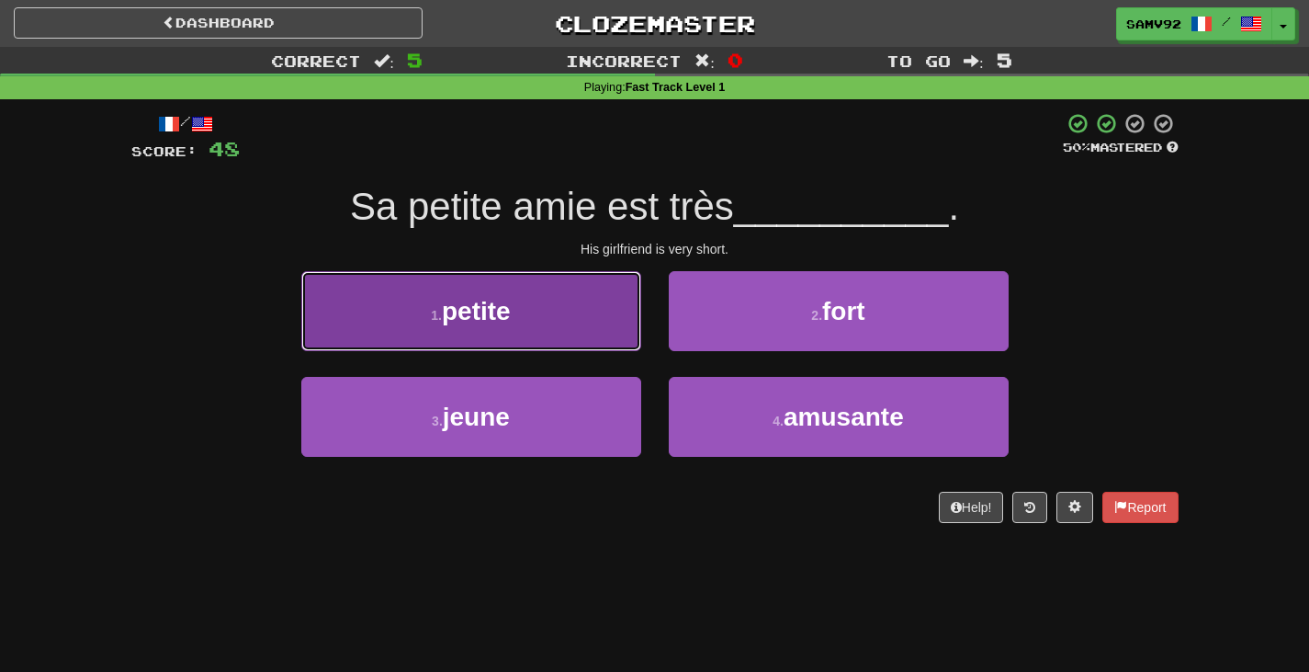
click at [602, 333] on button "1 . petite" at bounding box center [471, 311] width 340 height 80
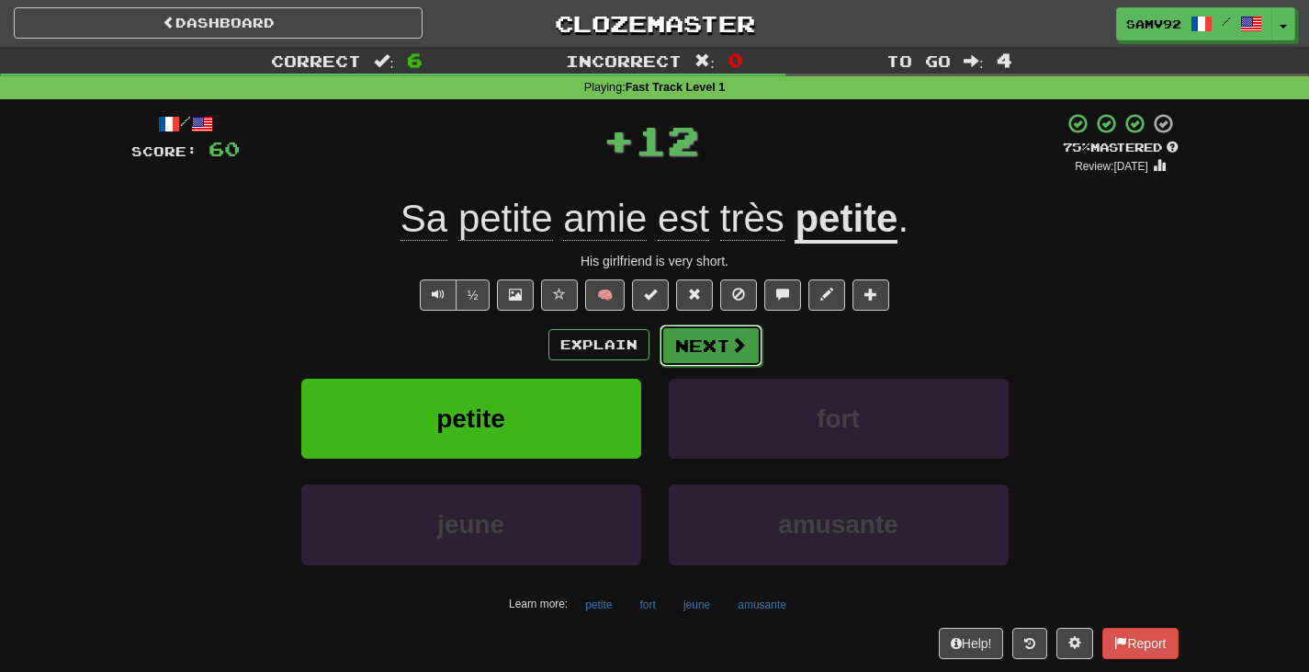
click at [737, 336] on span at bounding box center [738, 344] width 17 height 17
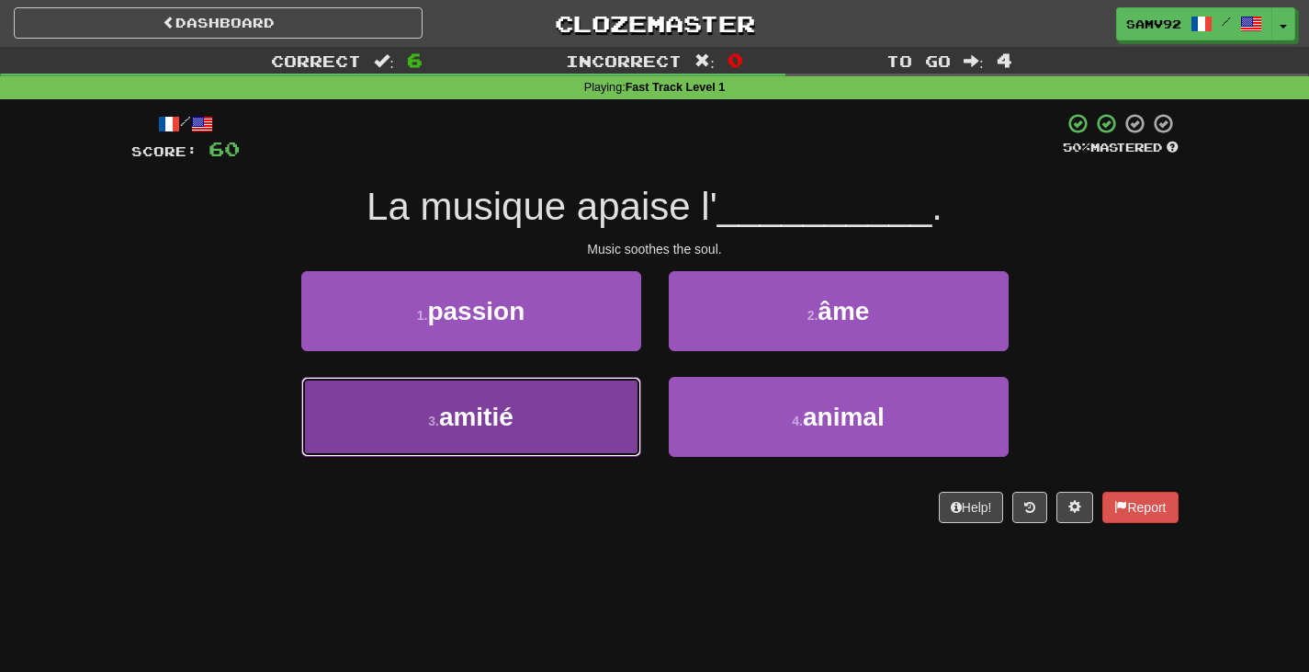
click at [562, 454] on button "3 . amitié" at bounding box center [471, 417] width 340 height 80
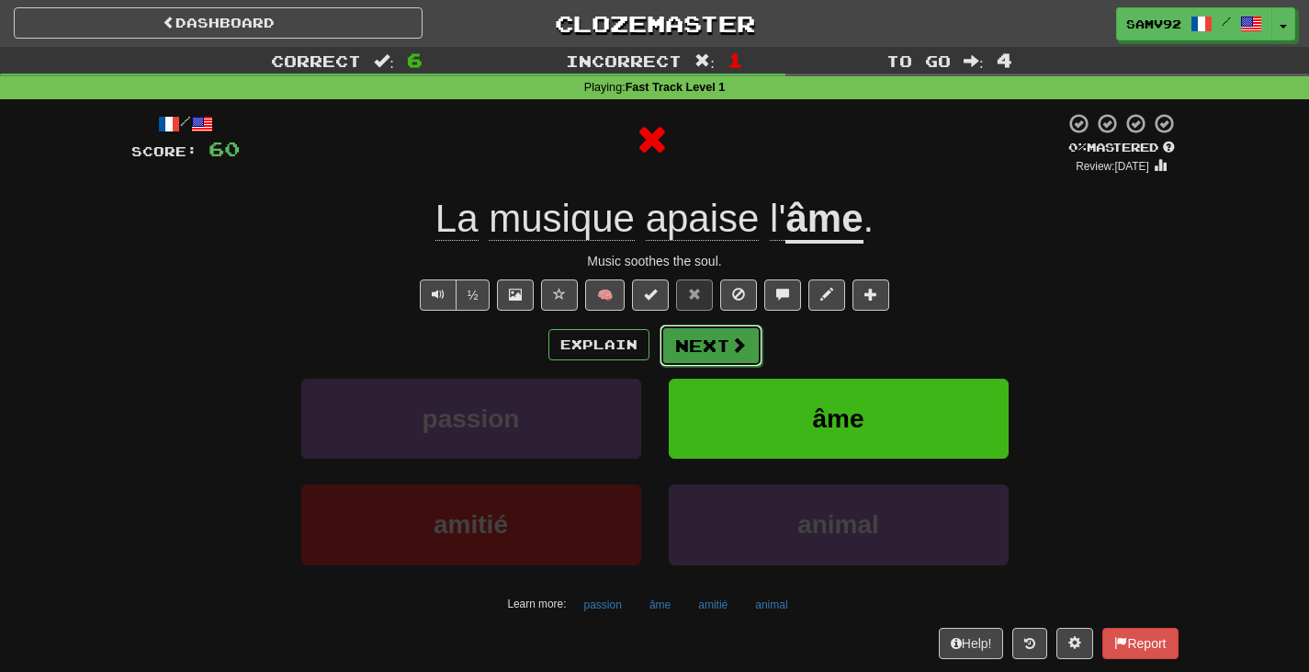
click at [727, 345] on button "Next" at bounding box center [711, 345] width 103 height 42
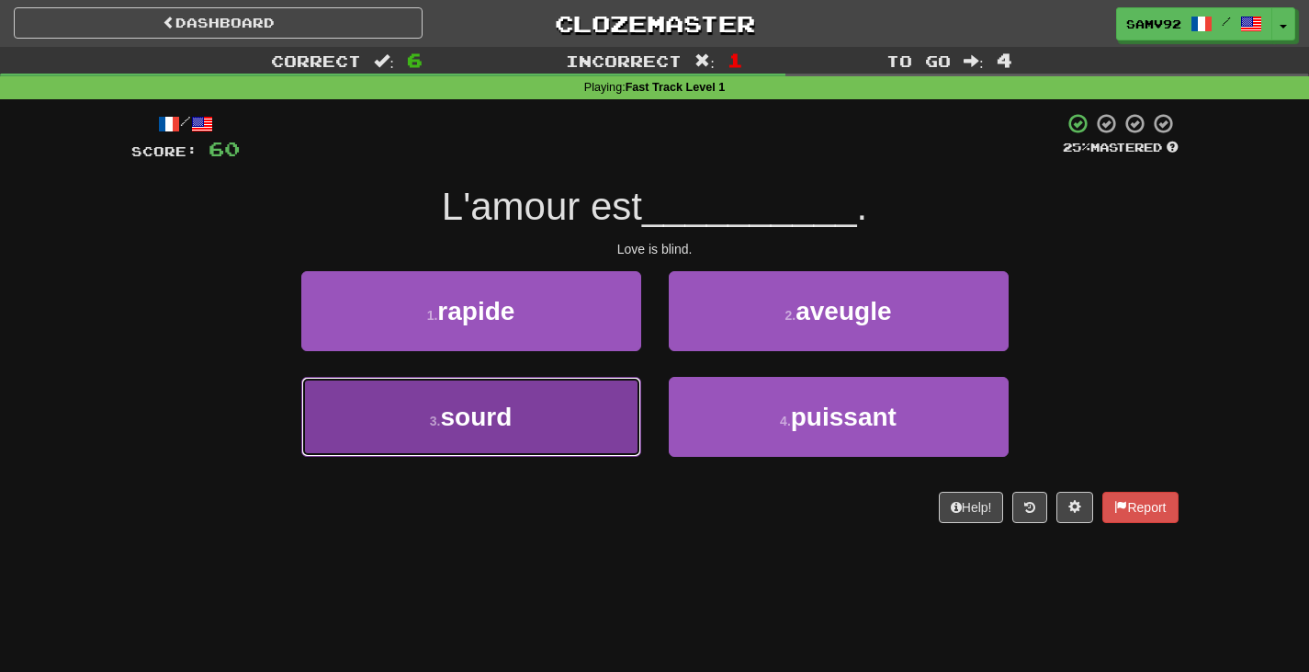
click at [611, 402] on button "3 . sourd" at bounding box center [471, 417] width 340 height 80
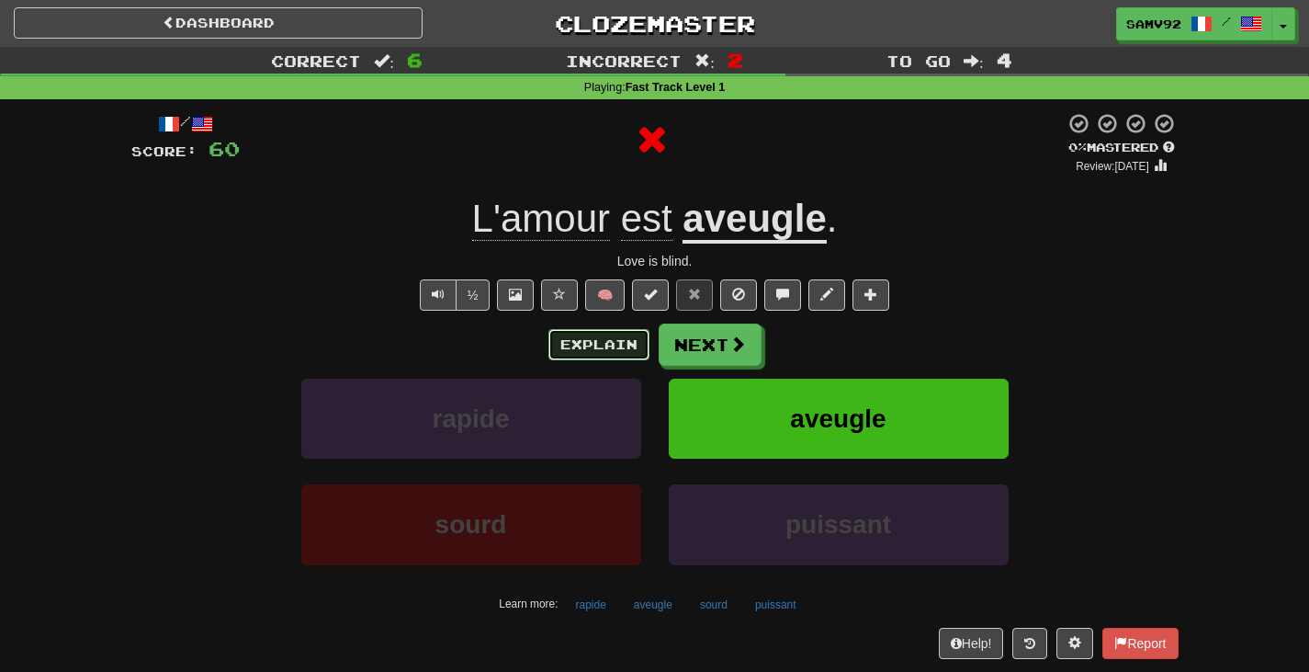
click at [632, 360] on button "Explain" at bounding box center [599, 344] width 101 height 31
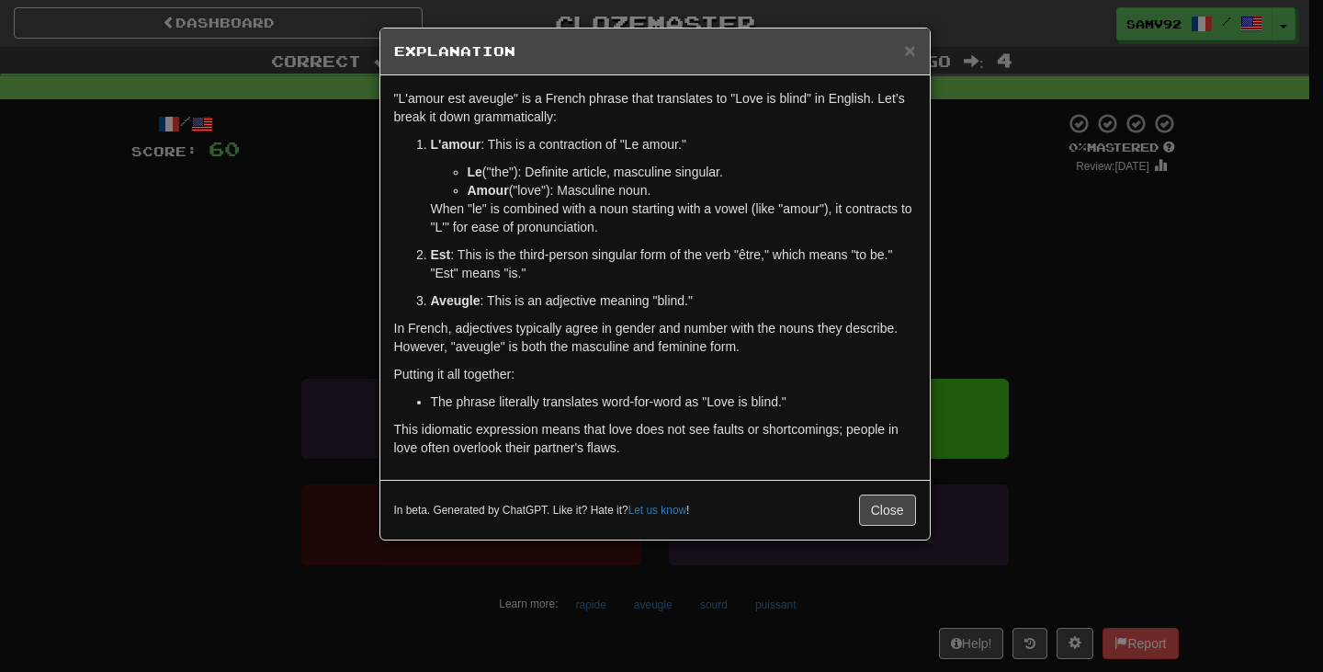
drag, startPoint x: 978, startPoint y: 262, endPoint x: 783, endPoint y: 13, distance: 316.7
click at [978, 261] on div "× Explanation "L'amour est aveugle" is a French phrase that translates to "Love…" at bounding box center [661, 336] width 1323 height 672
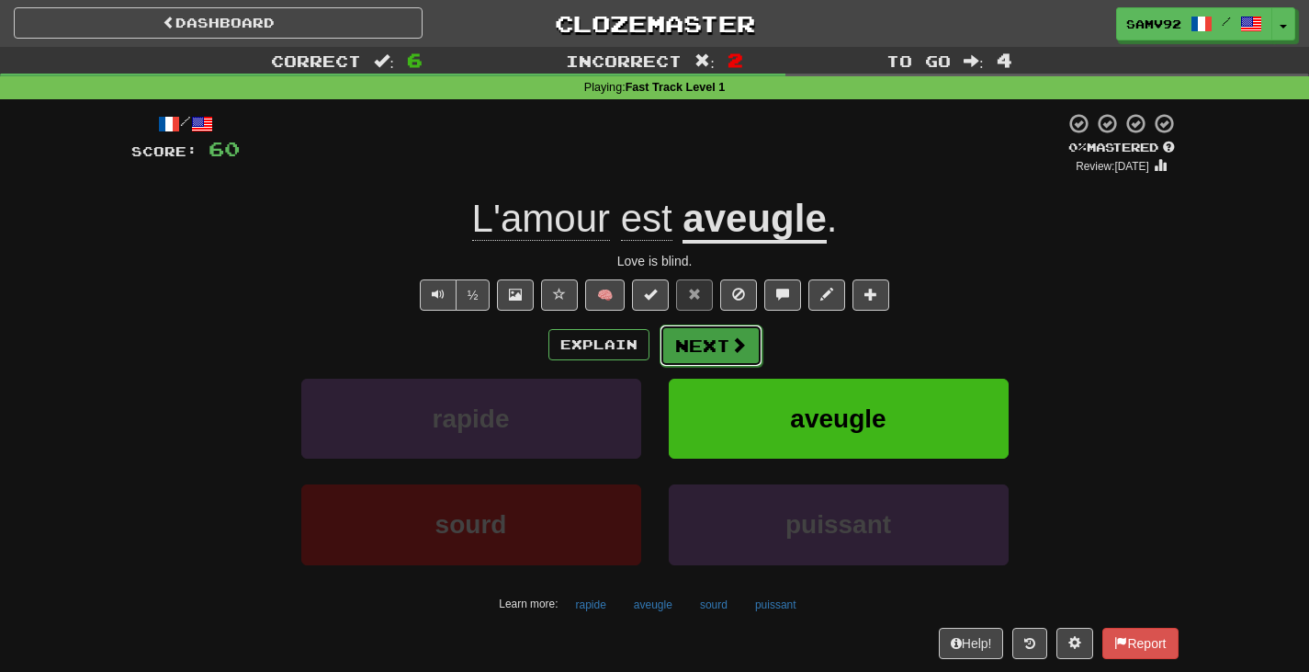
click at [730, 350] on span at bounding box center [738, 344] width 17 height 17
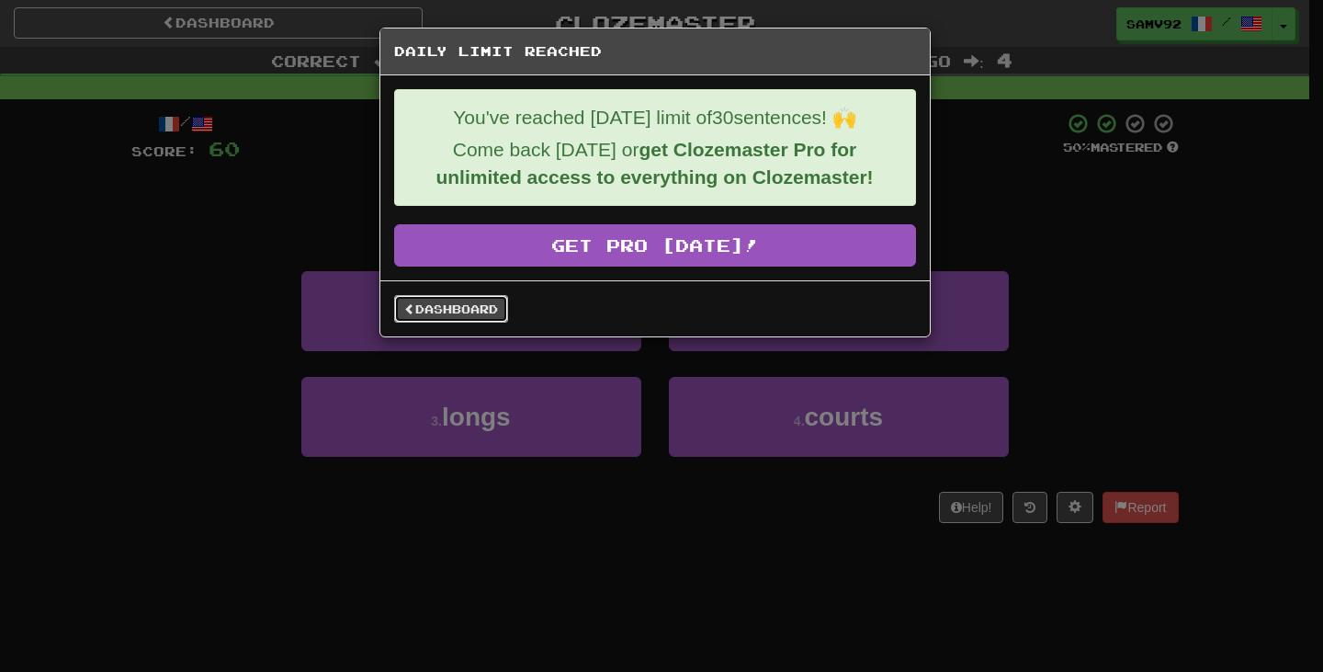
click at [495, 311] on link "Dashboard" at bounding box center [451, 309] width 114 height 28
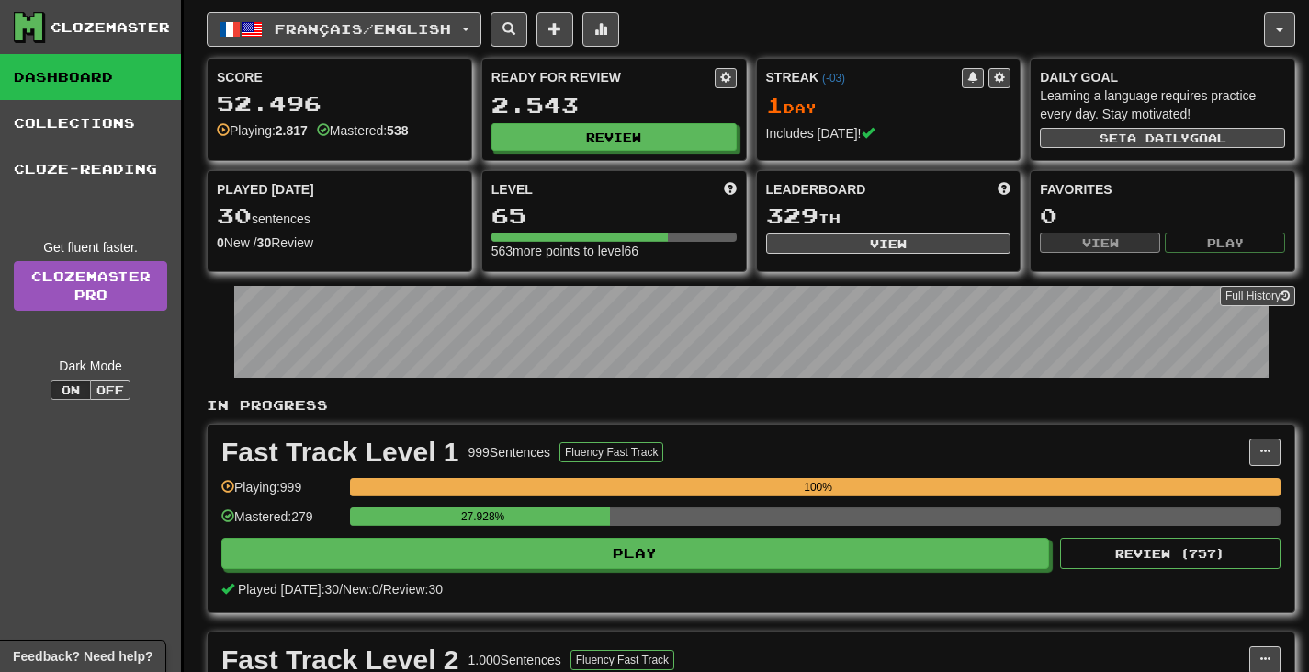
click at [395, 50] on div "Français / English 한국어 / English Streak: 0 Review: 20 Points [DATE]: 0 Deutsch …" at bounding box center [751, 671] width 1089 height 1342
click at [397, 46] on div "Français / English 한국어 / English Streak: 0 Review: 20 Points [DATE]: 0 Deutsch …" at bounding box center [751, 671] width 1089 height 1342
click at [394, 43] on button "Français / English" at bounding box center [344, 29] width 275 height 35
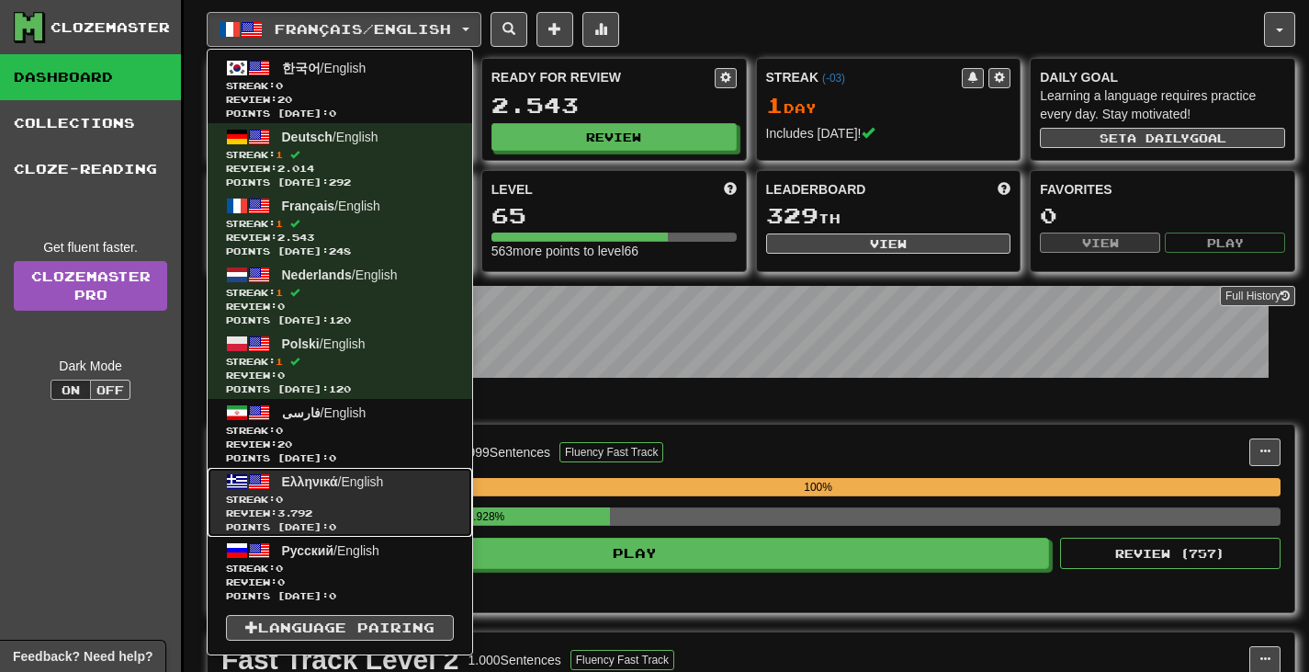
click at [367, 474] on span "Ελληνικά / English" at bounding box center [333, 481] width 102 height 15
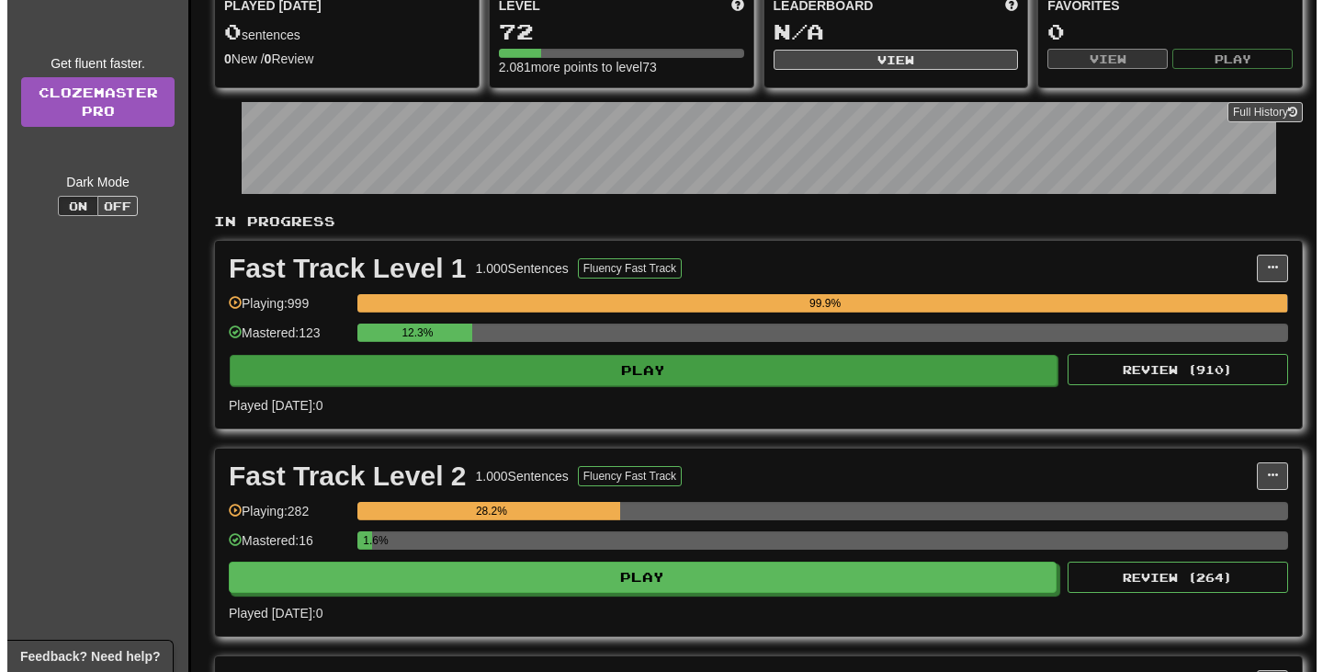
scroll to position [276, 0]
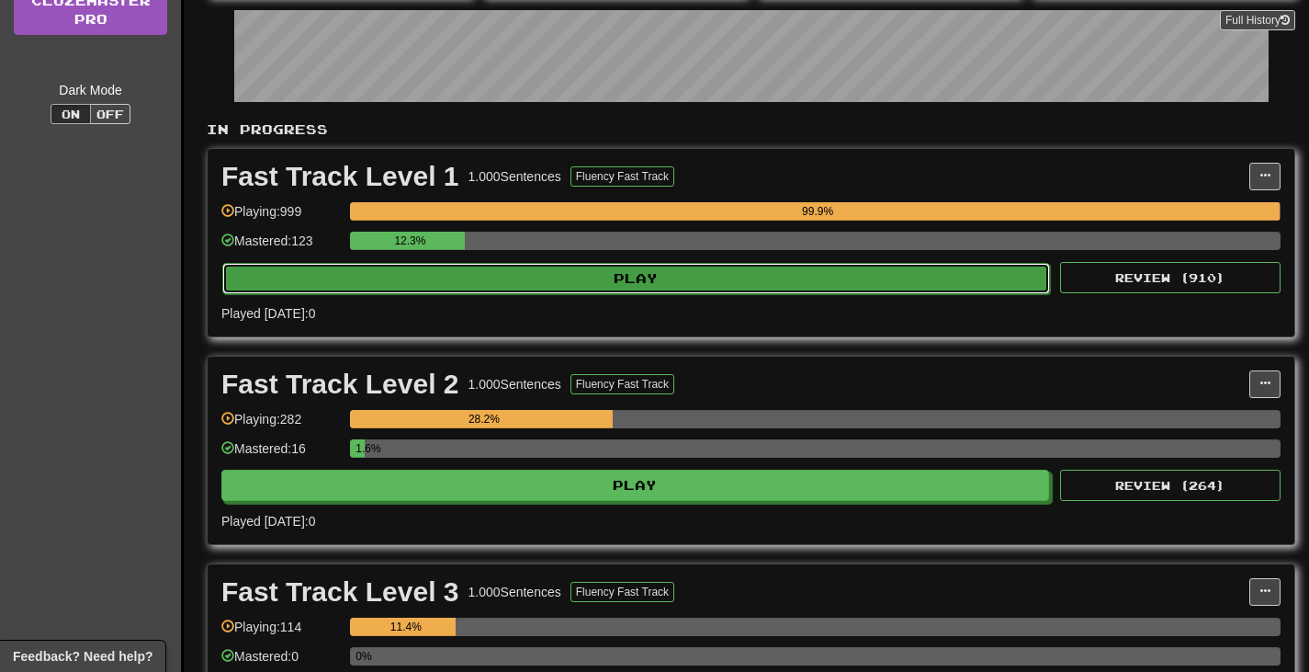
click at [548, 268] on button "Play" at bounding box center [636, 278] width 828 height 31
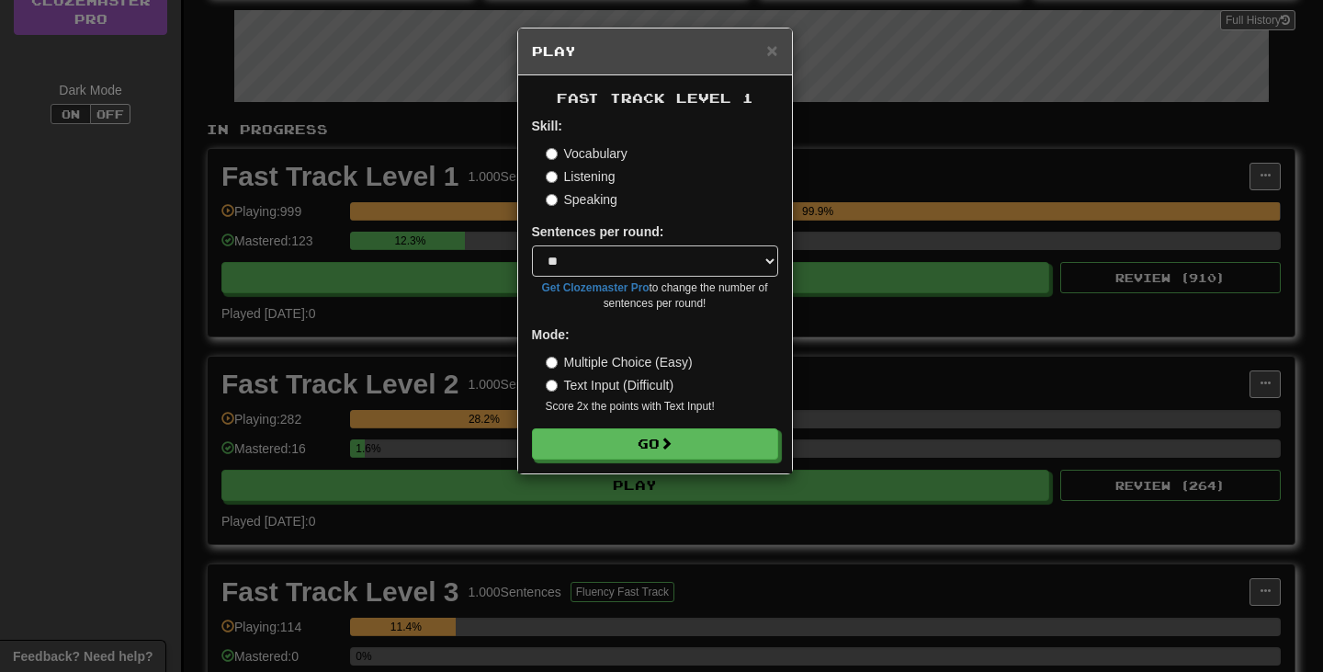
click at [372, 360] on div "× Play Fast Track Level 1 Skill: Vocabulary Listening Speaking Sentences per ro…" at bounding box center [661, 336] width 1323 height 672
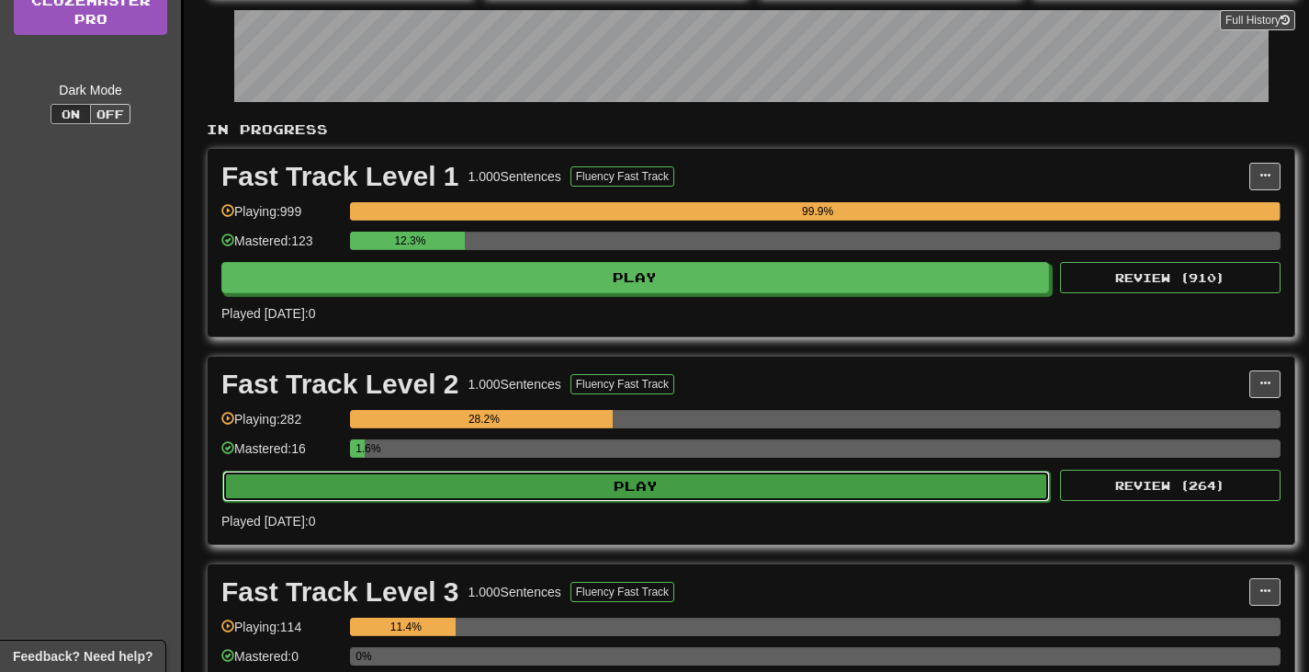
click at [414, 484] on button "Play" at bounding box center [636, 485] width 828 height 31
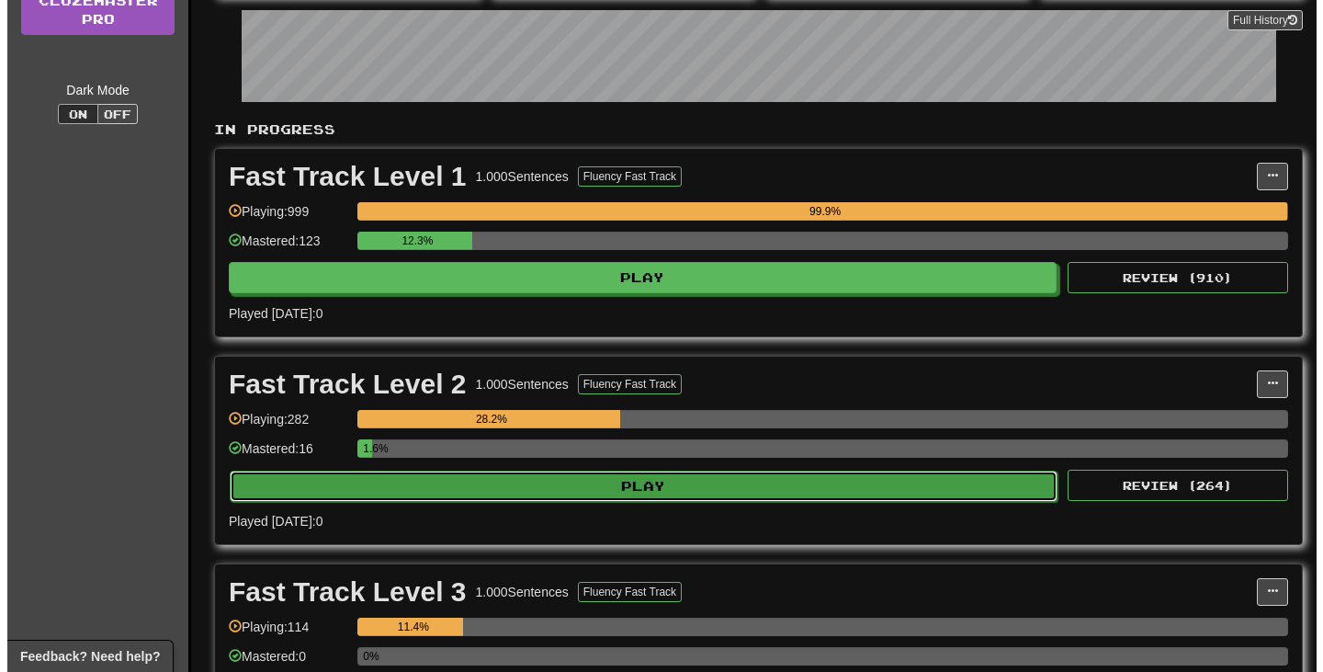
select select "**"
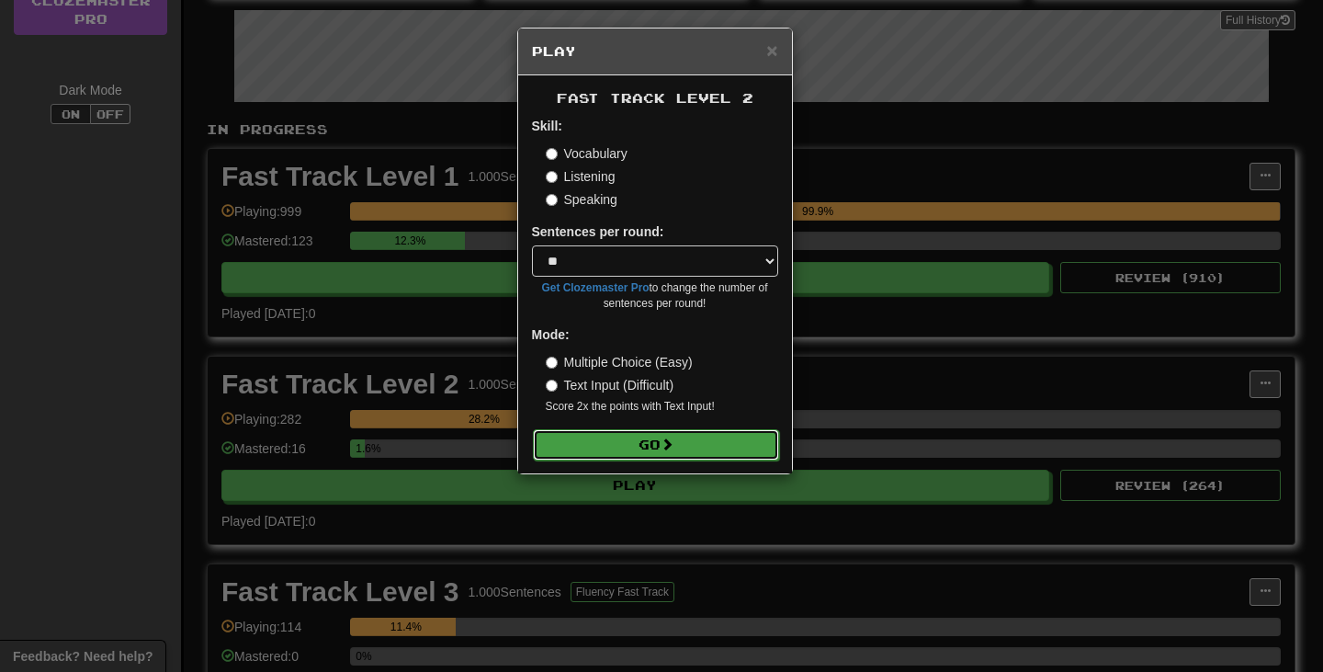
click at [606, 445] on button "Go" at bounding box center [656, 444] width 246 height 31
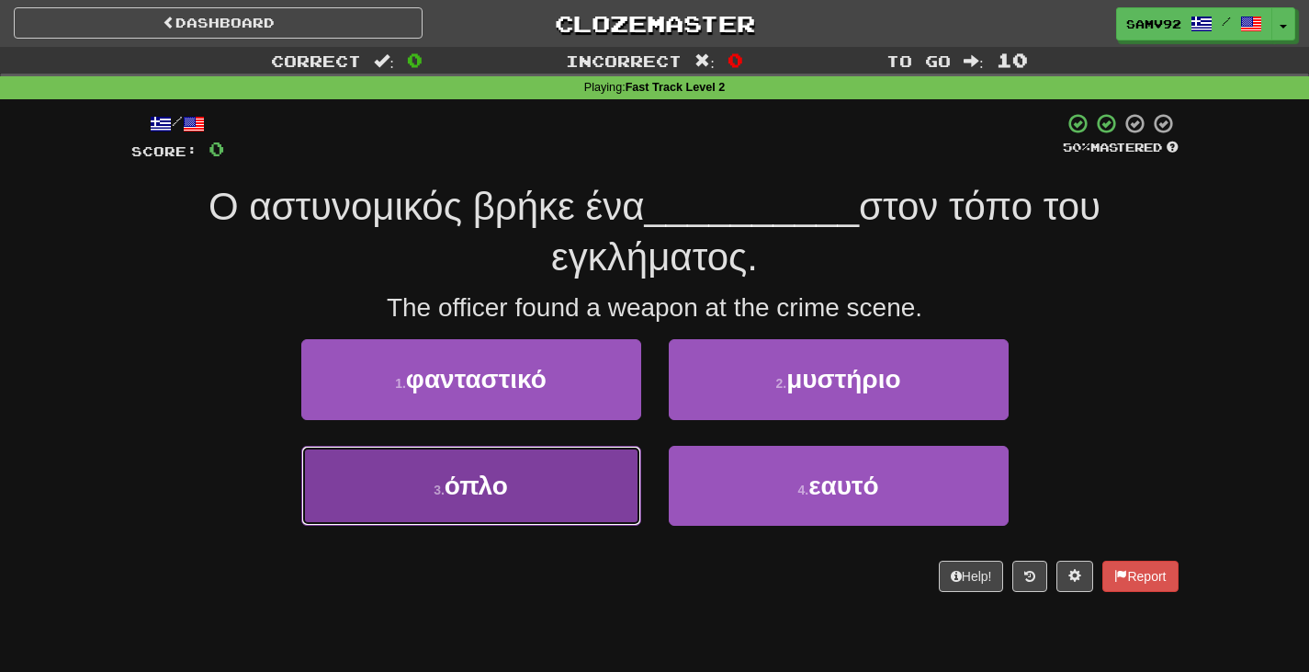
click at [566, 508] on button "3 . όπλο" at bounding box center [471, 486] width 340 height 80
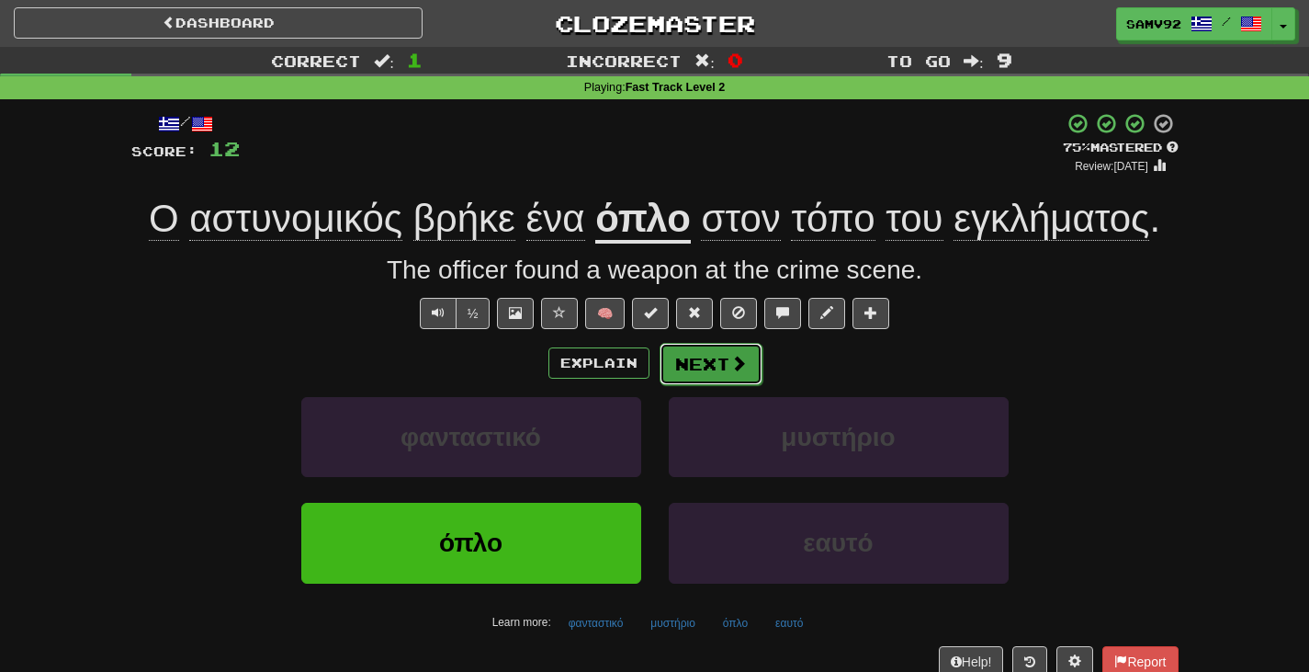
click at [707, 364] on button "Next" at bounding box center [711, 364] width 103 height 42
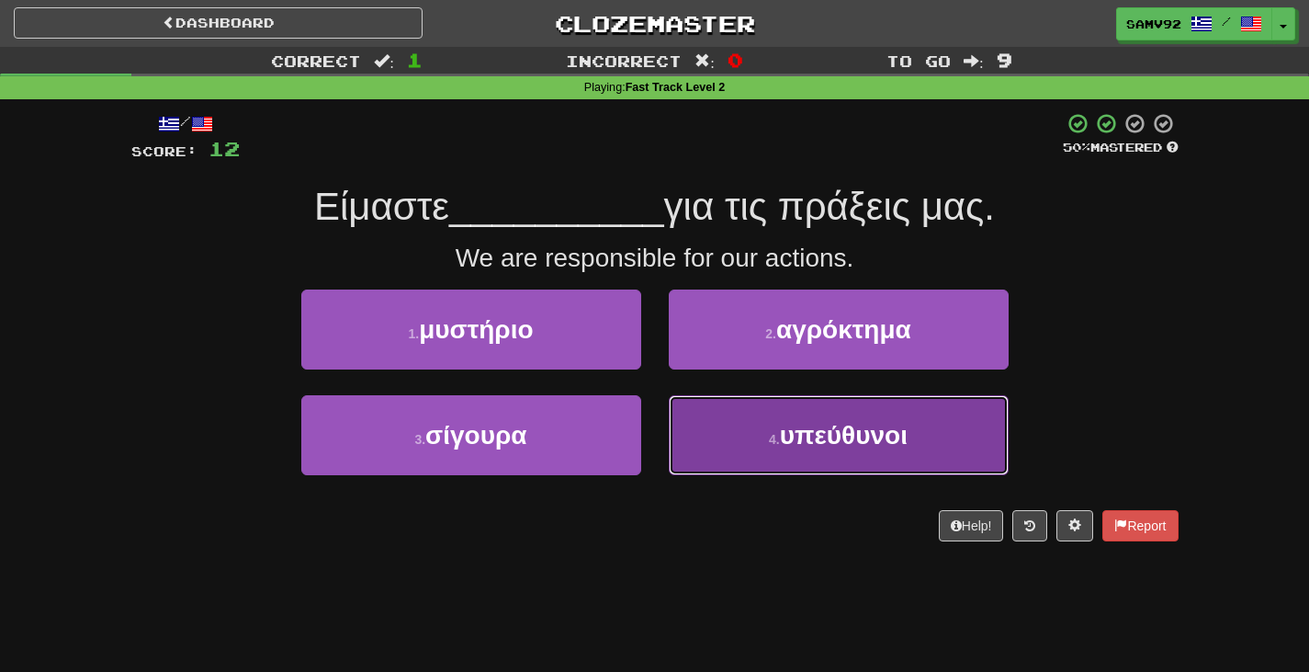
click at [733, 434] on button "4 . υπεύθυνοι" at bounding box center [839, 435] width 340 height 80
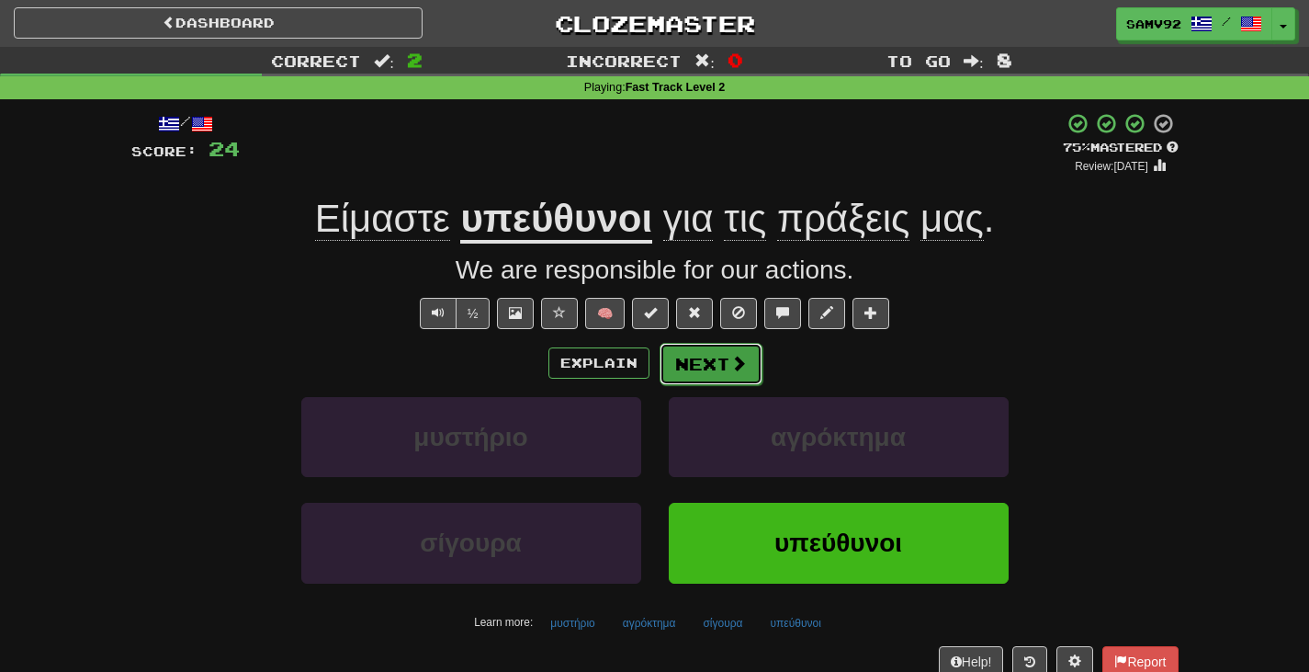
click at [711, 370] on button "Next" at bounding box center [711, 364] width 103 height 42
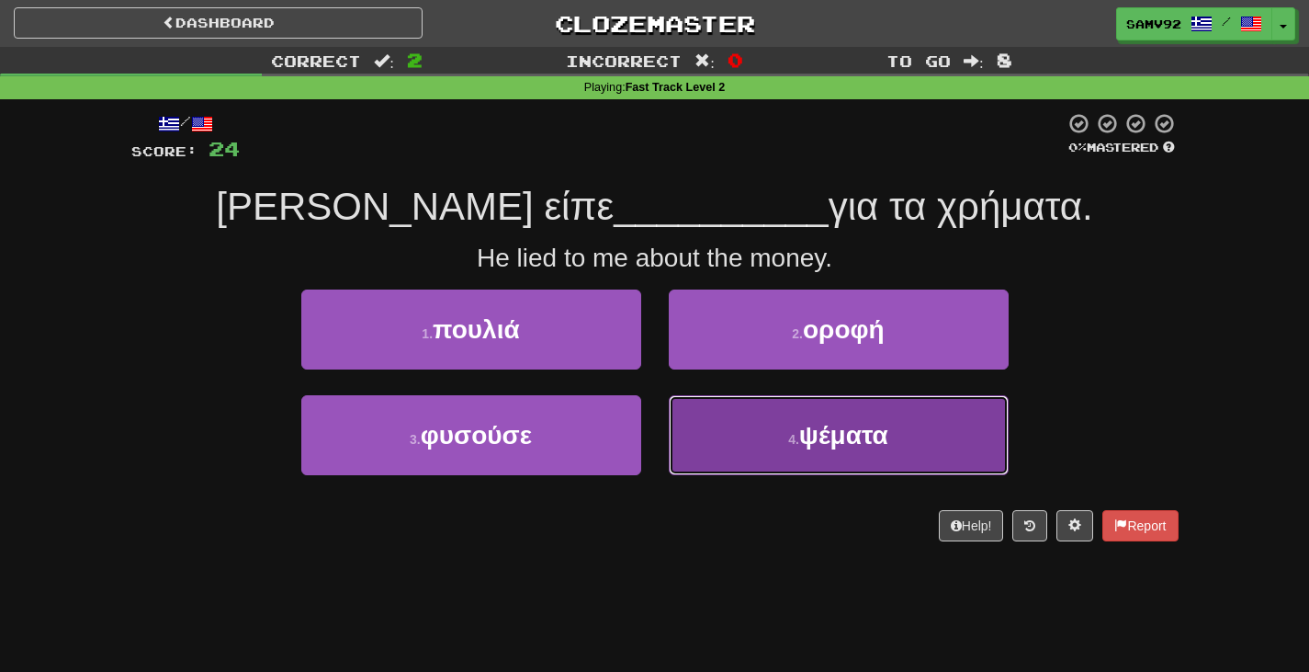
click at [725, 426] on button "4 . ψέματα" at bounding box center [839, 435] width 340 height 80
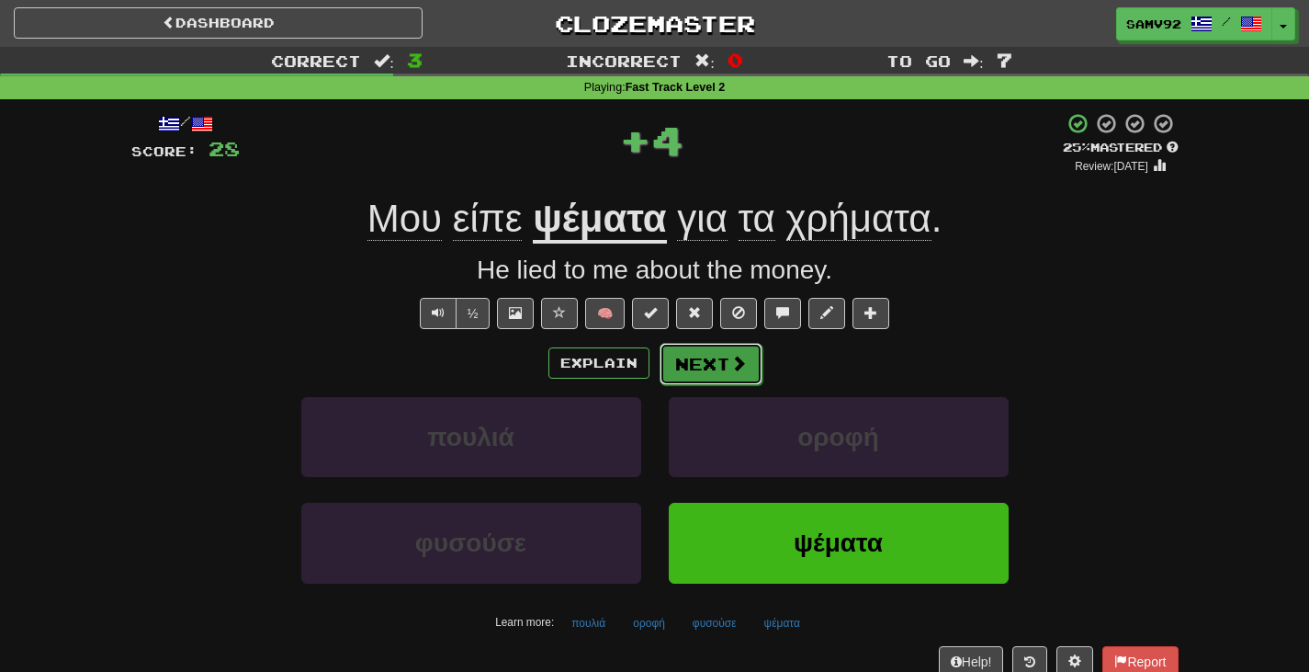
click at [699, 361] on button "Next" at bounding box center [711, 364] width 103 height 42
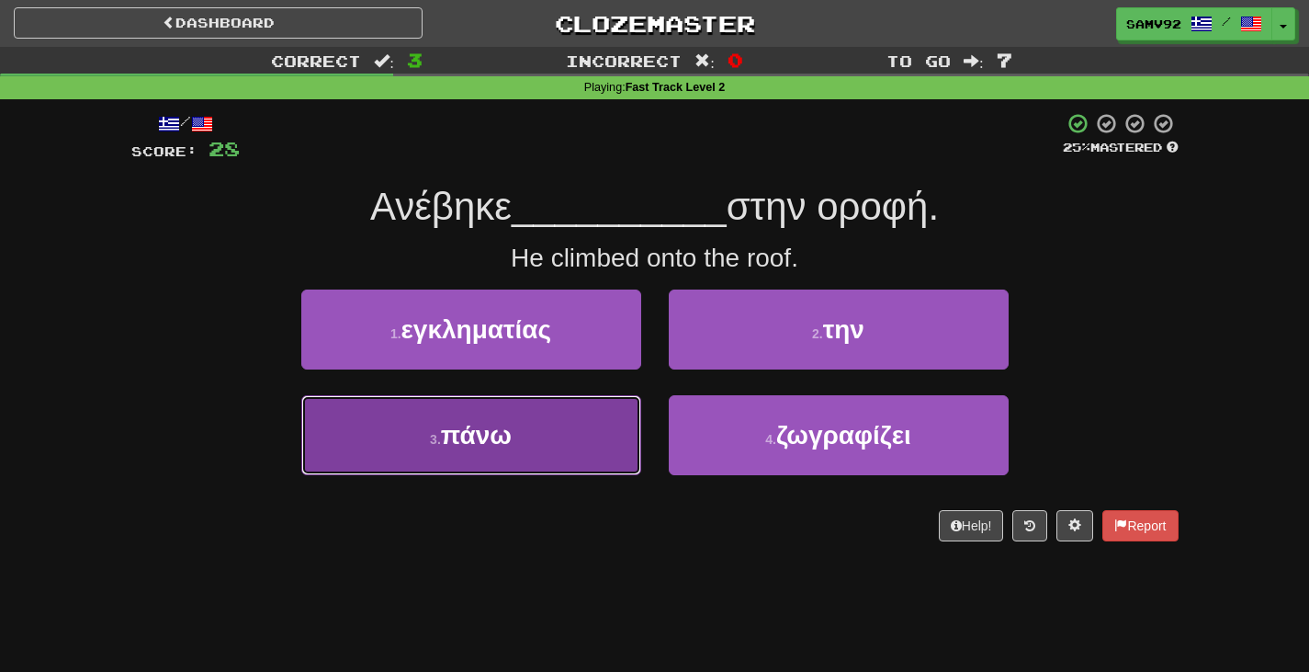
click at [622, 411] on button "3 . πάνω" at bounding box center [471, 435] width 340 height 80
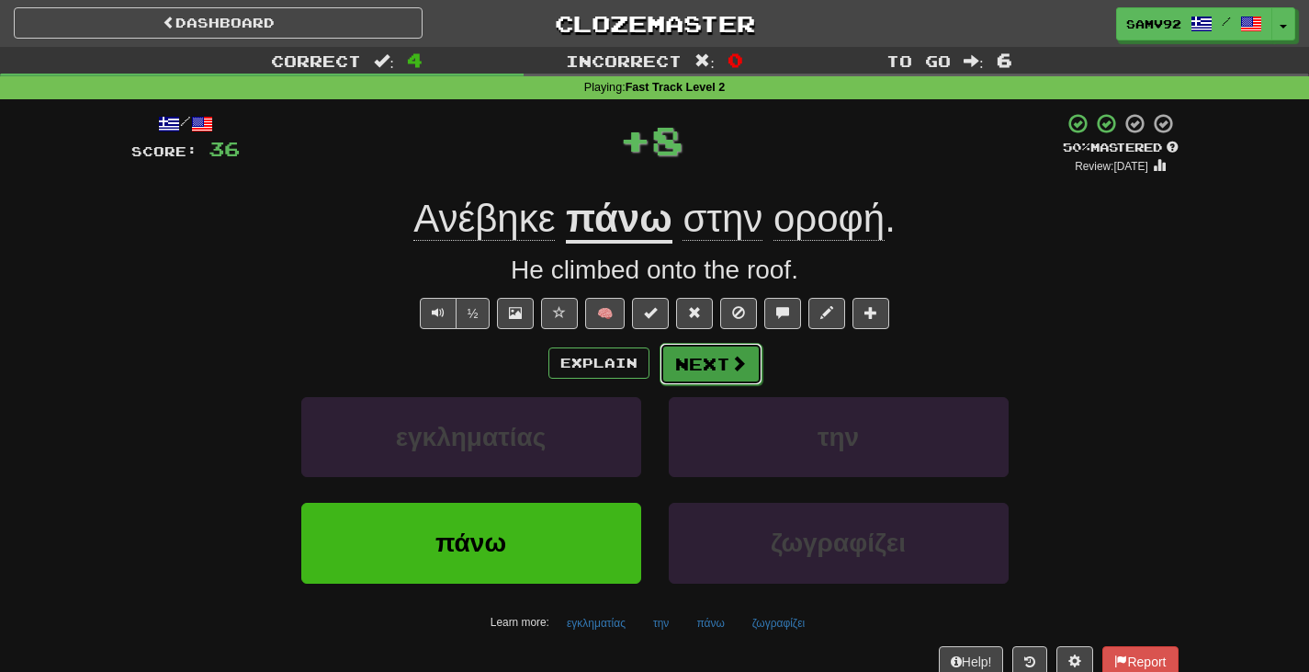
click at [693, 370] on button "Next" at bounding box center [711, 364] width 103 height 42
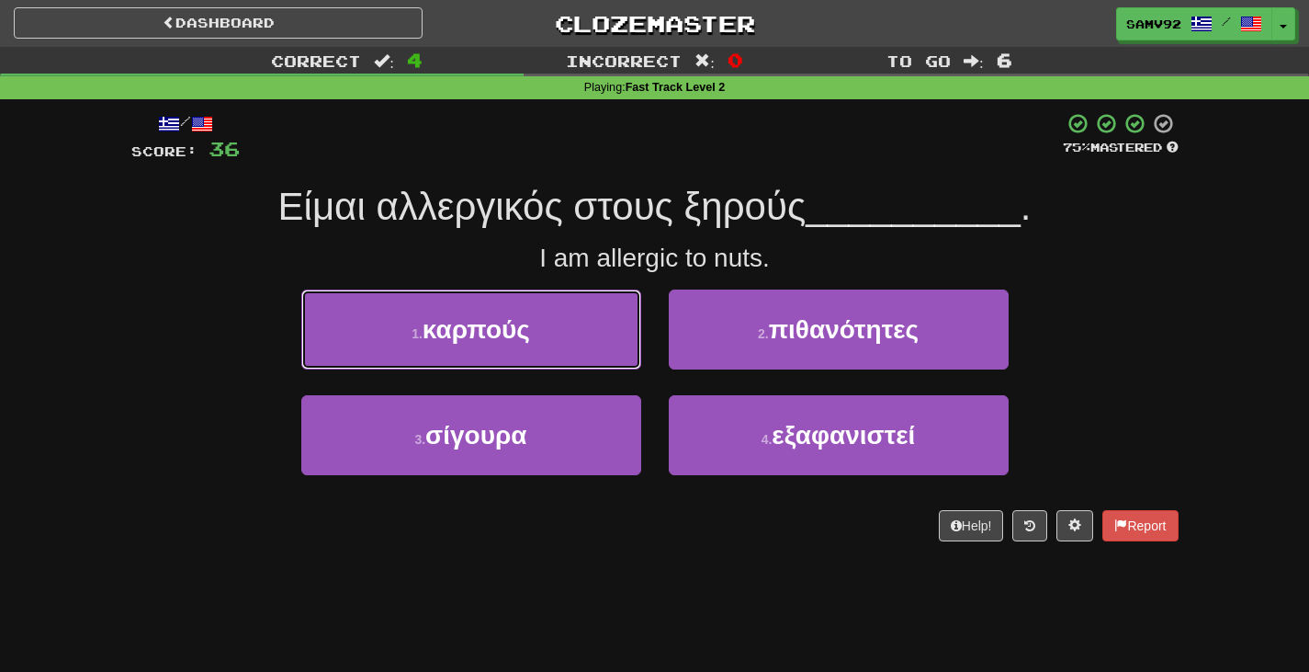
drag, startPoint x: 597, startPoint y: 339, endPoint x: 655, endPoint y: 334, distance: 58.1
click at [605, 339] on button "1 . καρπούς" at bounding box center [471, 329] width 340 height 80
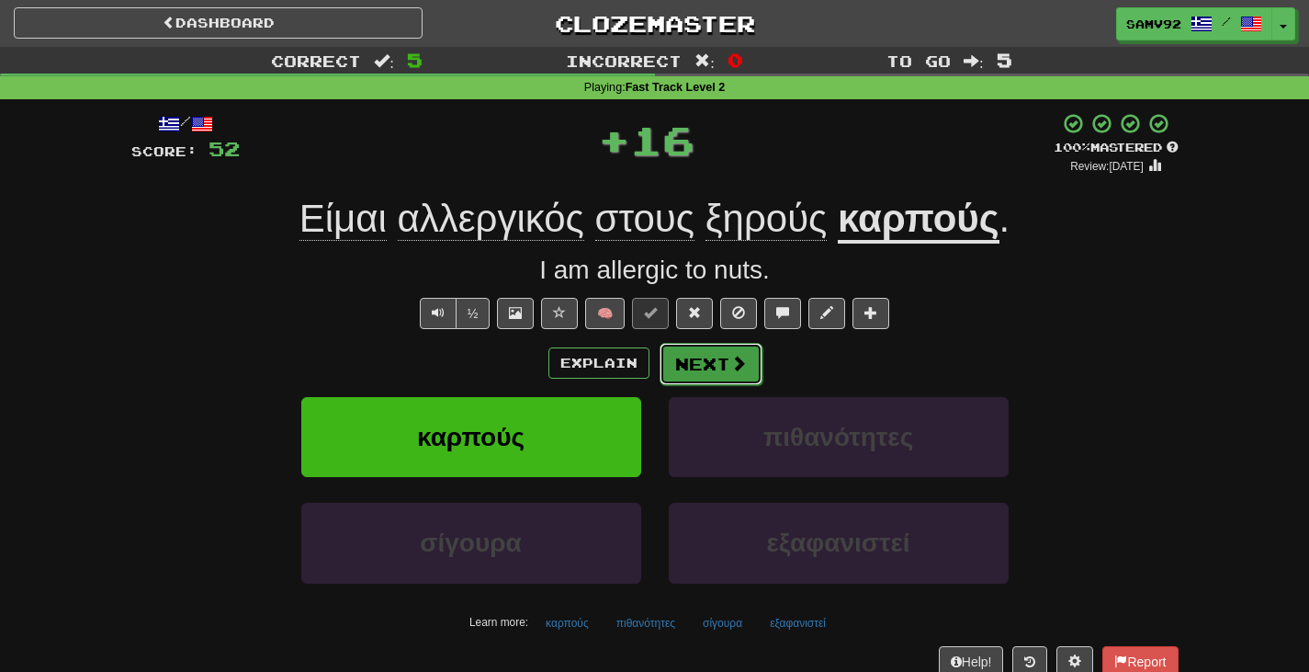
click at [680, 354] on button "Next" at bounding box center [711, 364] width 103 height 42
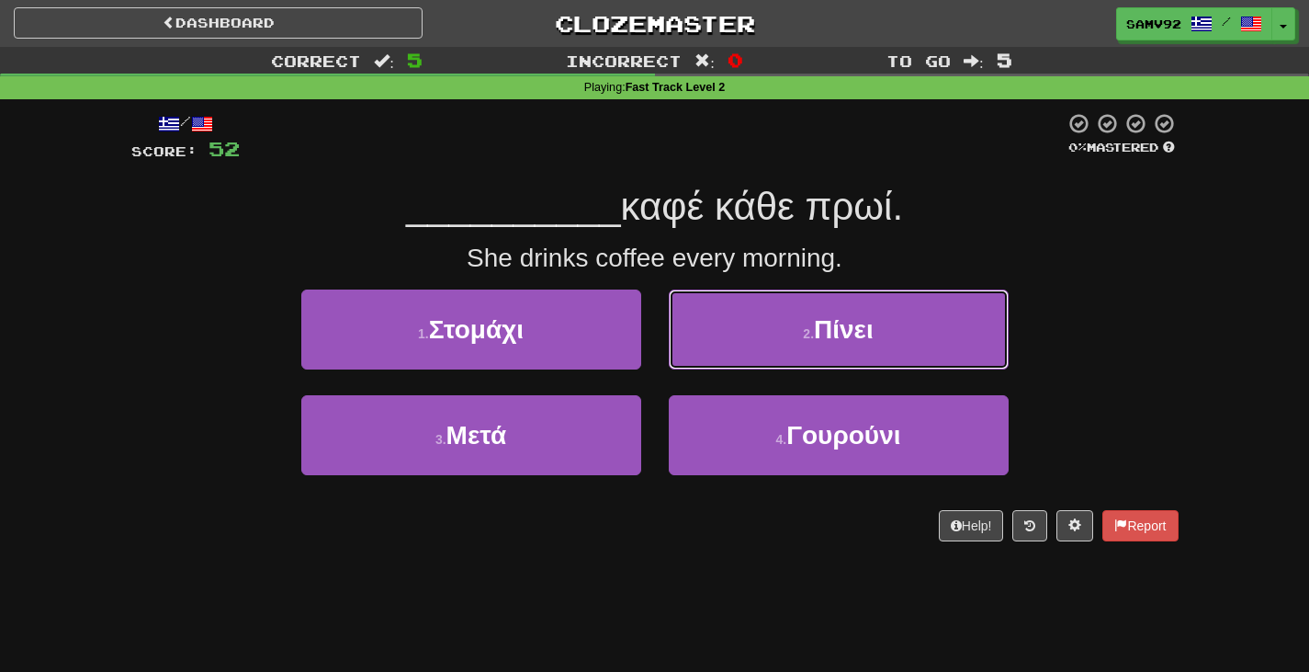
click at [711, 330] on button "2 . Πίνει" at bounding box center [839, 329] width 340 height 80
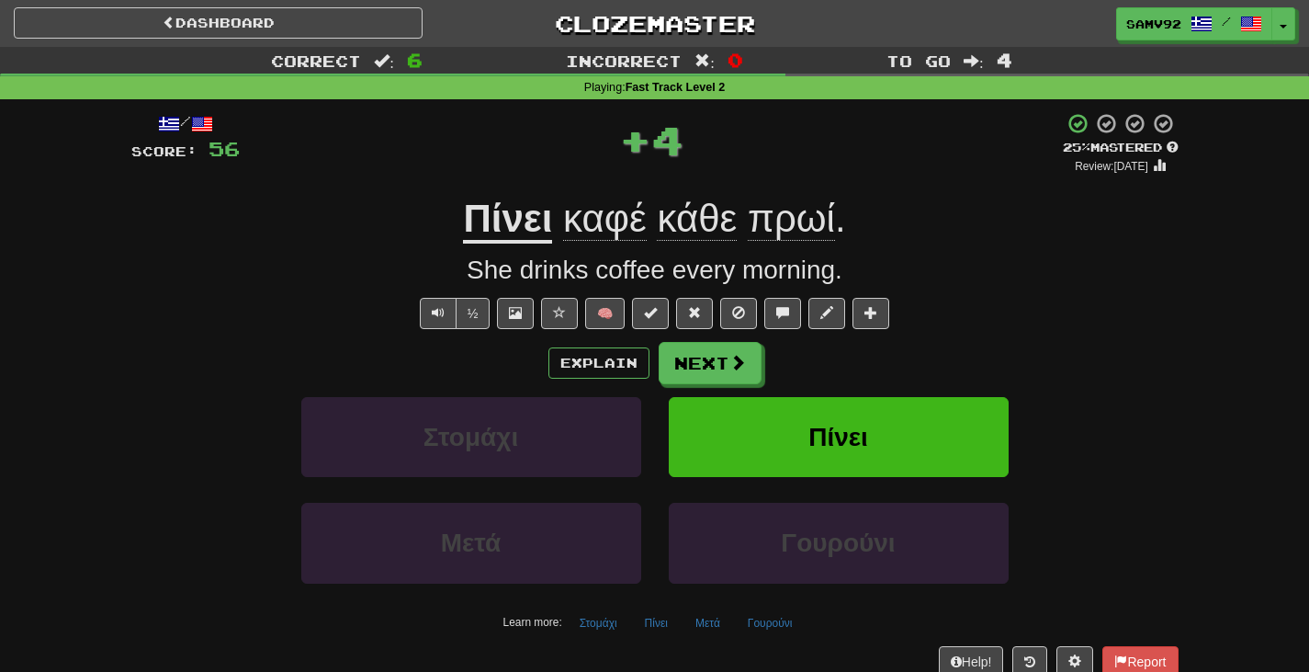
click at [711, 341] on div "/ Score: 56 + 4 25 % Mastered Review: [DATE] Πίνει καφέ κάθε πρωί . She drinks …" at bounding box center [654, 394] width 1047 height 564
click at [709, 347] on button "Next" at bounding box center [711, 364] width 103 height 42
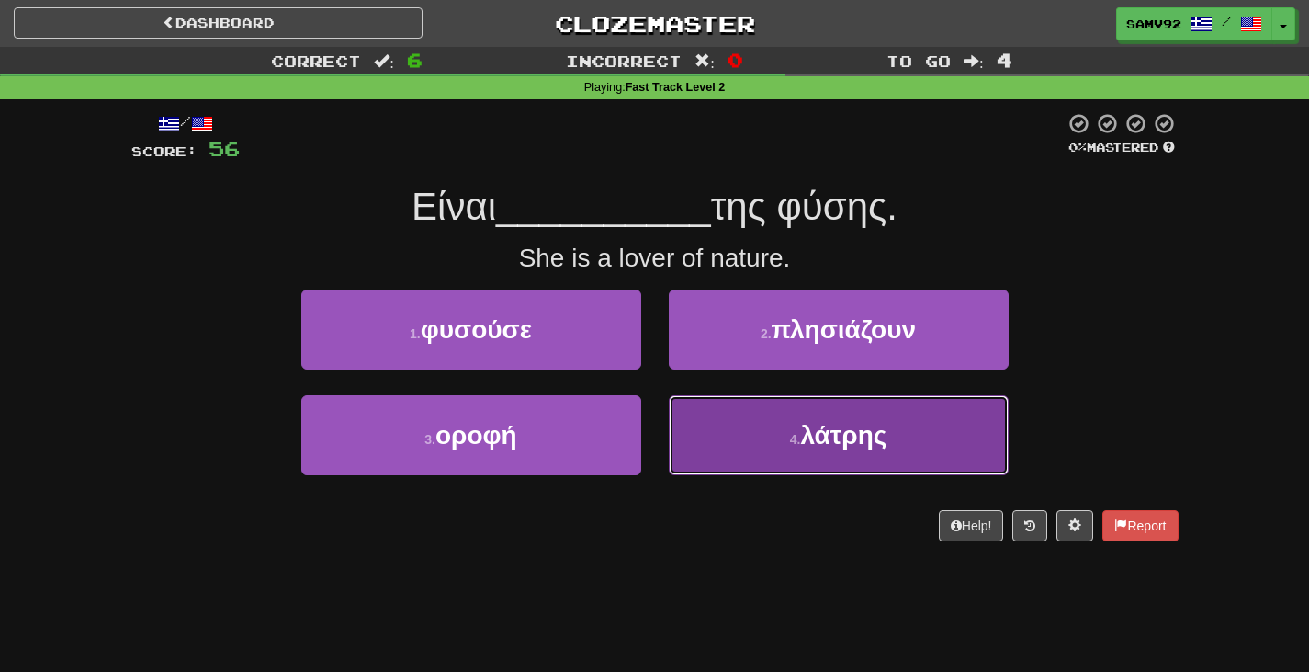
click at [716, 424] on button "4 . λάτρης" at bounding box center [839, 435] width 340 height 80
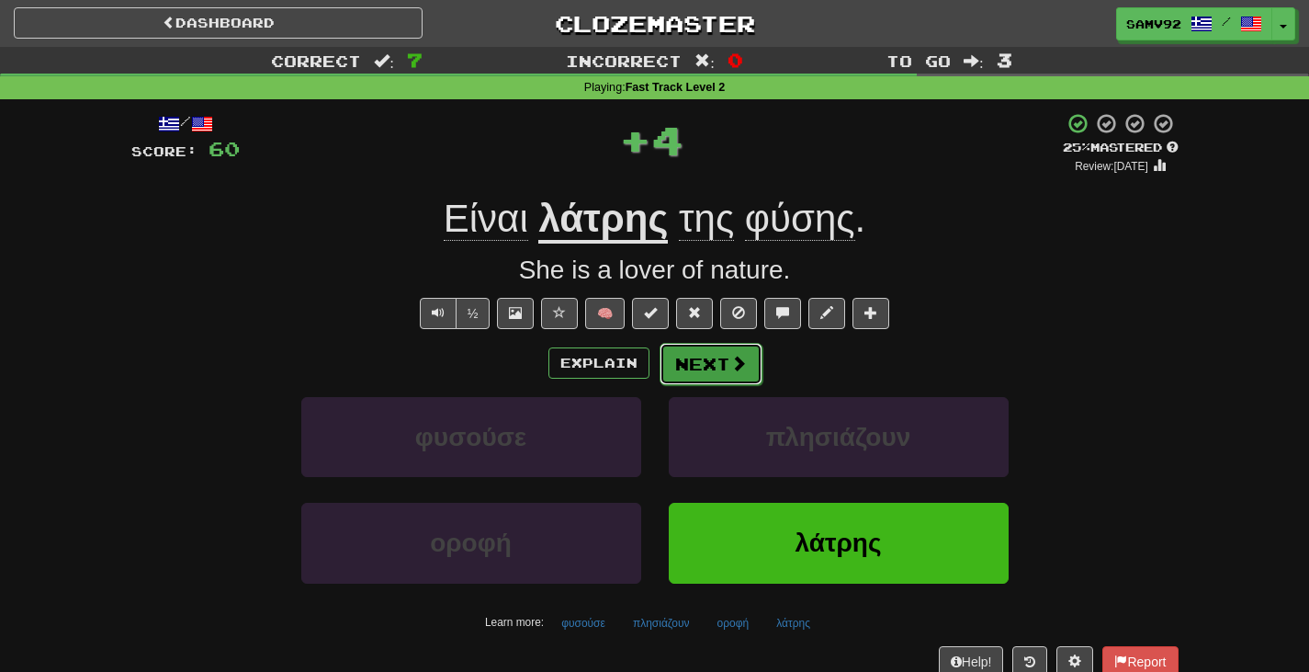
click at [696, 372] on button "Next" at bounding box center [711, 364] width 103 height 42
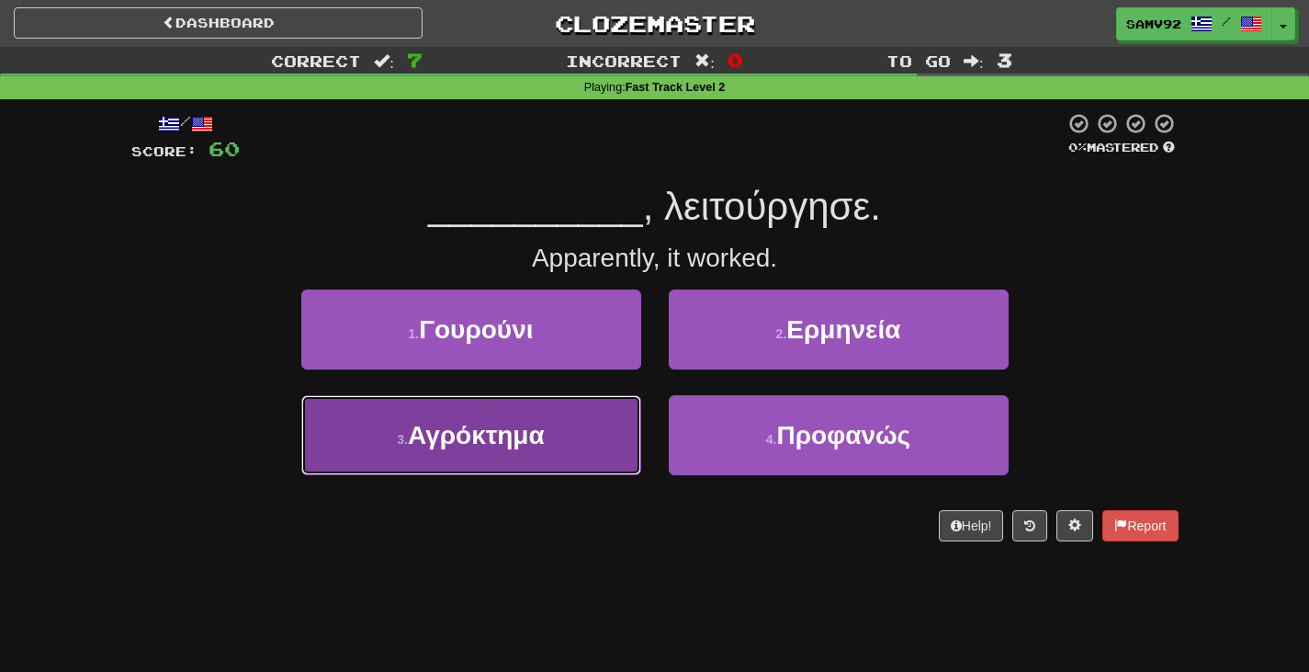
click at [636, 422] on button "3 . Αγρόκτημα" at bounding box center [471, 435] width 340 height 80
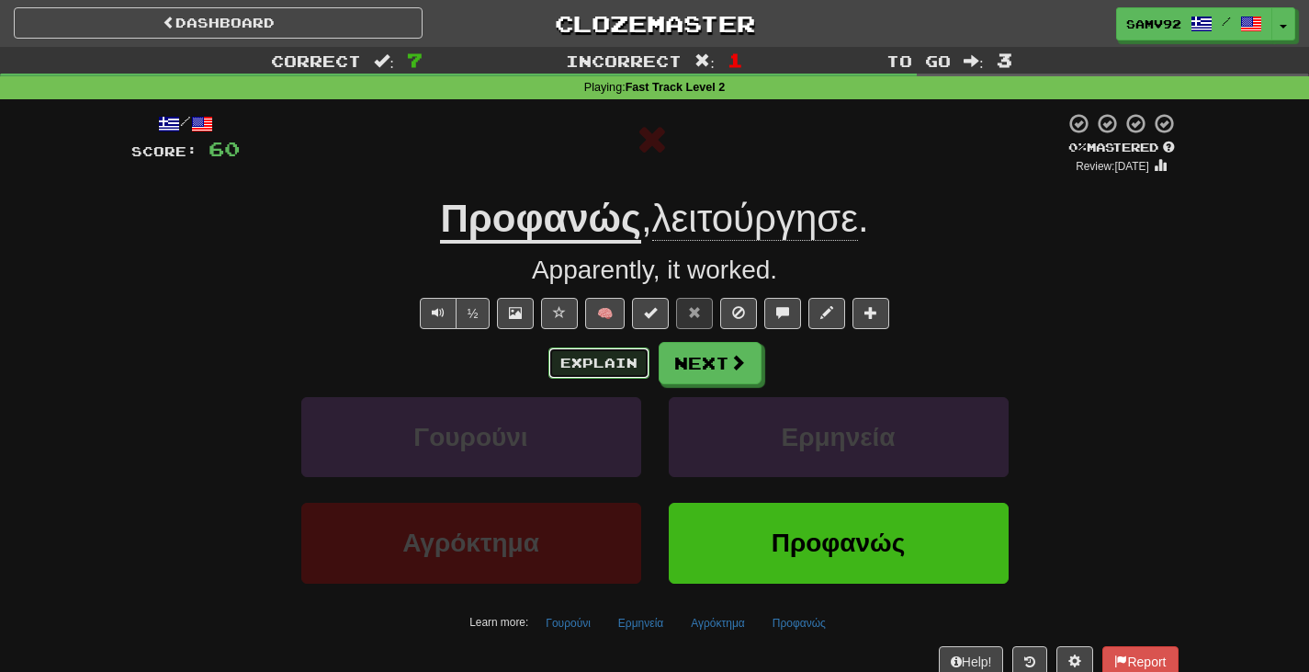
click at [620, 367] on button "Explain" at bounding box center [599, 362] width 101 height 31
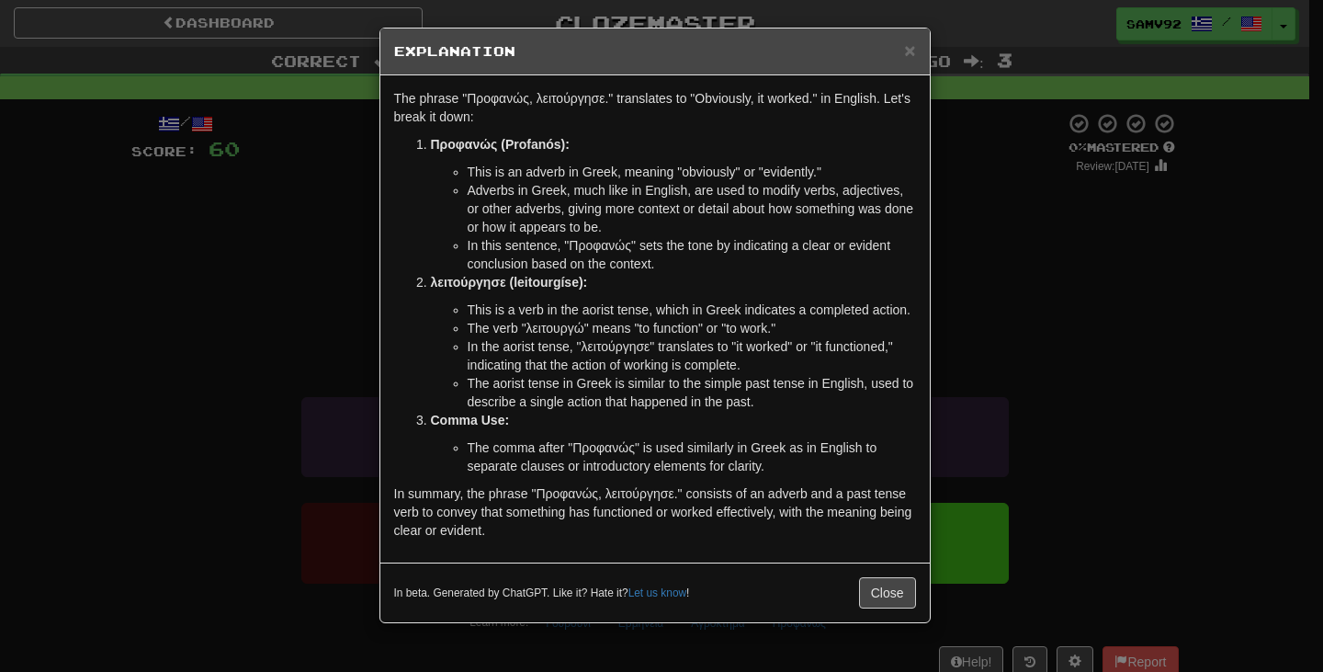
click at [931, 347] on div "× Explanation The phrase "Προφανώς, λειτούργησε." translates to "Obviously, it …" at bounding box center [661, 336] width 1323 height 672
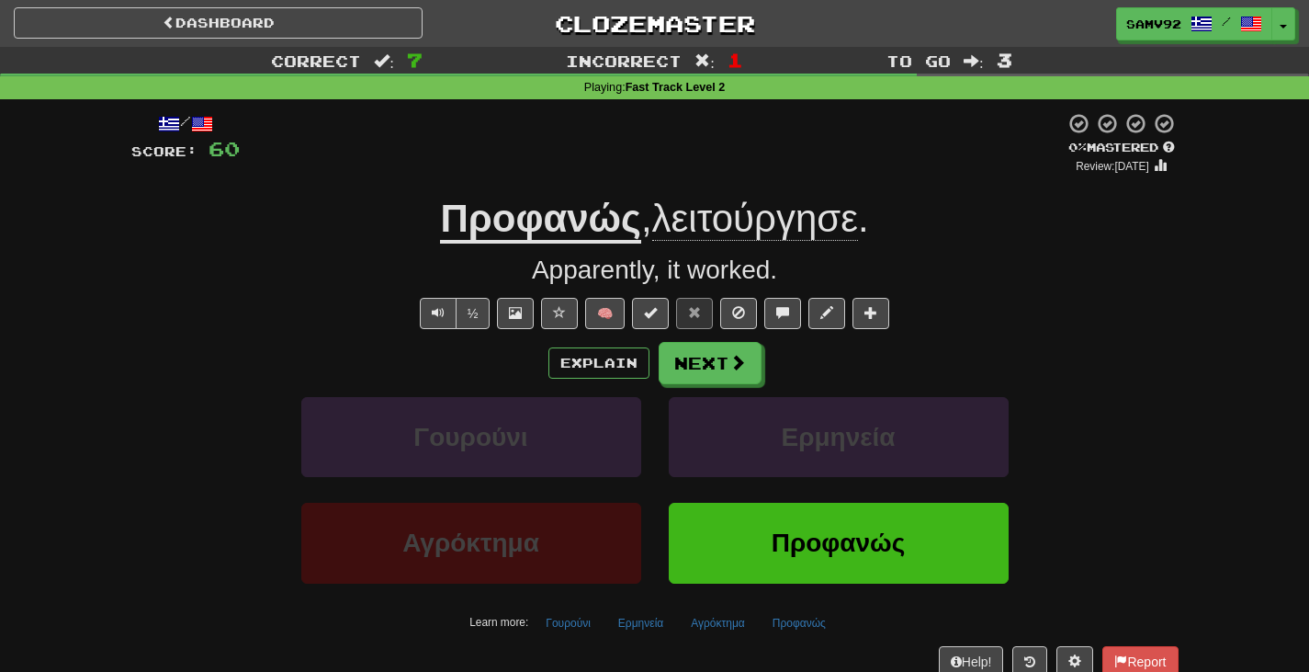
click at [775, 355] on div "Explain Next" at bounding box center [654, 363] width 1047 height 42
click at [742, 363] on span at bounding box center [738, 363] width 17 height 17
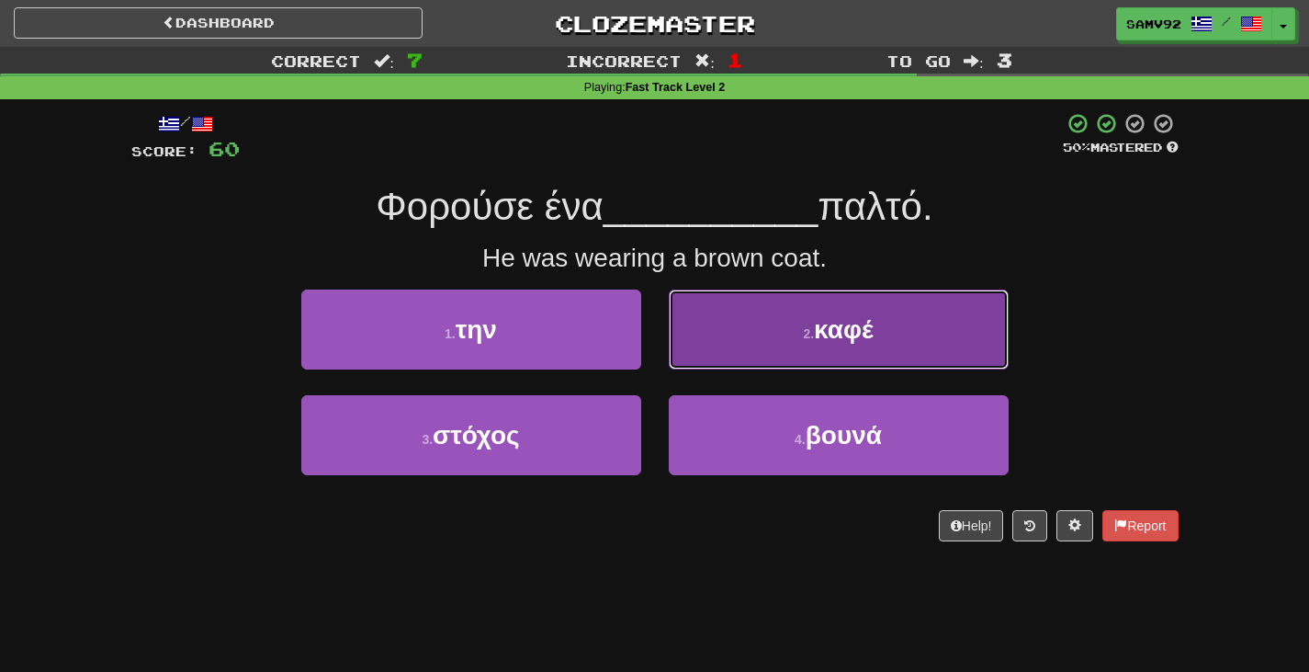
click at [698, 366] on button "2 . καφέ" at bounding box center [839, 329] width 340 height 80
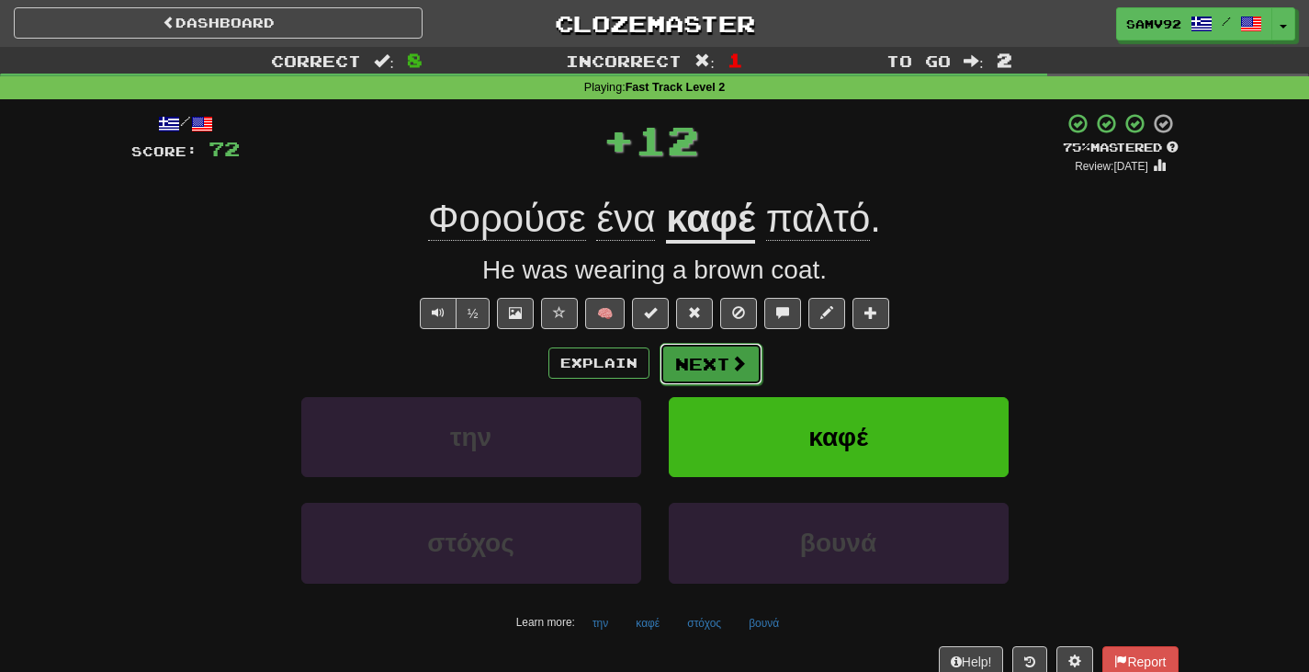
click at [713, 364] on button "Next" at bounding box center [711, 364] width 103 height 42
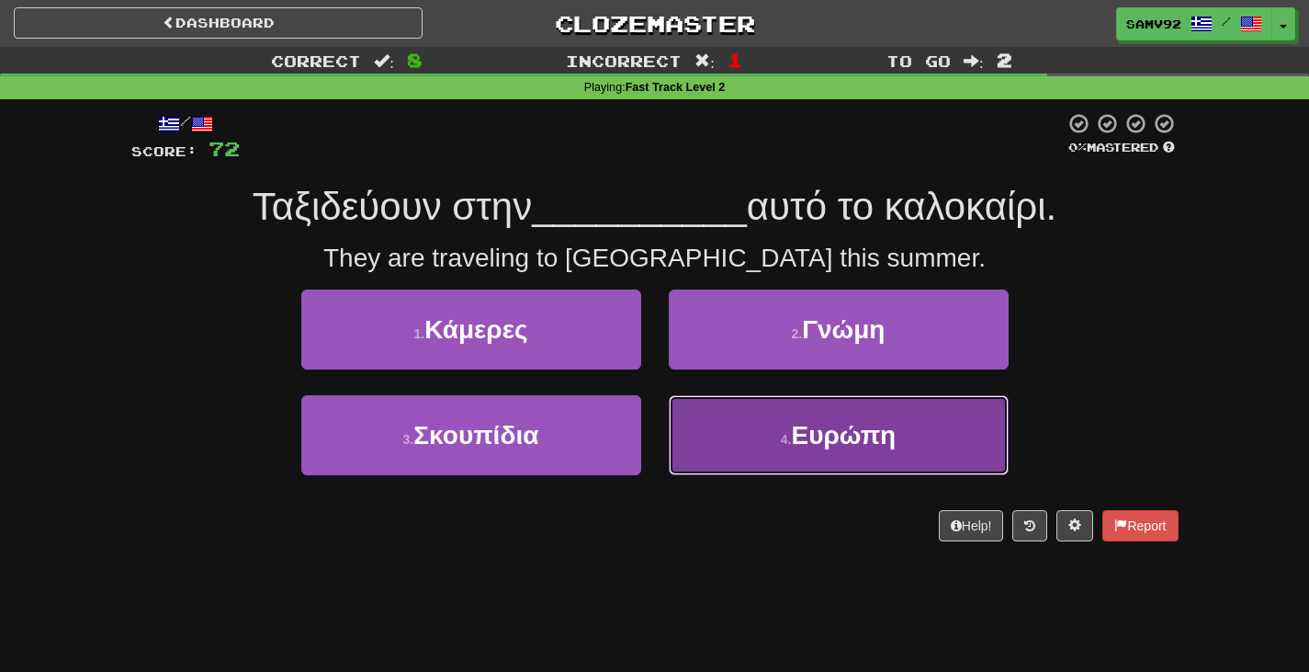
click at [720, 424] on button "4 . Ευρώπη" at bounding box center [839, 435] width 340 height 80
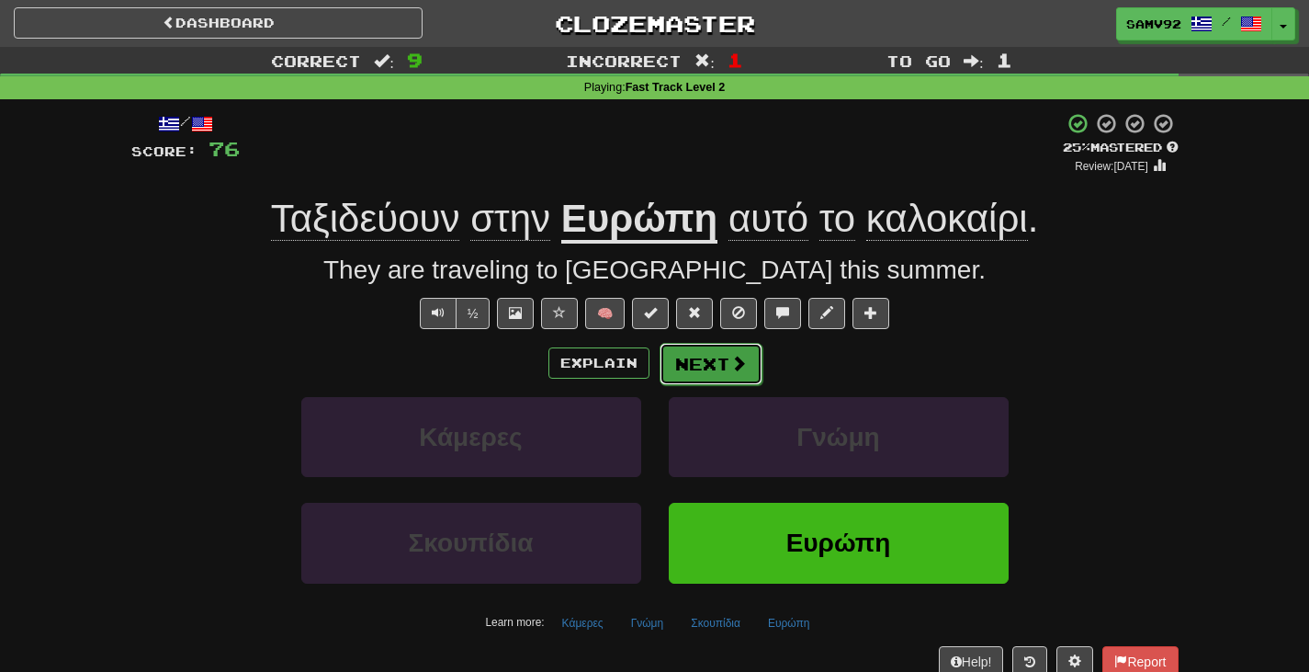
click at [714, 371] on button "Next" at bounding box center [711, 364] width 103 height 42
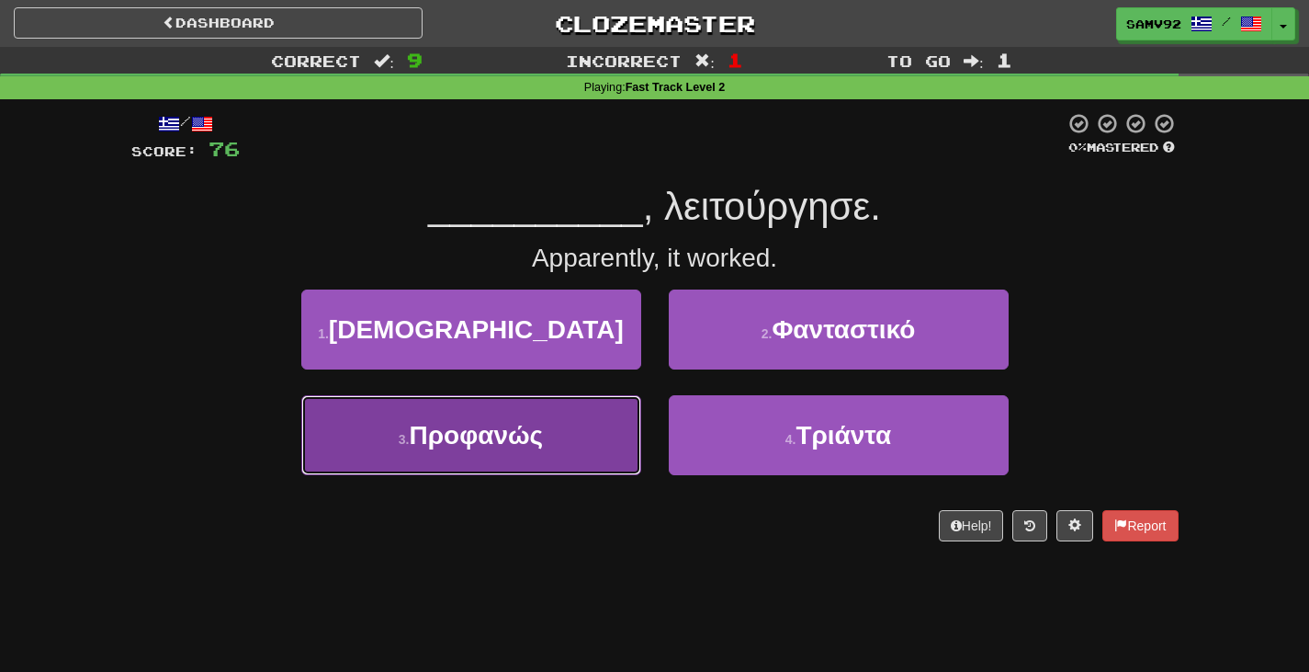
click at [629, 414] on button "3 . Προφανώς" at bounding box center [471, 435] width 340 height 80
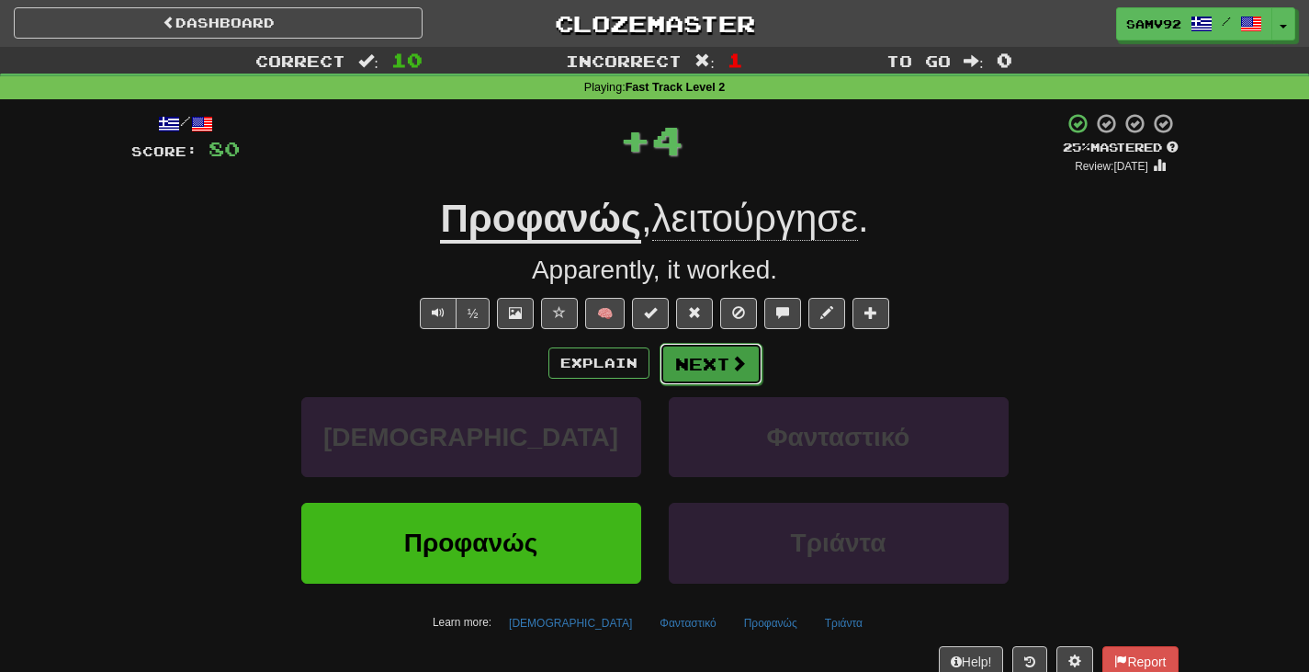
click at [701, 365] on button "Next" at bounding box center [711, 364] width 103 height 42
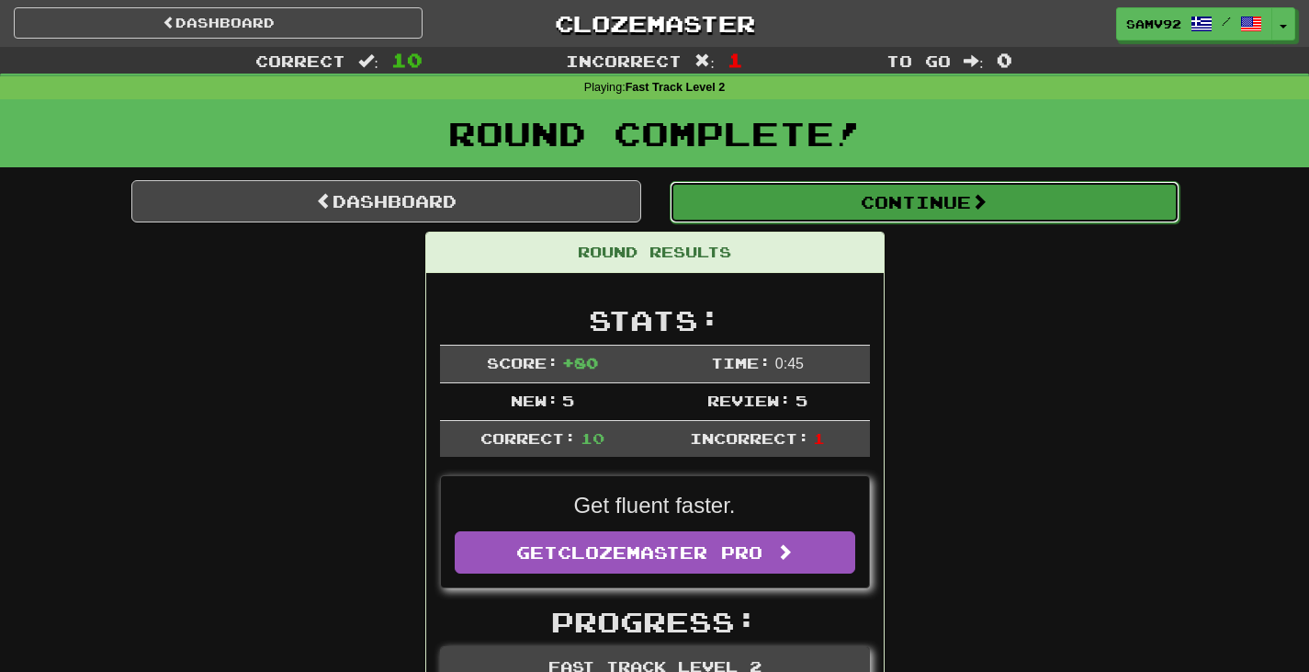
click at [860, 198] on button "Continue" at bounding box center [925, 202] width 510 height 42
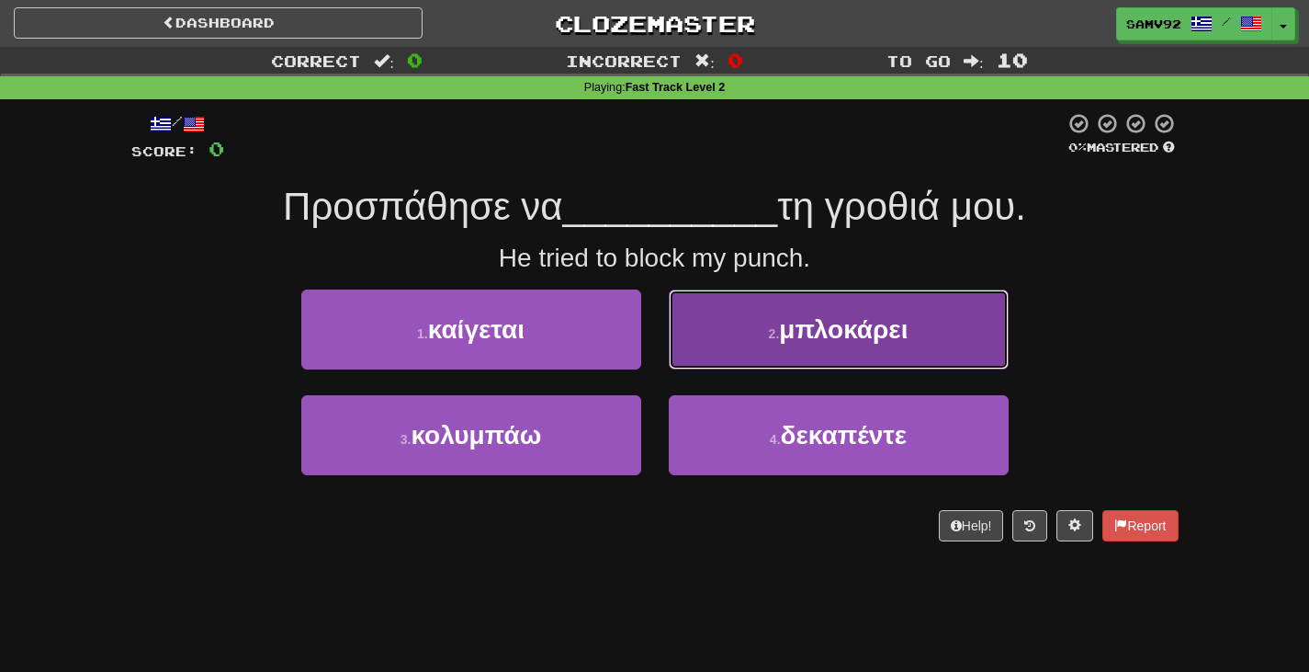
click at [928, 307] on button "2 . μπλοκάρει" at bounding box center [839, 329] width 340 height 80
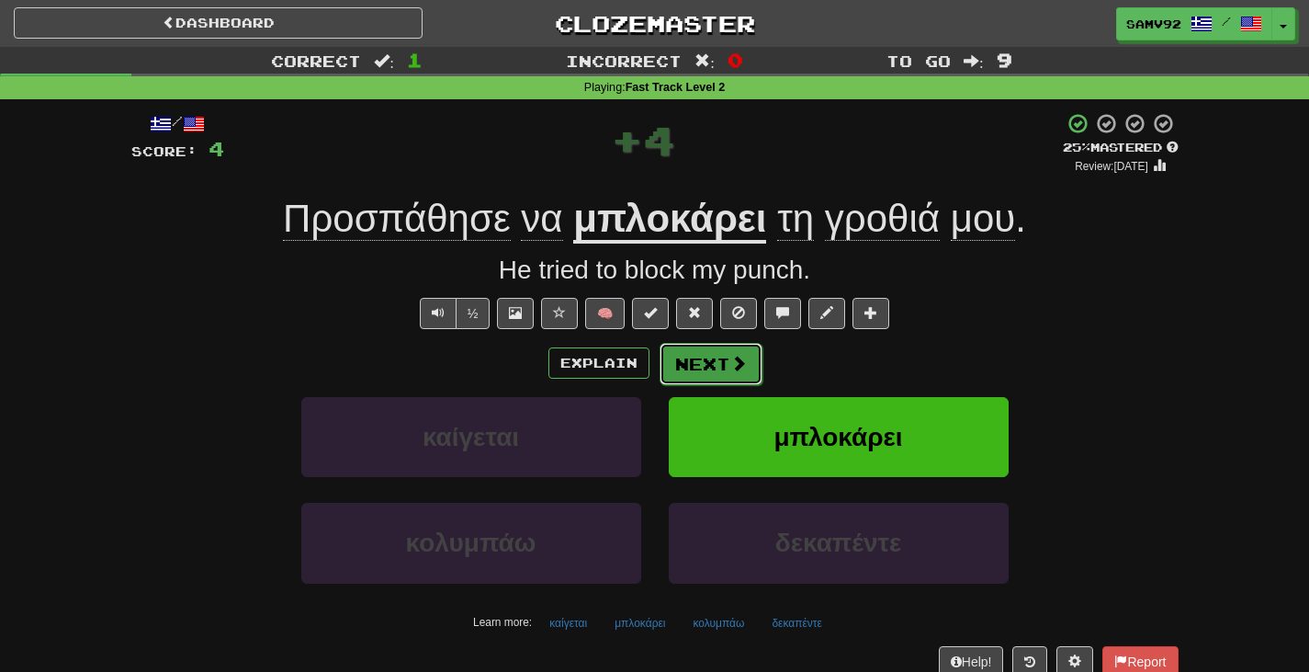
click at [732, 357] on span at bounding box center [738, 363] width 17 height 17
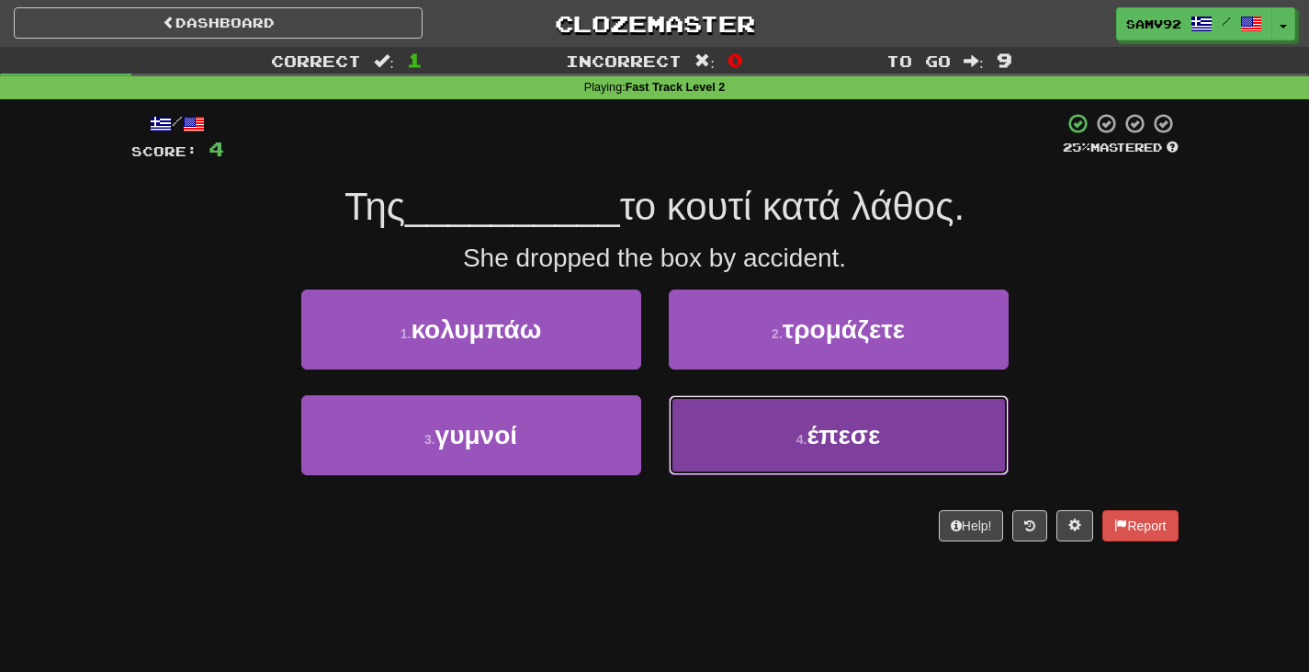
click at [762, 426] on button "4 . έπεσε" at bounding box center [839, 435] width 340 height 80
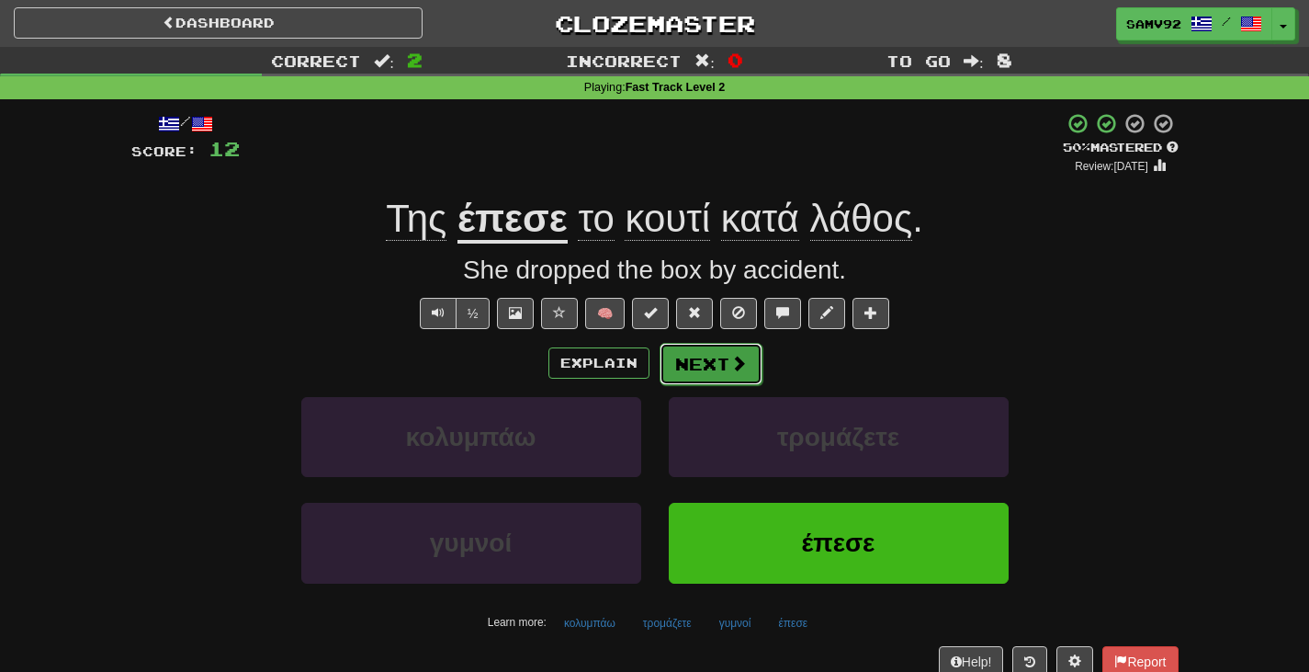
click at [741, 368] on span at bounding box center [738, 363] width 17 height 17
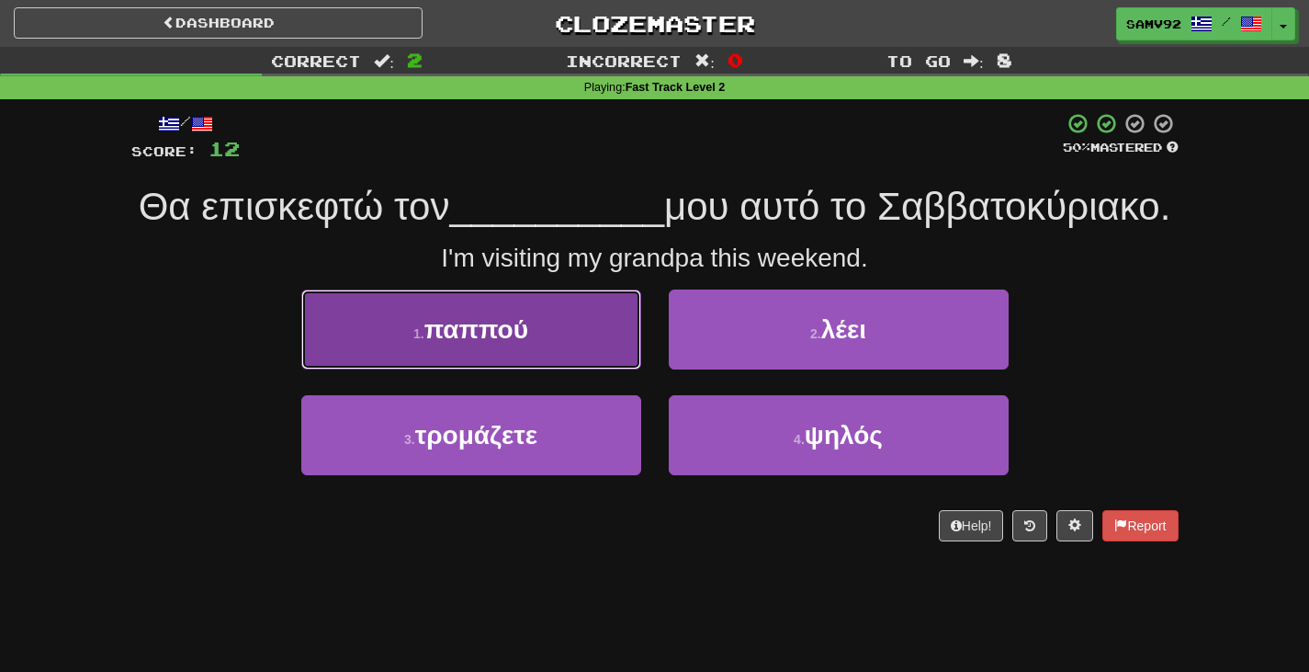
click at [590, 366] on button "1 . παππού" at bounding box center [471, 329] width 340 height 80
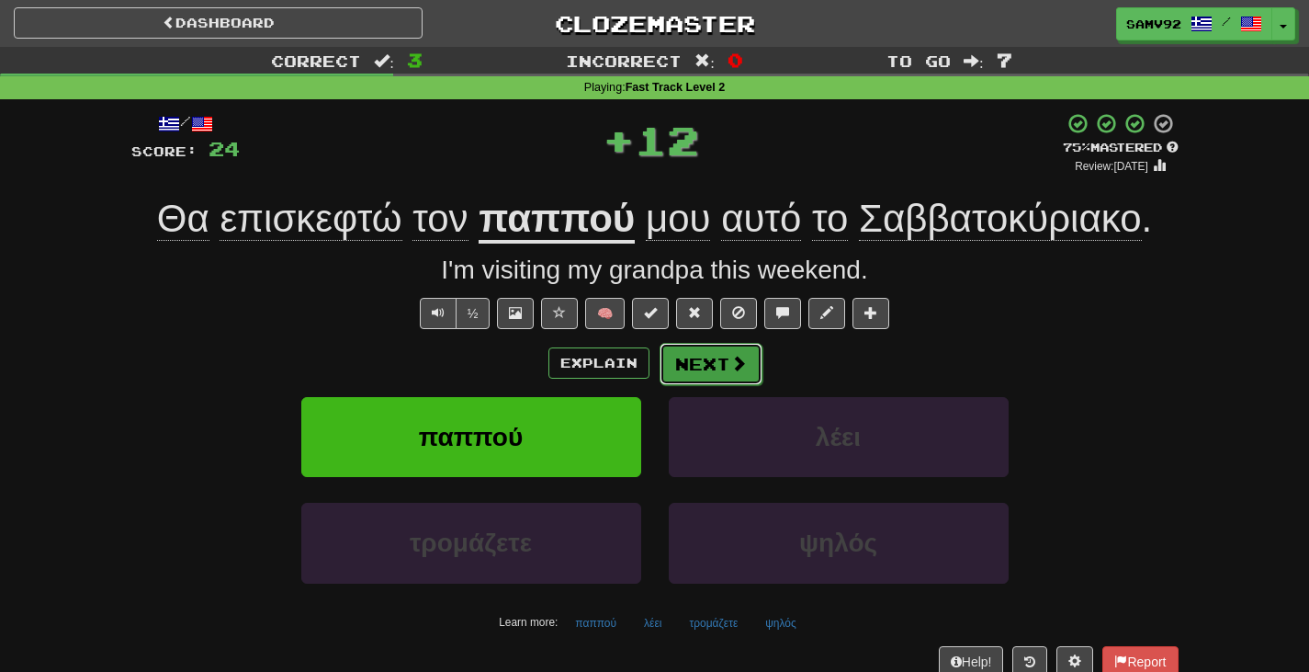
click at [711, 349] on button "Next" at bounding box center [711, 364] width 103 height 42
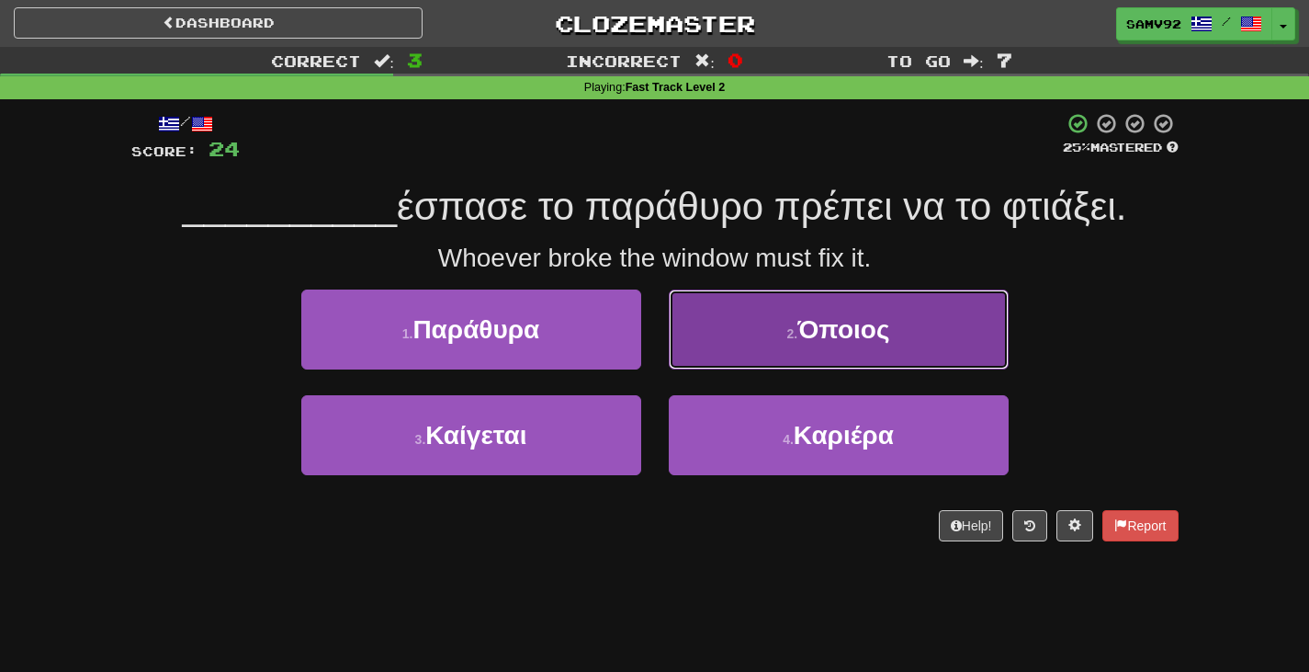
click at [734, 332] on button "2 . Όποιος" at bounding box center [839, 329] width 340 height 80
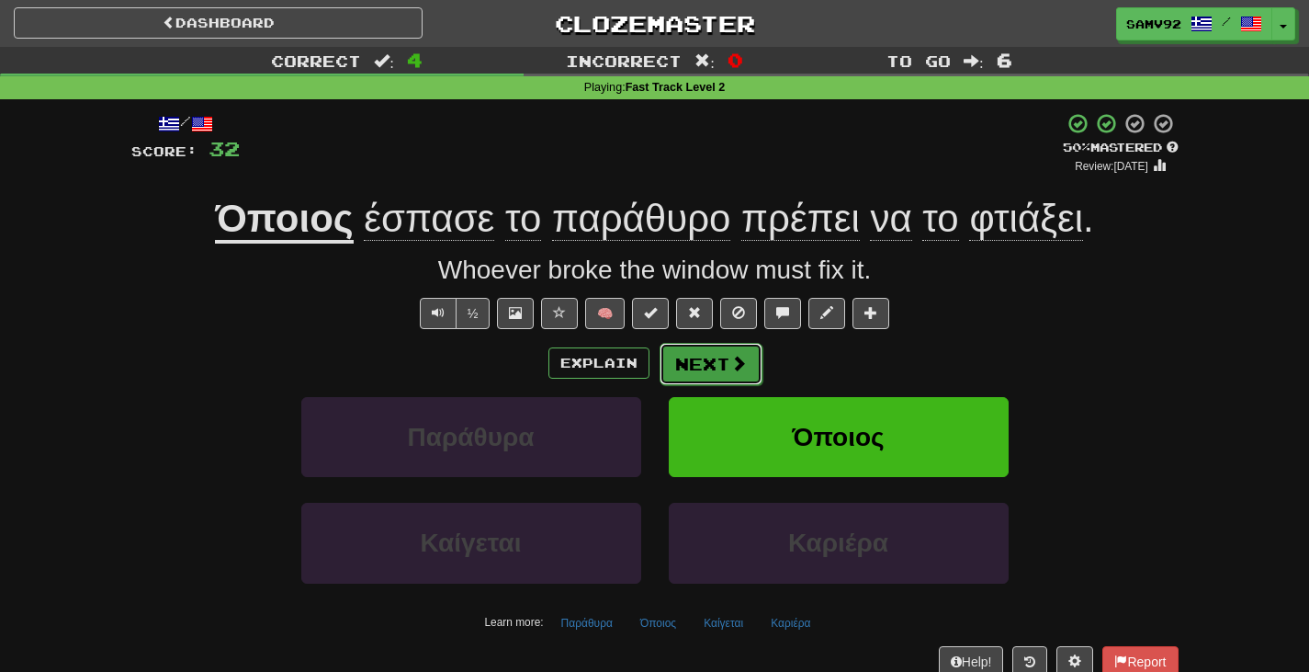
click at [715, 350] on button "Next" at bounding box center [711, 364] width 103 height 42
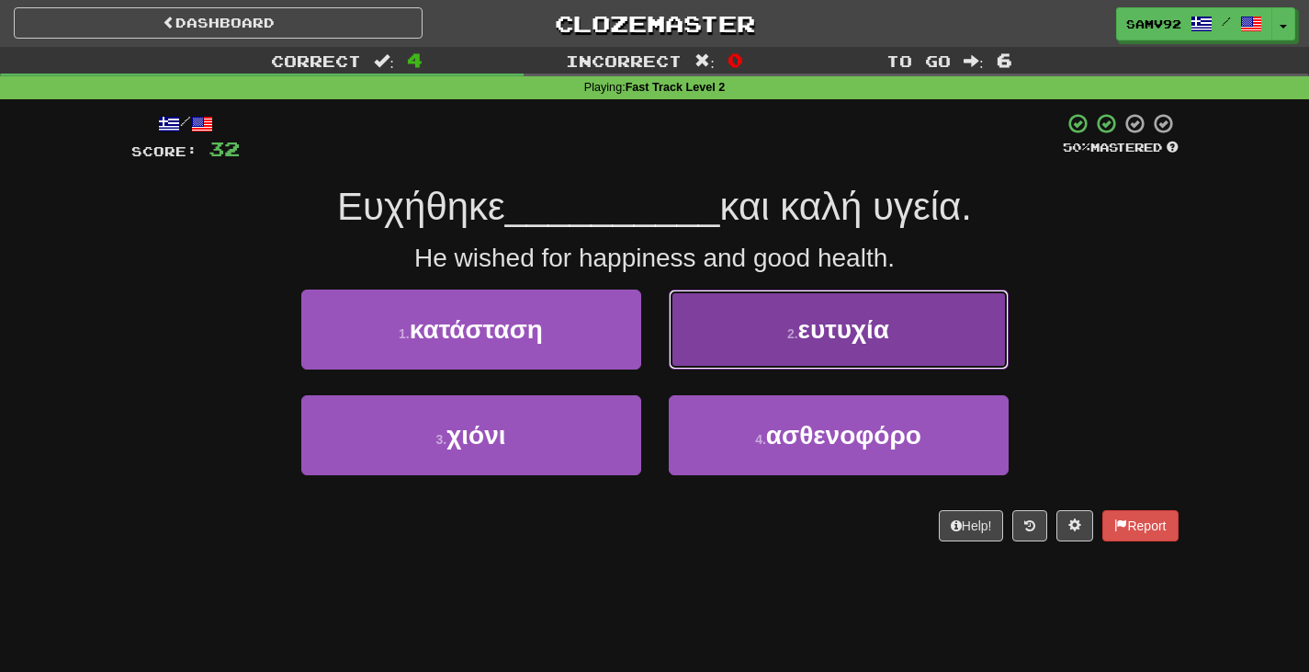
click at [699, 345] on button "2 . ευτυχία" at bounding box center [839, 329] width 340 height 80
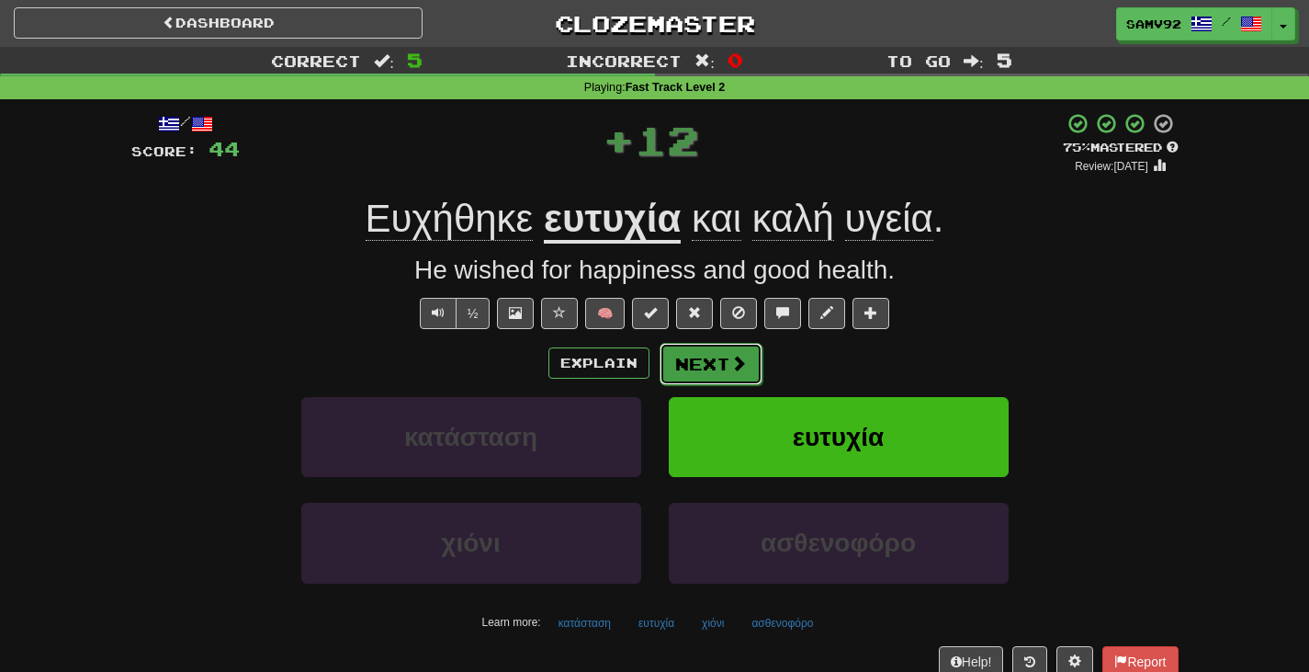
click at [703, 349] on button "Next" at bounding box center [711, 364] width 103 height 42
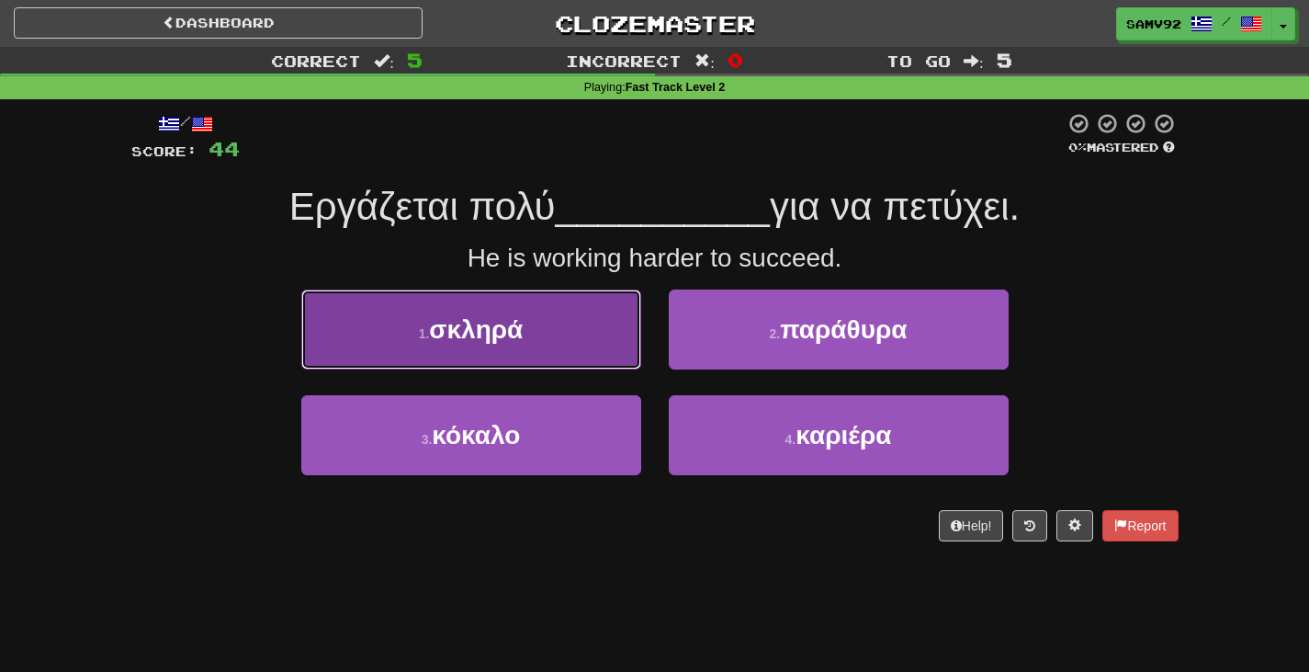
click at [611, 345] on button "1 . σκληρά" at bounding box center [471, 329] width 340 height 80
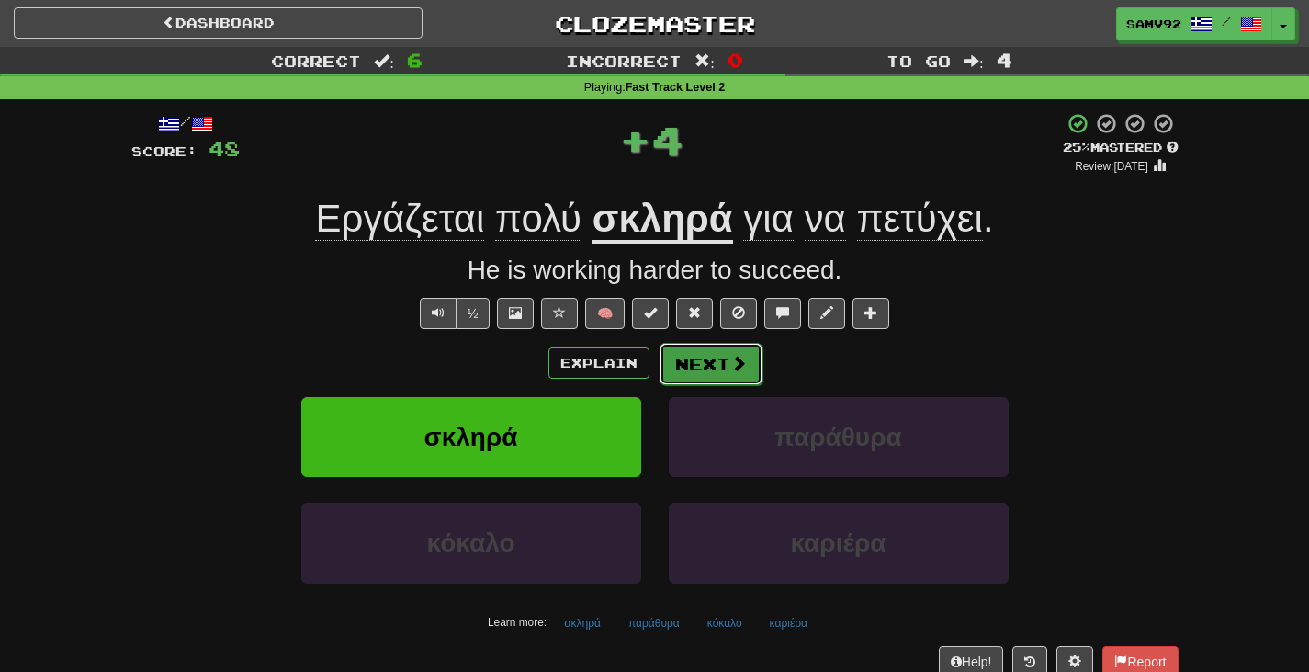
click at [707, 354] on button "Next" at bounding box center [711, 364] width 103 height 42
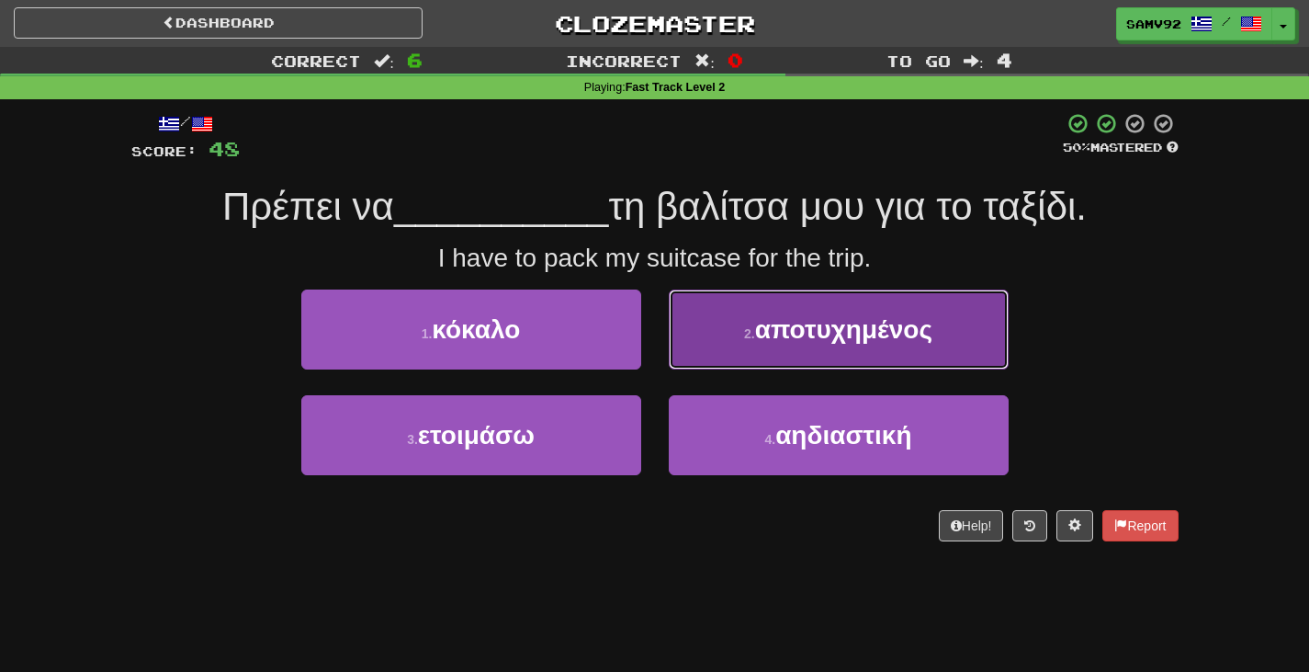
click at [700, 353] on button "2 . αποτυχημένος" at bounding box center [839, 329] width 340 height 80
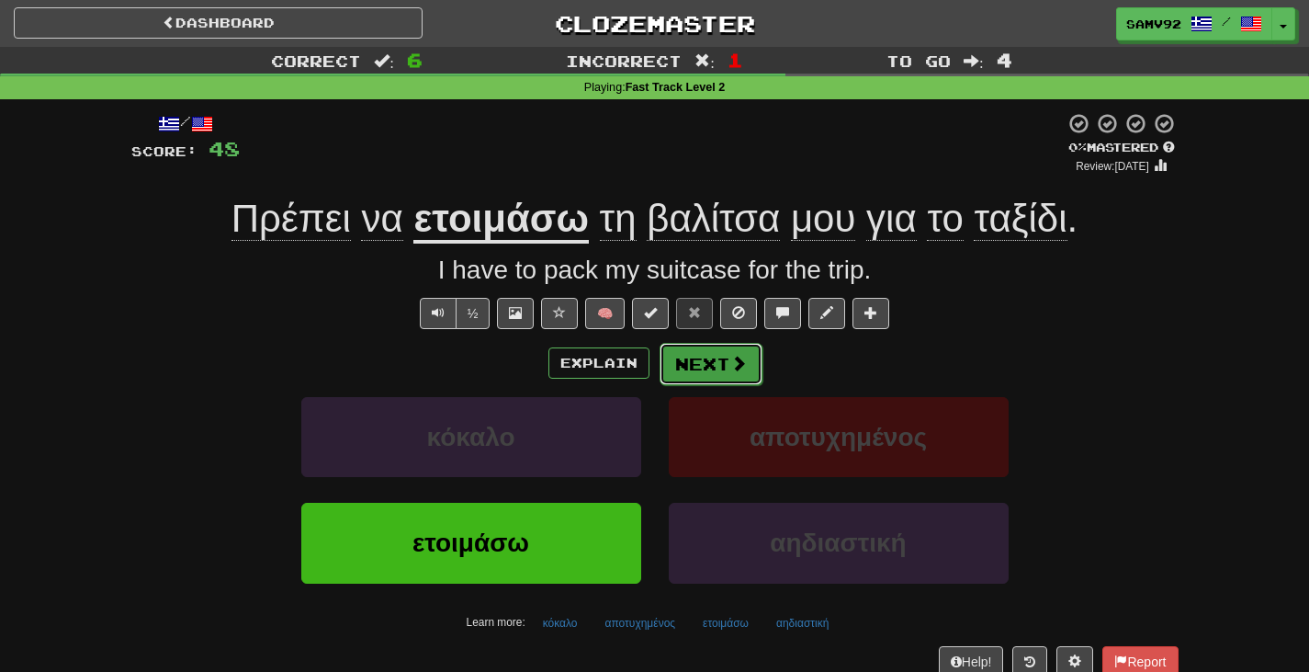
click at [697, 355] on button "Next" at bounding box center [711, 364] width 103 height 42
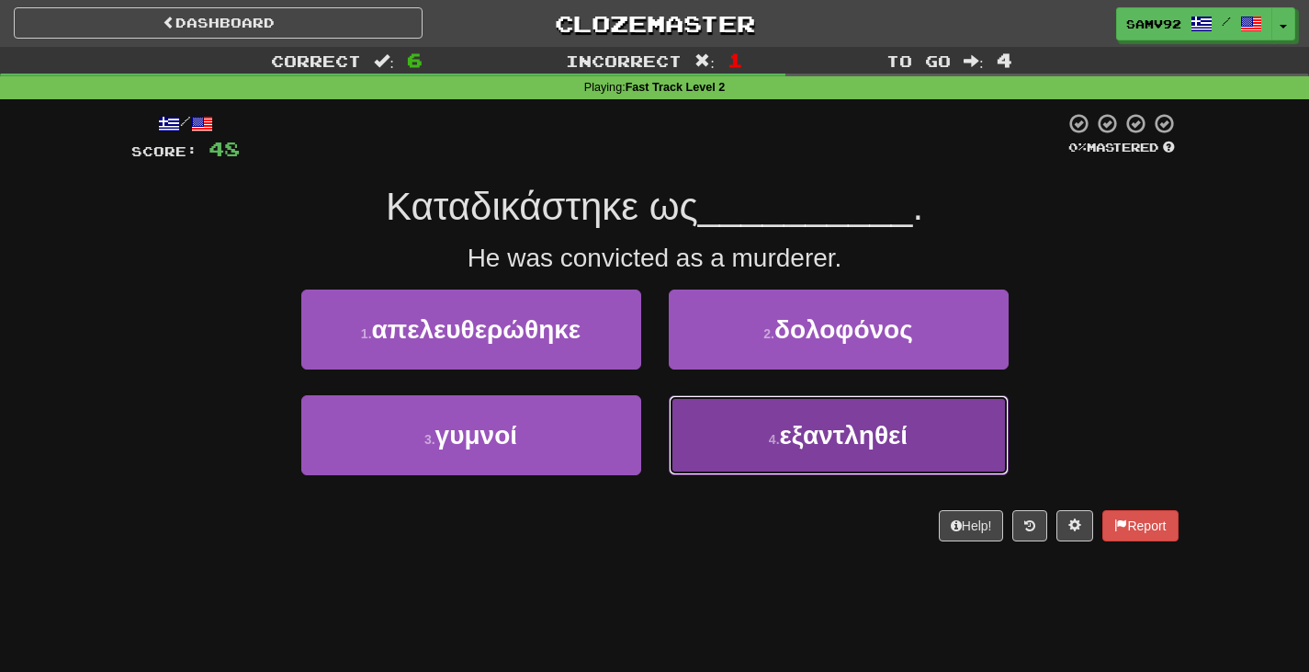
click at [726, 419] on button "4 . εξαντληθεί" at bounding box center [839, 435] width 340 height 80
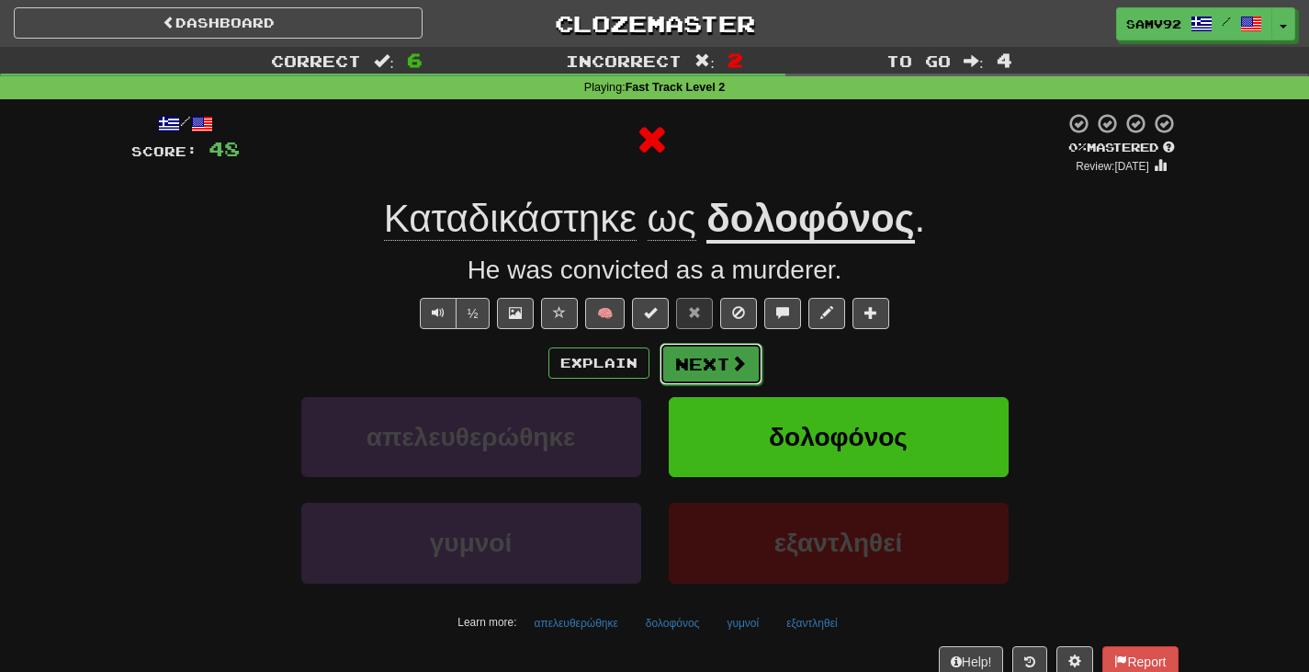
click at [711, 380] on button "Next" at bounding box center [711, 364] width 103 height 42
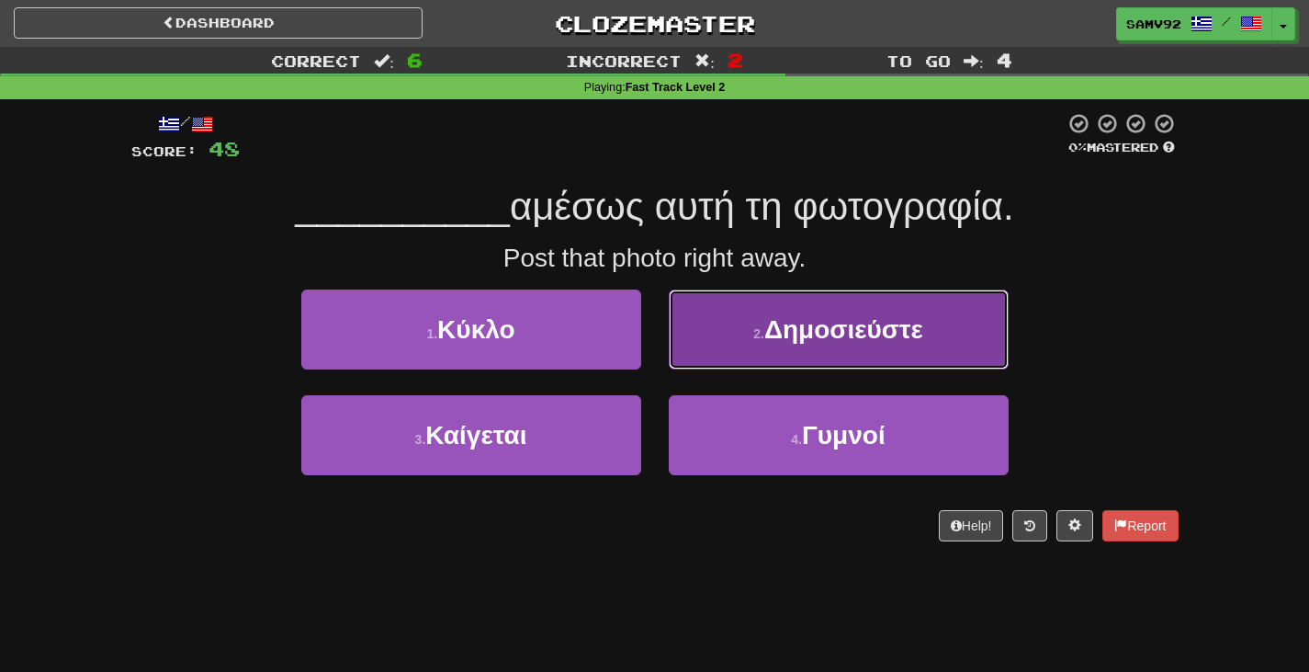
click at [704, 362] on button "2 . Δημοσιεύστε" at bounding box center [839, 329] width 340 height 80
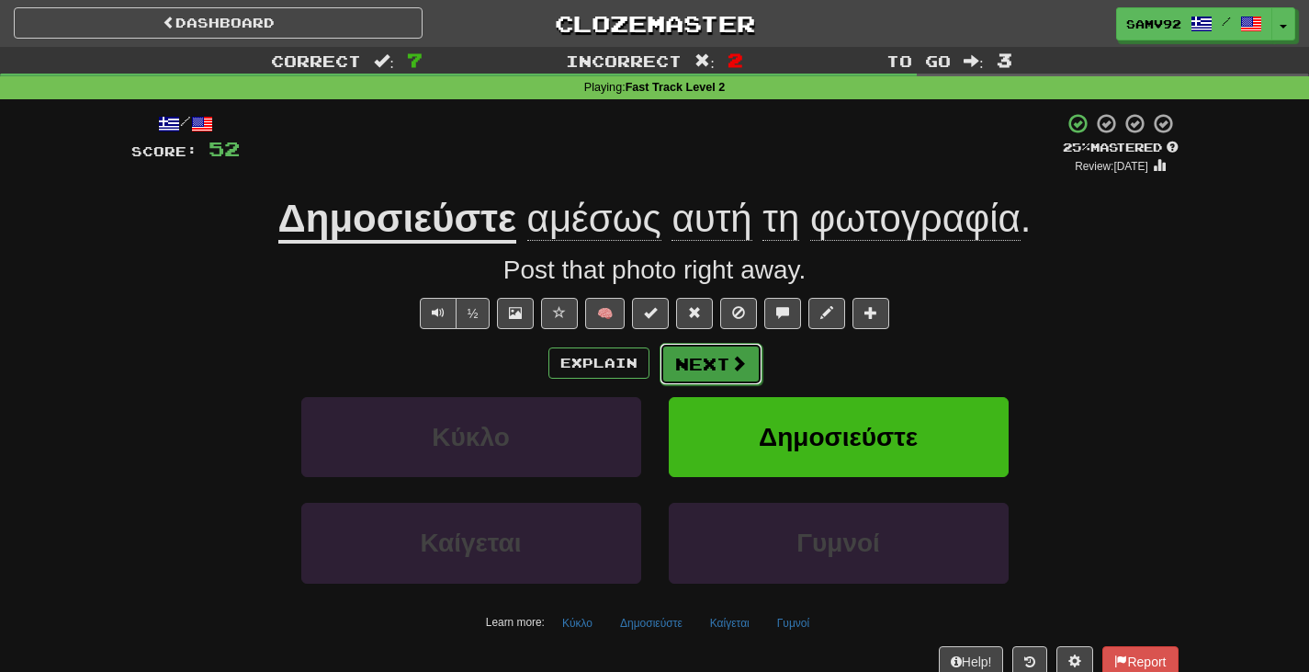
click at [711, 368] on button "Next" at bounding box center [711, 364] width 103 height 42
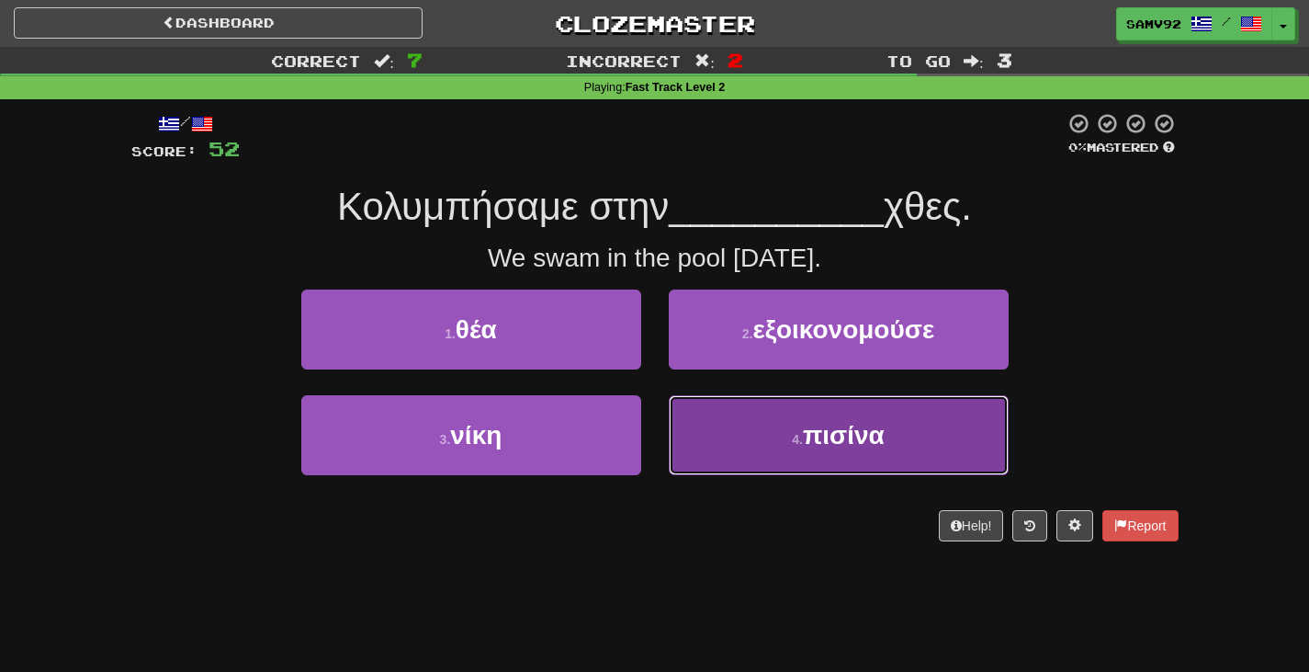
click at [704, 432] on button "4 . πισίνα" at bounding box center [839, 435] width 340 height 80
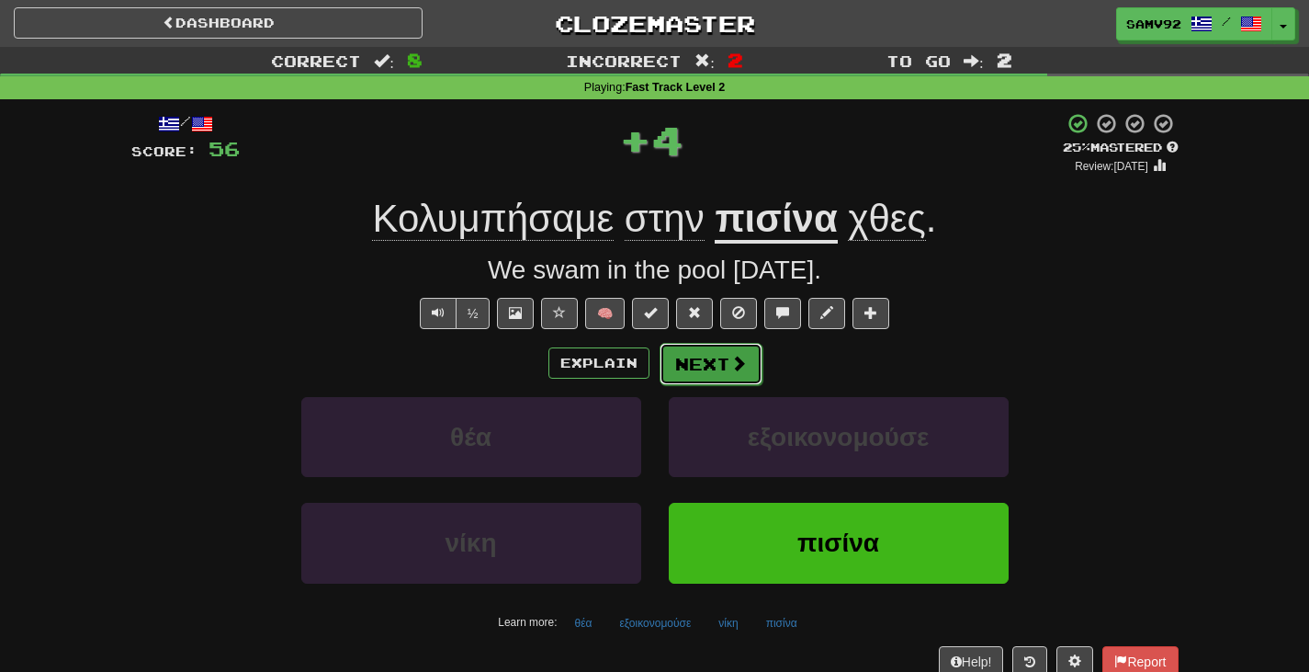
click at [718, 379] on button "Next" at bounding box center [711, 364] width 103 height 42
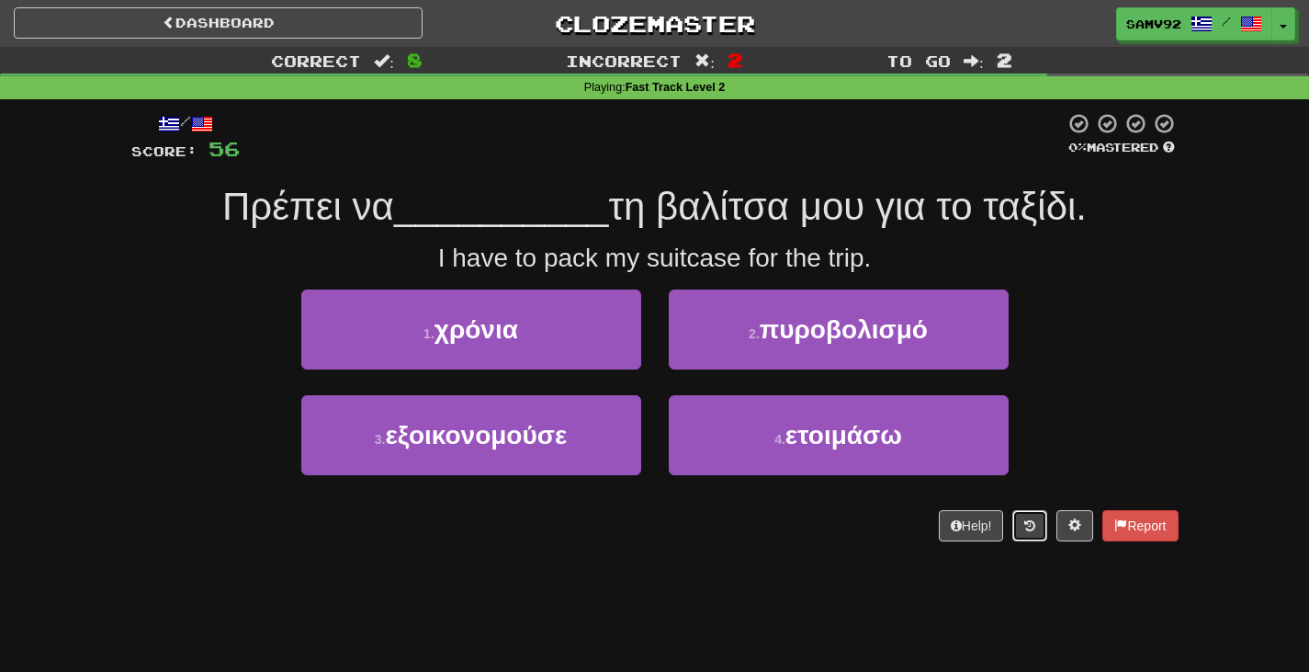
click at [1037, 520] on button at bounding box center [1029, 525] width 35 height 31
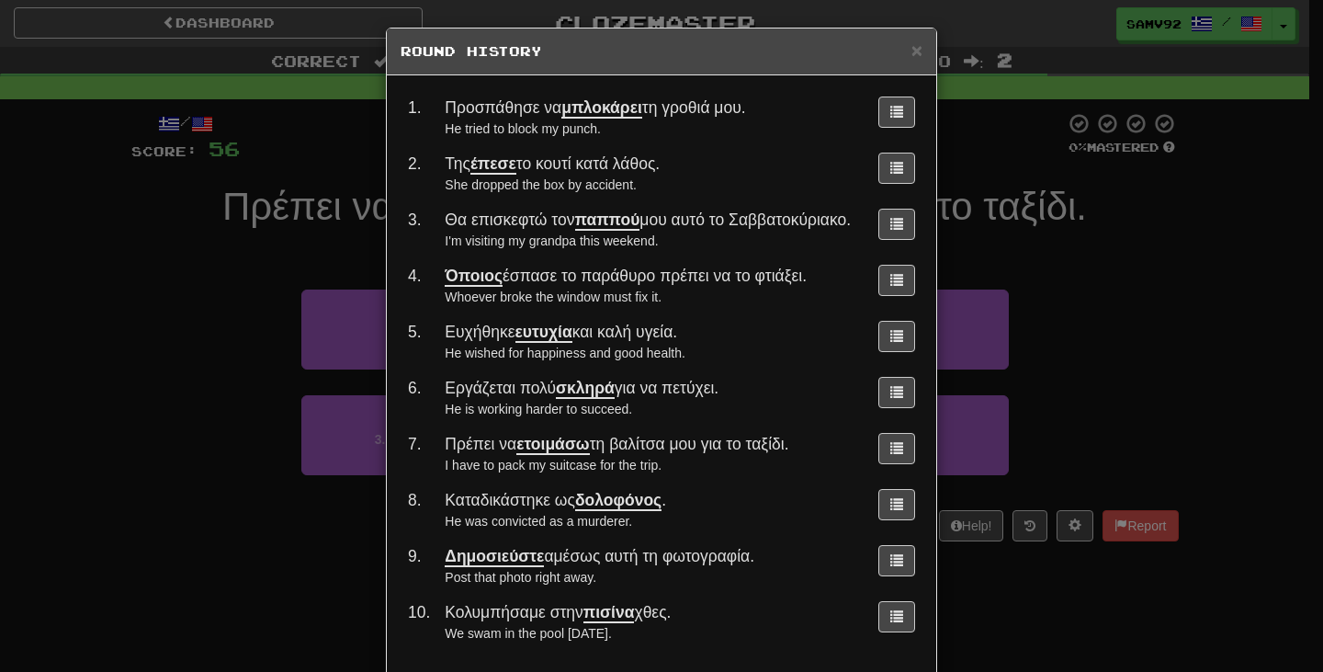
click at [1079, 329] on div "× Round History 1 . Προσπάθησε να μπλοκάρει τη γροθιά μου. He tried to block my…" at bounding box center [661, 336] width 1323 height 672
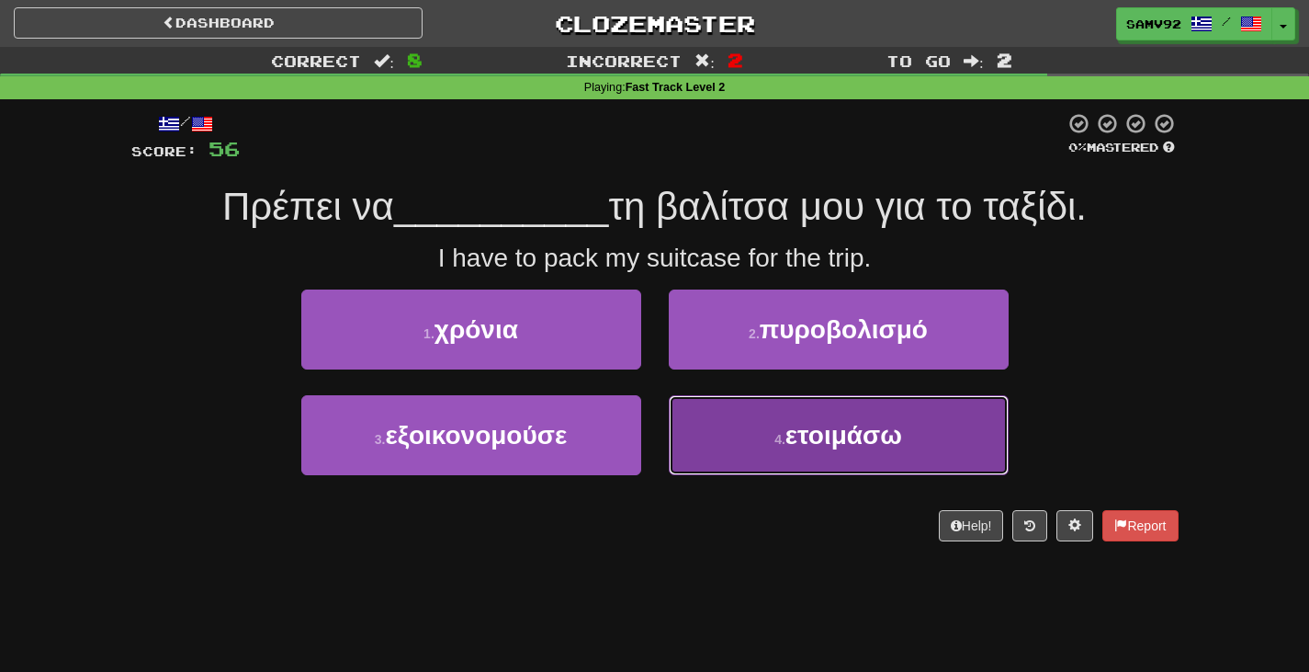
click at [854, 413] on button "4 . ετοιμάσω" at bounding box center [839, 435] width 340 height 80
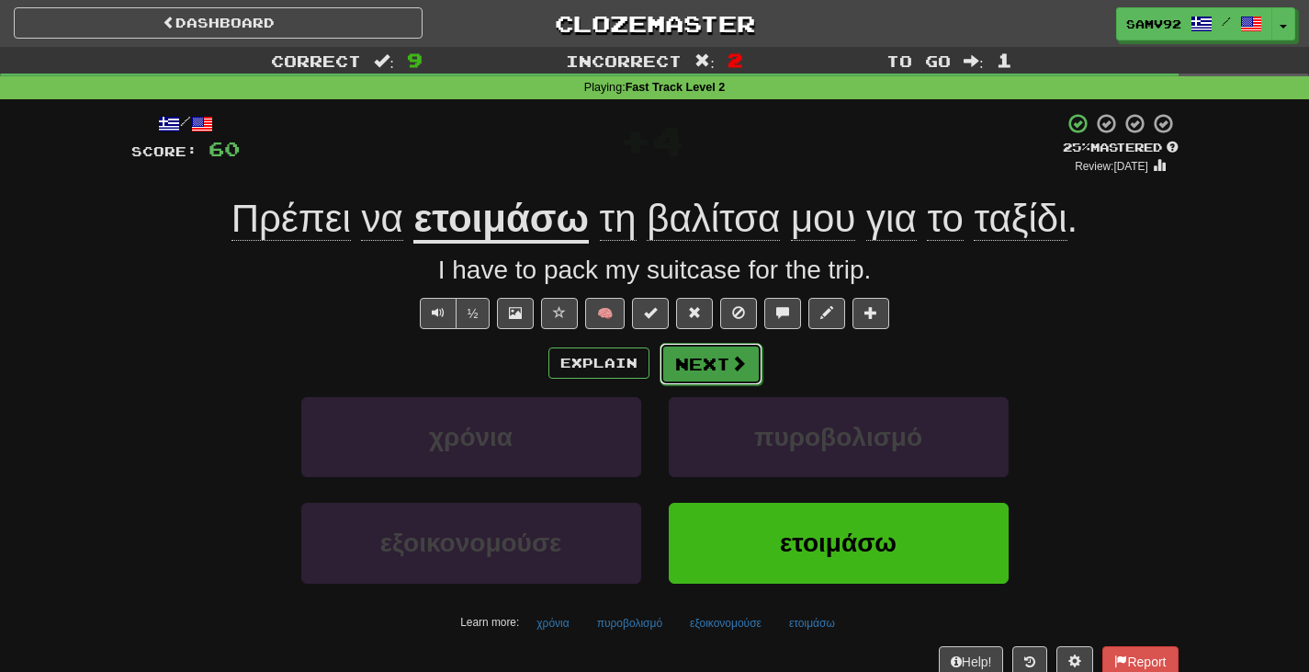
click at [730, 349] on button "Next" at bounding box center [711, 364] width 103 height 42
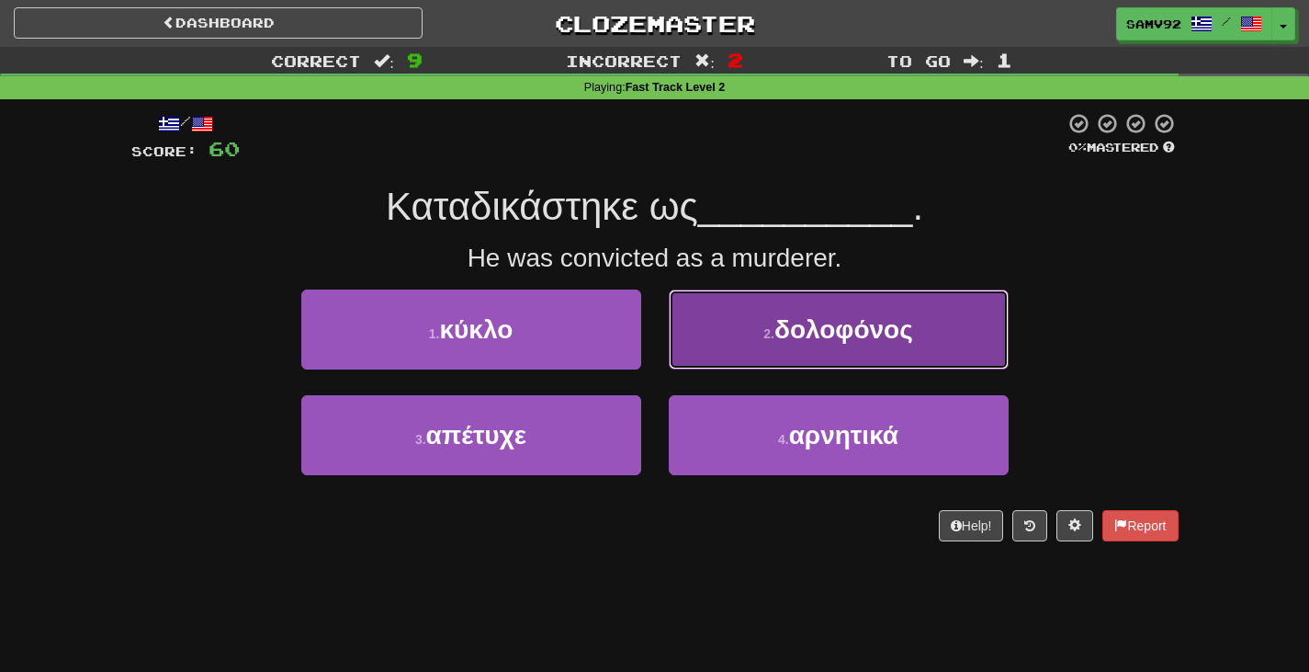
click at [705, 355] on button "2 . δολοφόνος" at bounding box center [839, 329] width 340 height 80
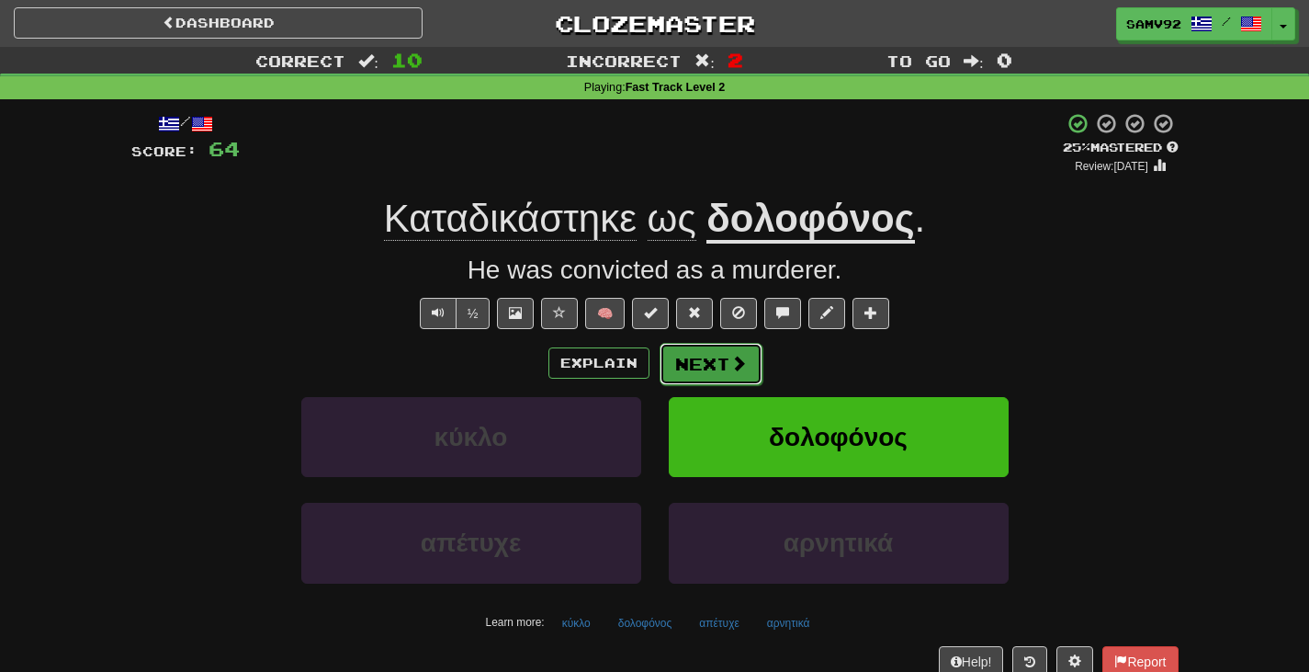
click at [704, 368] on button "Next" at bounding box center [711, 364] width 103 height 42
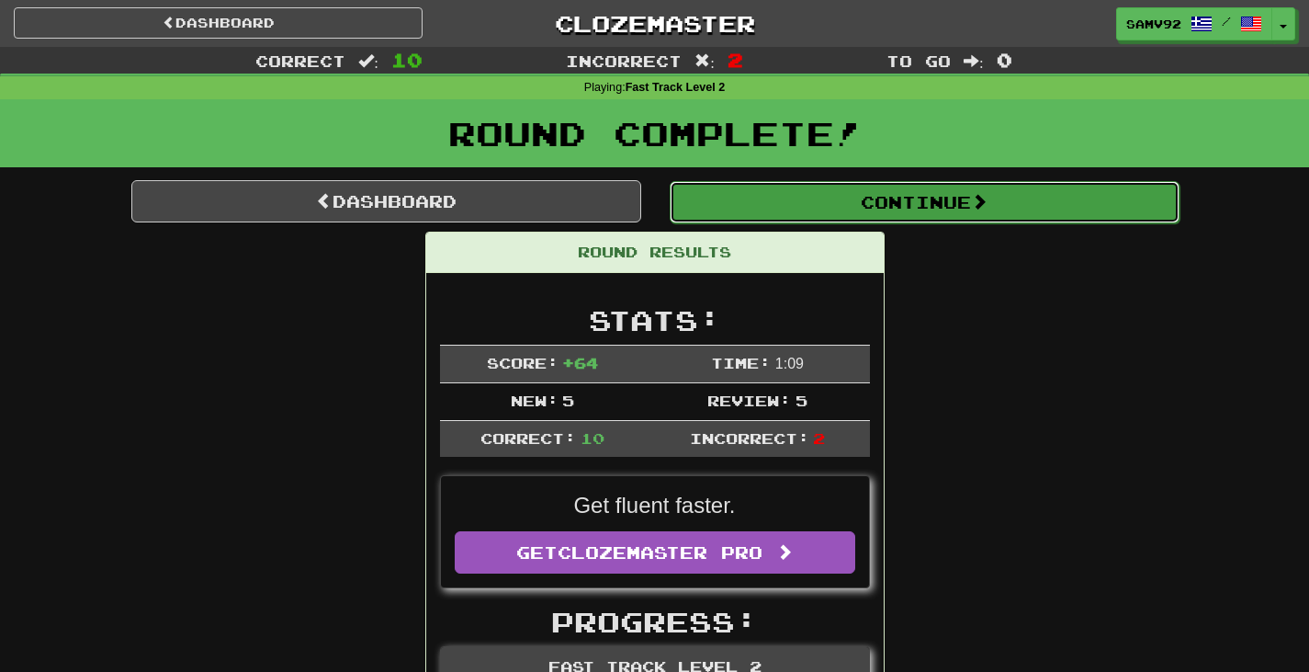
click at [818, 215] on button "Continue" at bounding box center [925, 202] width 510 height 42
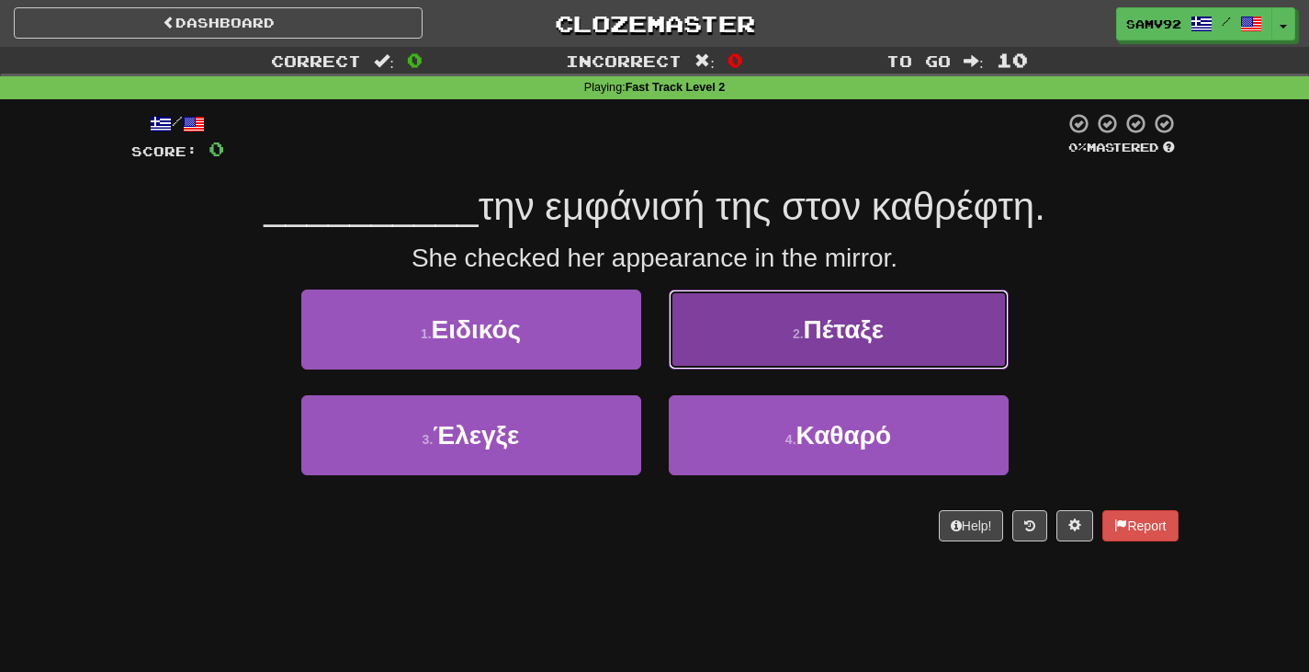
click at [698, 355] on button "2 . Πέταξε" at bounding box center [839, 329] width 340 height 80
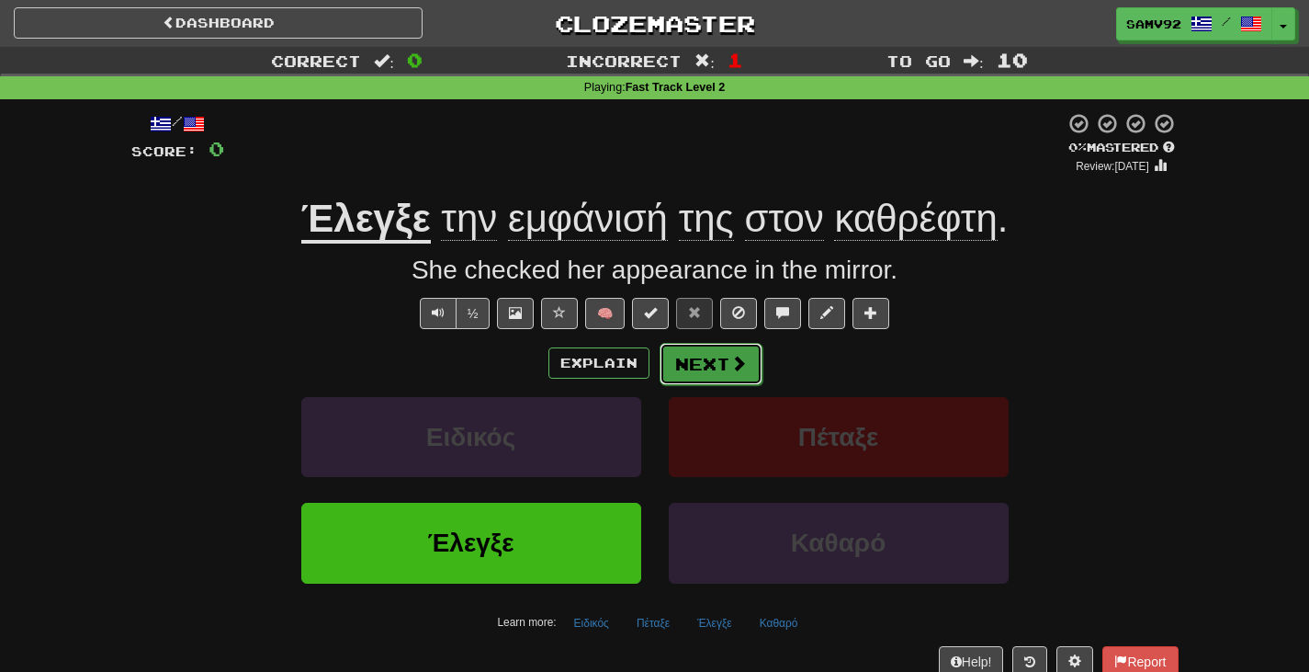
click at [700, 362] on button "Next" at bounding box center [711, 364] width 103 height 42
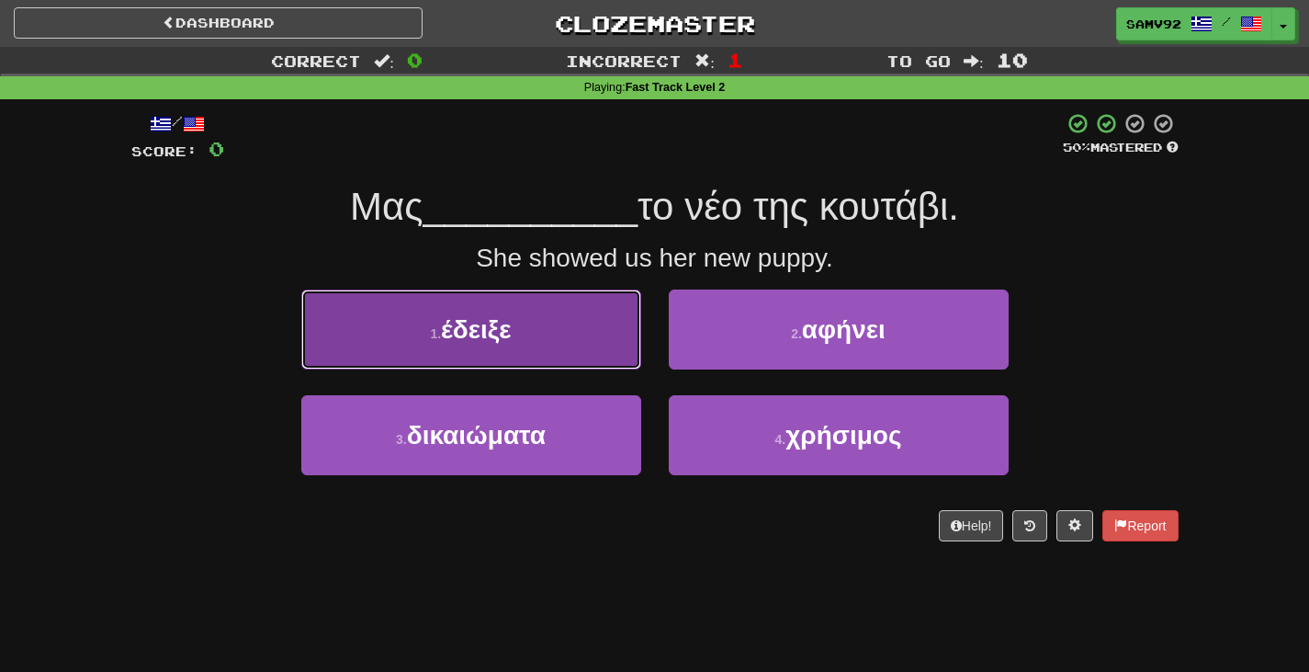
click at [624, 354] on button "1 . έδειξε" at bounding box center [471, 329] width 340 height 80
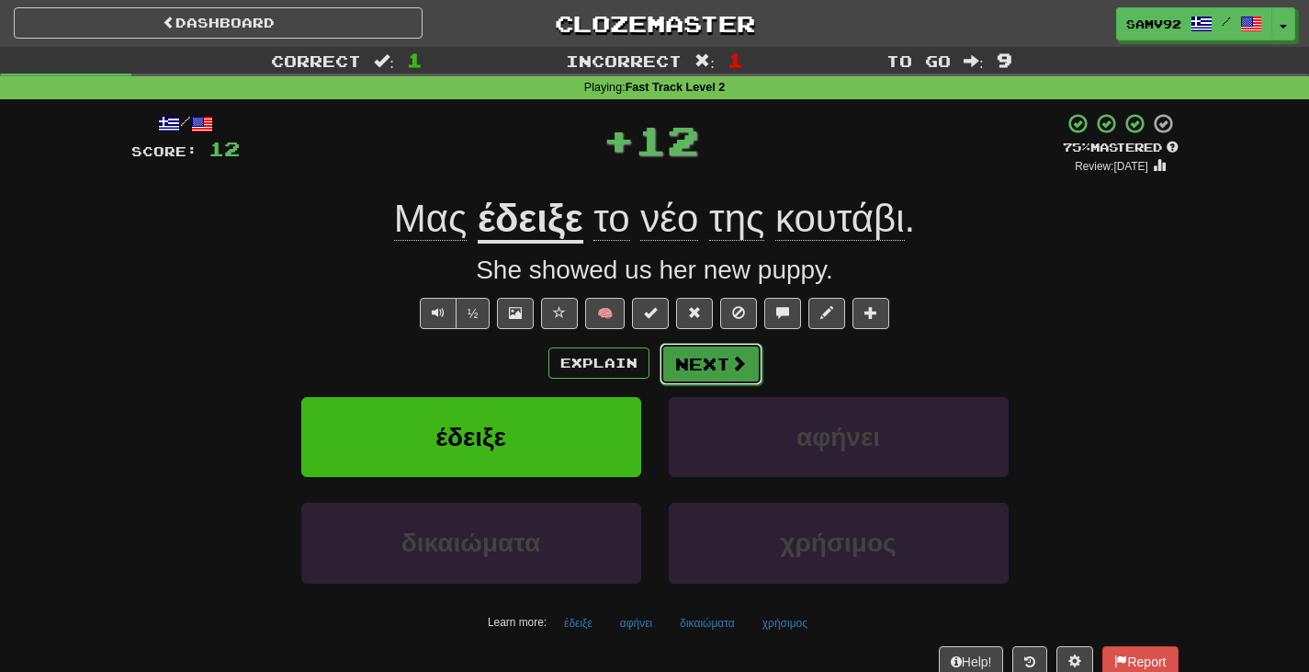
click at [684, 369] on button "Next" at bounding box center [711, 364] width 103 height 42
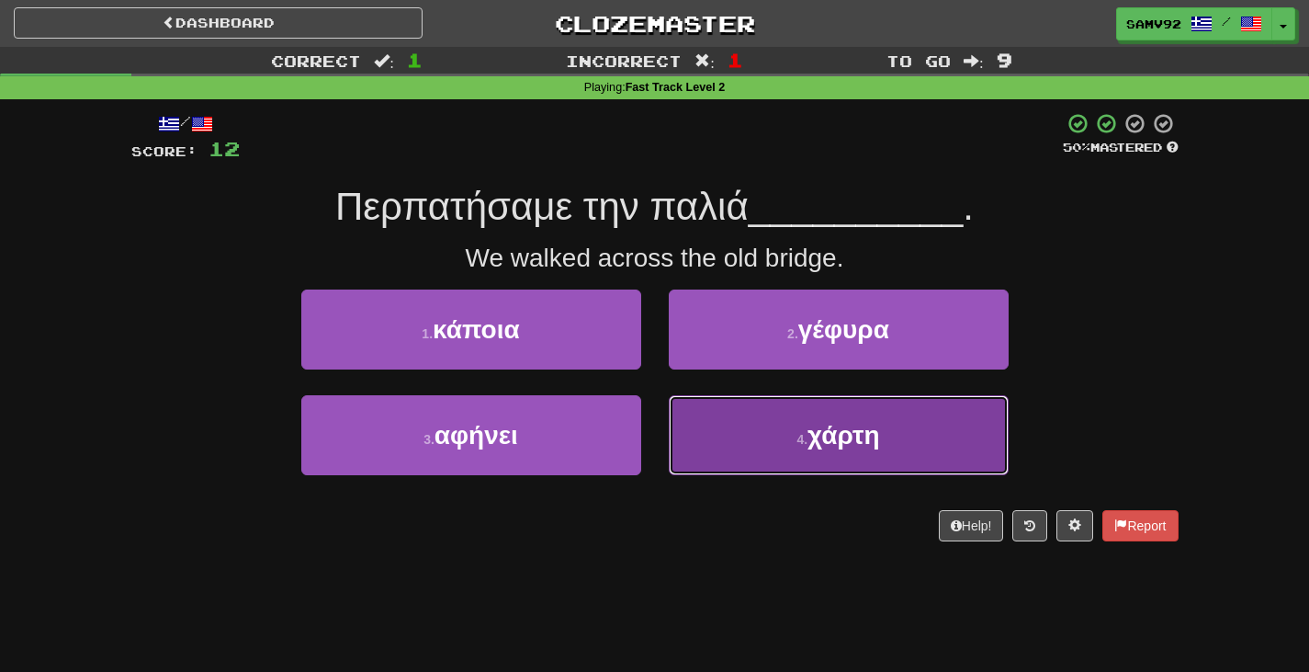
click at [689, 413] on button "4 . χάρτη" at bounding box center [839, 435] width 340 height 80
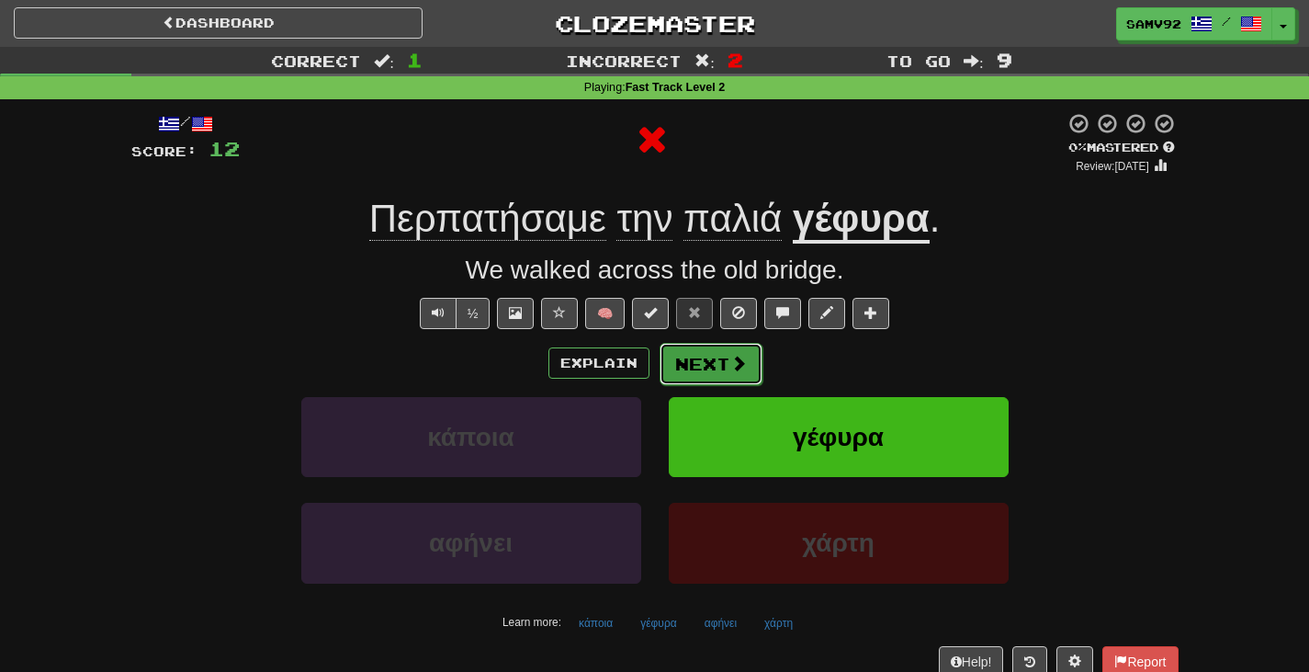
click at [693, 376] on button "Next" at bounding box center [711, 364] width 103 height 42
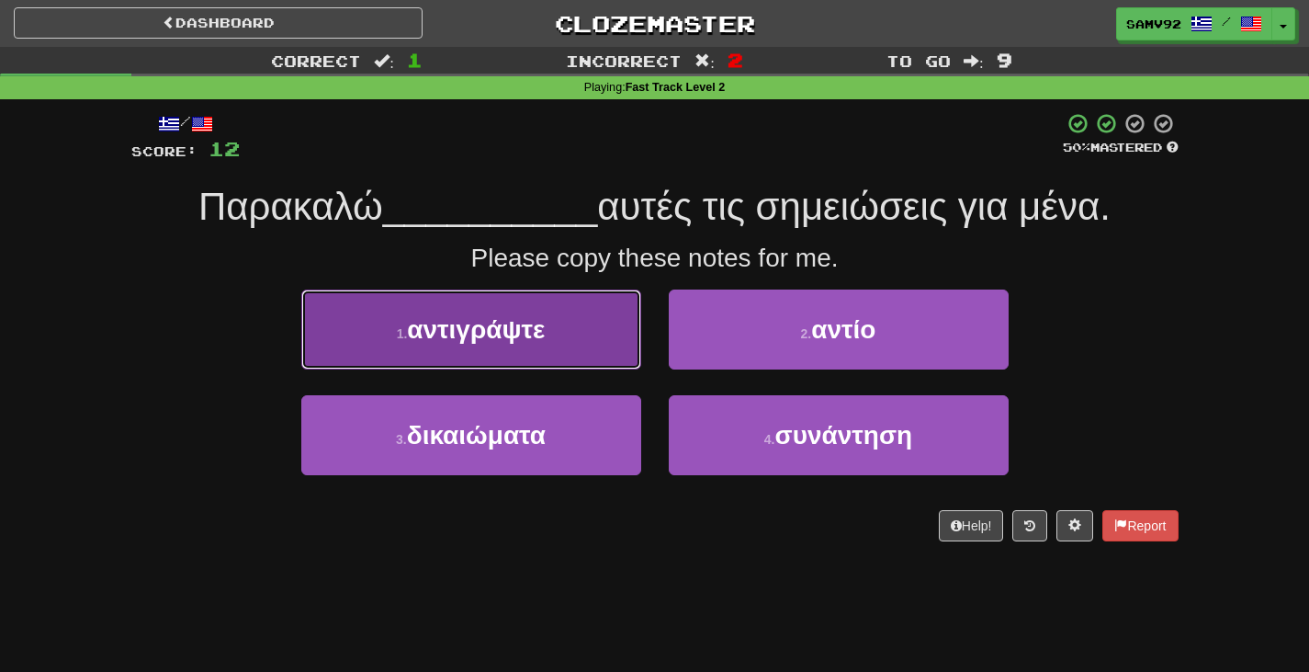
click at [613, 337] on button "1 . αντιγράψτε" at bounding box center [471, 329] width 340 height 80
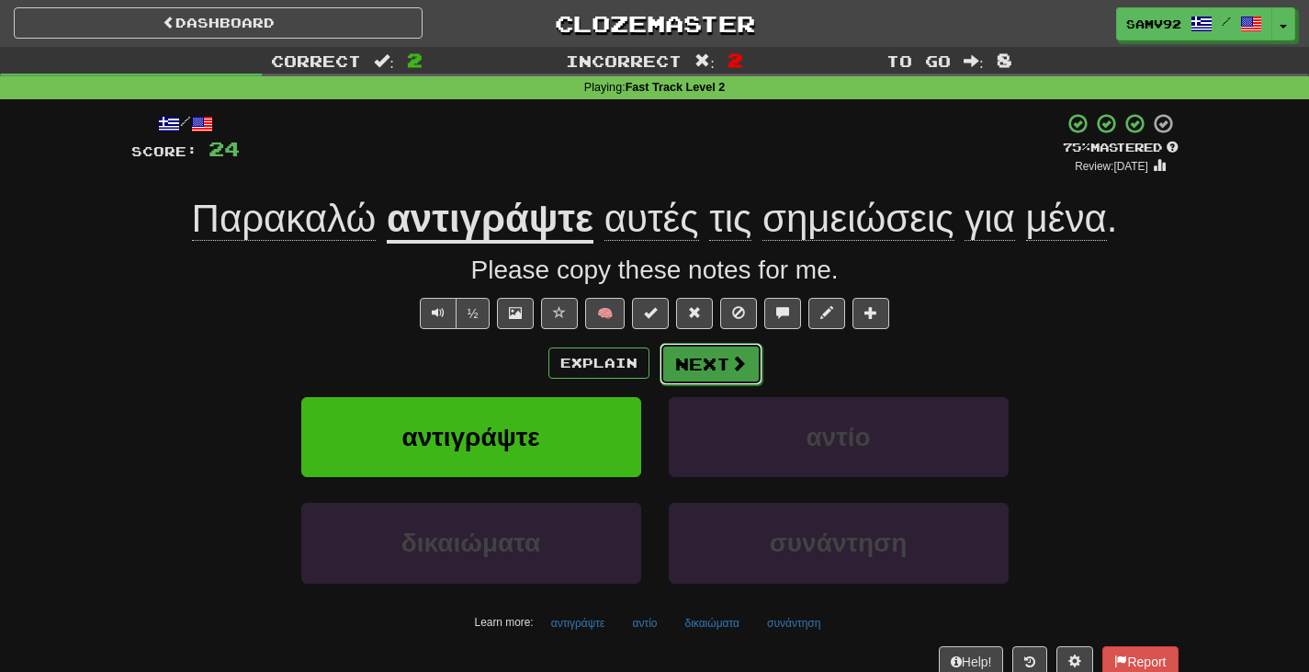
click at [674, 368] on button "Next" at bounding box center [711, 364] width 103 height 42
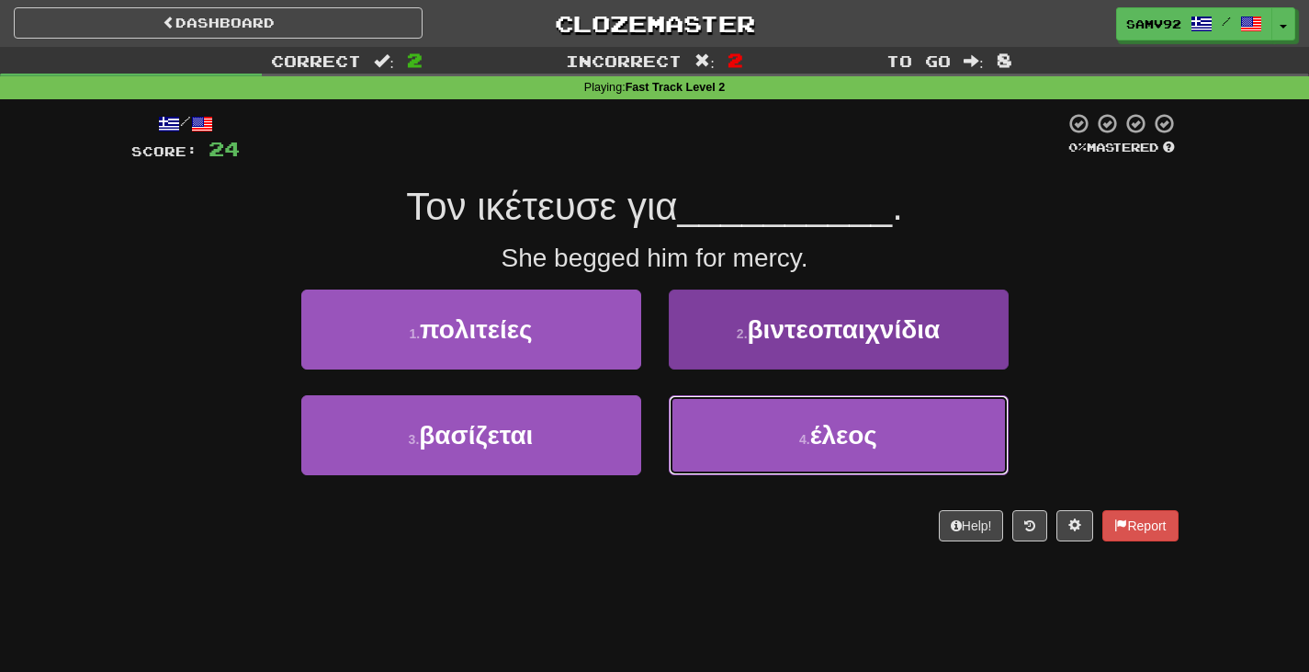
click at [758, 447] on button "4 . έλεος" at bounding box center [839, 435] width 340 height 80
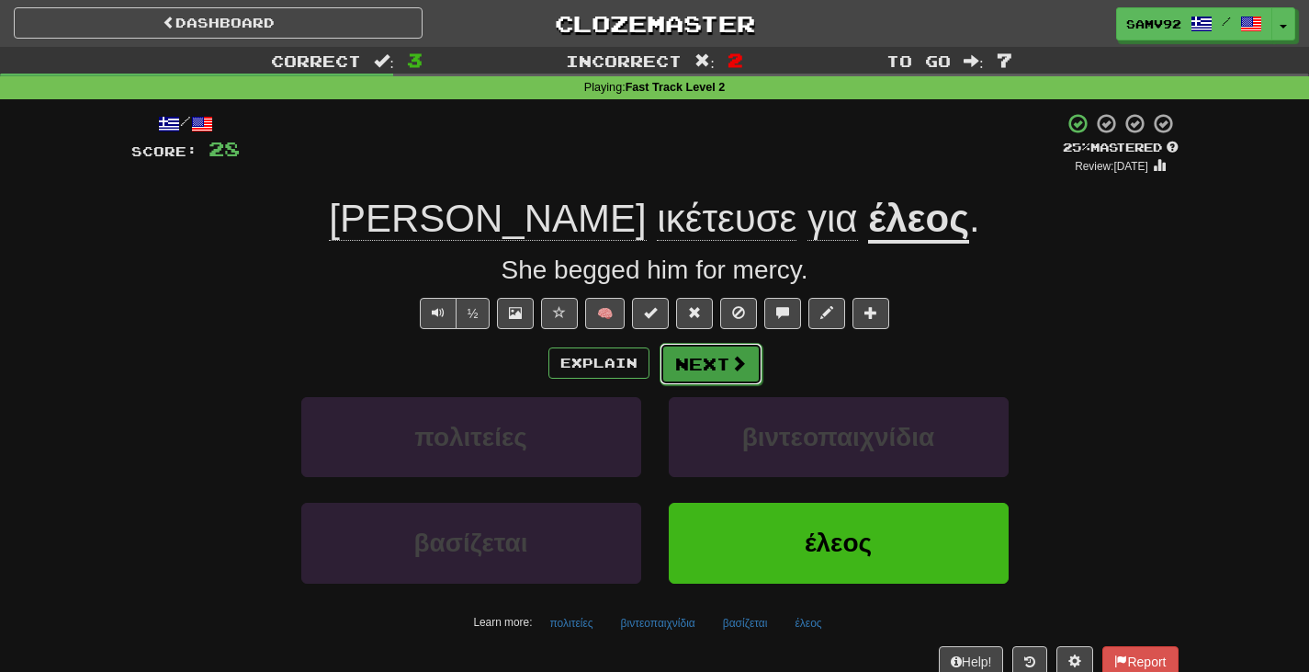
click at [712, 370] on button "Next" at bounding box center [711, 364] width 103 height 42
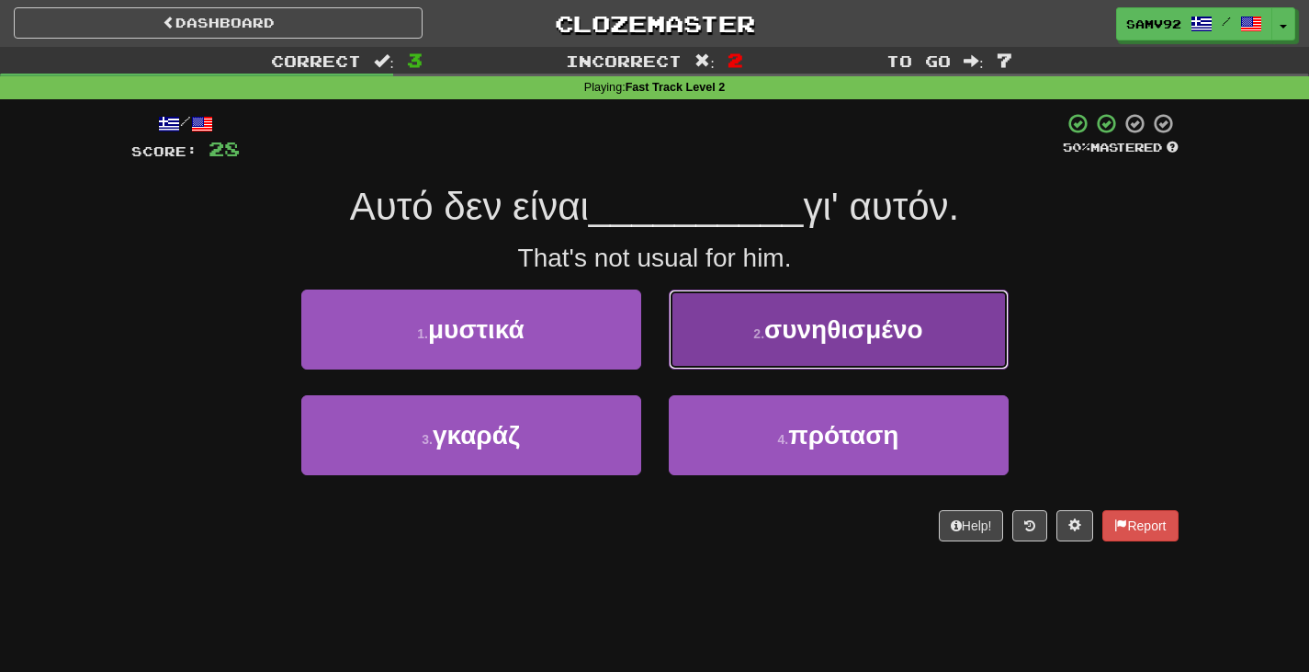
click at [715, 354] on button "2 . συνηθισμένο" at bounding box center [839, 329] width 340 height 80
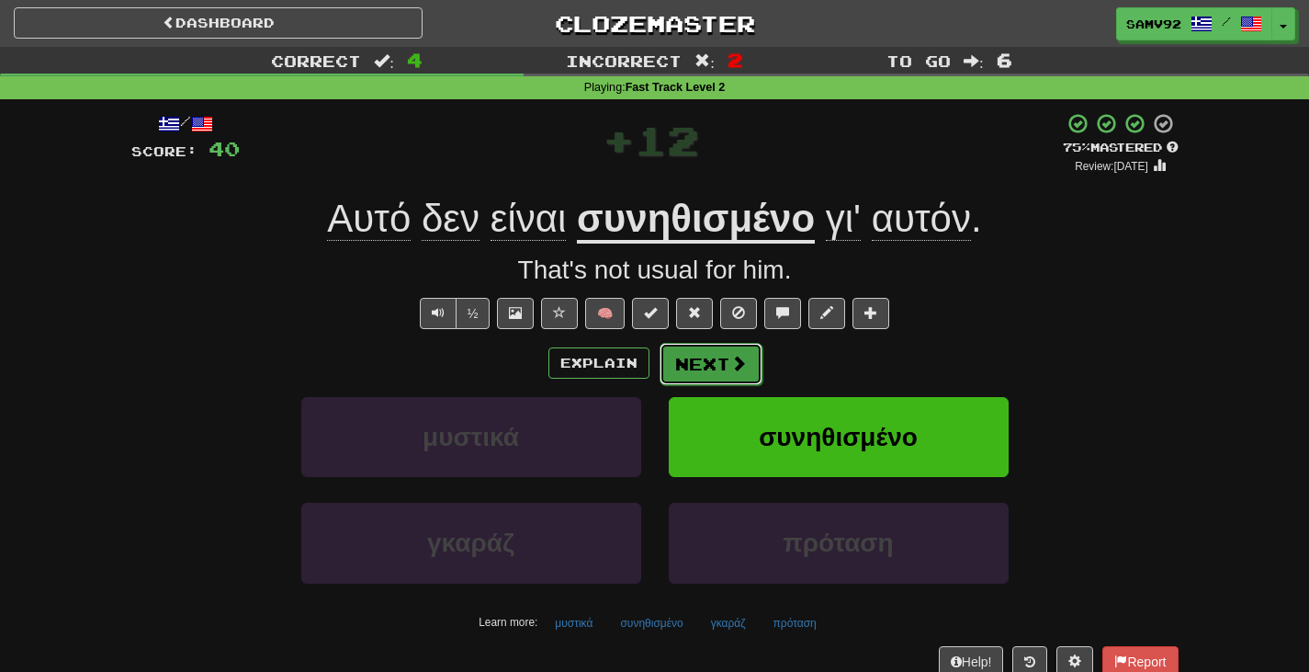
click at [712, 354] on button "Next" at bounding box center [711, 364] width 103 height 42
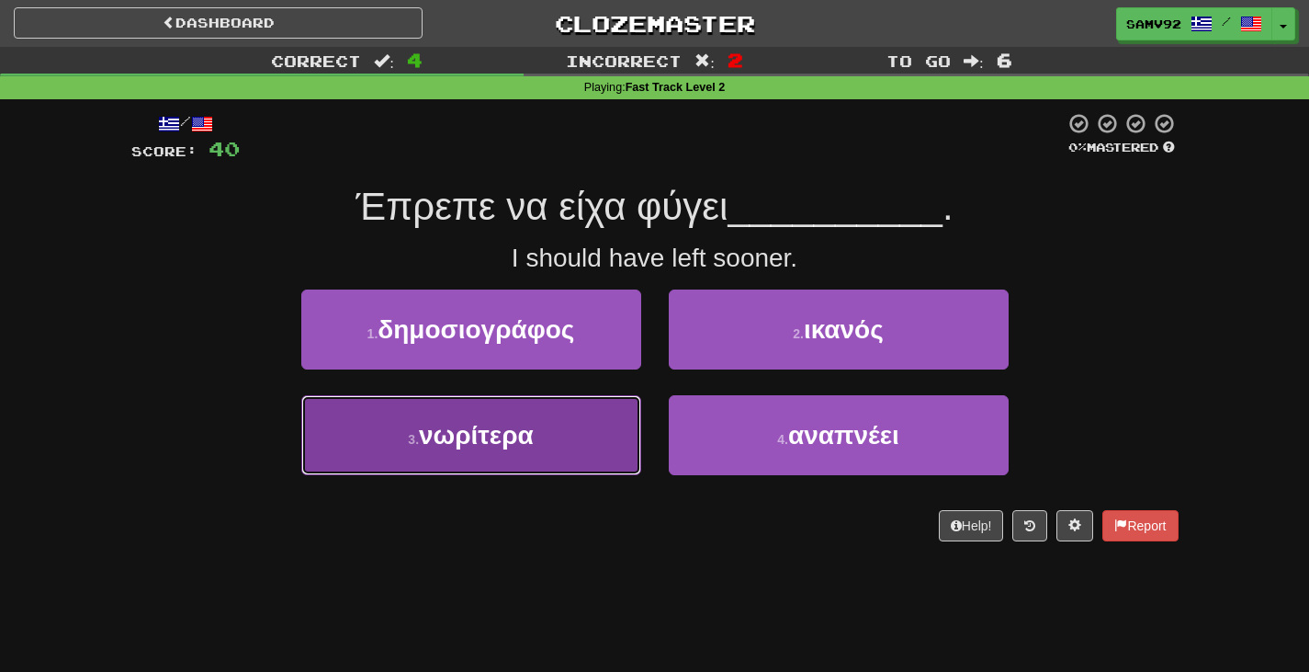
click at [605, 408] on button "3 . νωρίτερα" at bounding box center [471, 435] width 340 height 80
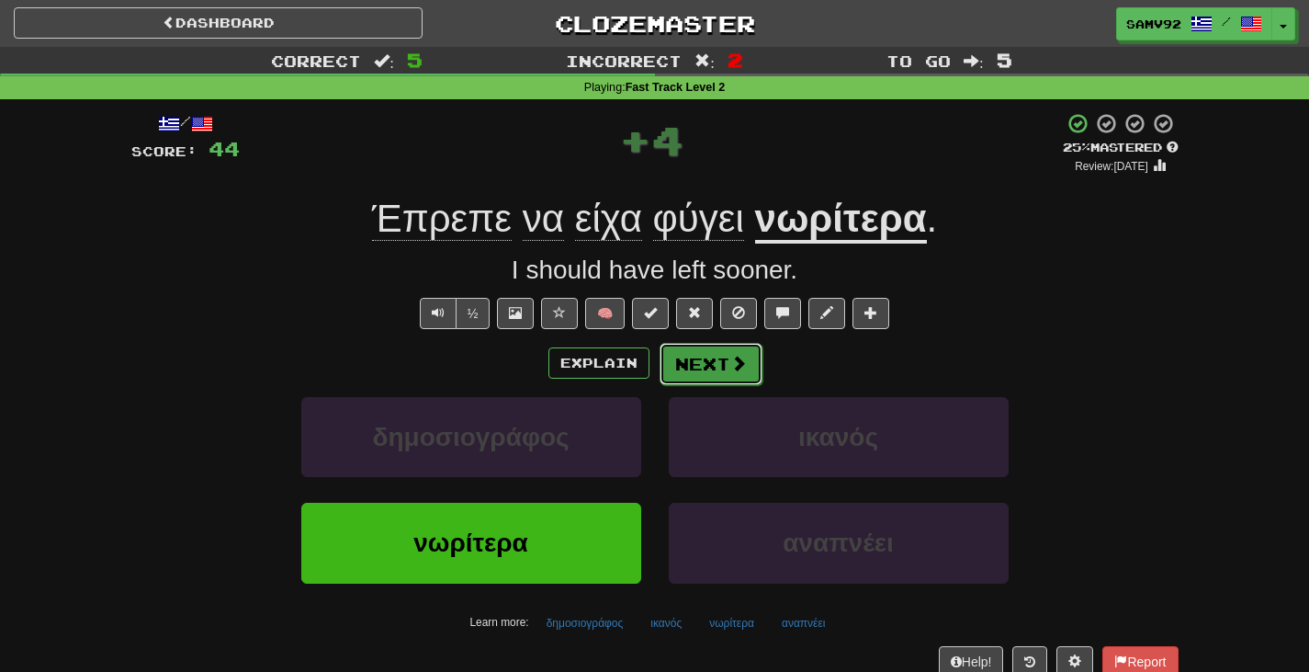
click at [704, 378] on button "Next" at bounding box center [711, 364] width 103 height 42
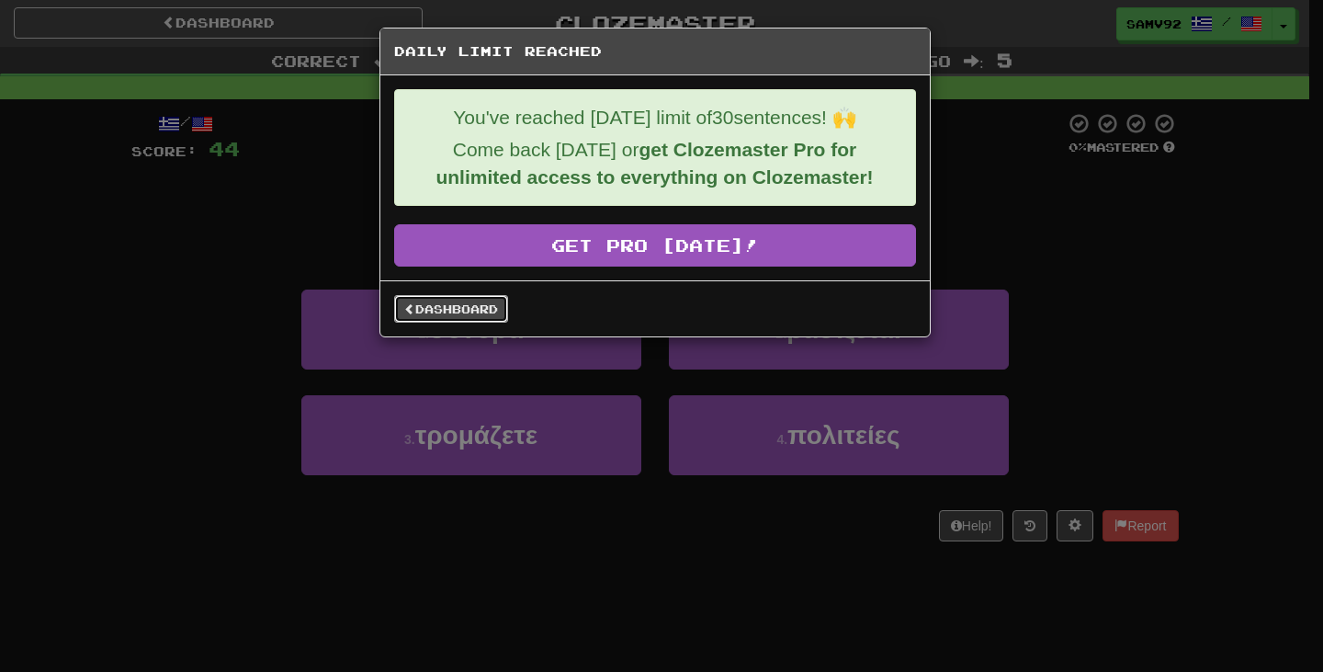
click at [469, 311] on link "Dashboard" at bounding box center [451, 309] width 114 height 28
